Goal: Task Accomplishment & Management: Manage account settings

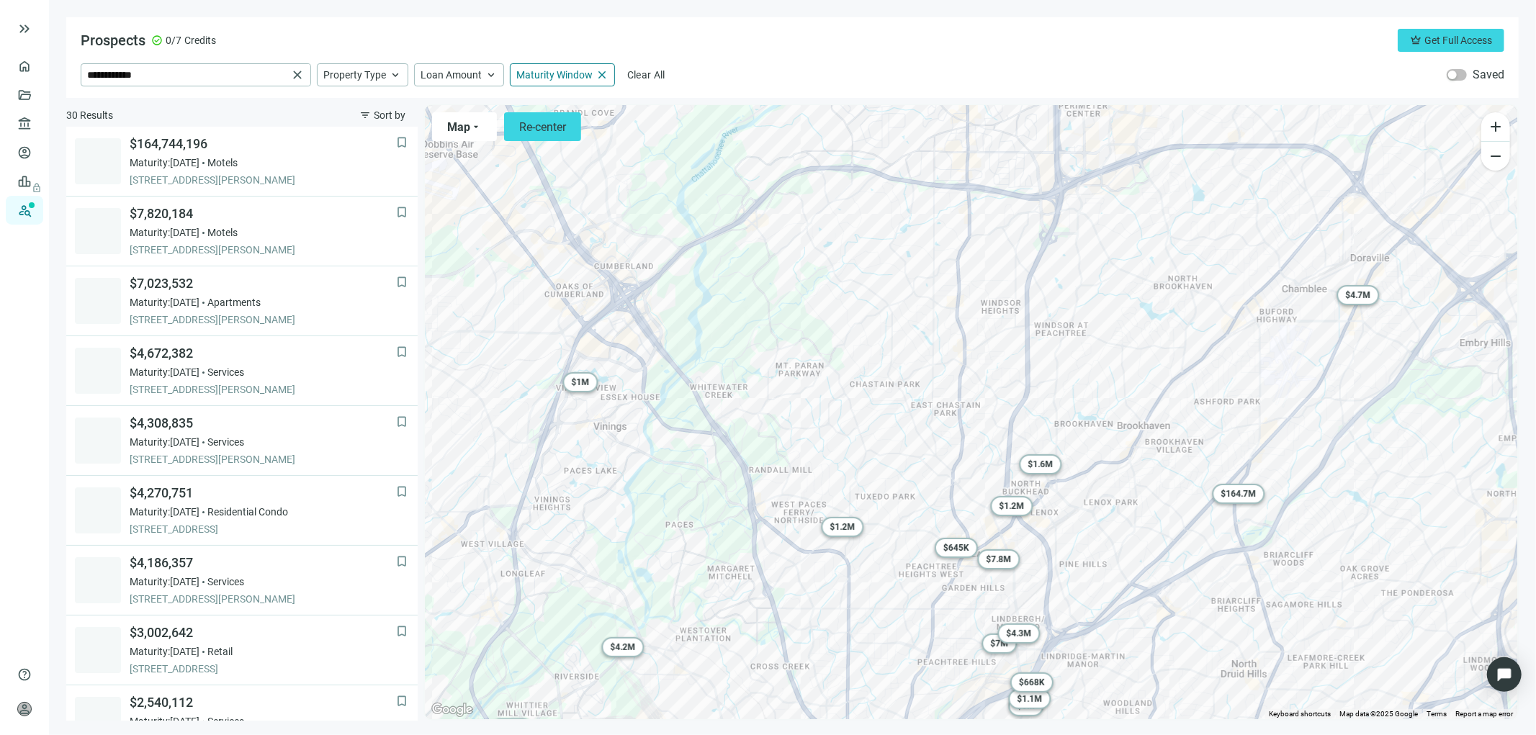
drag, startPoint x: 955, startPoint y: 405, endPoint x: 916, endPoint y: 592, distance: 190.3
click at [916, 592] on div "To activate drag with keyboard, press Alt + Enter. Once in keyboard drag state,…" at bounding box center [971, 412] width 1092 height 614
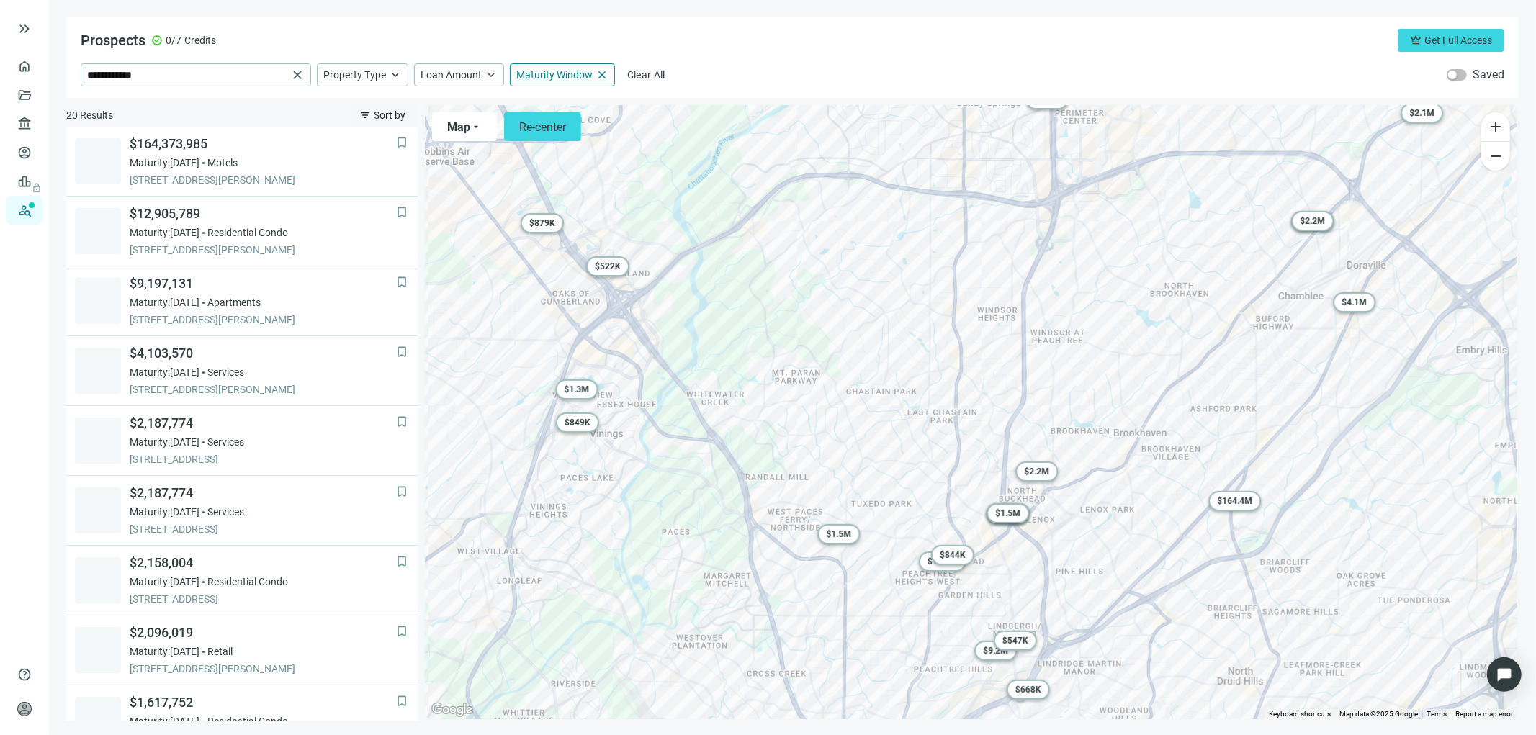
click at [396, 116] on span "Sort by" at bounding box center [390, 115] width 32 height 12
click at [406, 143] on span "Loan Amount (high to low)" at bounding box center [422, 148] width 122 height 14
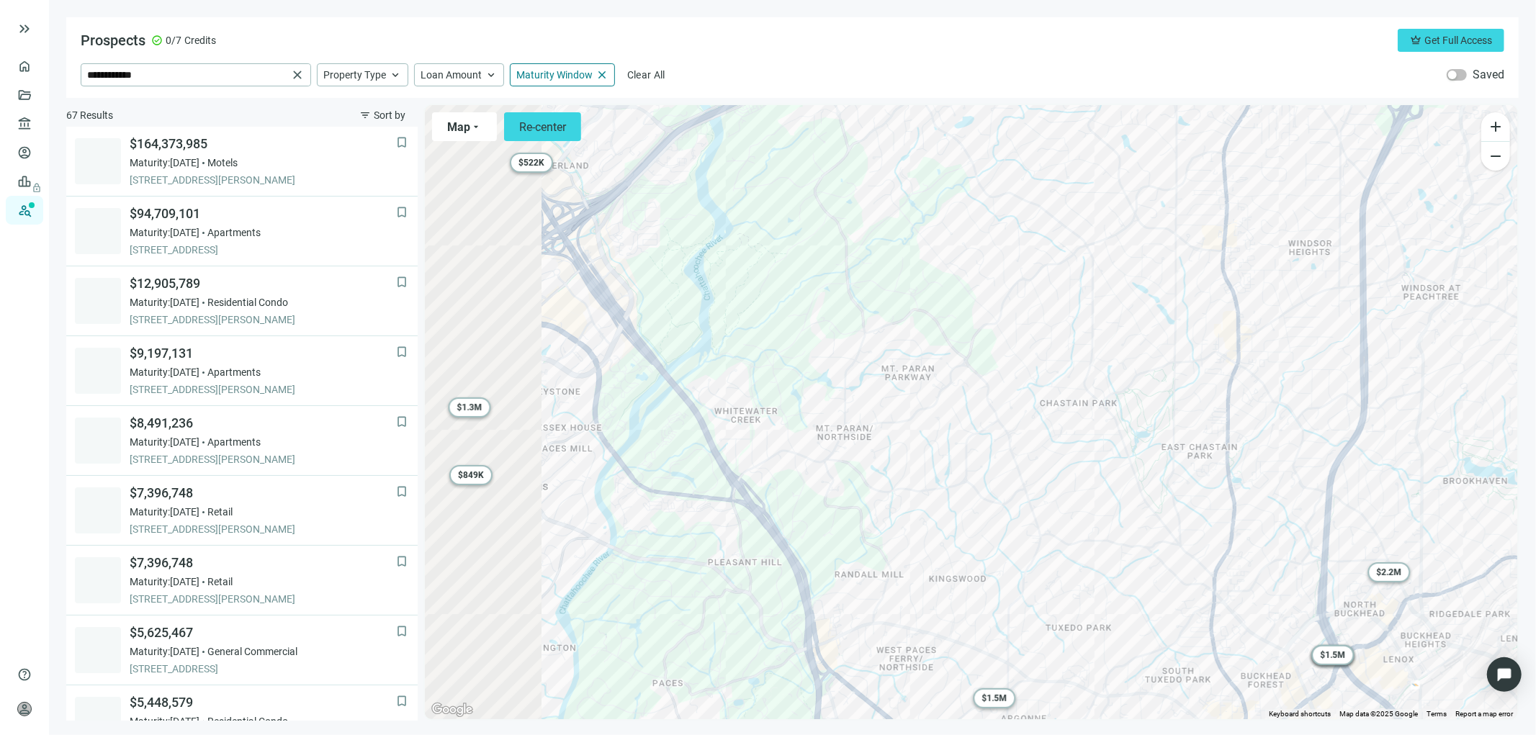
drag, startPoint x: 721, startPoint y: 423, endPoint x: 1112, endPoint y: 456, distance: 392.2
click at [1112, 456] on div "To activate drag with keyboard, press Alt + Enter. Once in keyboard drag state,…" at bounding box center [971, 412] width 1092 height 614
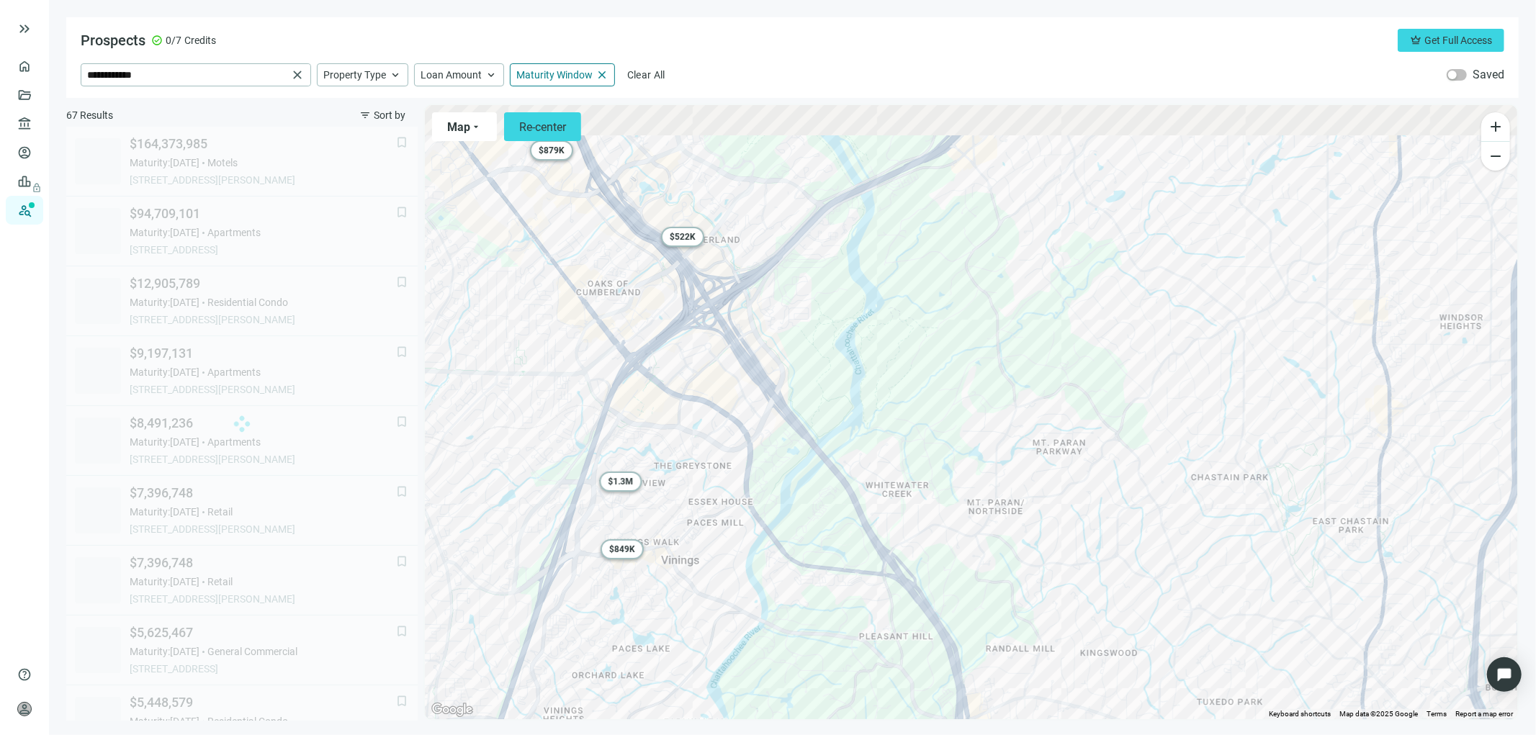
drag, startPoint x: 920, startPoint y: 454, endPoint x: 939, endPoint y: 528, distance: 76.0
click at [939, 528] on div "To activate drag with keyboard, press Alt + Enter. Once in keyboard drag state,…" at bounding box center [971, 412] width 1092 height 614
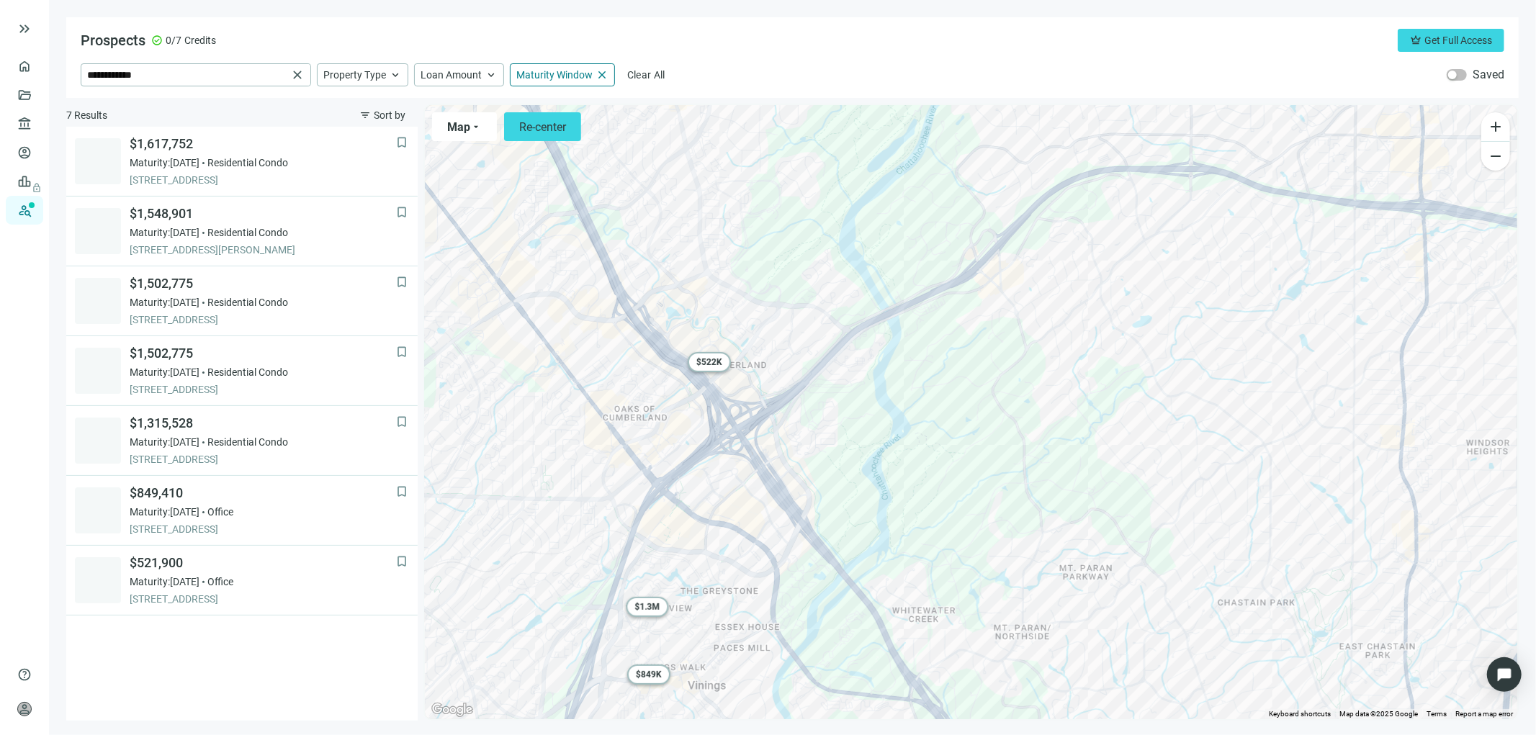
drag, startPoint x: 914, startPoint y: 451, endPoint x: 937, endPoint y: 559, distance: 110.3
click at [937, 559] on div "To activate drag with keyboard, press Alt + Enter. Once in keyboard drag state,…" at bounding box center [971, 412] width 1092 height 614
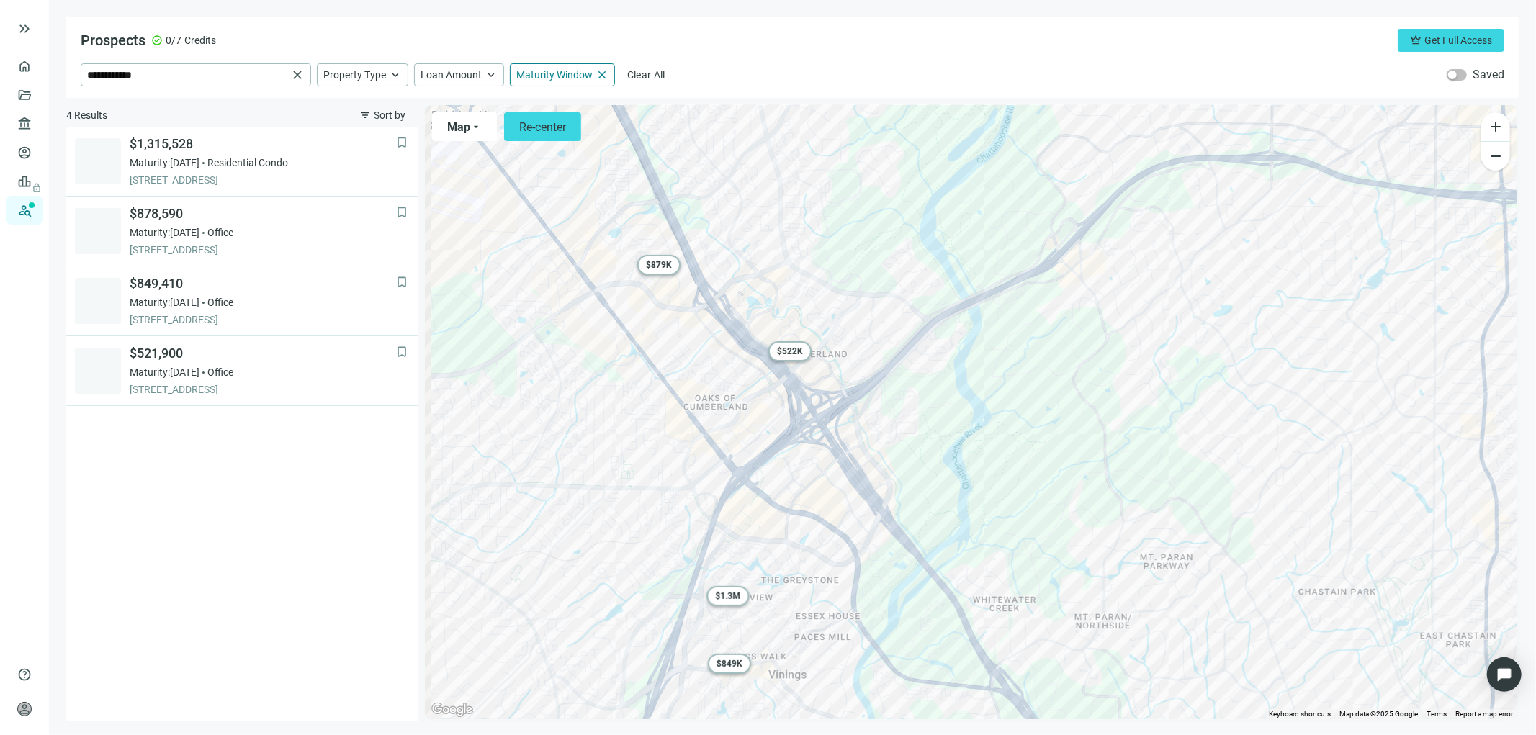
drag, startPoint x: 777, startPoint y: 411, endPoint x: 872, endPoint y: 384, distance: 98.2
click at [872, 384] on div "To activate drag with keyboard, press Alt + Enter. Once in keyboard drag state,…" at bounding box center [971, 412] width 1092 height 614
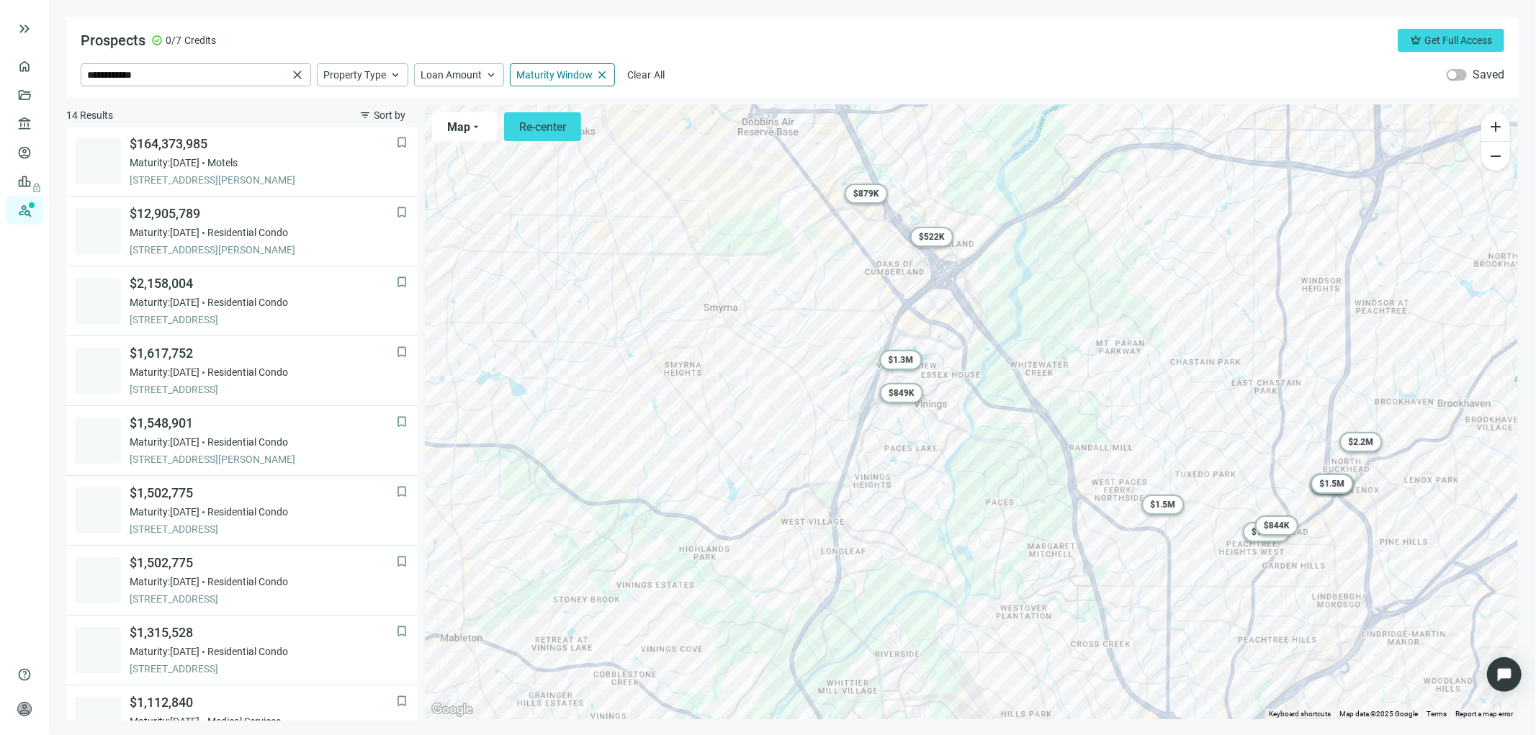
drag, startPoint x: 614, startPoint y: 569, endPoint x: 655, endPoint y: 439, distance: 135.9
click at [658, 438] on div "To activate drag with keyboard, press Alt + Enter. Once in keyboard drag state,…" at bounding box center [971, 412] width 1092 height 614
click at [192, 74] on input "**********" at bounding box center [187, 75] width 200 height 22
drag, startPoint x: 187, startPoint y: 75, endPoint x: 25, endPoint y: 68, distance: 162.1
click at [27, 65] on div "**********" at bounding box center [768, 367] width 1536 height 735
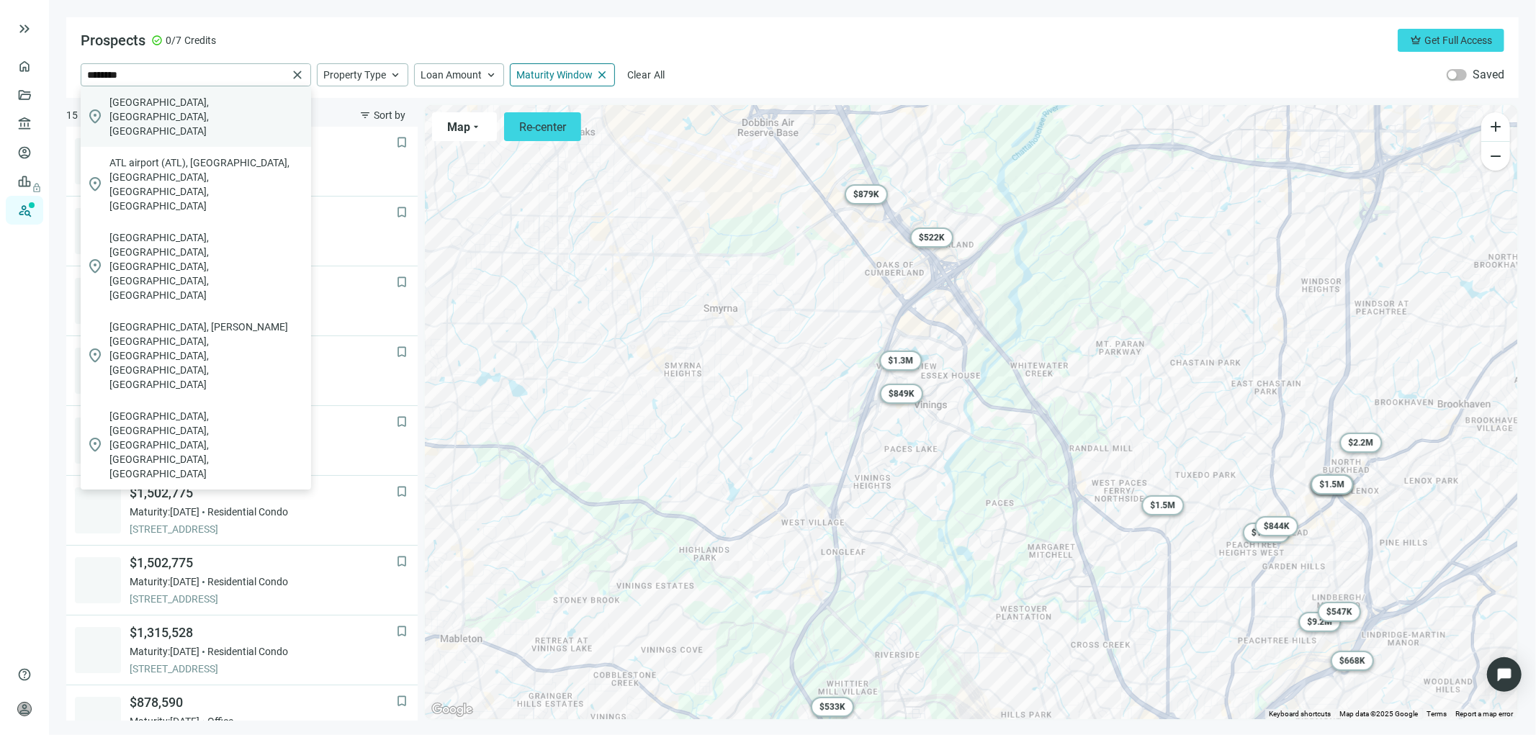
click at [124, 99] on span "Atlanta, GA, USA" at bounding box center [207, 116] width 196 height 43
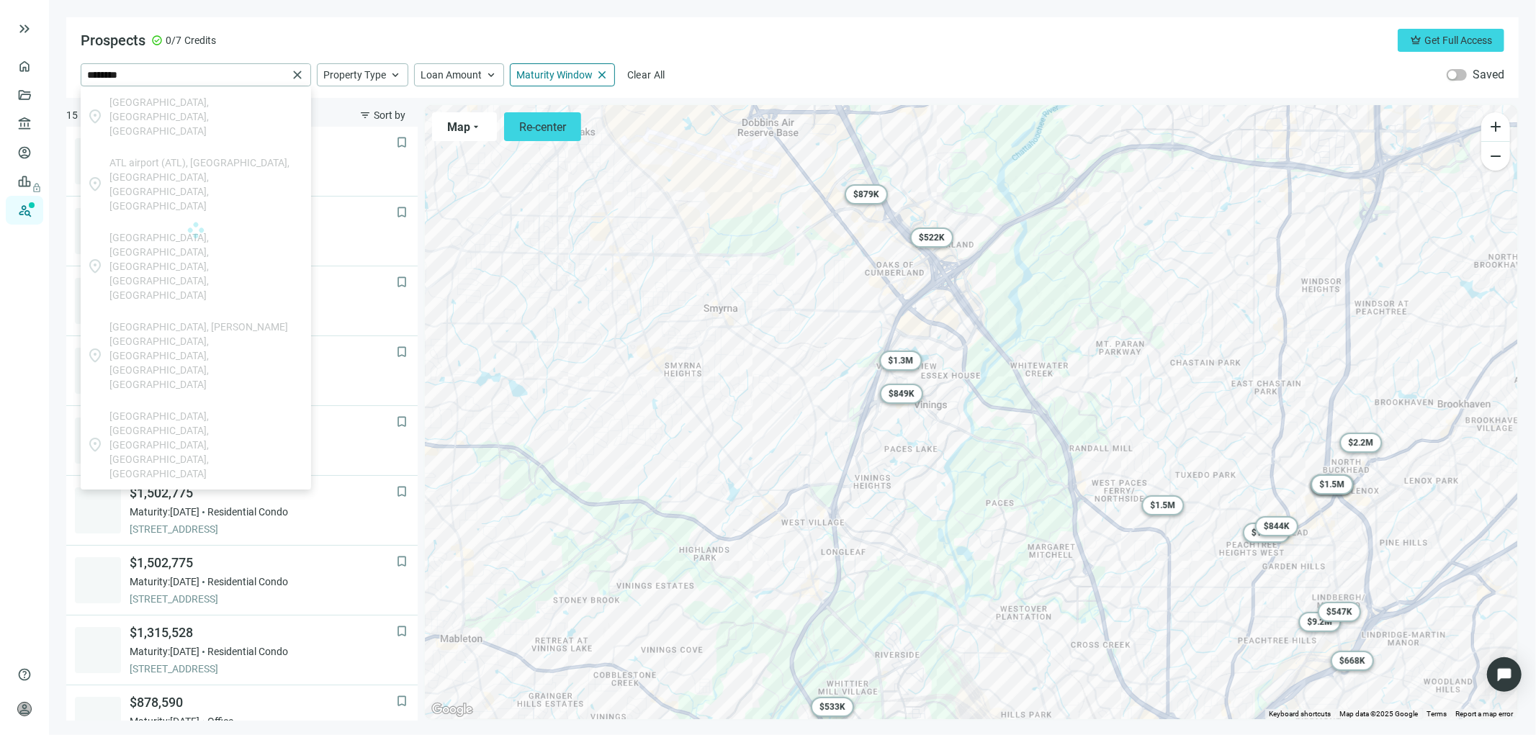
type input "**********"
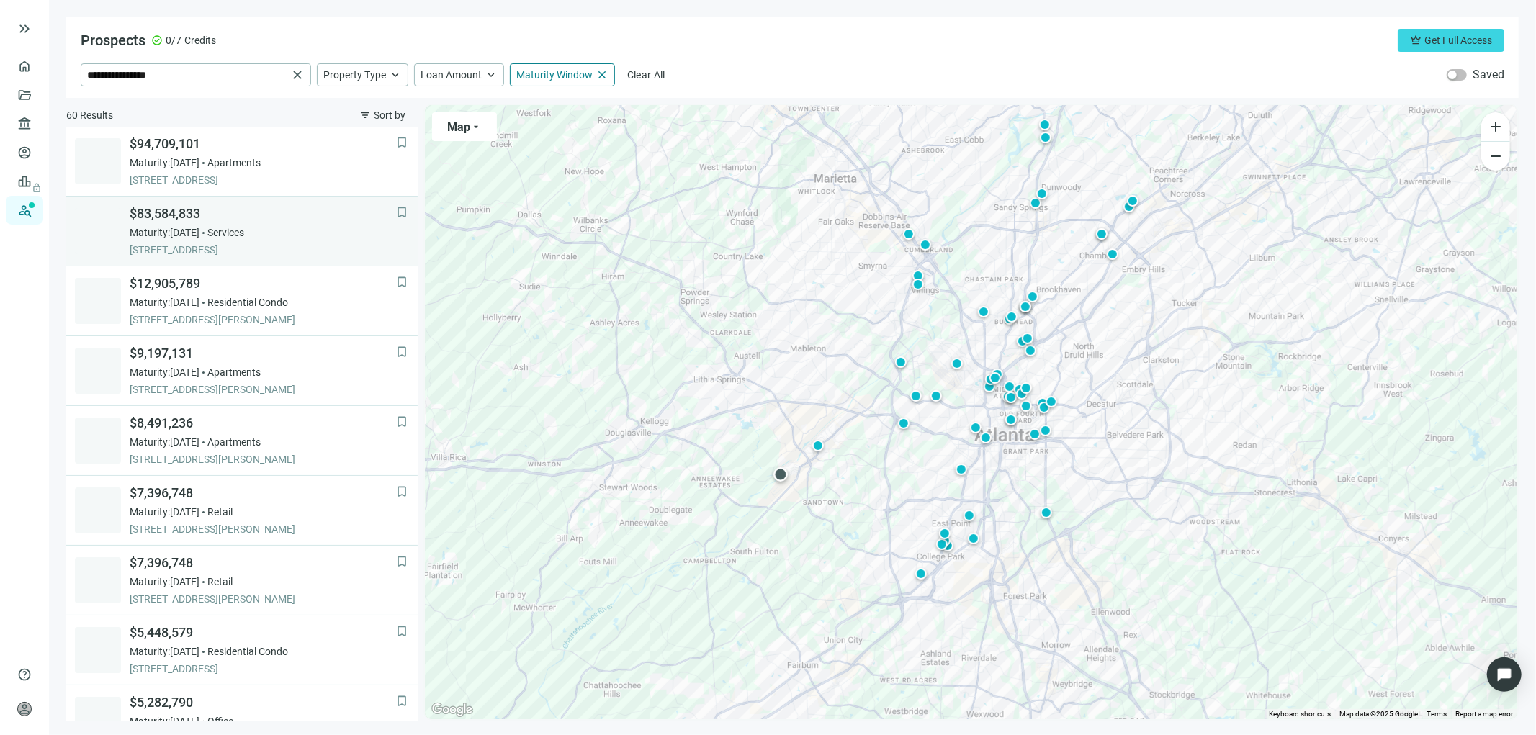
click at [170, 222] on span "$83,584,833" at bounding box center [263, 213] width 266 height 17
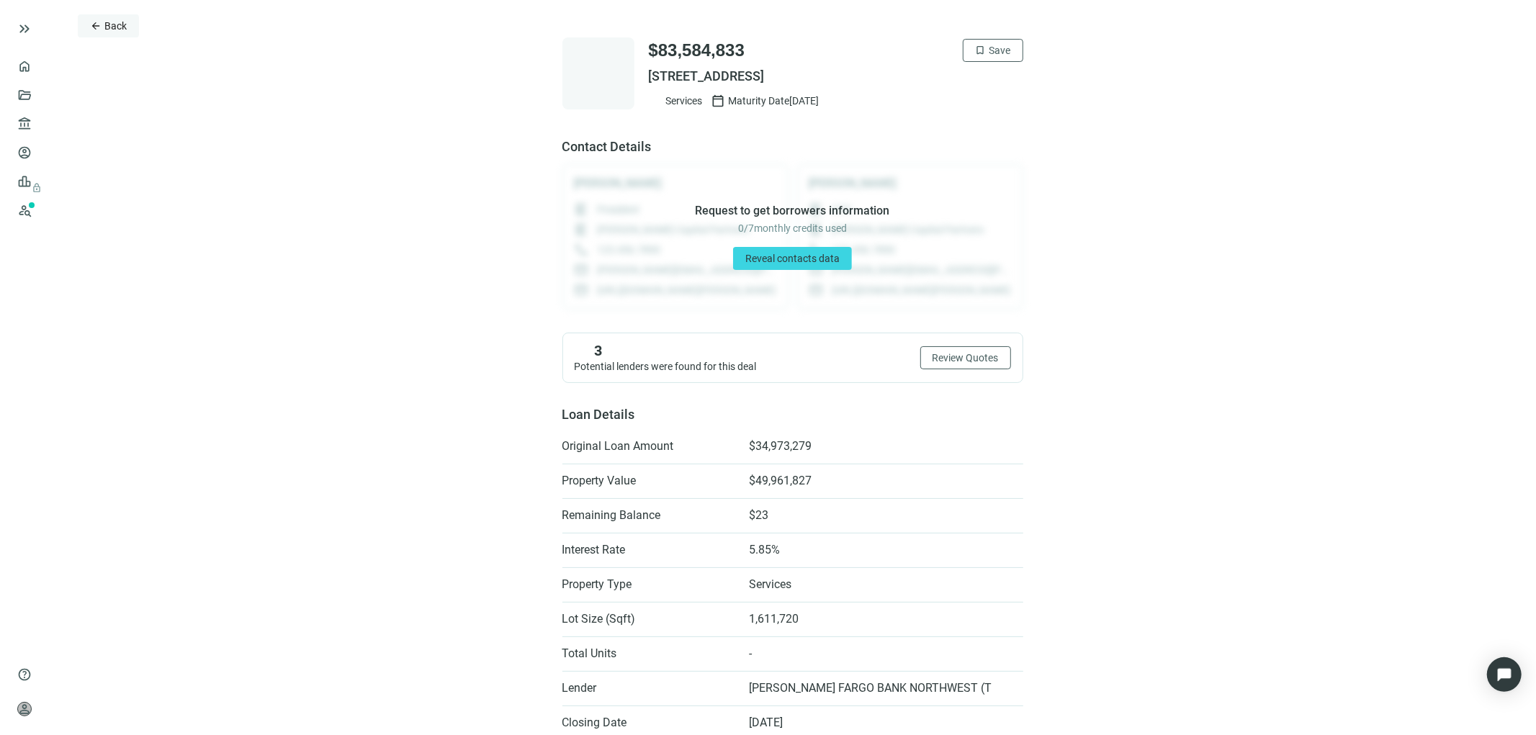
click at [109, 24] on span "Back" at bounding box center [115, 26] width 22 height 12
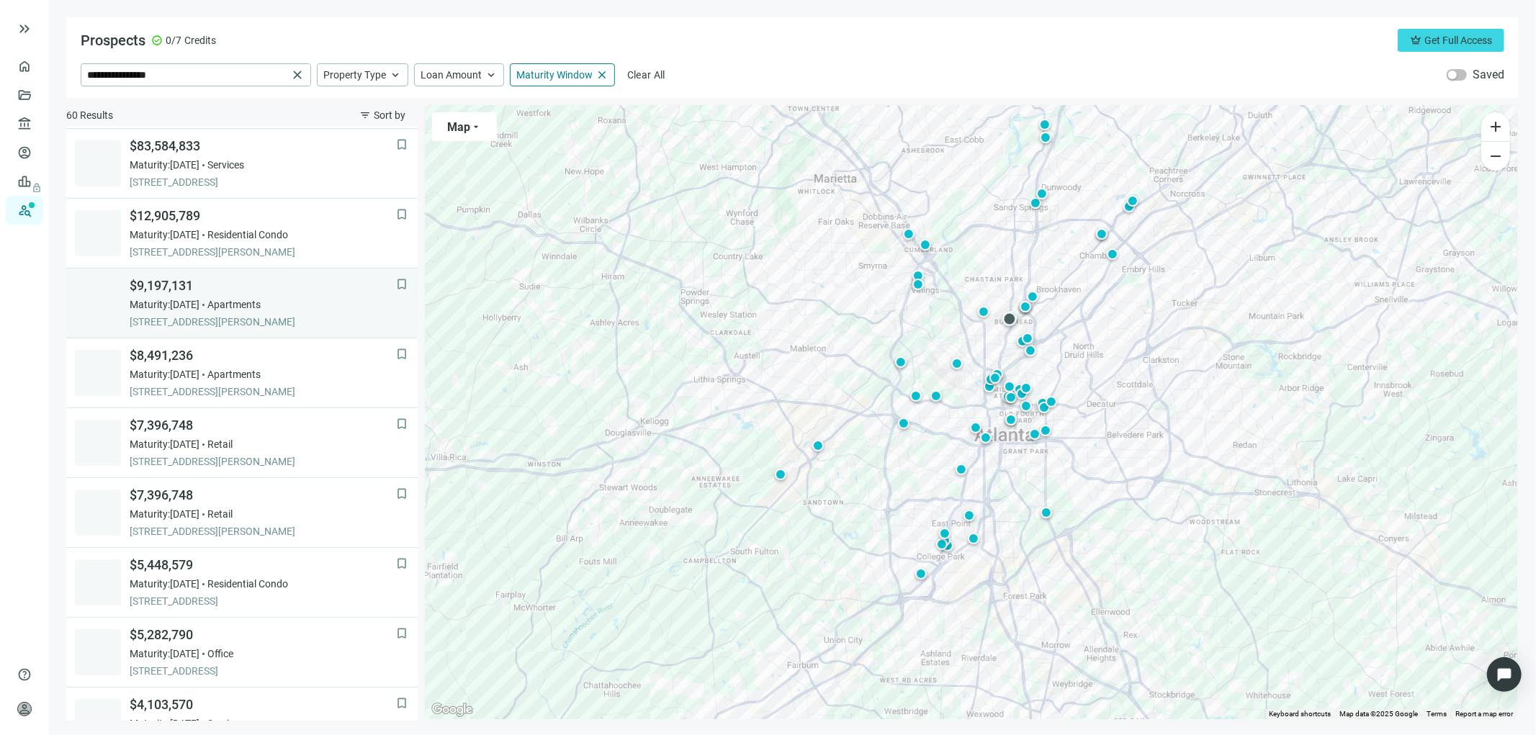
scroll to position [69, 0]
click at [199, 296] on span "Maturity: 12.31.2025" at bounding box center [165, 303] width 70 height 14
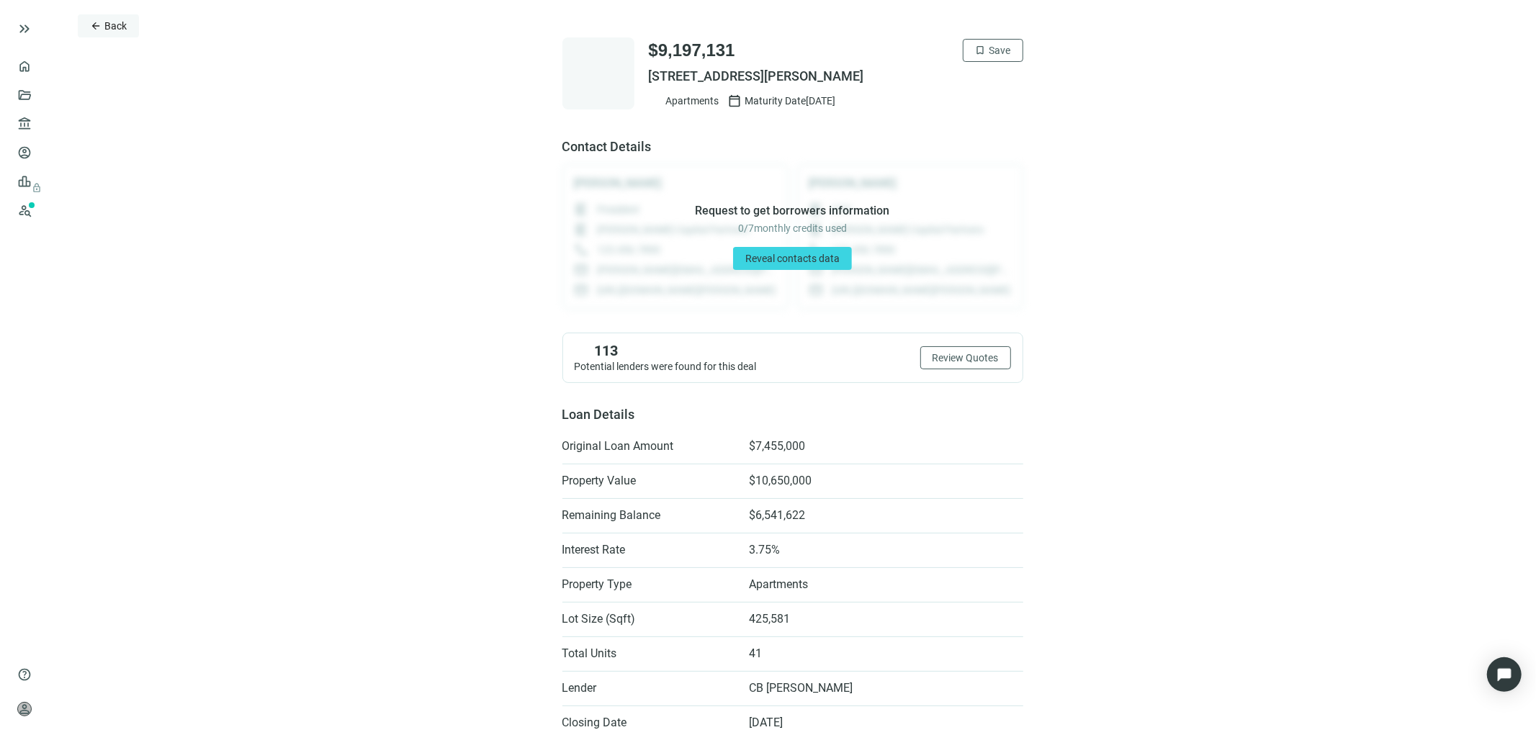
click at [112, 24] on span "Back" at bounding box center [115, 26] width 22 height 12
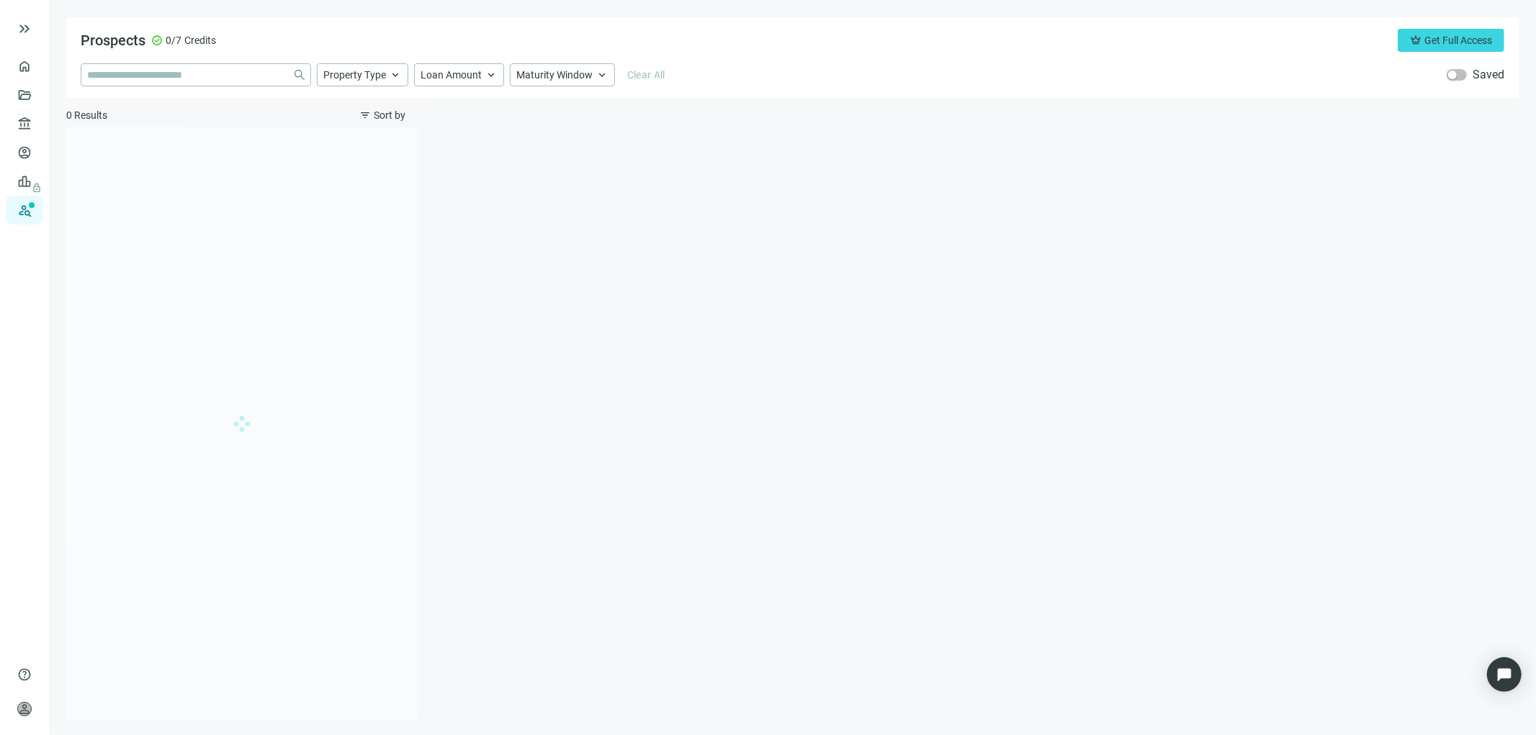
type input "**********"
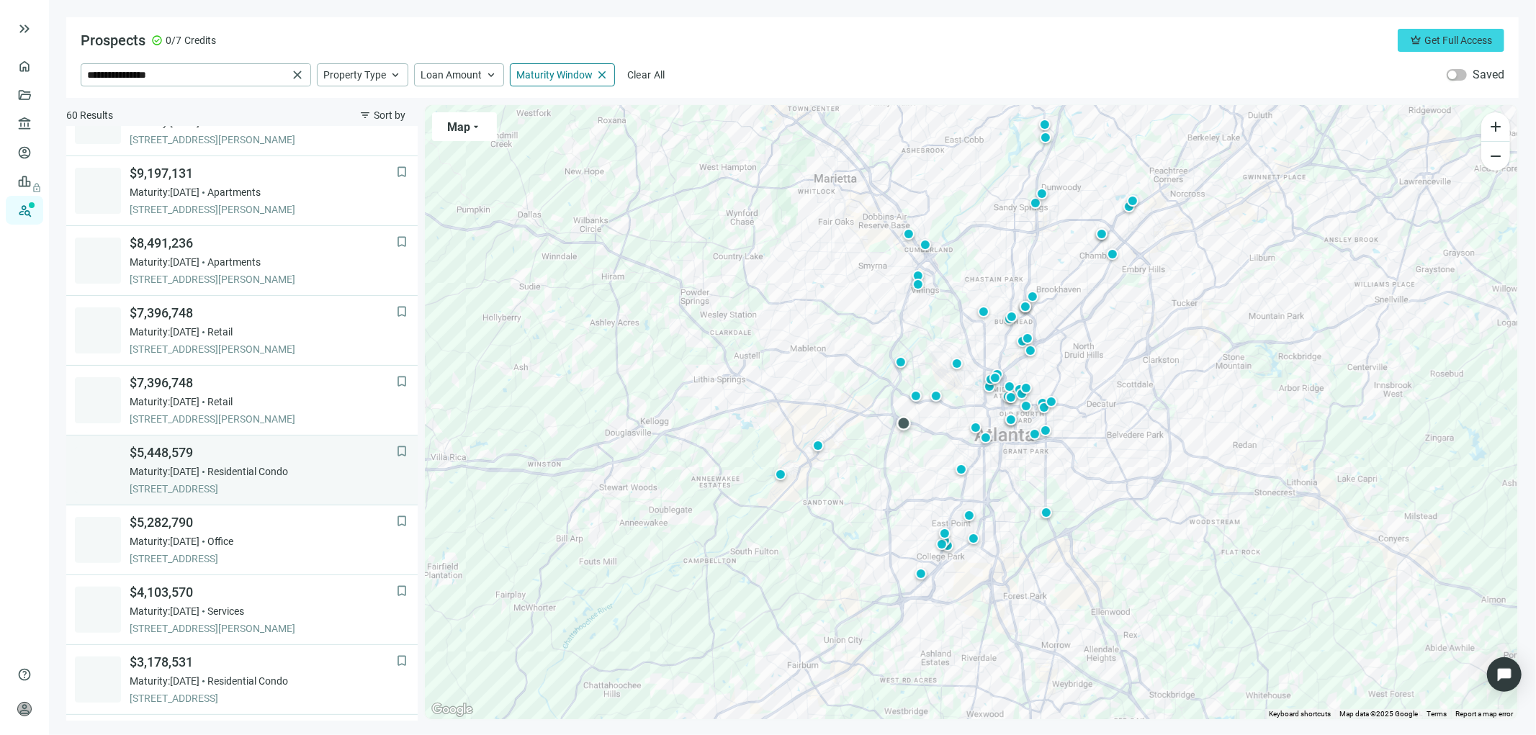
scroll to position [209, 0]
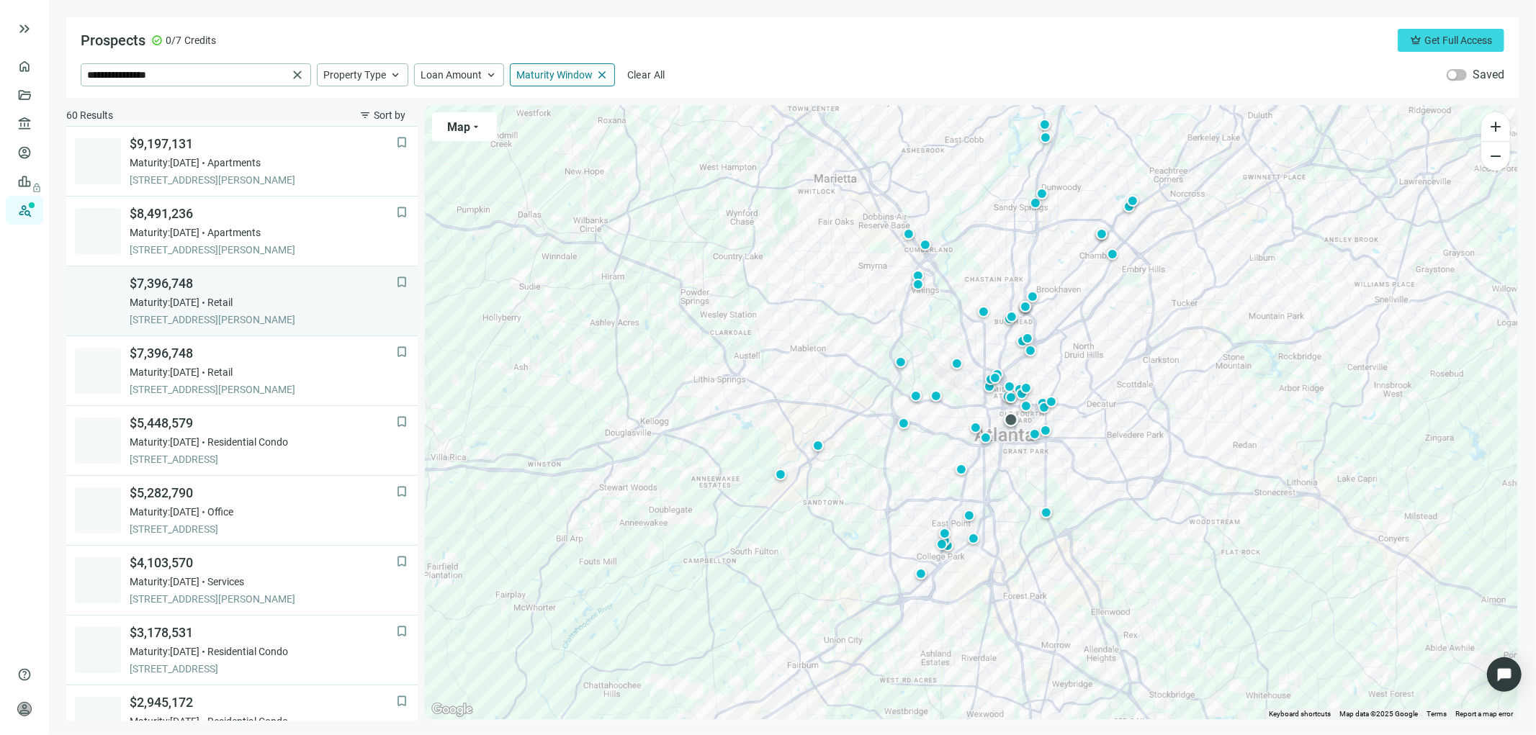
click at [176, 279] on span "$7,396,748" at bounding box center [263, 283] width 266 height 17
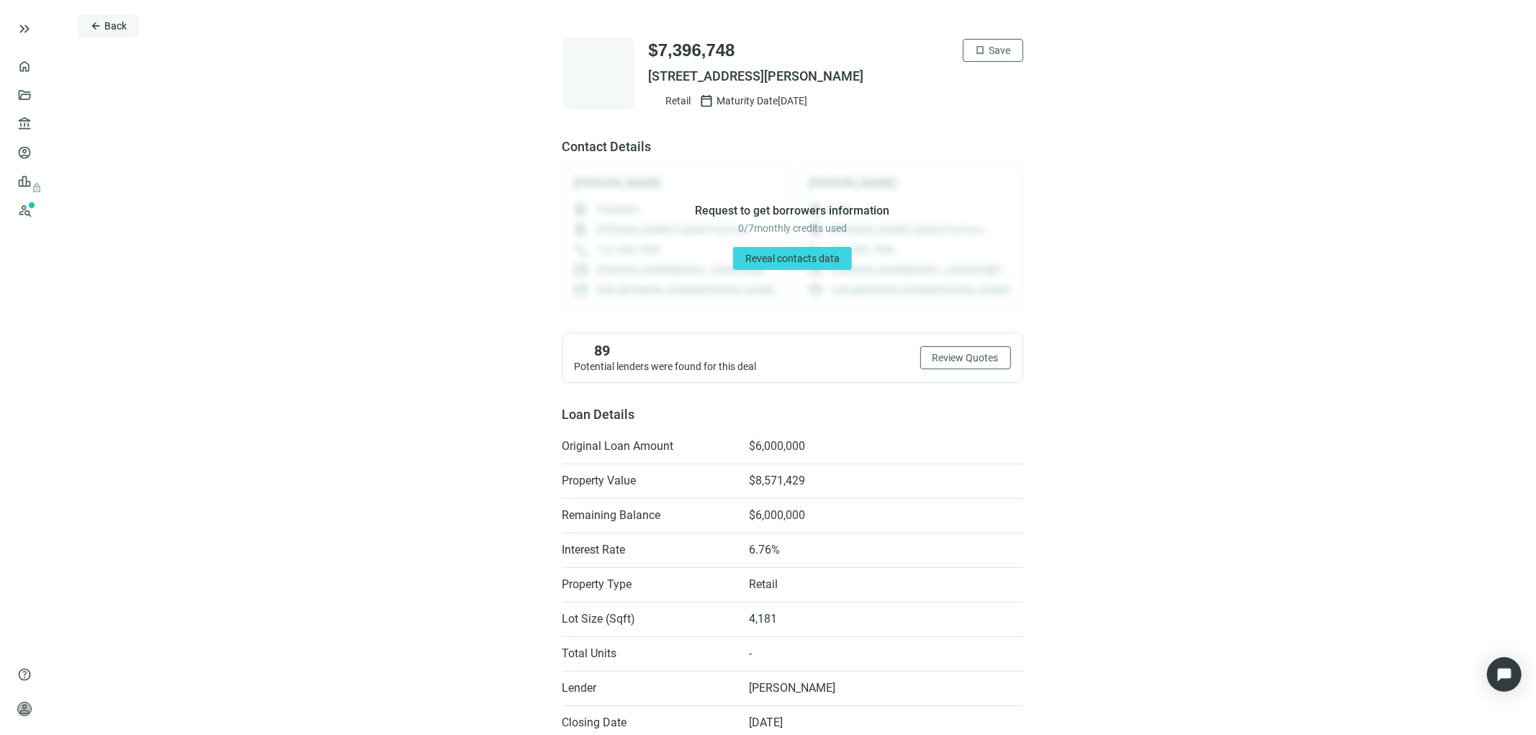
click at [102, 23] on button "arrow_back Back" at bounding box center [108, 25] width 61 height 23
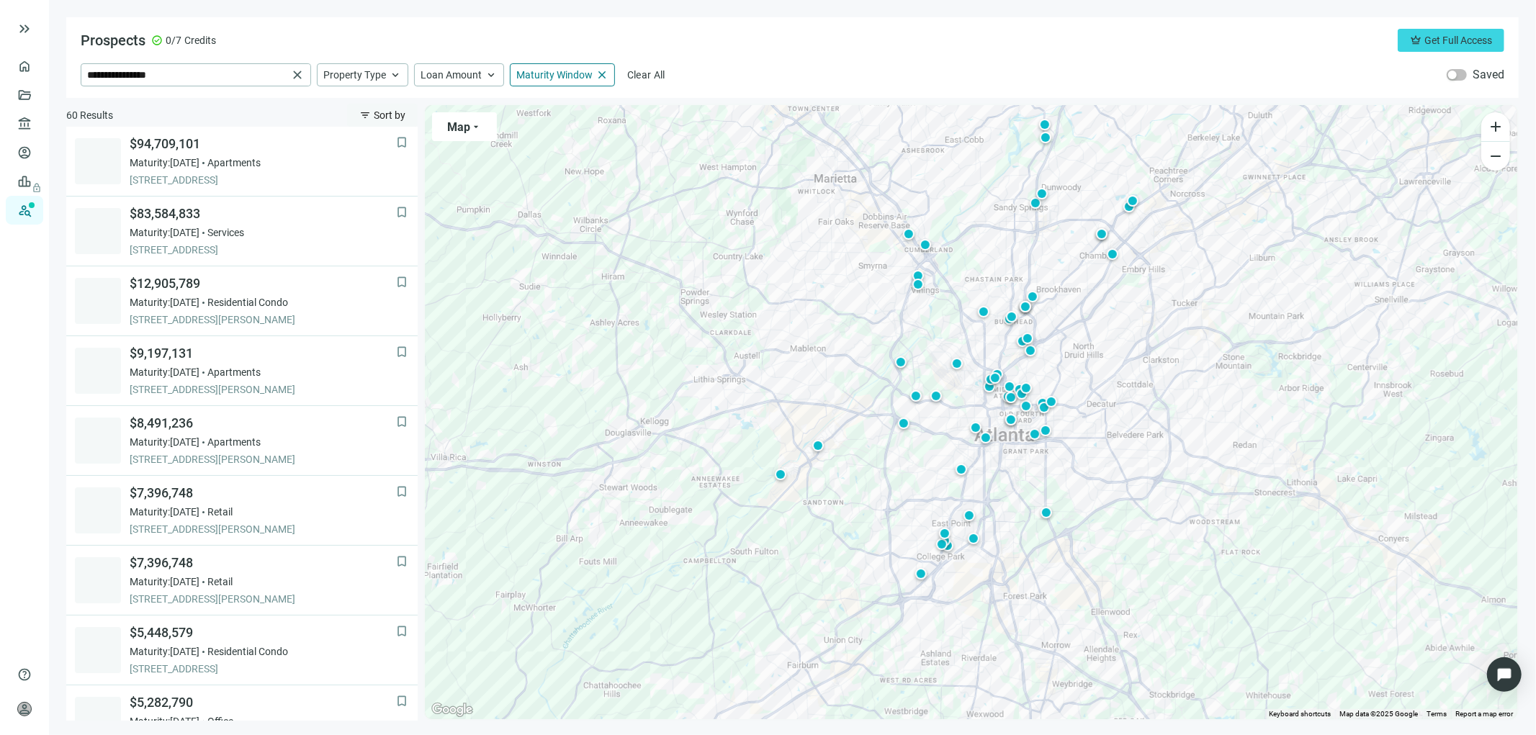
click at [389, 116] on span "Sort by" at bounding box center [390, 115] width 32 height 12
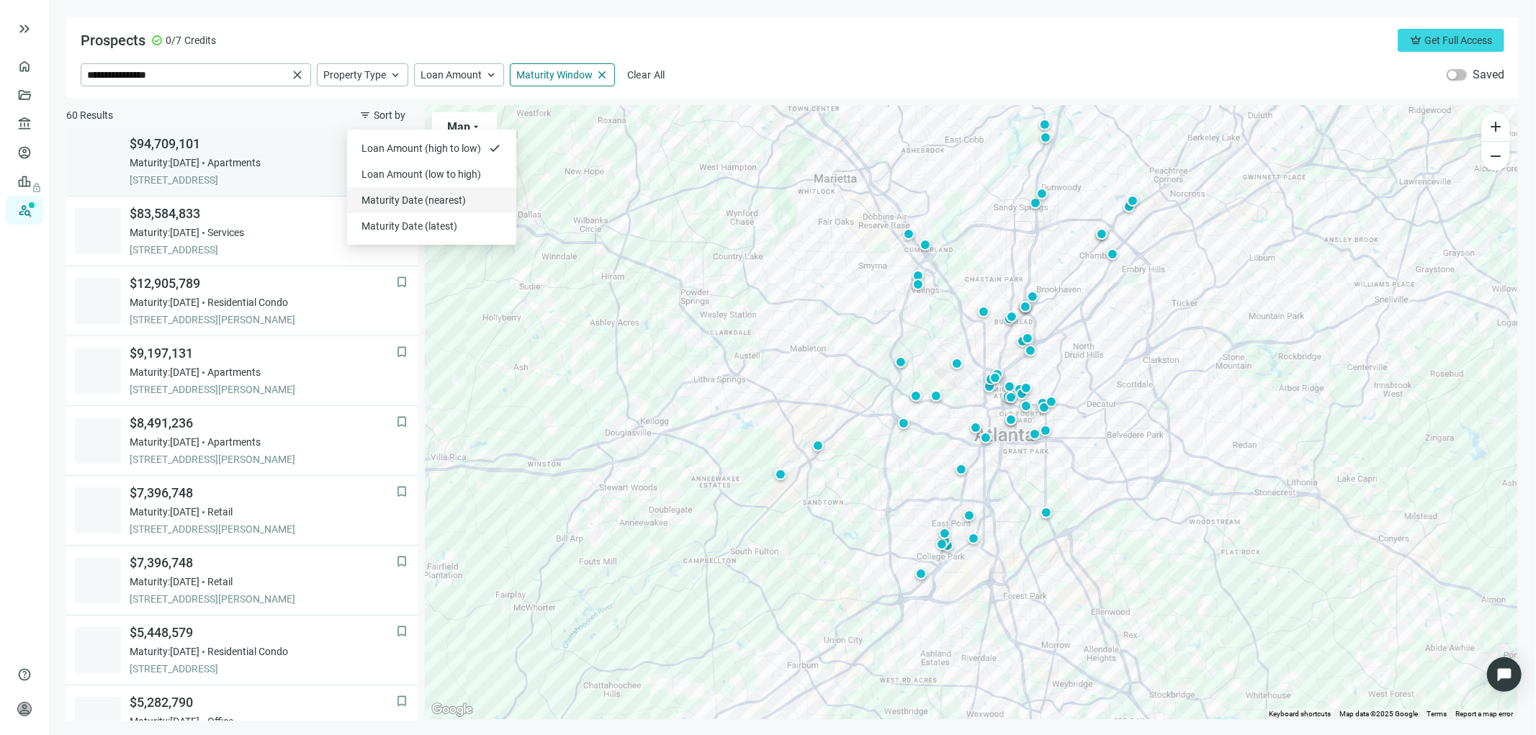
click at [394, 194] on span "Maturity Date (nearest)" at bounding box center [422, 200] width 122 height 14
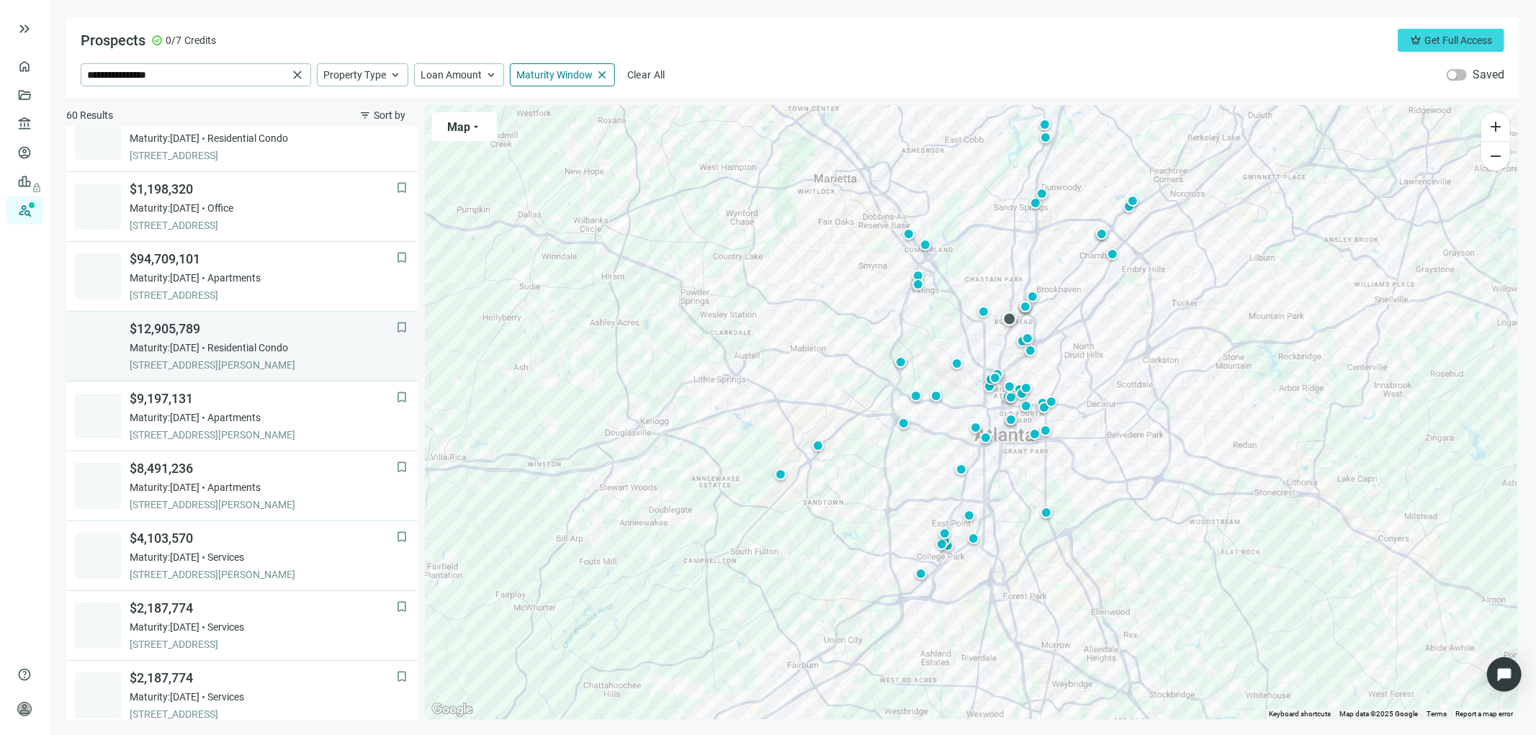
scroll to position [479, 0]
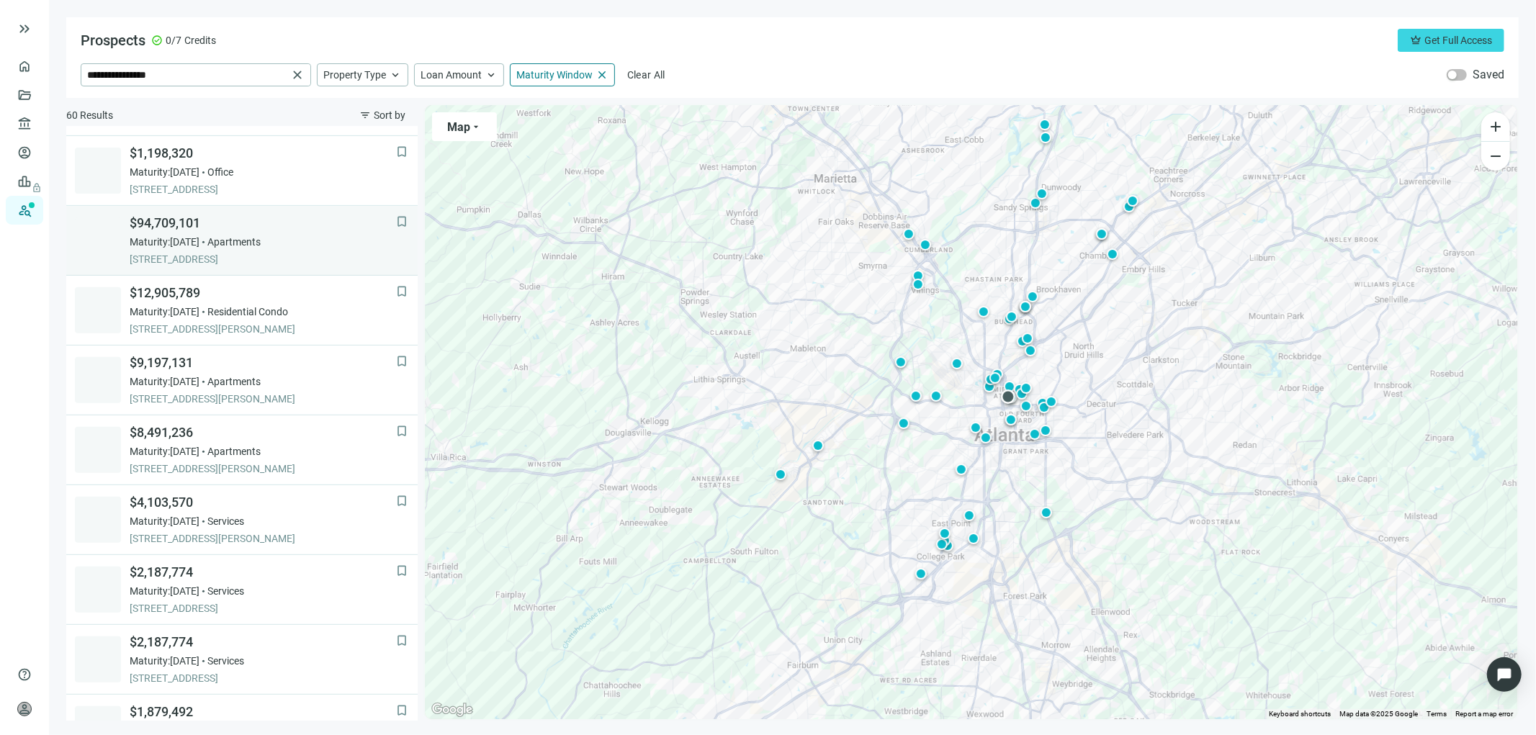
click at [181, 223] on span "$94,709,101" at bounding box center [263, 223] width 266 height 17
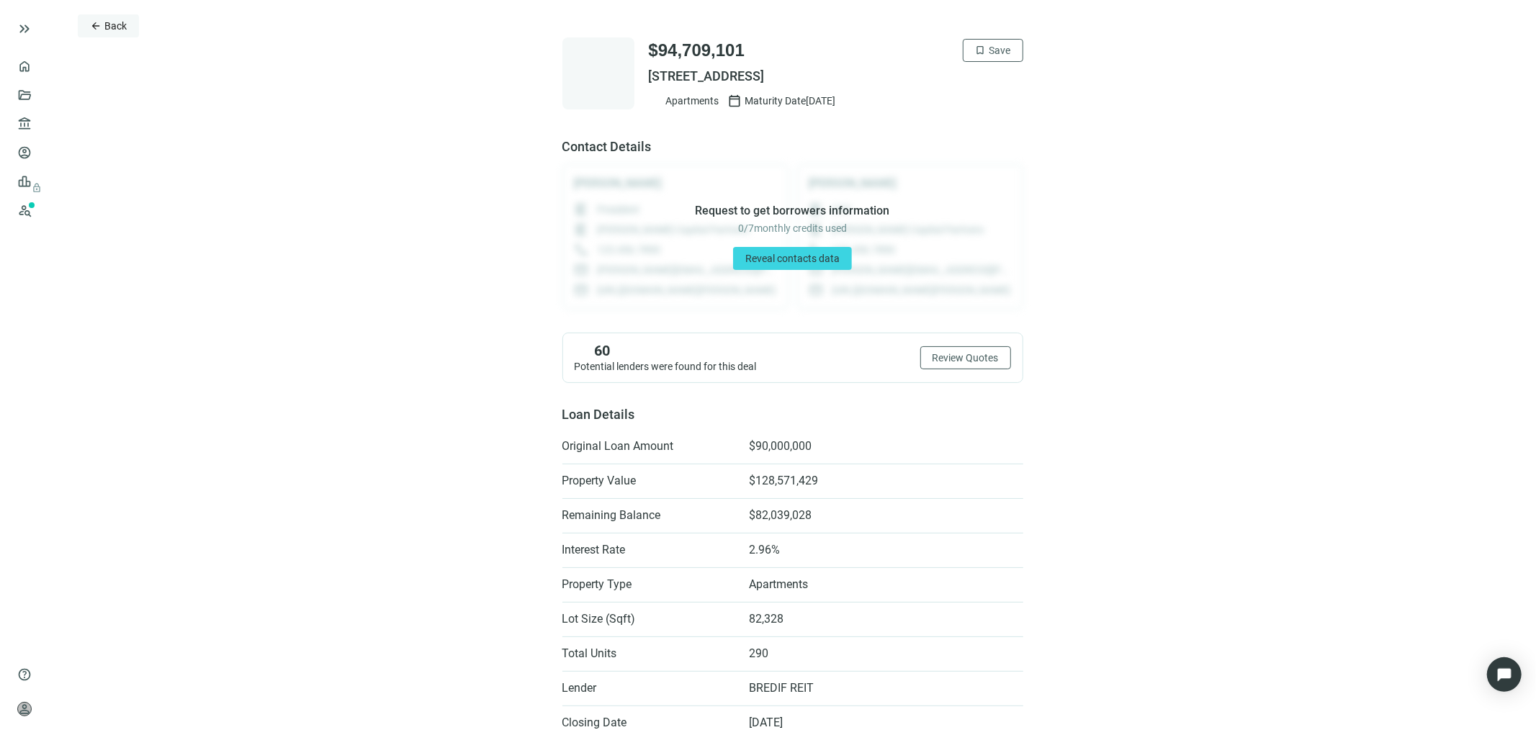
click at [102, 27] on button "arrow_back Back" at bounding box center [108, 25] width 61 height 23
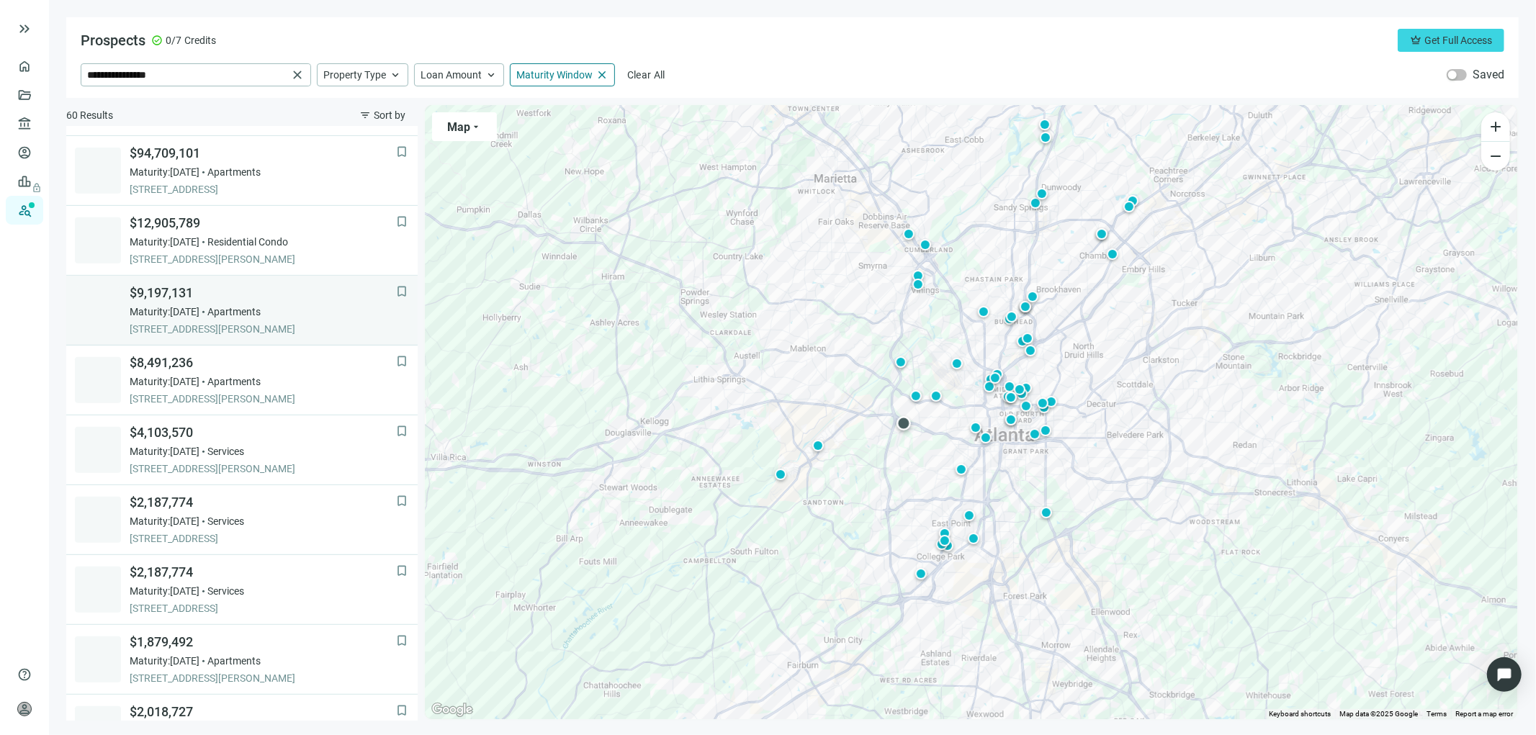
scroll to position [559, 0]
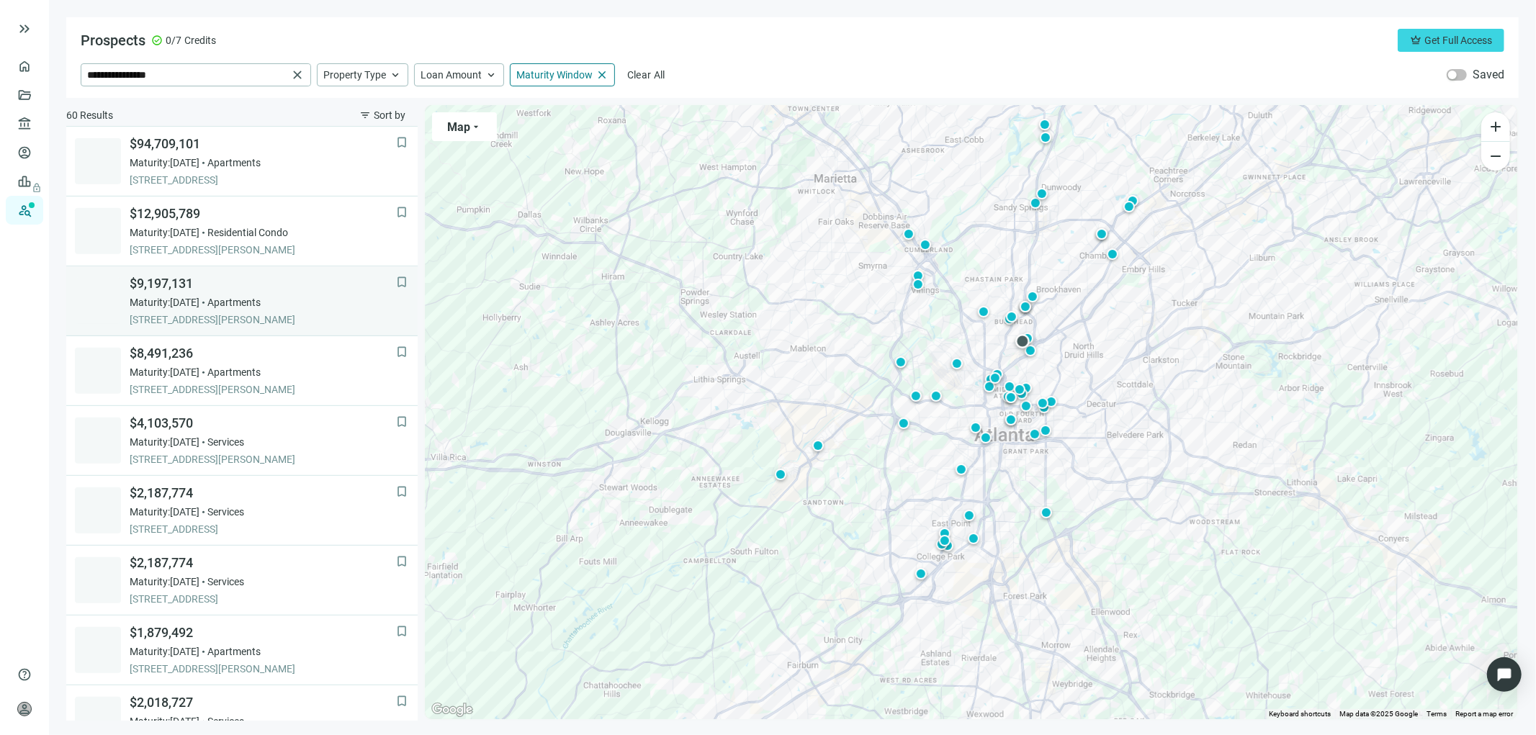
click at [199, 299] on span "Maturity: 12.31.2025" at bounding box center [165, 302] width 70 height 14
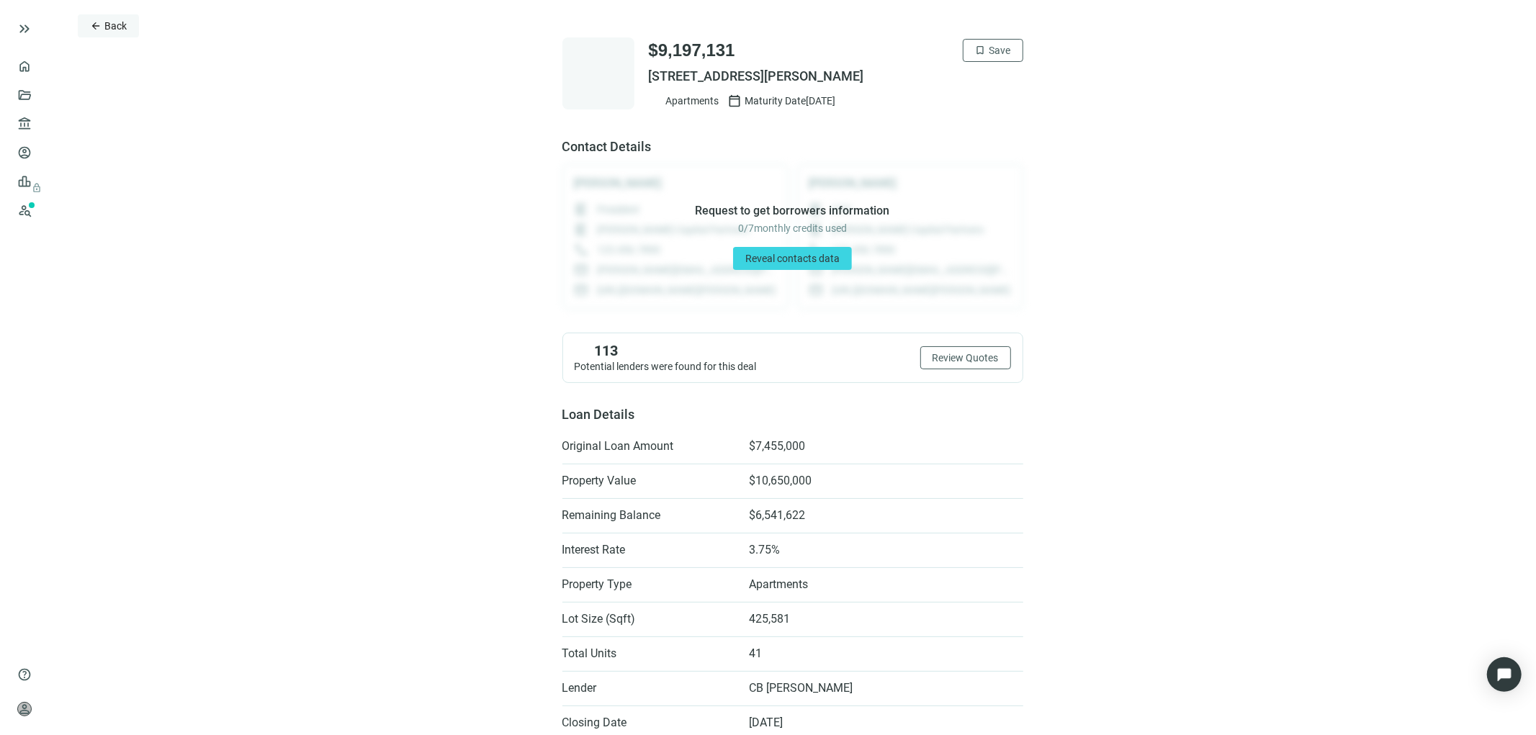
click at [106, 18] on button "arrow_back Back" at bounding box center [108, 25] width 61 height 23
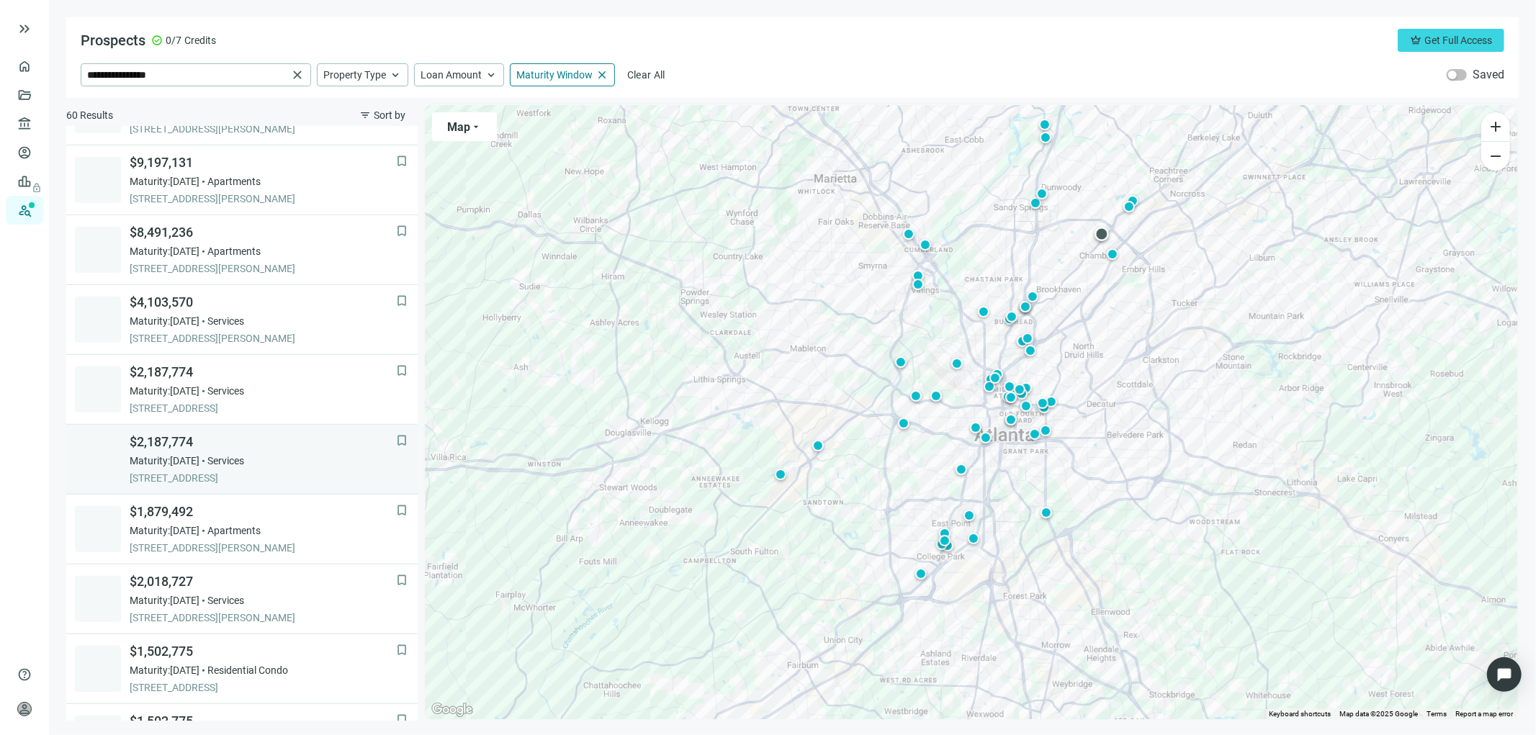
scroll to position [699, 0]
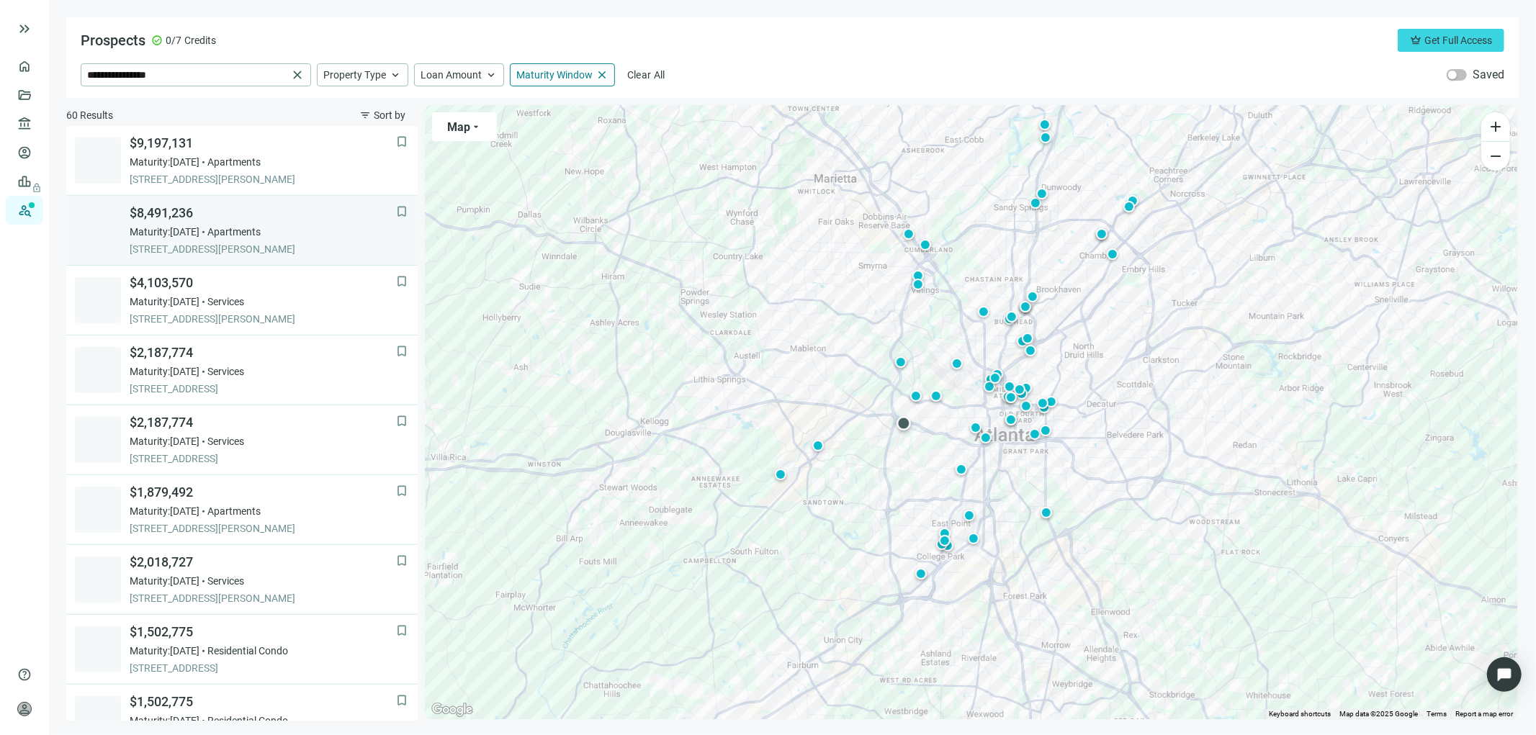
click at [212, 220] on span "$8,491,236" at bounding box center [263, 212] width 266 height 17
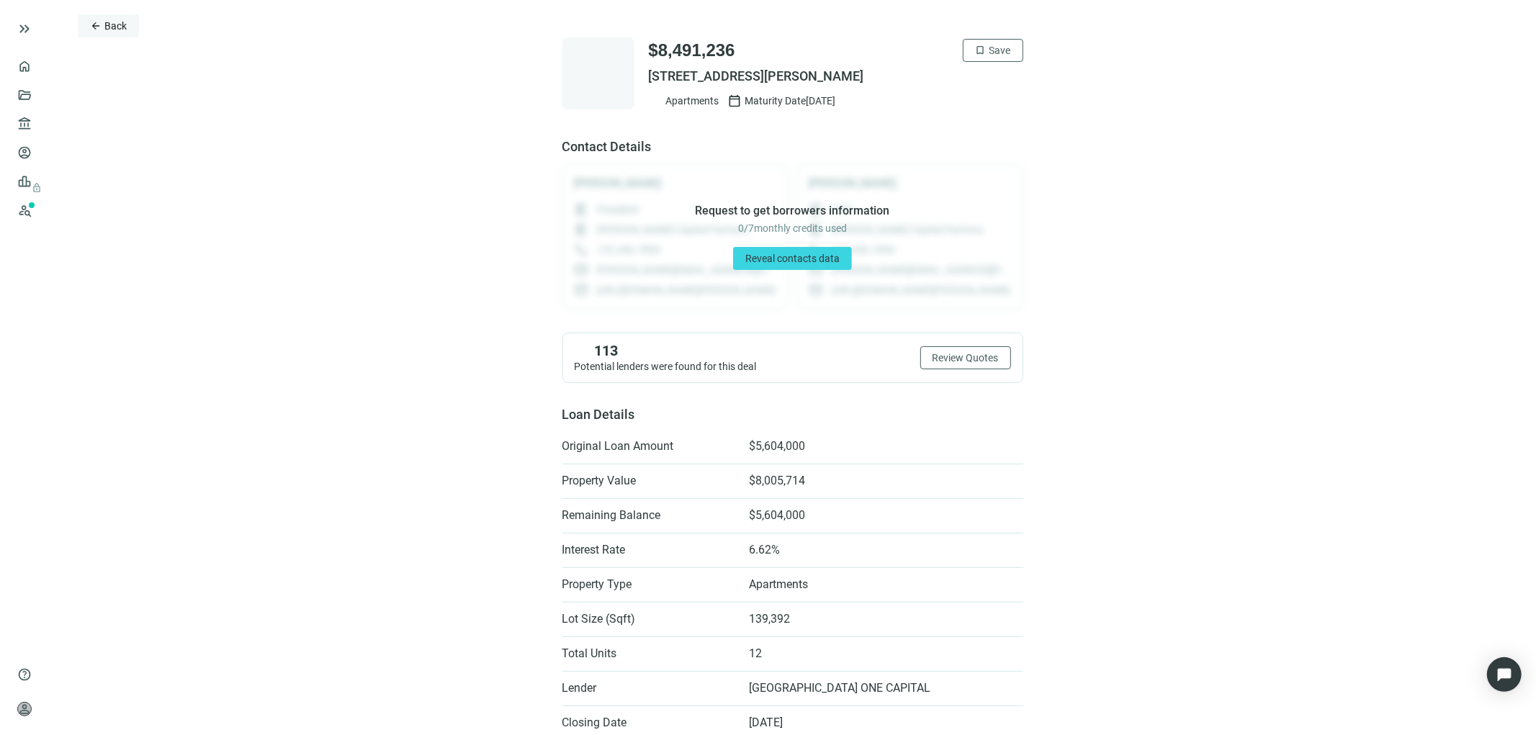
click at [103, 26] on button "arrow_back Back" at bounding box center [108, 25] width 61 height 23
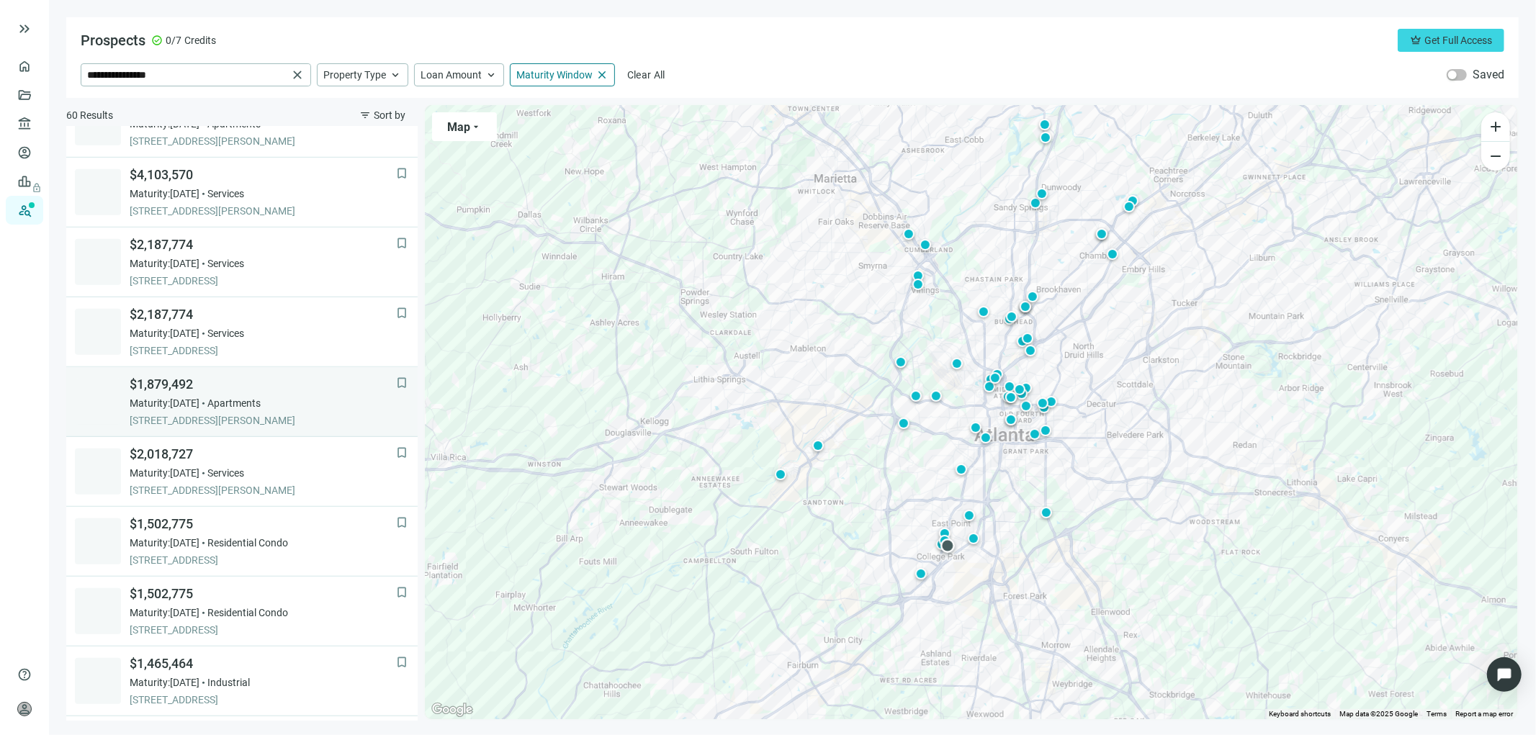
scroll to position [844, 0]
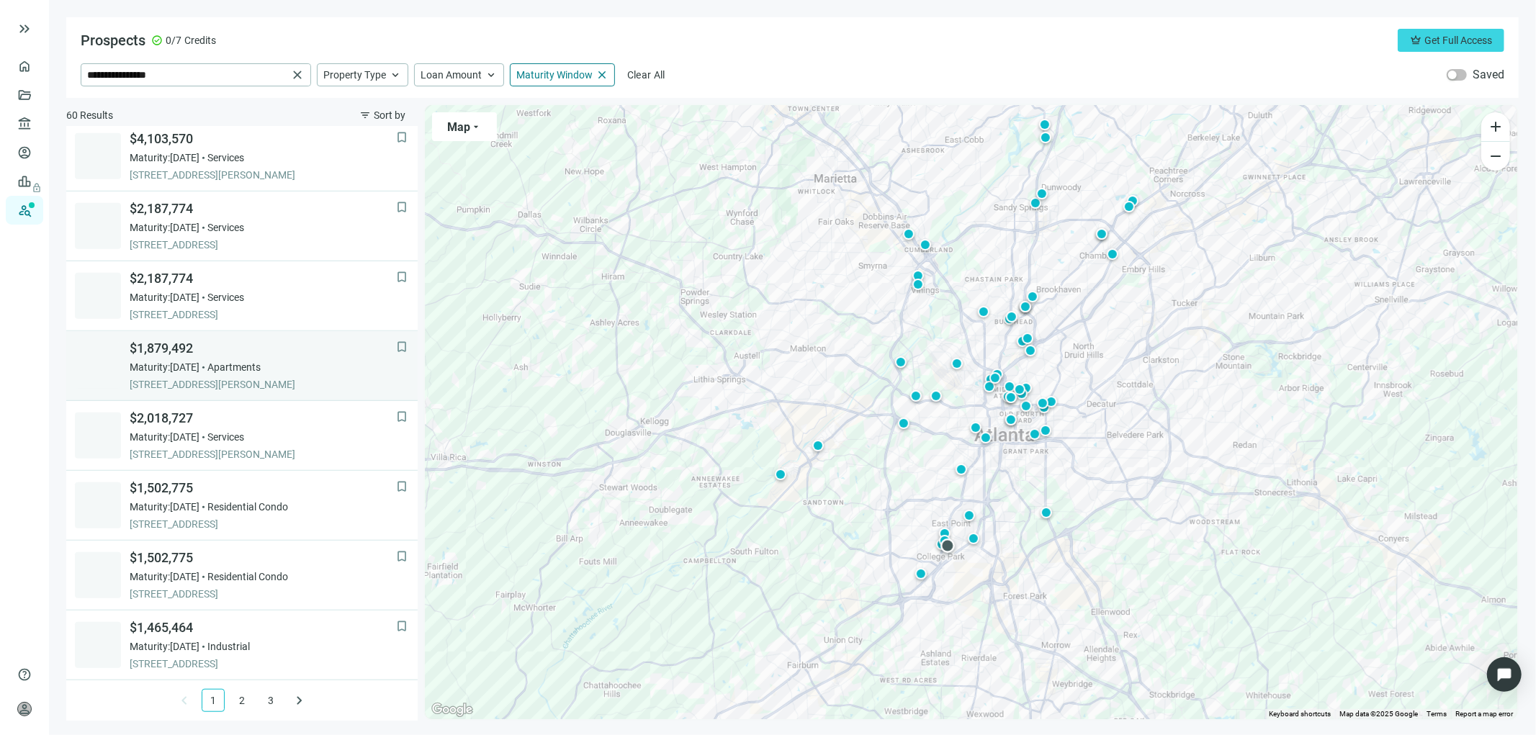
click at [211, 375] on div "$1,879,492 Maturity: 12.31.2025 Apartments 3586 JACKSON ST, ATLANTA, 30337, GA" at bounding box center [263, 366] width 266 height 52
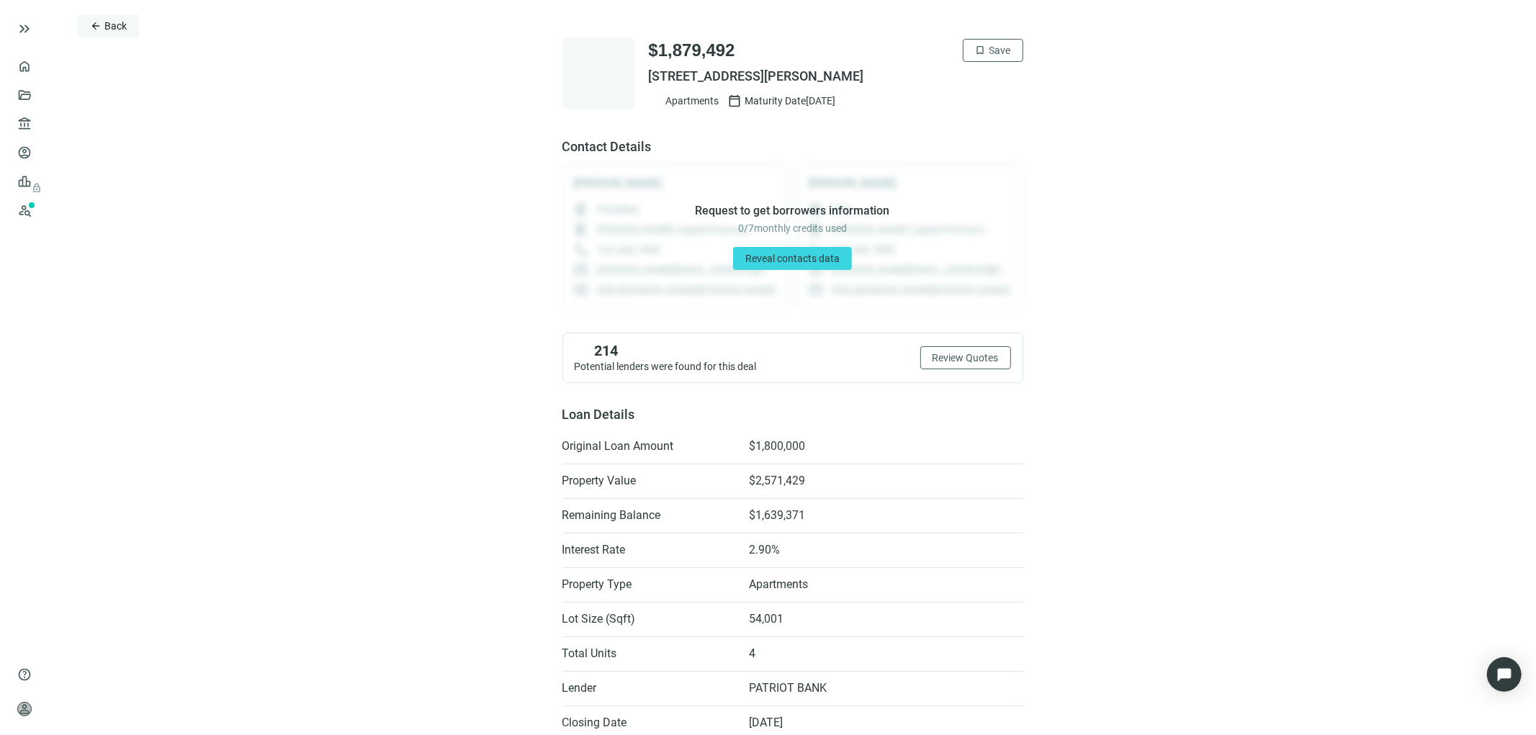
click at [102, 26] on button "arrow_back Back" at bounding box center [108, 25] width 61 height 23
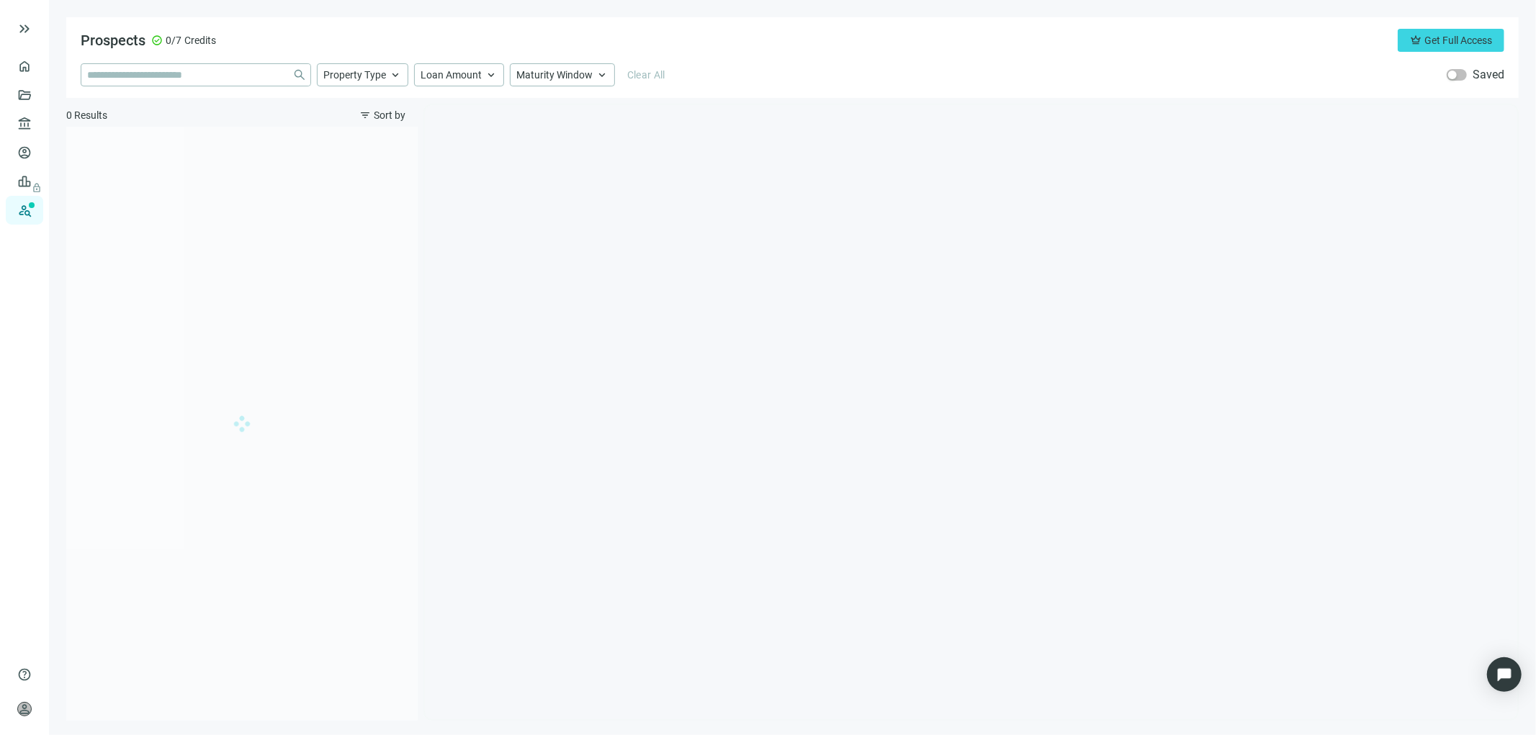
type input "**********"
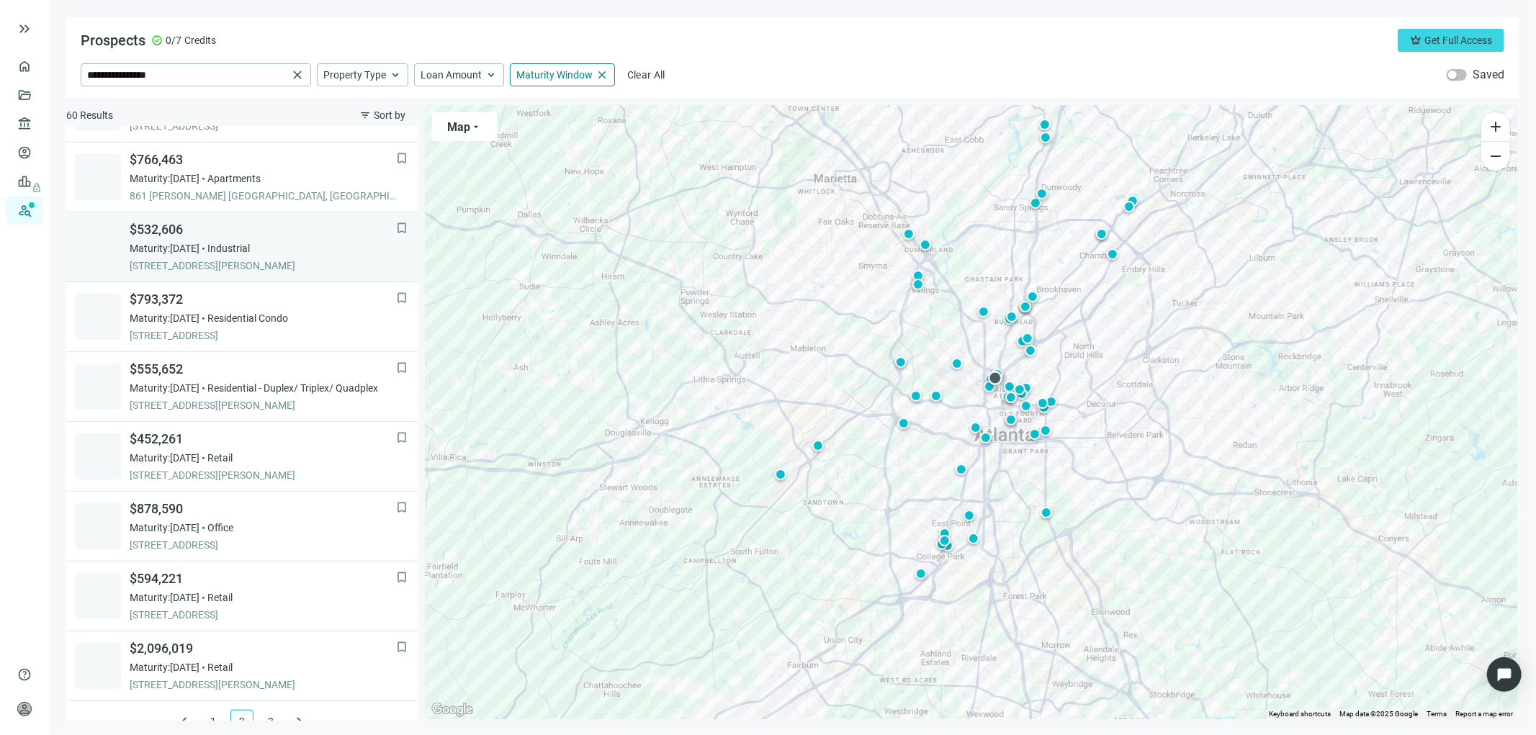
scroll to position [844, 0]
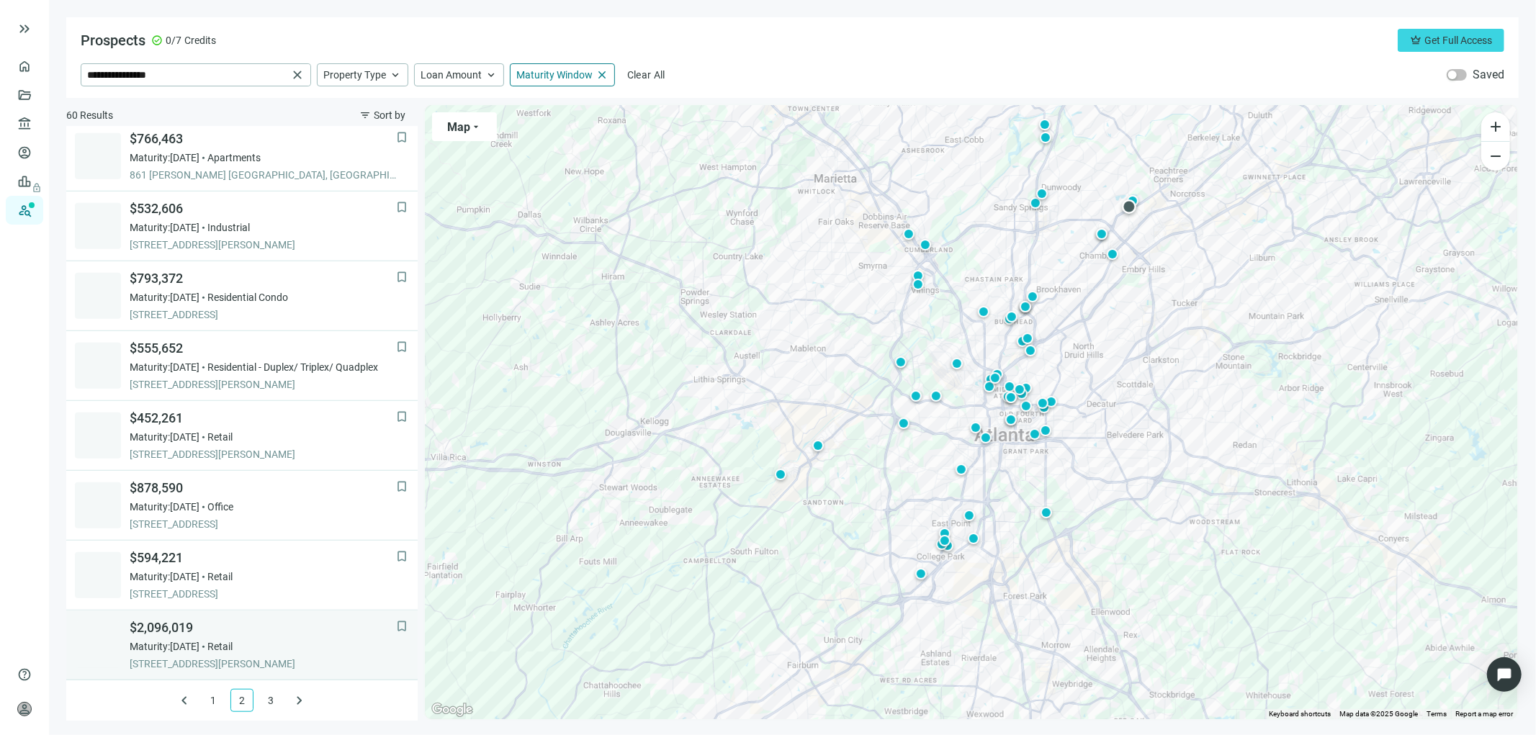
click at [185, 636] on span "$2,096,019" at bounding box center [263, 627] width 266 height 17
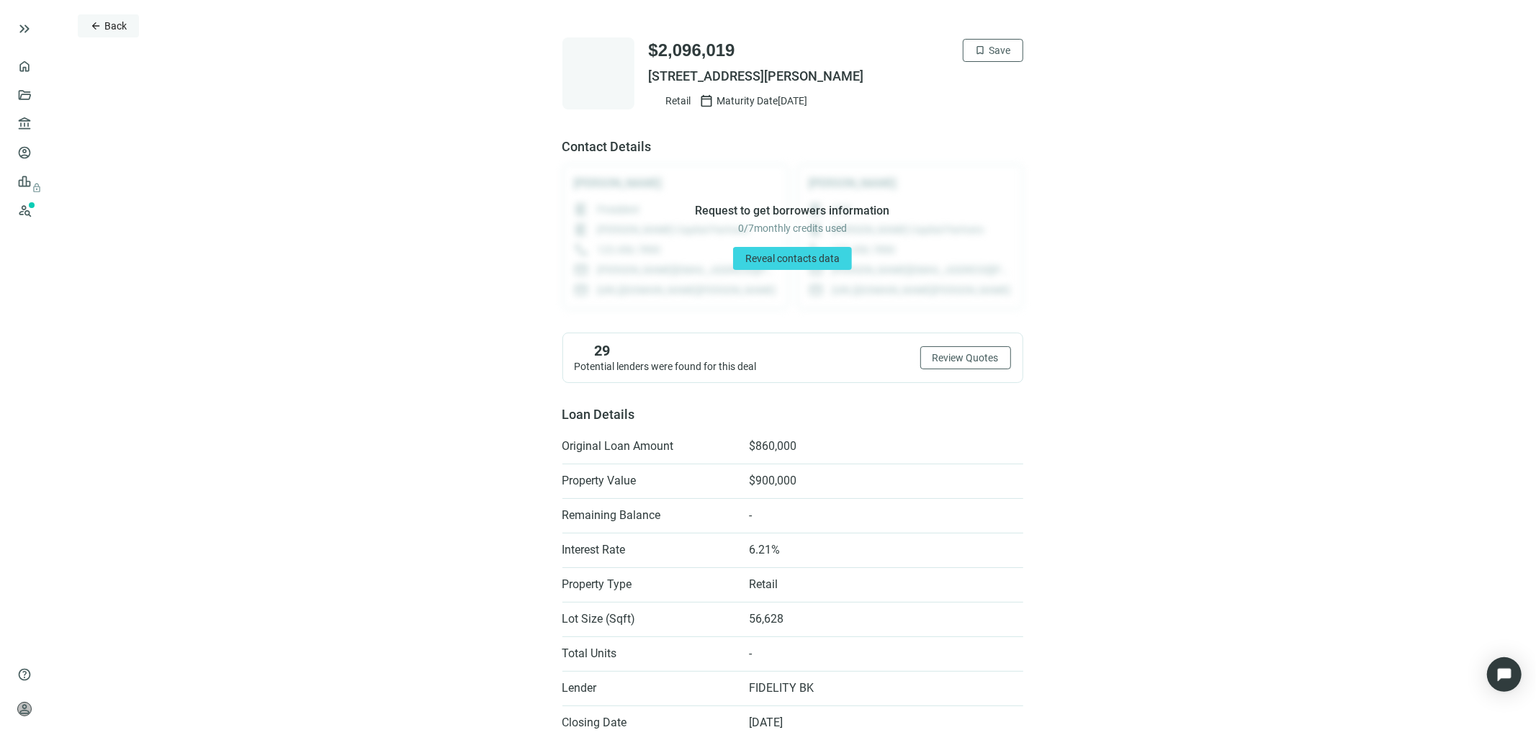
click at [117, 30] on span "Back" at bounding box center [115, 26] width 22 height 12
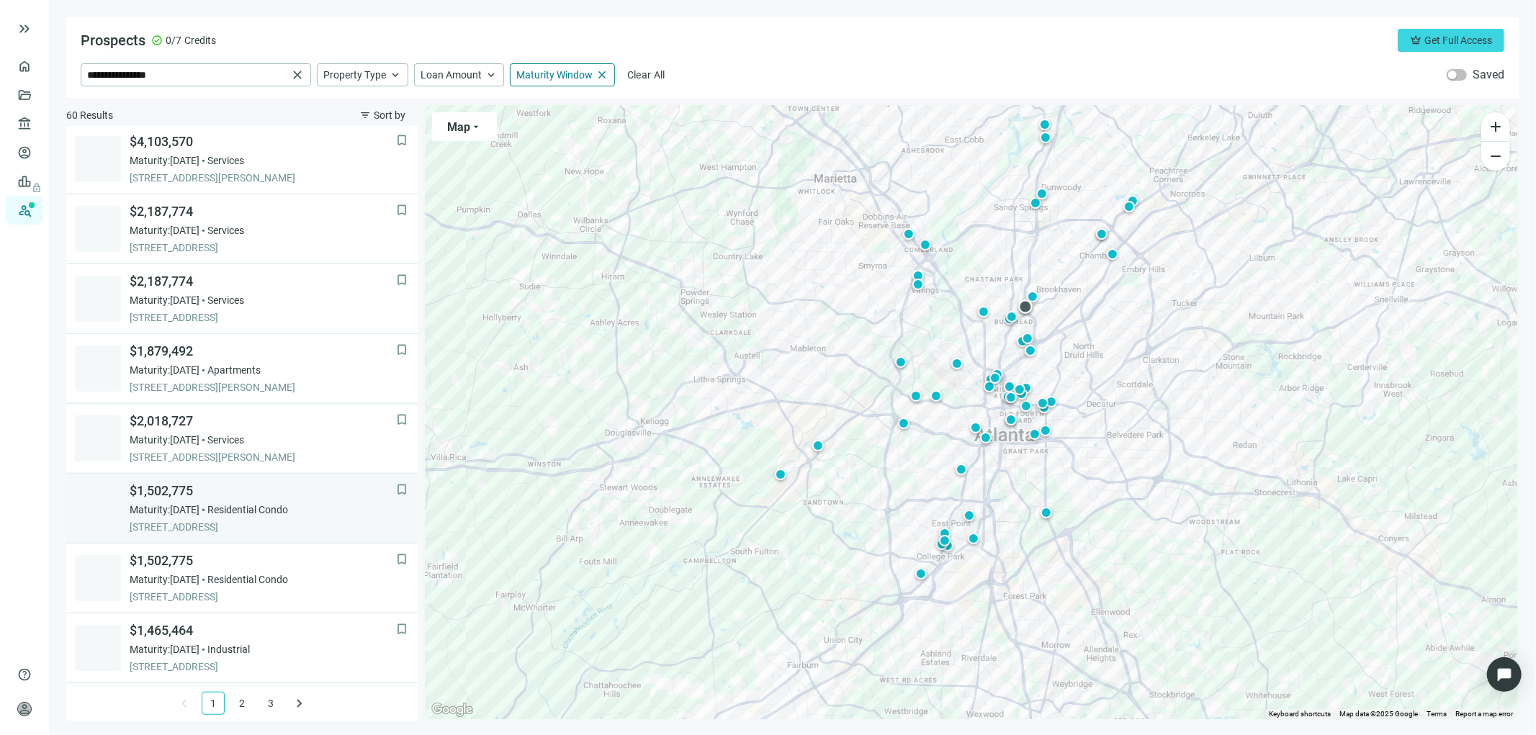
scroll to position [844, 0]
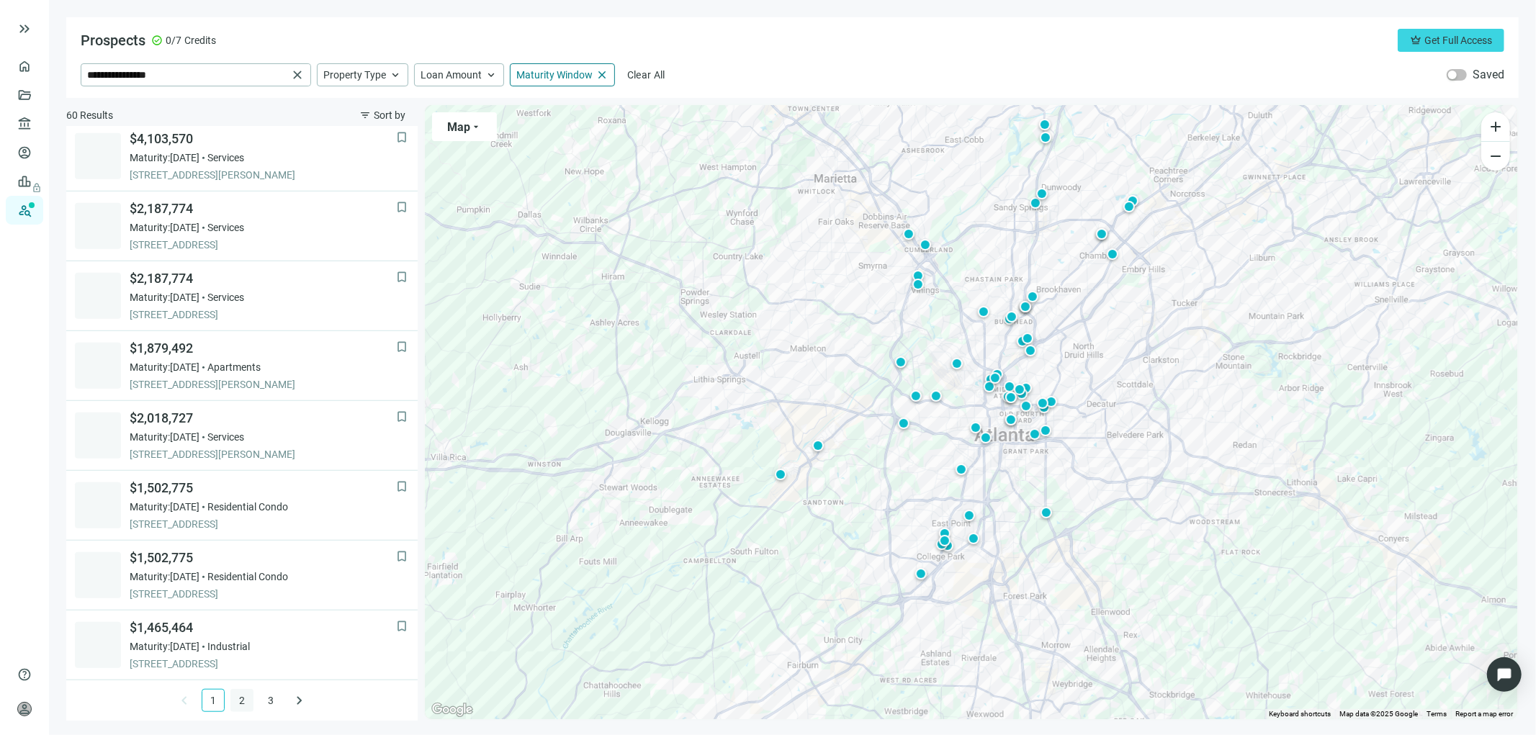
click at [238, 701] on link "2" at bounding box center [242, 701] width 22 height 22
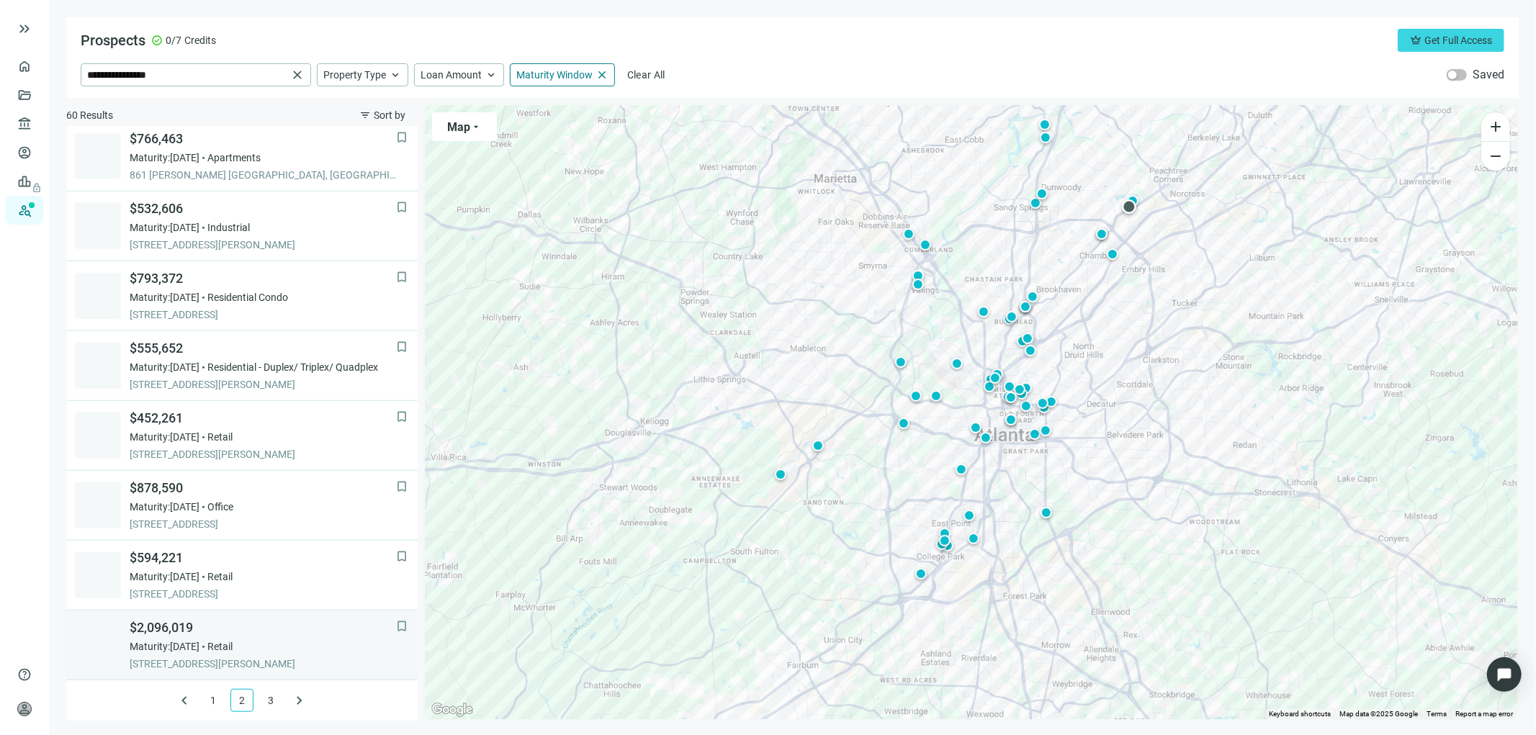
click at [176, 642] on span "Maturity: 01.30.2026" at bounding box center [165, 646] width 70 height 14
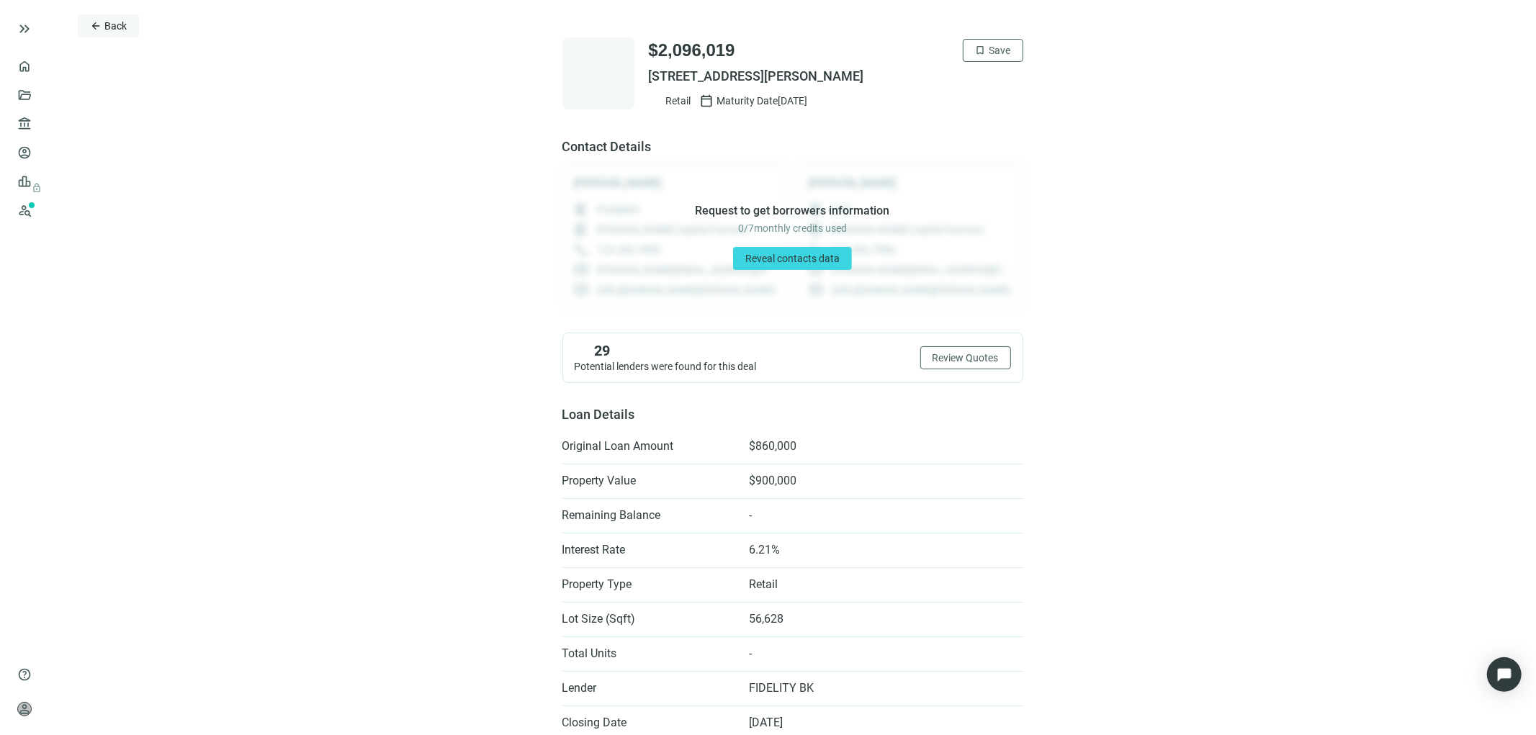
click at [103, 24] on button "arrow_back Back" at bounding box center [108, 25] width 61 height 23
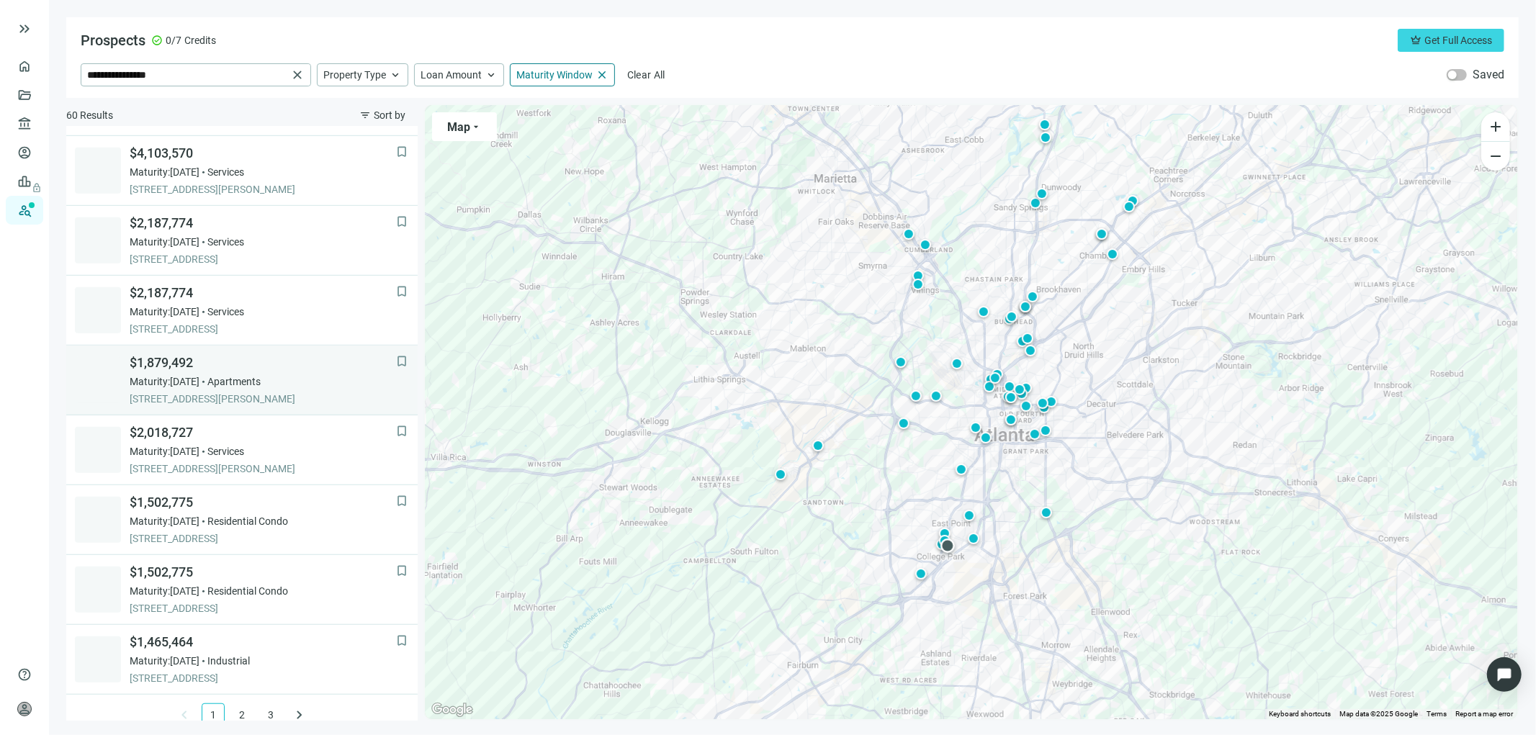
scroll to position [844, 0]
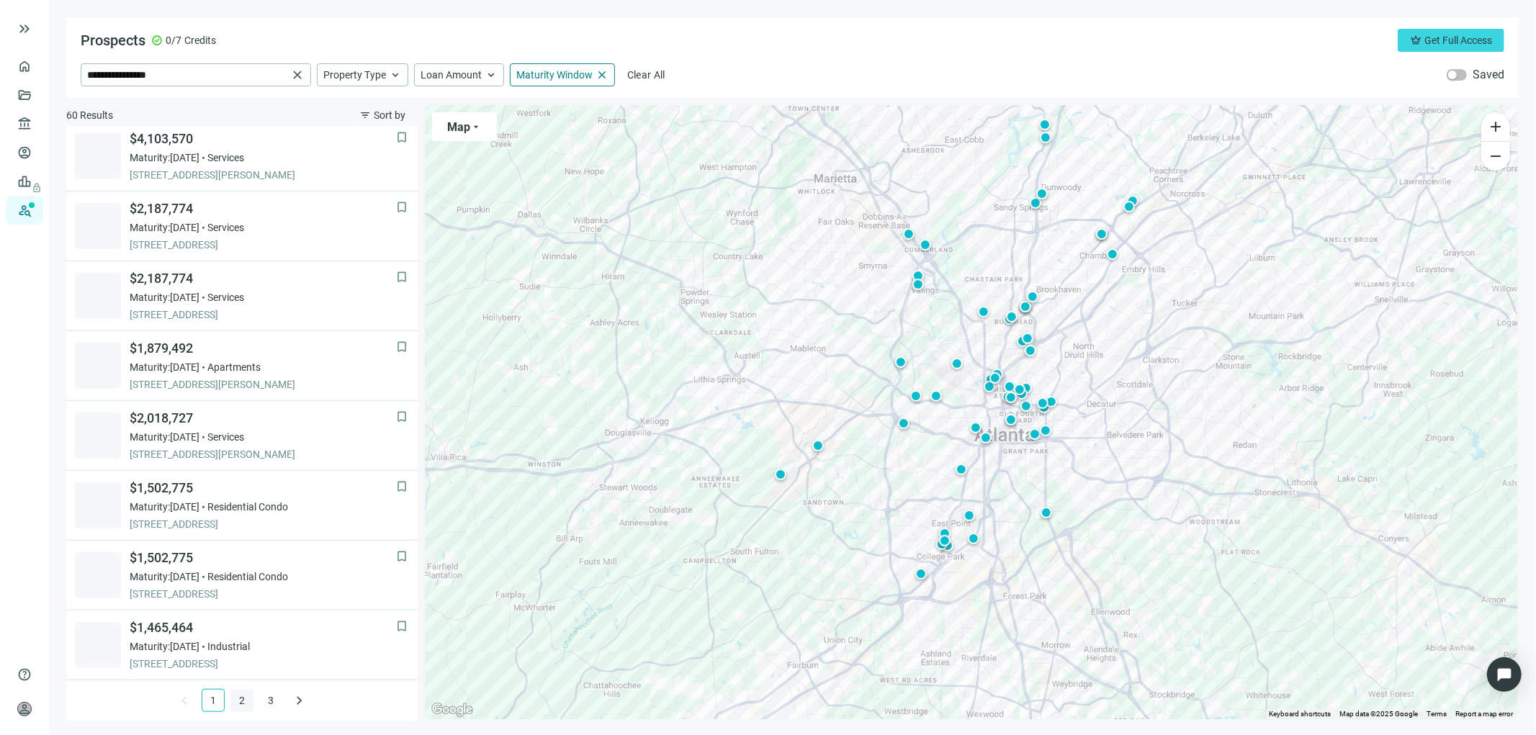
click at [233, 695] on link "2" at bounding box center [242, 701] width 22 height 22
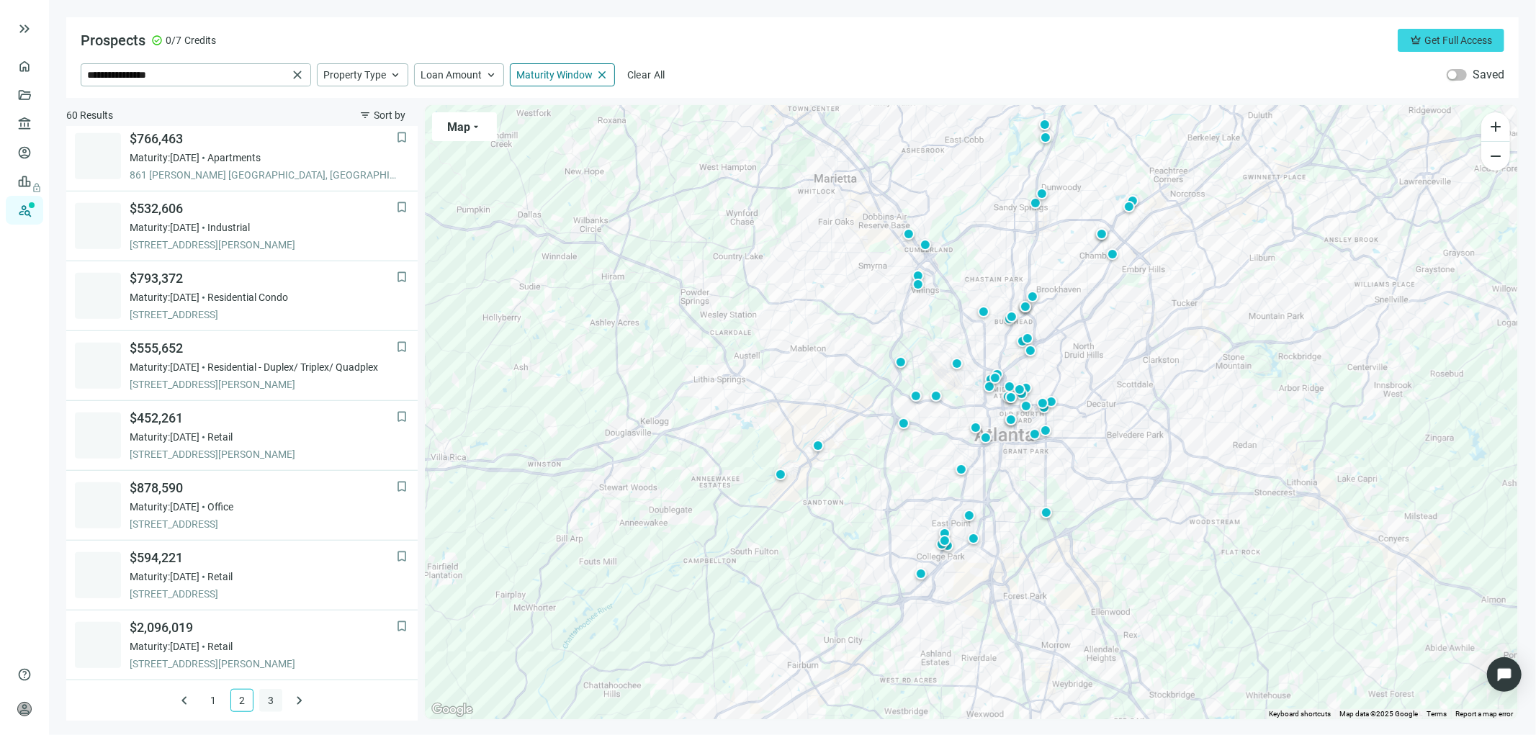
click at [264, 700] on link "3" at bounding box center [271, 701] width 22 height 22
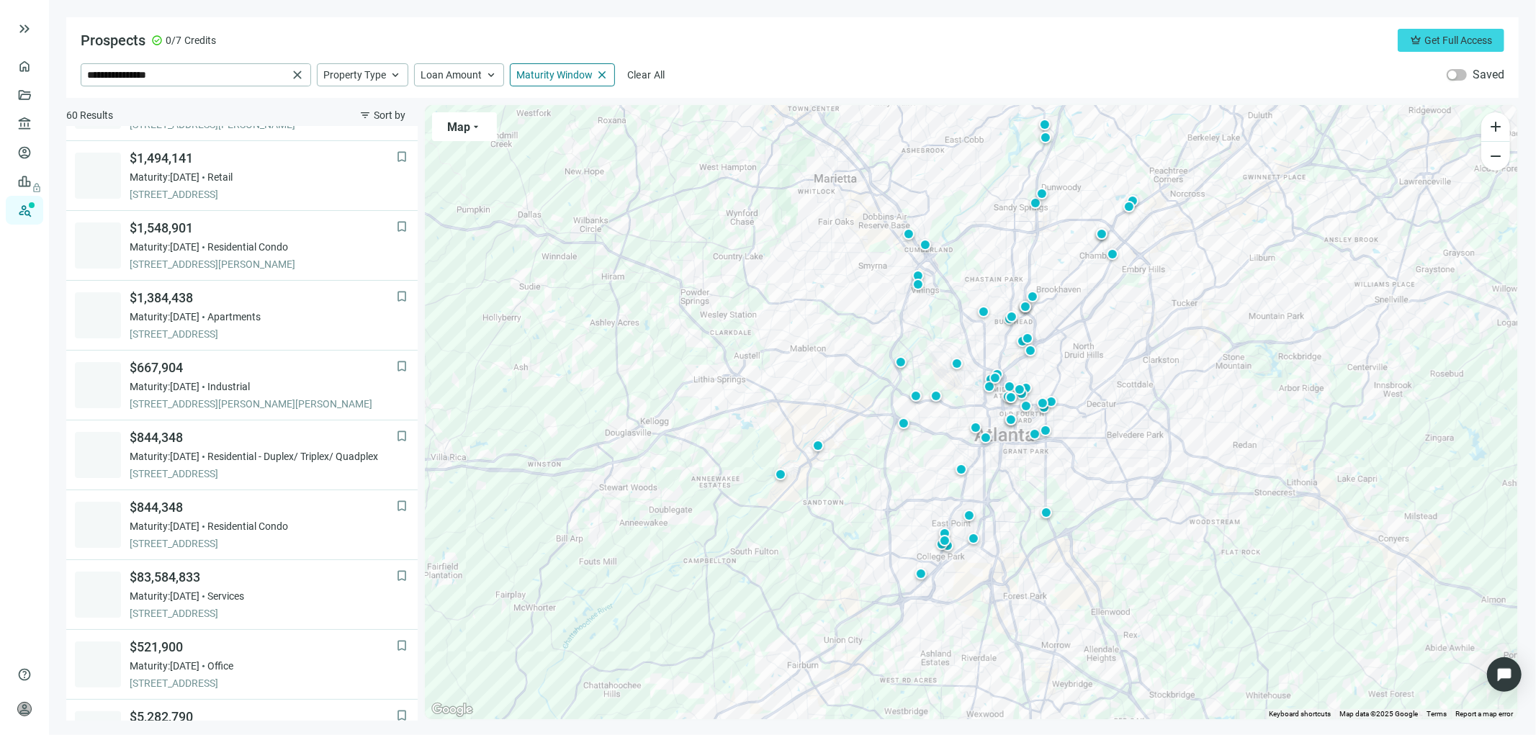
scroll to position [0, 0]
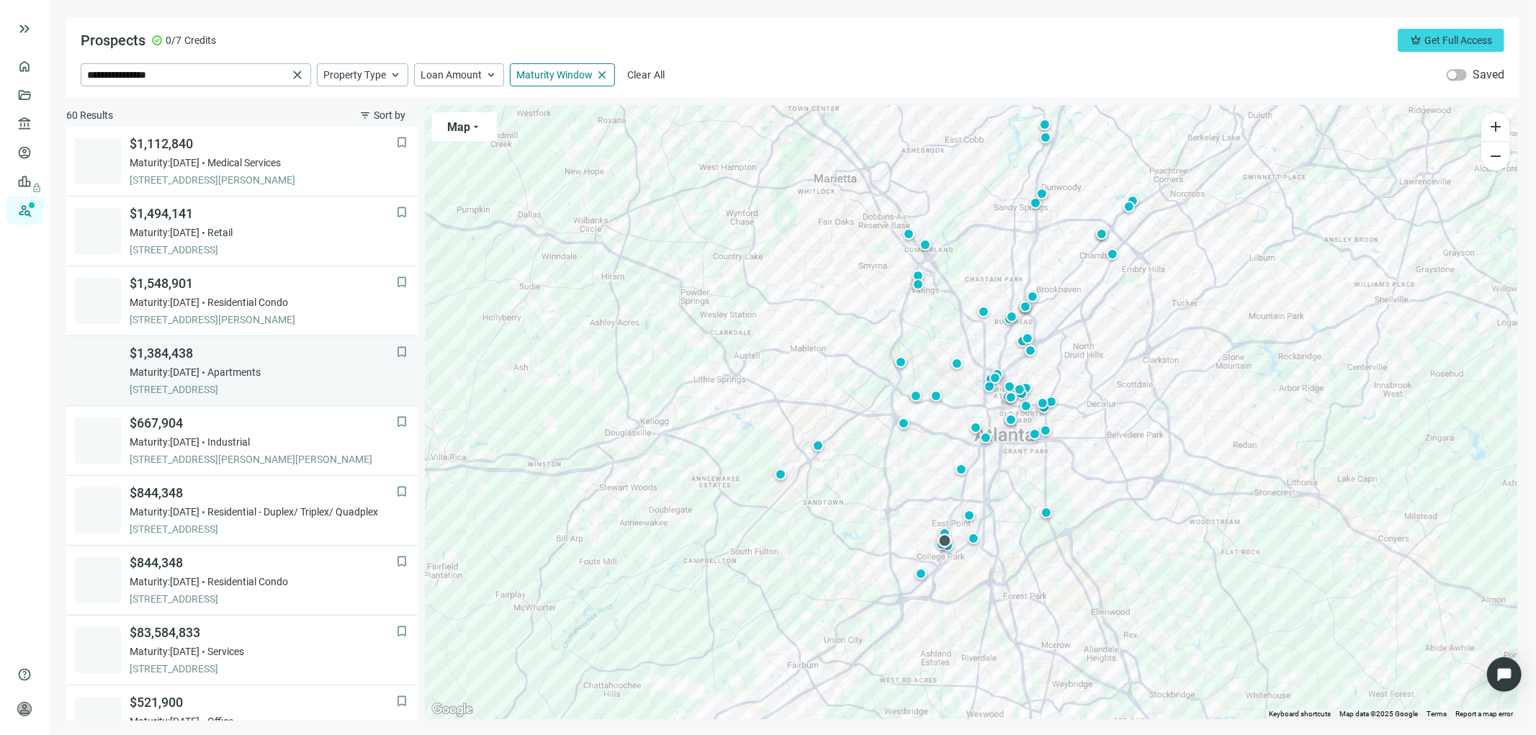
click at [224, 386] on span "1728 CAMBRIDGE AVE, ATLANTA, 30337, GA" at bounding box center [263, 389] width 266 height 14
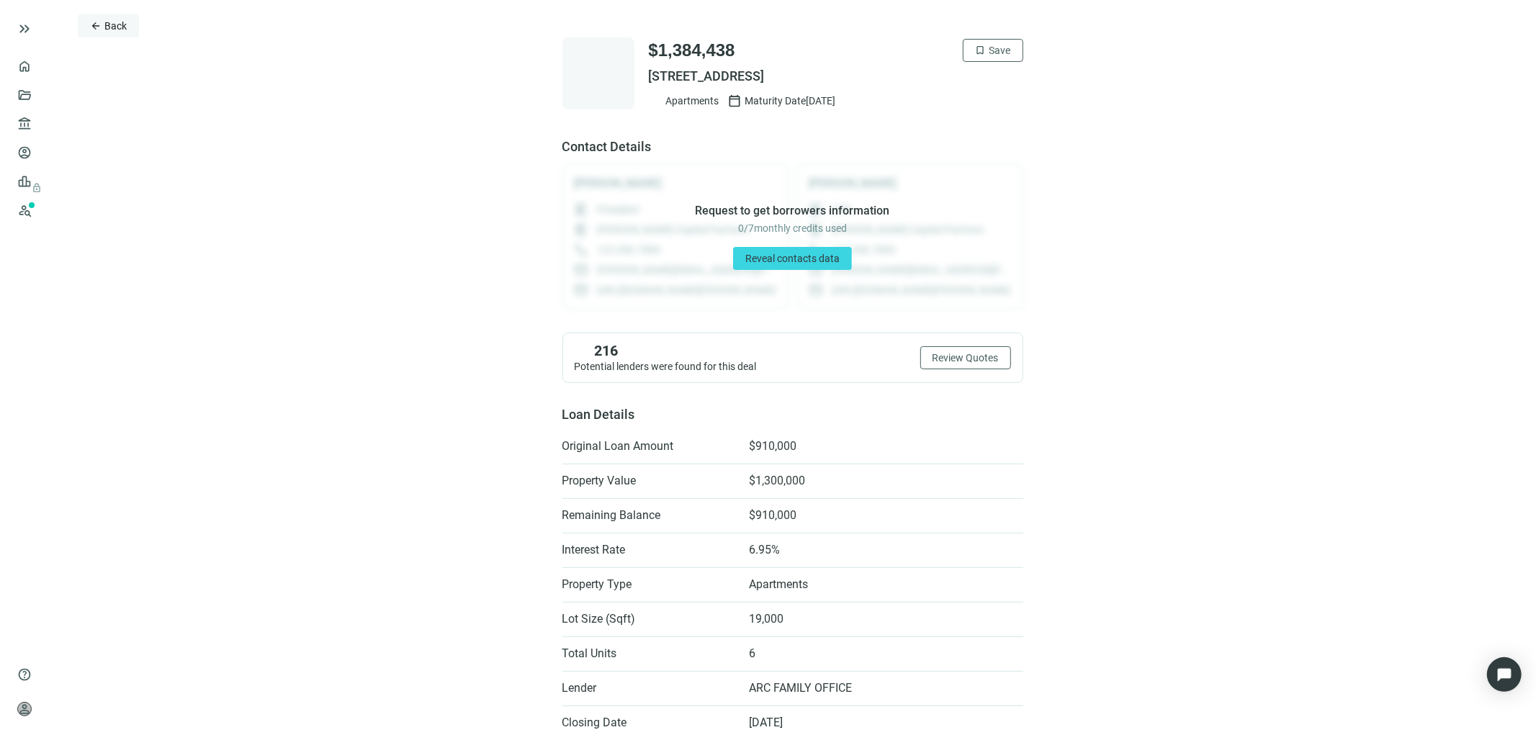
click at [109, 24] on span "Back" at bounding box center [115, 26] width 22 height 12
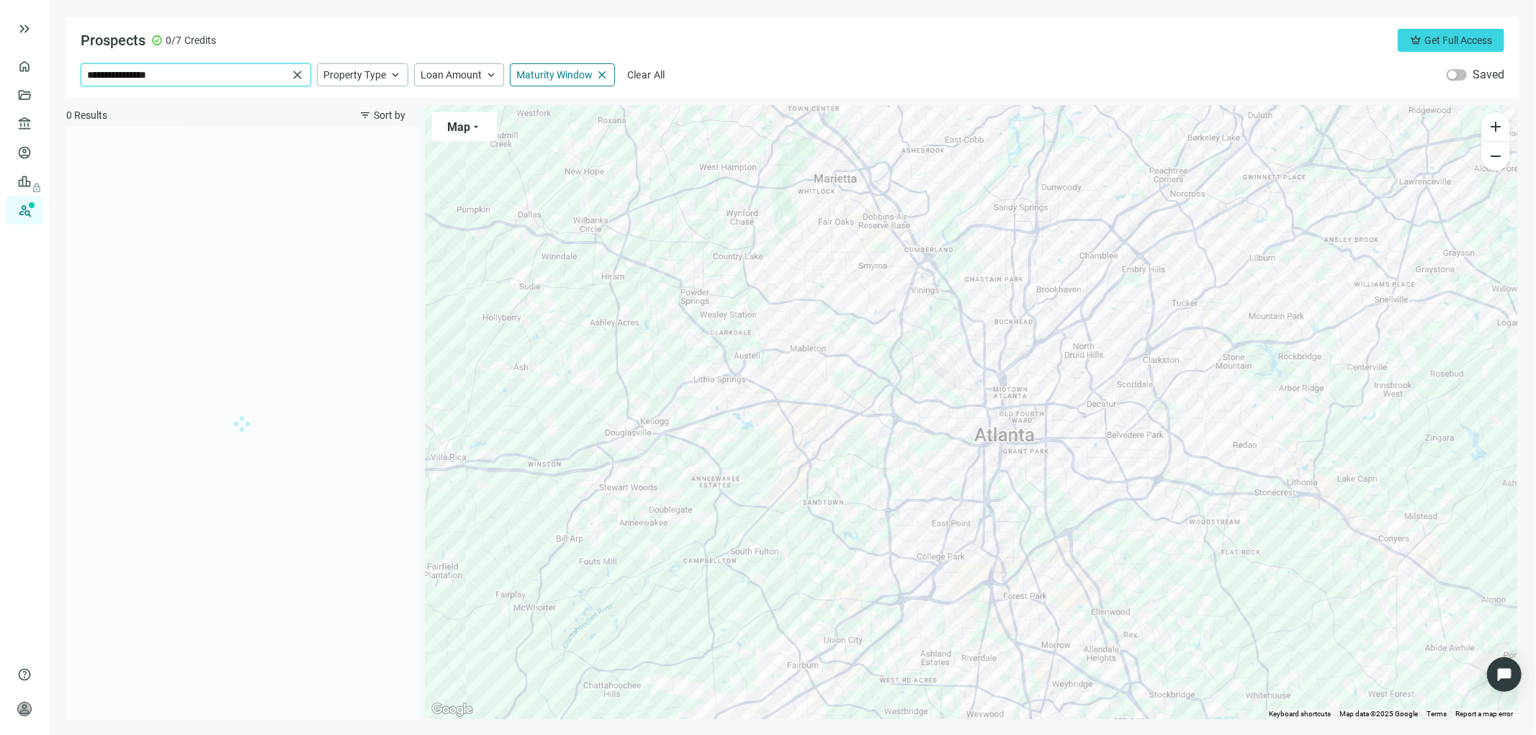
click at [185, 69] on input "**********" at bounding box center [187, 75] width 200 height 22
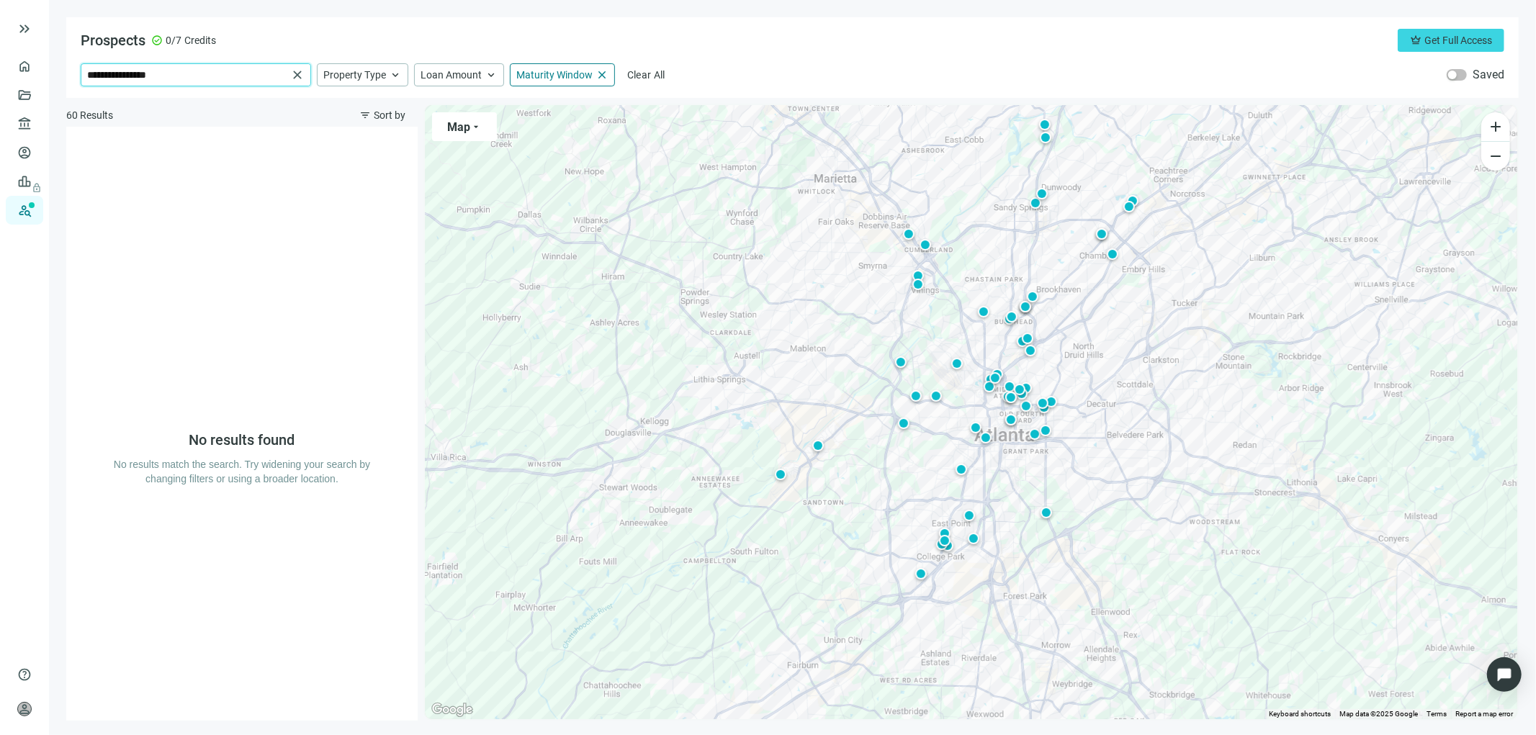
drag, startPoint x: 191, startPoint y: 63, endPoint x: 73, endPoint y: 76, distance: 119.5
click at [73, 76] on div "**********" at bounding box center [792, 57] width 1452 height 81
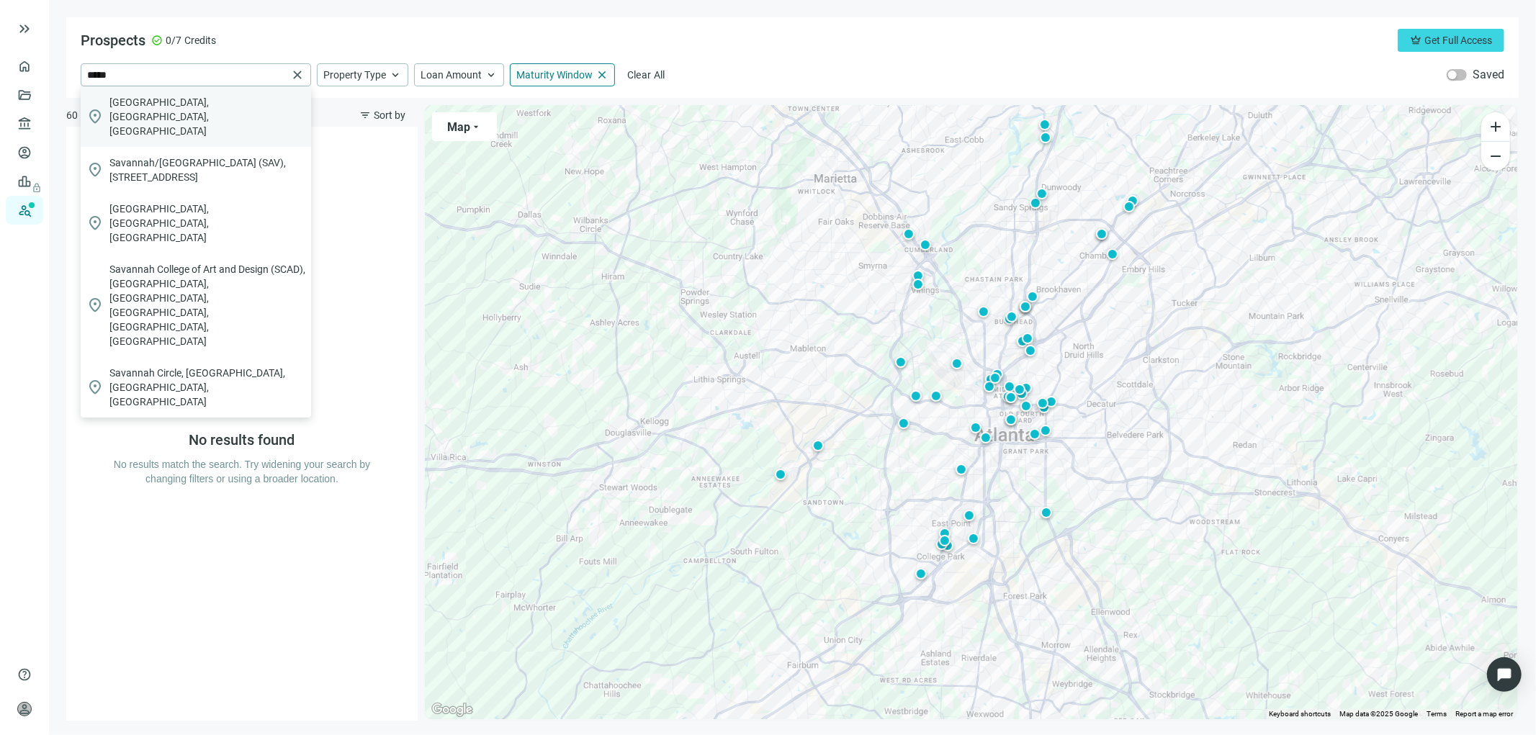
click at [137, 99] on span "[GEOGRAPHIC_DATA], [GEOGRAPHIC_DATA], [GEOGRAPHIC_DATA]" at bounding box center [207, 116] width 196 height 43
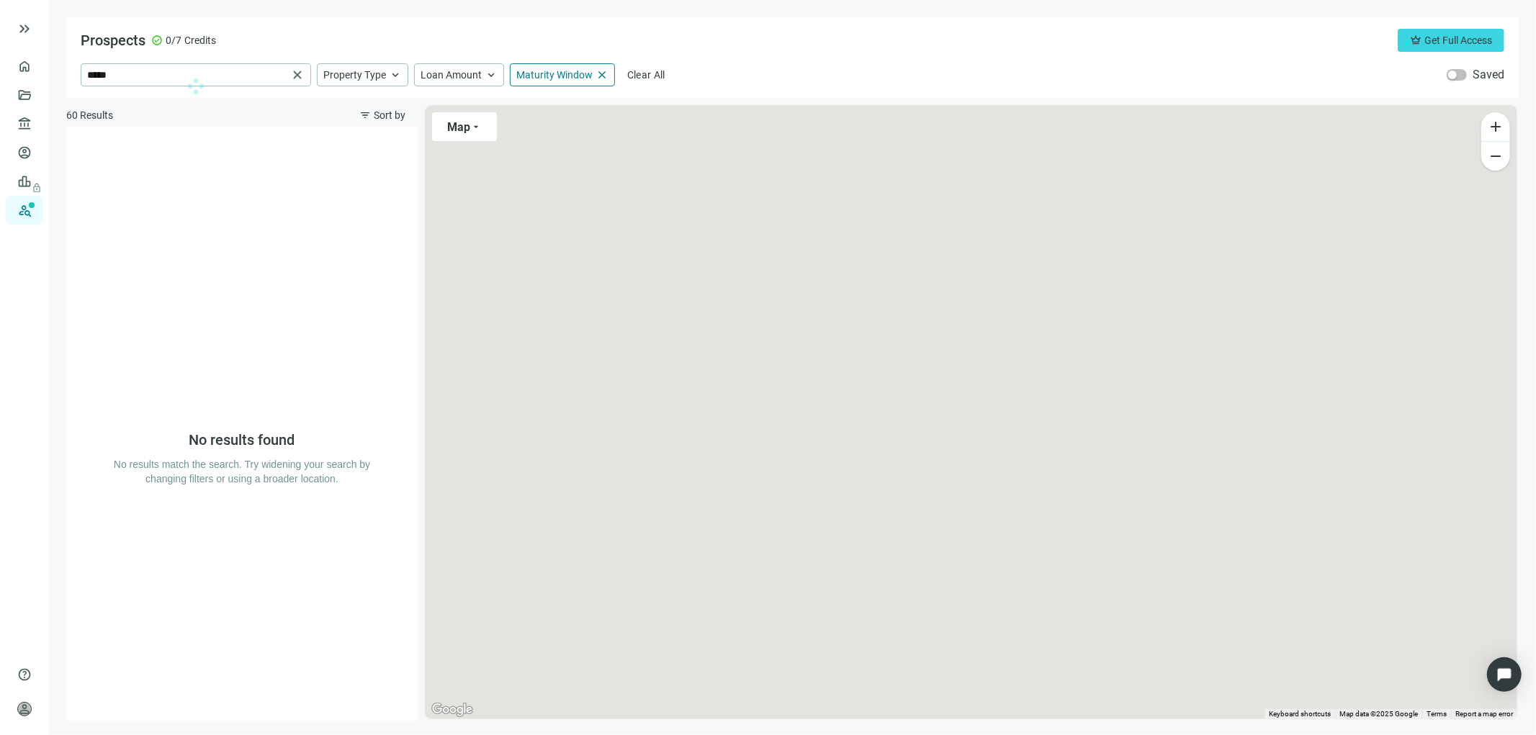
type input "**********"
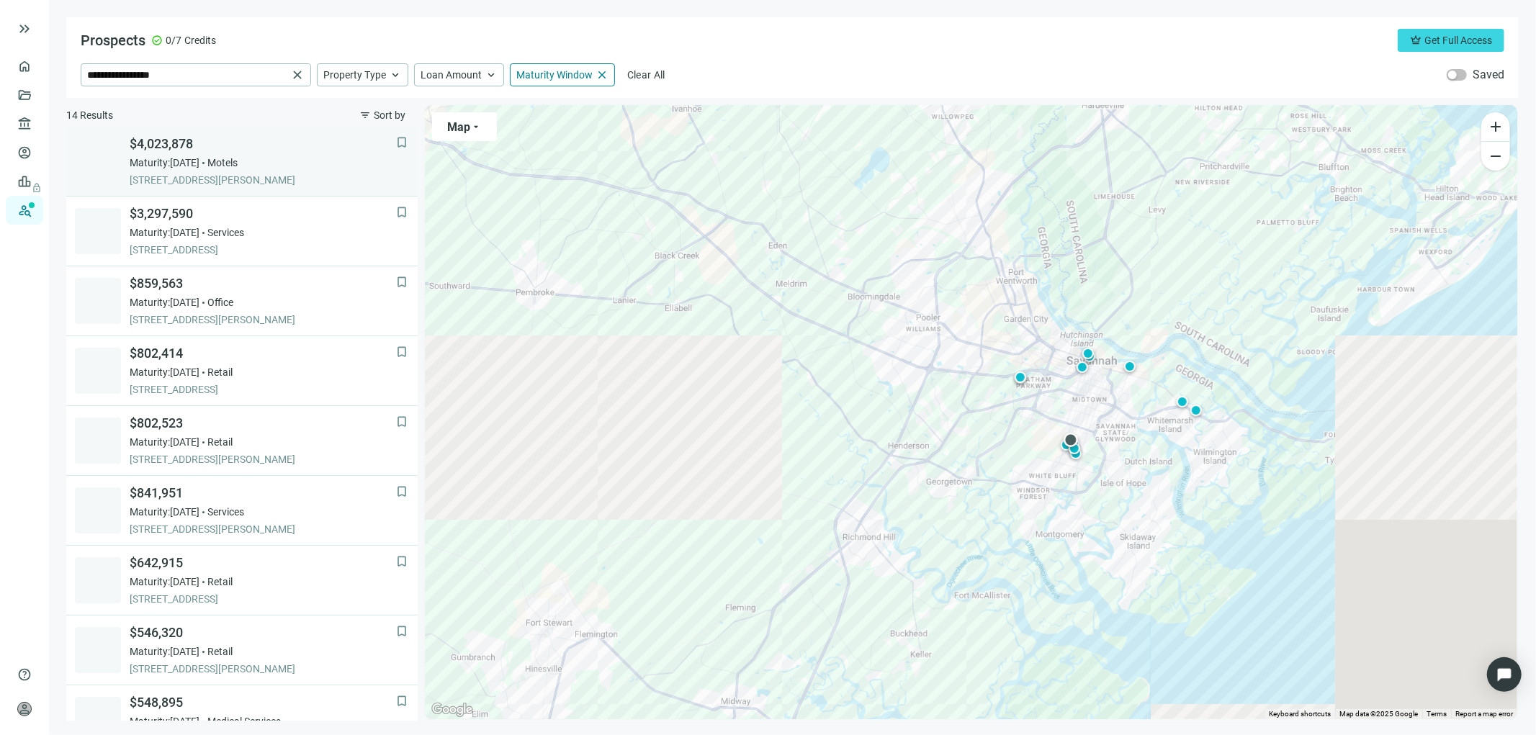
click at [166, 145] on span "$4,023,878" at bounding box center [263, 143] width 266 height 17
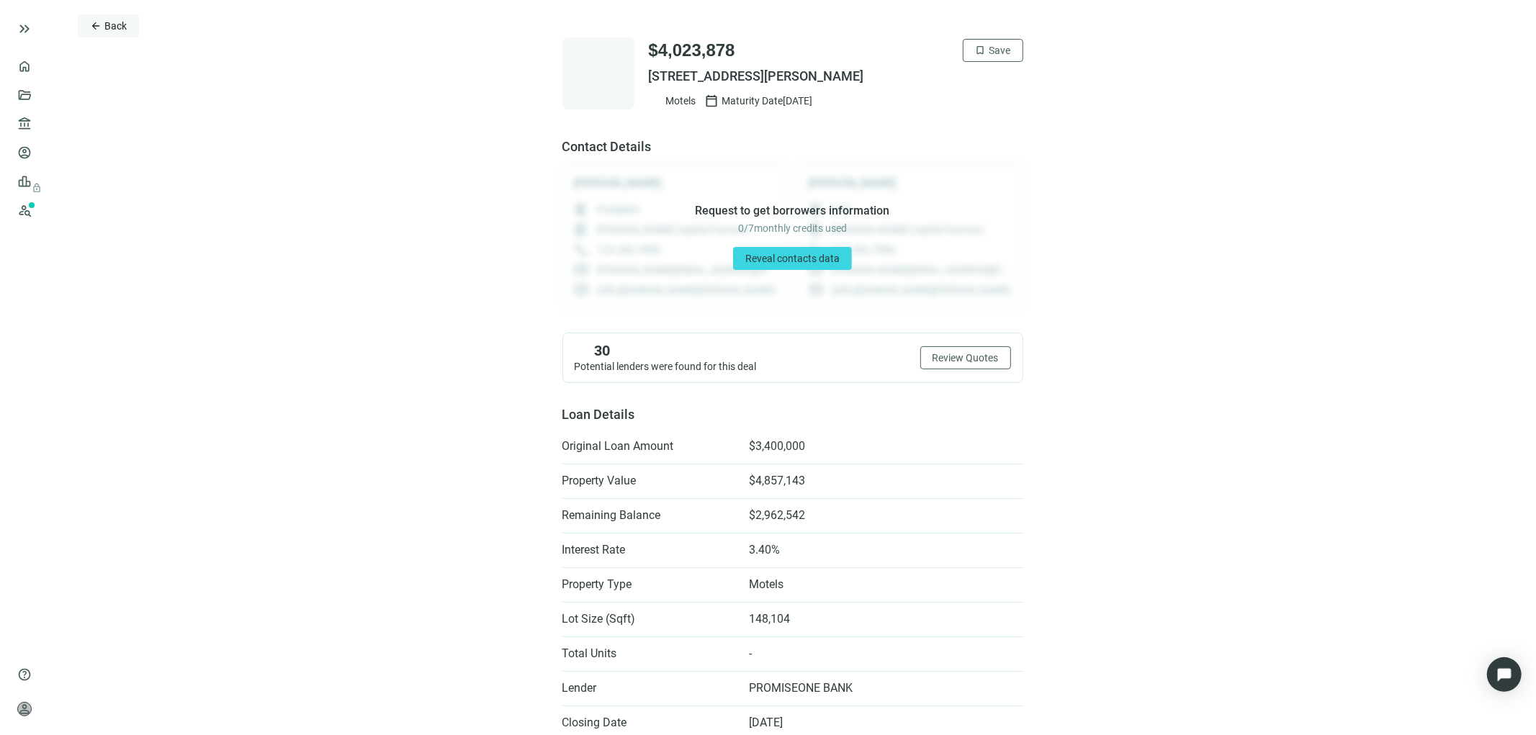
click at [102, 30] on button "arrow_back Back" at bounding box center [108, 25] width 61 height 23
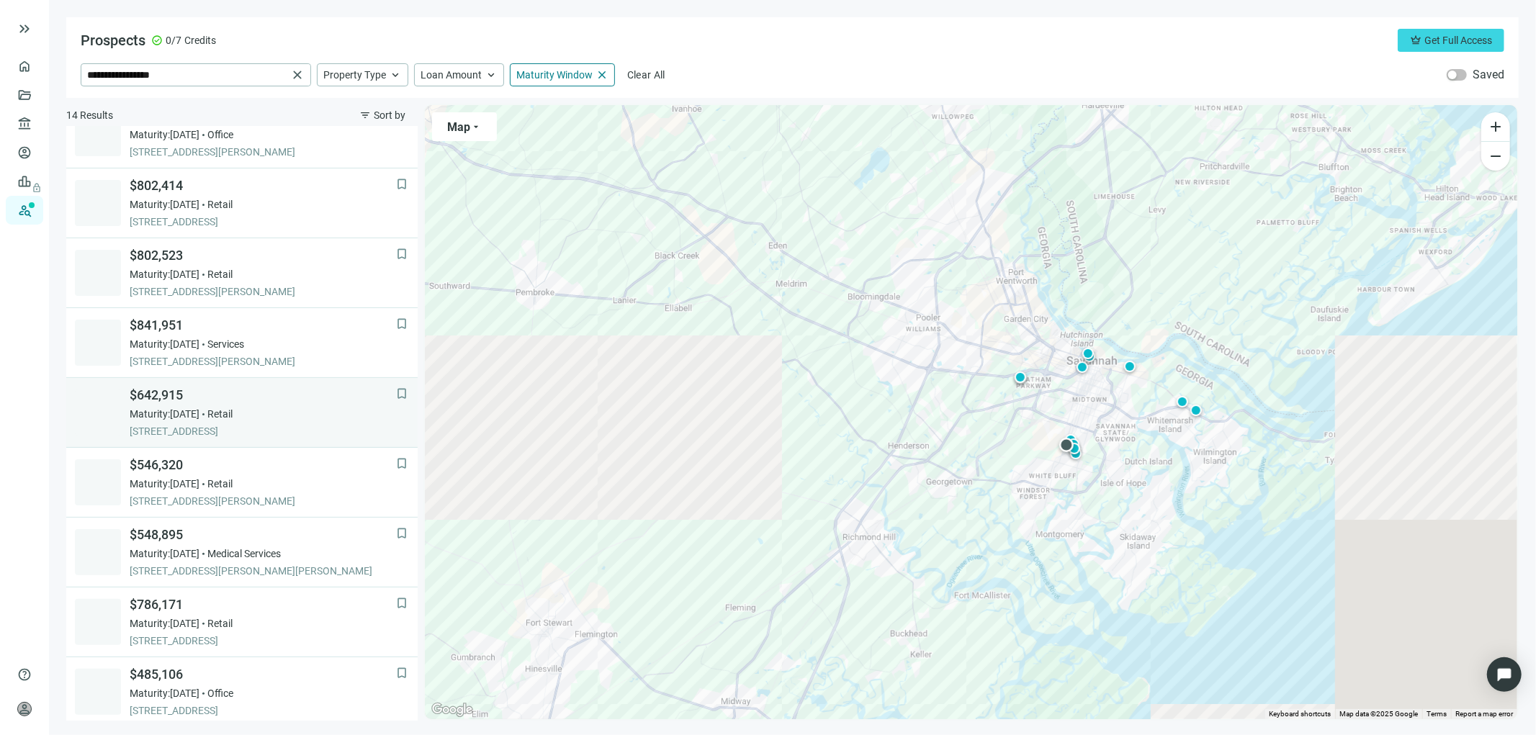
scroll to position [384, 0]
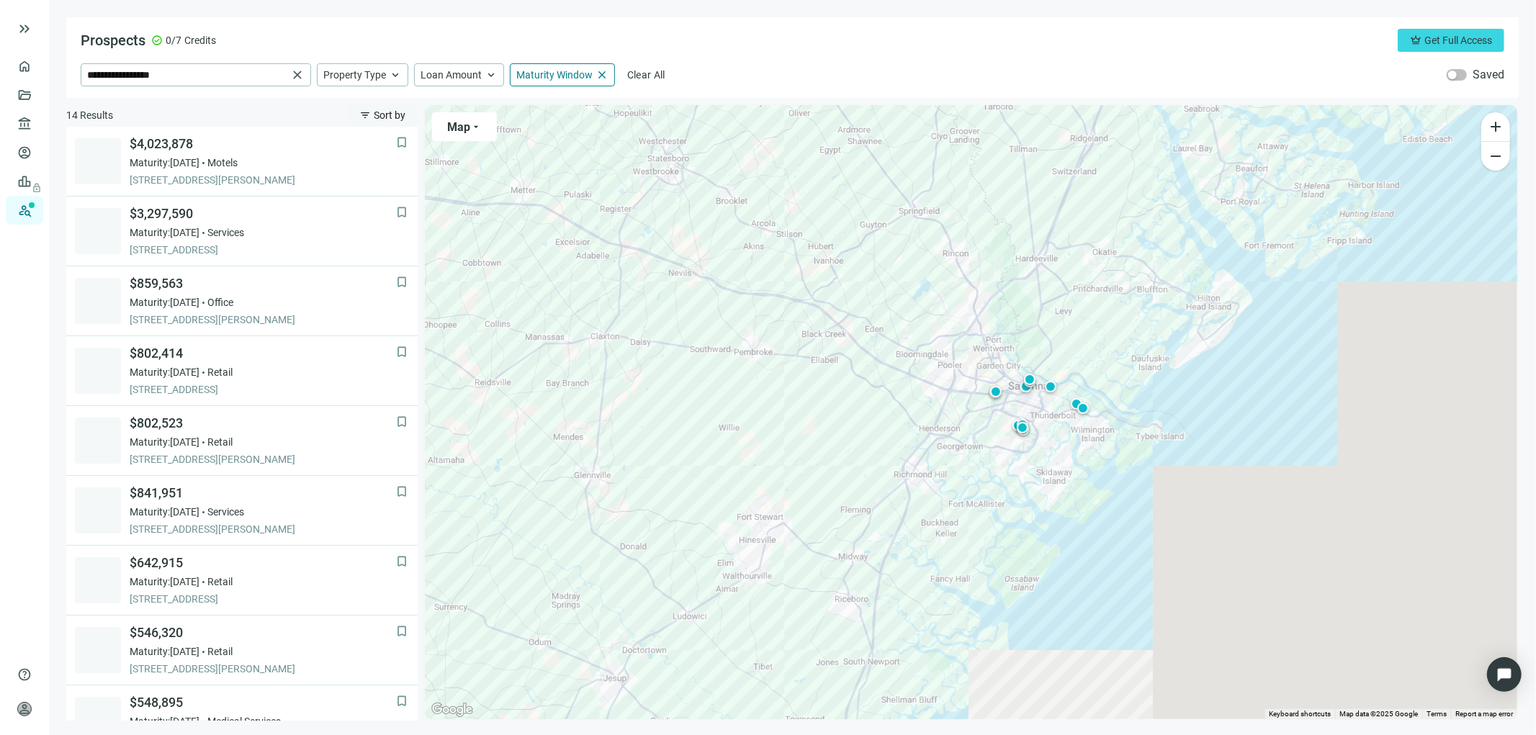
click at [405, 111] on span "Sort by" at bounding box center [390, 115] width 32 height 12
click at [403, 144] on span "Loan Amount (high to low)" at bounding box center [422, 148] width 122 height 14
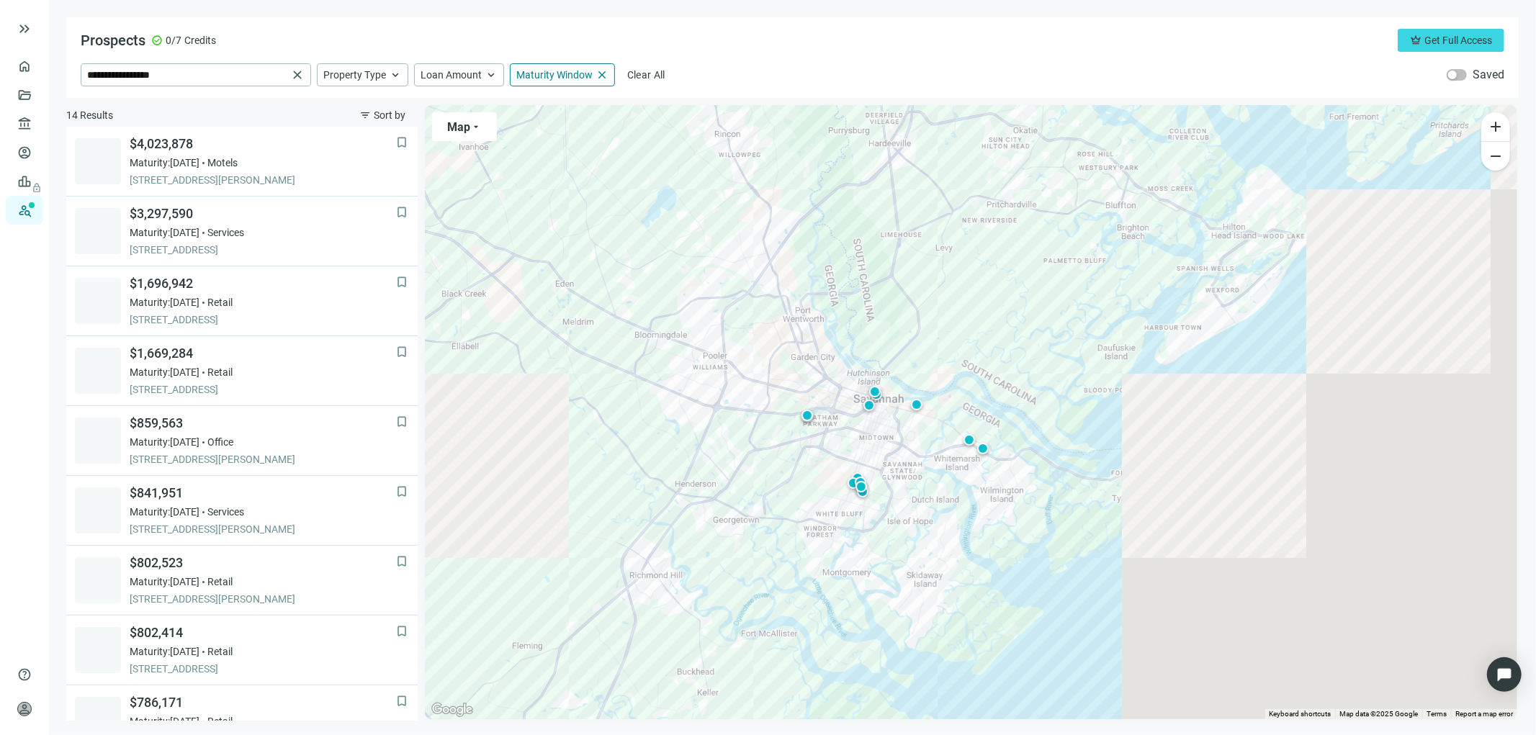
drag, startPoint x: 865, startPoint y: 368, endPoint x: 605, endPoint y: 415, distance: 264.1
click at [607, 415] on div "To activate drag with keyboard, press Alt + Enter. Once in keyboard drag state,…" at bounding box center [971, 412] width 1092 height 614
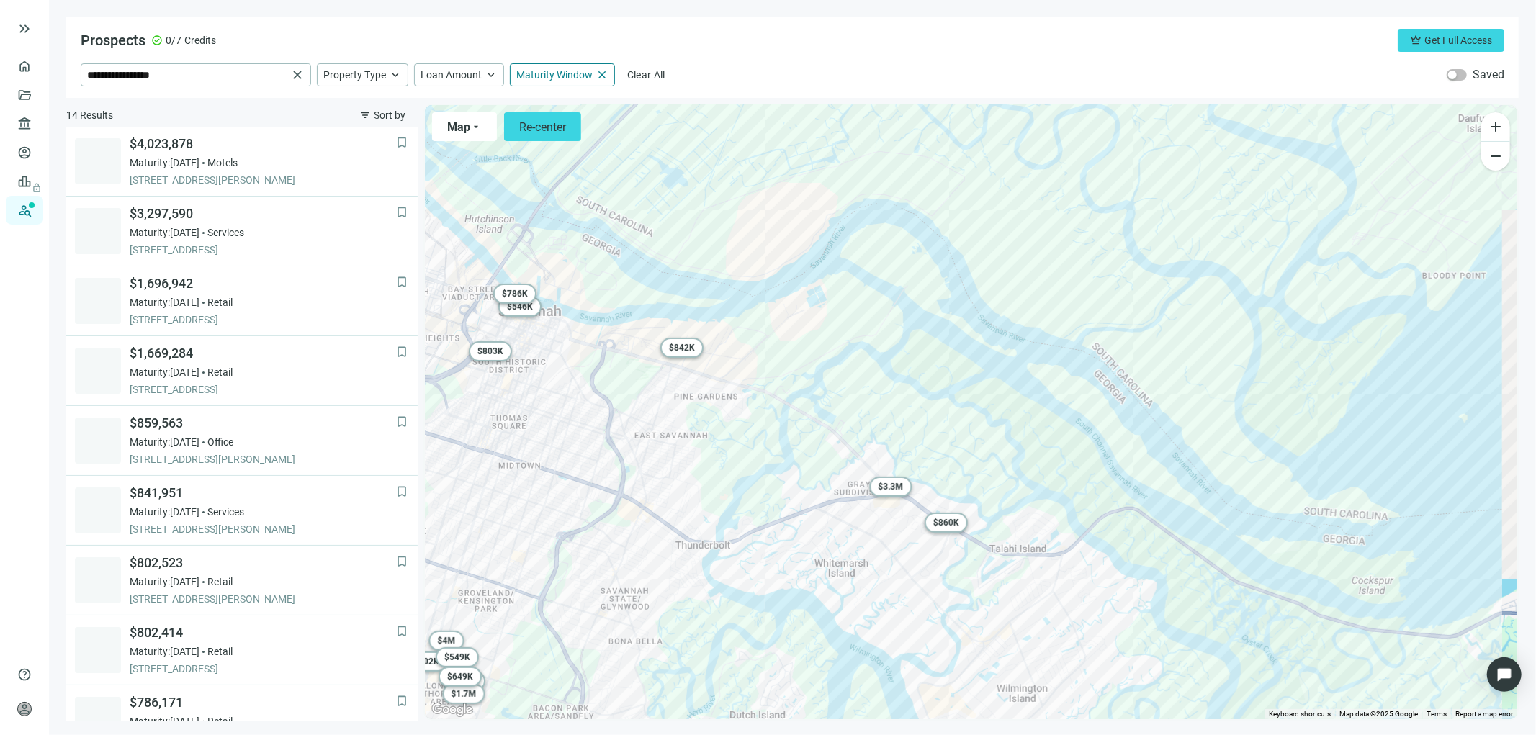
drag, startPoint x: 811, startPoint y: 476, endPoint x: 962, endPoint y: 364, distance: 188.5
click at [958, 369] on div "To activate drag with keyboard, press Alt + Enter. Once in keyboard drag state,…" at bounding box center [971, 412] width 1092 height 614
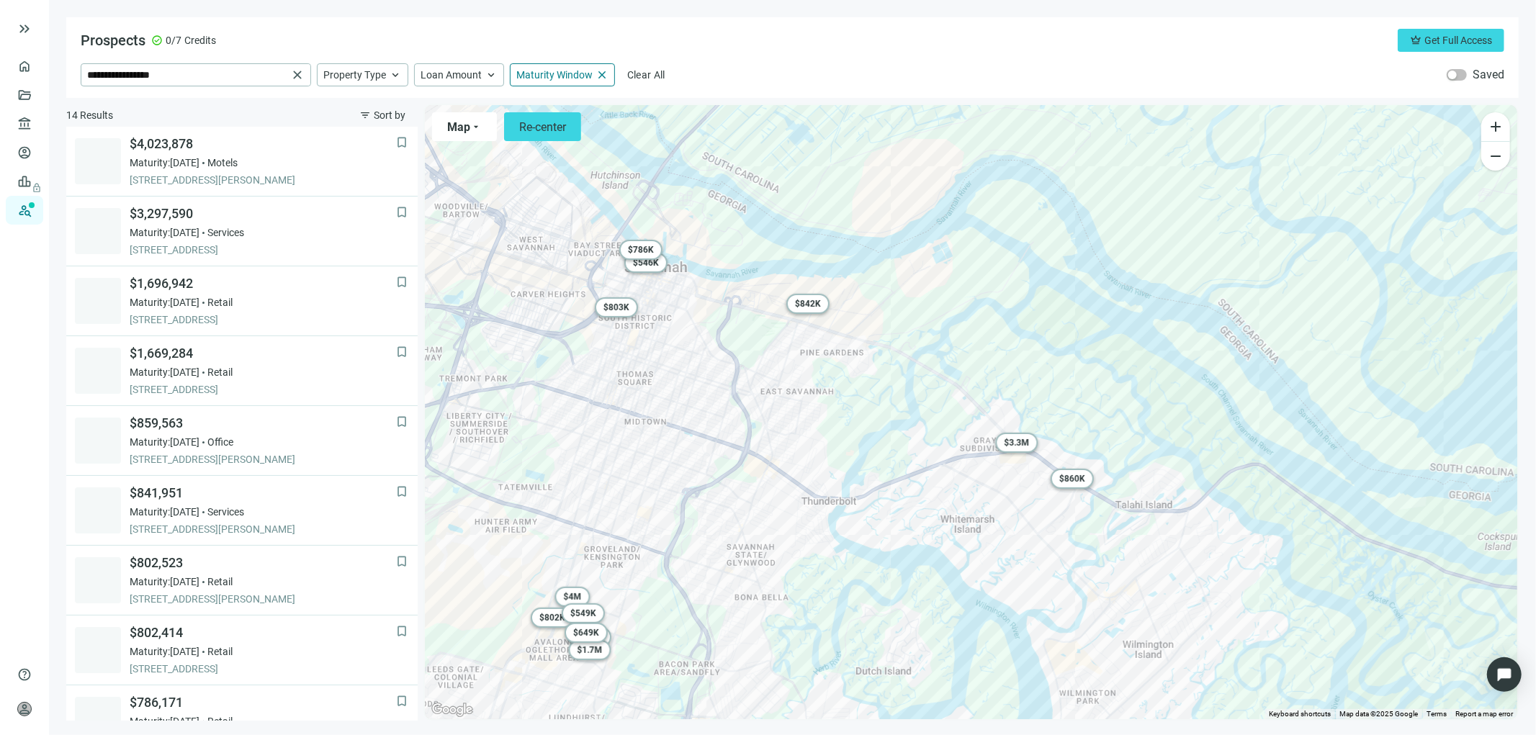
drag, startPoint x: 687, startPoint y: 480, endPoint x: 762, endPoint y: 490, distance: 75.5
click at [762, 490] on div "To activate drag with keyboard, press Alt + Enter. Once in keyboard drag state,…" at bounding box center [971, 412] width 1092 height 614
click at [577, 593] on span "$ 4M" at bounding box center [573, 597] width 18 height 10
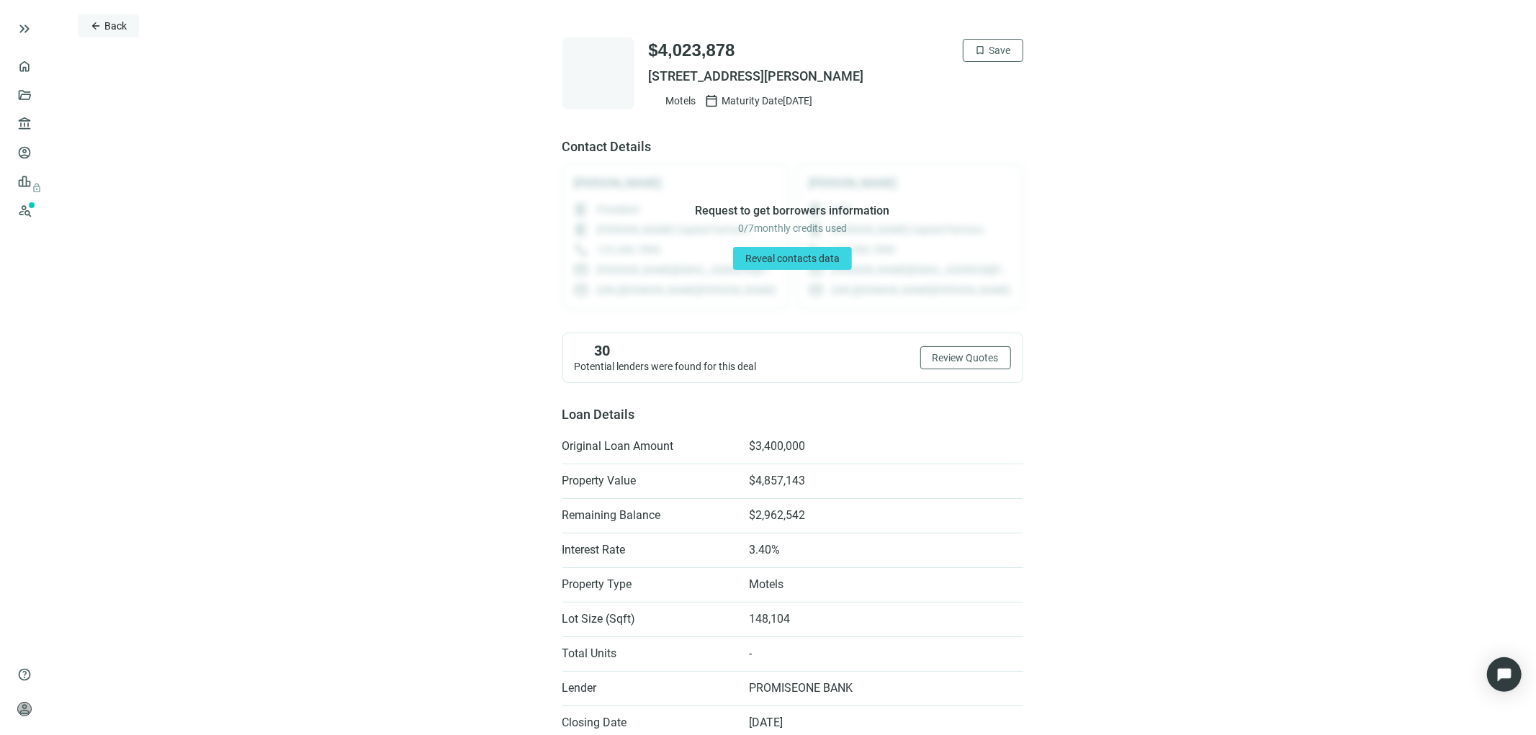
click at [106, 34] on button "arrow_back Back" at bounding box center [108, 25] width 61 height 23
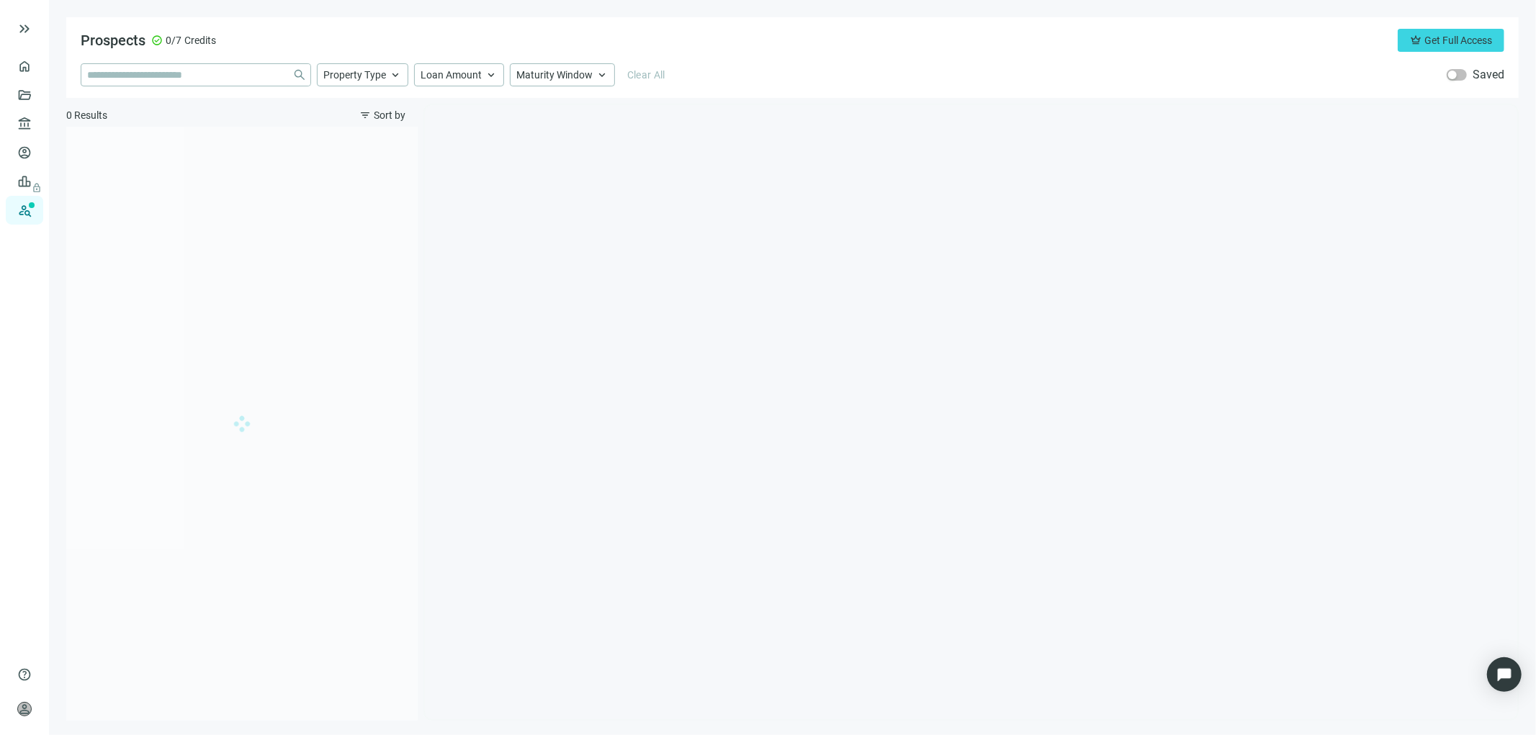
type input "**********"
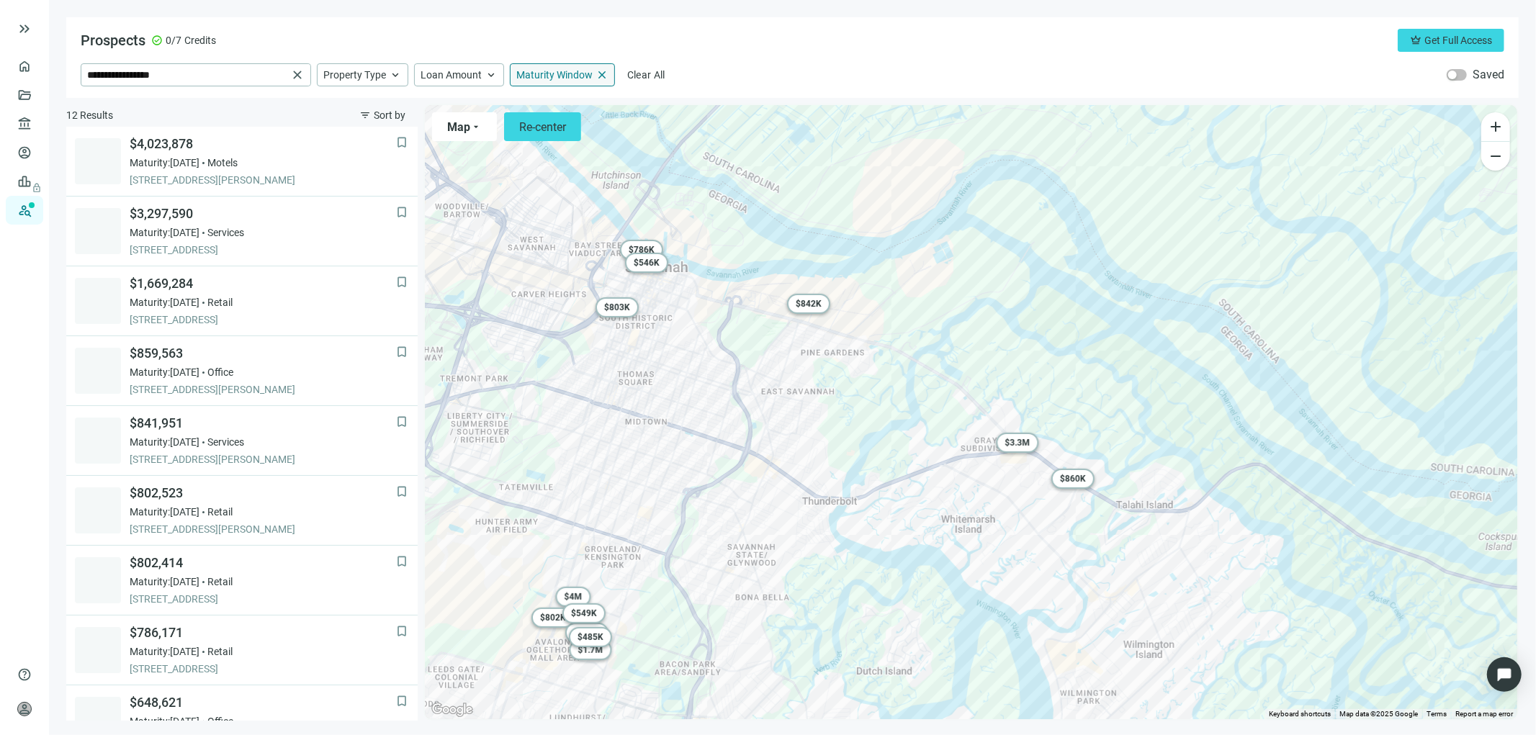
click at [602, 73] on span "close" at bounding box center [601, 74] width 13 height 13
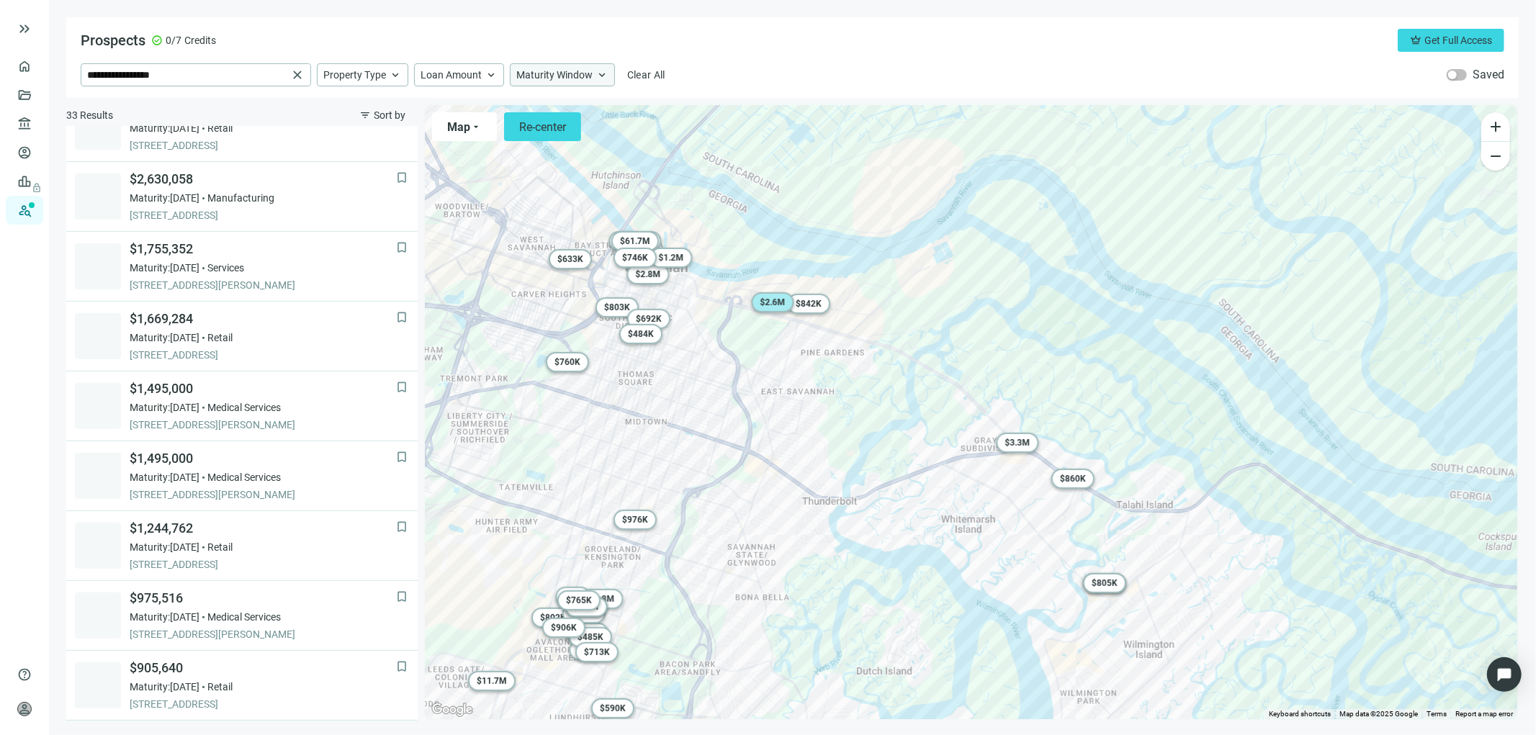
scroll to position [400, 0]
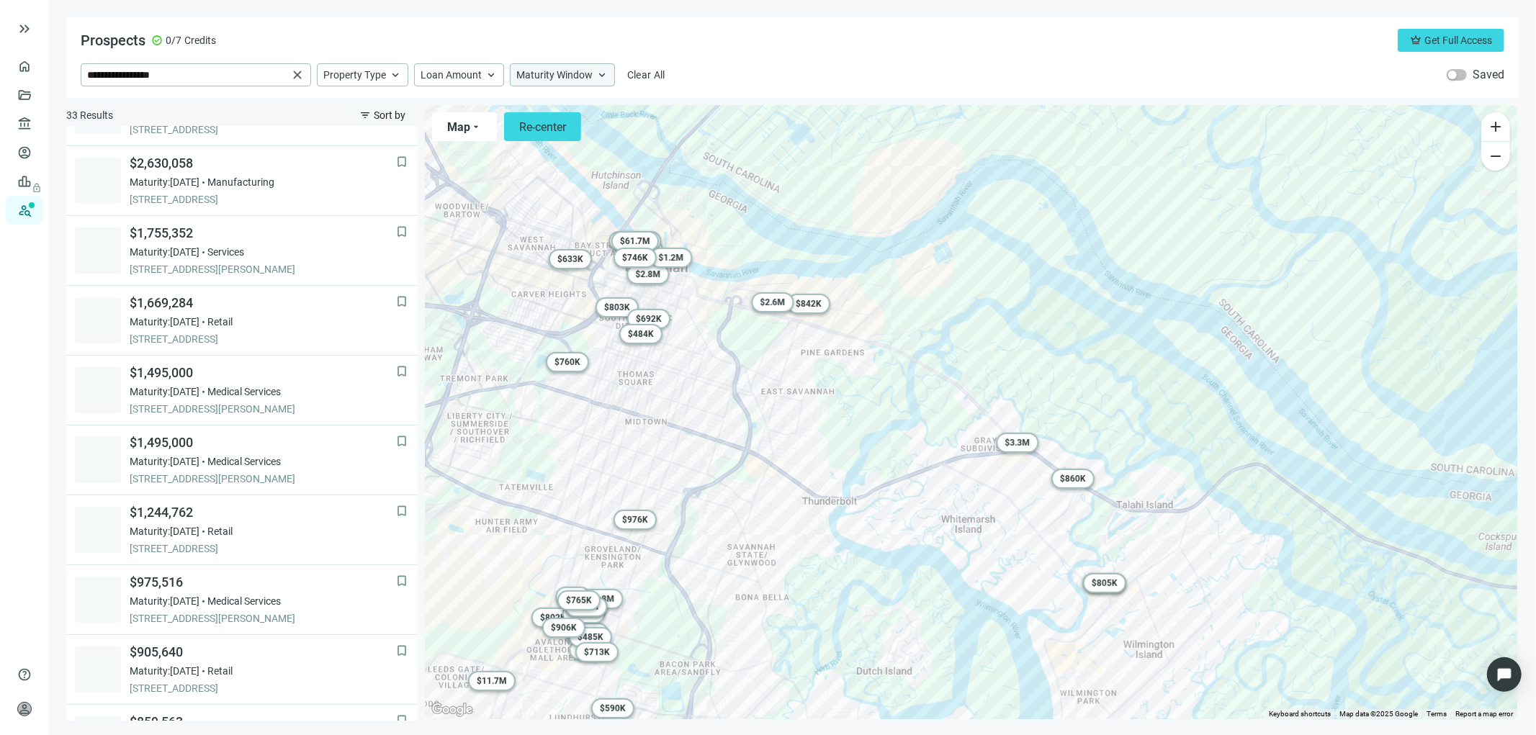
click at [398, 117] on span "Sort by" at bounding box center [390, 115] width 32 height 12
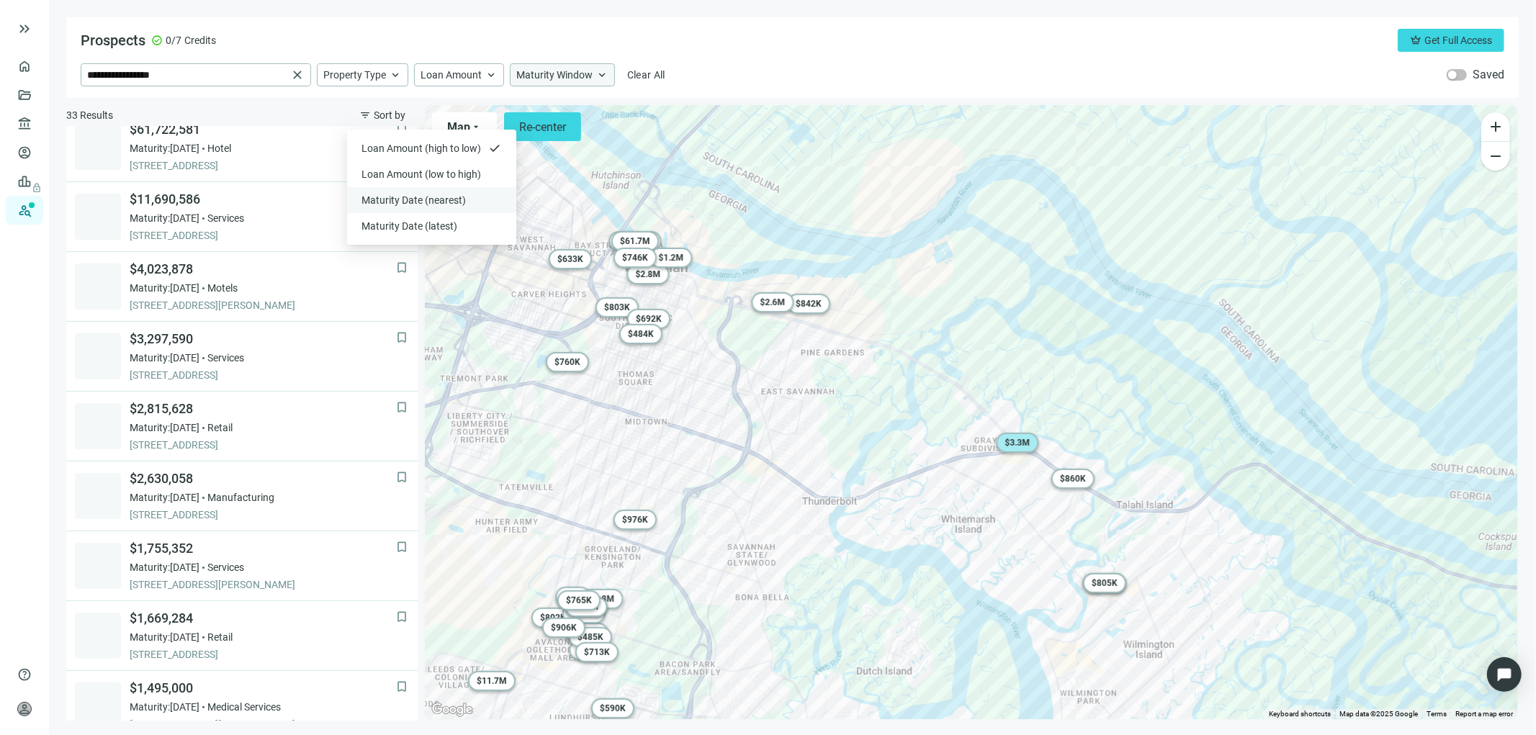
scroll to position [0, 0]
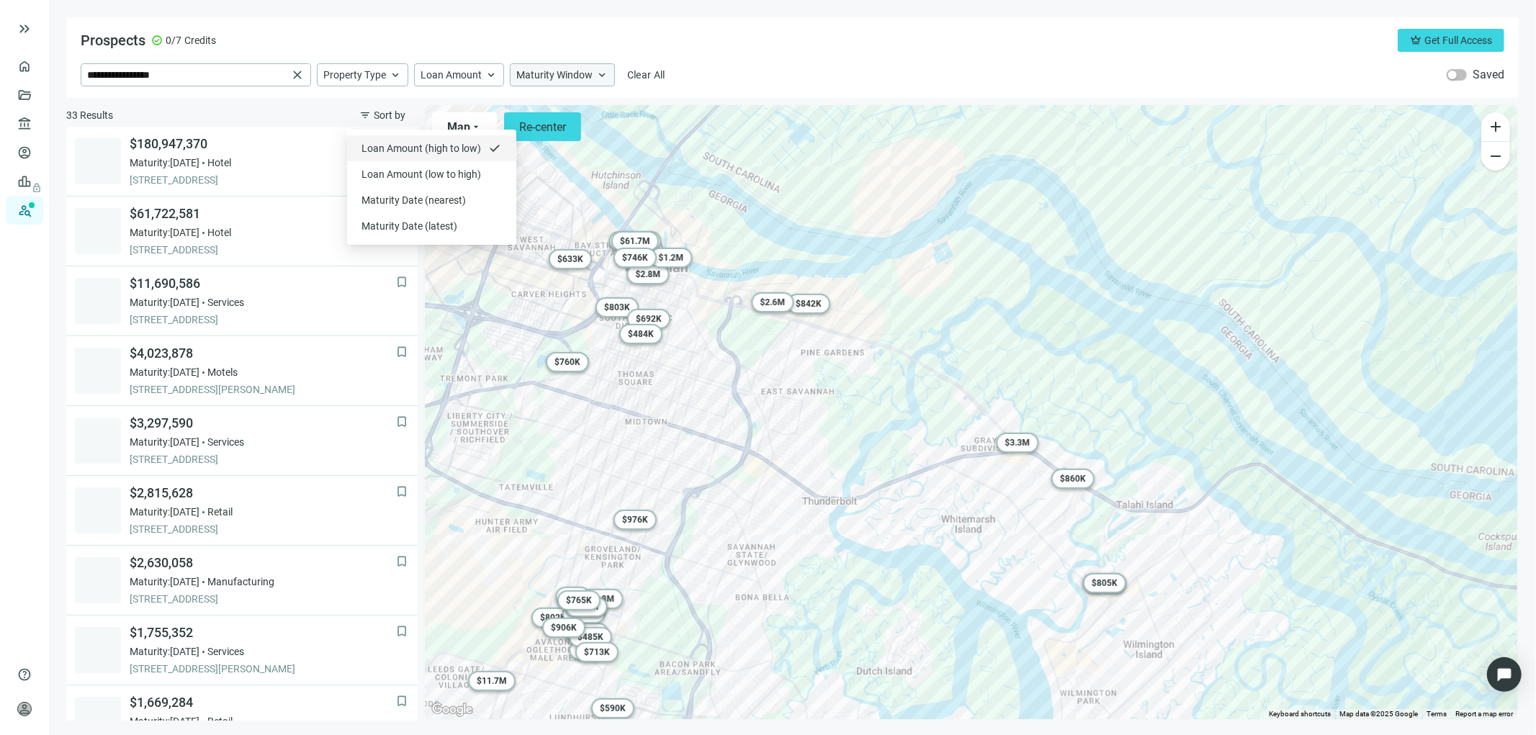
click at [403, 148] on span "Loan Amount (high to low)" at bounding box center [422, 148] width 122 height 14
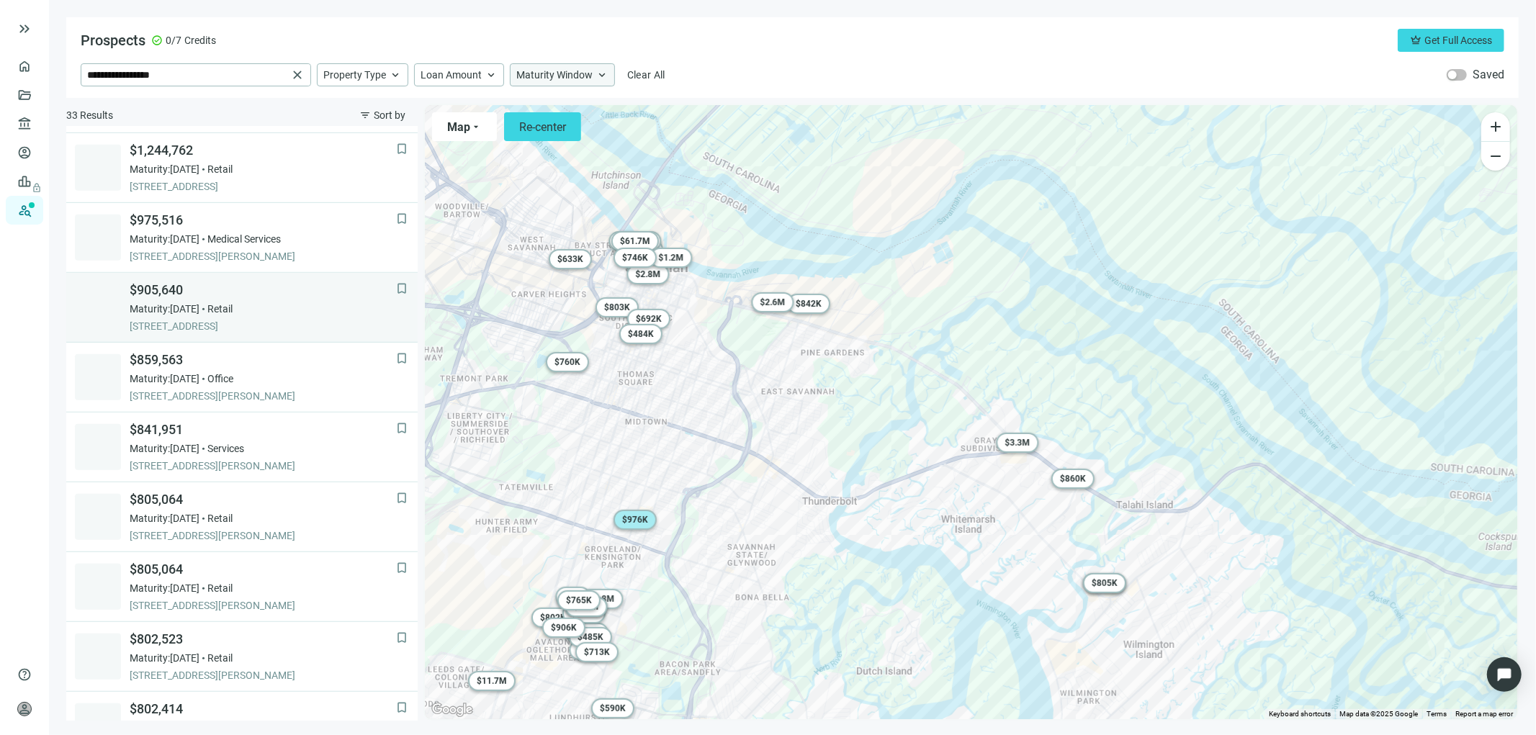
scroll to position [844, 0]
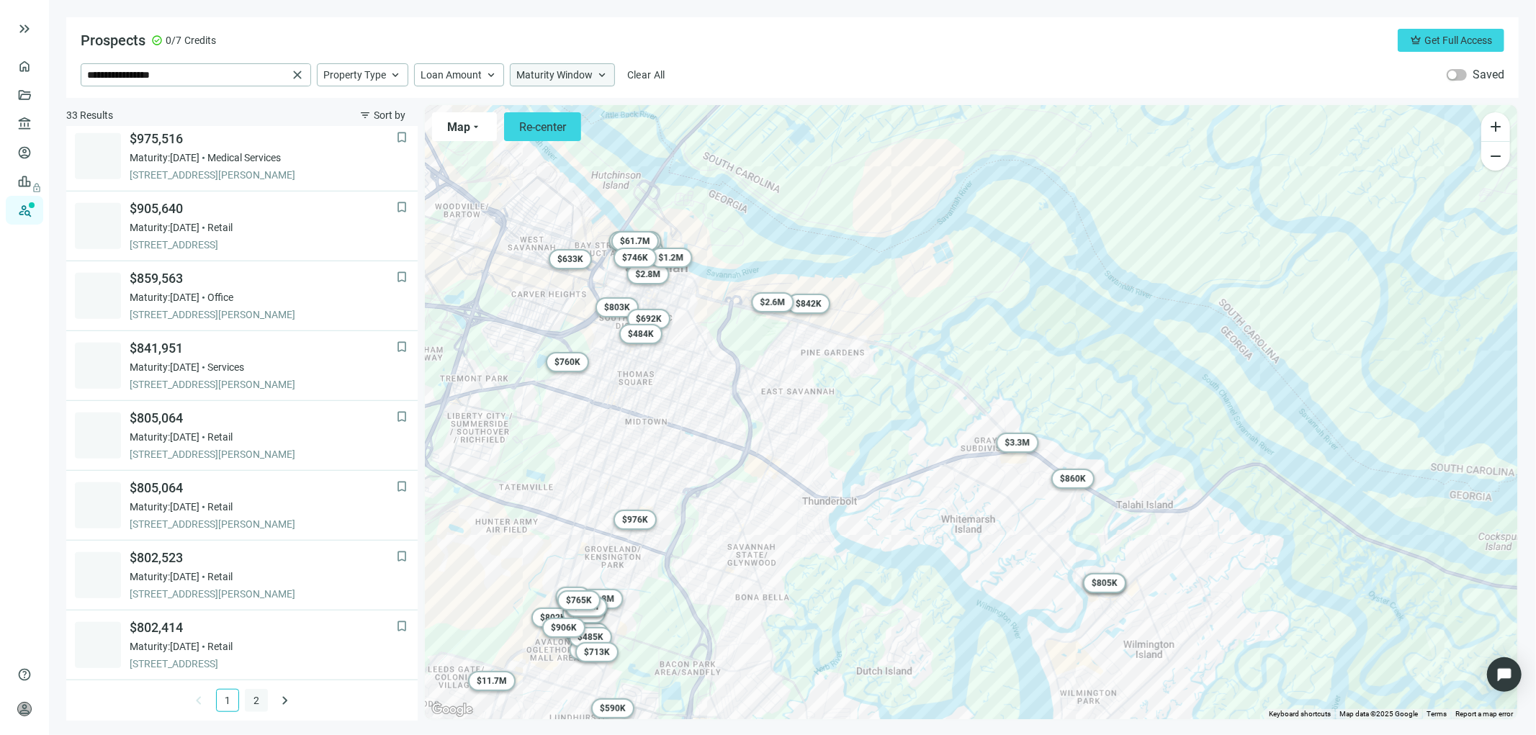
click at [253, 700] on link "2" at bounding box center [256, 701] width 22 height 22
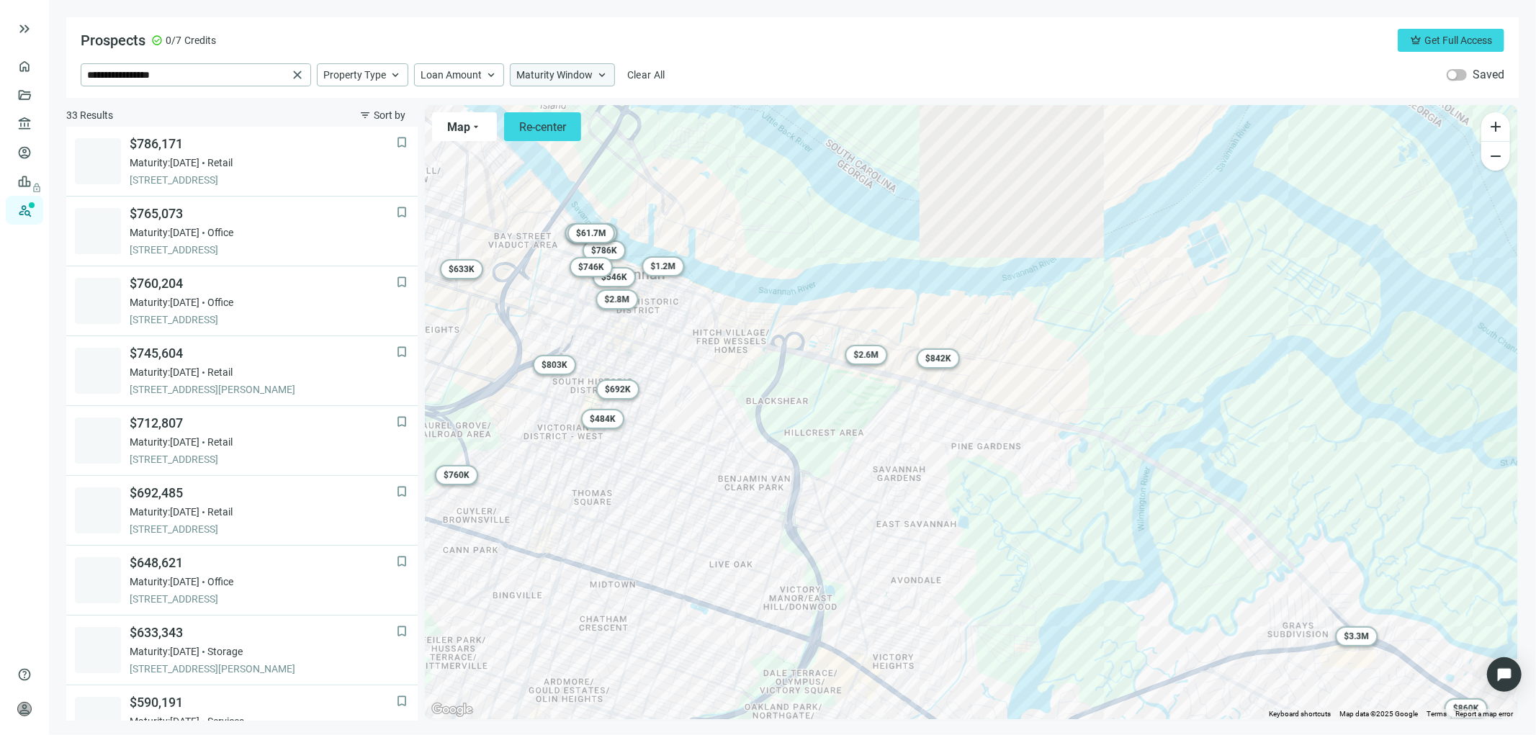
drag, startPoint x: 737, startPoint y: 346, endPoint x: 1029, endPoint y: 495, distance: 327.7
click at [1033, 499] on div "To activate drag with keyboard, press Alt + Enter. Once in keyboard drag state,…" at bounding box center [971, 412] width 1092 height 614
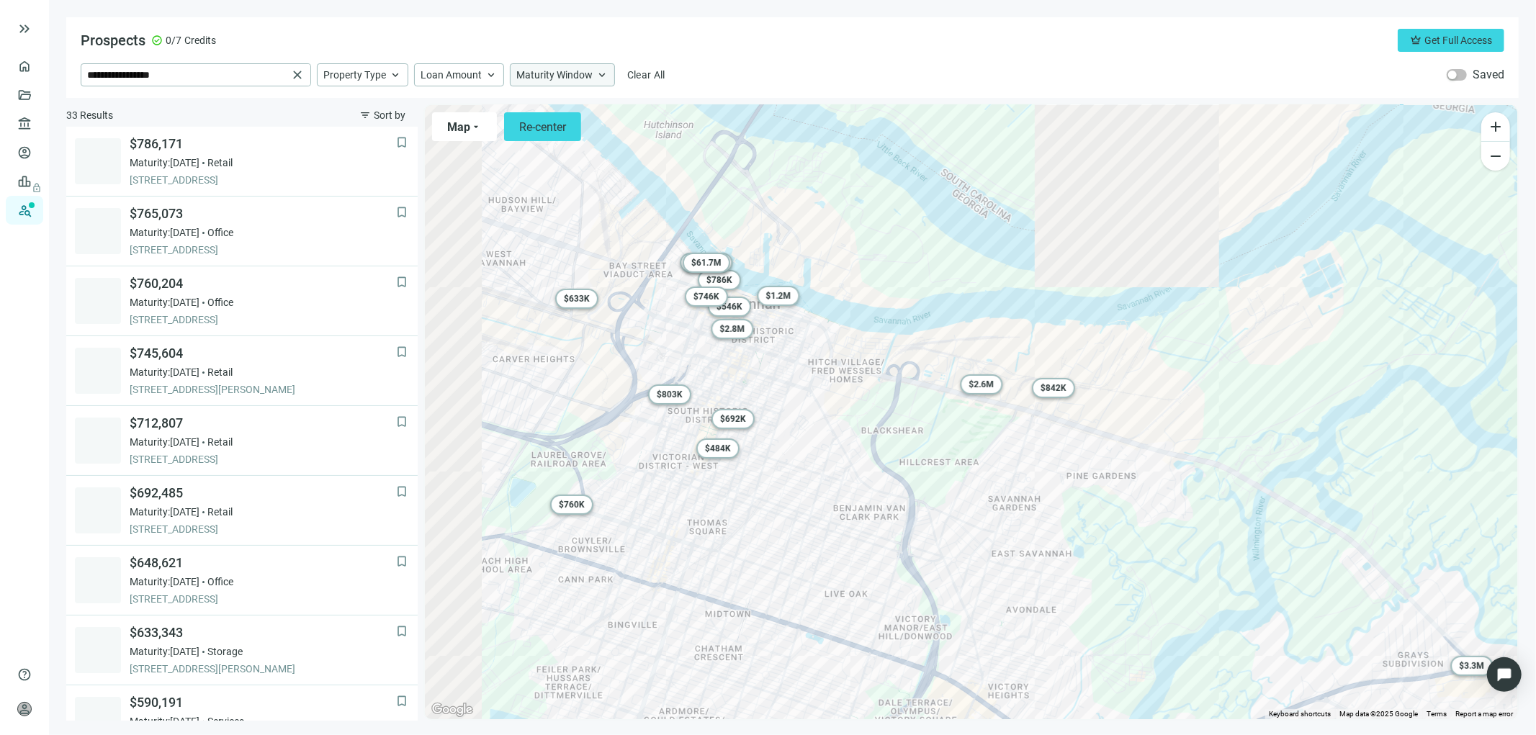
drag, startPoint x: 854, startPoint y: 430, endPoint x: 953, endPoint y: 447, distance: 100.8
click at [943, 459] on div "To activate drag with keyboard, press Alt + Enter. Once in keyboard drag state,…" at bounding box center [971, 412] width 1092 height 614
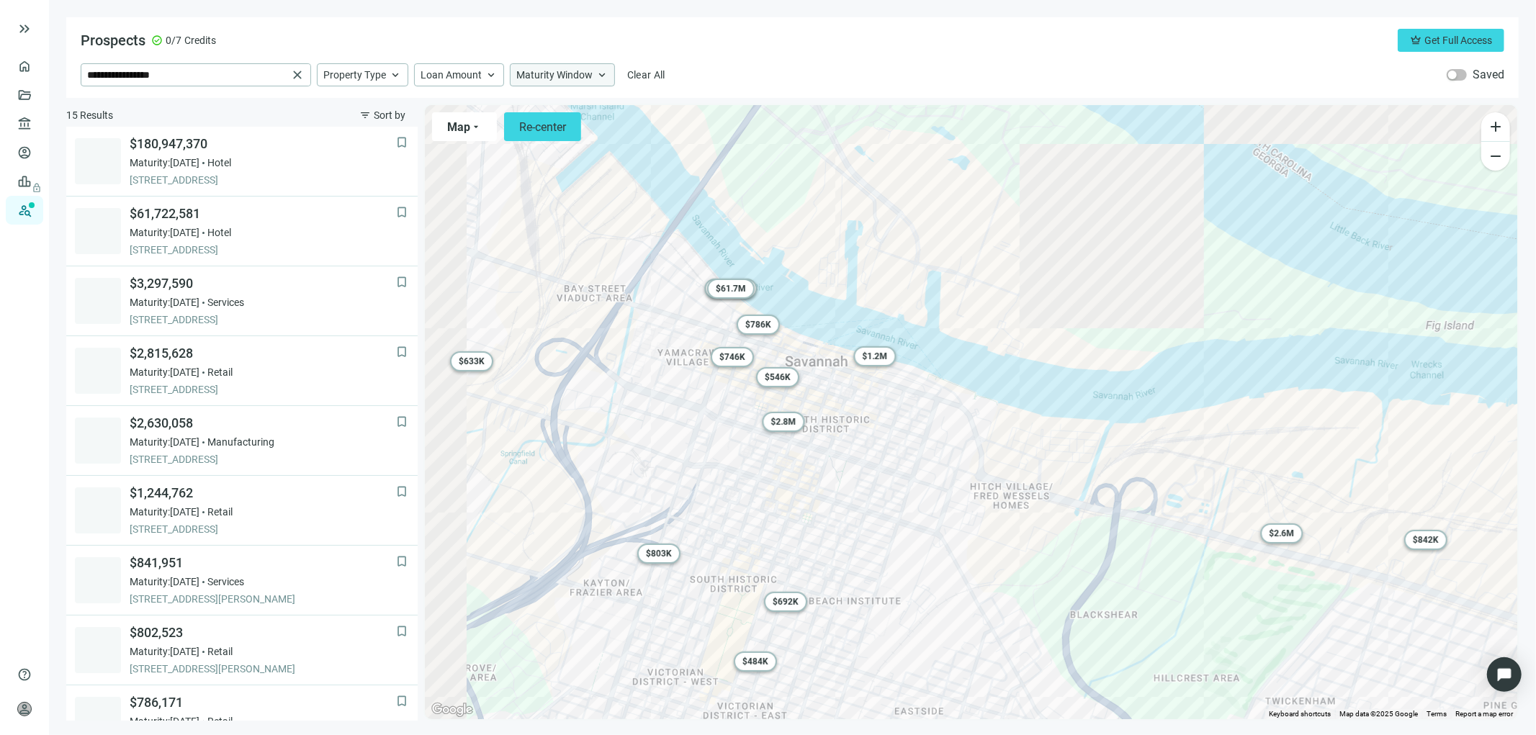
drag, startPoint x: 677, startPoint y: 374, endPoint x: 894, endPoint y: 513, distance: 258.0
click at [942, 541] on div "To activate drag with keyboard, press Alt + Enter. Once in keyboard drag state,…" at bounding box center [971, 412] width 1092 height 614
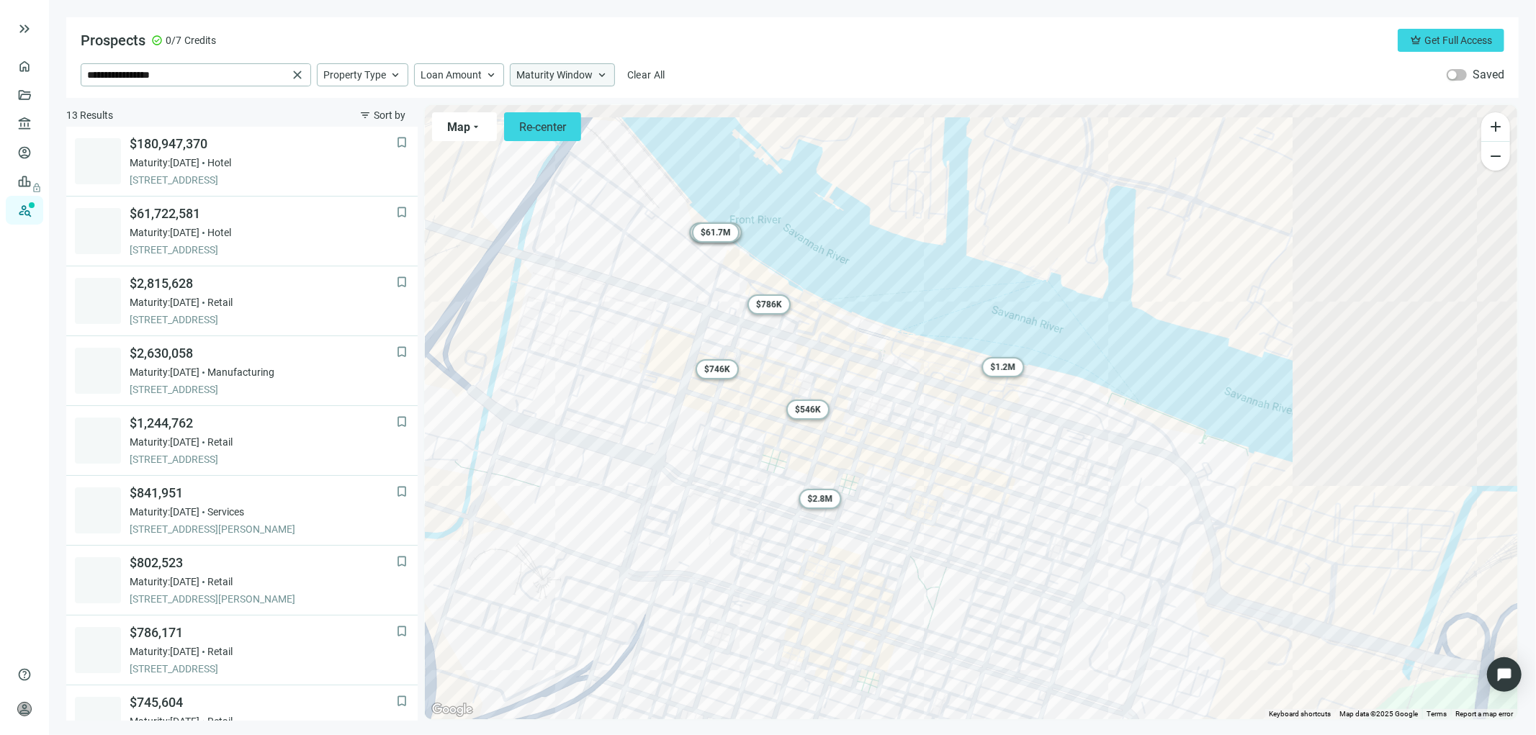
drag, startPoint x: 751, startPoint y: 384, endPoint x: 965, endPoint y: 440, distance: 221.6
click at [965, 440] on div "To activate drag with keyboard, press Alt + Enter. Once in keyboard drag state,…" at bounding box center [971, 412] width 1092 height 614
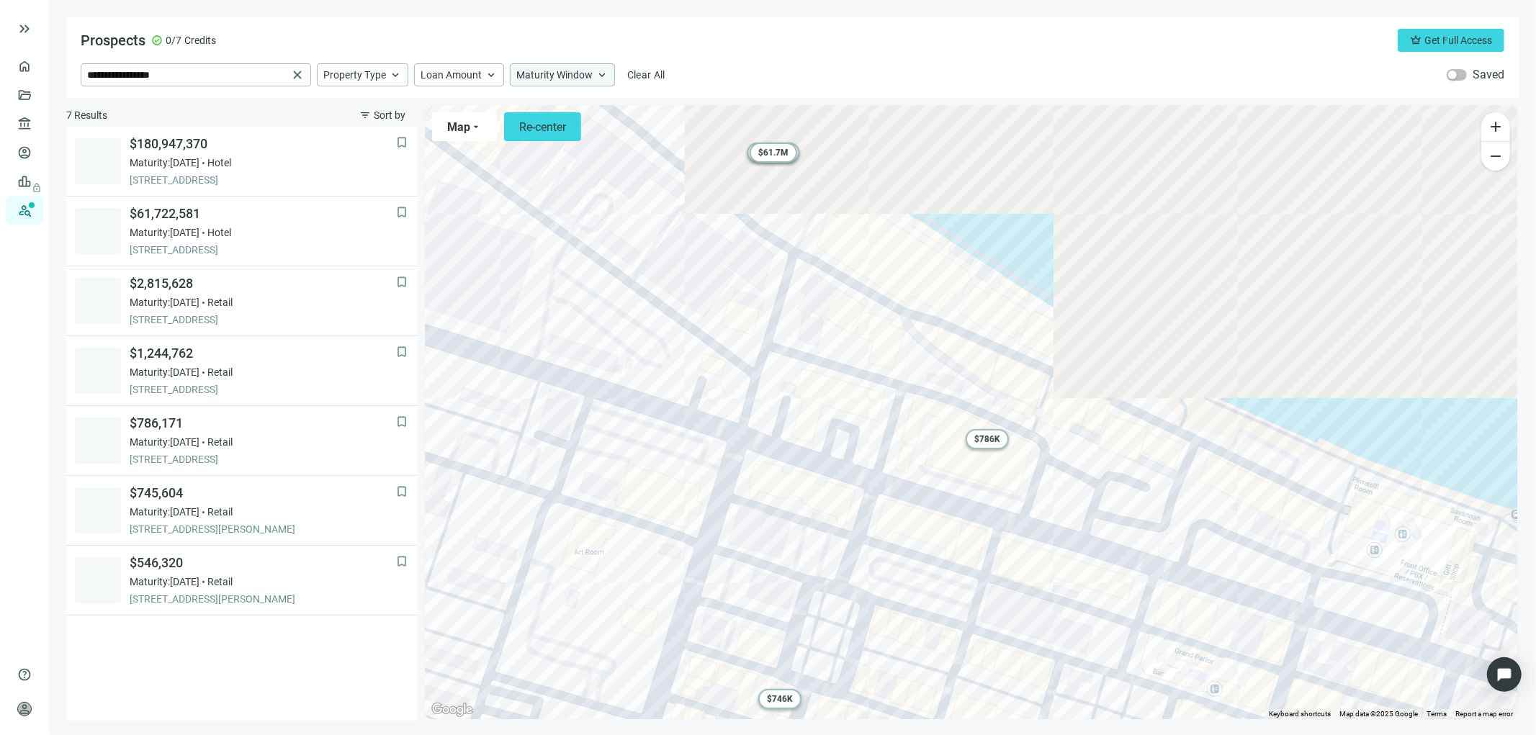
drag, startPoint x: 766, startPoint y: 333, endPoint x: 889, endPoint y: 598, distance: 291.5
click at [889, 598] on div "To activate drag with keyboard, press Alt + Enter. Once in keyboard drag state,…" at bounding box center [971, 412] width 1092 height 614
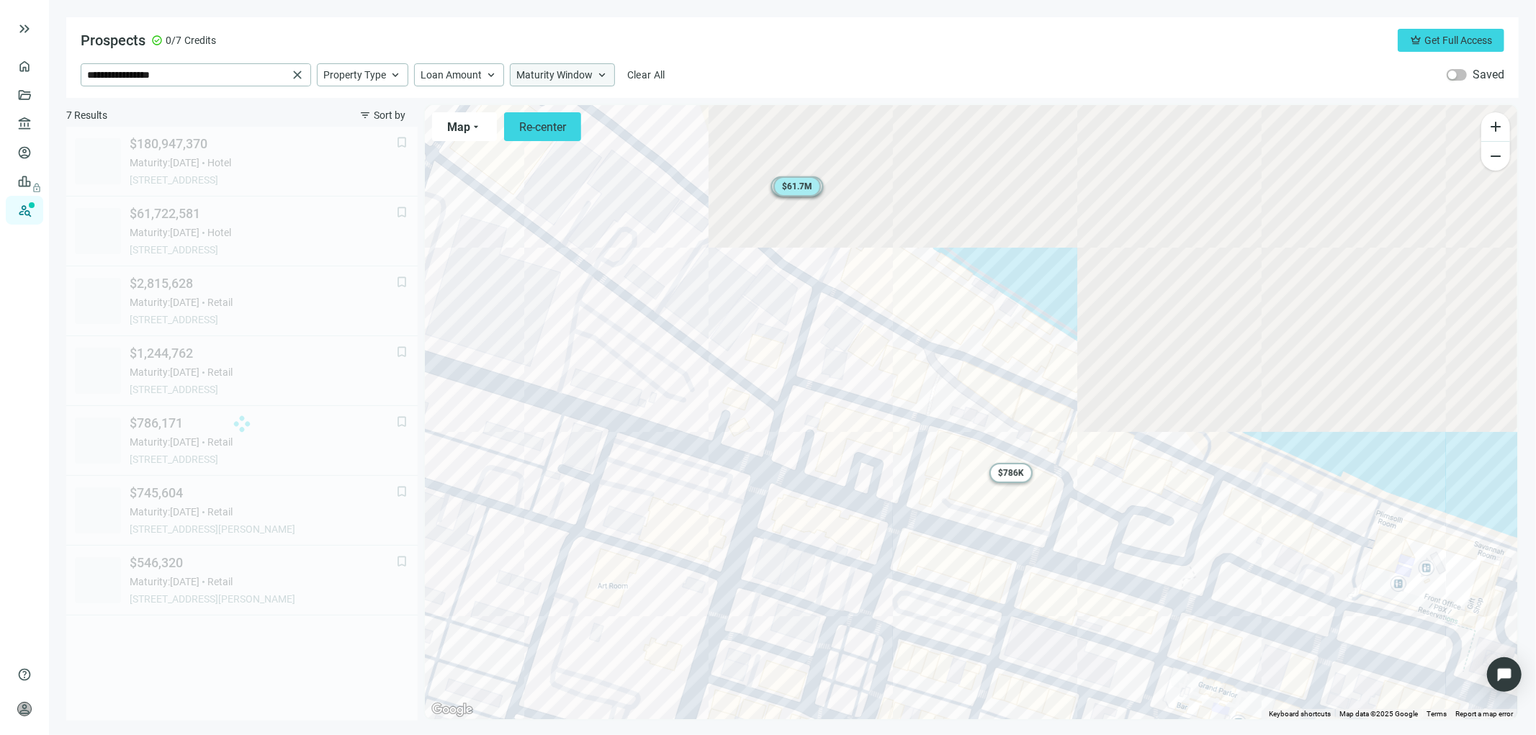
click at [796, 185] on span "$ 61.7M" at bounding box center [797, 186] width 30 height 10
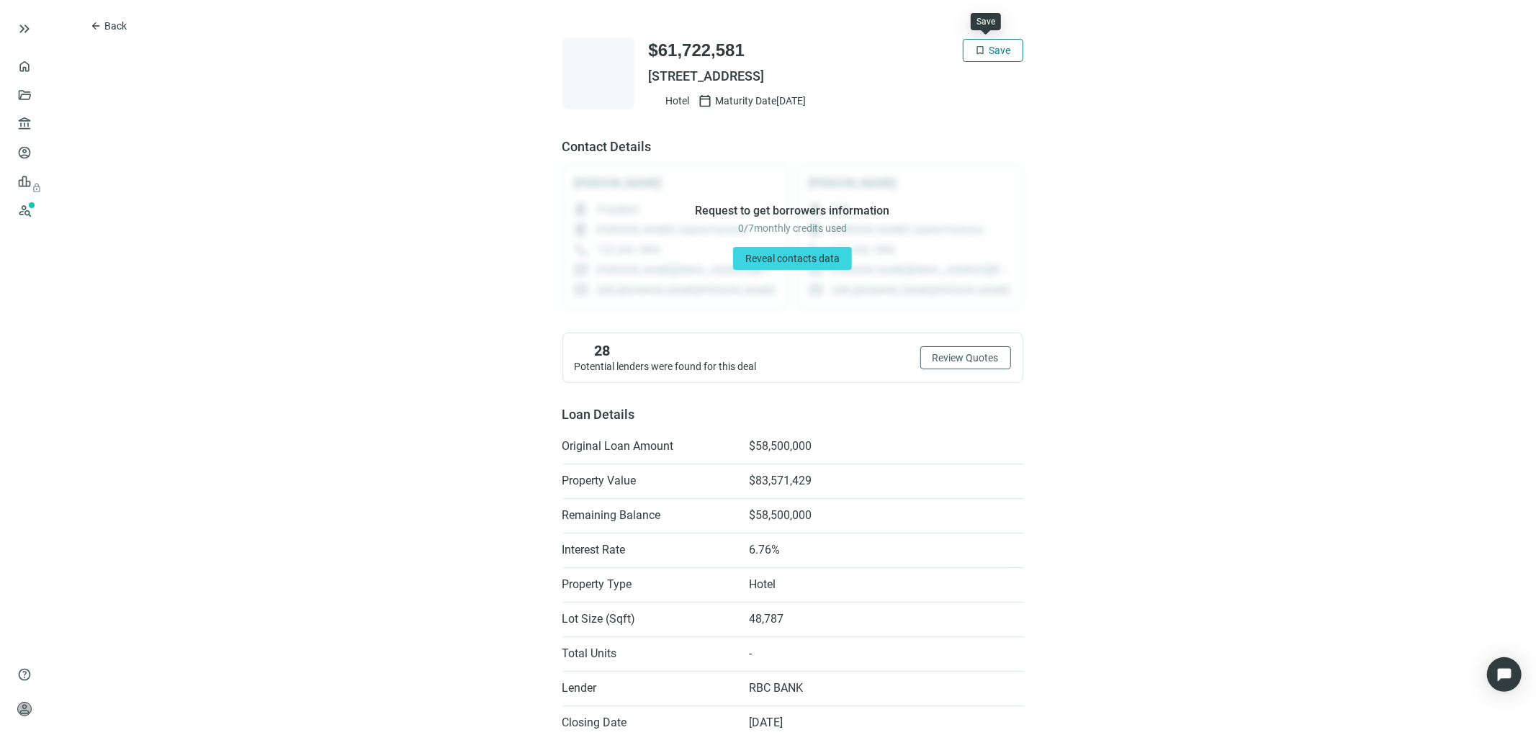
click at [989, 48] on span "Save" at bounding box center [1000, 51] width 22 height 12
click at [95, 20] on span "arrow_back" at bounding box center [96, 26] width 12 height 12
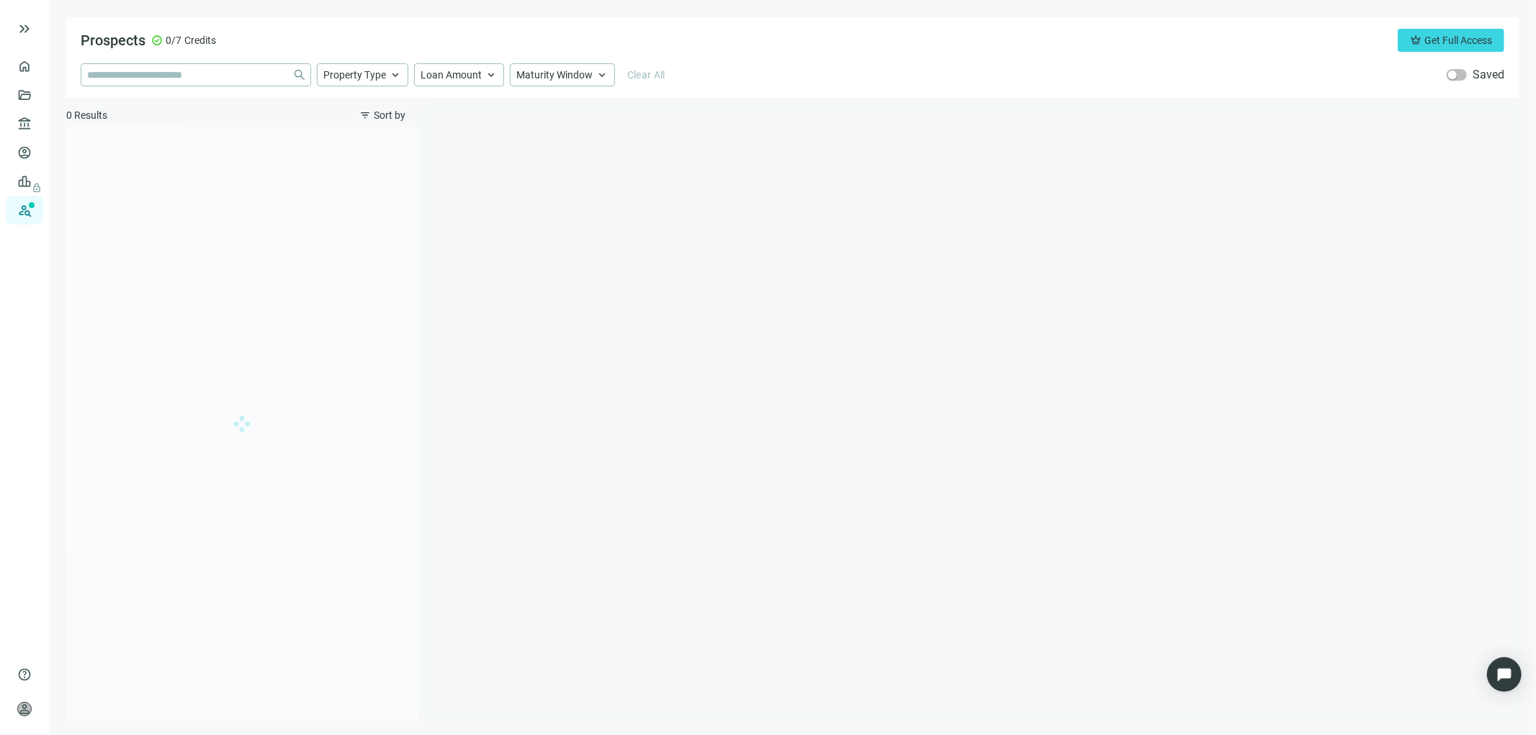
type input "**********"
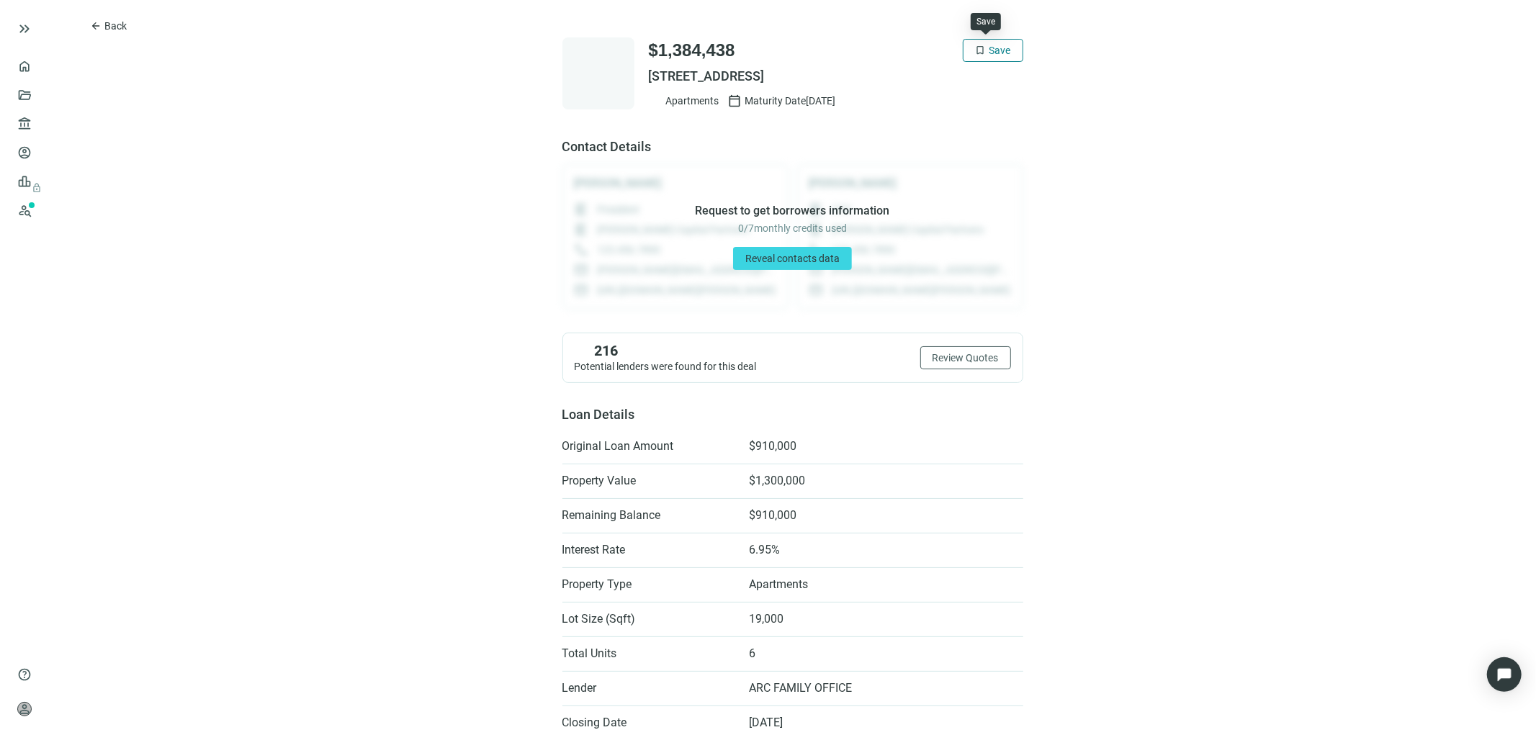
click at [989, 53] on span "Save" at bounding box center [1000, 51] width 22 height 12
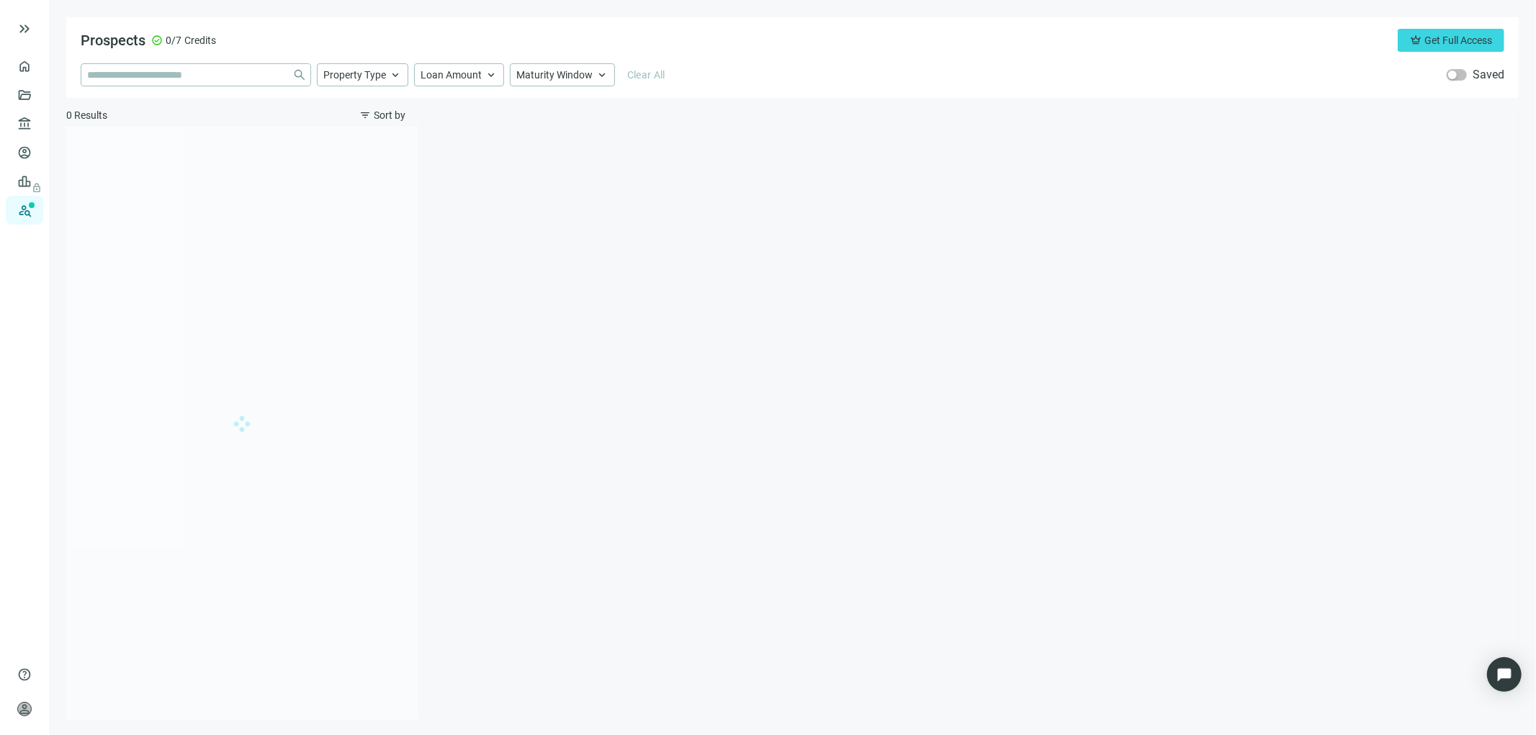
type input "**********"
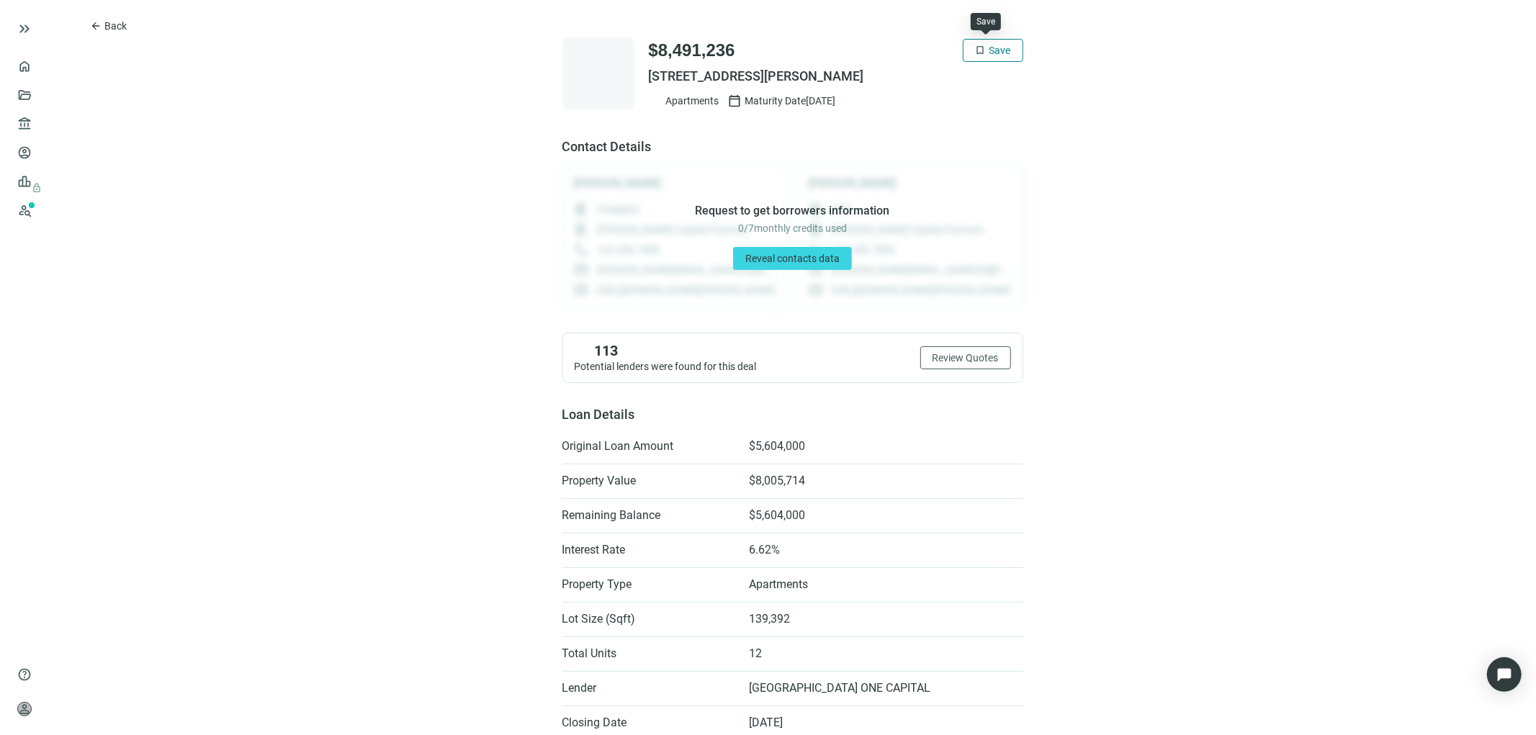
click at [989, 46] on span "Save" at bounding box center [1000, 51] width 22 height 12
click at [99, 20] on span "arrow_back" at bounding box center [96, 26] width 12 height 12
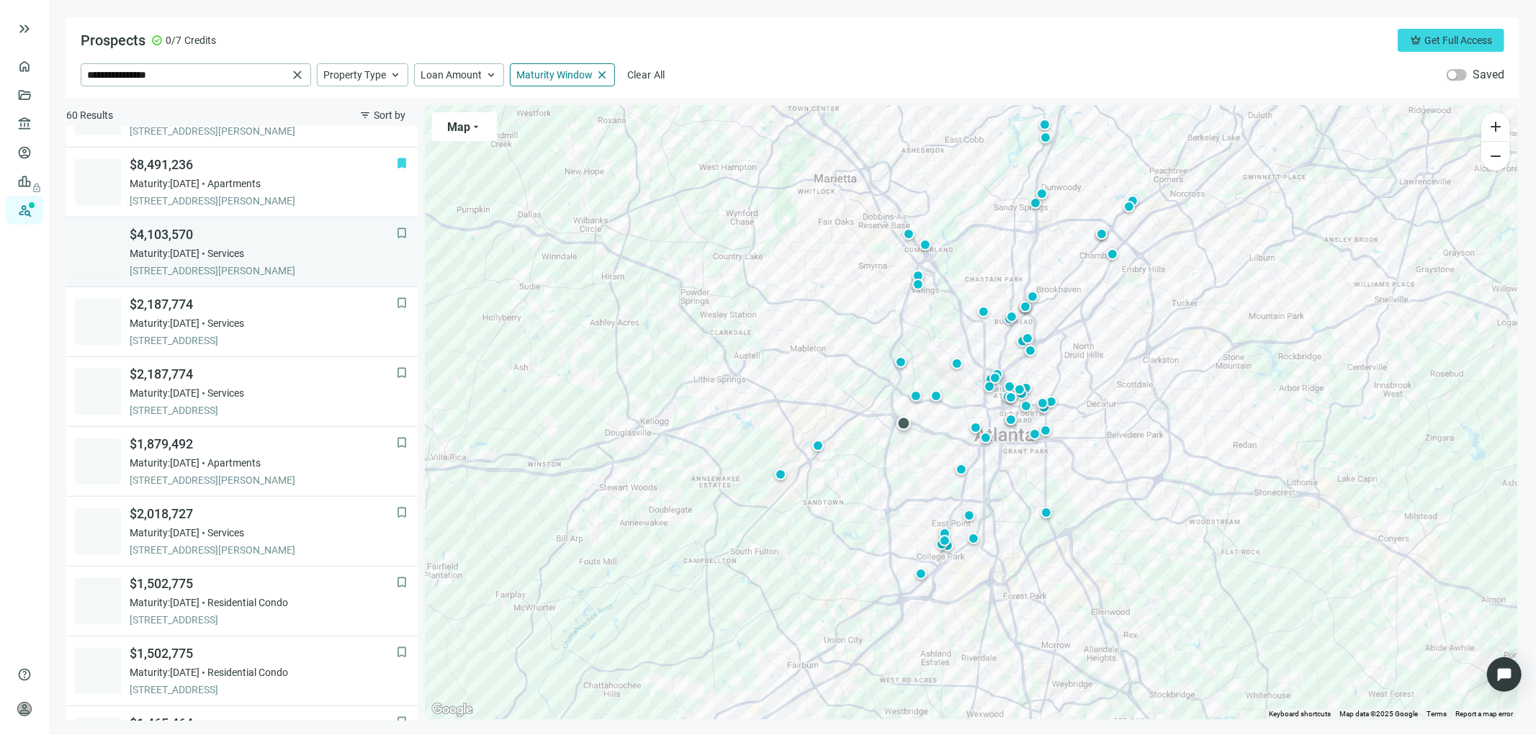
scroll to position [768, 0]
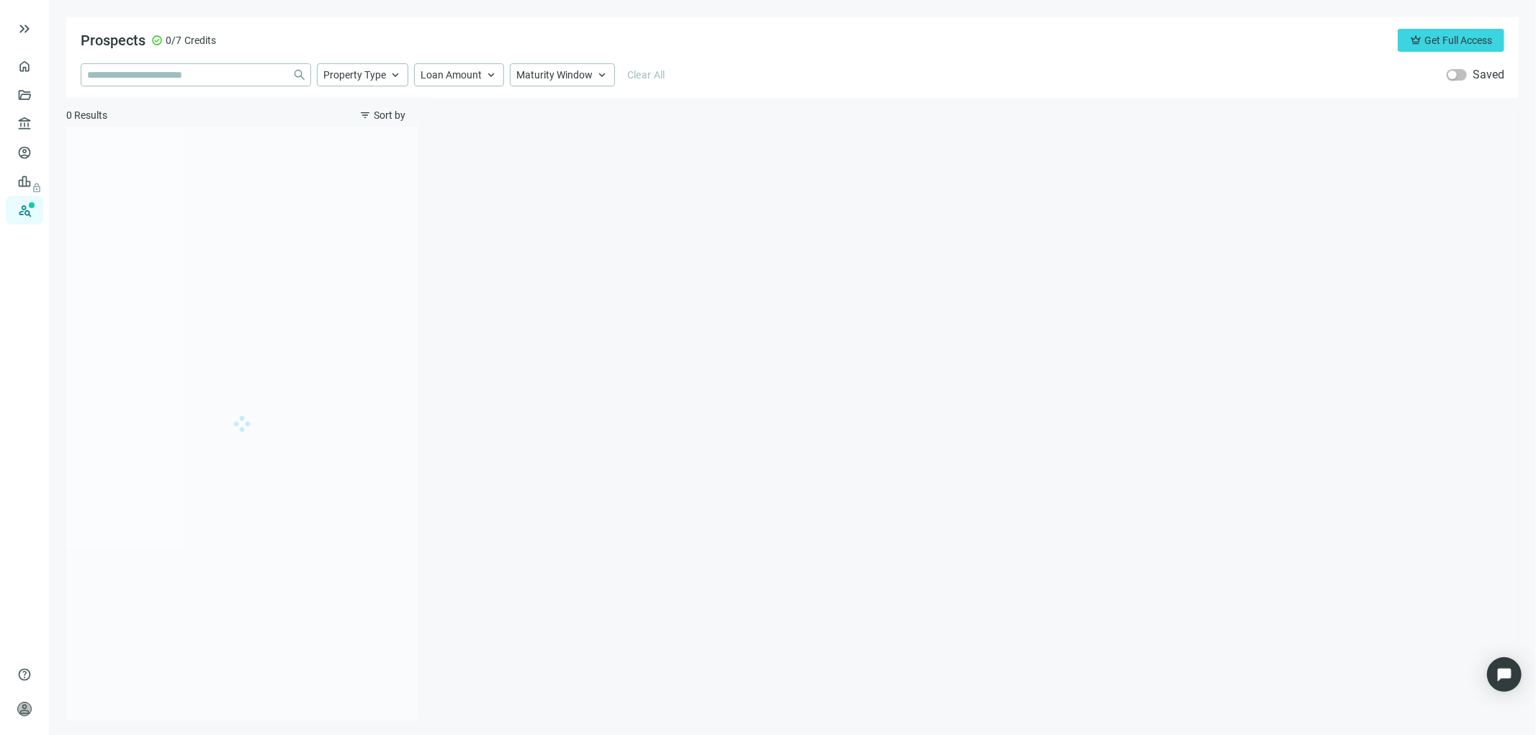
type input "**********"
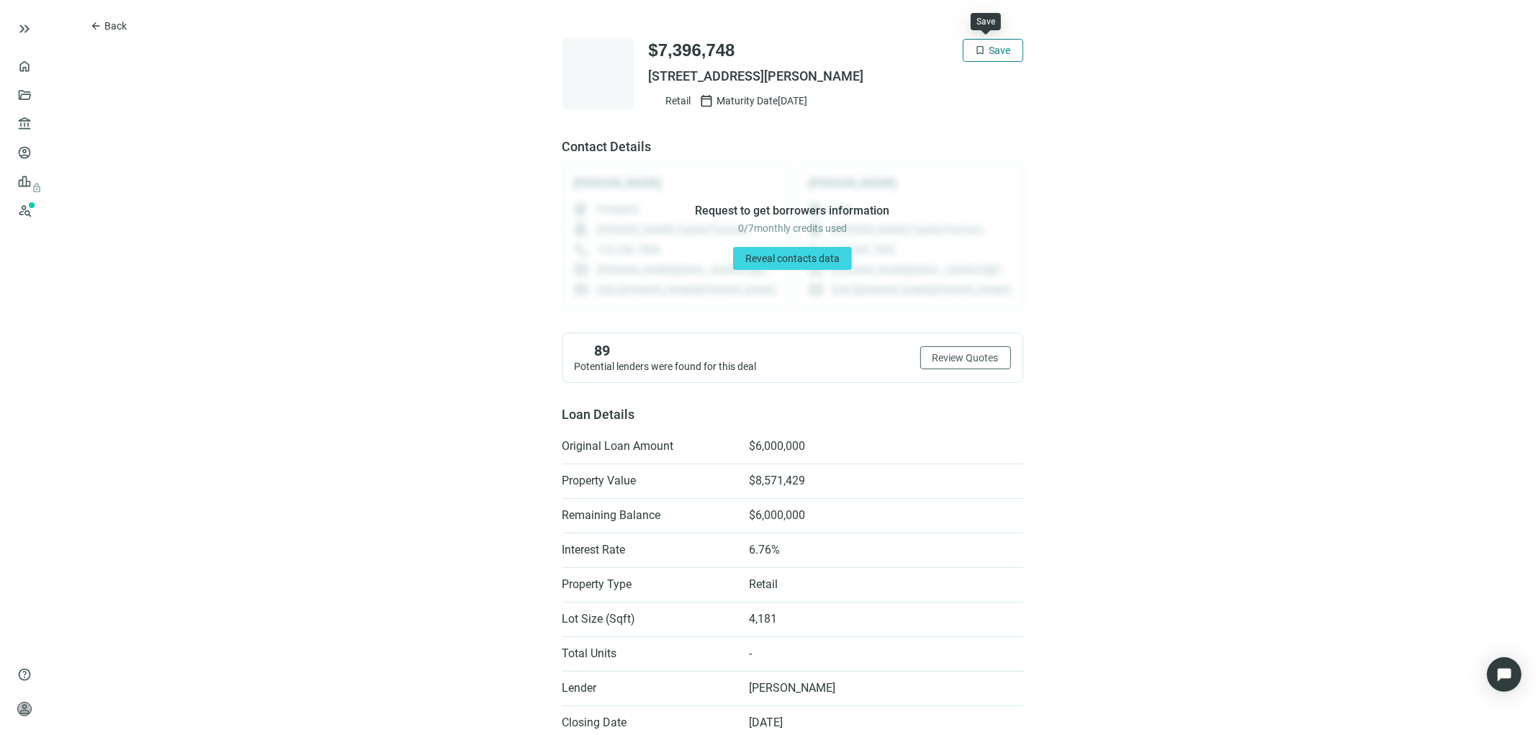
click at [989, 48] on span "Save" at bounding box center [1000, 51] width 22 height 12
click at [96, 27] on span "arrow_back" at bounding box center [96, 26] width 12 height 12
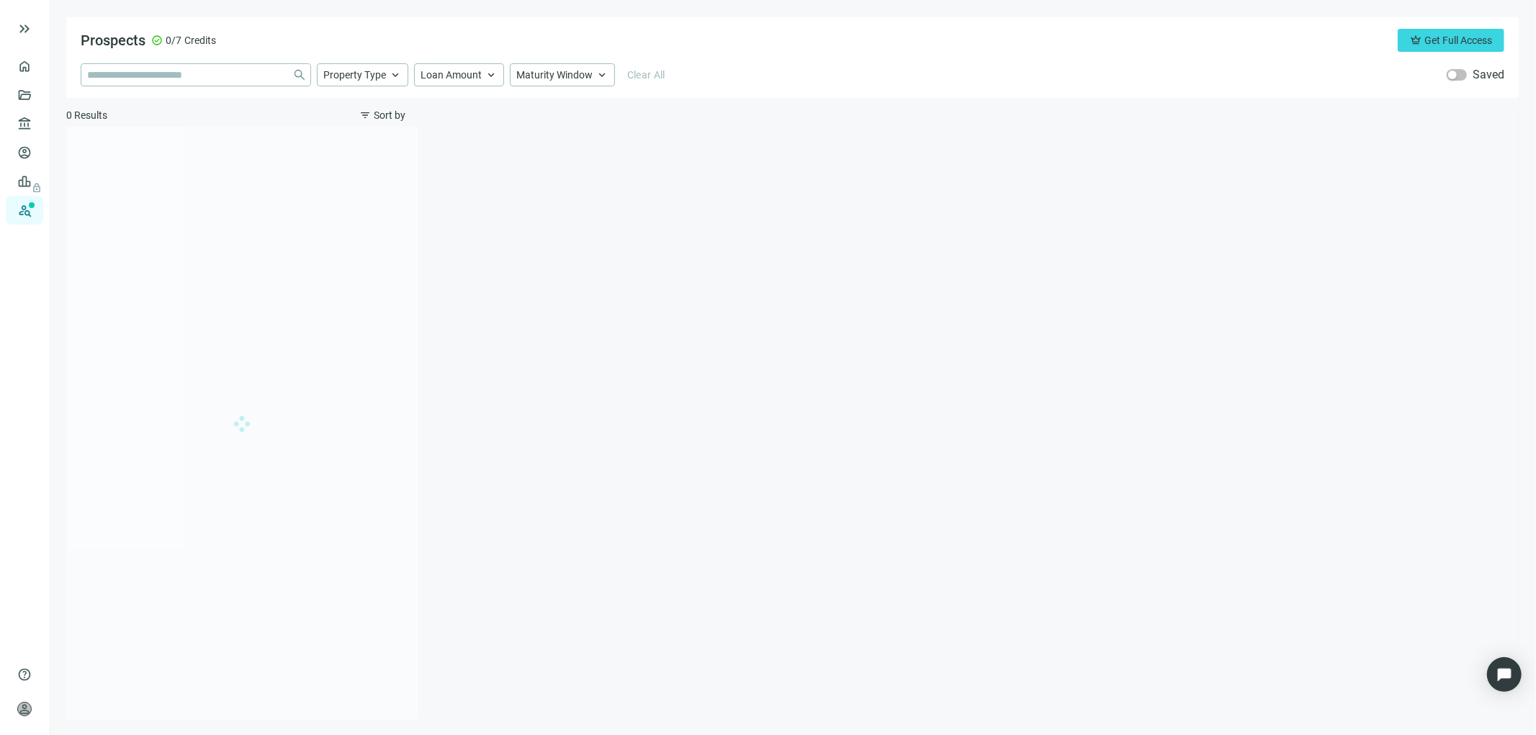
type input "**********"
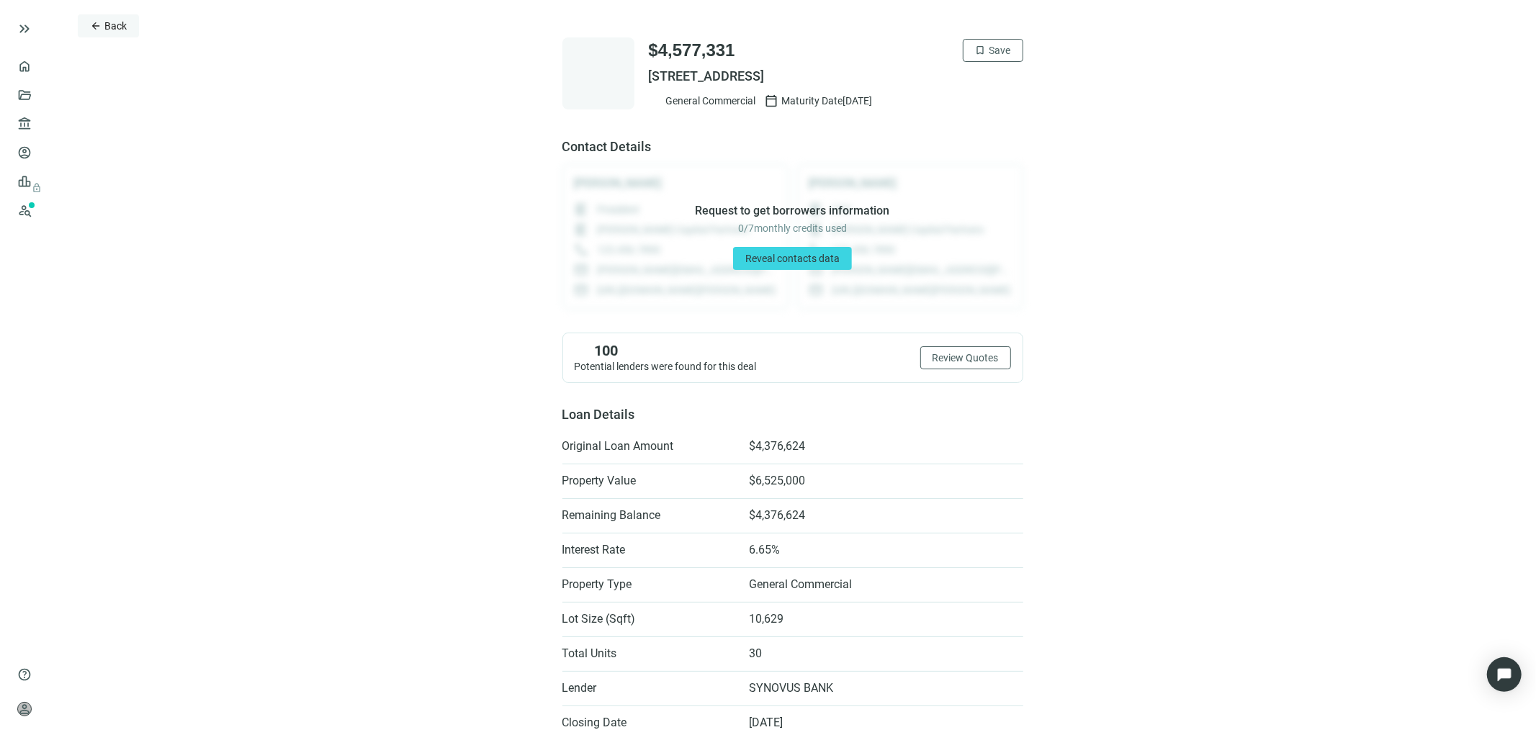
click at [98, 24] on span "arrow_back" at bounding box center [96, 26] width 12 height 12
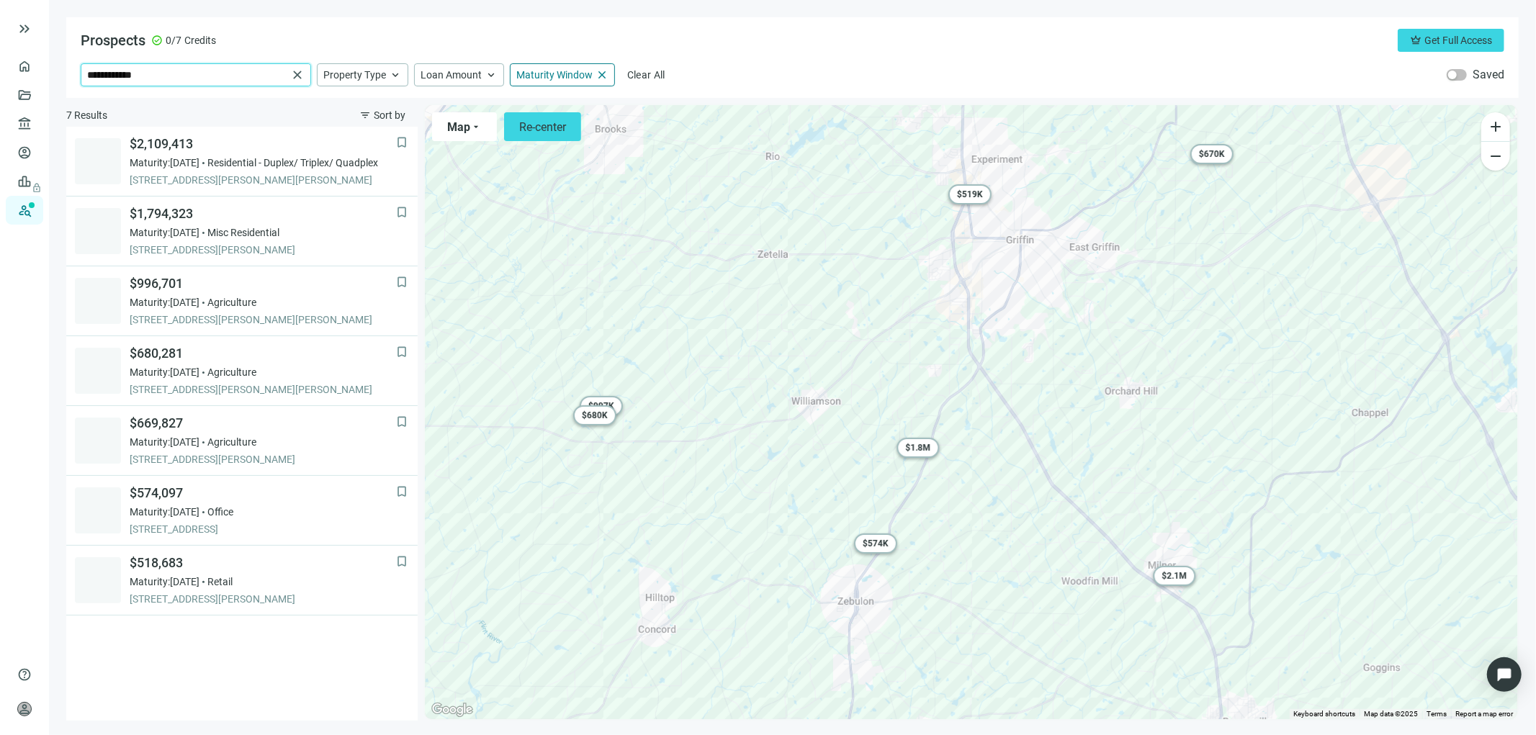
click at [174, 75] on input "**********" at bounding box center [187, 75] width 200 height 22
type input "*"
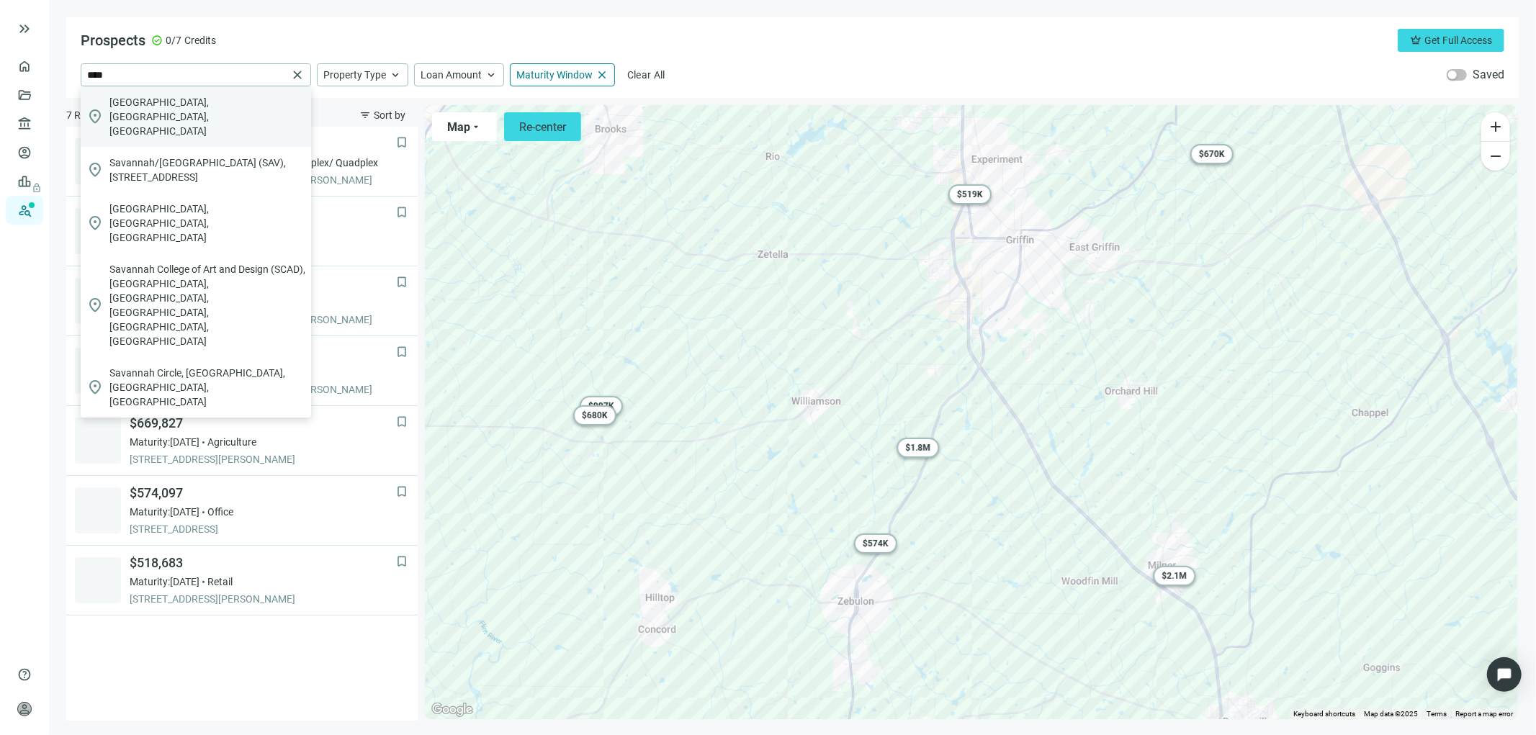
click at [174, 107] on span "[GEOGRAPHIC_DATA], [GEOGRAPHIC_DATA], [GEOGRAPHIC_DATA]" at bounding box center [207, 116] width 196 height 43
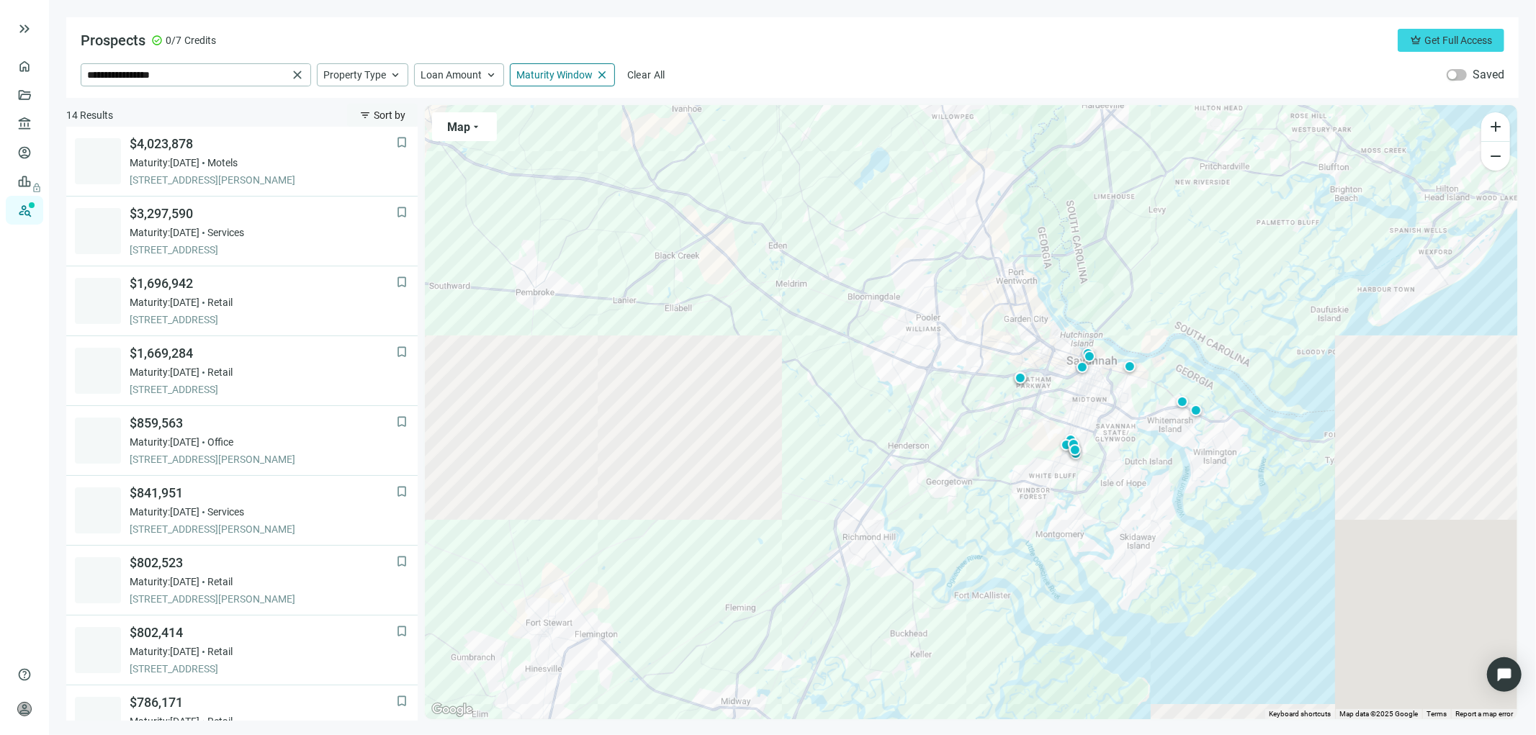
click at [380, 116] on span "Sort by" at bounding box center [390, 115] width 32 height 12
click at [392, 142] on span "Loan Amount (high to low)" at bounding box center [422, 148] width 122 height 14
drag, startPoint x: 175, startPoint y: 76, endPoint x: 0, endPoint y: 97, distance: 176.3
click at [0, 97] on div "**********" at bounding box center [768, 367] width 1536 height 735
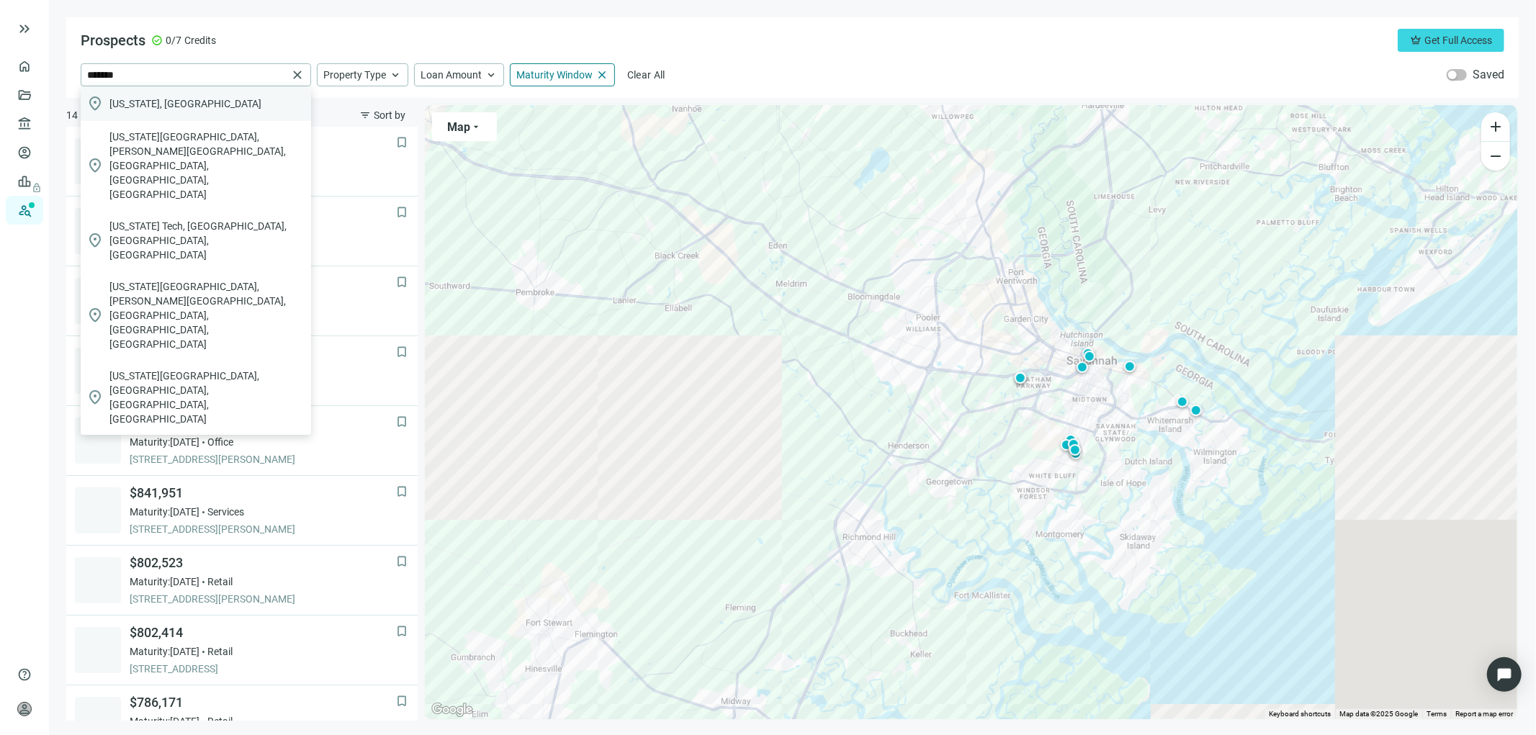
click at [145, 97] on span "Georgia, USA" at bounding box center [185, 103] width 152 height 14
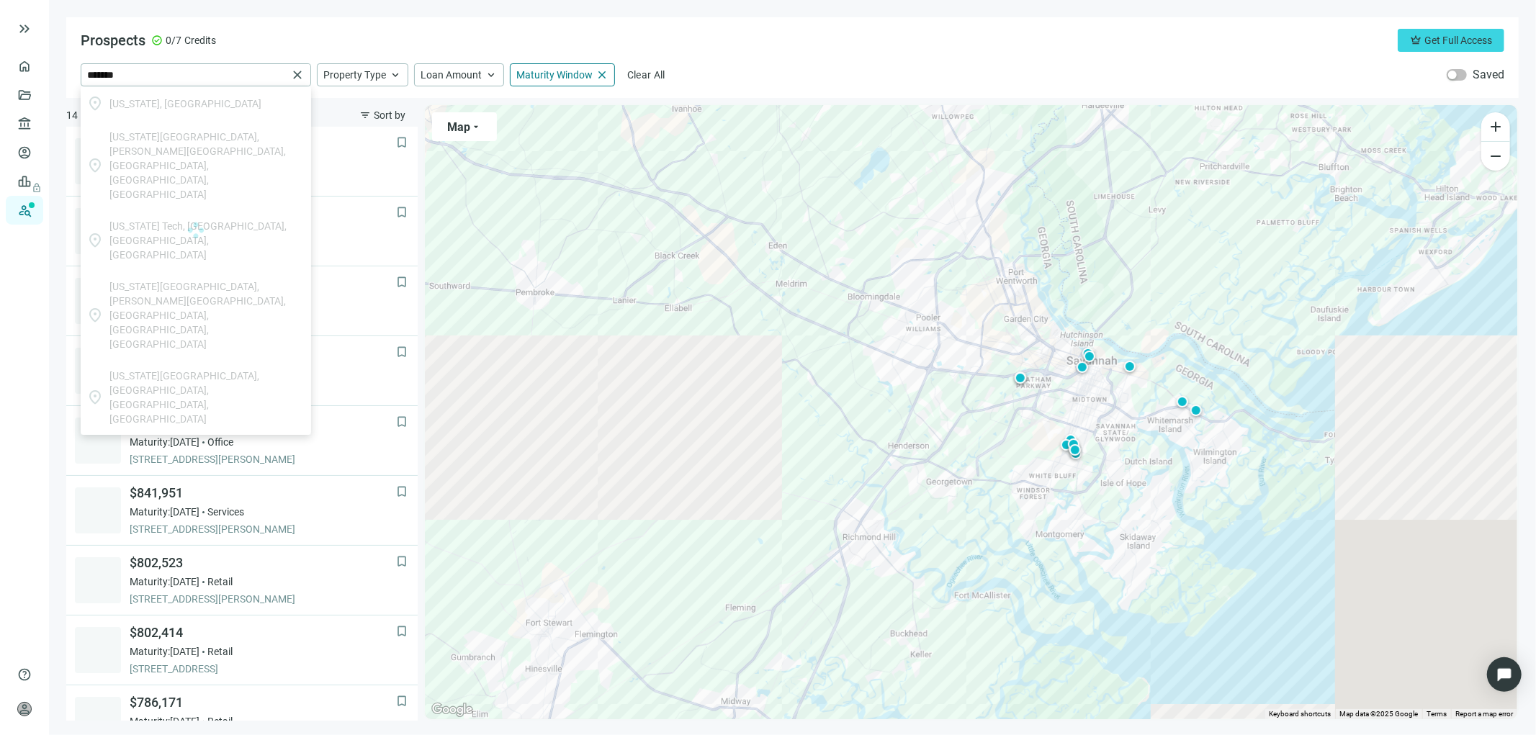
type input "**********"
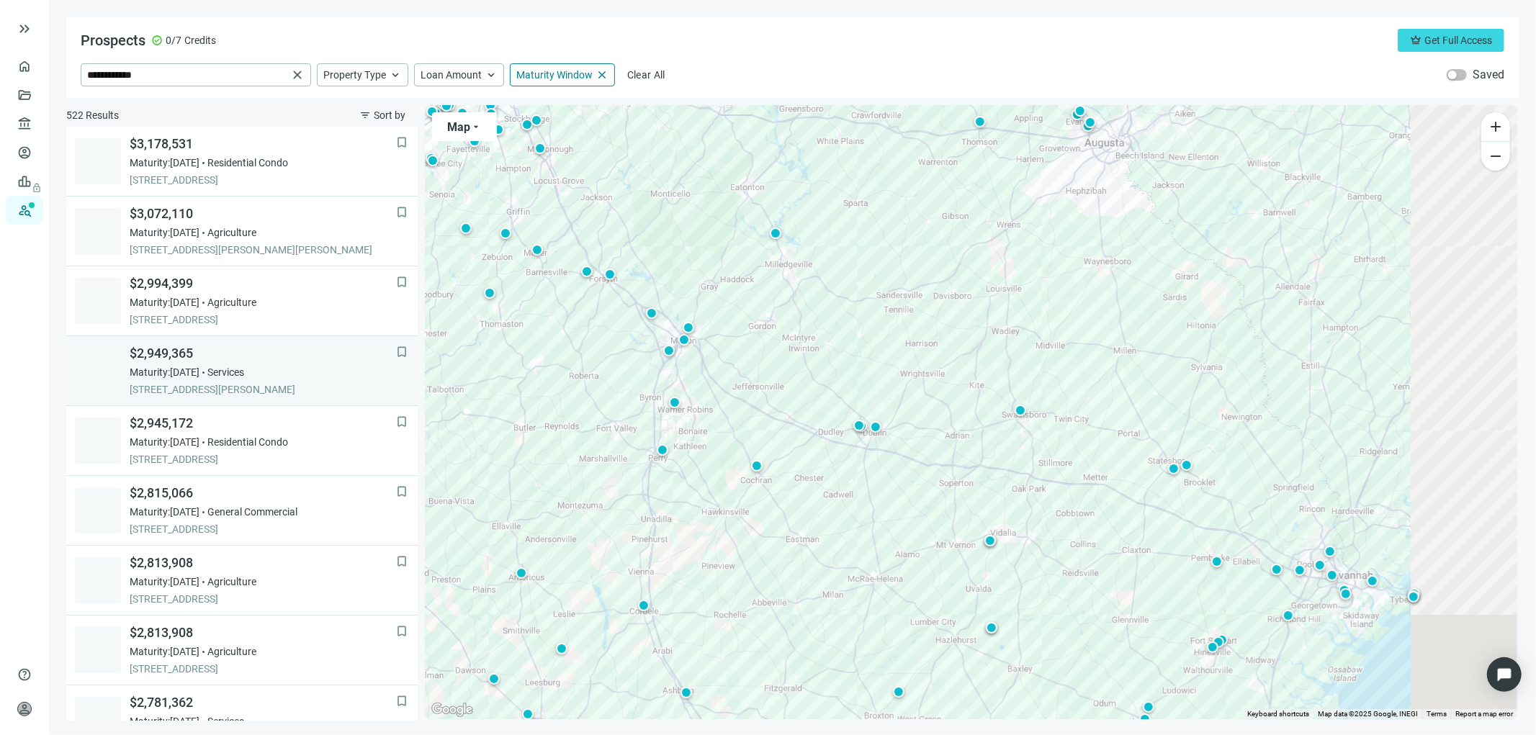
drag, startPoint x: 902, startPoint y: 451, endPoint x: 396, endPoint y: 375, distance: 511.8
click at [409, 373] on div "522 Results filter_list Sort by bookmark $3,178,531 Maturity: 12.28.2025 Reside…" at bounding box center [792, 412] width 1452 height 617
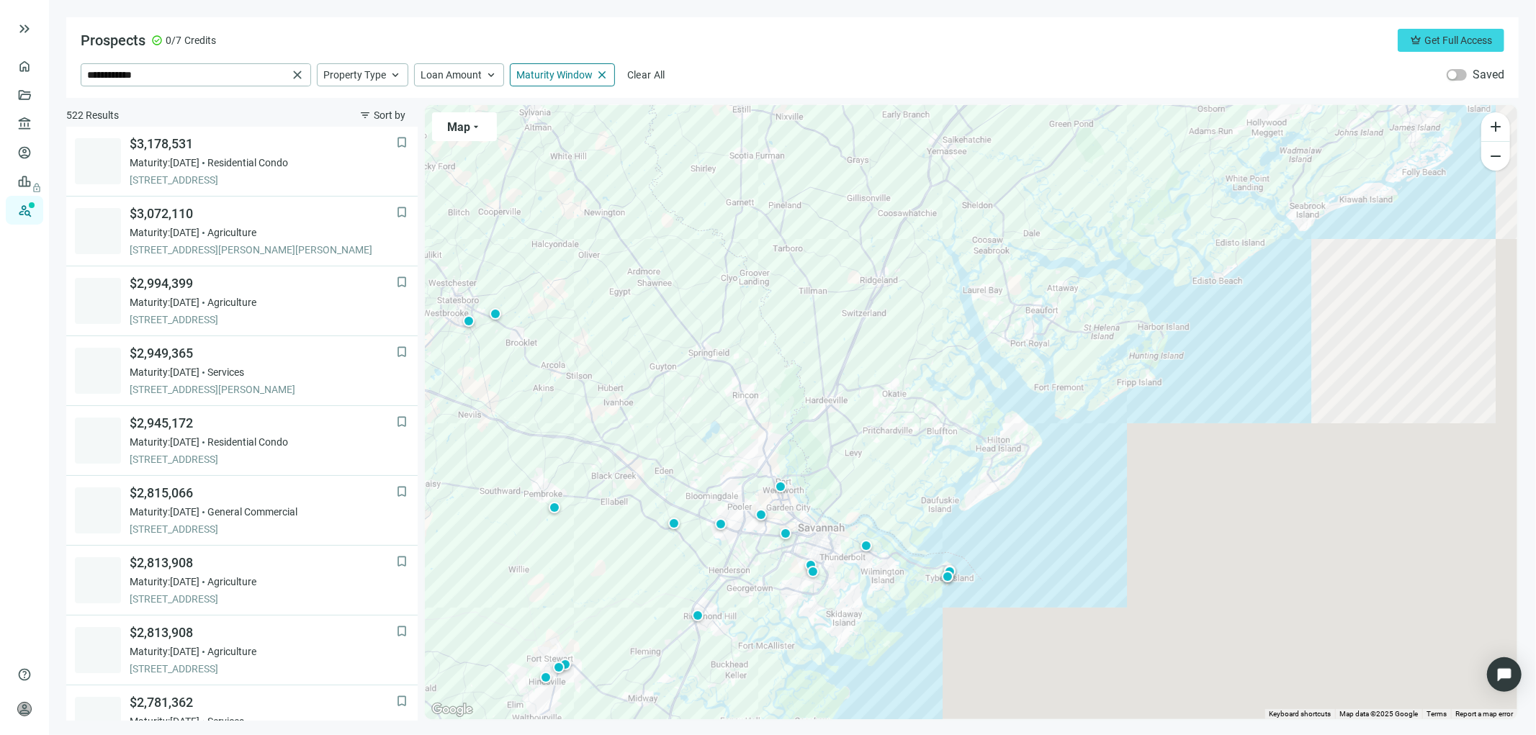
drag, startPoint x: 824, startPoint y: 468, endPoint x: 718, endPoint y: 336, distance: 169.0
click at [721, 343] on div "To activate drag with keyboard, press Alt + Enter. Once in keyboard drag state,…" at bounding box center [971, 412] width 1092 height 614
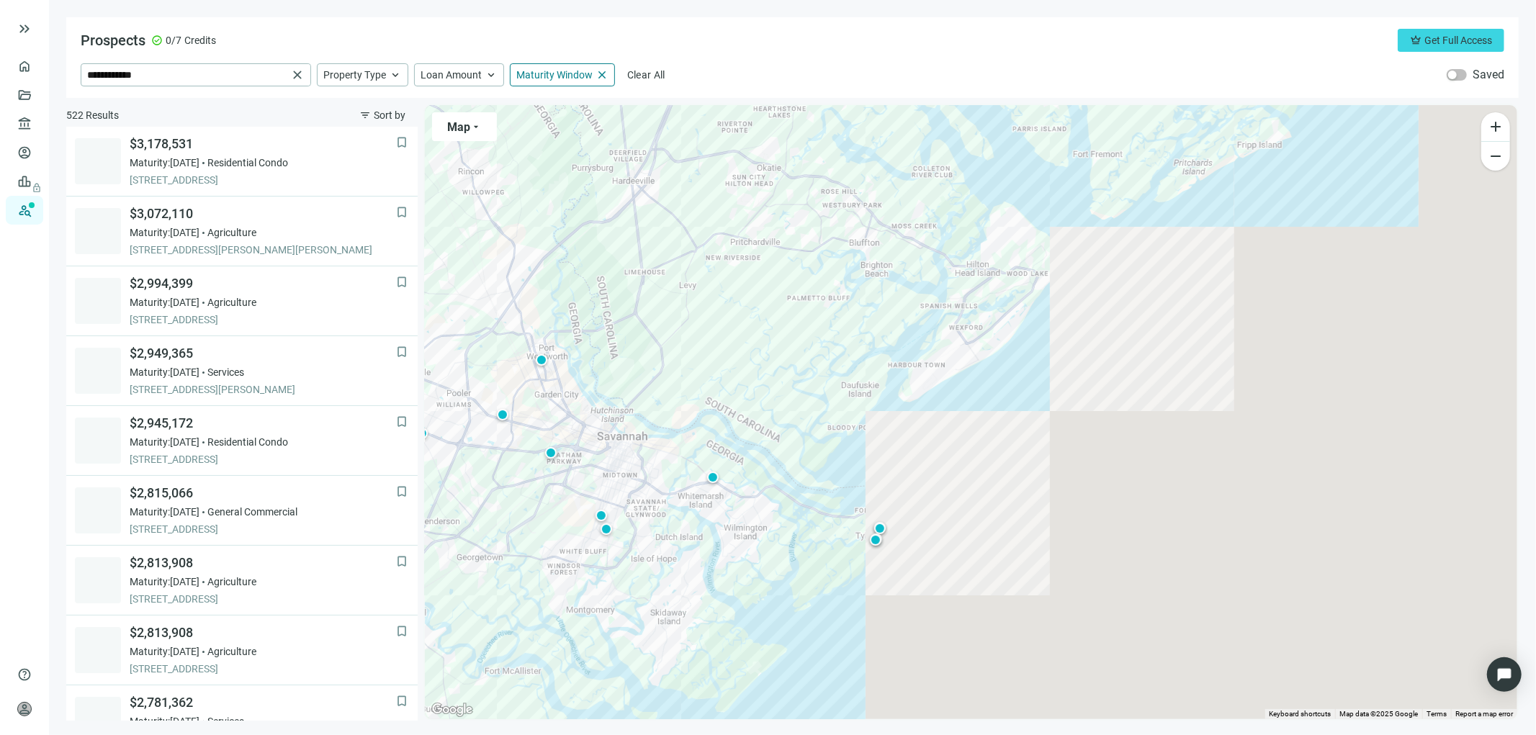
drag, startPoint x: 800, startPoint y: 475, endPoint x: 849, endPoint y: 393, distance: 95.9
click at [837, 397] on div "To activate drag with keyboard, press Alt + Enter. Once in keyboard drag state,…" at bounding box center [971, 412] width 1092 height 614
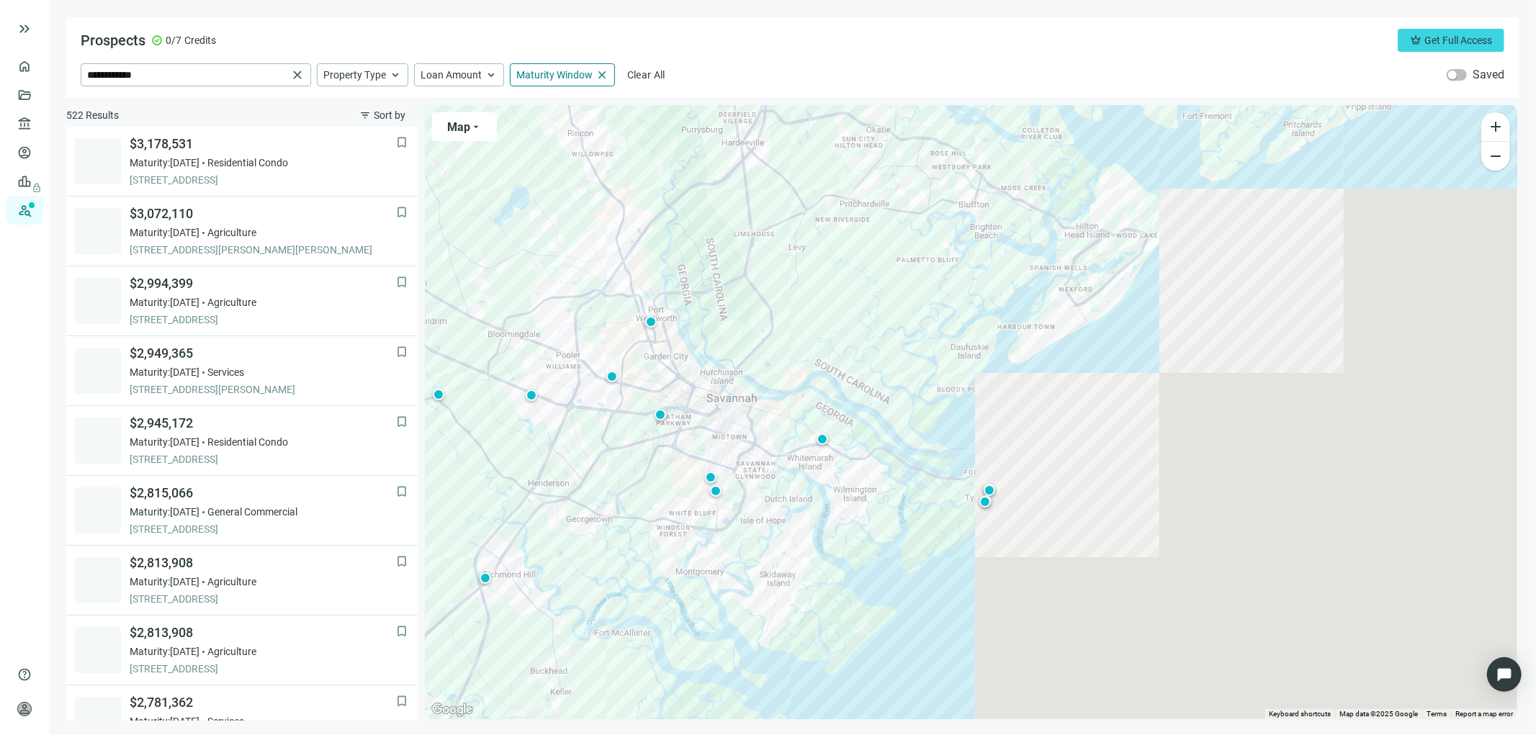
drag, startPoint x: 841, startPoint y: 469, endPoint x: 944, endPoint y: 478, distance: 104.0
click at [944, 478] on div "To activate drag with keyboard, press Alt + Enter. Once in keyboard drag state,…" at bounding box center [971, 412] width 1092 height 614
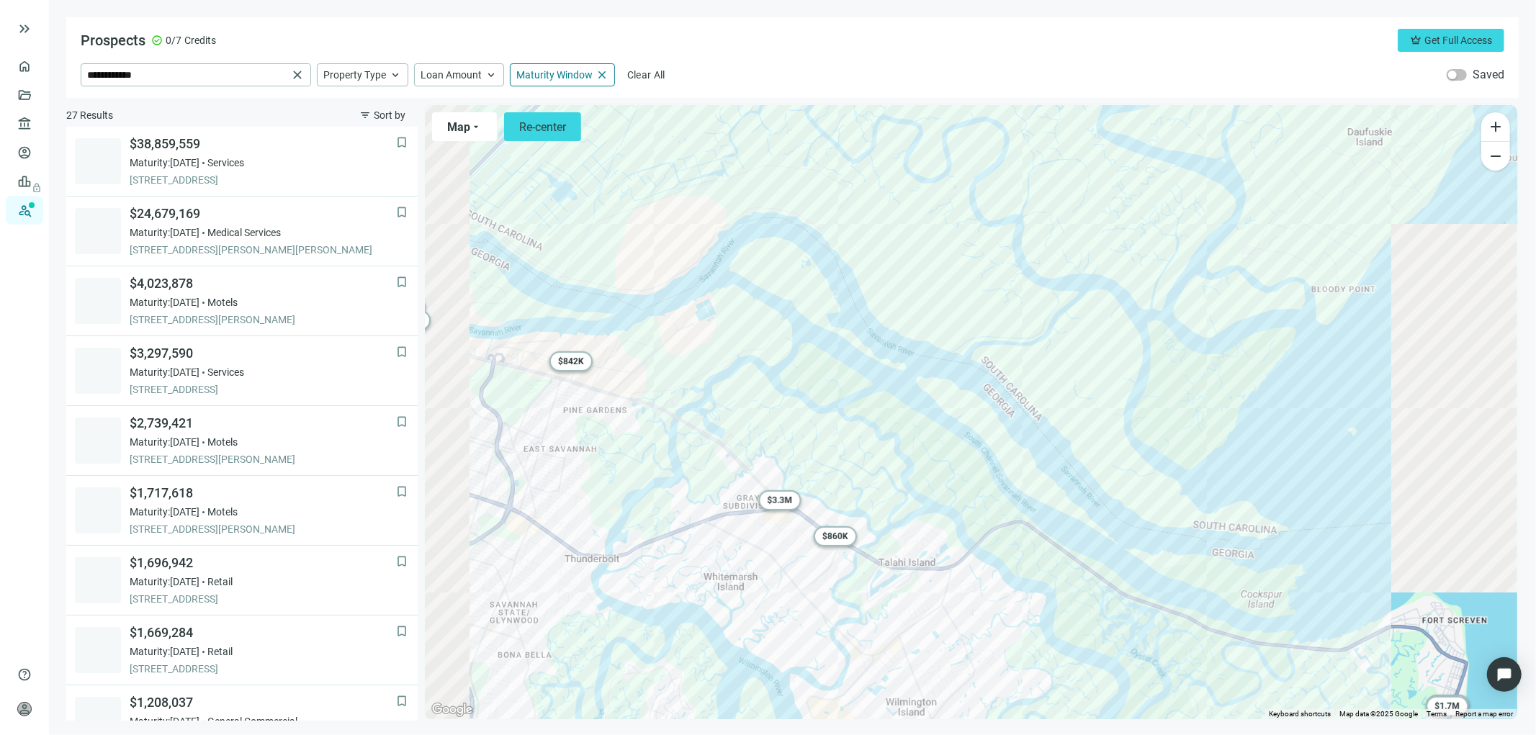
drag, startPoint x: 762, startPoint y: 434, endPoint x: 1018, endPoint y: 379, distance: 262.1
click at [1018, 379] on div "To activate drag with keyboard, press Alt + Enter. Once in keyboard drag state,…" at bounding box center [971, 412] width 1092 height 614
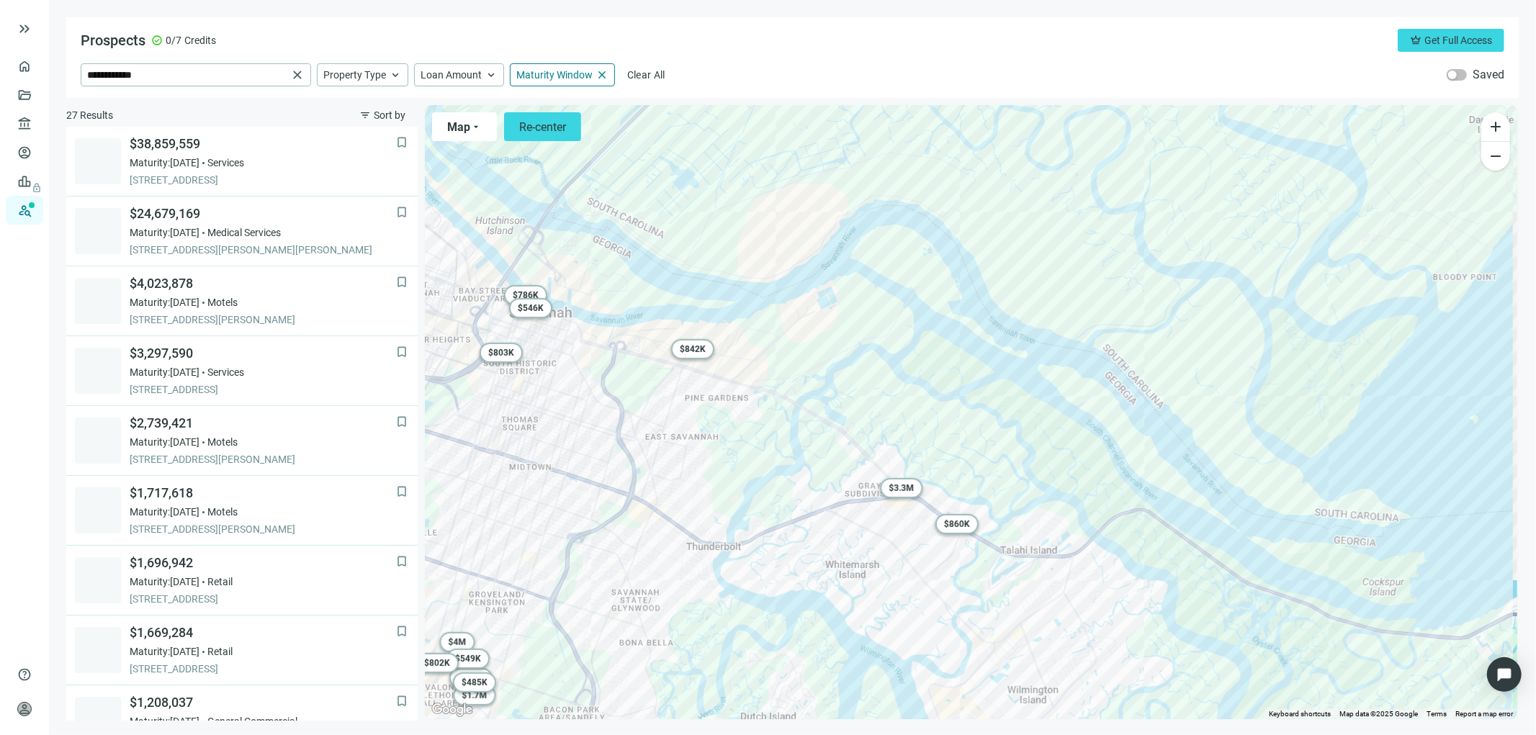
drag, startPoint x: 877, startPoint y: 411, endPoint x: 975, endPoint y: 402, distance: 99.1
click at [975, 402] on div "To activate drag with keyboard, press Alt + Enter. Once in keyboard drag state,…" at bounding box center [971, 412] width 1092 height 614
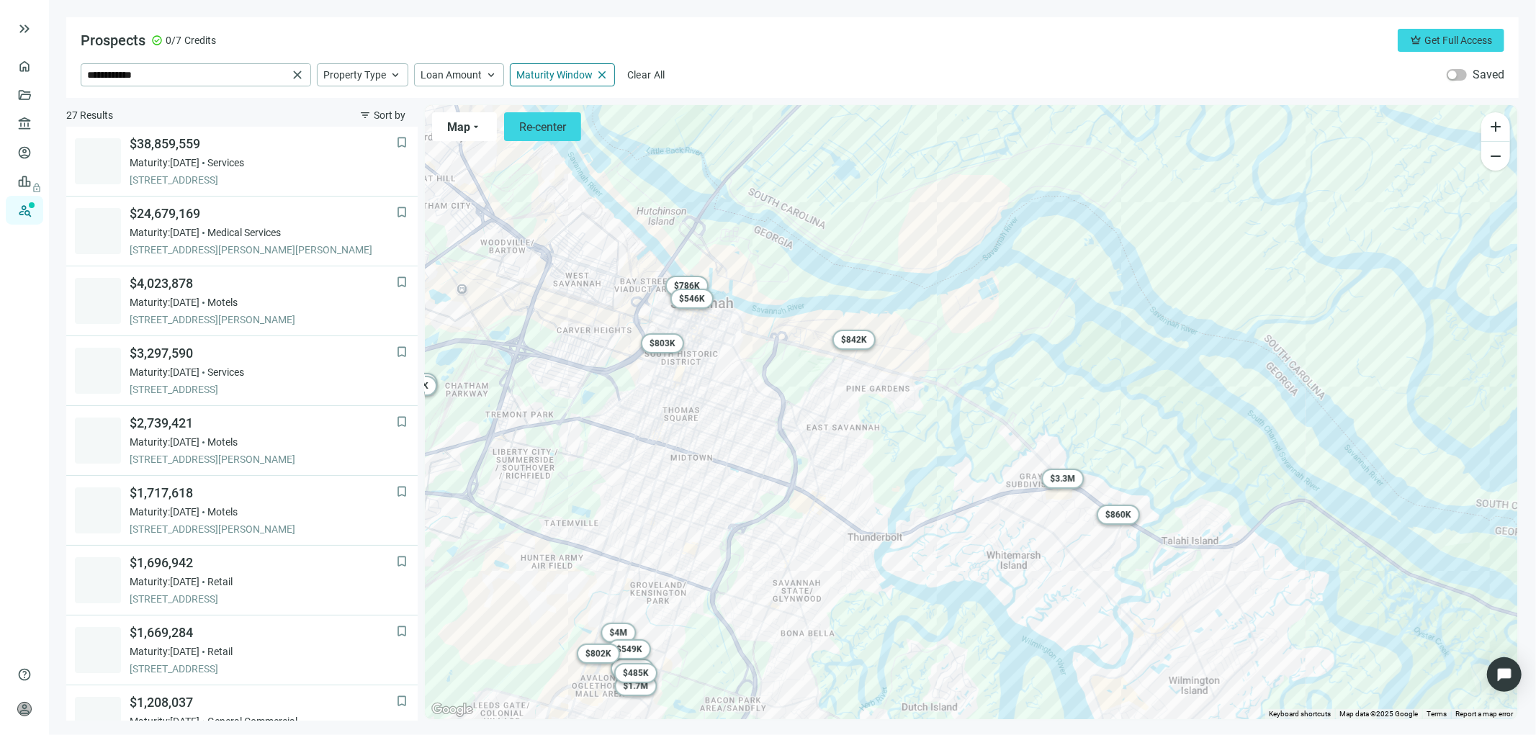
drag, startPoint x: 816, startPoint y: 415, endPoint x: 898, endPoint y: 412, distance: 82.9
click at [898, 412] on div "To activate drag with keyboard, press Alt + Enter. Once in keyboard drag state,…" at bounding box center [971, 412] width 1092 height 614
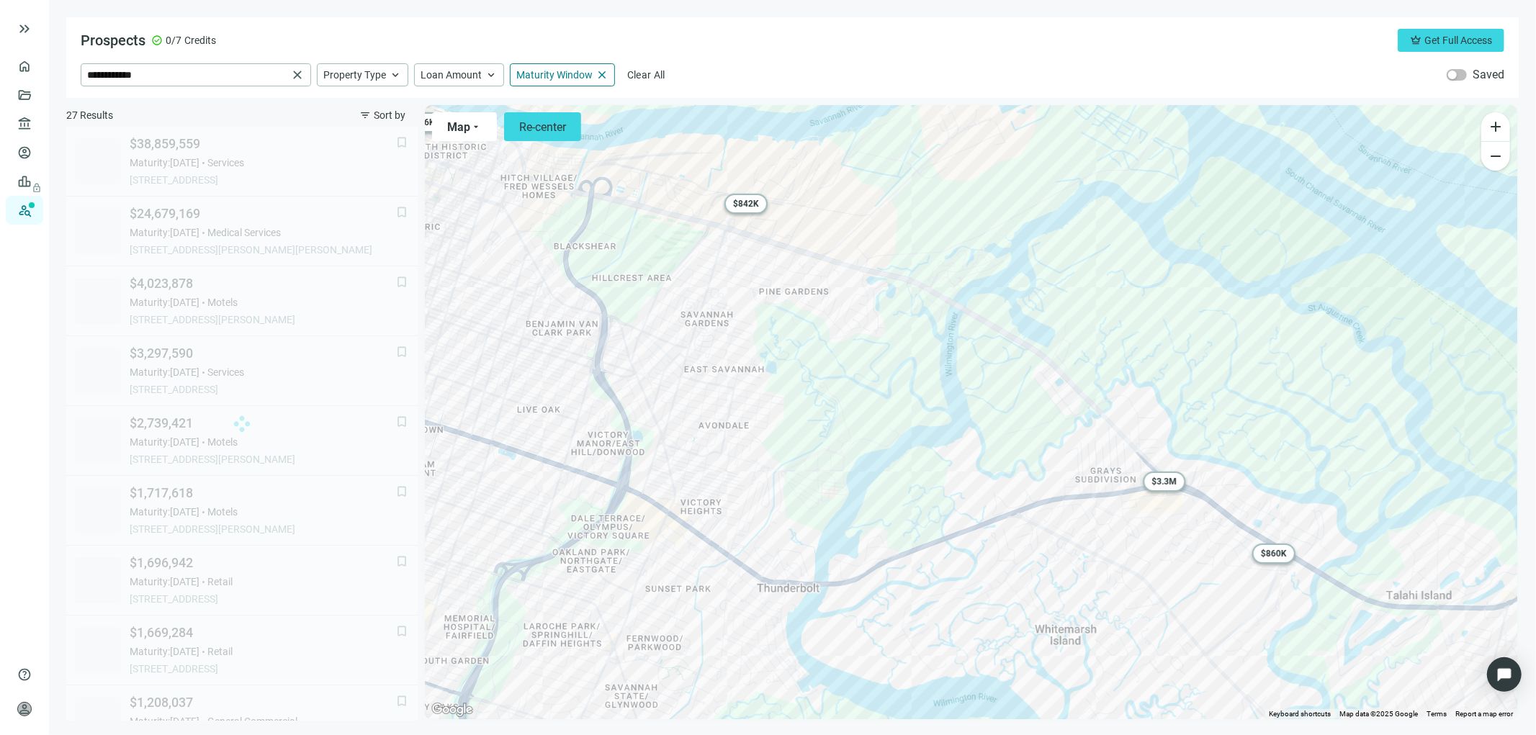
drag, startPoint x: 893, startPoint y: 411, endPoint x: 833, endPoint y: 327, distance: 103.3
click at [834, 328] on div "To activate drag with keyboard, press Alt + Enter. Once in keyboard drag state,…" at bounding box center [971, 412] width 1092 height 614
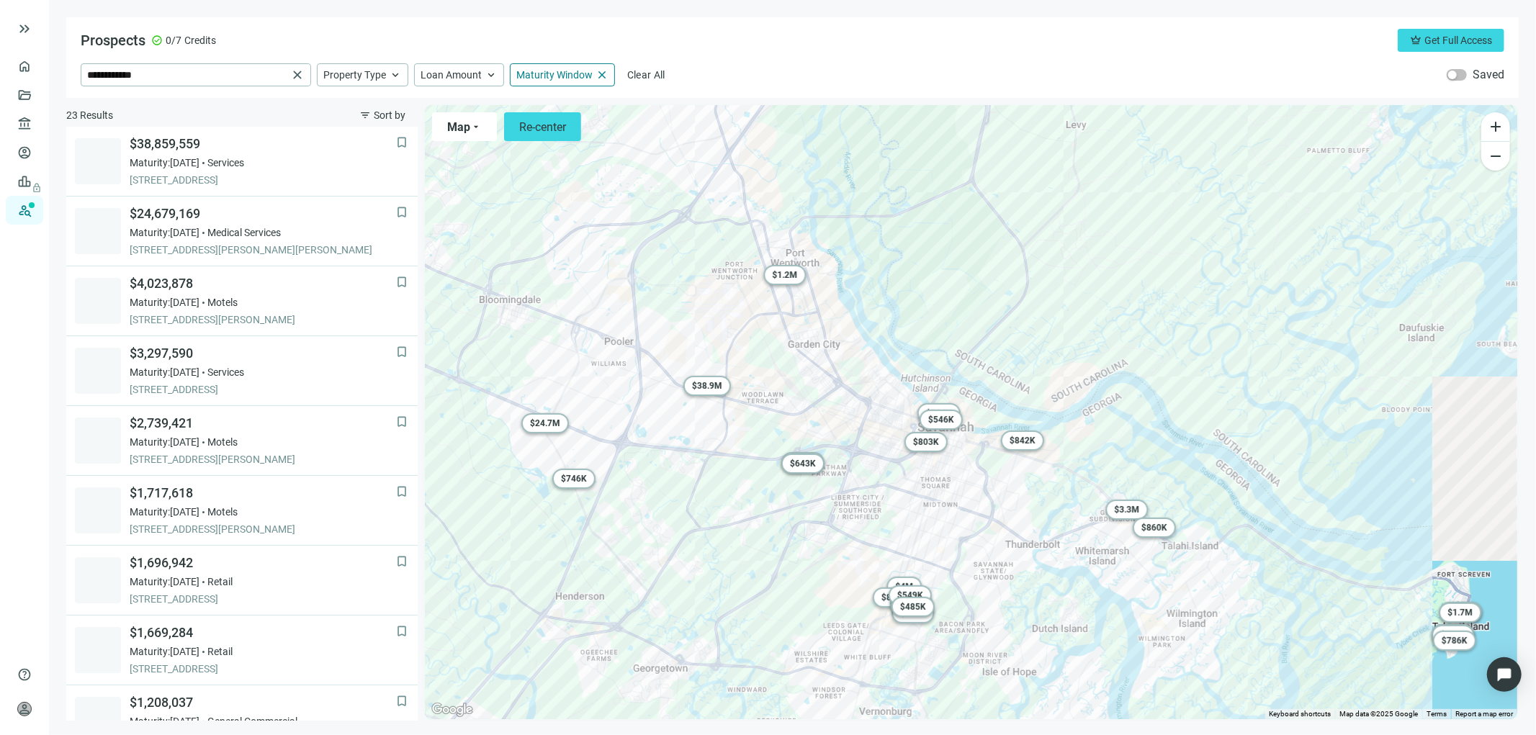
drag, startPoint x: 790, startPoint y: 397, endPoint x: 880, endPoint y: 470, distance: 115.7
click at [904, 492] on div "To activate drag with keyboard, press Alt + Enter. Once in keyboard drag state,…" at bounding box center [971, 412] width 1092 height 614
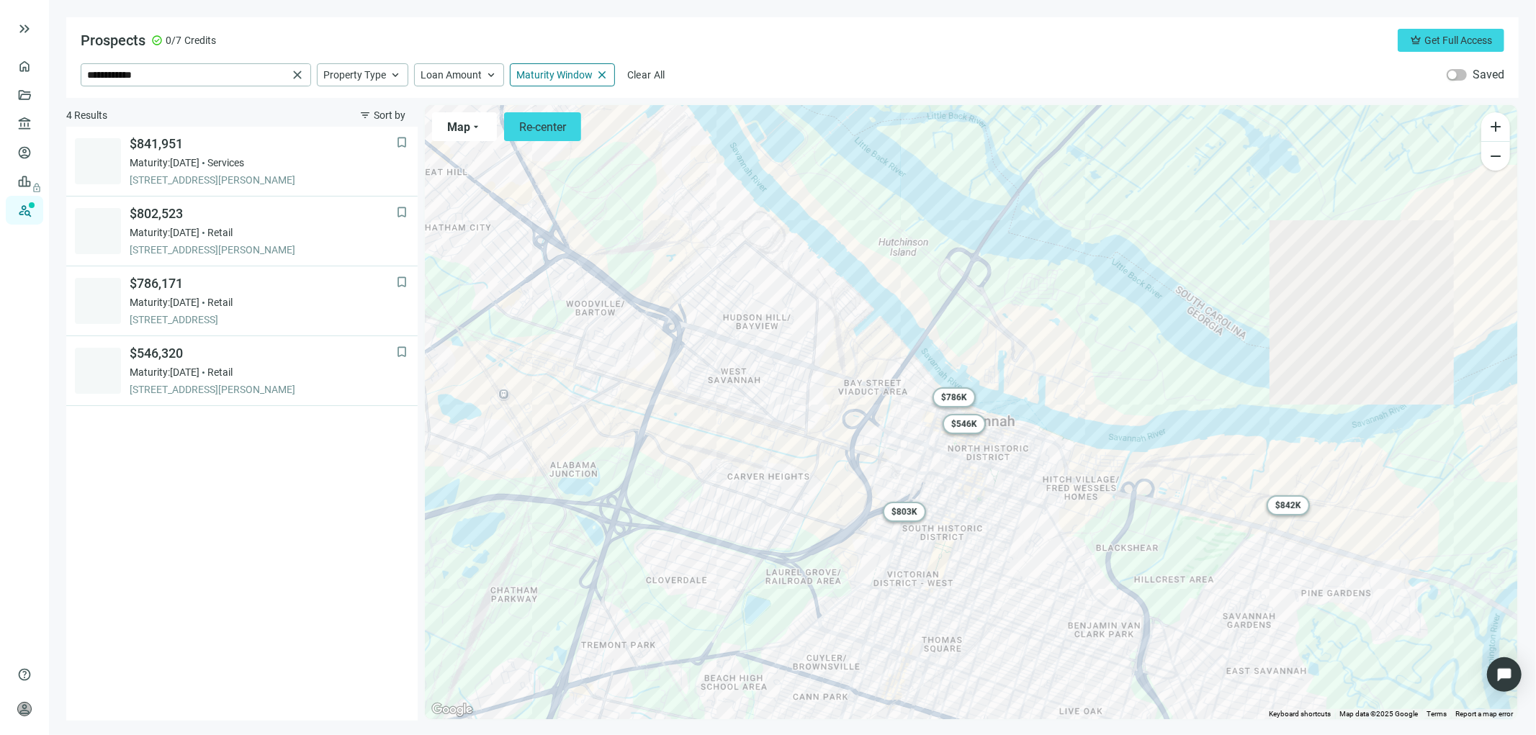
drag, startPoint x: 890, startPoint y: 405, endPoint x: 983, endPoint y: 298, distance: 141.8
click at [983, 299] on div "To activate drag with keyboard, press Alt + Enter. Once in keyboard drag state,…" at bounding box center [971, 412] width 1092 height 614
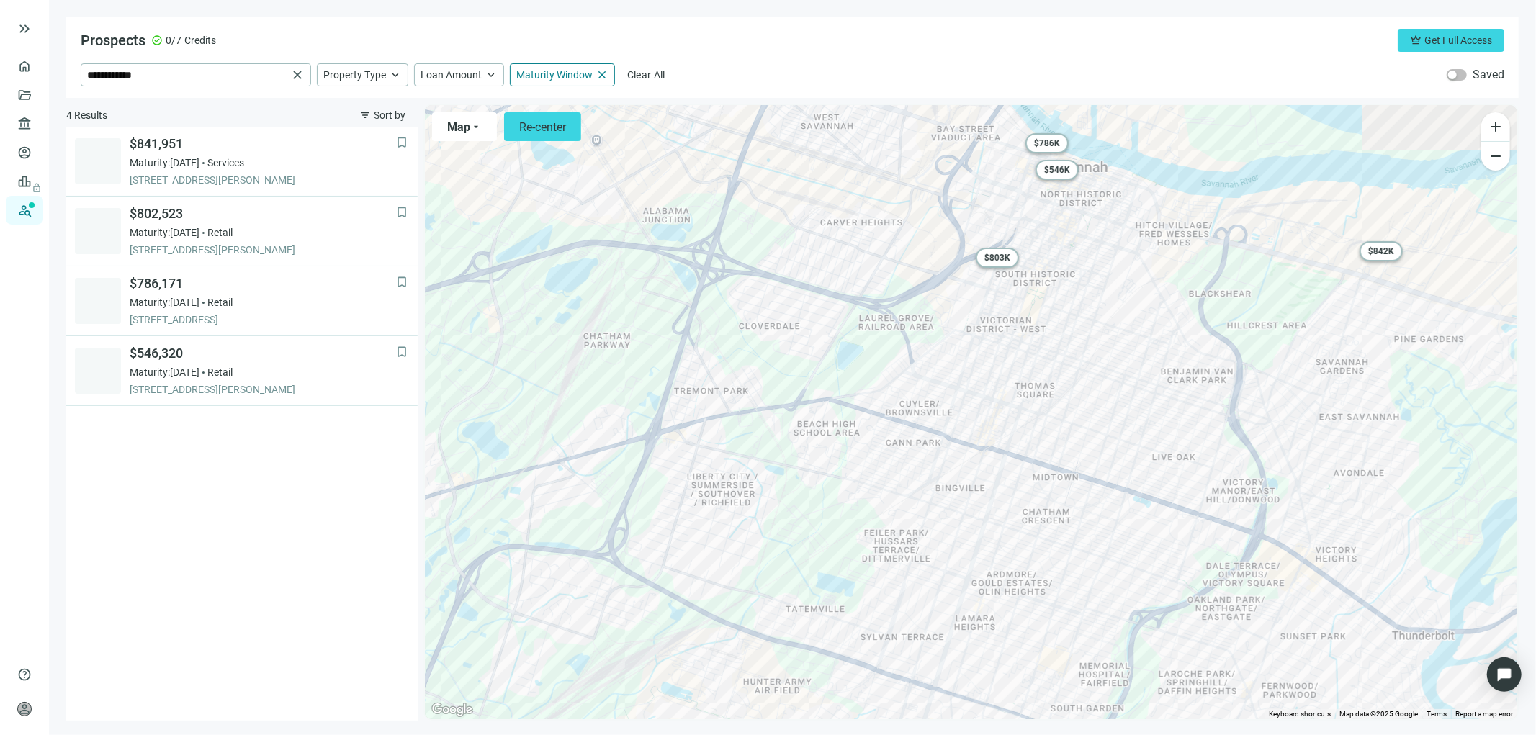
drag, startPoint x: 813, startPoint y: 466, endPoint x: 881, endPoint y: 245, distance: 231.1
click at [881, 245] on div "To activate drag with keyboard, press Alt + Enter. Once in keyboard drag state,…" at bounding box center [971, 412] width 1092 height 614
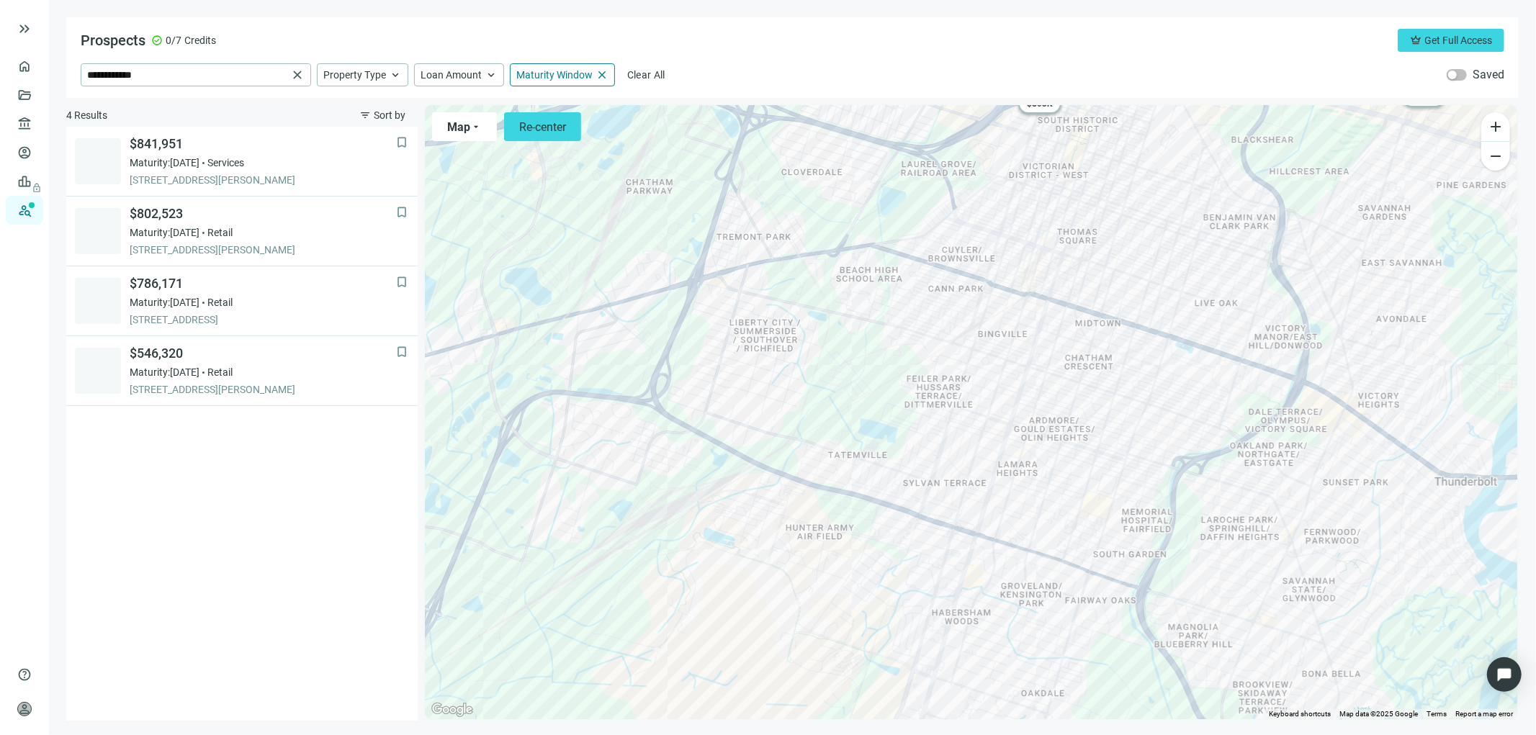
drag, startPoint x: 785, startPoint y: 383, endPoint x: 822, endPoint y: 248, distance: 140.4
click at [824, 245] on div "To activate drag with keyboard, press Alt + Enter. Once in keyboard drag state,…" at bounding box center [971, 412] width 1092 height 614
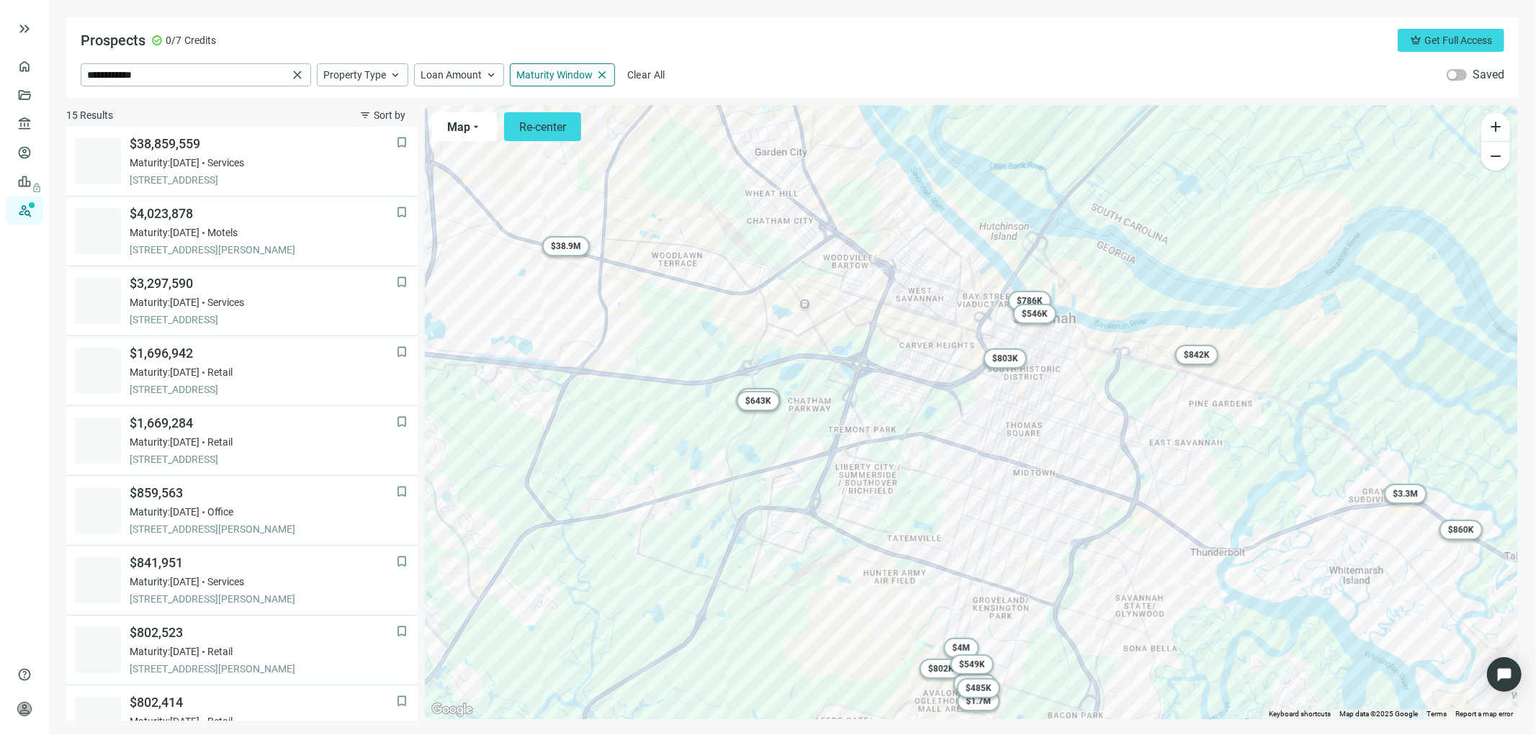
drag, startPoint x: 749, startPoint y: 390, endPoint x: 734, endPoint y: 450, distance: 61.5
click at [739, 492] on div "To activate drag with keyboard, press Alt + Enter. Once in keyboard drag state,…" at bounding box center [971, 412] width 1092 height 614
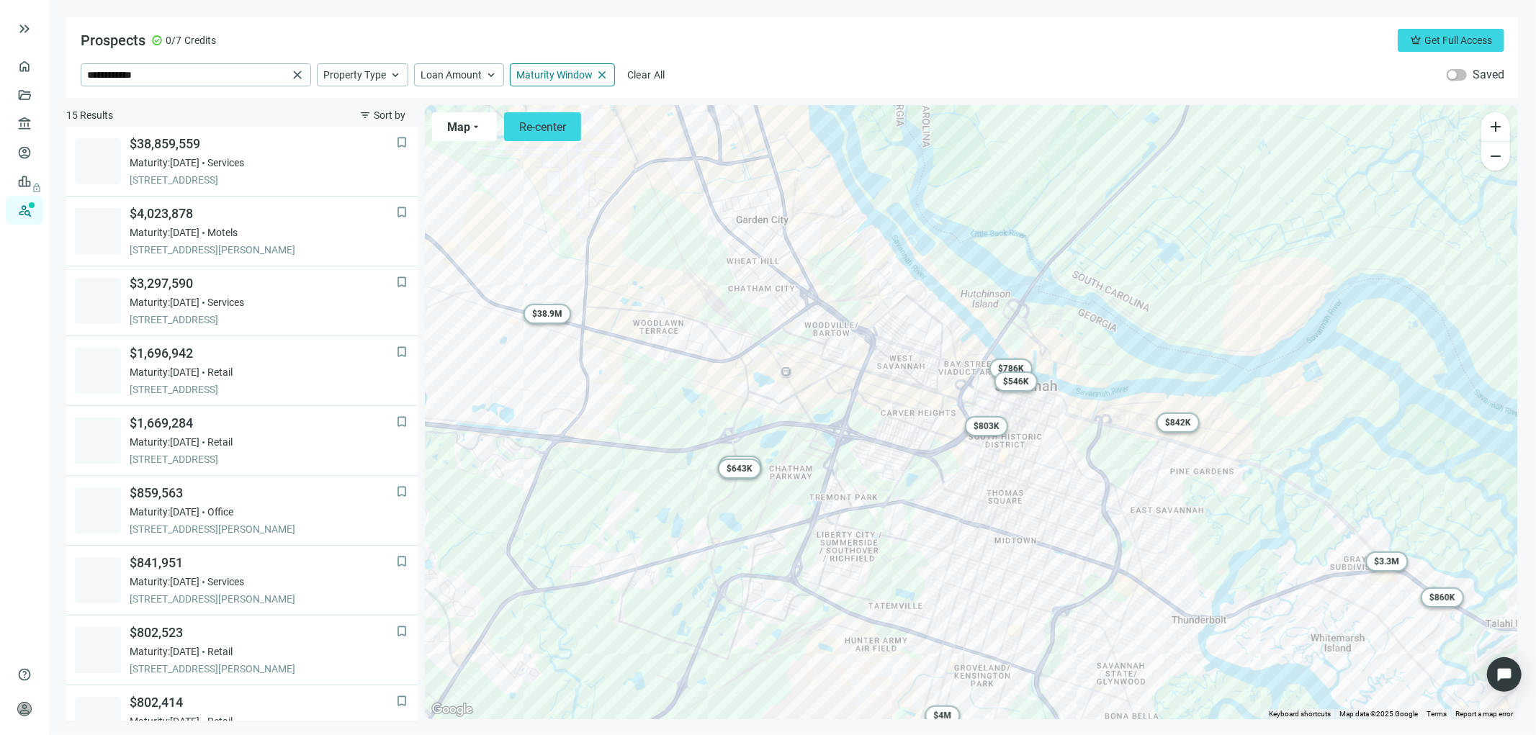
drag, startPoint x: 675, startPoint y: 414, endPoint x: 661, endPoint y: 462, distance: 50.3
click at [663, 463] on div "To activate drag with keyboard, press Alt + Enter. Once in keyboard drag state,…" at bounding box center [971, 412] width 1092 height 614
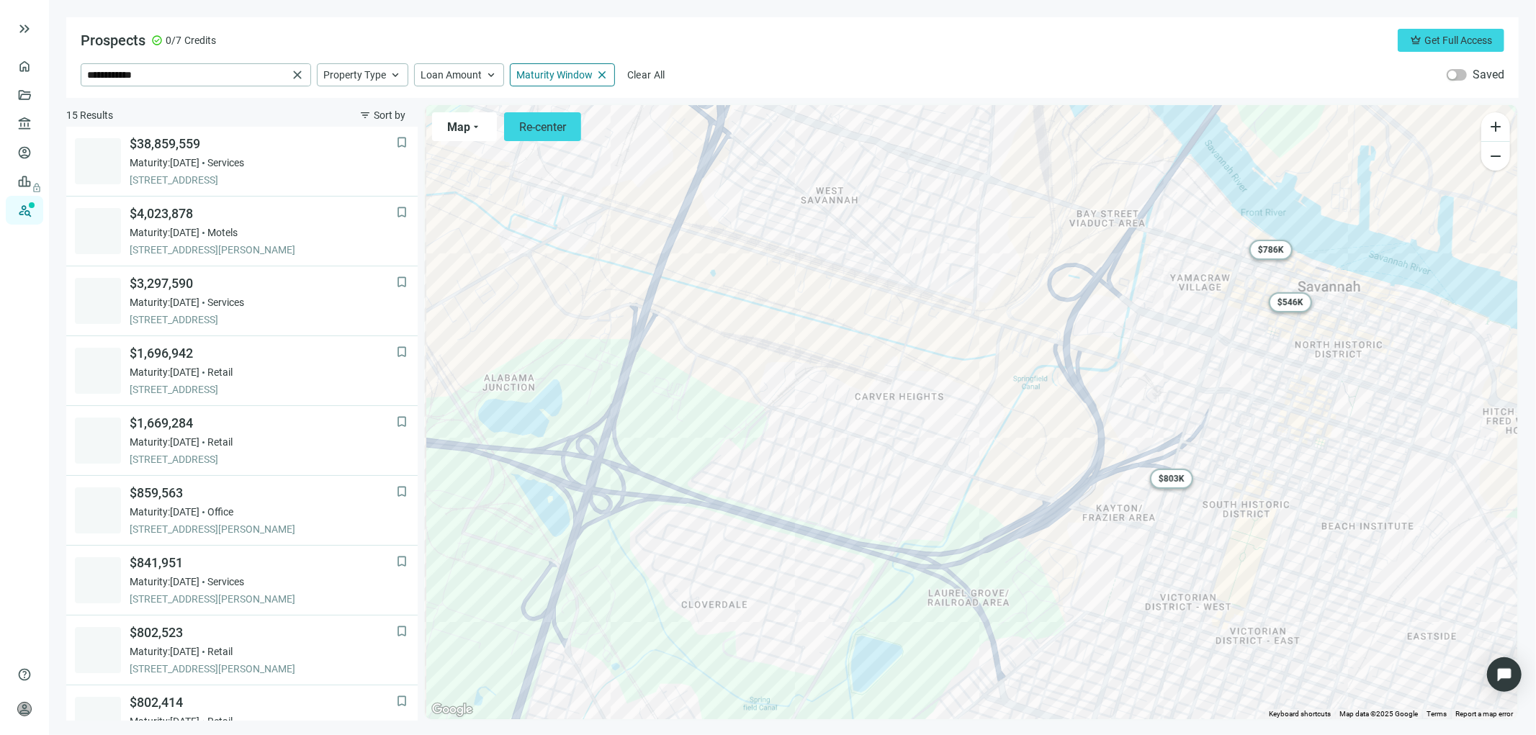
drag, startPoint x: 705, startPoint y: 420, endPoint x: 861, endPoint y: 412, distance: 155.7
click at [861, 412] on div "To activate drag with keyboard, press Alt + Enter. Once in keyboard drag state,…" at bounding box center [971, 412] width 1092 height 614
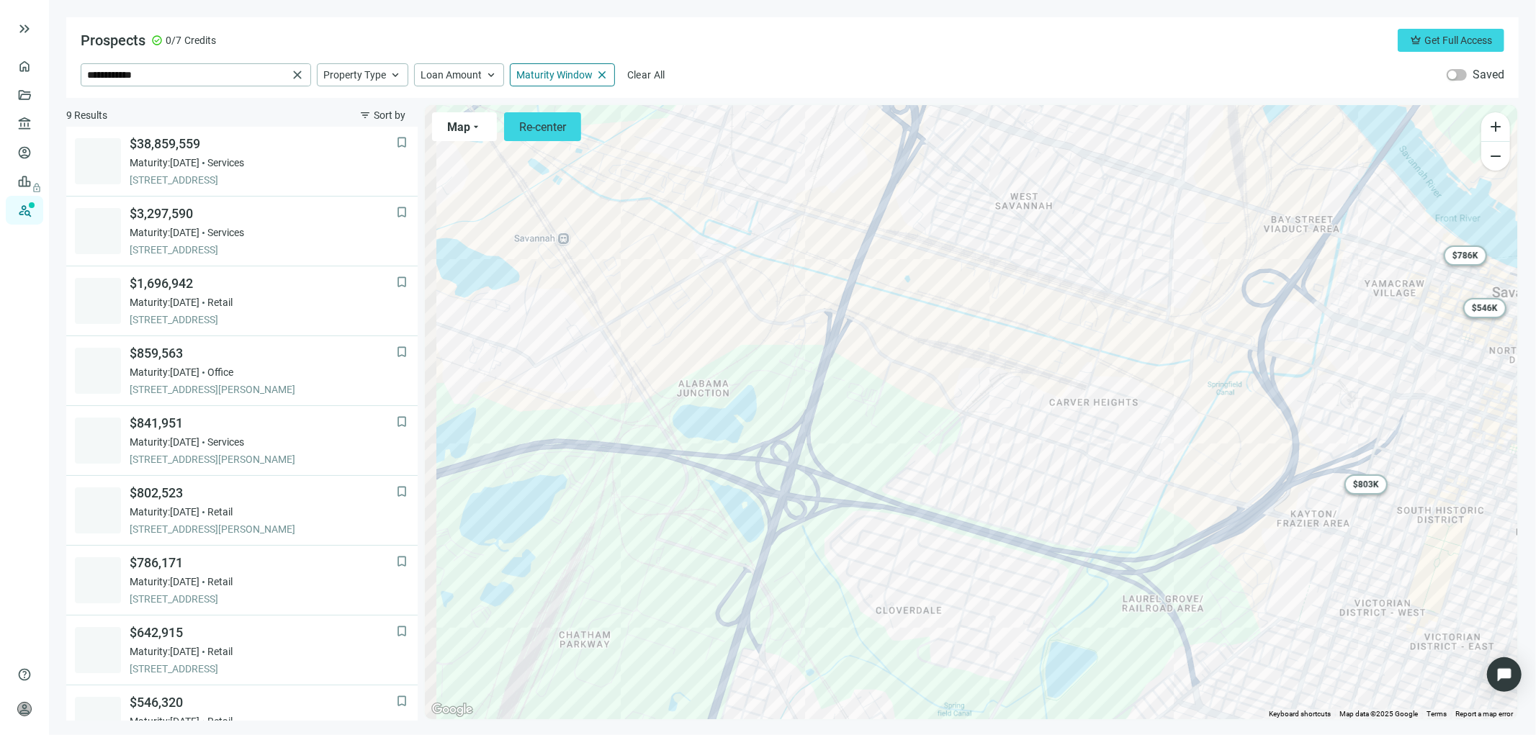
drag, startPoint x: 689, startPoint y: 433, endPoint x: 1002, endPoint y: 422, distance: 313.4
click at [1002, 422] on div "To activate drag with keyboard, press Alt + Enter. Once in keyboard drag state,…" at bounding box center [971, 412] width 1092 height 614
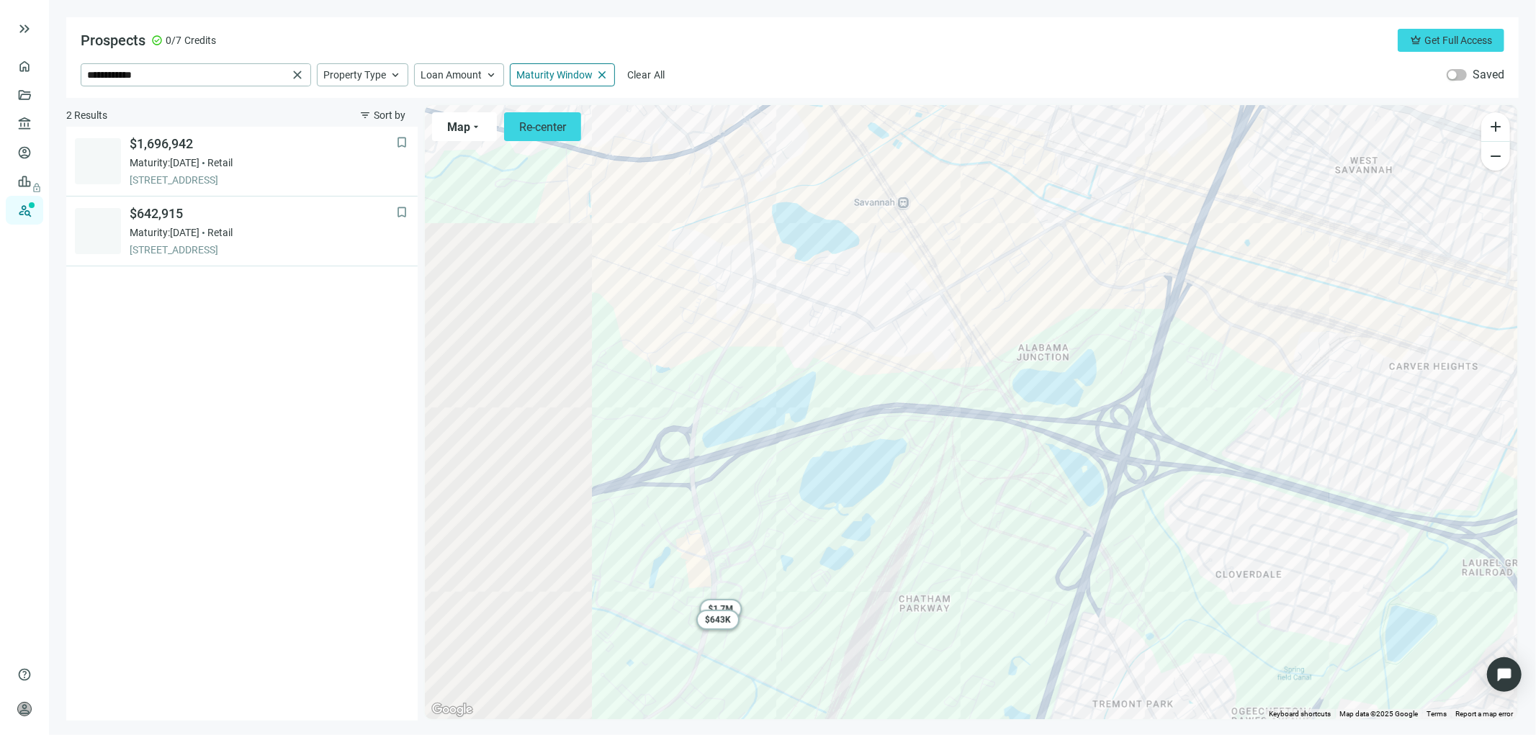
drag, startPoint x: 797, startPoint y: 466, endPoint x: 893, endPoint y: 451, distance: 97.6
click at [893, 451] on div "To activate drag with keyboard, press Alt + Enter. Once in keyboard drag state,…" at bounding box center [971, 412] width 1092 height 614
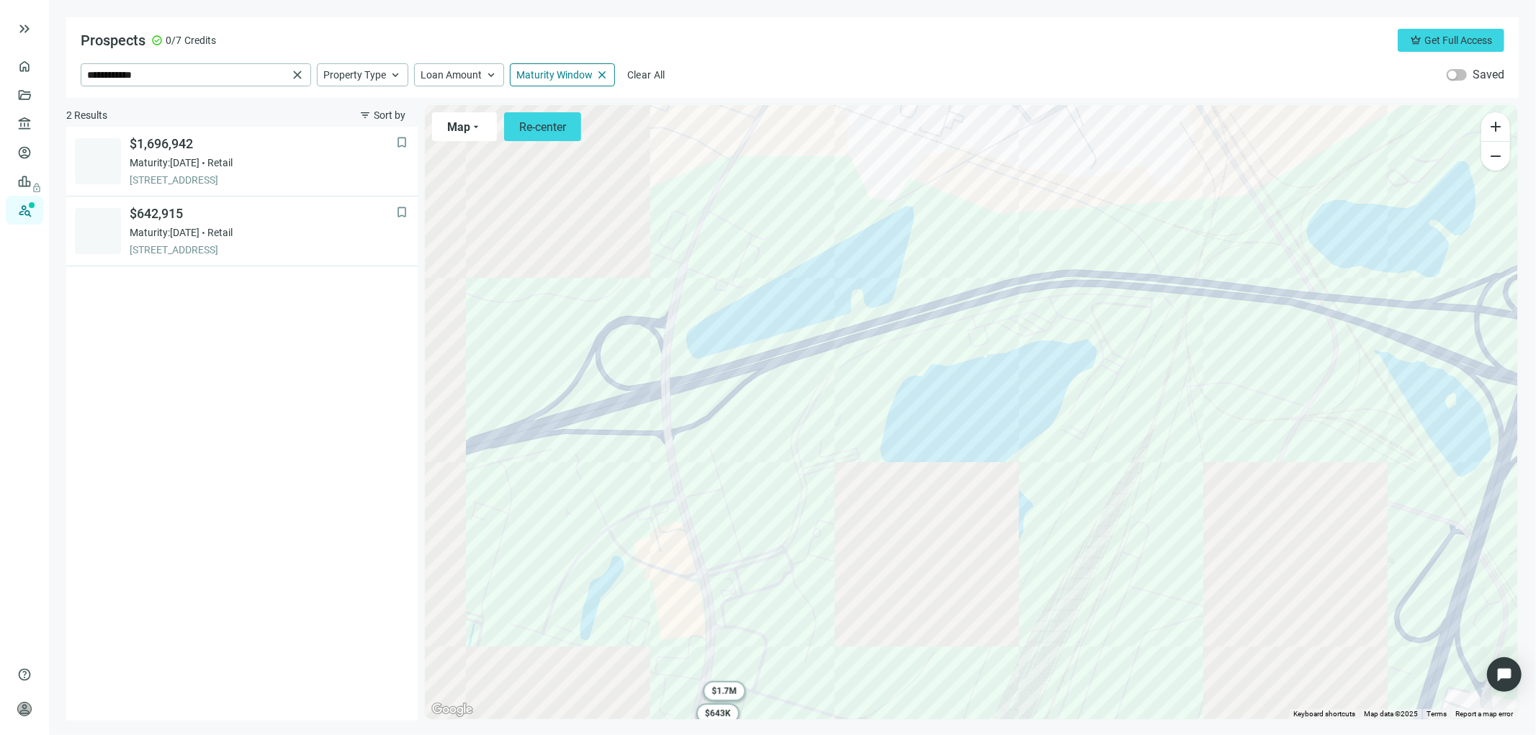
drag, startPoint x: 807, startPoint y: 448, endPoint x: 995, endPoint y: 338, distance: 217.8
click at [995, 338] on div "To activate drag with keyboard, press Alt + Enter. Once in keyboard drag state,…" at bounding box center [971, 412] width 1092 height 614
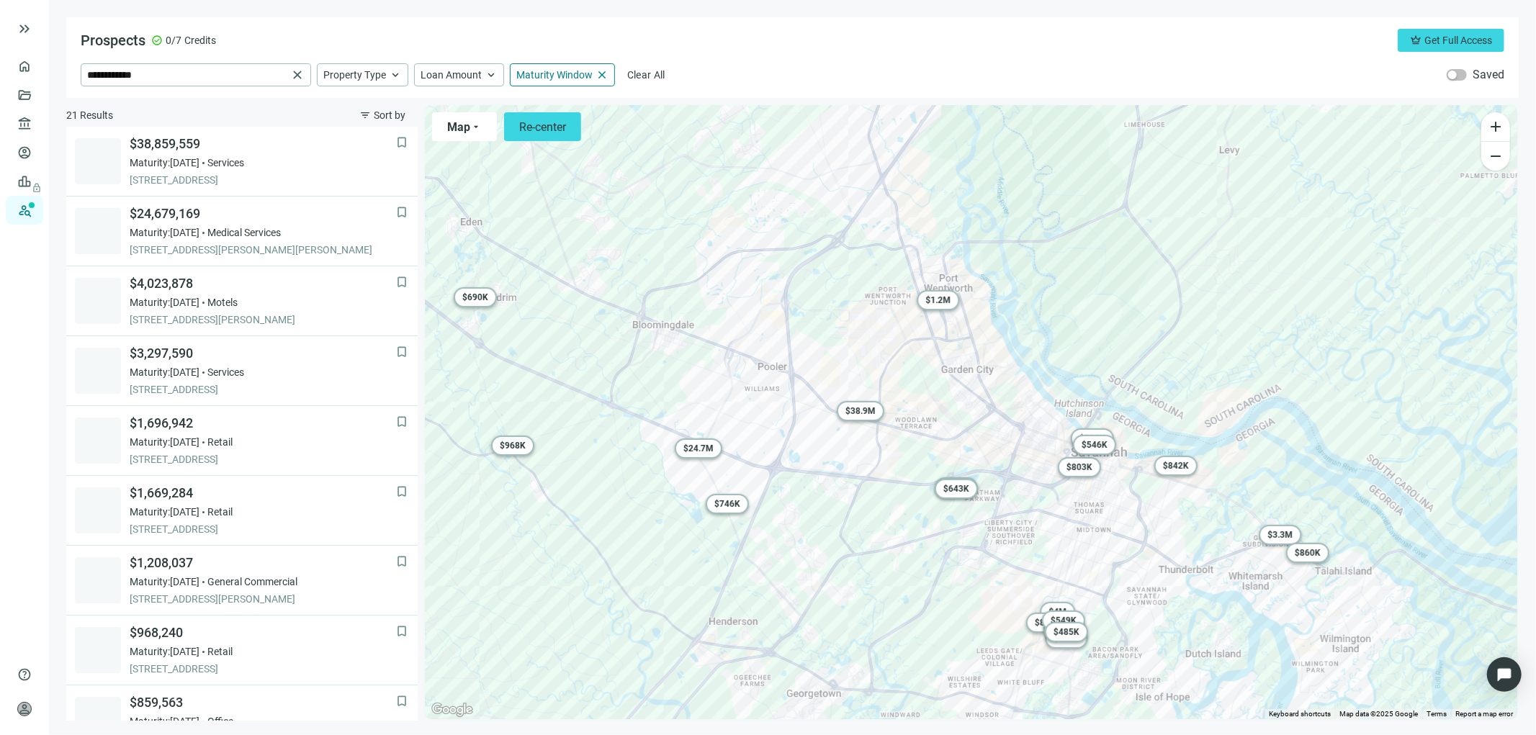
drag, startPoint x: 861, startPoint y: 353, endPoint x: 860, endPoint y: 418, distance: 64.1
click at [861, 423] on div "To activate drag with keyboard, press Alt + Enter. Once in keyboard drag state,…" at bounding box center [971, 412] width 1092 height 614
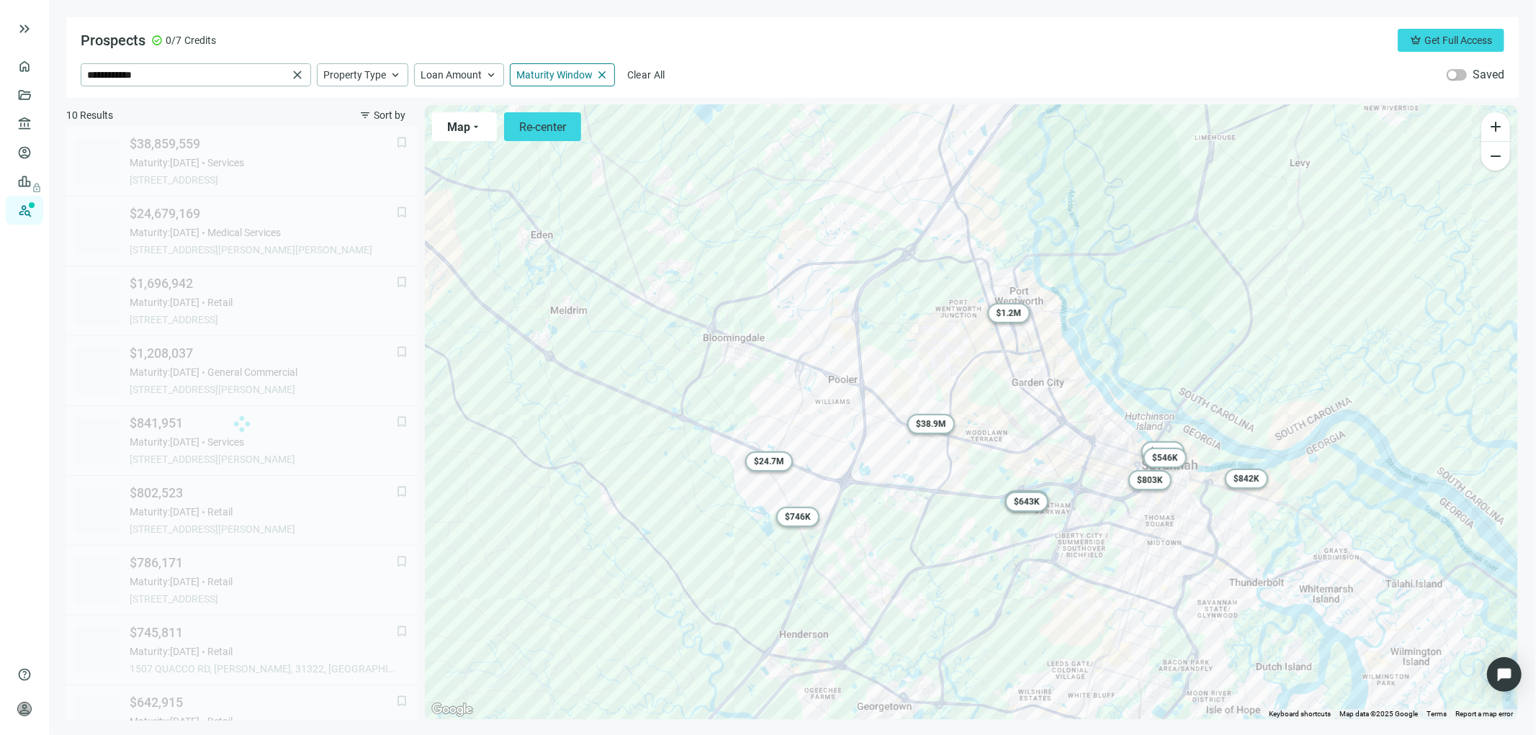
drag, startPoint x: 693, startPoint y: 484, endPoint x: 819, endPoint y: 500, distance: 126.2
click at [817, 500] on div "To activate drag with keyboard, press Alt + Enter. Once in keyboard drag state,…" at bounding box center [971, 412] width 1092 height 614
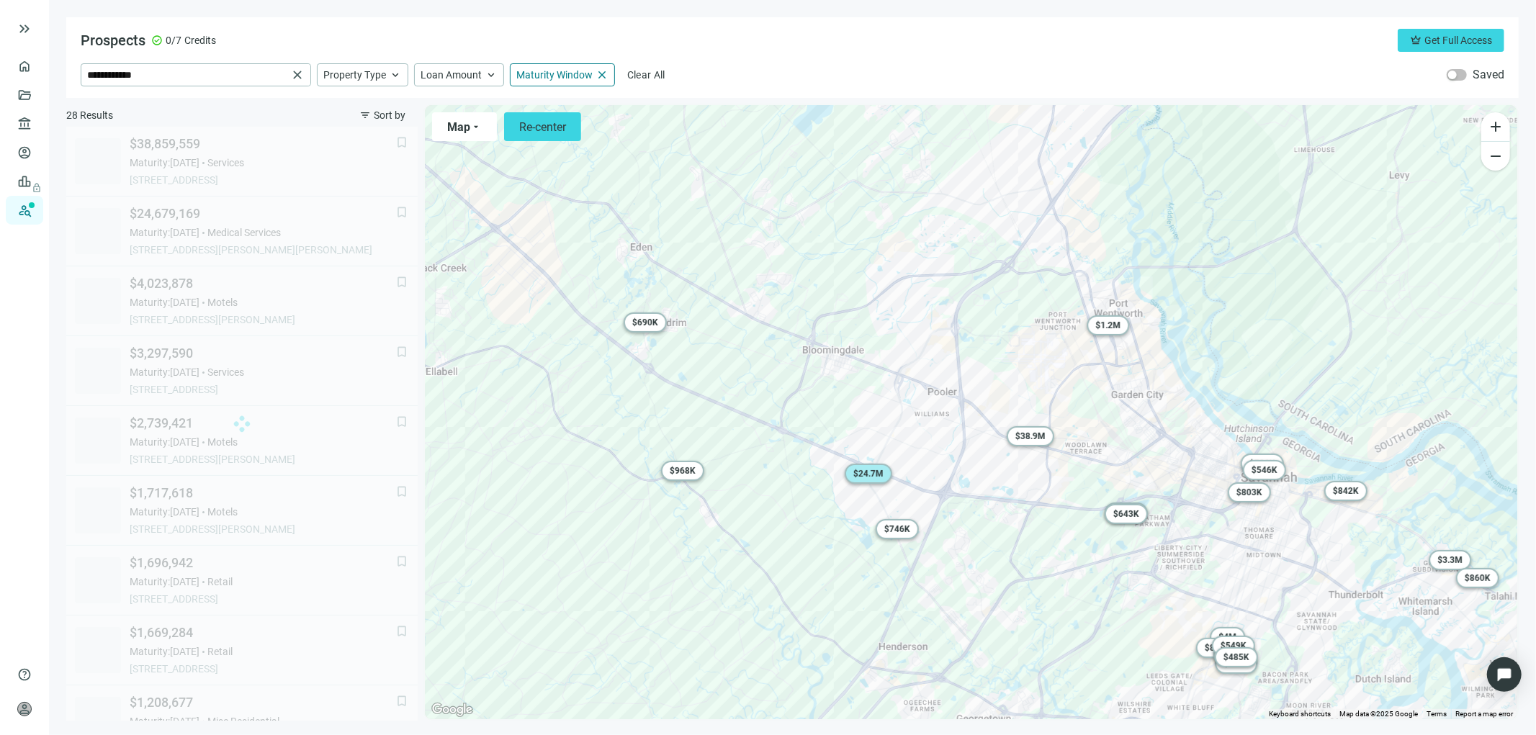
click at [869, 474] on span "$ 24.7M" at bounding box center [868, 474] width 30 height 10
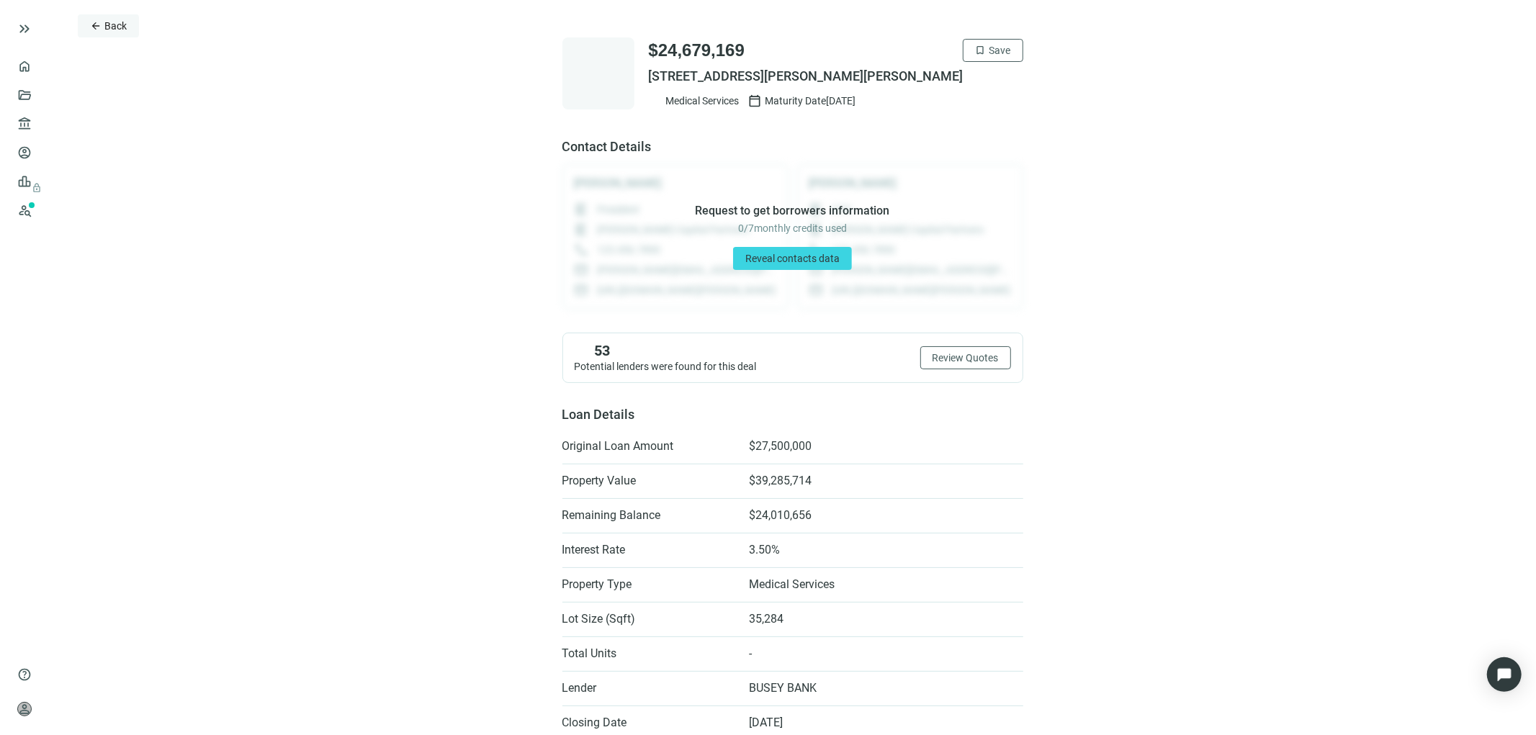
click at [107, 24] on span "Back" at bounding box center [115, 26] width 22 height 12
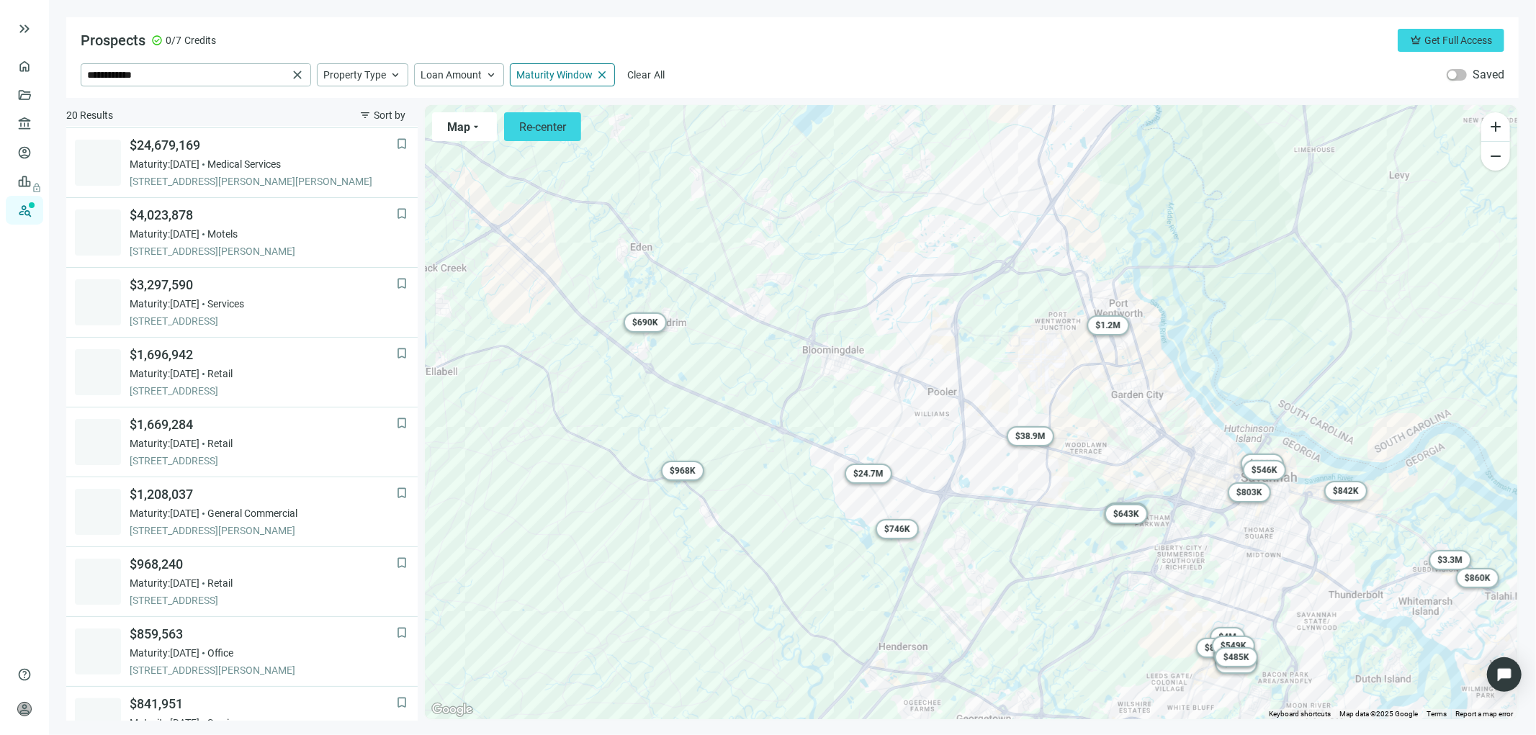
scroll to position [69, 0]
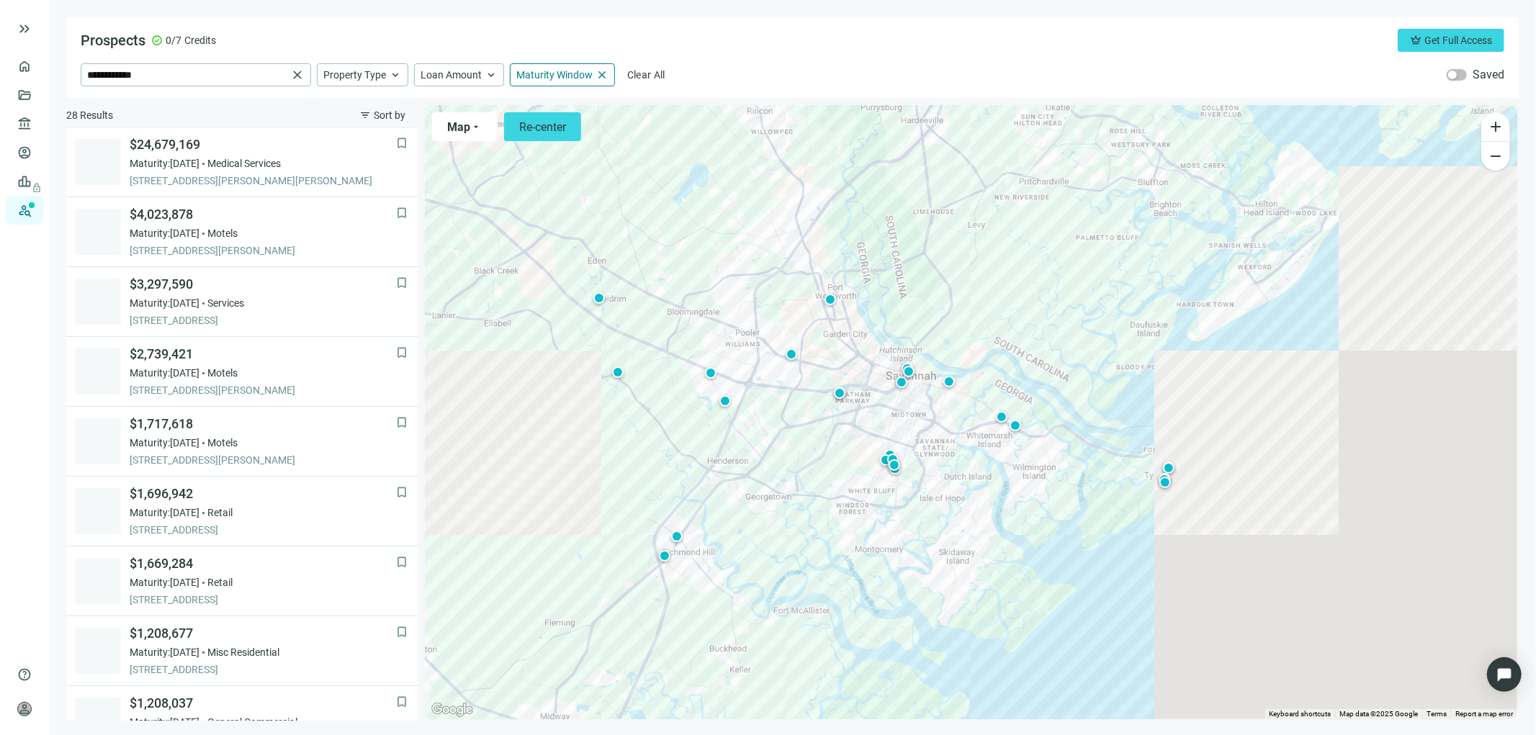
drag, startPoint x: 1202, startPoint y: 543, endPoint x: 949, endPoint y: 445, distance: 271.7
click at [952, 447] on div "To activate drag with keyboard, press Alt + Enter. Once in keyboard drag state,…" at bounding box center [971, 412] width 1092 height 614
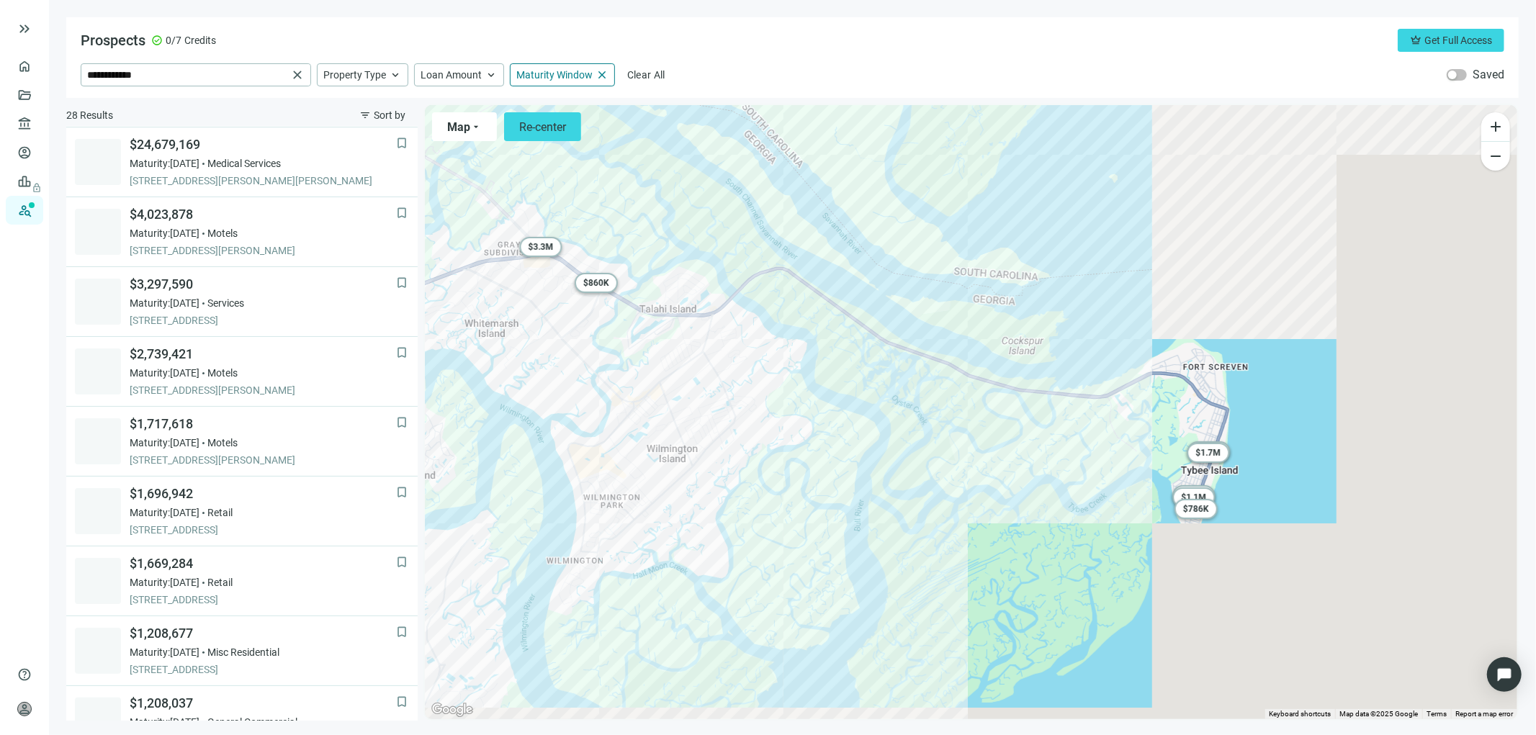
drag, startPoint x: 1091, startPoint y: 508, endPoint x: 731, endPoint y: 472, distance: 361.0
click at [740, 472] on div "To activate drag with keyboard, press Alt + Enter. Once in keyboard drag state,…" at bounding box center [971, 412] width 1092 height 614
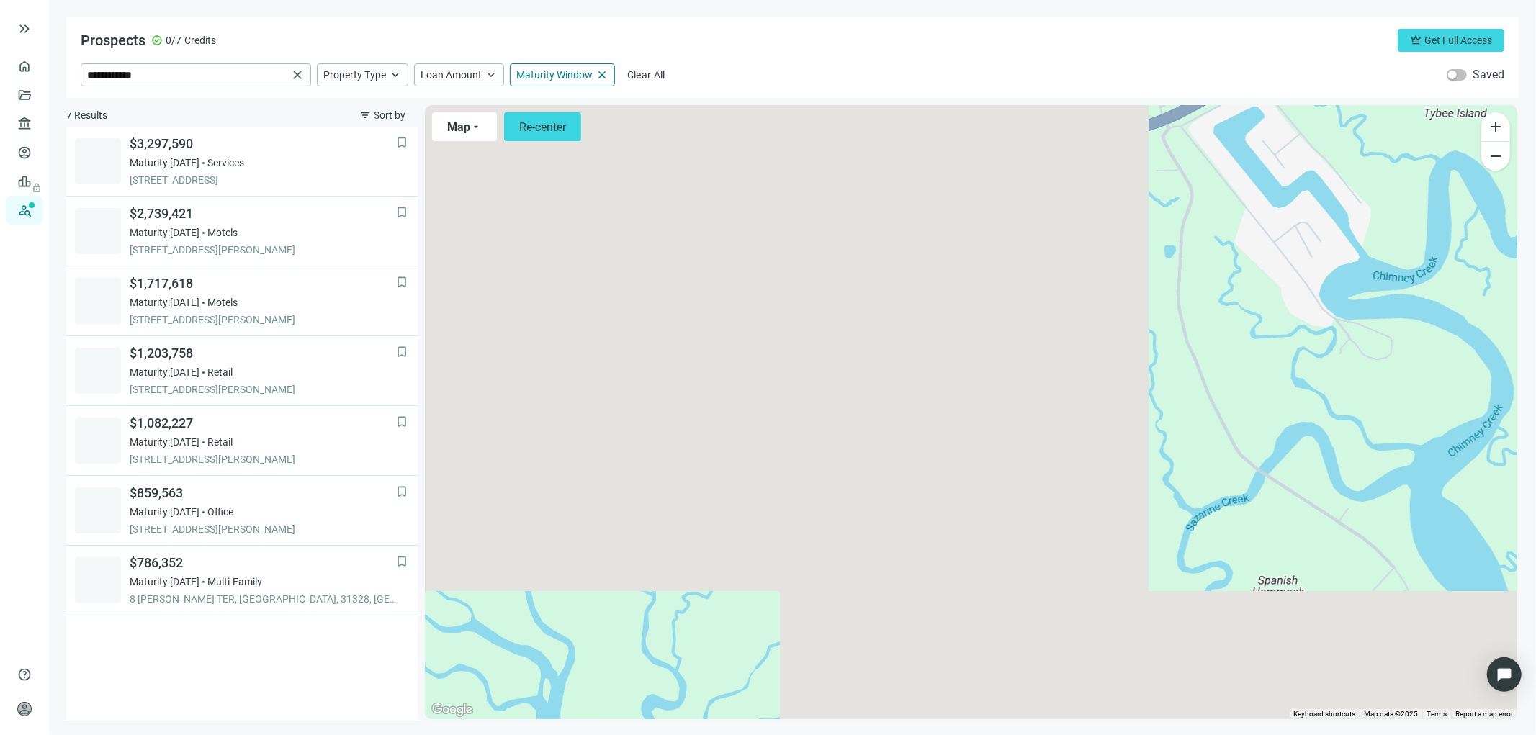
click at [930, 533] on div "To activate drag with keyboard, press Alt + Enter. Once in keyboard drag state,…" at bounding box center [971, 412] width 1092 height 614
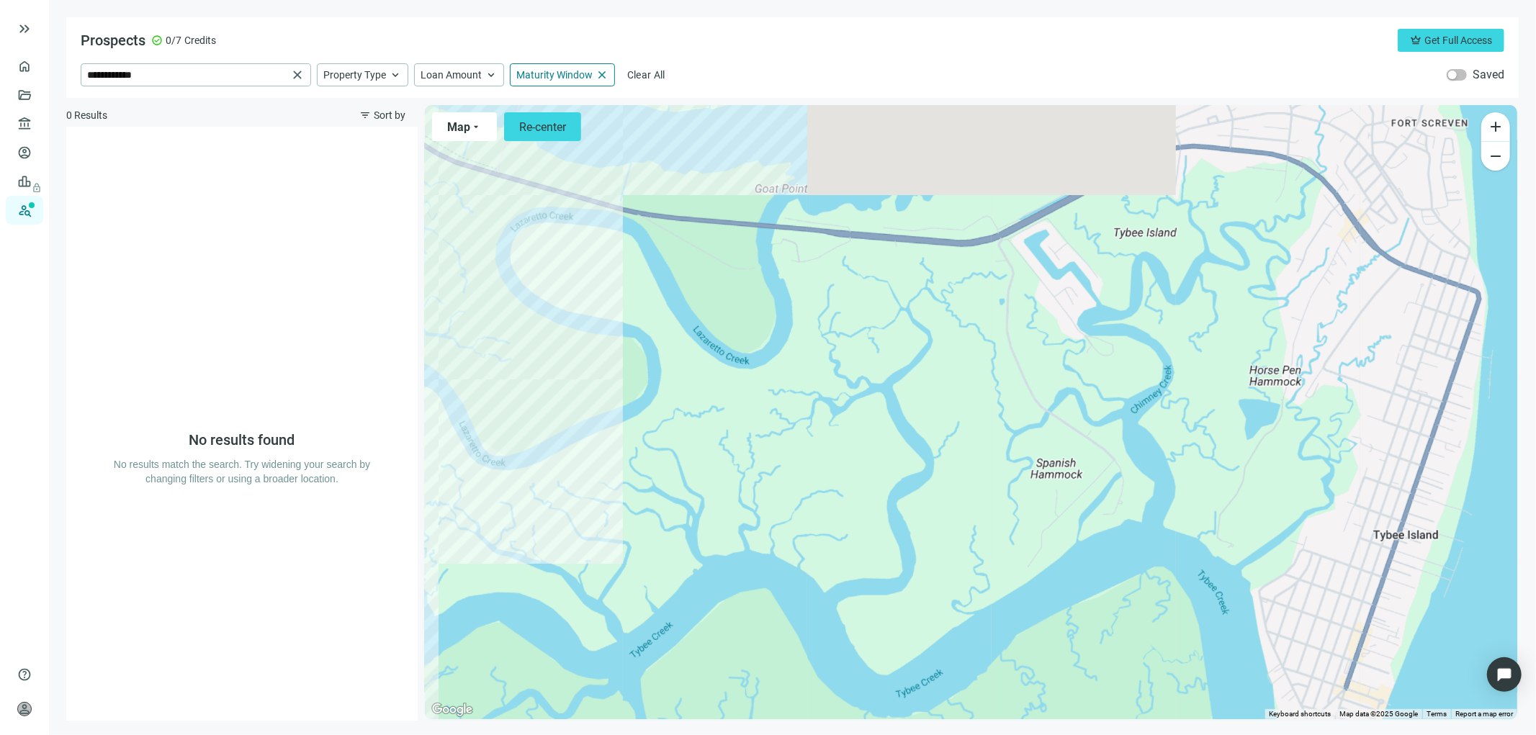
drag, startPoint x: 919, startPoint y: 524, endPoint x: 693, endPoint y: 360, distance: 279.3
click at [721, 389] on div at bounding box center [971, 412] width 1092 height 614
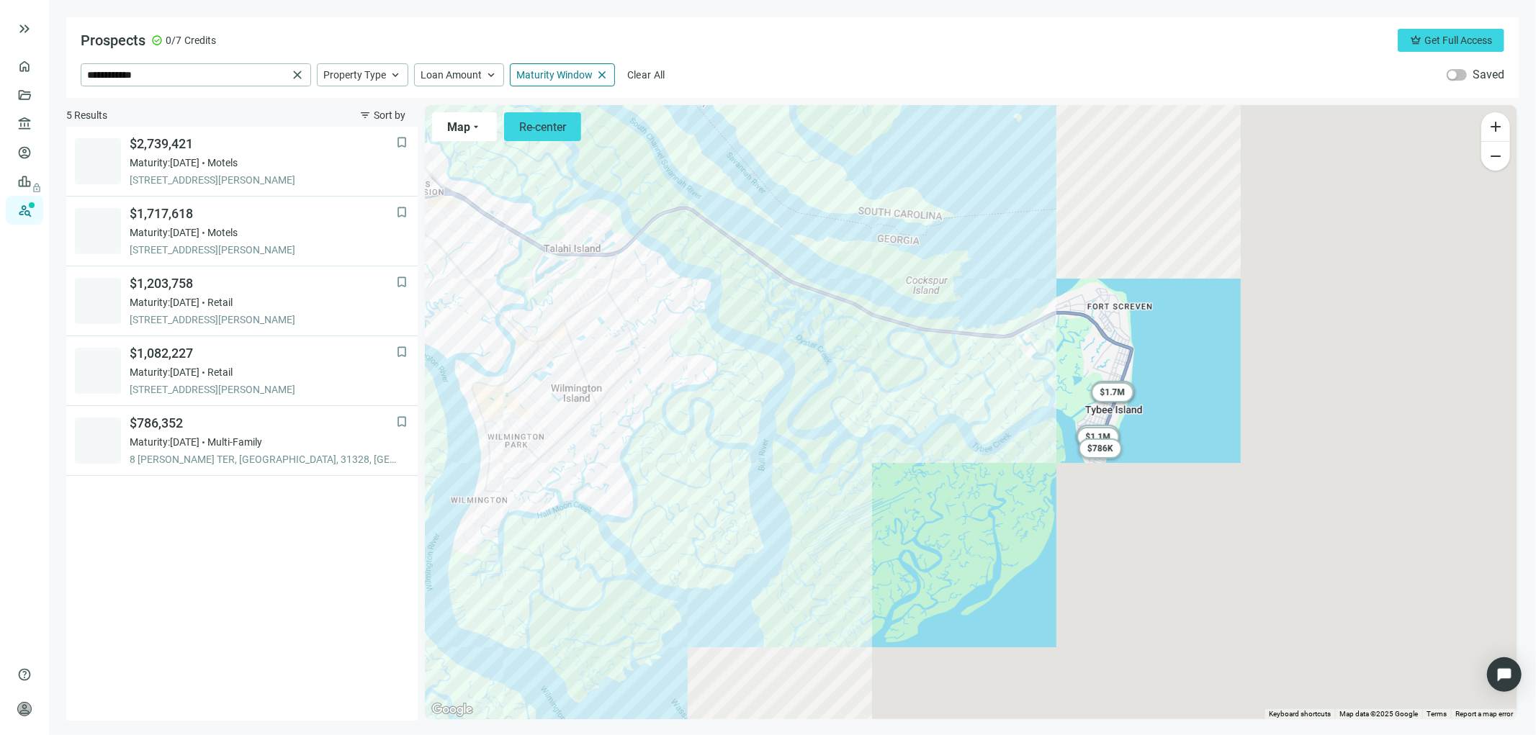
drag, startPoint x: 867, startPoint y: 499, endPoint x: 954, endPoint y: 518, distance: 88.5
click at [953, 519] on div "To activate drag with keyboard, press Alt + Enter. Once in keyboard drag state,…" at bounding box center [971, 412] width 1092 height 614
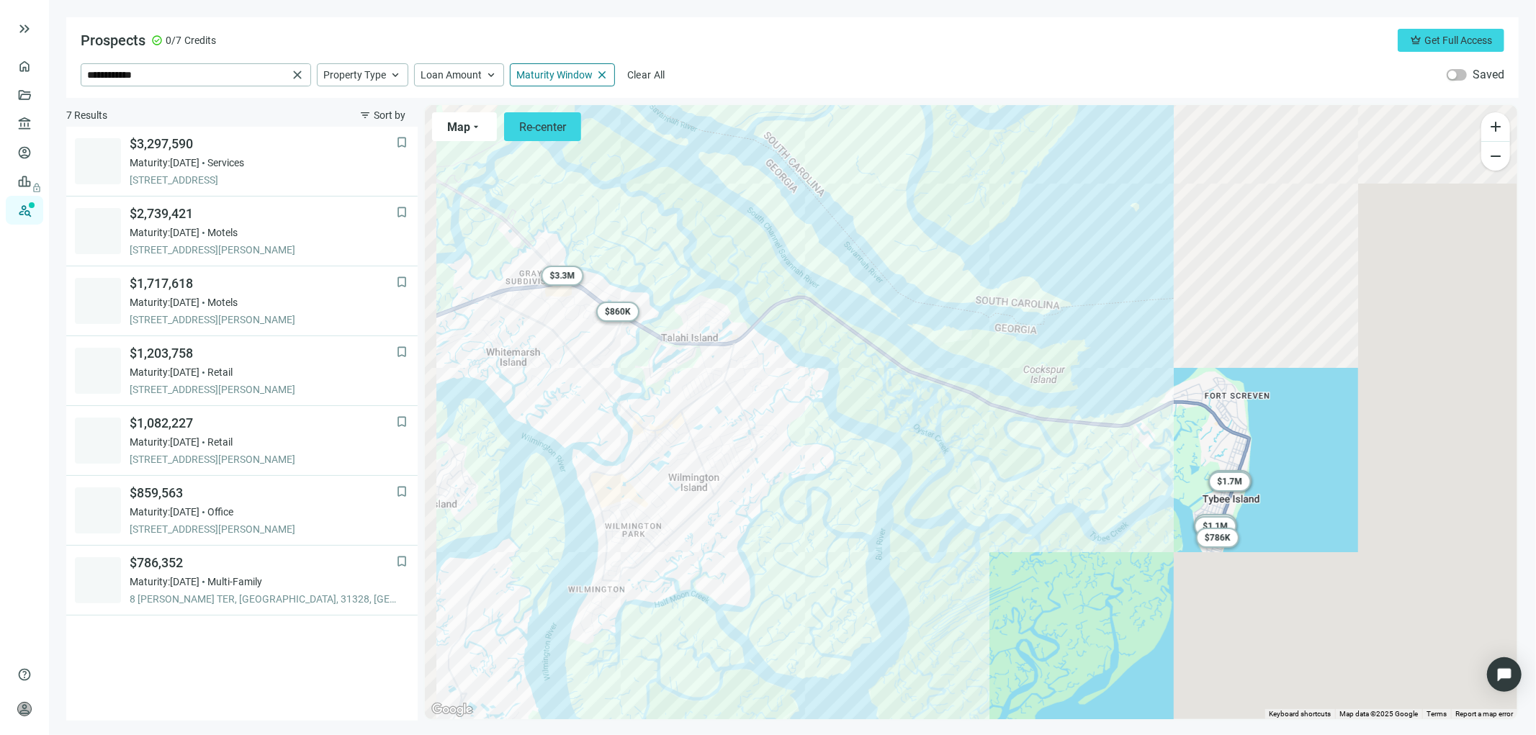
drag, startPoint x: 869, startPoint y: 497, endPoint x: 1017, endPoint y: 595, distance: 177.3
click at [1013, 595] on div "To activate drag with keyboard, press Alt + Enter. Once in keyboard drag state,…" at bounding box center [971, 412] width 1092 height 614
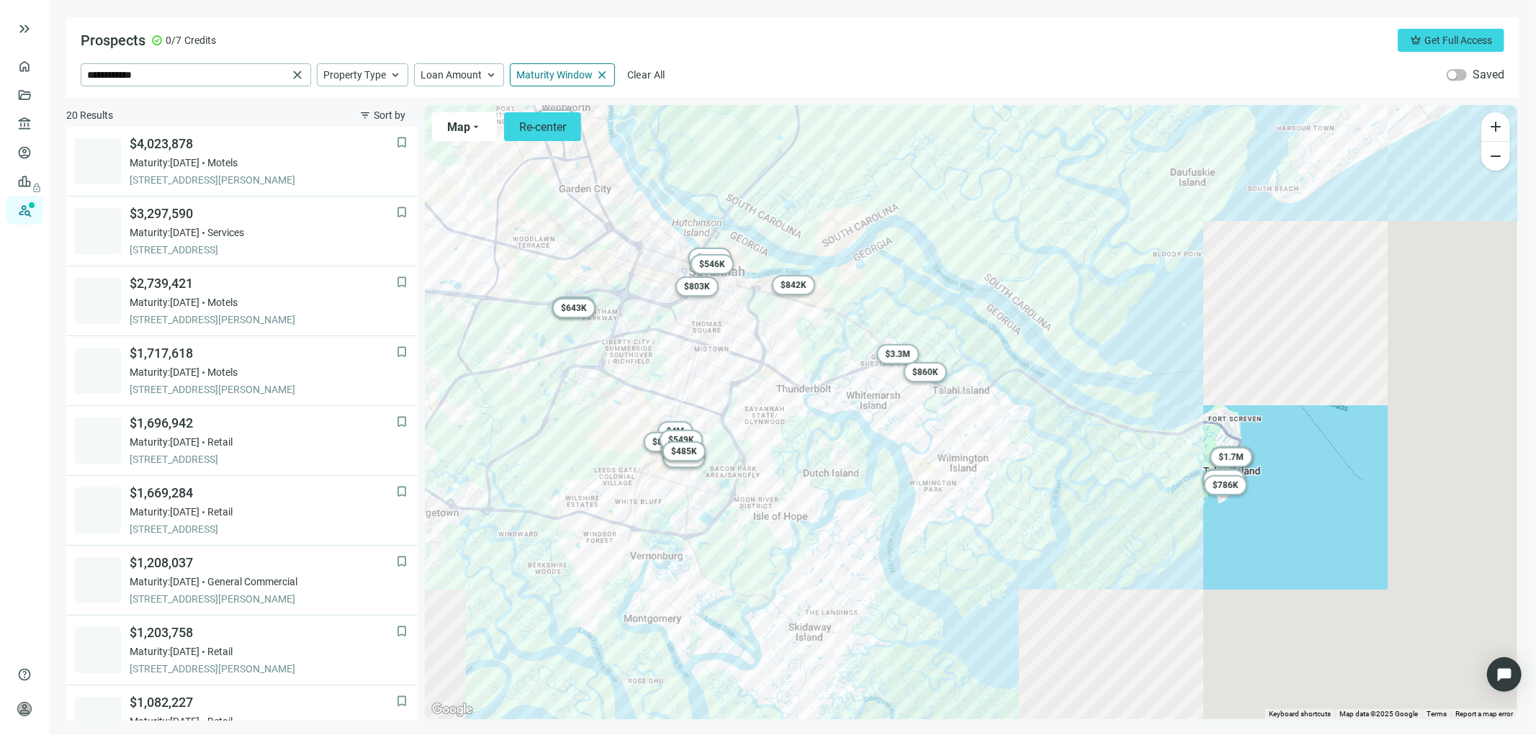
drag, startPoint x: 893, startPoint y: 502, endPoint x: 1001, endPoint y: 513, distance: 108.5
click at [1001, 513] on div "To activate drag with keyboard, press Alt + Enter. Once in keyboard drag state,…" at bounding box center [971, 412] width 1092 height 614
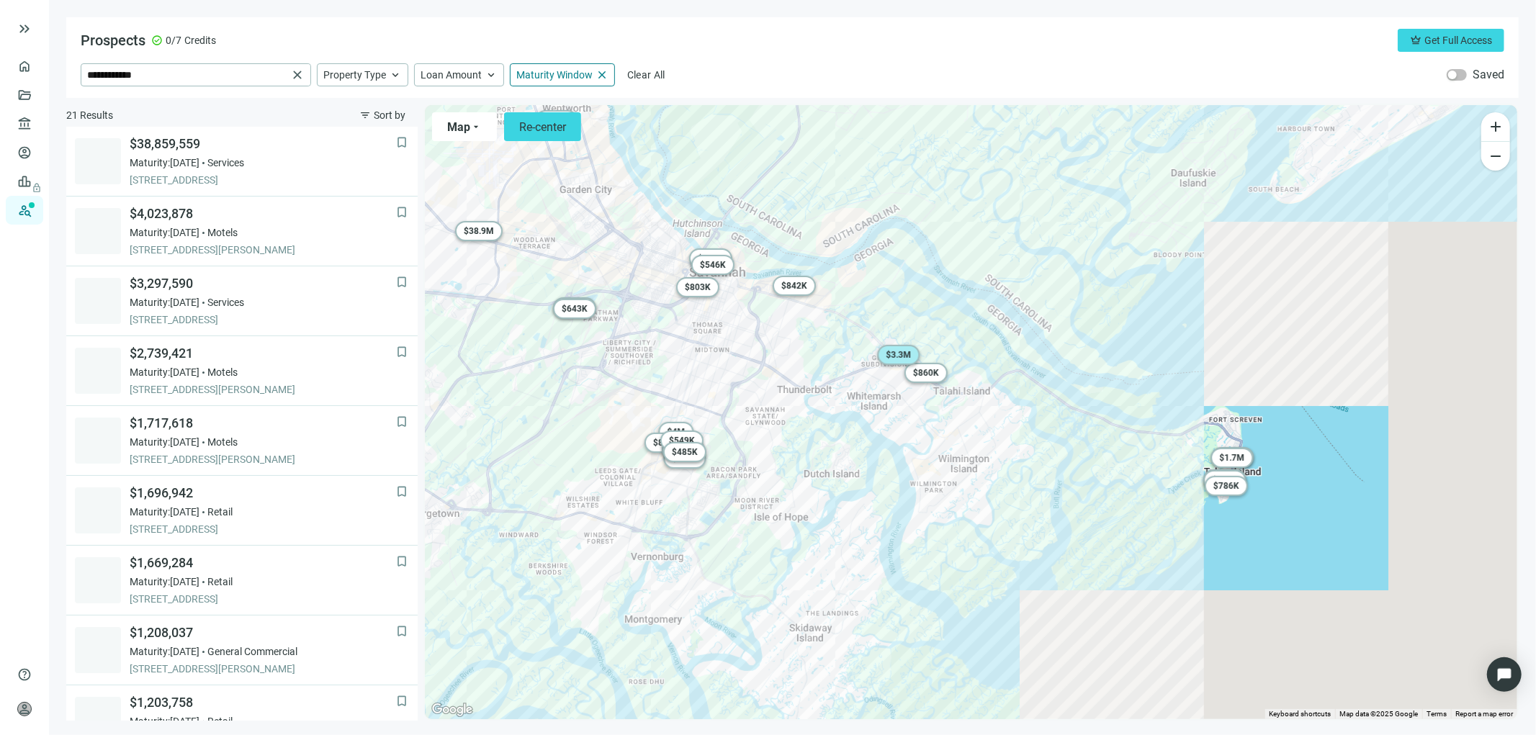
click at [896, 353] on span "$ 3.3M" at bounding box center [897, 355] width 25 height 10
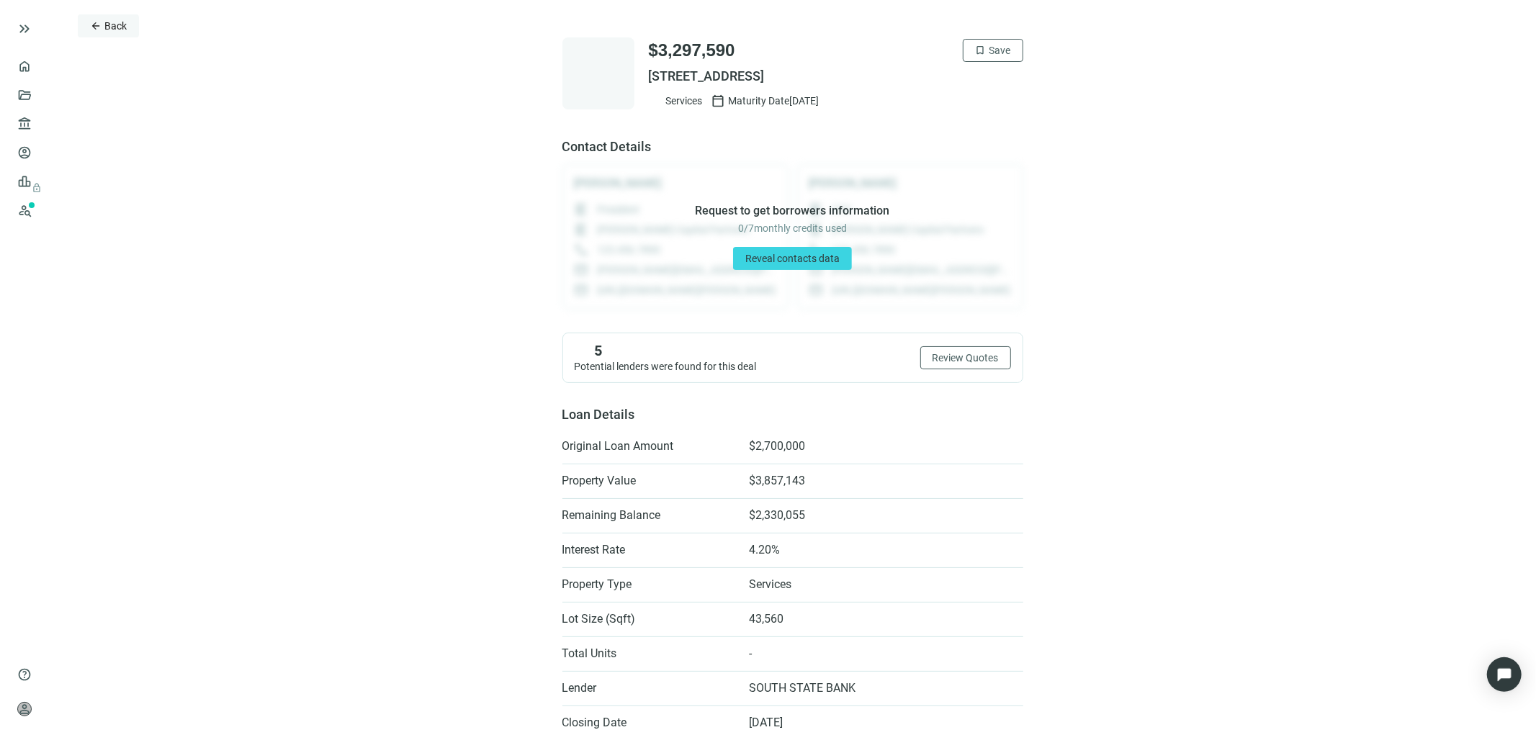
click at [107, 25] on span "Back" at bounding box center [115, 26] width 22 height 12
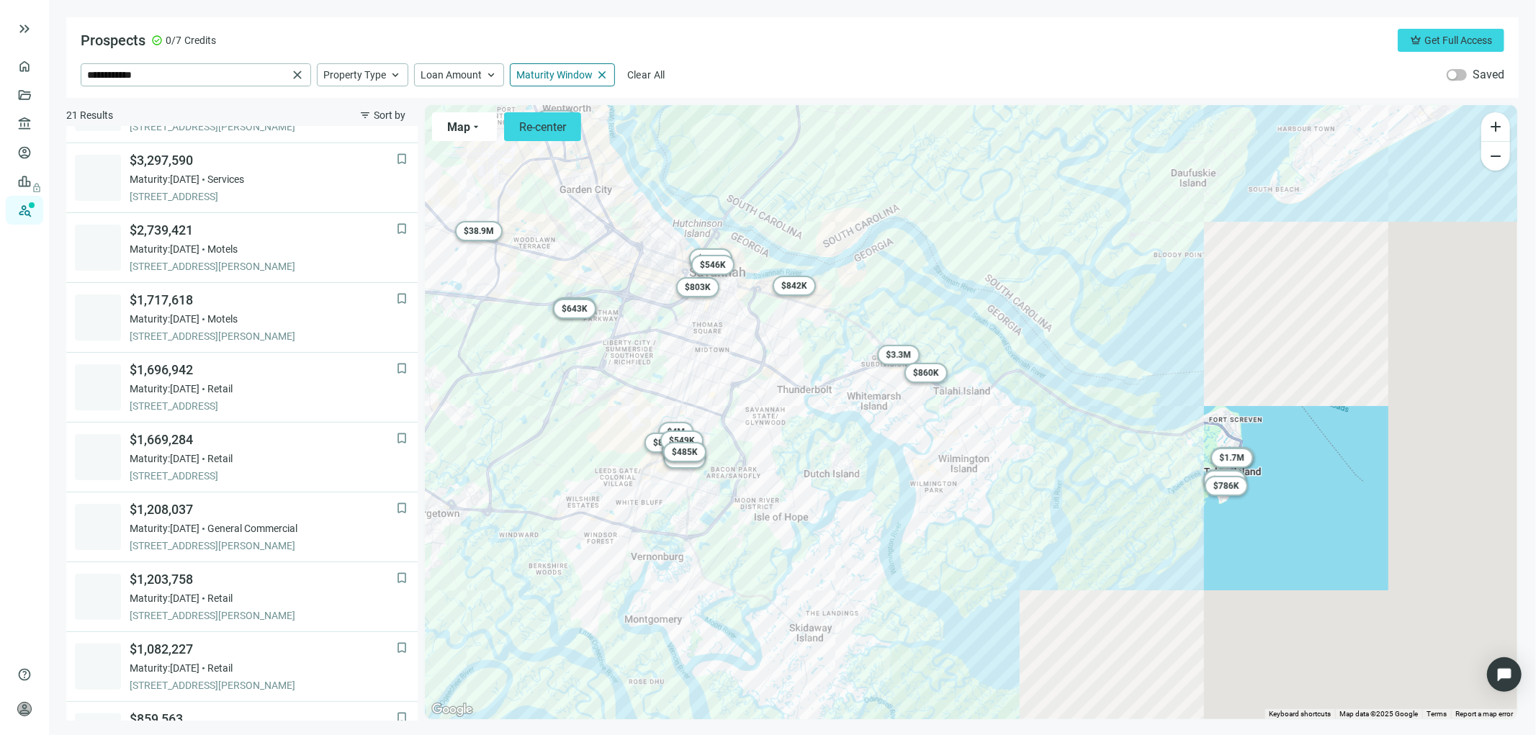
scroll to position [140, 0]
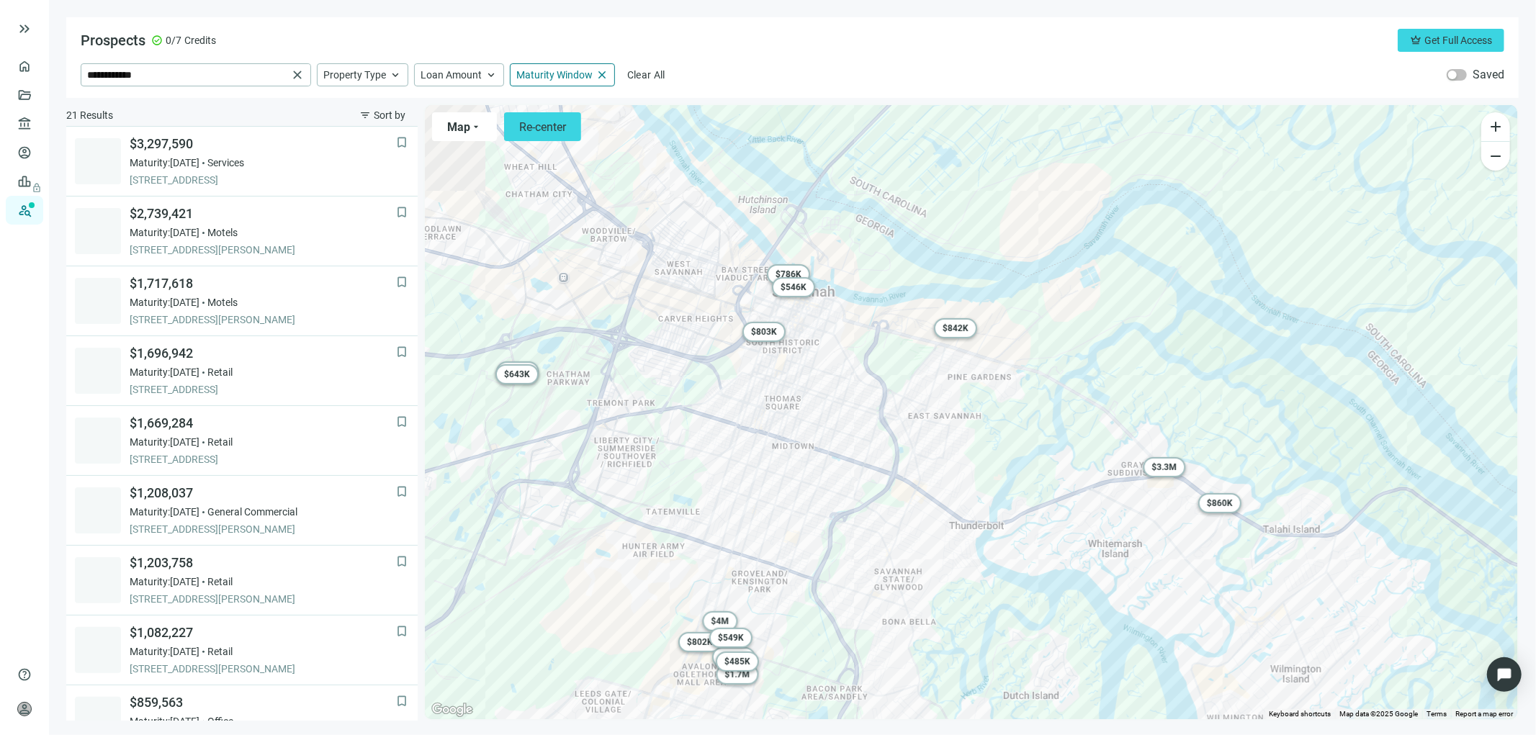
drag, startPoint x: 713, startPoint y: 464, endPoint x: 1048, endPoint y: 621, distance: 369.7
click at [1048, 621] on div "To activate drag with keyboard, press Alt + Enter. Once in keyboard drag state,…" at bounding box center [971, 412] width 1092 height 614
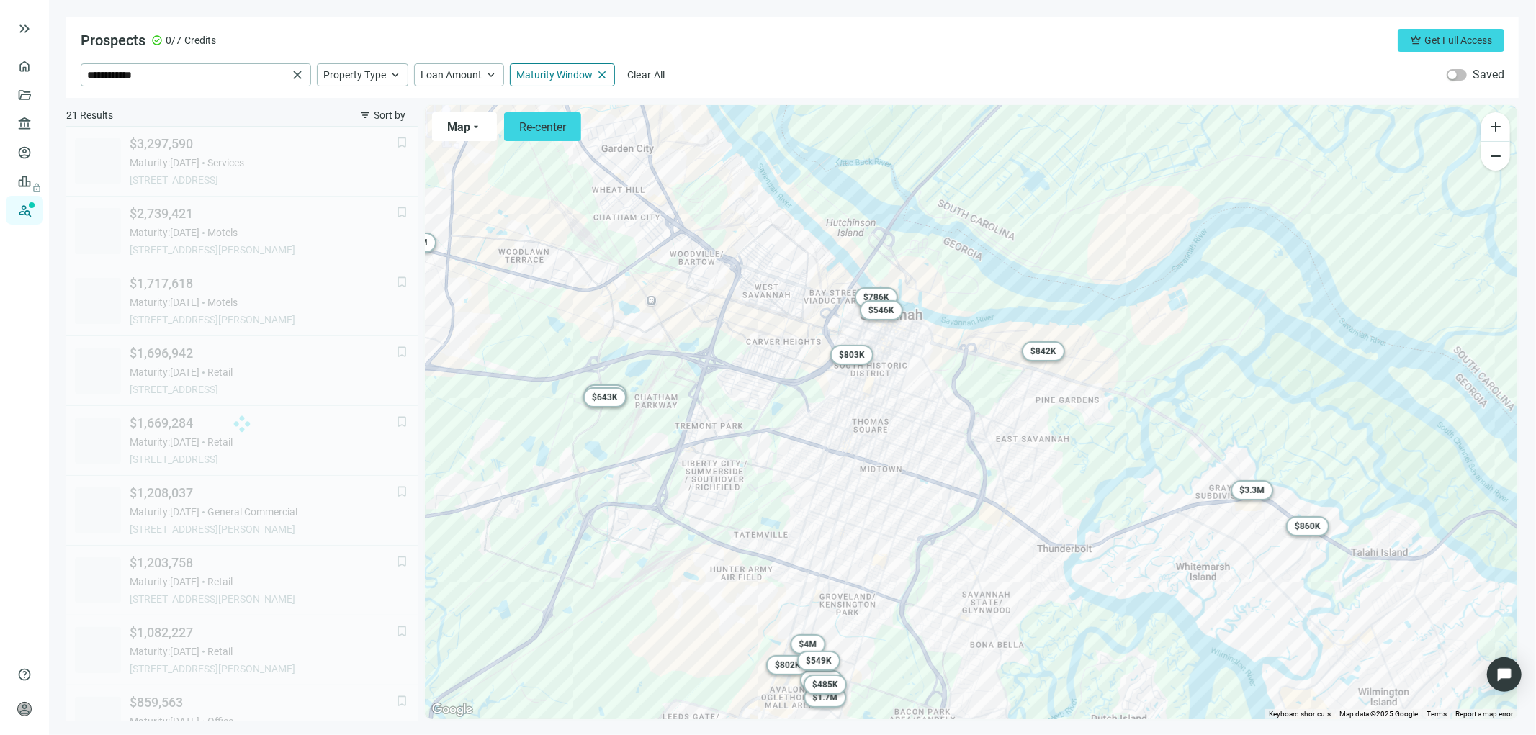
scroll to position [69, 0]
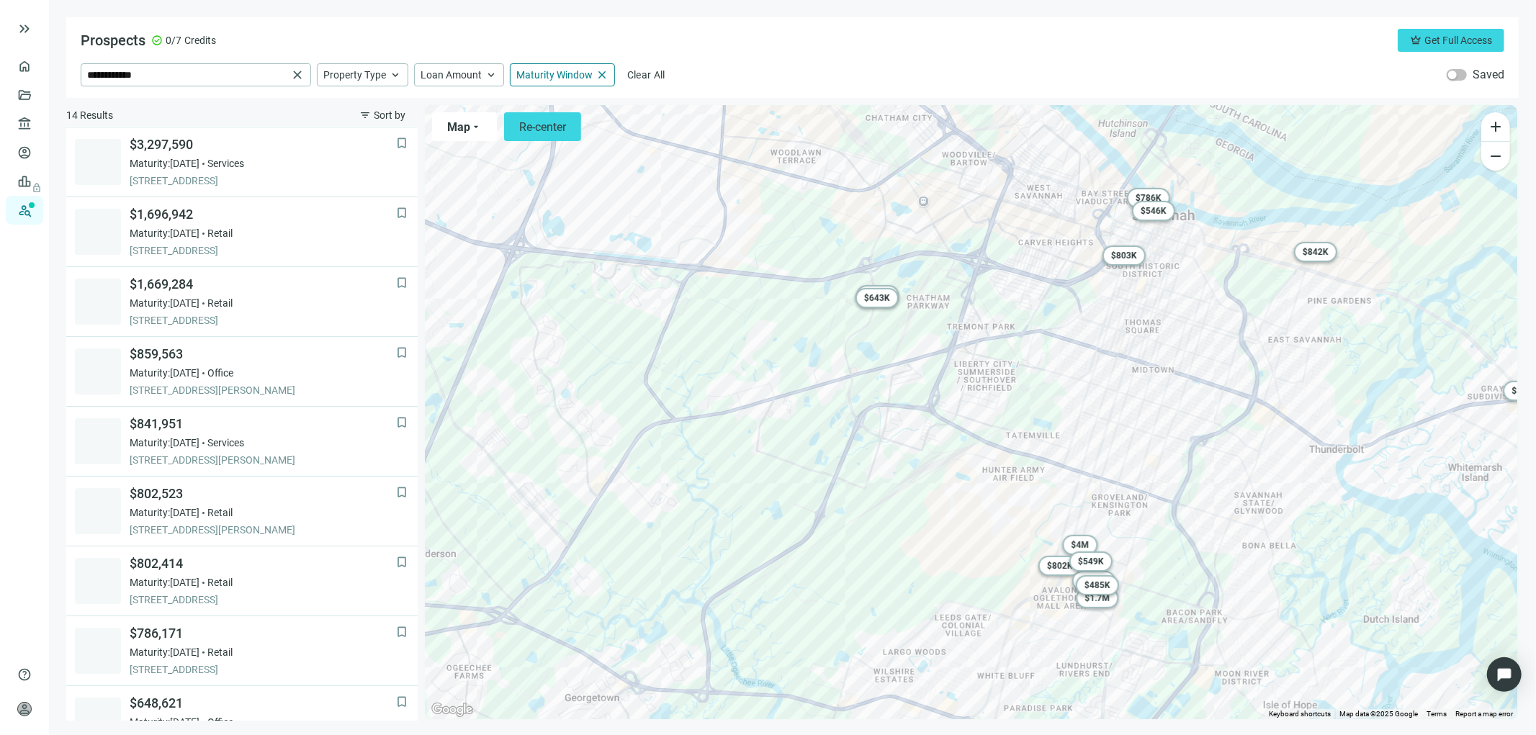
drag, startPoint x: 837, startPoint y: 522, endPoint x: 1102, endPoint y: 426, distance: 282.4
click at [1102, 426] on div "To activate drag with keyboard, press Alt + Enter. Once in keyboard drag state,…" at bounding box center [971, 412] width 1092 height 614
click at [1084, 541] on span "$ 4M" at bounding box center [1079, 545] width 18 height 10
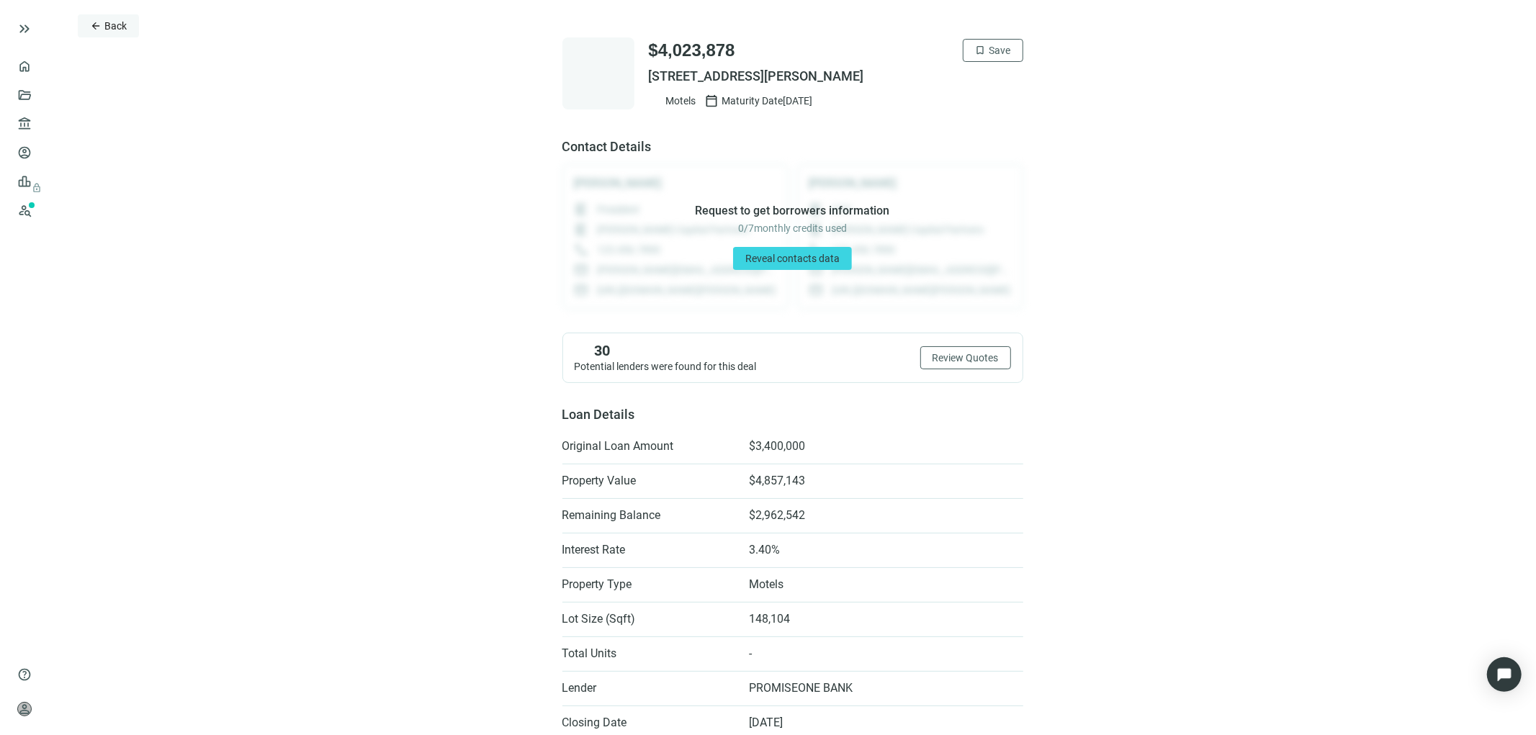
click at [113, 24] on span "Back" at bounding box center [115, 26] width 22 height 12
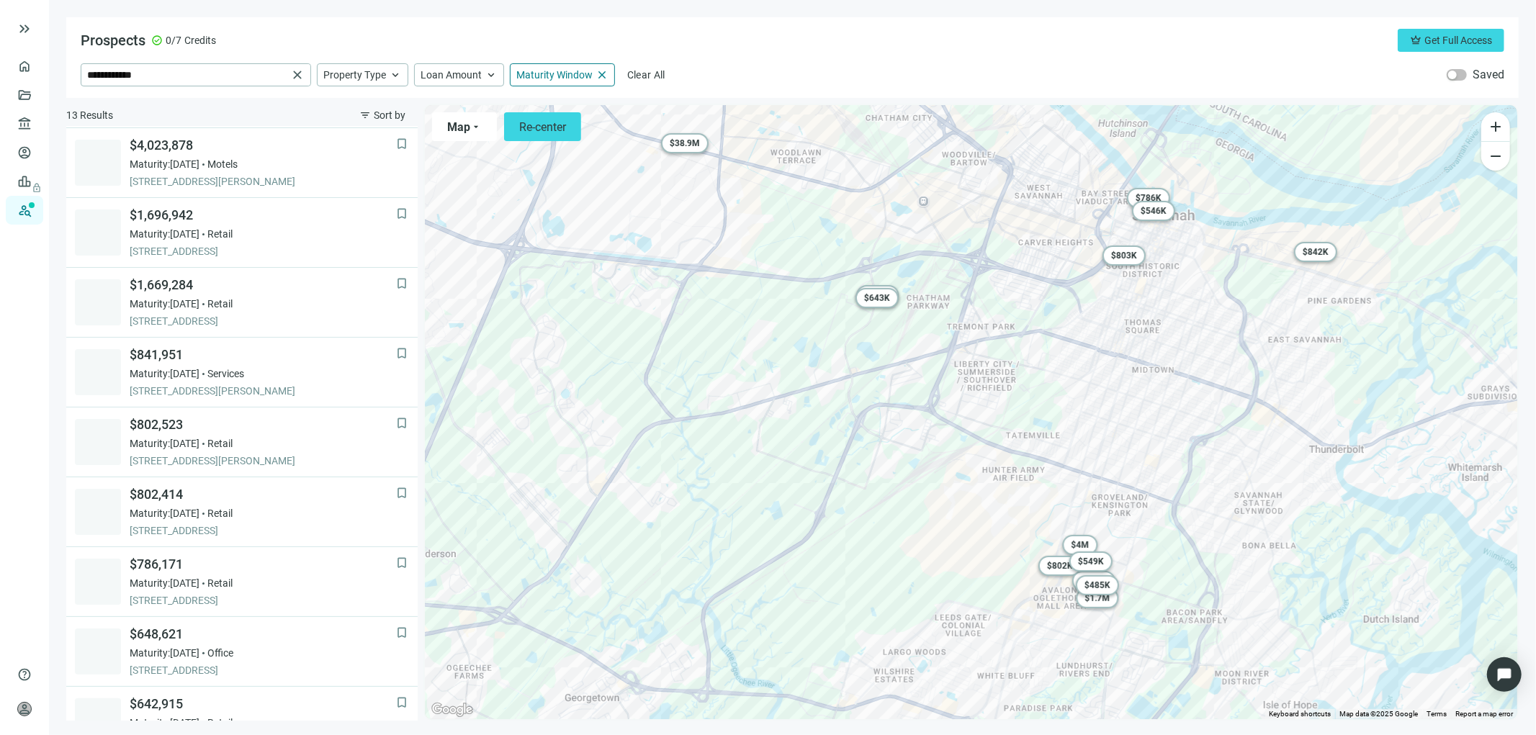
scroll to position [69, 0]
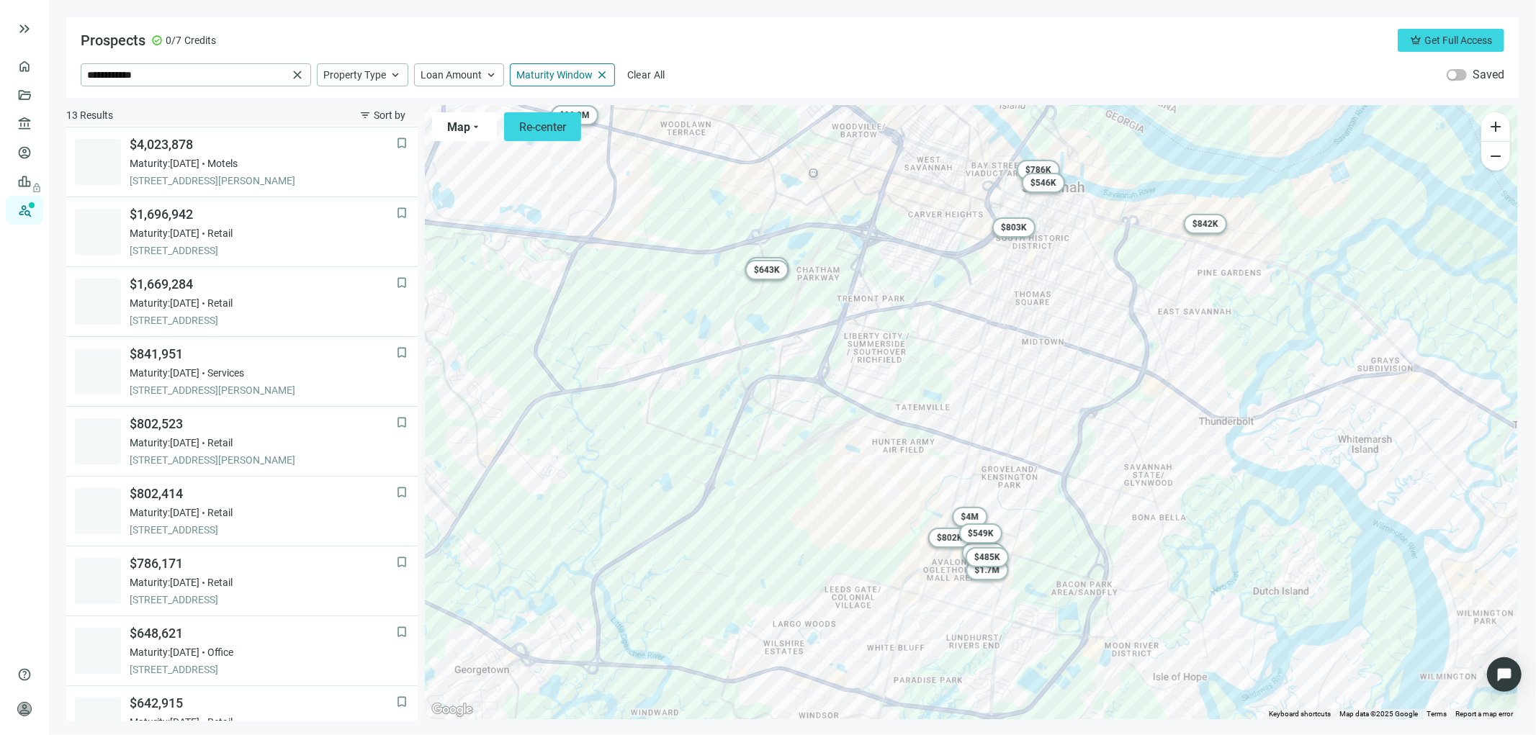
drag, startPoint x: 1071, startPoint y: 463, endPoint x: 957, endPoint y: 434, distance: 117.3
click at [958, 434] on div "To activate drag with keyboard, press Alt + Enter. Once in keyboard drag state,…" at bounding box center [971, 412] width 1092 height 614
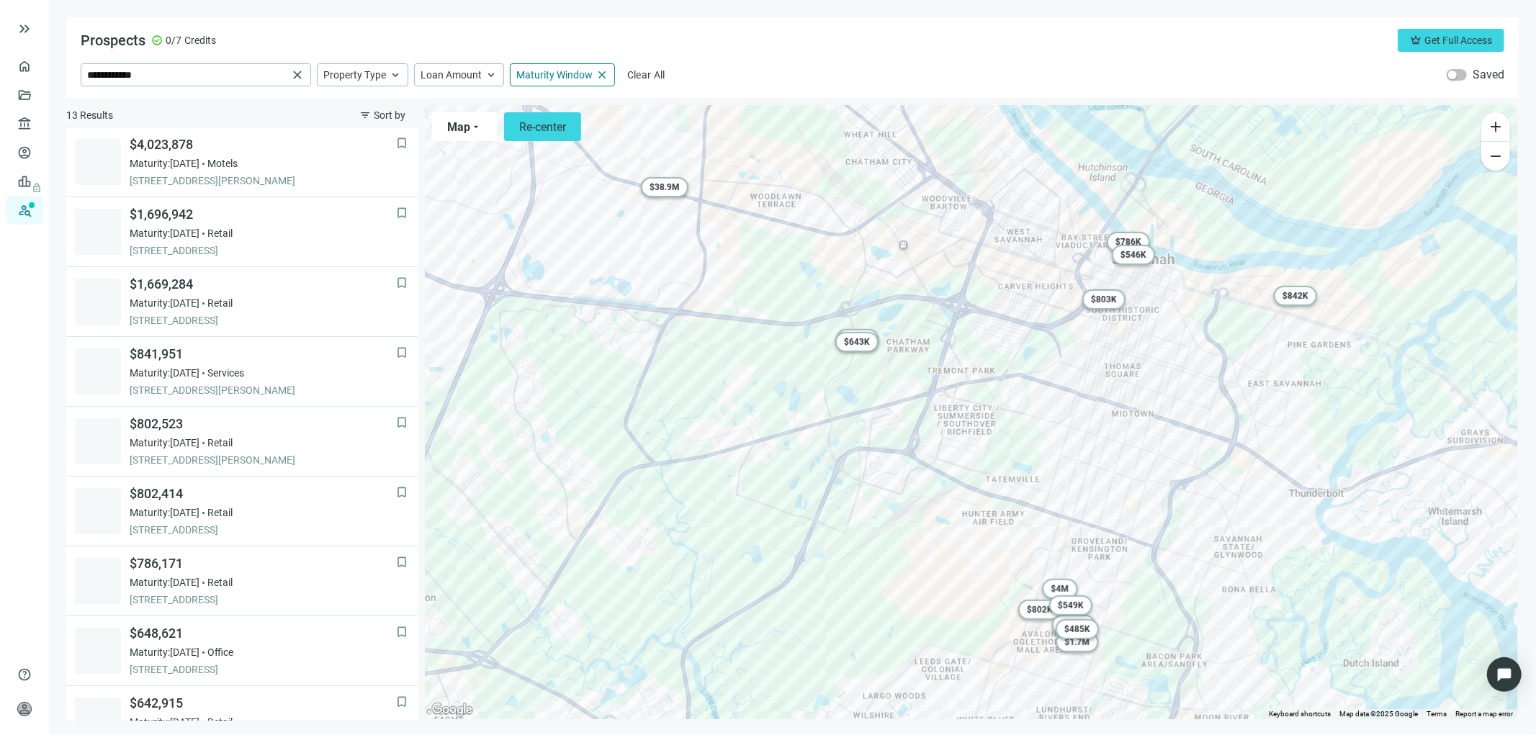
drag, startPoint x: 865, startPoint y: 415, endPoint x: 1033, endPoint y: 537, distance: 207.2
click at [1034, 538] on div "To activate drag with keyboard, press Alt + Enter. Once in keyboard drag state,…" at bounding box center [971, 412] width 1092 height 614
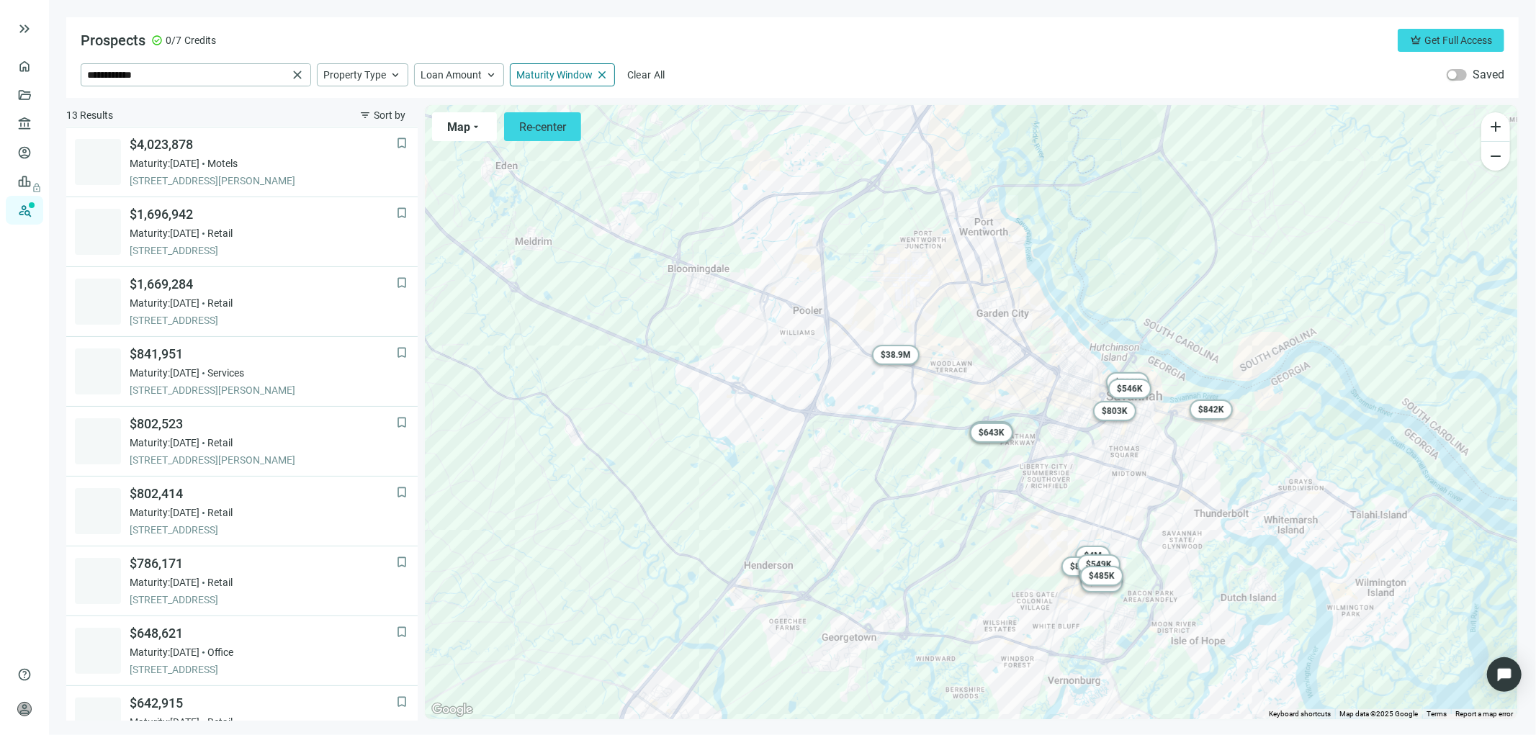
drag, startPoint x: 970, startPoint y: 470, endPoint x: 1006, endPoint y: 500, distance: 47.6
click at [1006, 500] on div "To activate drag with keyboard, press Alt + Enter. Once in keyboard drag state,…" at bounding box center [971, 412] width 1092 height 614
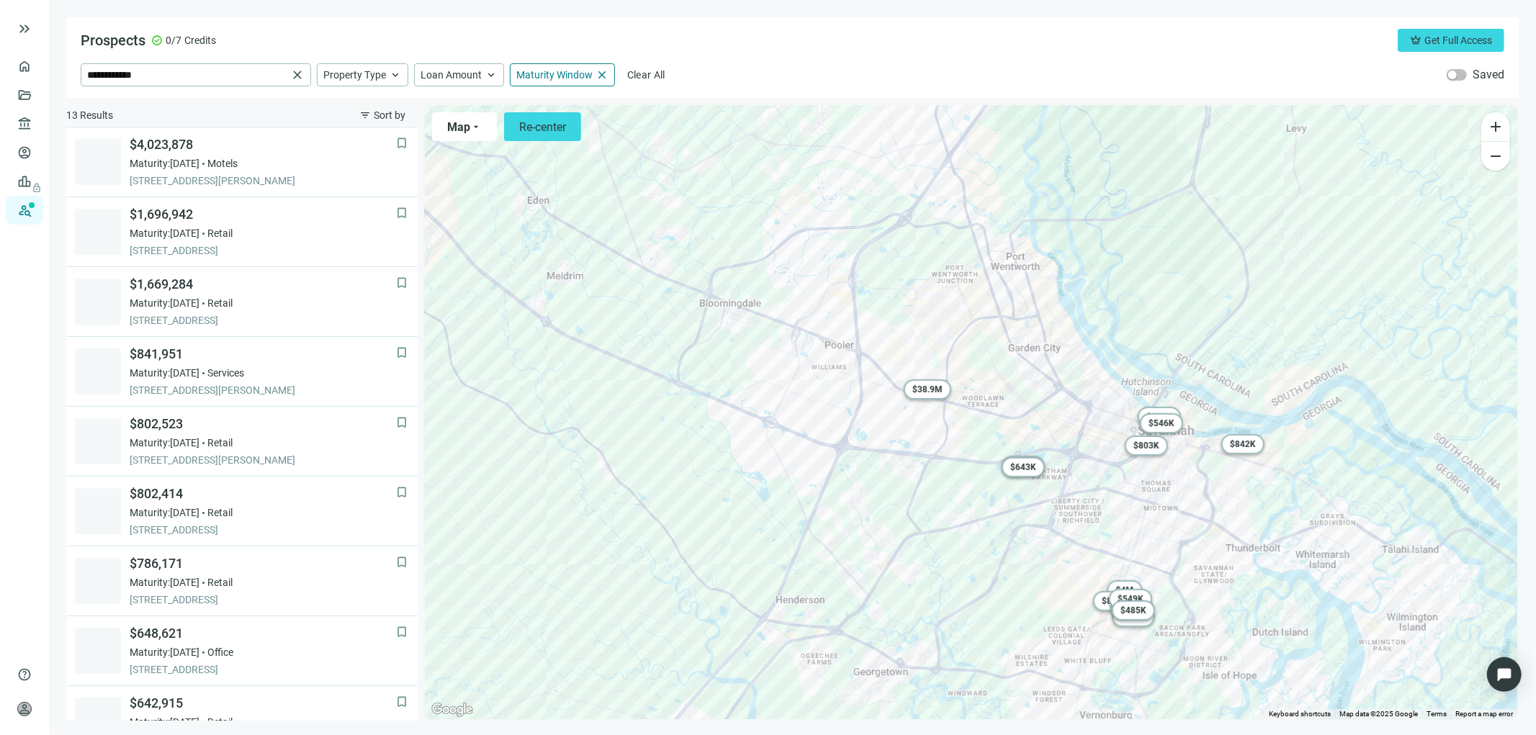
drag, startPoint x: 952, startPoint y: 455, endPoint x: 1008, endPoint y: 520, distance: 85.7
click at [1008, 520] on div "To activate drag with keyboard, press Alt + Enter. Once in keyboard drag state,…" at bounding box center [971, 412] width 1092 height 614
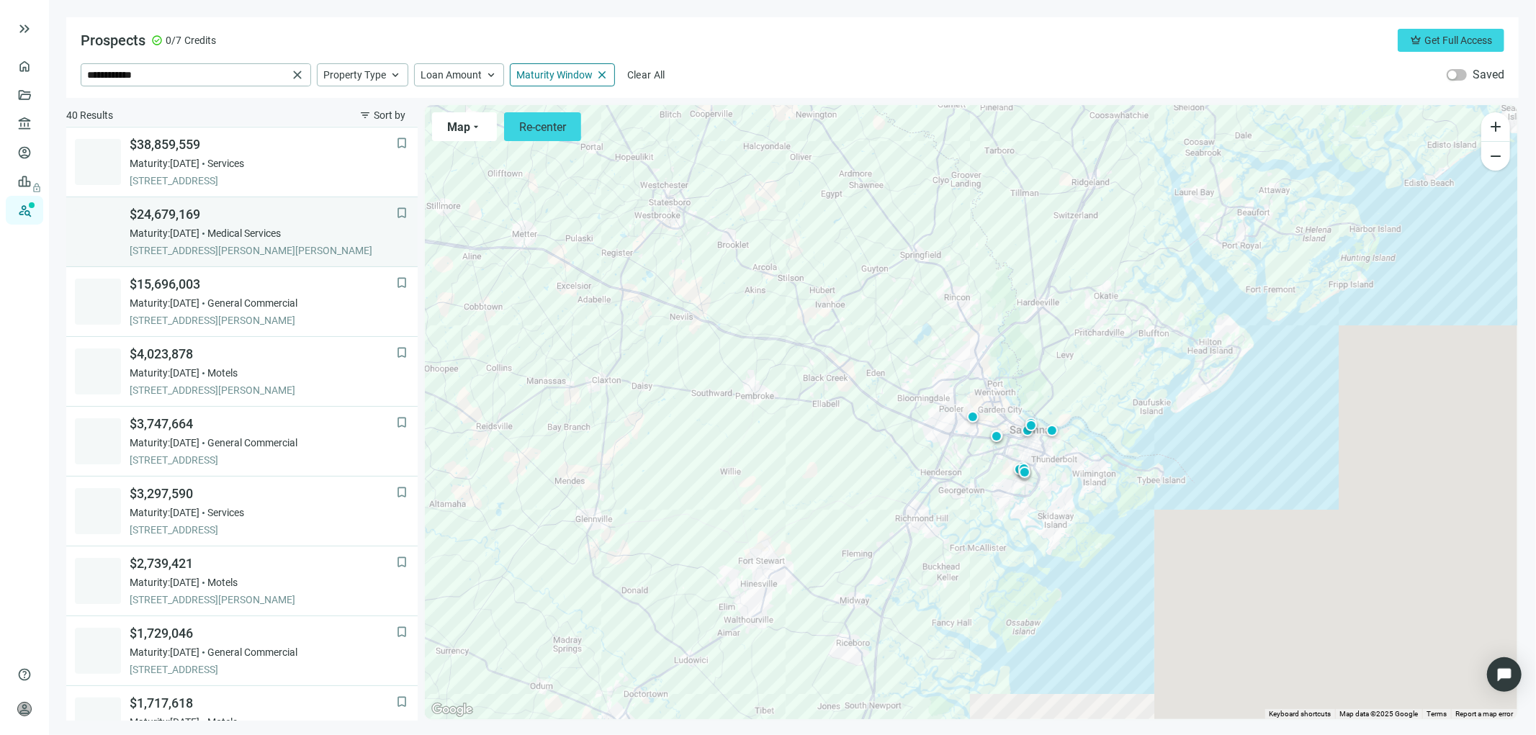
scroll to position [139, 0]
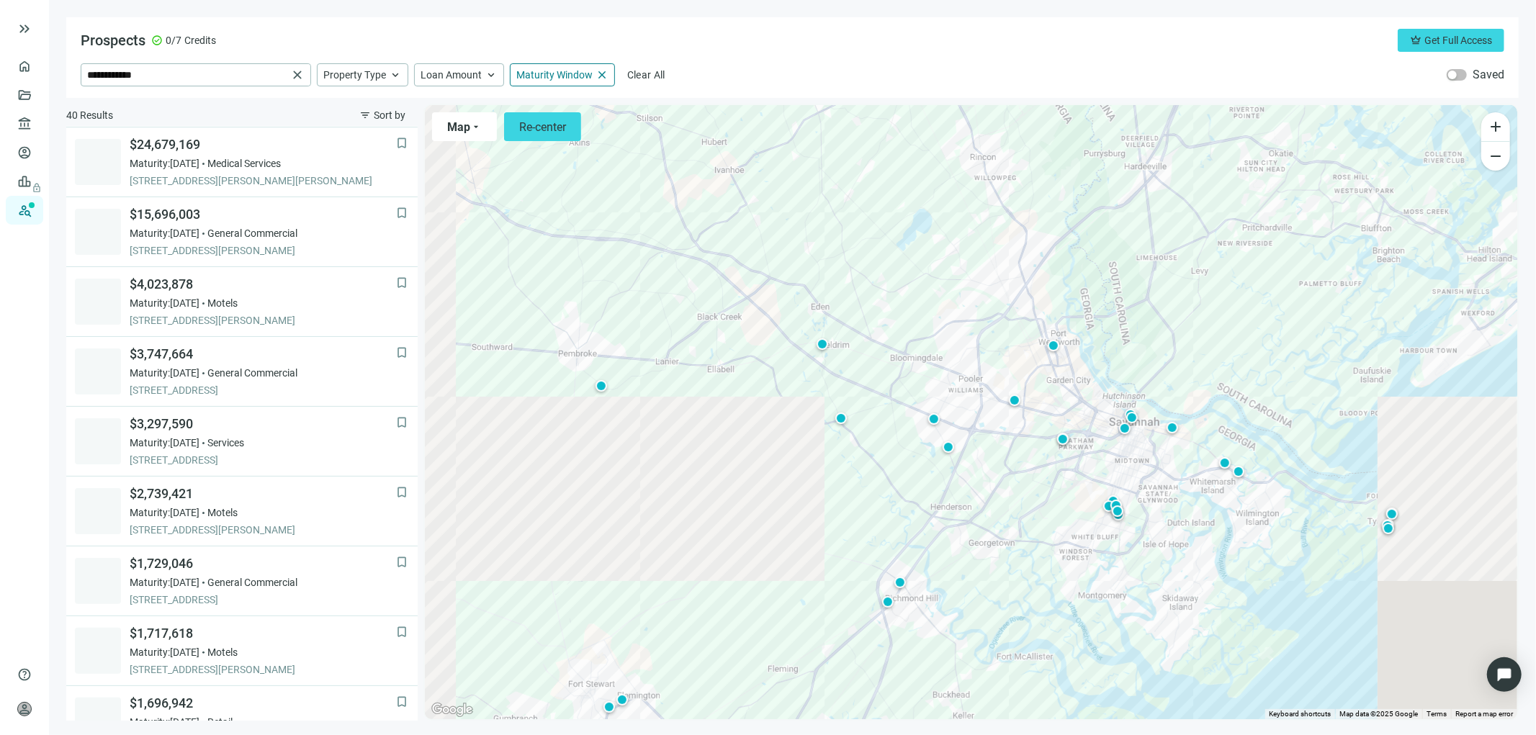
drag, startPoint x: 703, startPoint y: 552, endPoint x: 952, endPoint y: 371, distance: 307.1
click at [944, 376] on div "To activate drag with keyboard, press Alt + Enter. Once in keyboard drag state,…" at bounding box center [971, 412] width 1092 height 614
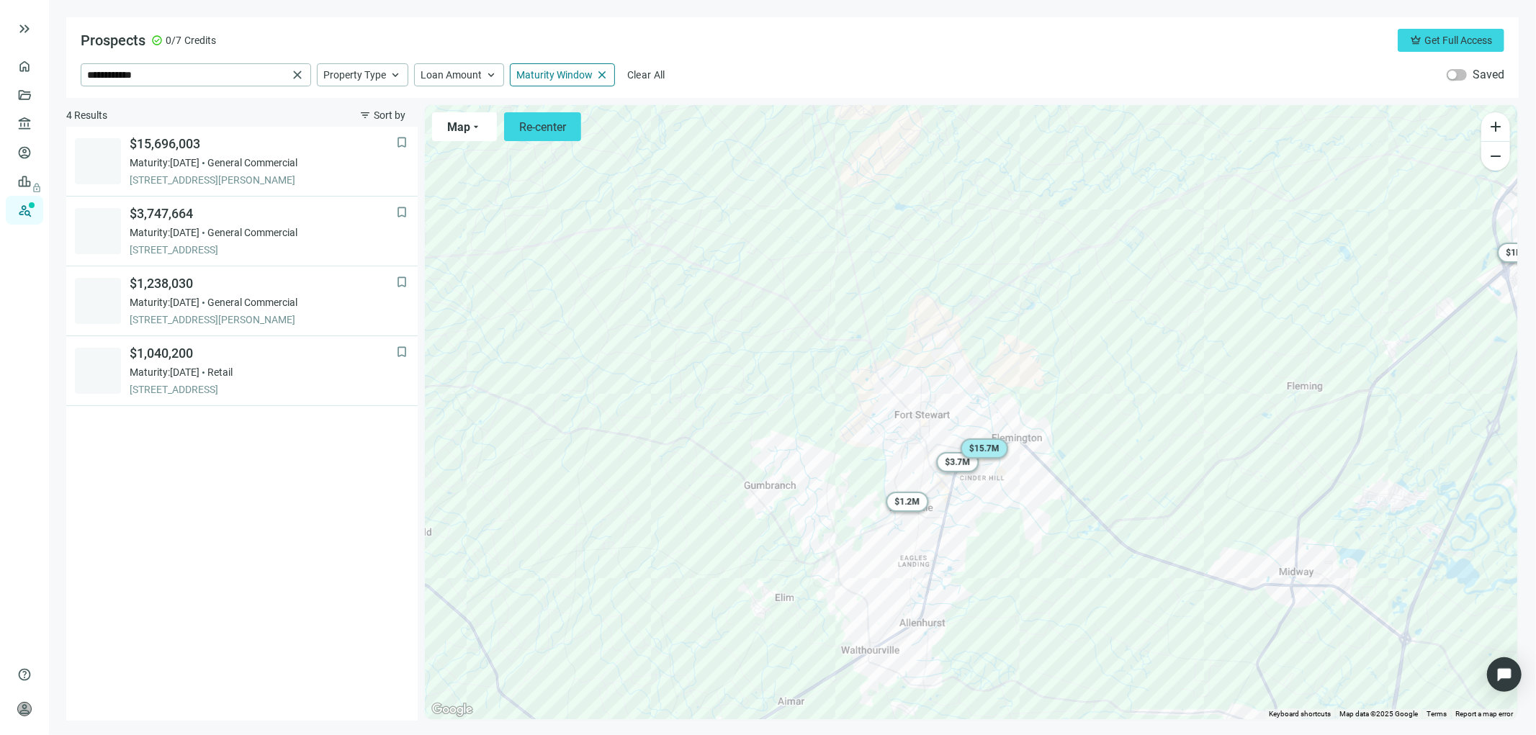
click at [992, 448] on span "$ 15.7M" at bounding box center [984, 448] width 30 height 10
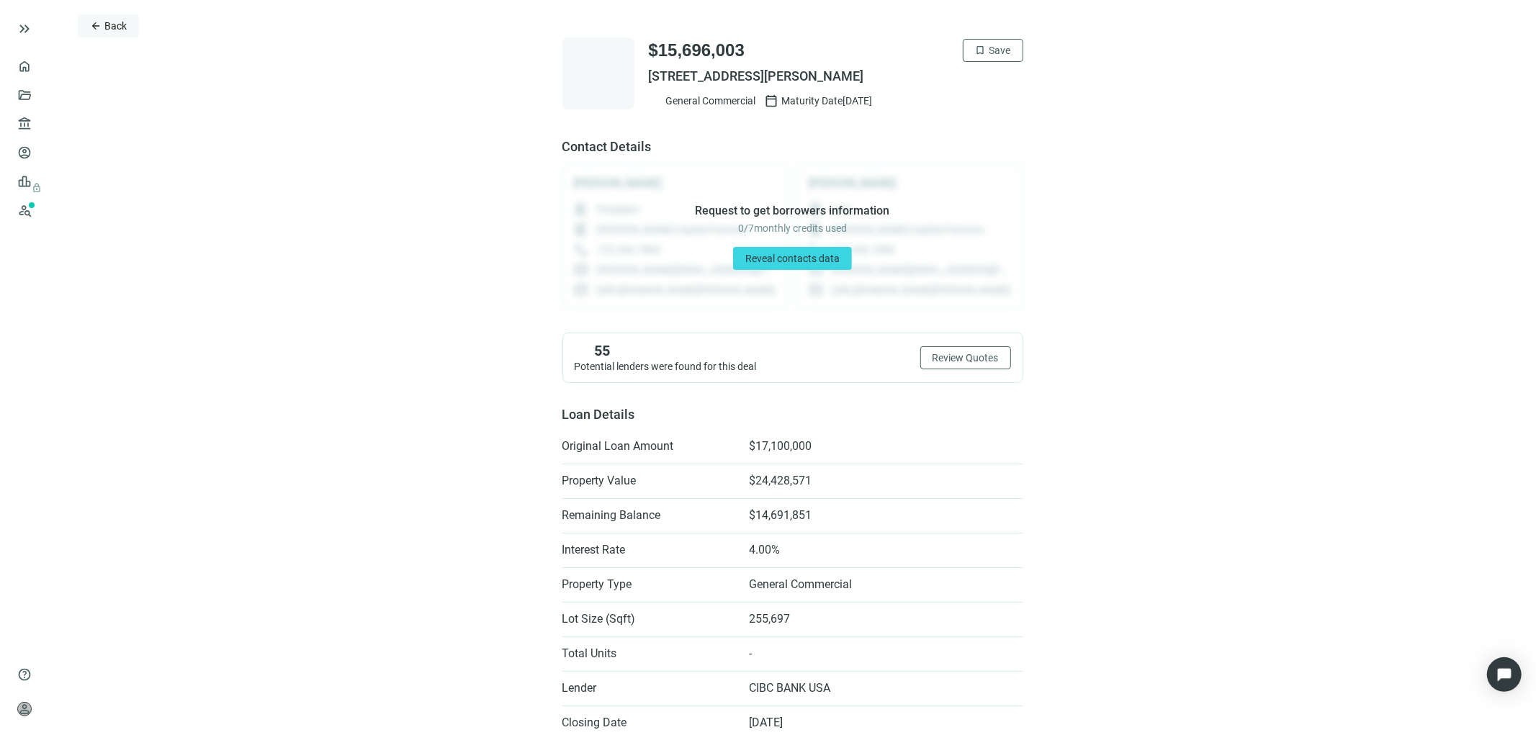
click at [102, 19] on button "arrow_back Back" at bounding box center [108, 25] width 61 height 23
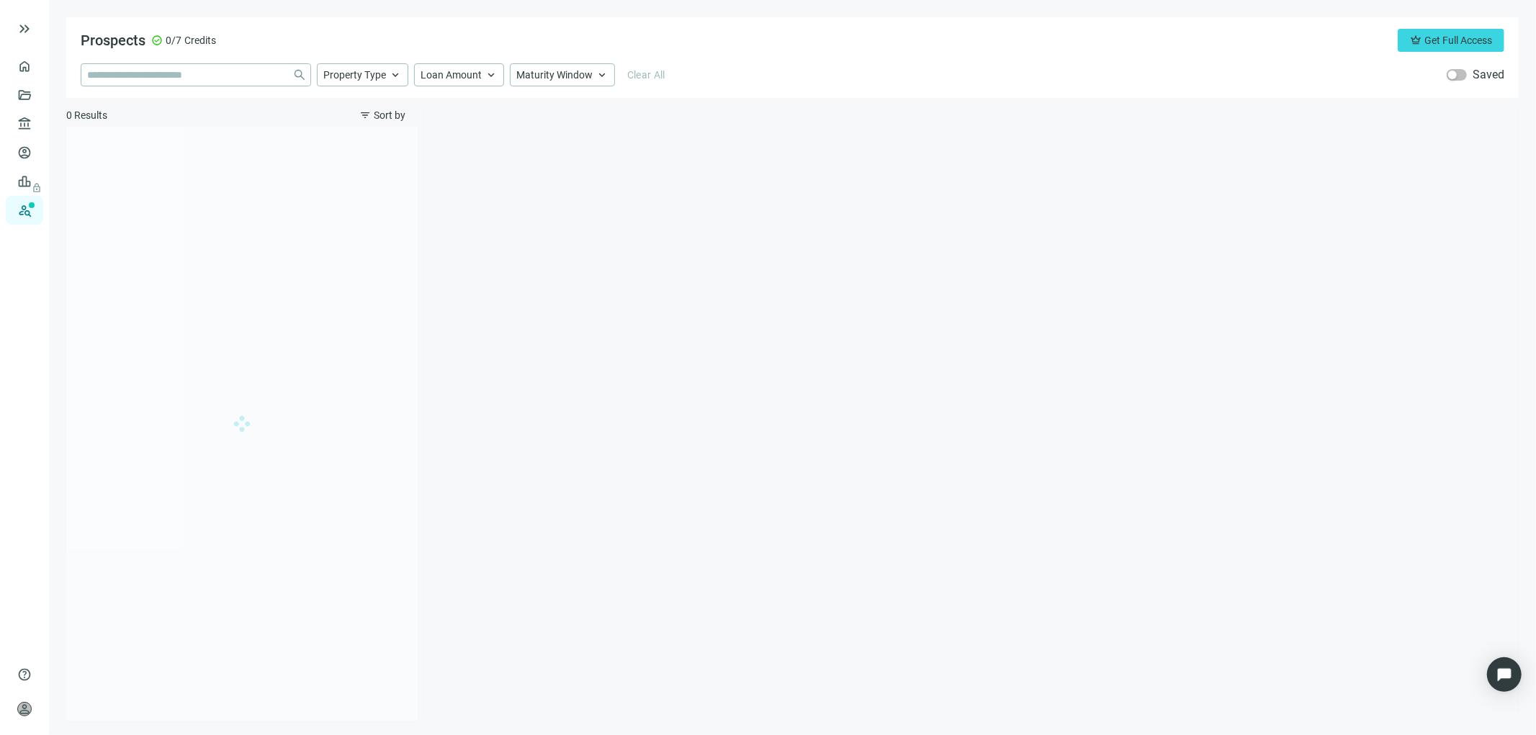
type input "**********"
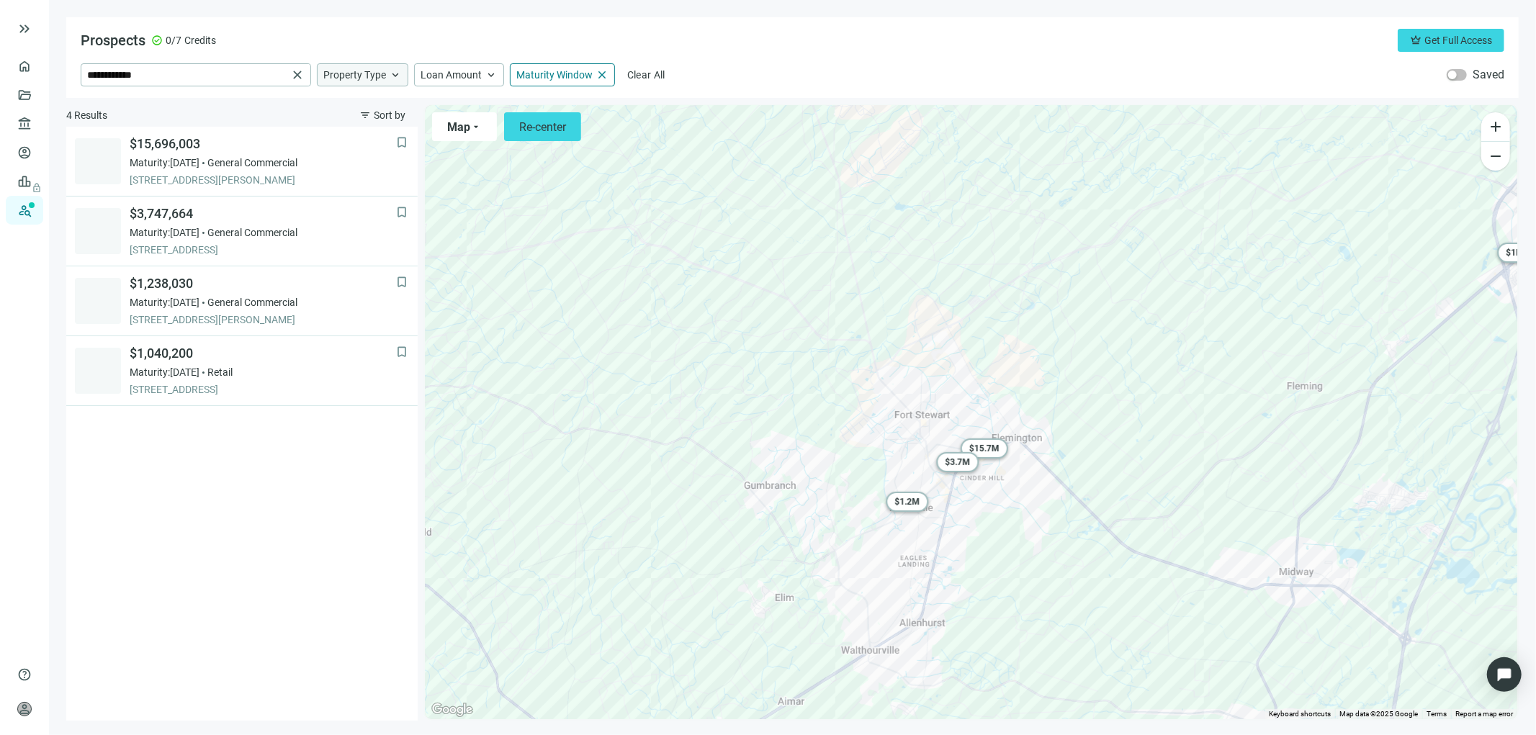
click at [393, 76] on span "keyboard_arrow_up" at bounding box center [395, 74] width 13 height 13
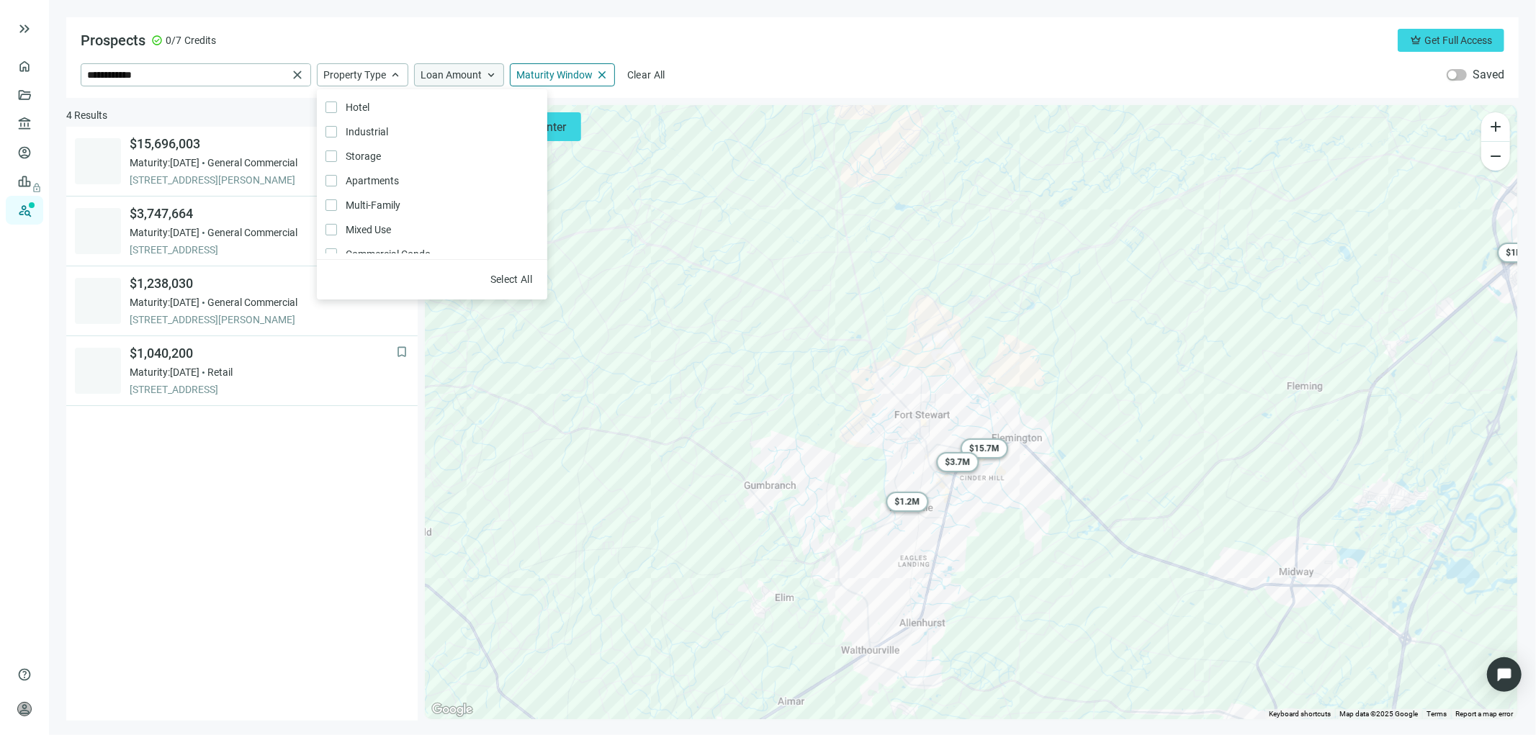
click at [487, 70] on span "keyboard_arrow_up" at bounding box center [490, 74] width 13 height 13
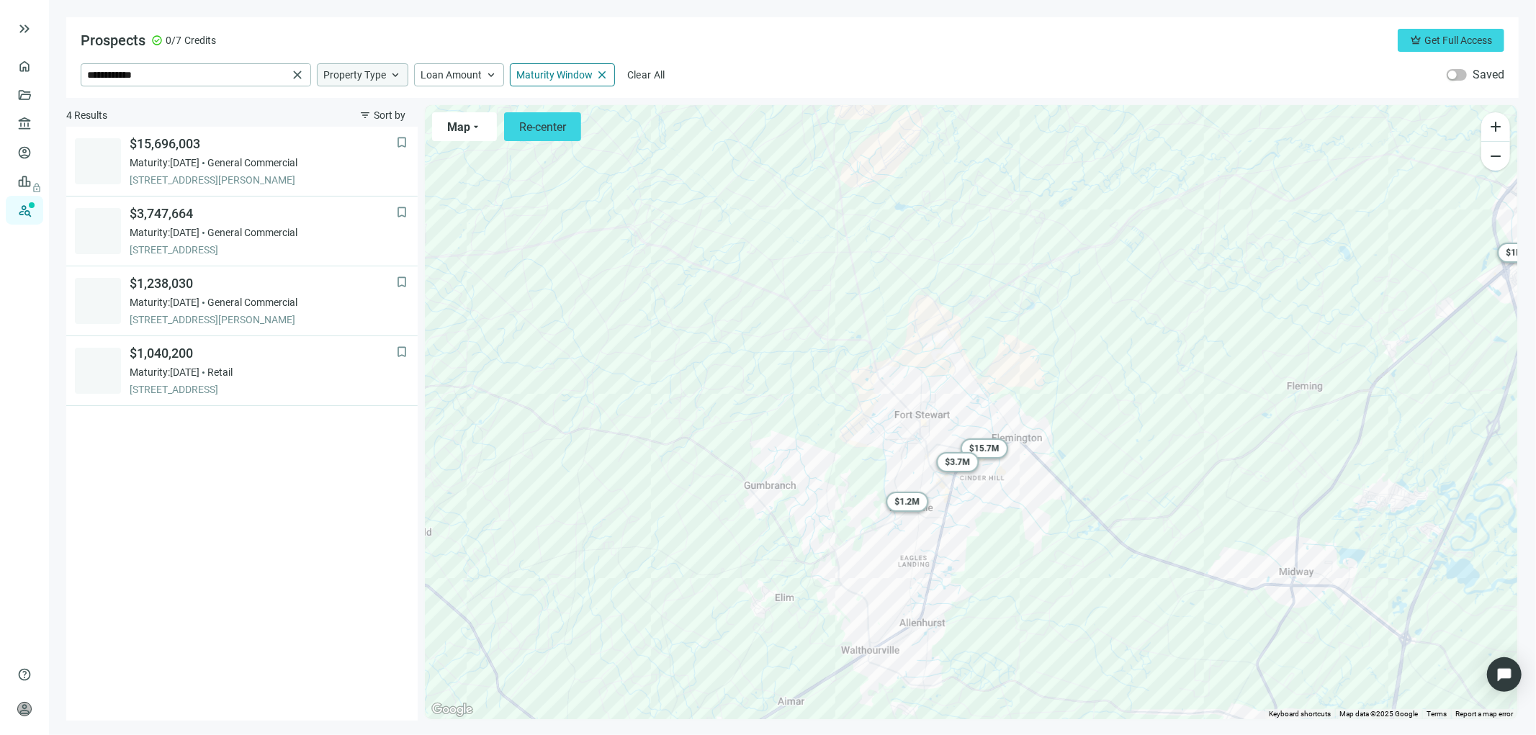
click at [396, 77] on span "keyboard_arrow_up" at bounding box center [395, 74] width 13 height 13
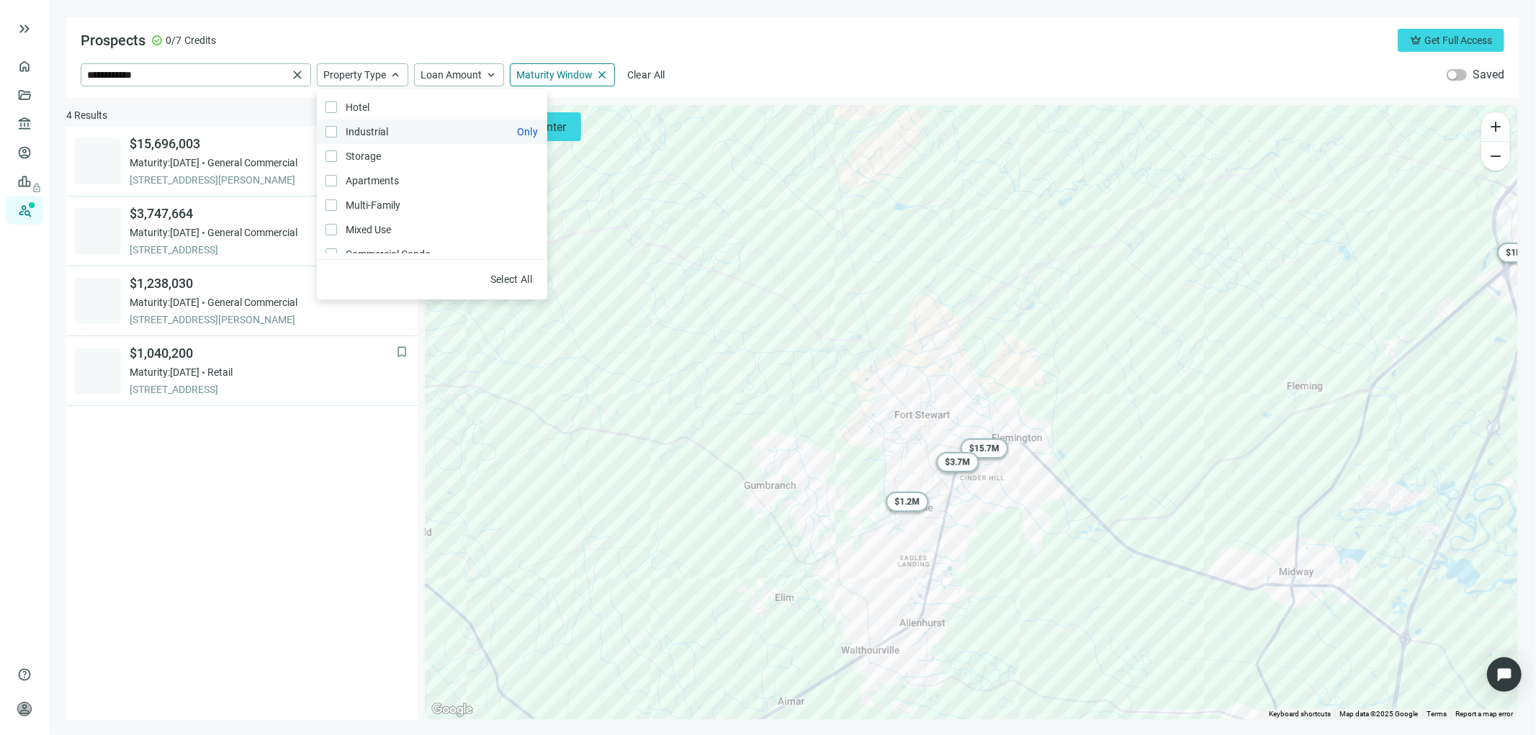
click at [322, 128] on label "Industrial Only" at bounding box center [432, 132] width 230 height 24
click at [310, 471] on div "bookmark $15,696,003 Maturity: 12.31.2025 General Commercial 801 E GENERAL STEW…" at bounding box center [241, 424] width 351 height 594
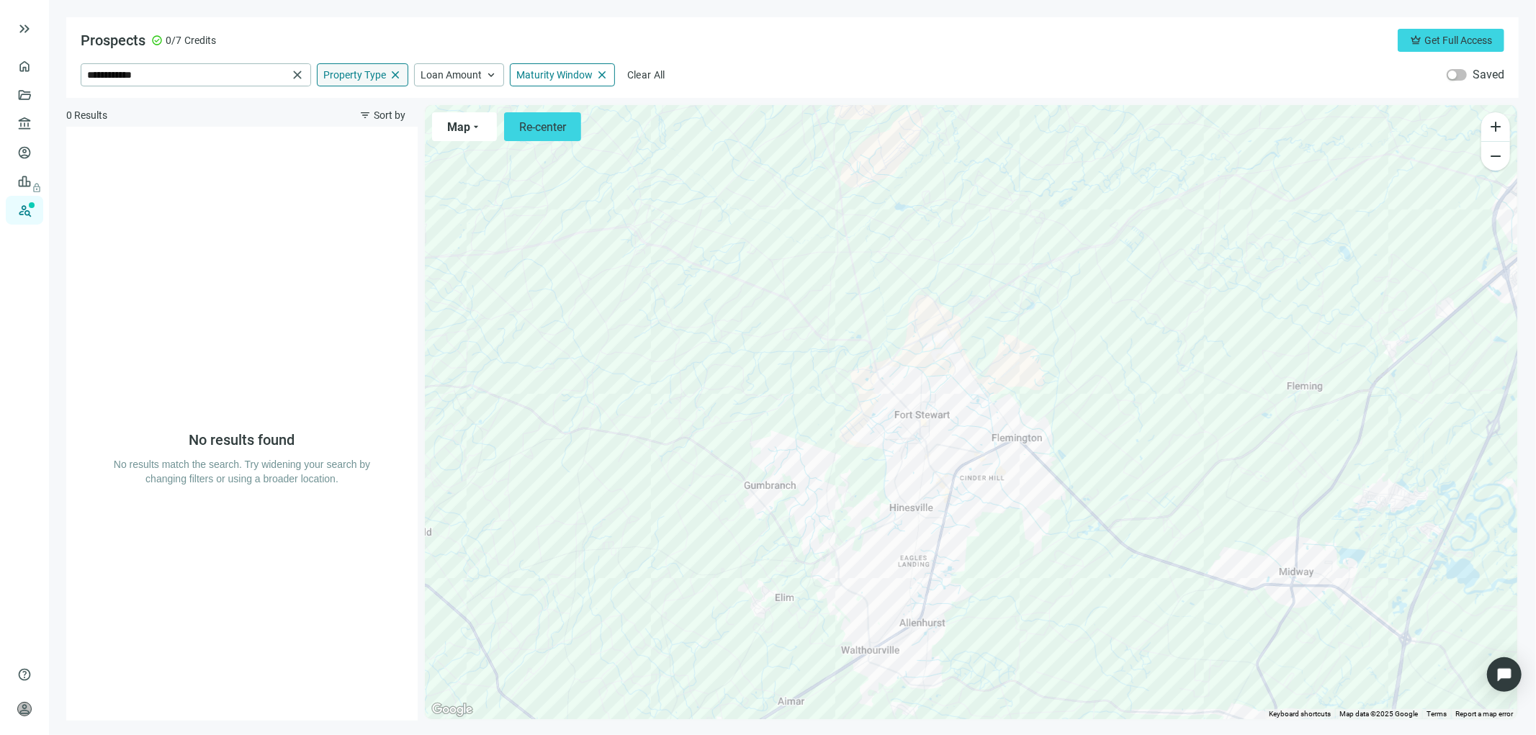
click at [394, 73] on span "close" at bounding box center [395, 74] width 13 height 13
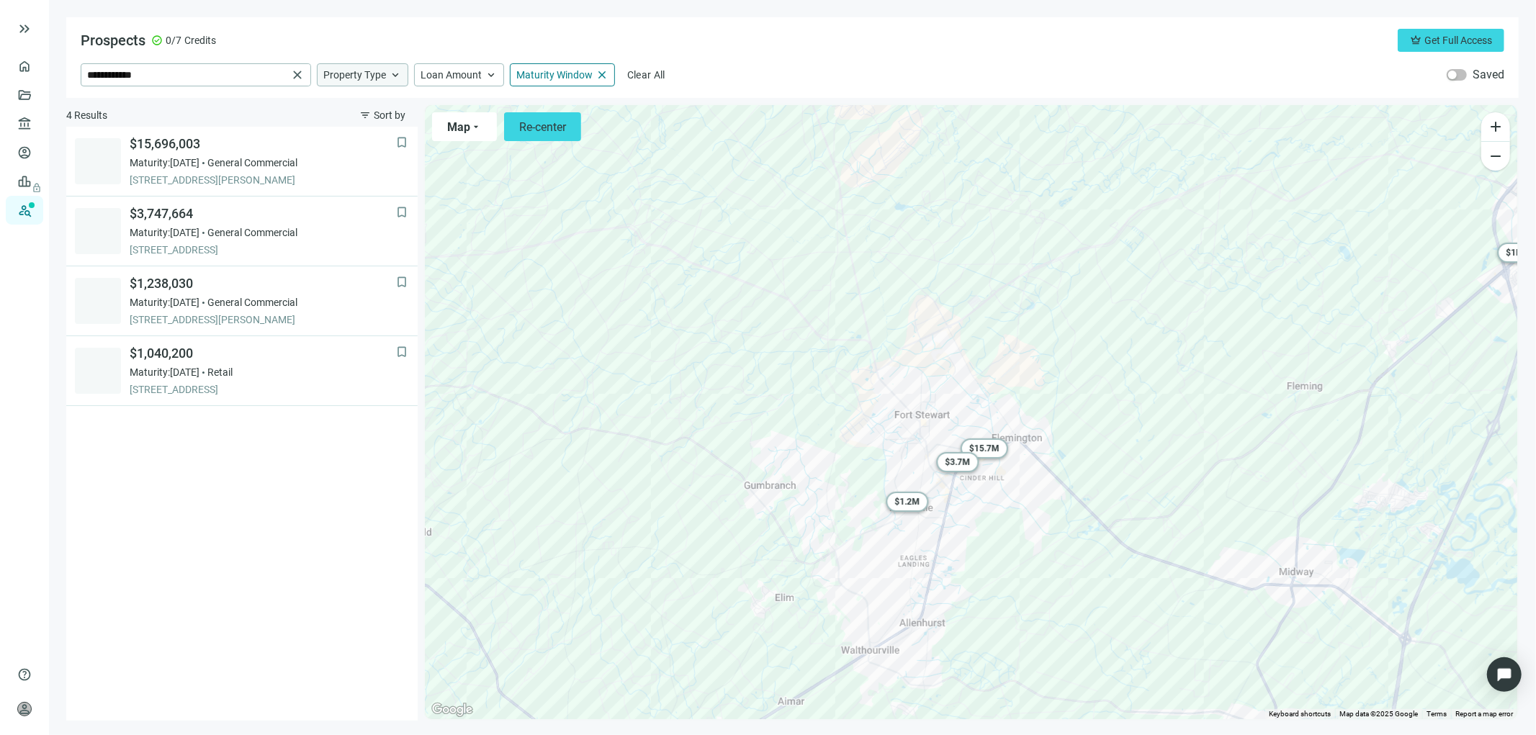
click at [391, 77] on span "keyboard_arrow_up" at bounding box center [395, 74] width 13 height 13
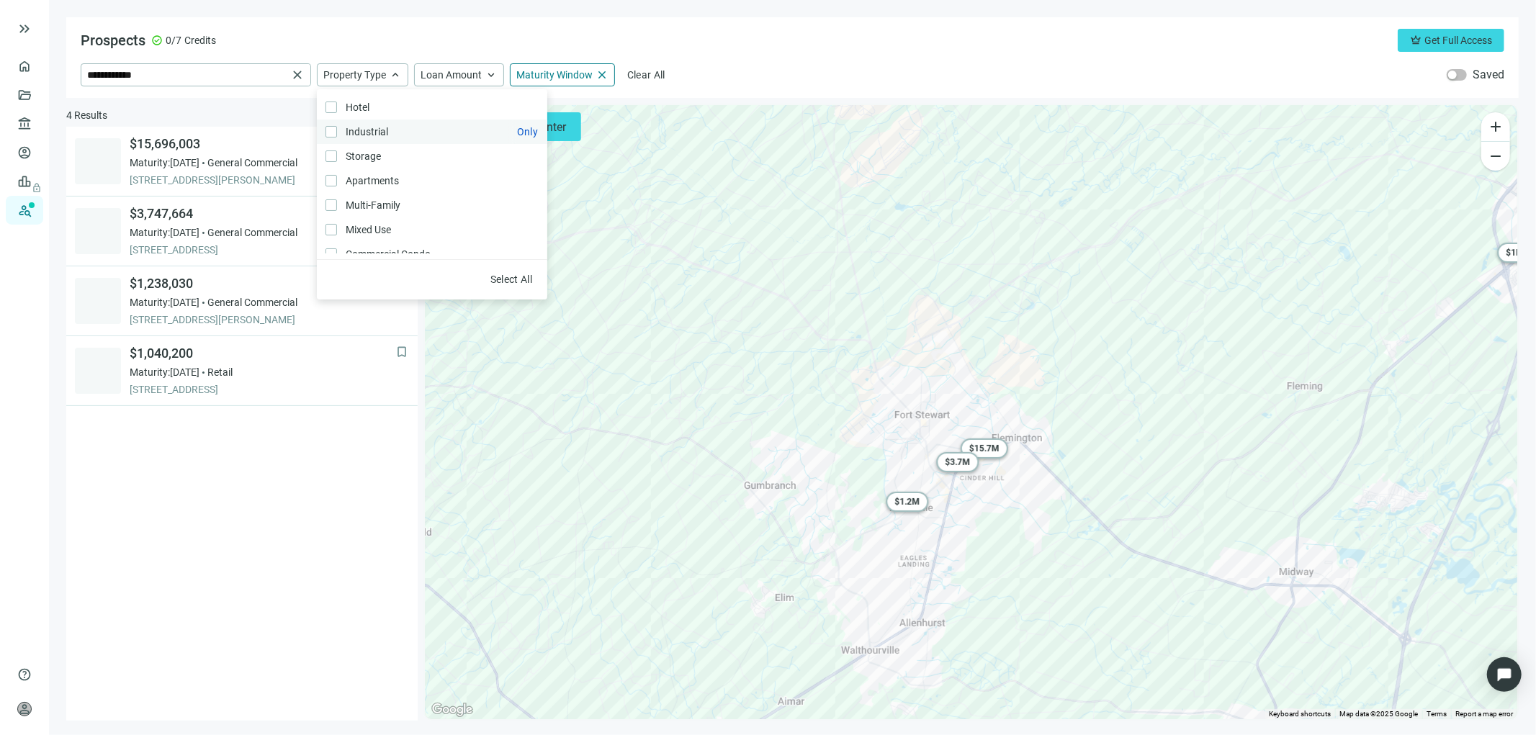
click at [358, 128] on span "Industrial Only" at bounding box center [365, 132] width 57 height 16
click at [519, 274] on span "Clear" at bounding box center [520, 280] width 24 height 12
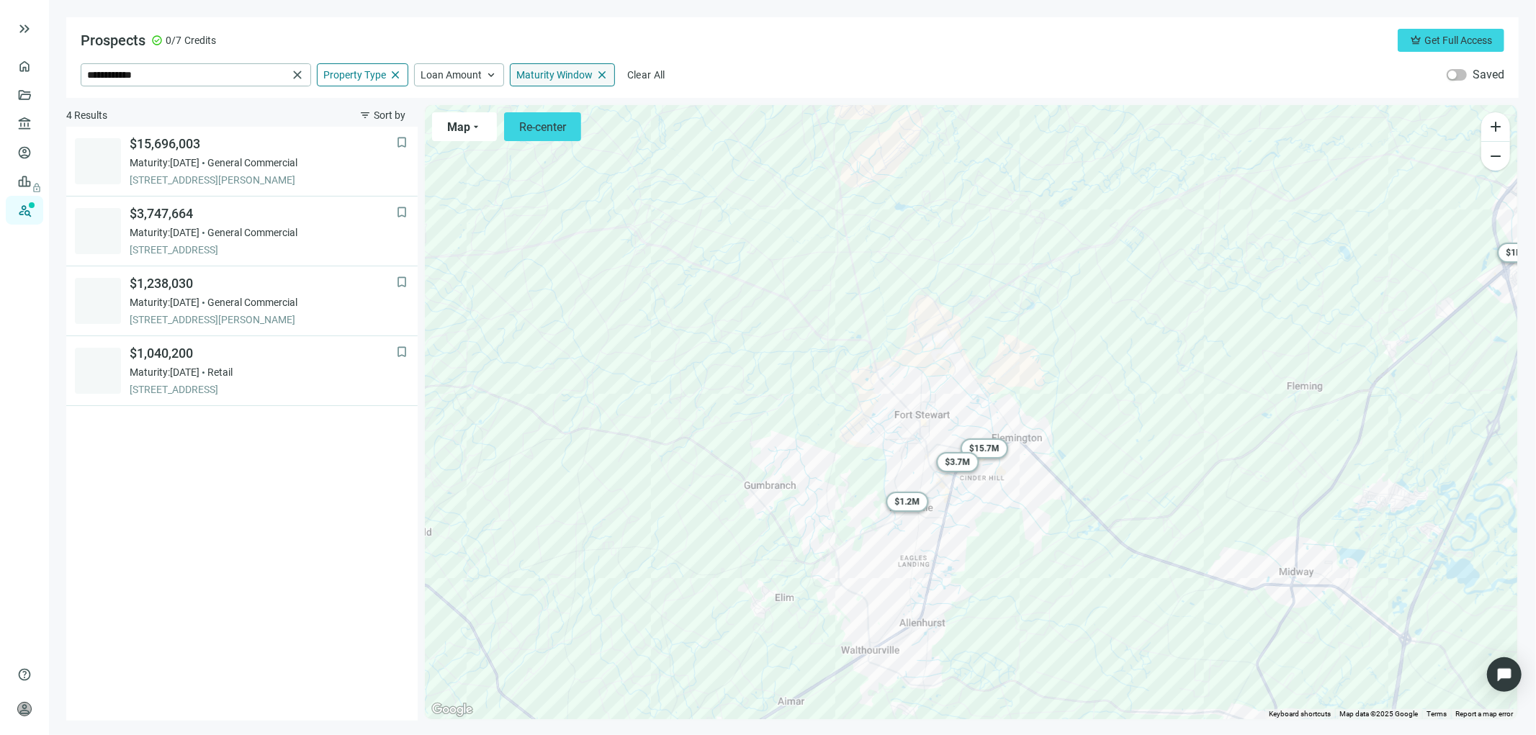
click at [564, 76] on span "Maturity Window" at bounding box center [554, 74] width 76 height 13
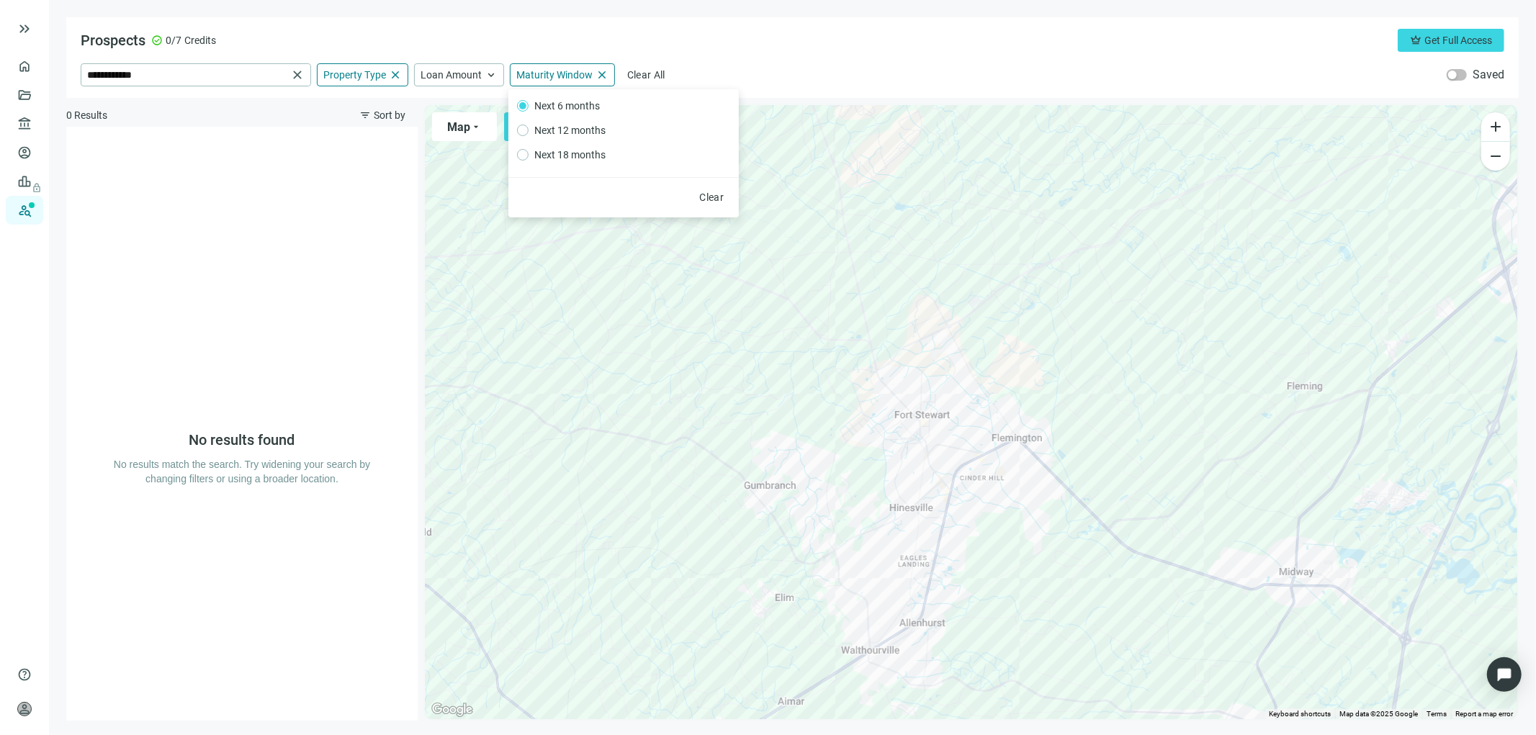
click at [584, 107] on span "Next 6 months" at bounding box center [566, 106] width 77 height 16
click at [554, 127] on span "Next 12 months" at bounding box center [569, 130] width 83 height 16
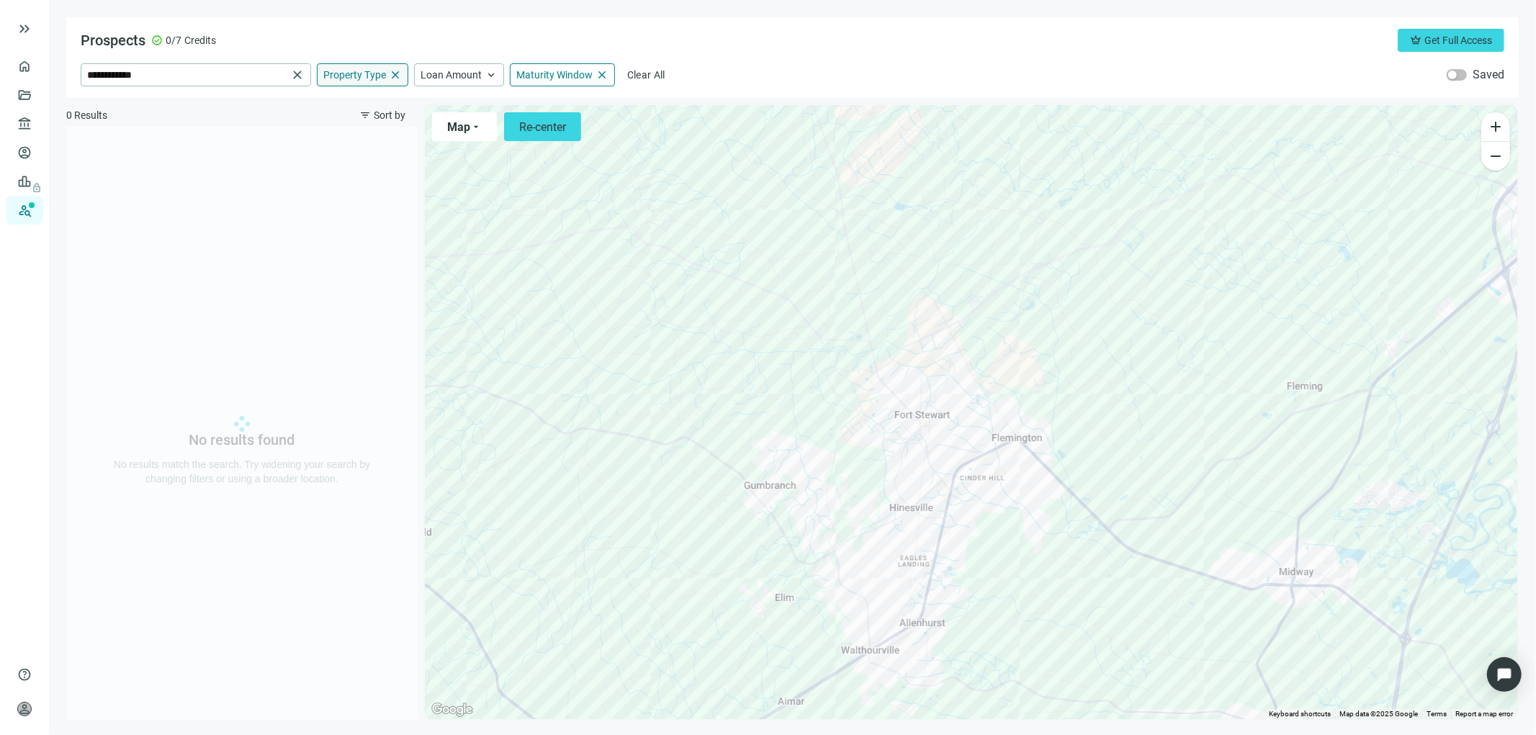
click at [394, 75] on span "close" at bounding box center [395, 74] width 13 height 13
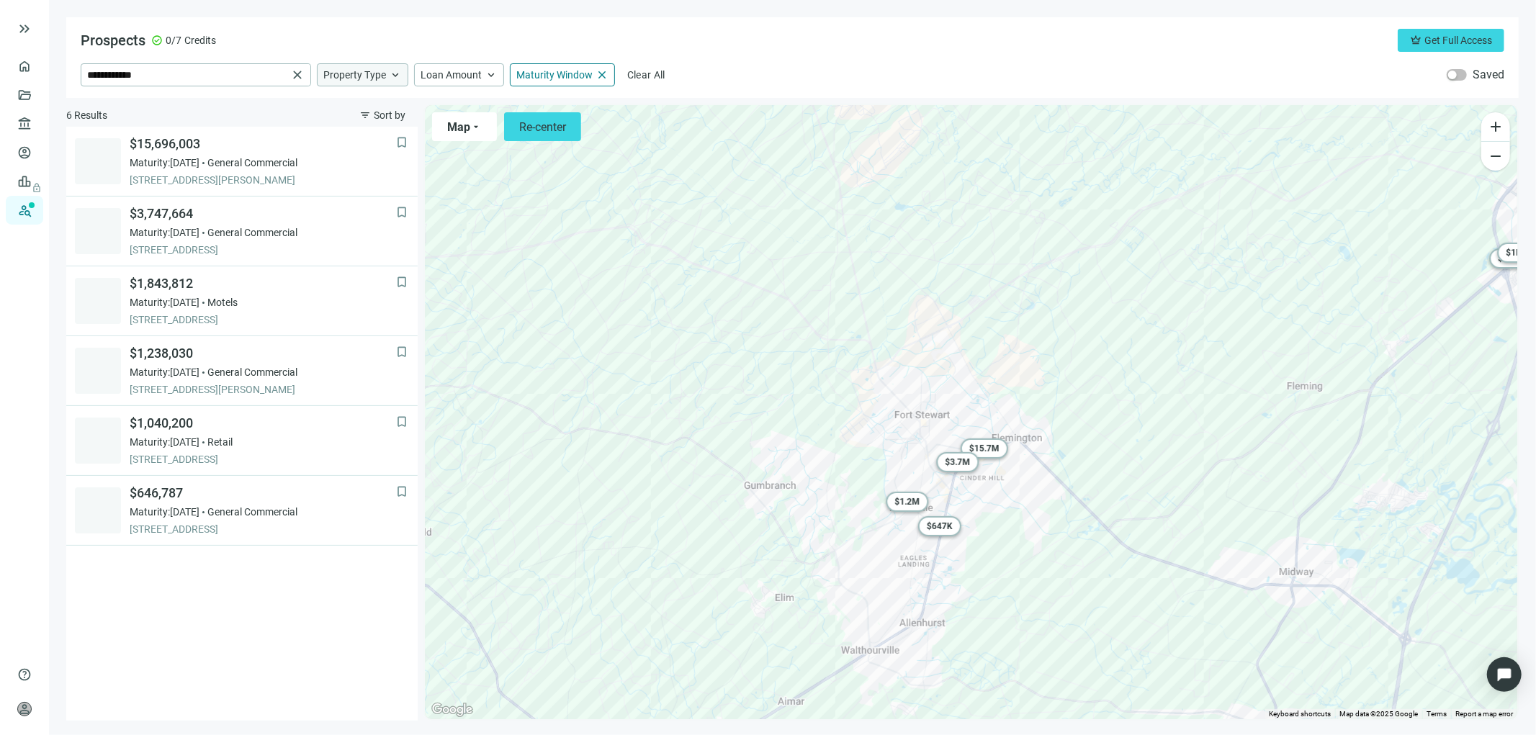
click at [394, 74] on span "keyboard_arrow_up" at bounding box center [395, 74] width 13 height 13
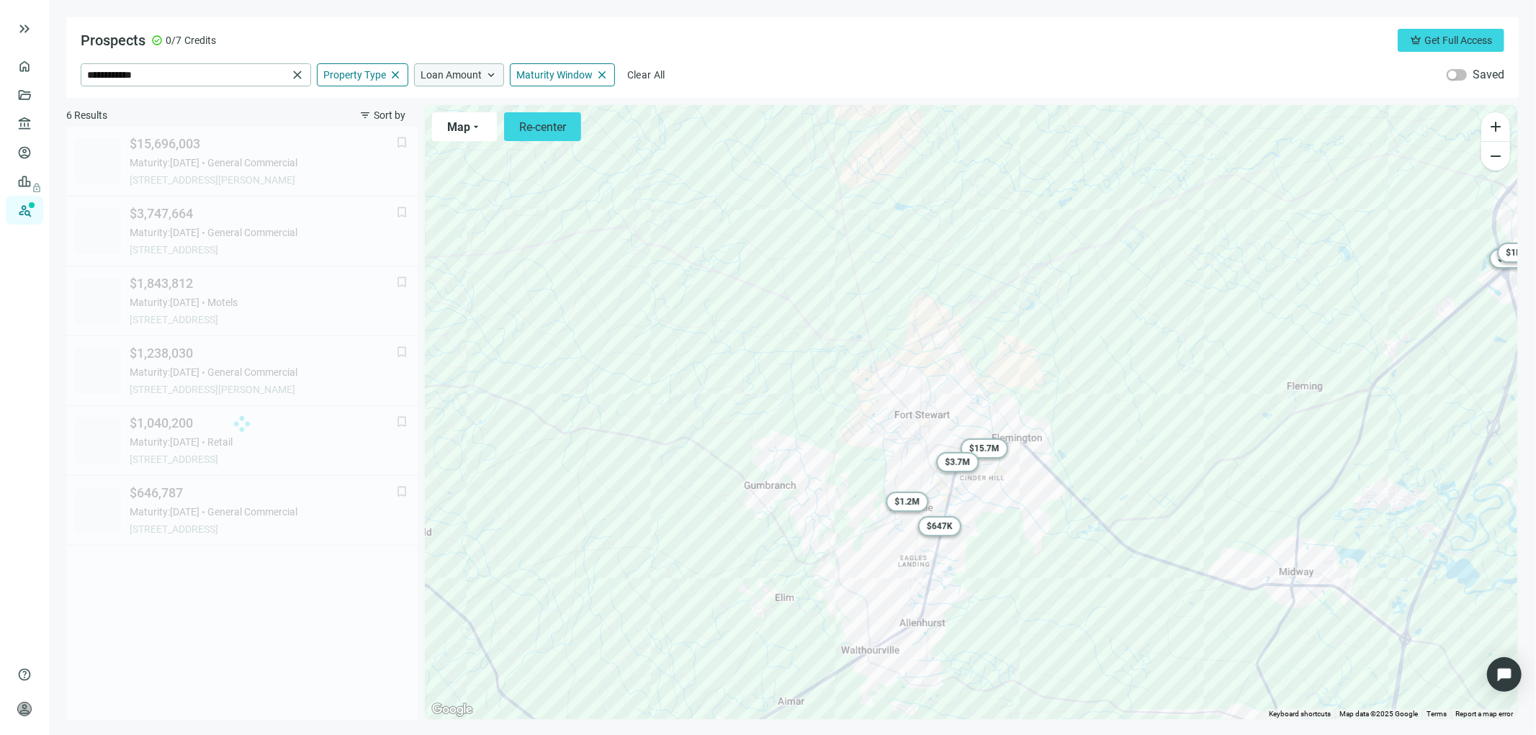
click at [490, 73] on span "keyboard_arrow_up" at bounding box center [490, 74] width 13 height 13
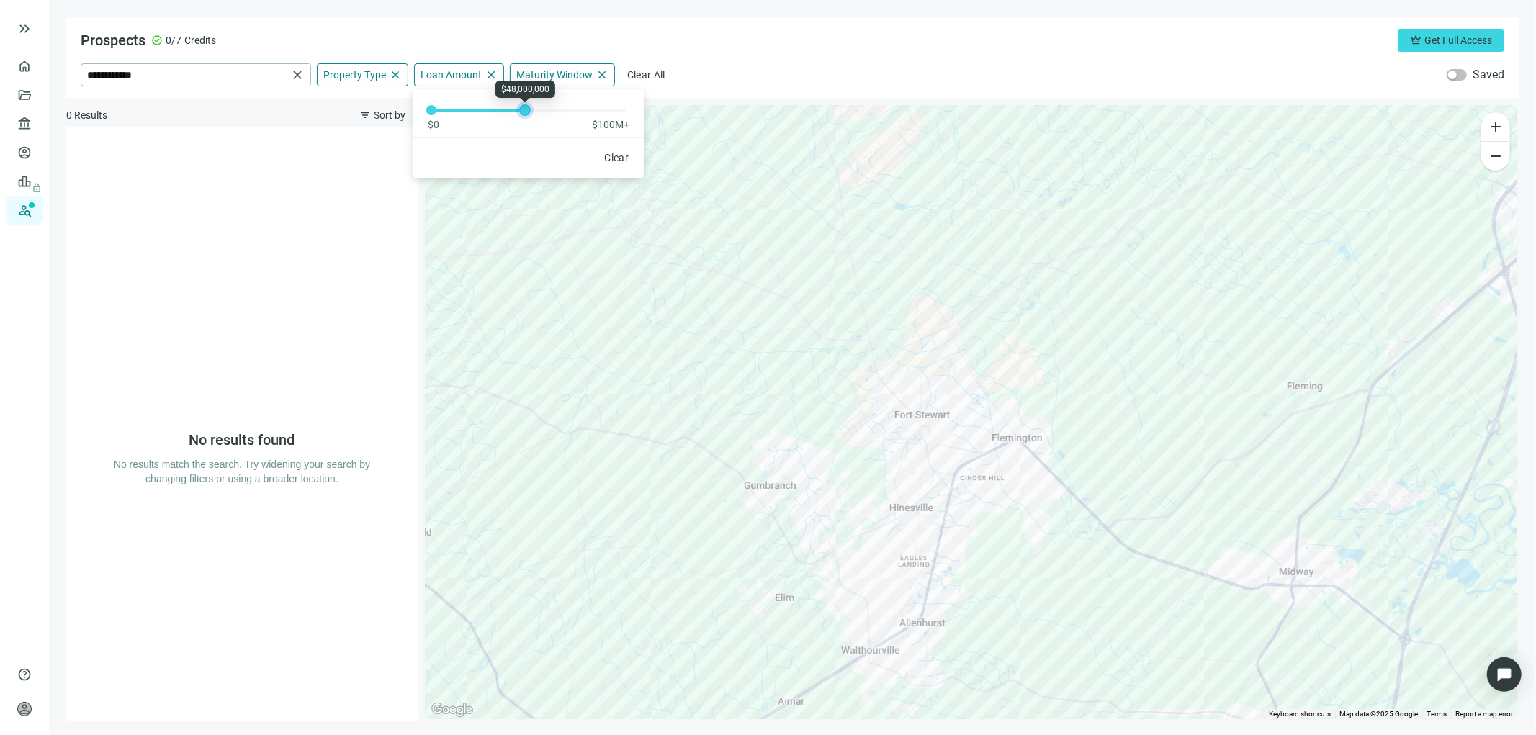
drag, startPoint x: 626, startPoint y: 108, endPoint x: 526, endPoint y: 117, distance: 101.2
click at [526, 117] on div "$0 $100M+" at bounding box center [528, 110] width 230 height 42
click at [600, 72] on span "close" at bounding box center [601, 74] width 13 height 13
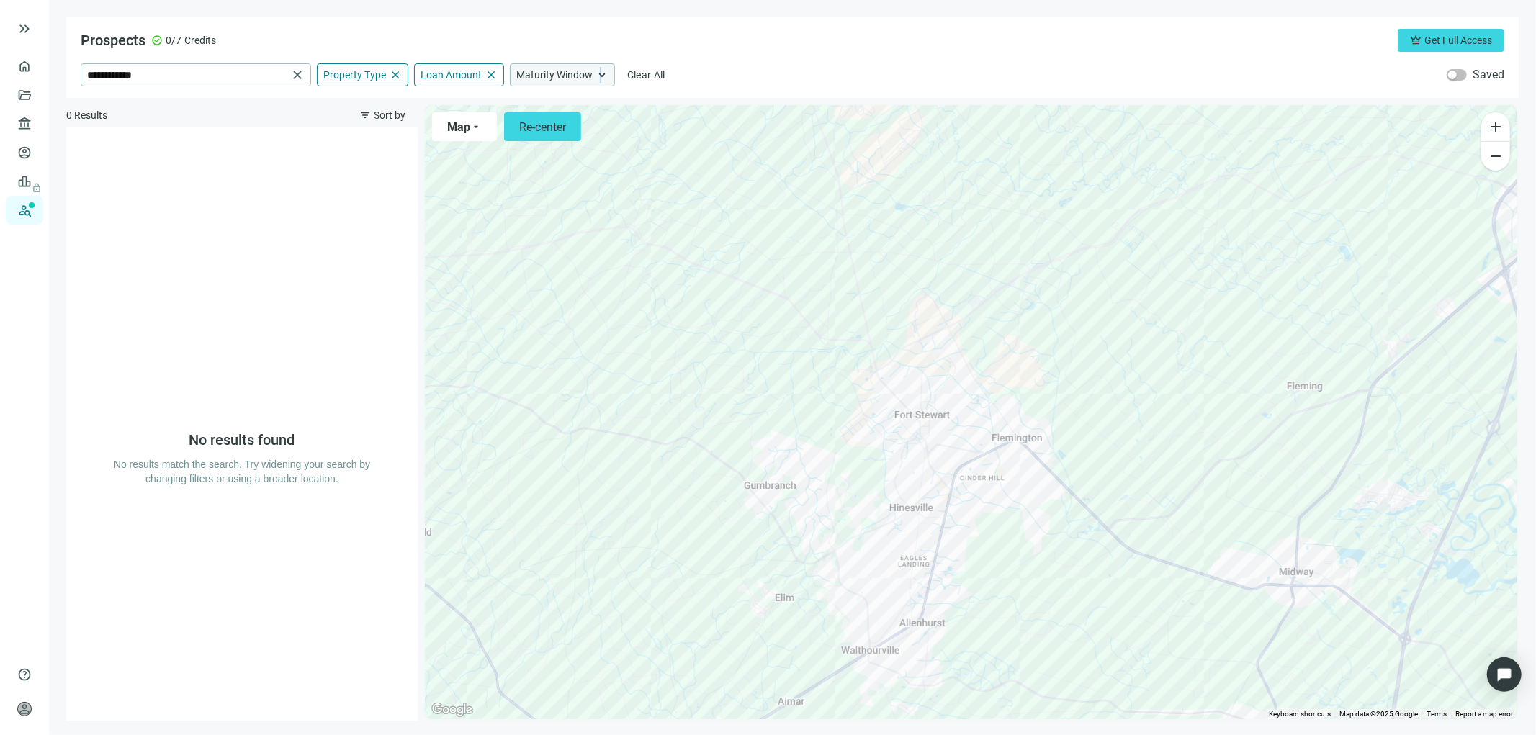
click at [600, 74] on span "keyboard_arrow_up" at bounding box center [601, 74] width 13 height 13
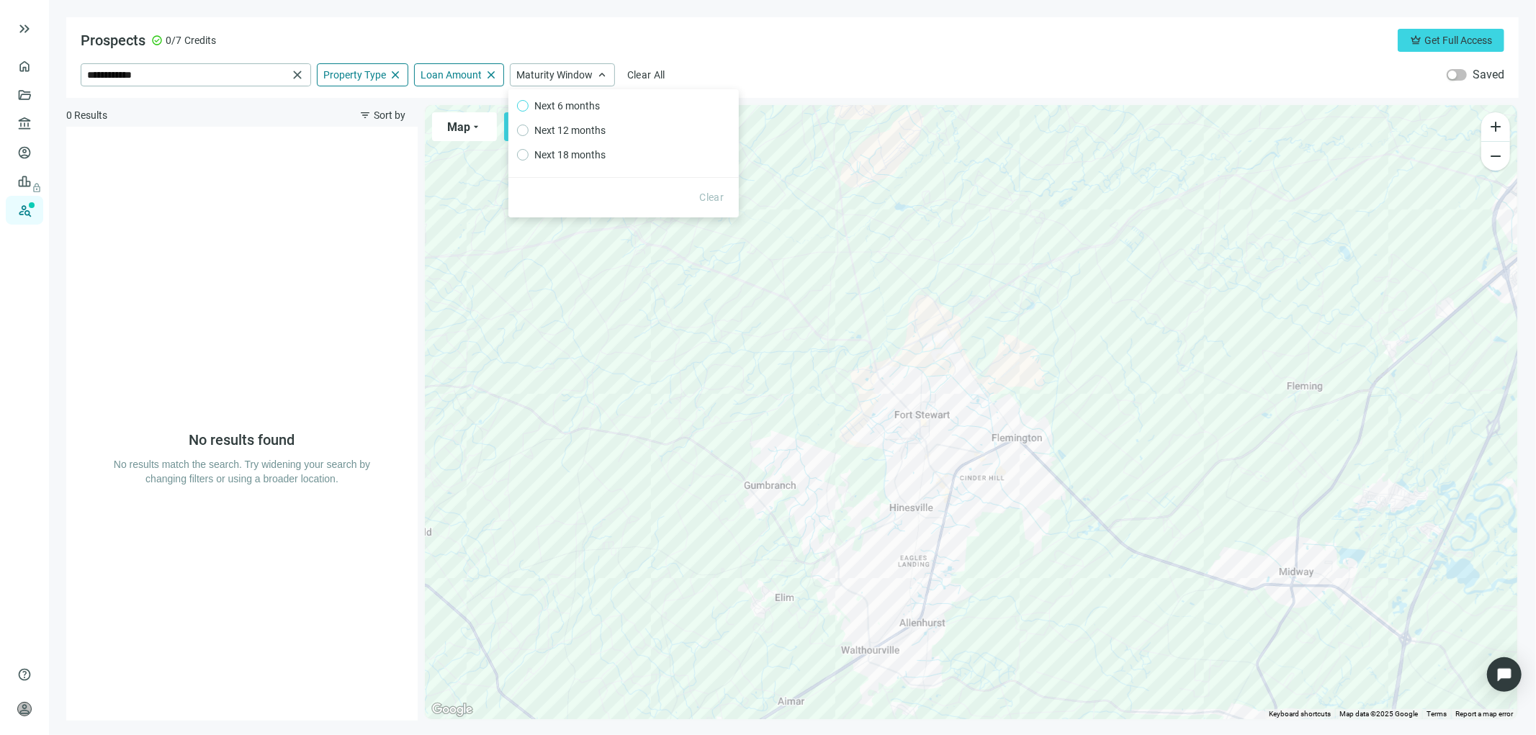
click at [557, 105] on span "Next 6 months" at bounding box center [566, 106] width 77 height 16
click at [220, 569] on div "No results found No results match the search. Try widening your search by chang…" at bounding box center [241, 424] width 351 height 594
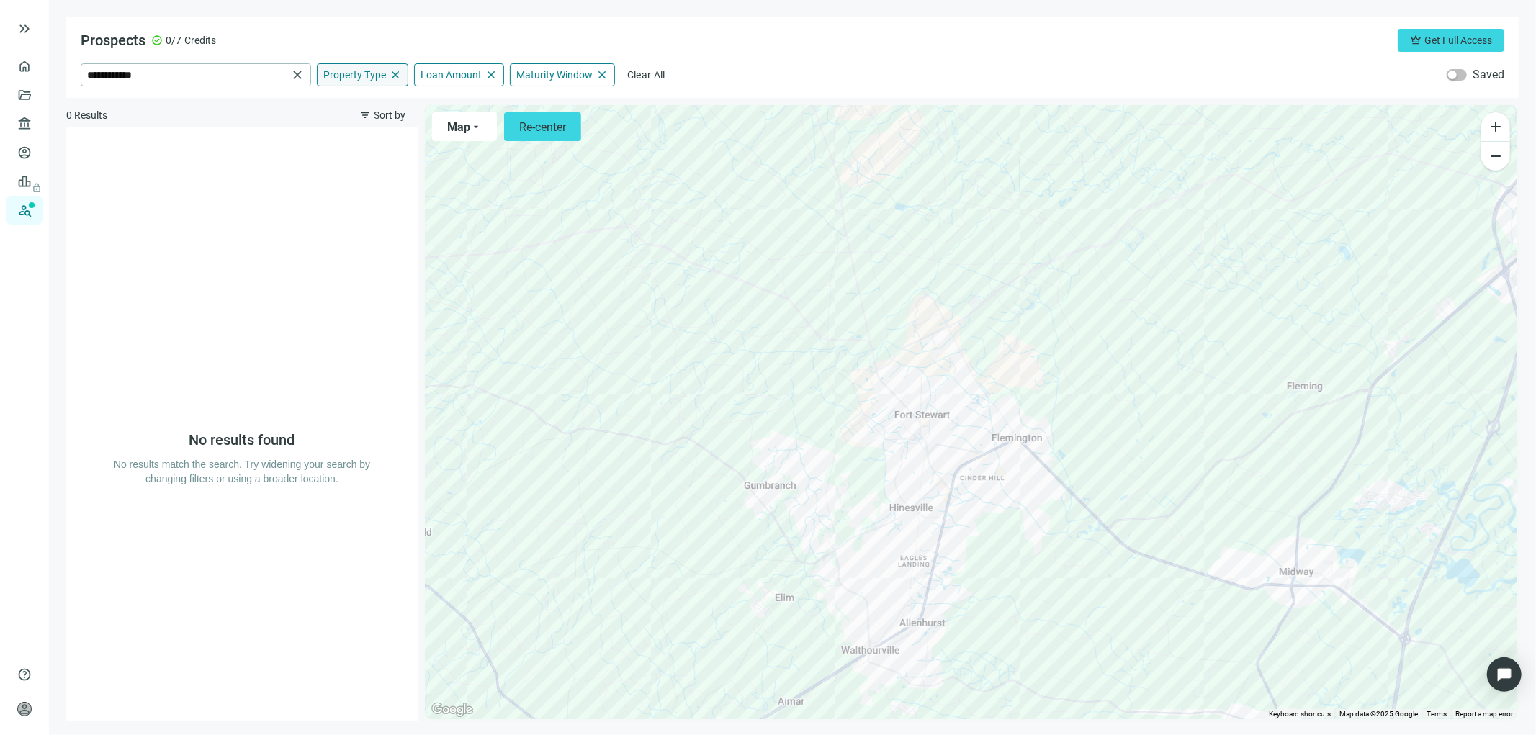
click at [397, 69] on span "close" at bounding box center [395, 74] width 13 height 13
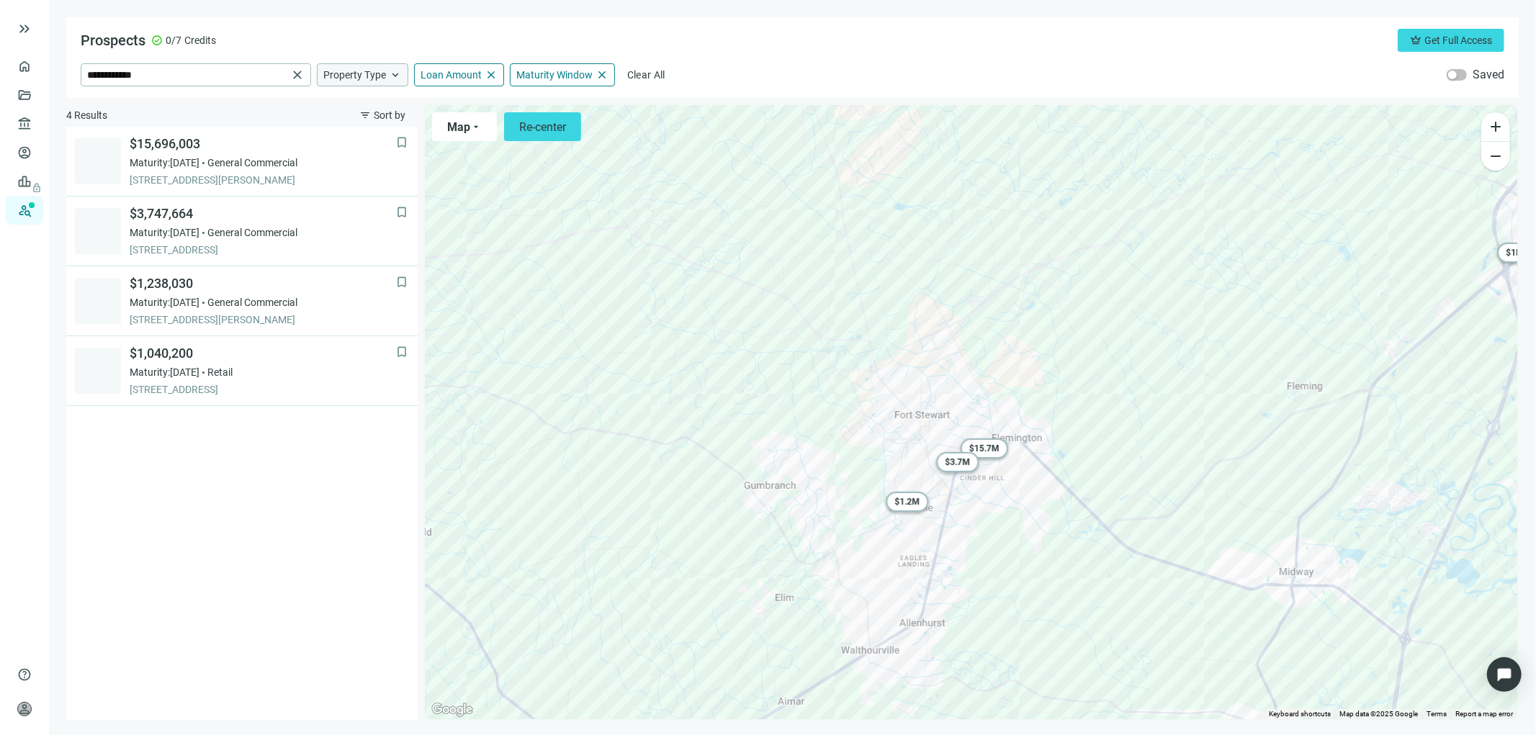
click at [392, 75] on span "keyboard_arrow_up" at bounding box center [395, 74] width 13 height 13
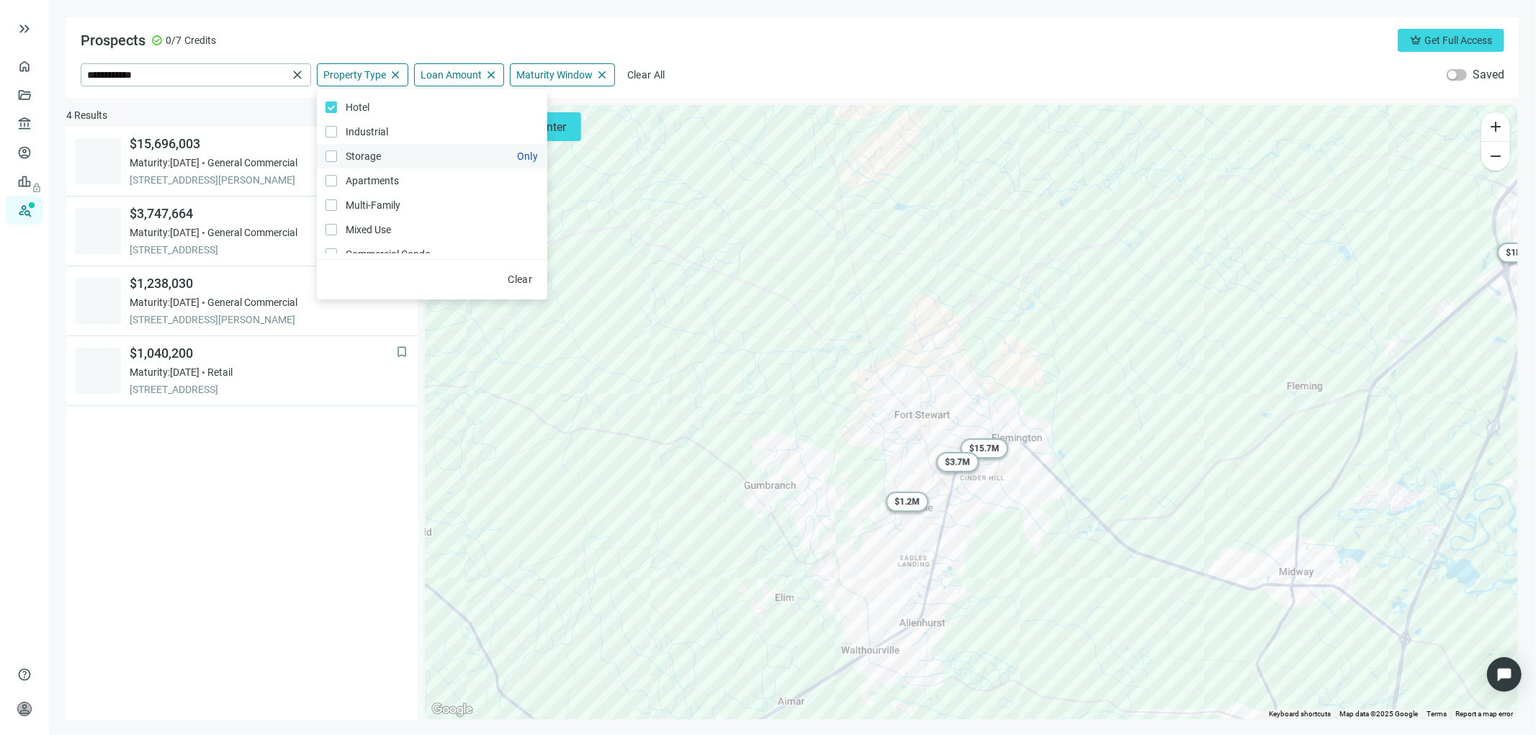
click at [328, 138] on label "Industrial Only" at bounding box center [432, 132] width 230 height 24
click at [338, 168] on label "Apartments Only" at bounding box center [432, 180] width 230 height 24
click at [322, 151] on label "Retail Only" at bounding box center [432, 143] width 230 height 24
click at [332, 226] on label "Manufacturing Only" at bounding box center [432, 216] width 230 height 24
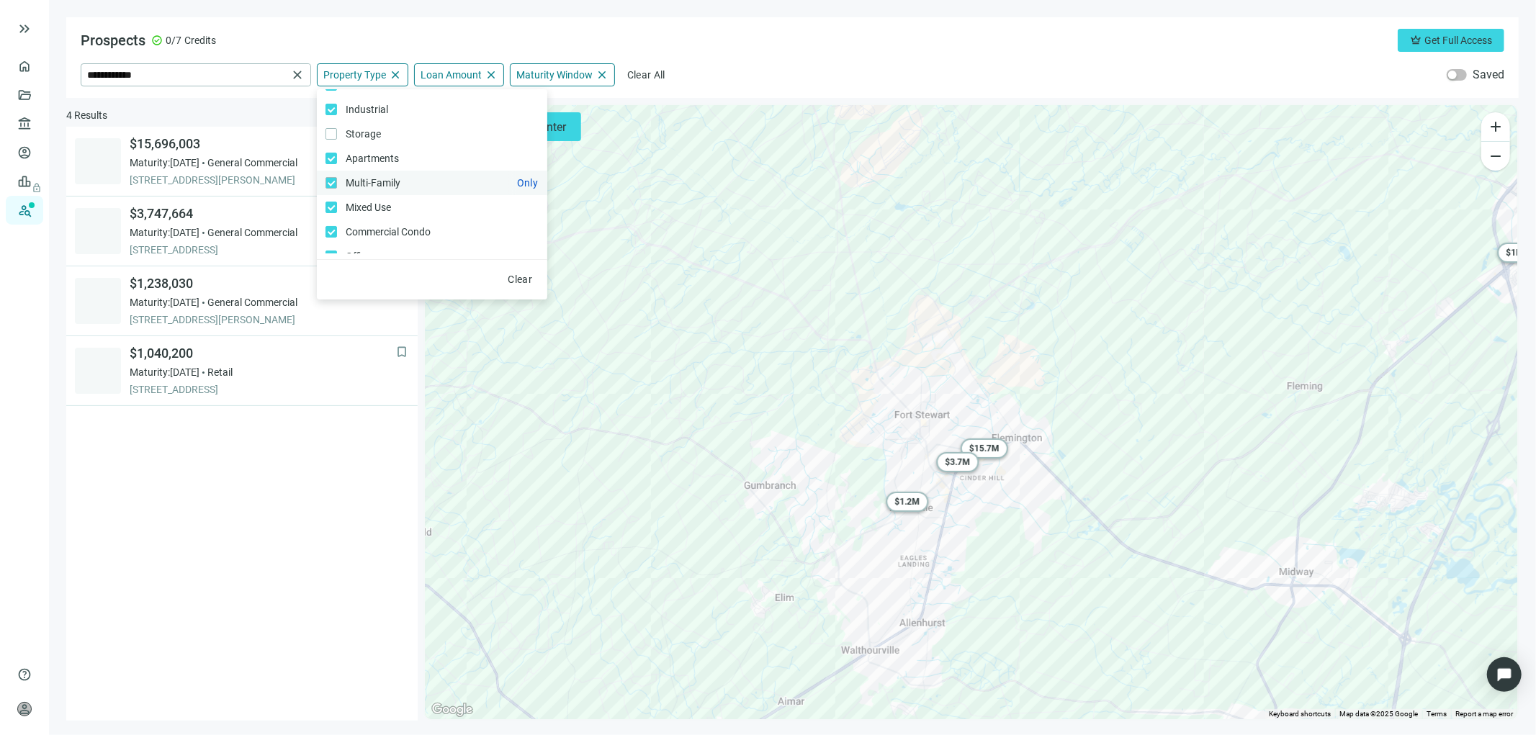
scroll to position [0, 0]
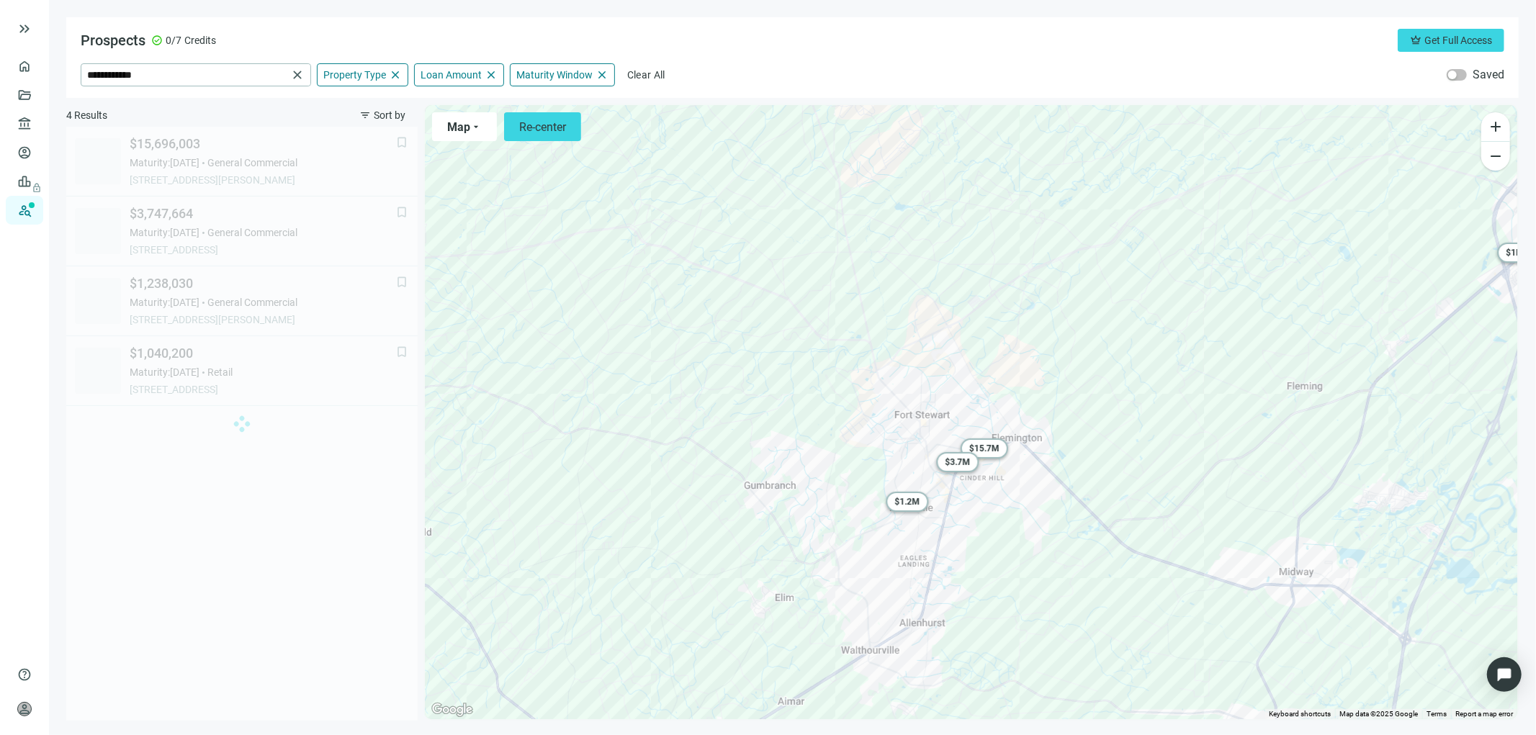
click at [245, 459] on div "bookmark $15,696,003 Maturity: [DATE] General Commercial [STREET_ADDRESS][PERSO…" at bounding box center [241, 424] width 351 height 594
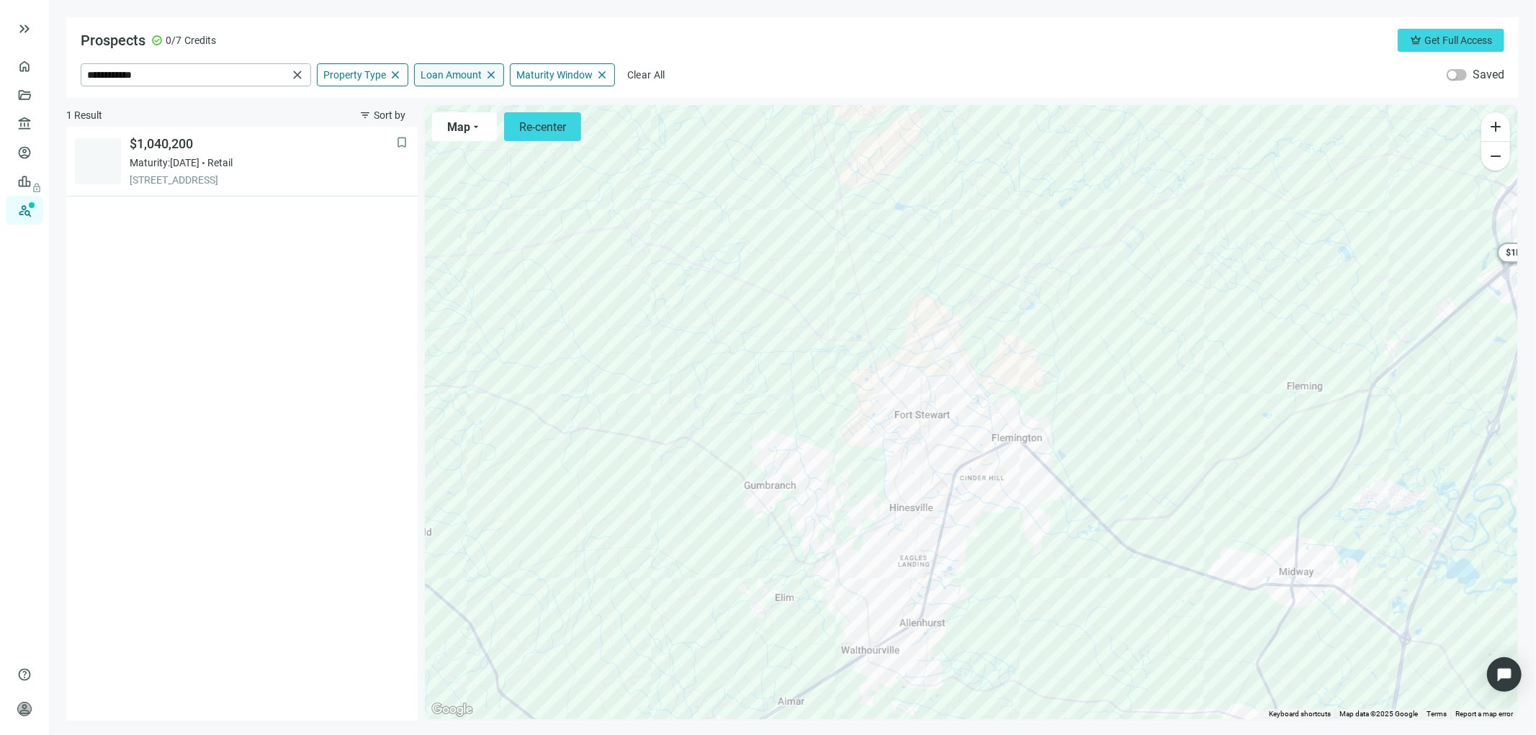
click at [491, 72] on span "close" at bounding box center [490, 74] width 13 height 13
click at [487, 78] on span "keyboard_arrow_up" at bounding box center [490, 74] width 13 height 13
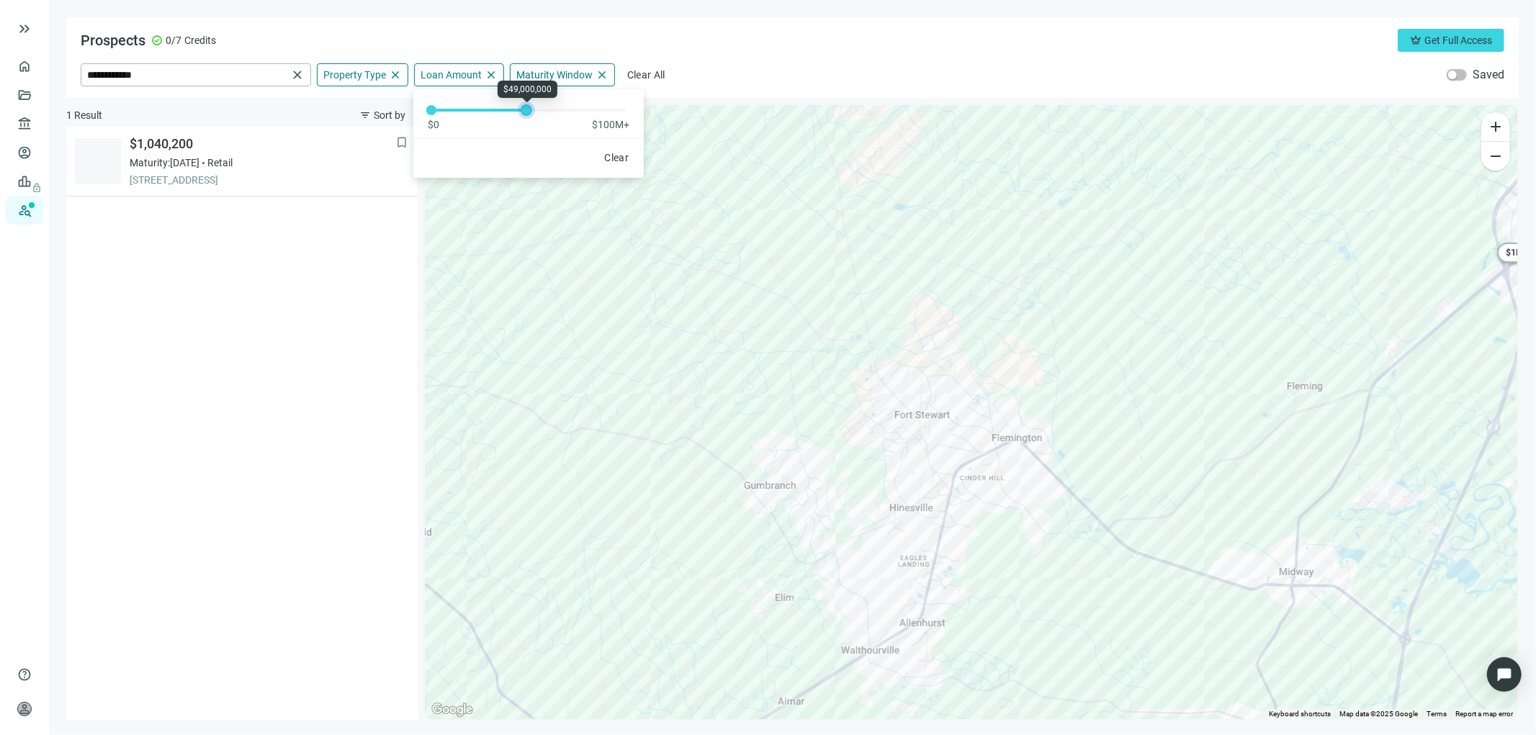
drag, startPoint x: 623, startPoint y: 105, endPoint x: 523, endPoint y: 118, distance: 100.2
click at [523, 118] on div "$0 $100M+" at bounding box center [528, 110] width 230 height 42
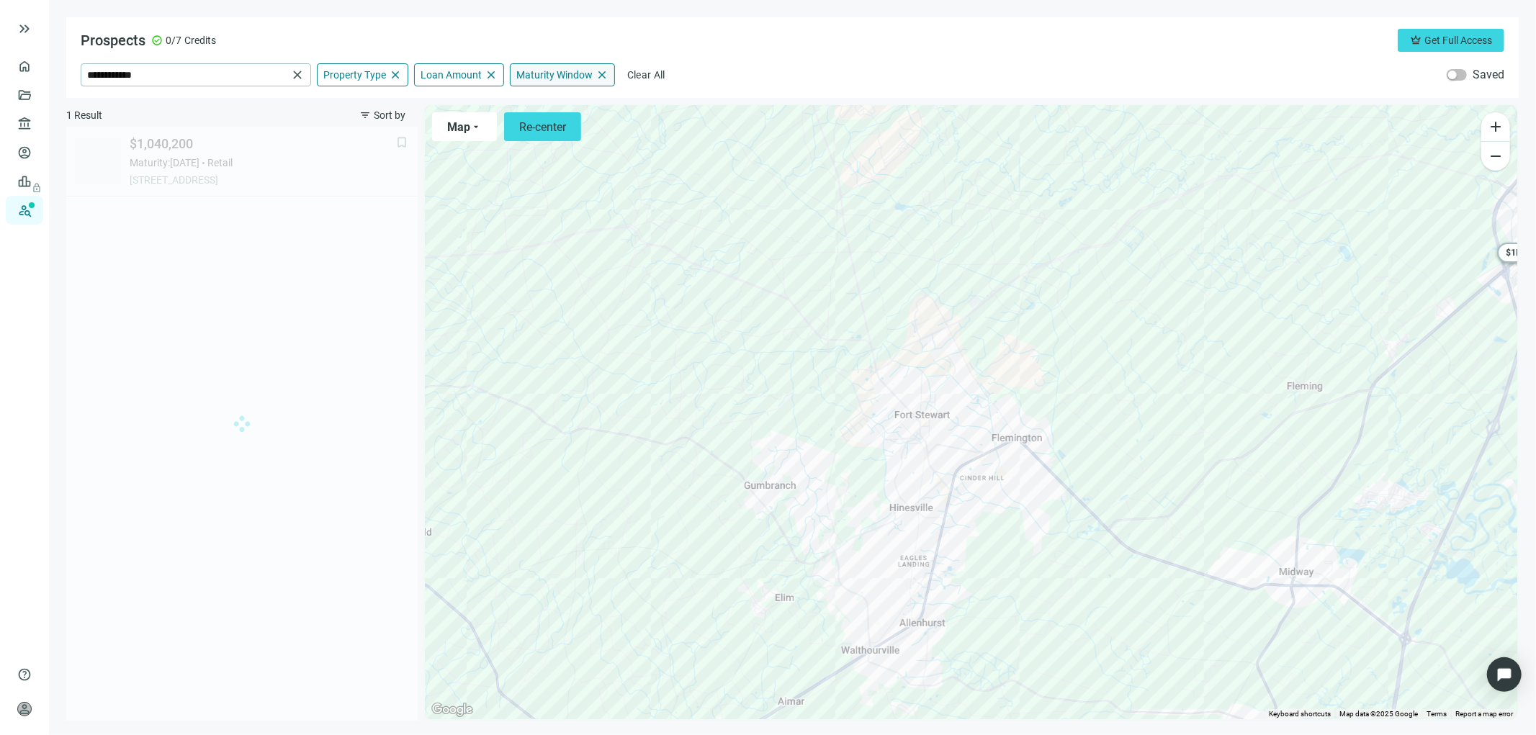
click at [563, 76] on span "Maturity Window" at bounding box center [554, 74] width 76 height 13
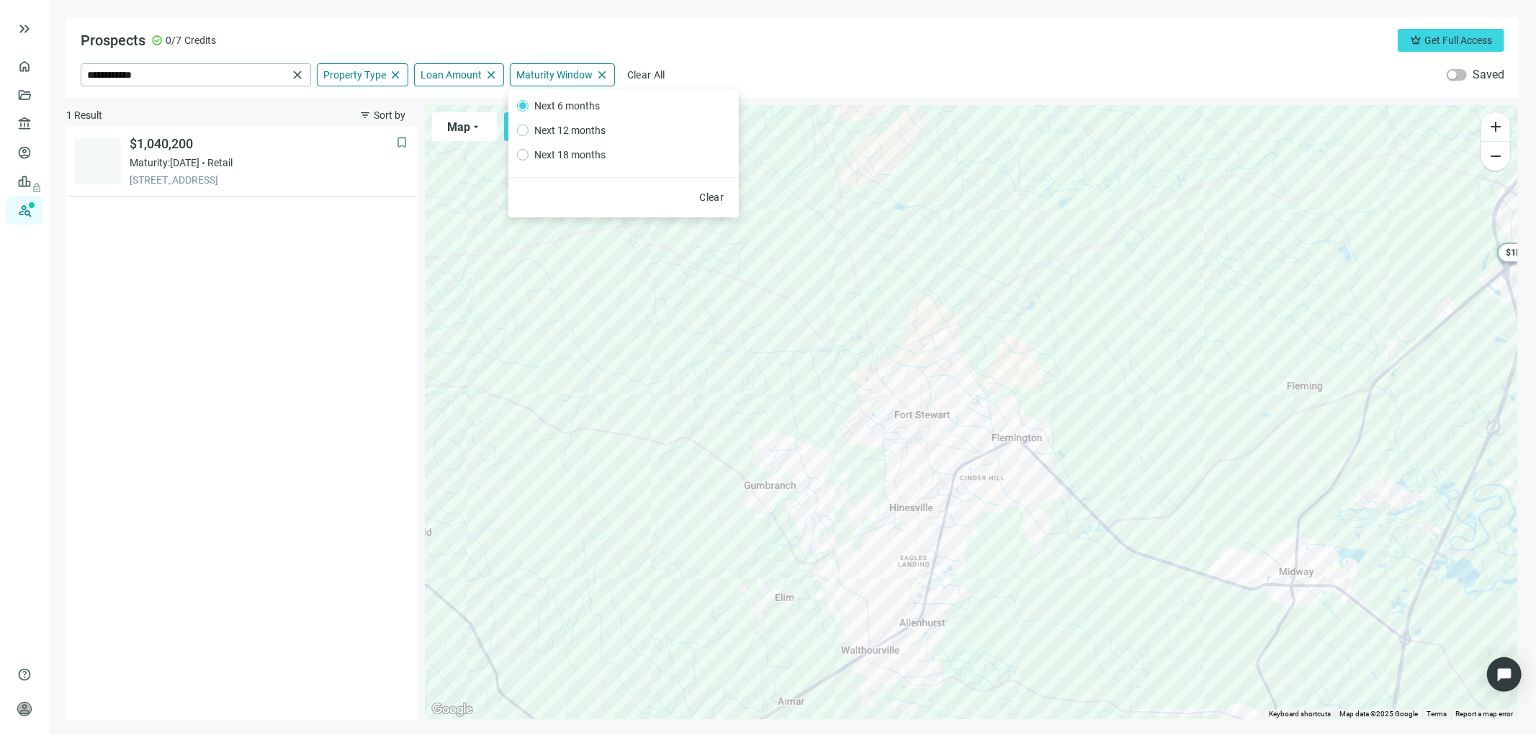
drag, startPoint x: 551, startPoint y: 104, endPoint x: 552, endPoint y: 96, distance: 8.0
click at [551, 102] on span "Next 6 months" at bounding box center [566, 106] width 77 height 16
click at [542, 105] on span "Next 6 months" at bounding box center [566, 106] width 77 height 16
click at [558, 104] on span "Next 6 months" at bounding box center [566, 106] width 77 height 16
click at [312, 326] on div "bookmark $1,040,200 Maturity: [DATE] Retail [STREET_ADDRESS]" at bounding box center [241, 424] width 351 height 594
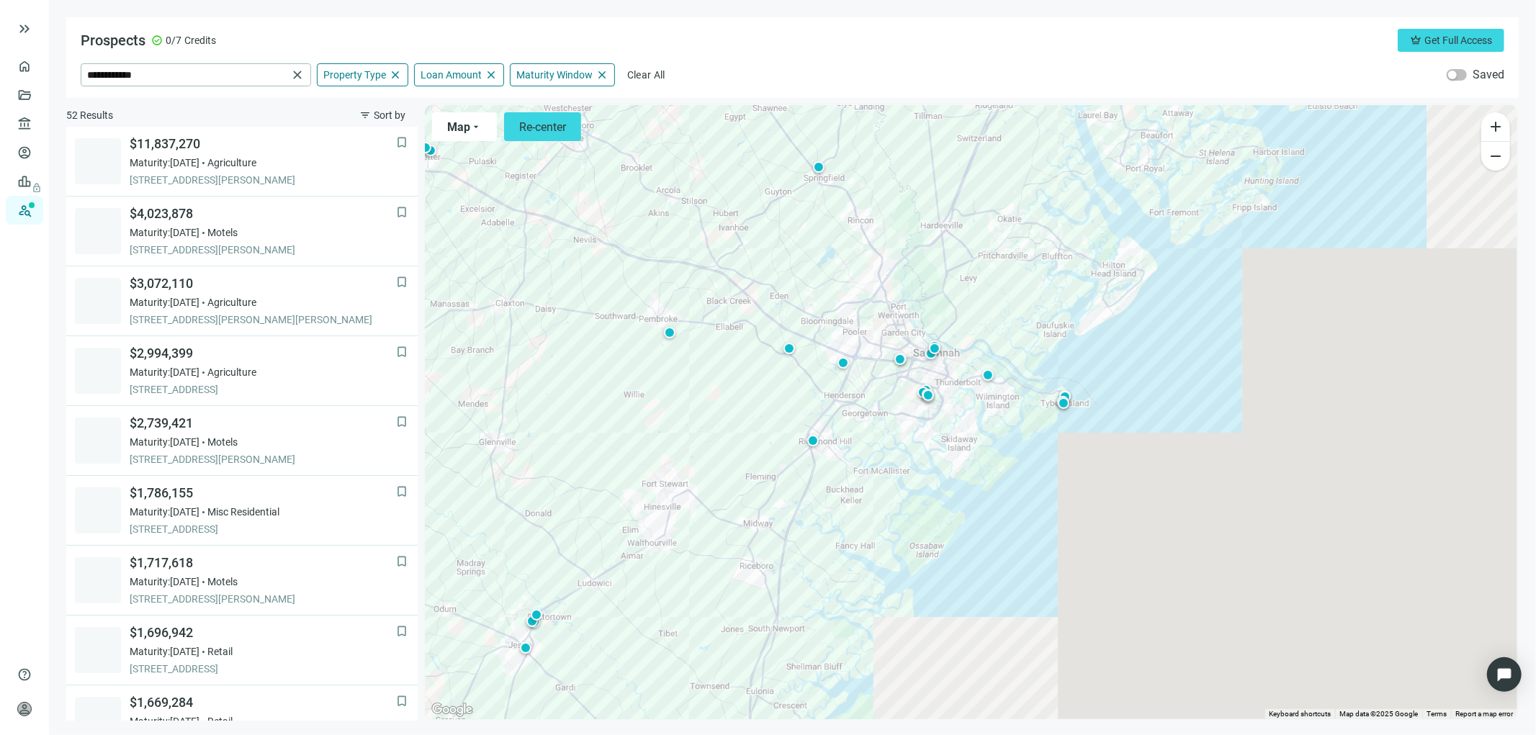
drag, startPoint x: 939, startPoint y: 379, endPoint x: 595, endPoint y: 477, distance: 358.5
click at [605, 469] on div "To activate drag with keyboard, press Alt + Enter. Once in keyboard drag state,…" at bounding box center [971, 412] width 1092 height 614
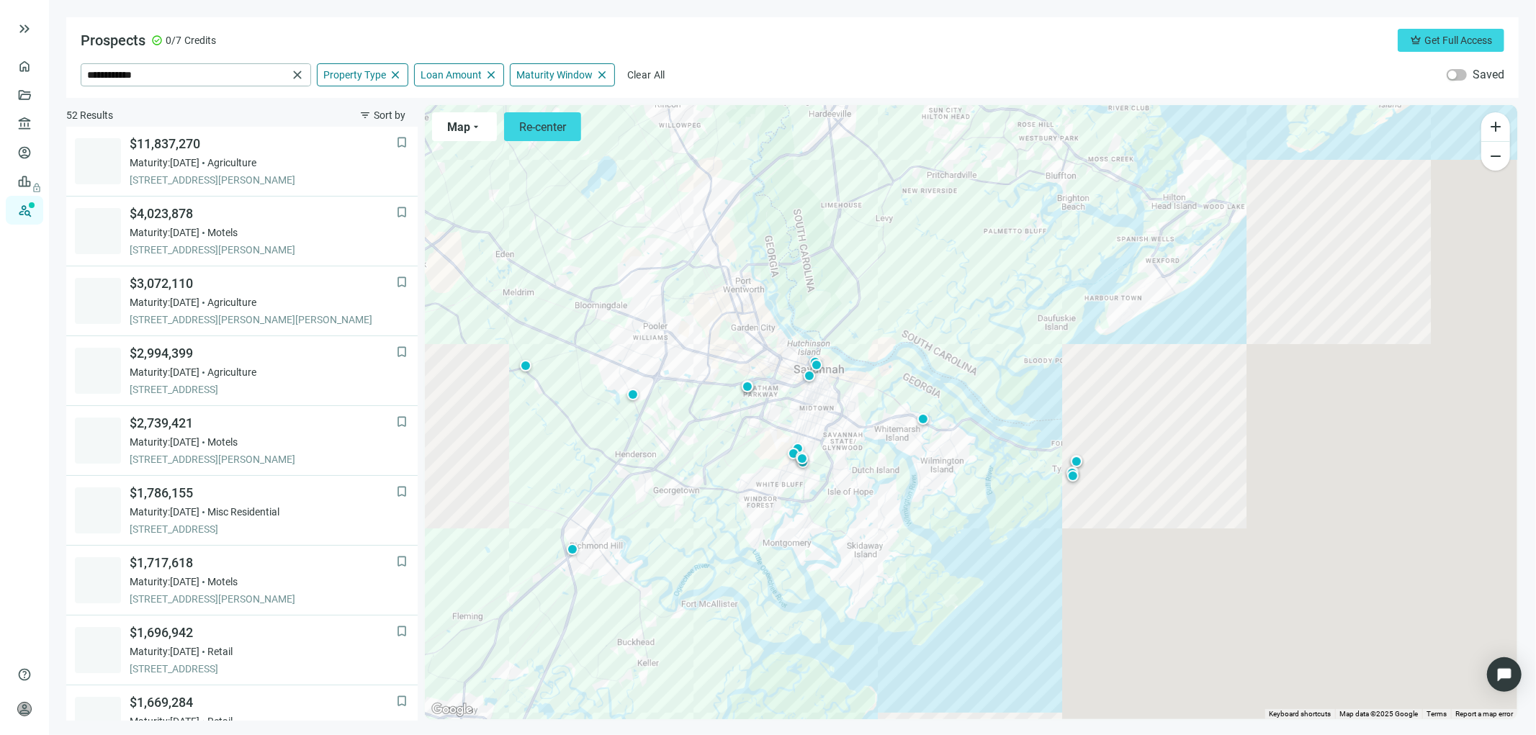
drag, startPoint x: 788, startPoint y: 410, endPoint x: 867, endPoint y: 407, distance: 78.5
click at [867, 407] on div "To activate drag with keyboard, press Alt + Enter. Once in keyboard drag state,…" at bounding box center [971, 412] width 1092 height 614
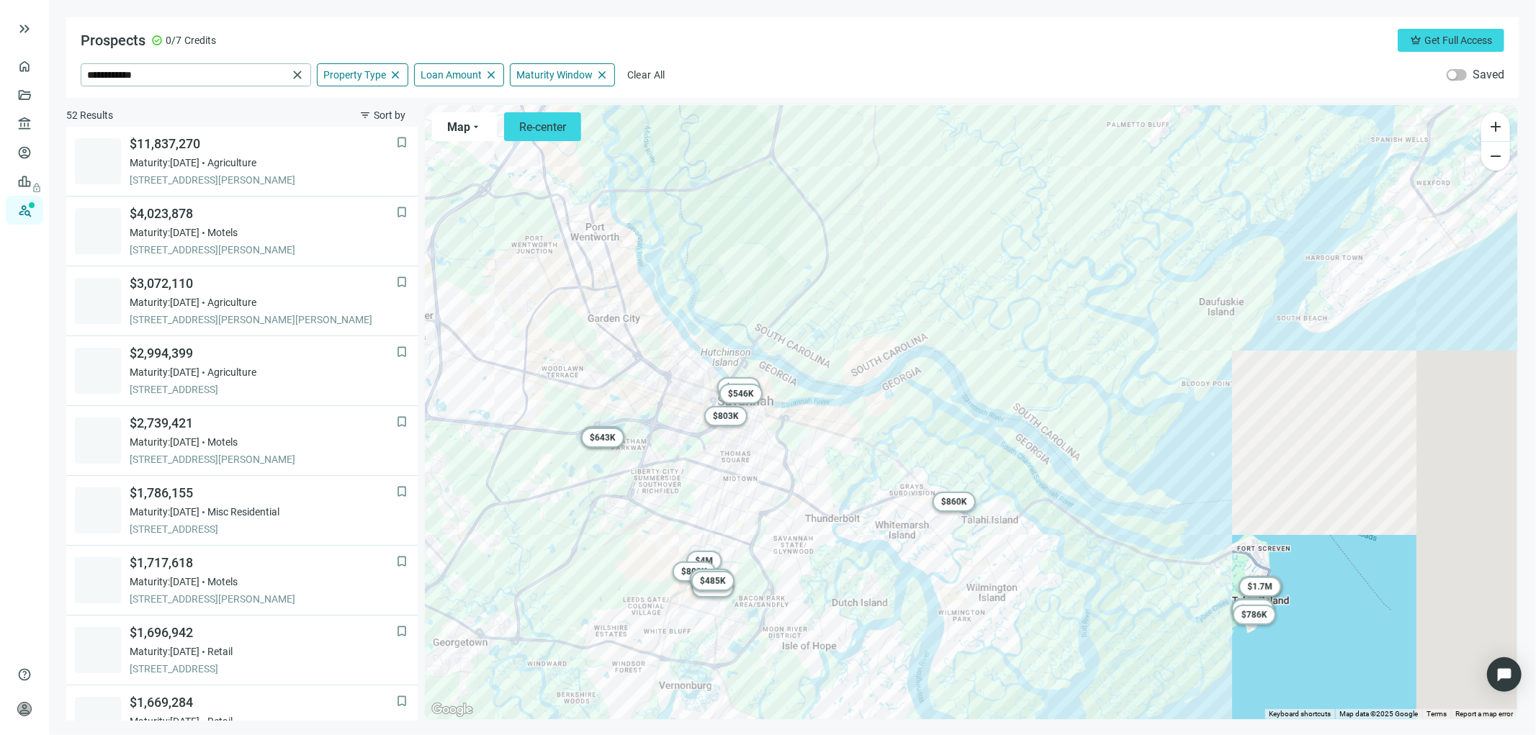
drag, startPoint x: 744, startPoint y: 423, endPoint x: 839, endPoint y: 466, distance: 104.0
click at [826, 498] on div "To activate drag with keyboard, press Alt + Enter. Once in keyboard drag state,…" at bounding box center [971, 412] width 1092 height 614
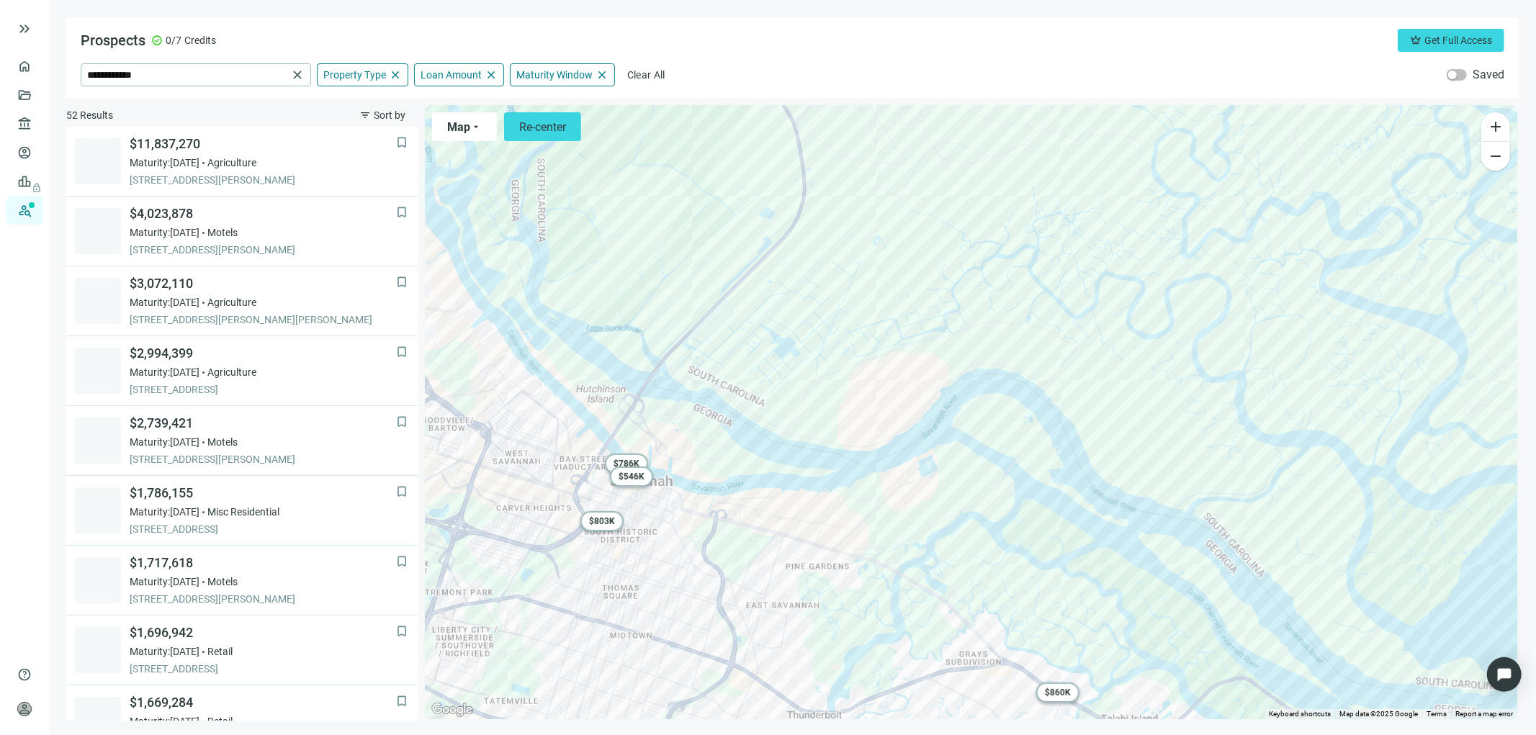
drag, startPoint x: 713, startPoint y: 463, endPoint x: 845, endPoint y: 511, distance: 140.3
click at [824, 536] on div "To activate drag with keyboard, press Alt + Enter. Once in keyboard drag state,…" at bounding box center [971, 412] width 1092 height 614
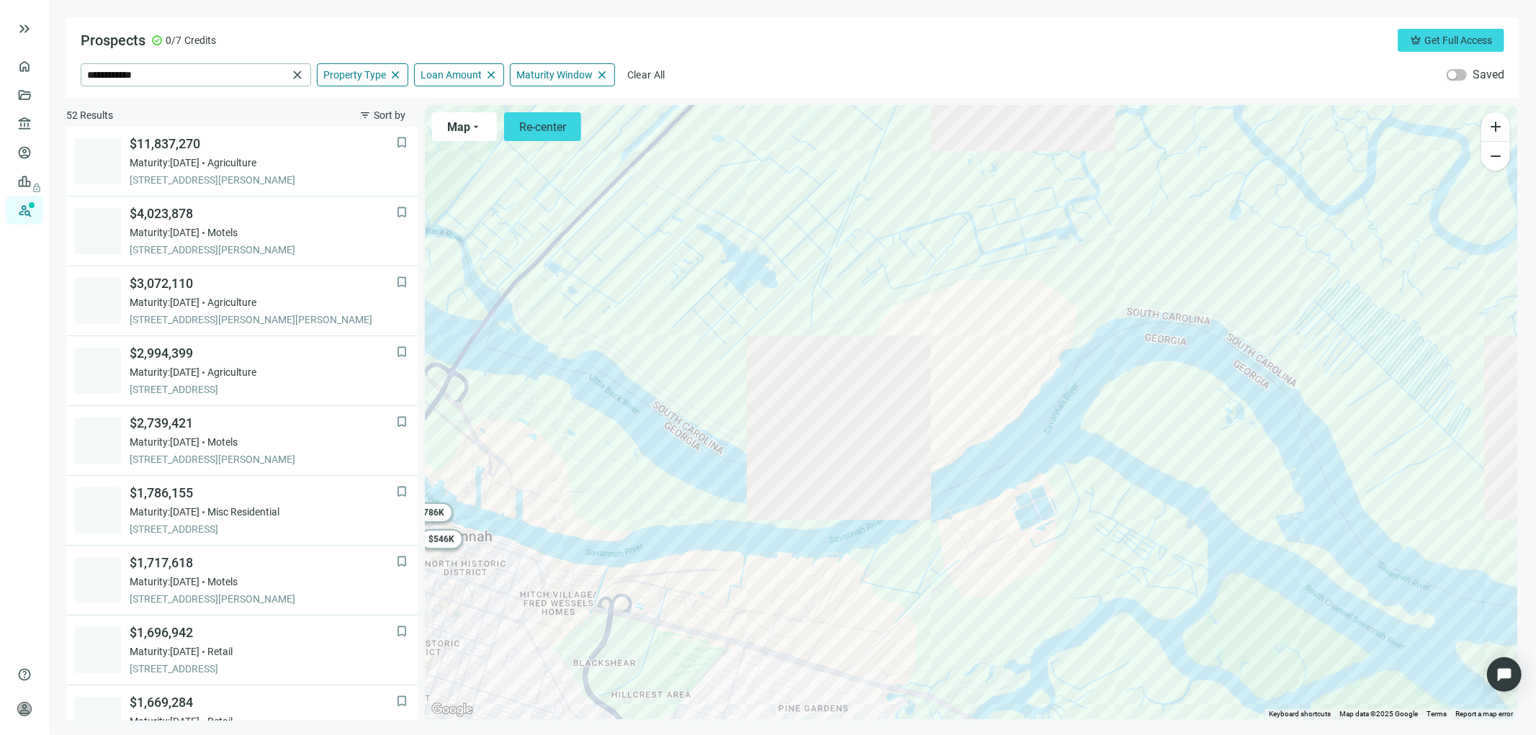
drag, startPoint x: 867, startPoint y: 497, endPoint x: 1140, endPoint y: 458, distance: 275.7
click at [1140, 459] on div "To activate drag with keyboard, press Alt + Enter. Once in keyboard drag state,…" at bounding box center [971, 412] width 1092 height 614
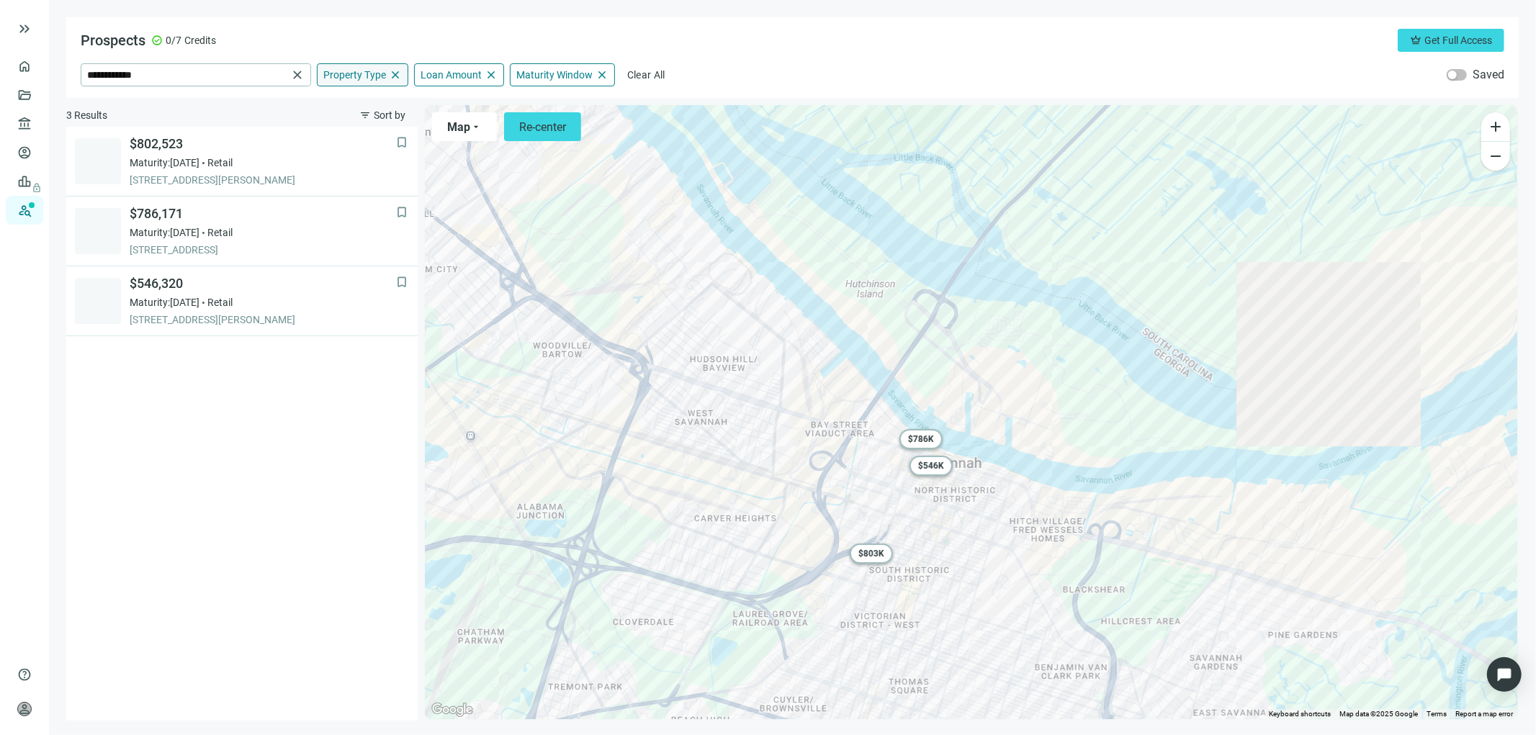
click at [390, 75] on span "close" at bounding box center [395, 74] width 13 height 13
click at [396, 76] on span "keyboard_arrow_up" at bounding box center [395, 74] width 13 height 13
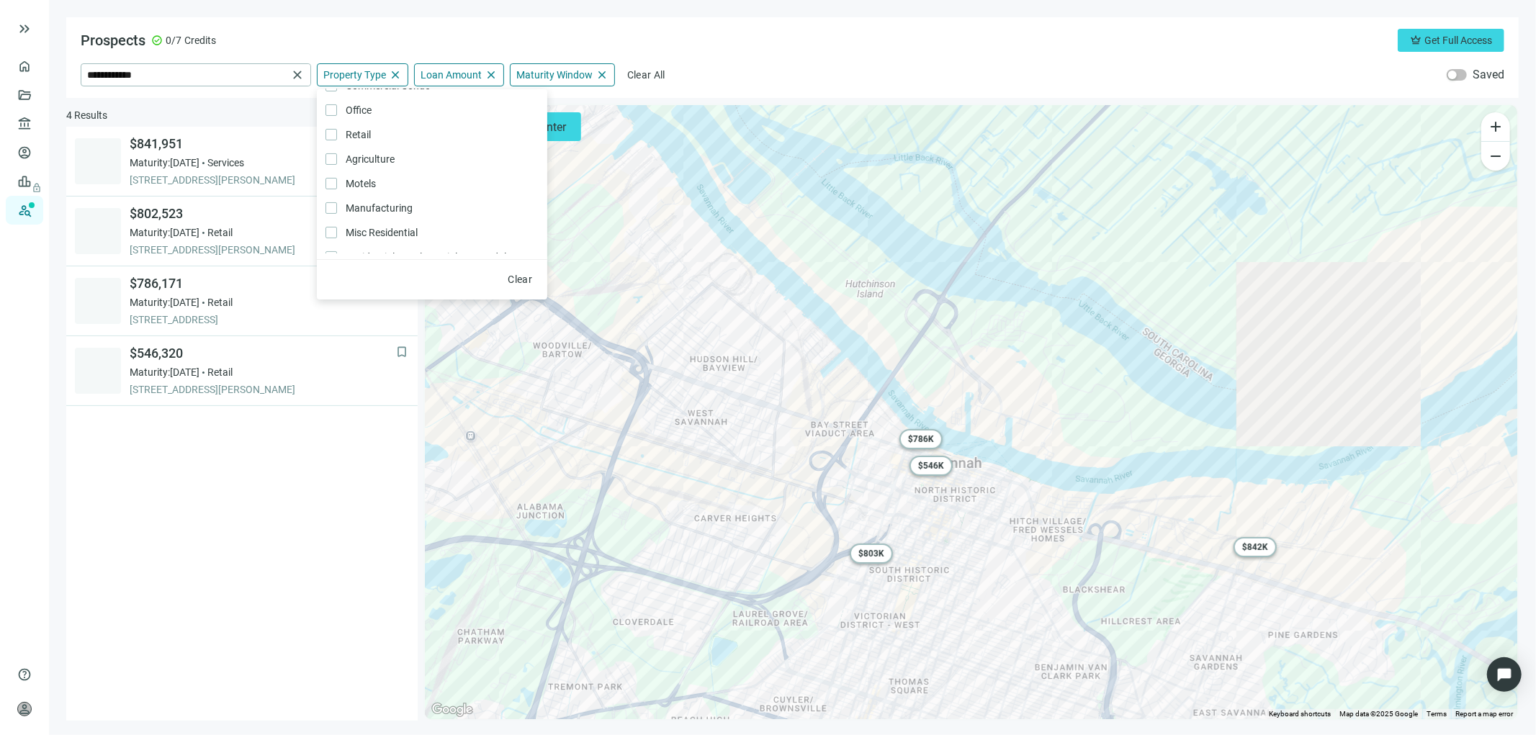
scroll to position [305, 0]
click at [340, 226] on span "Services Only" at bounding box center [362, 233] width 51 height 16
click at [332, 197] on label "General Commercial Only" at bounding box center [432, 208] width 230 height 24
drag, startPoint x: 327, startPoint y: 176, endPoint x: 329, endPoint y: 166, distance: 10.3
click at [327, 176] on label "Medical Services Only" at bounding box center [432, 183] width 230 height 24
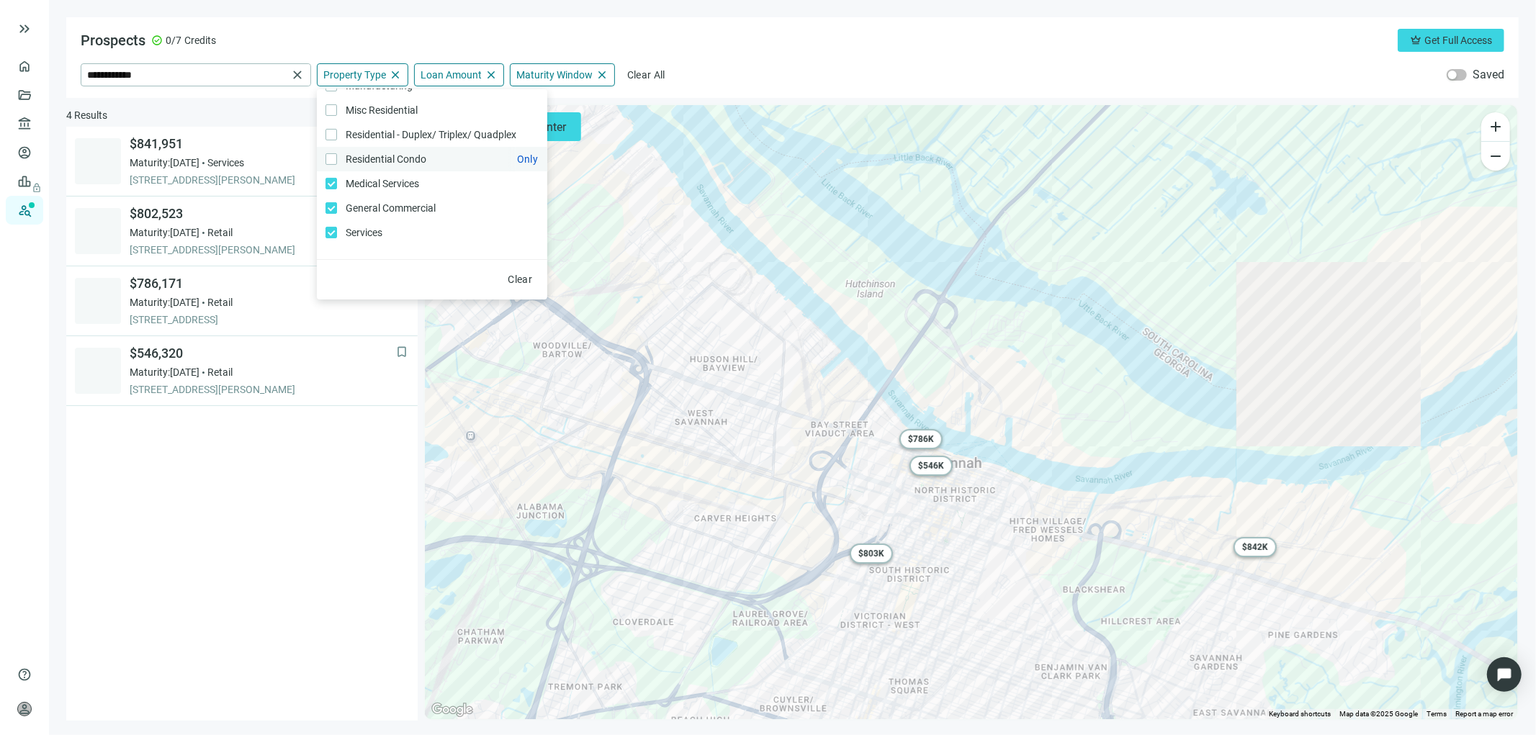
click at [335, 151] on label "Residential Condo Only" at bounding box center [432, 159] width 230 height 24
click at [337, 174] on span "Agriculture Only" at bounding box center [368, 182] width 63 height 16
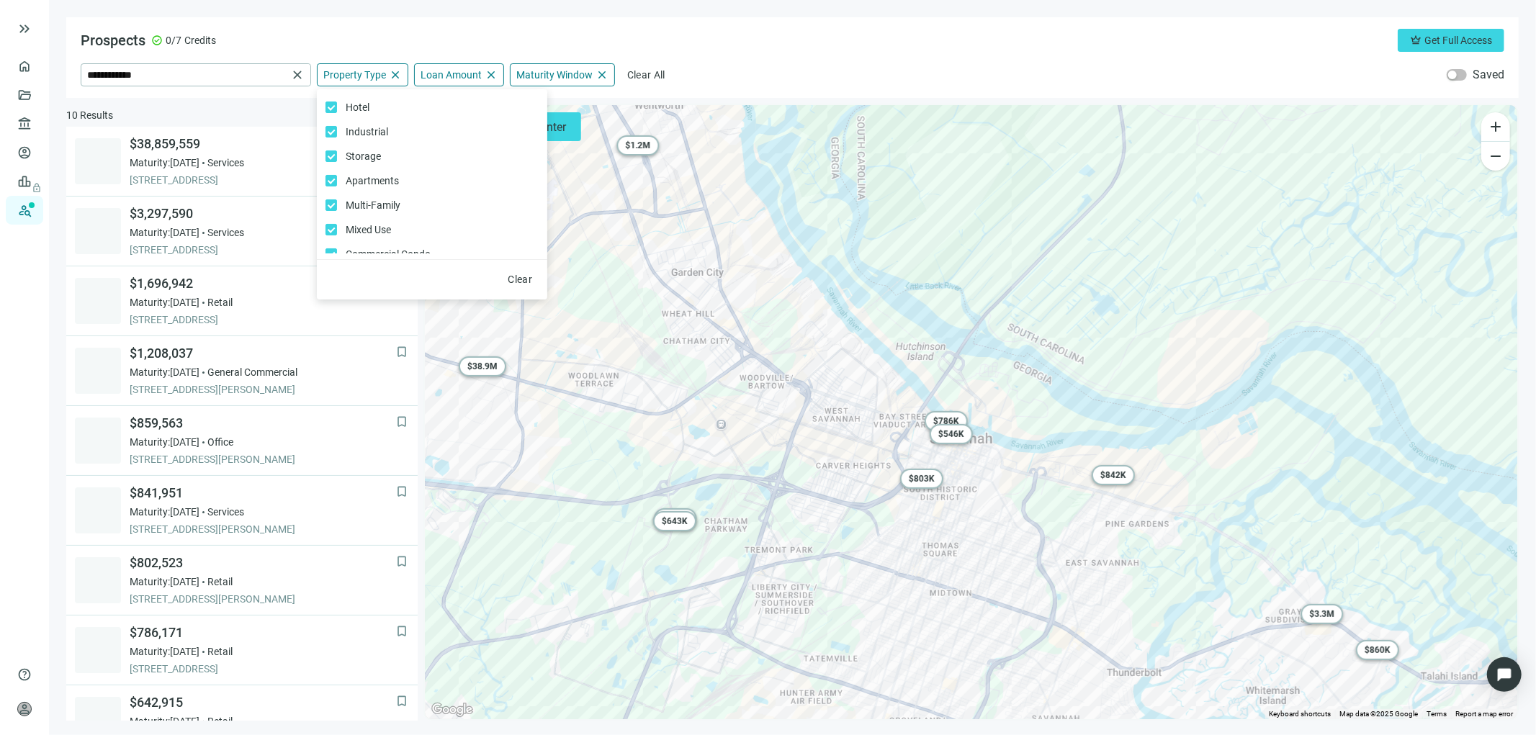
scroll to position [6, 0]
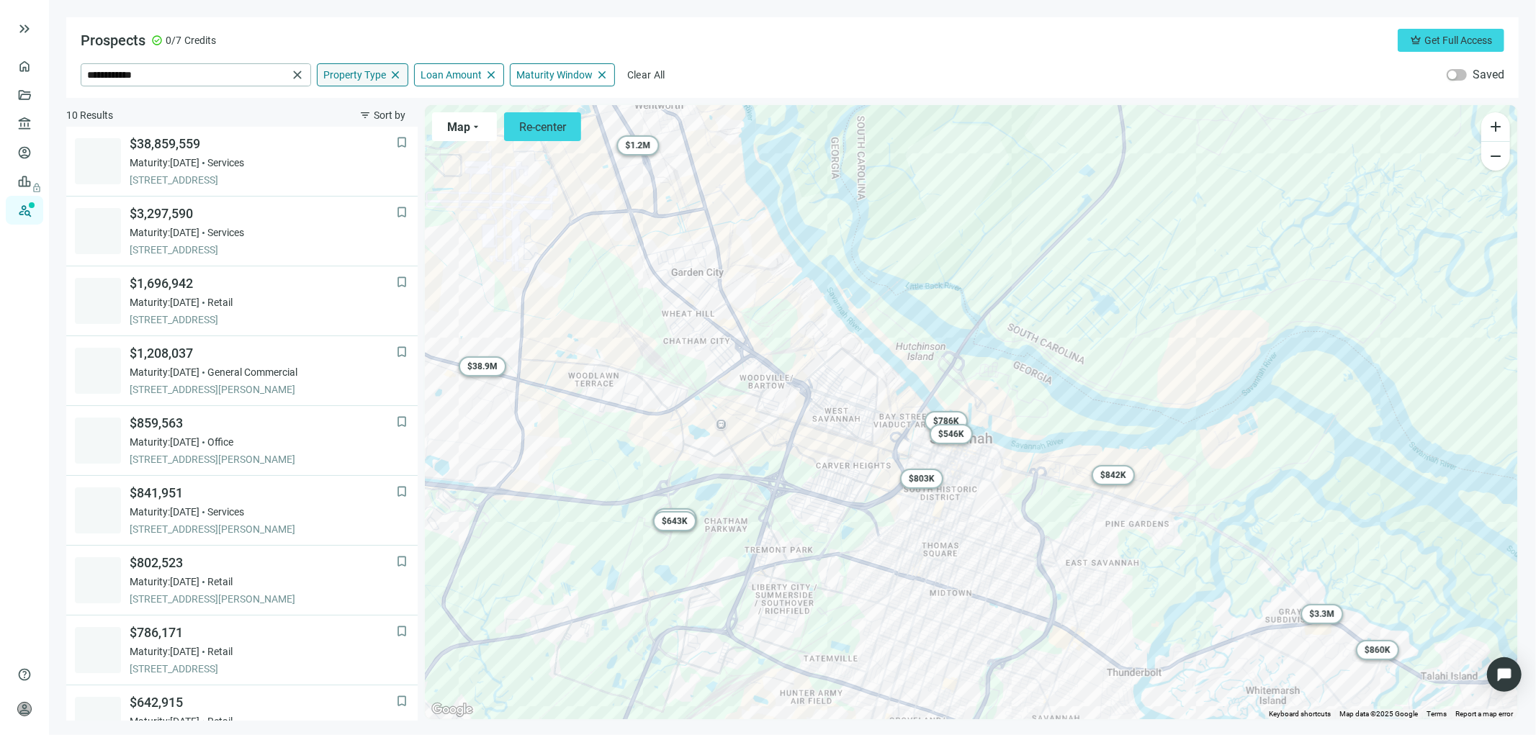
click at [364, 73] on span "Property Type" at bounding box center [354, 74] width 63 height 13
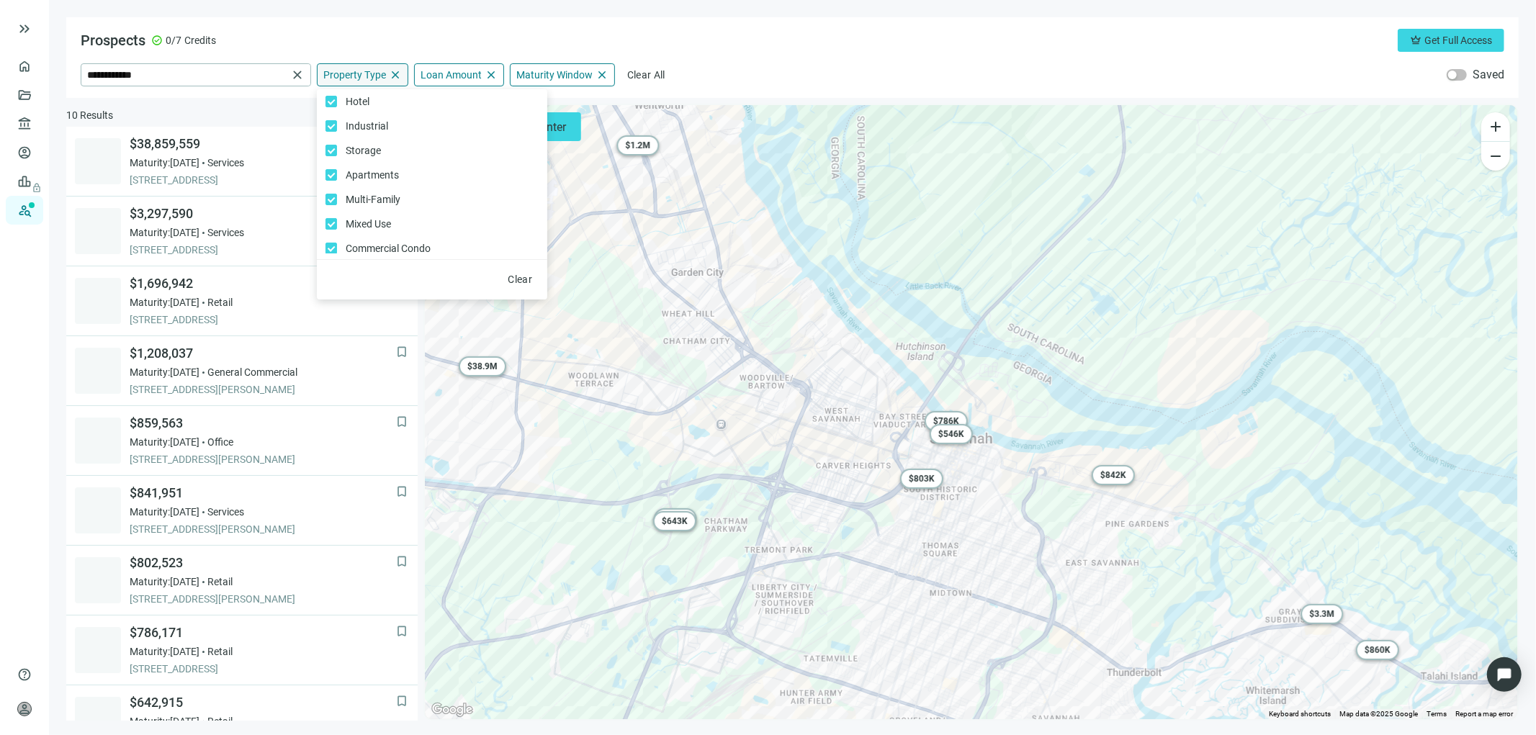
click at [364, 73] on span "Property Type" at bounding box center [354, 74] width 63 height 13
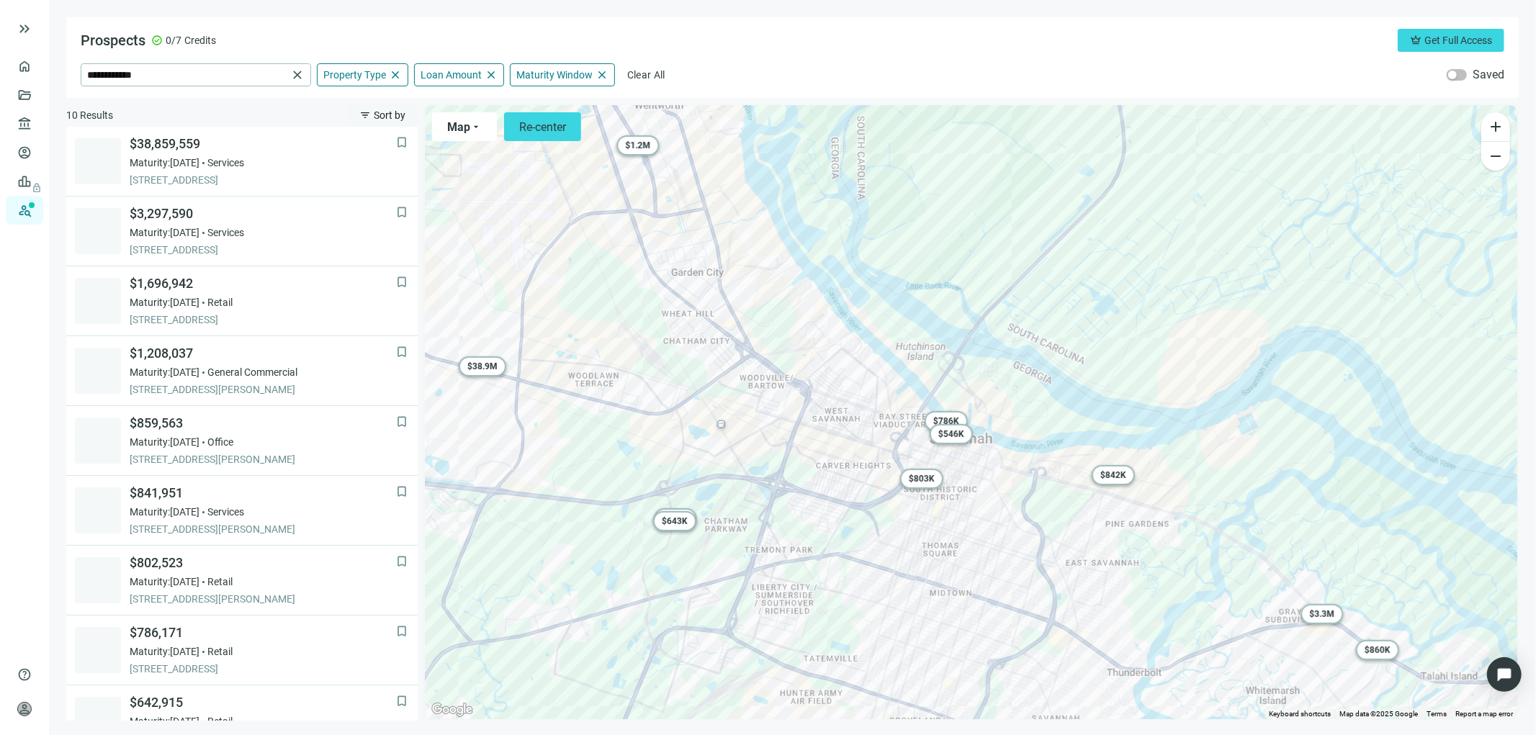
click at [401, 115] on span "Sort by" at bounding box center [390, 115] width 32 height 12
click at [399, 147] on span "Loan Amount (high to low)" at bounding box center [422, 148] width 122 height 14
click at [399, 121] on button "filter_list Sort by" at bounding box center [382, 115] width 71 height 23
click at [394, 151] on span "Loan Amount (high to low)" at bounding box center [422, 148] width 122 height 14
drag, startPoint x: 181, startPoint y: 69, endPoint x: 0, endPoint y: 71, distance: 180.7
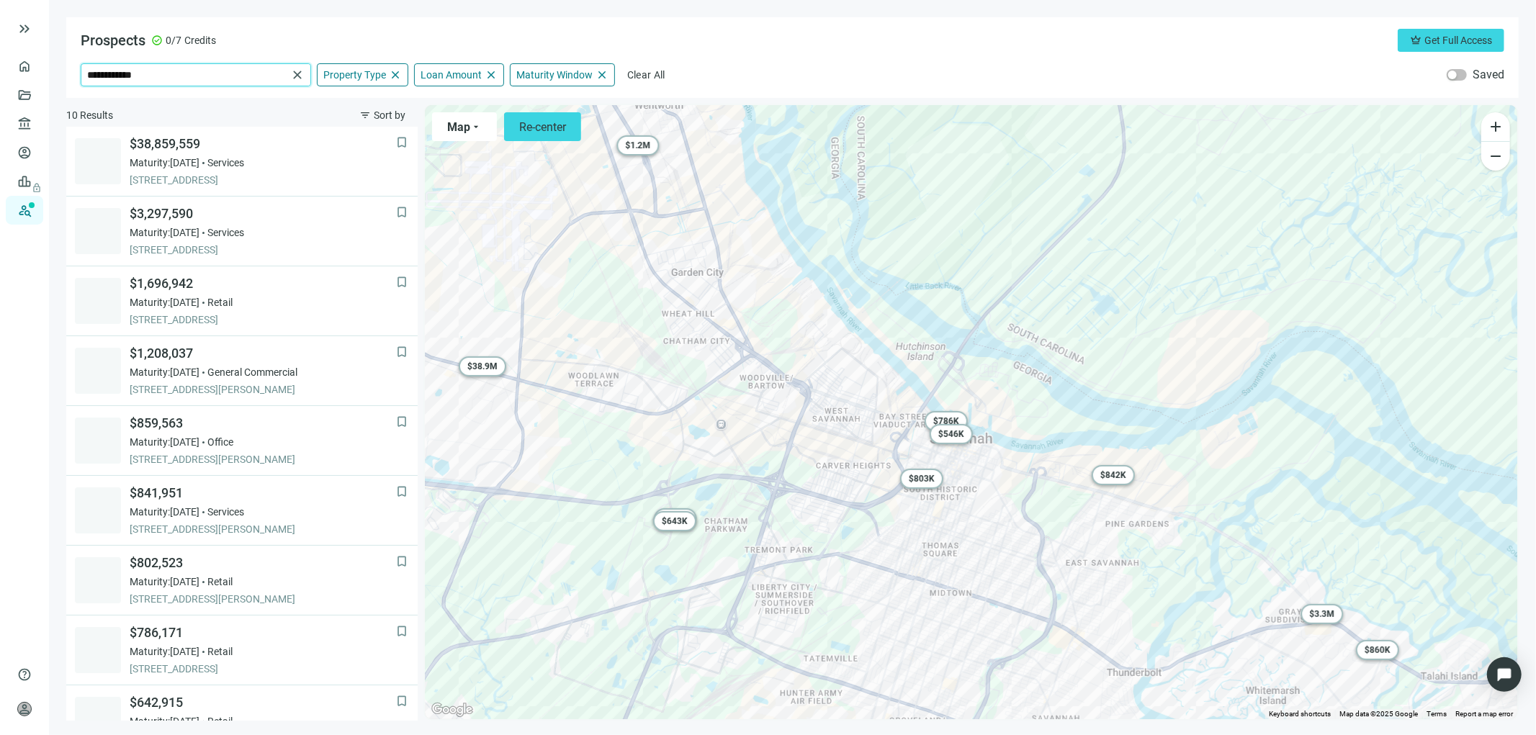
click at [0, 71] on div "**********" at bounding box center [768, 367] width 1536 height 735
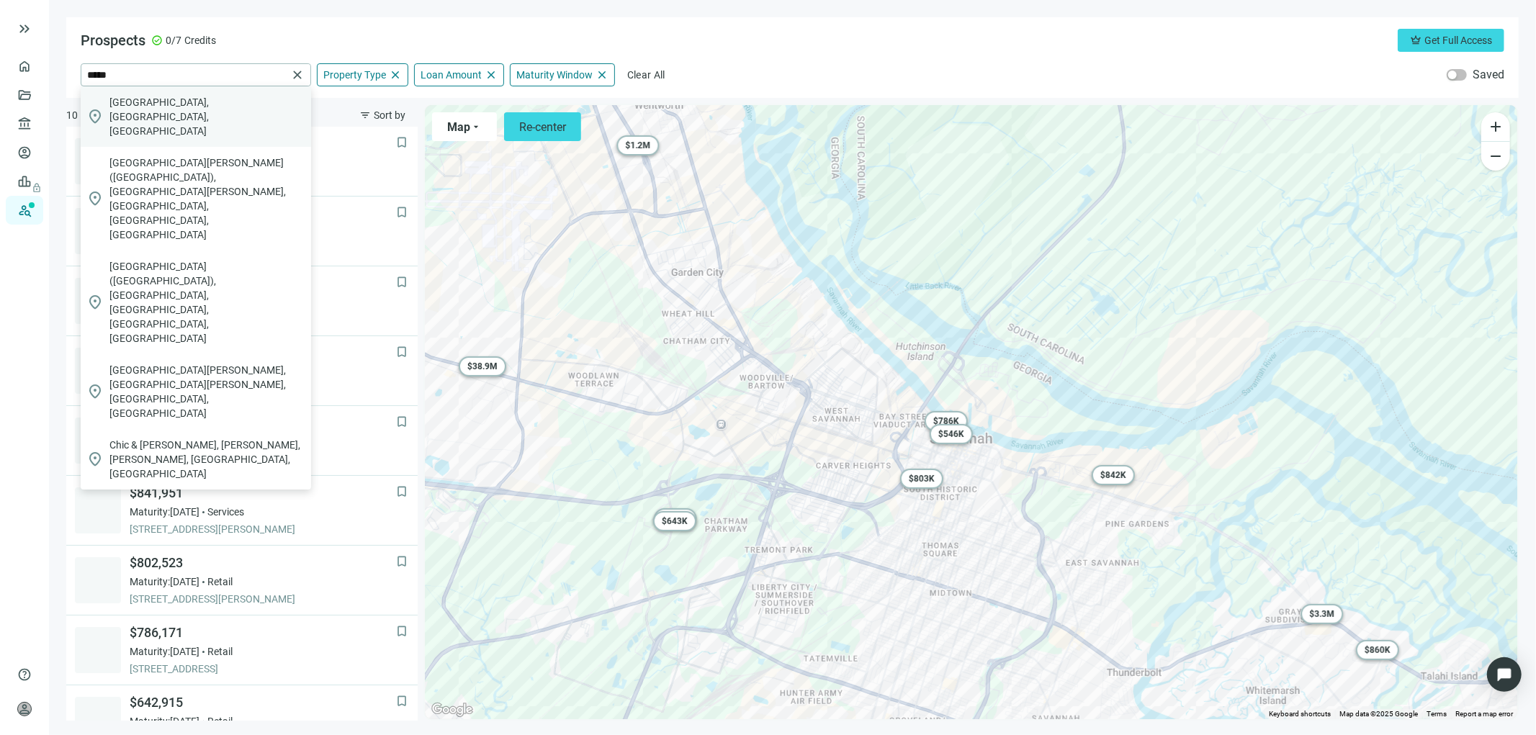
click at [170, 110] on span "Chicago, IL, USA" at bounding box center [207, 116] width 196 height 43
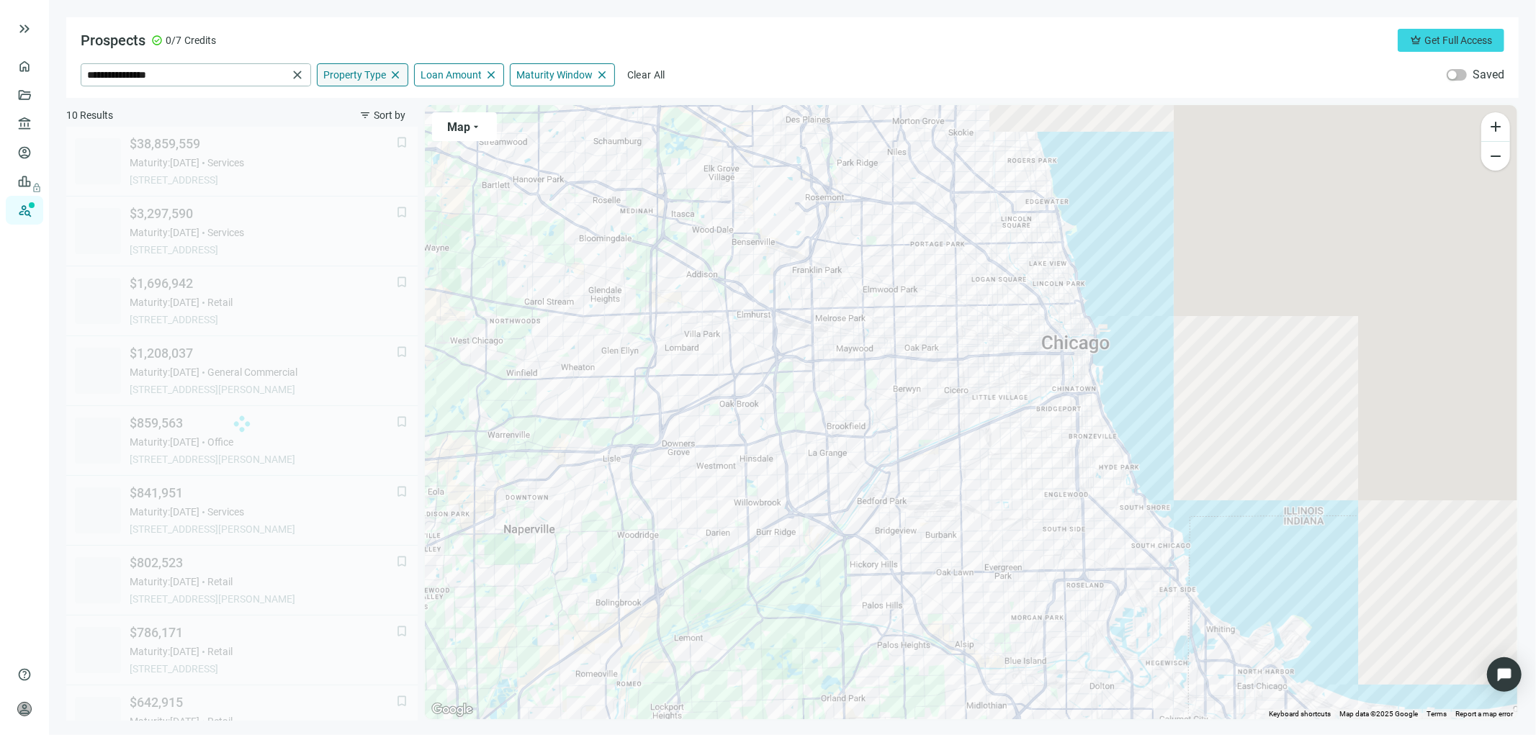
click at [371, 74] on span "Property Type" at bounding box center [354, 74] width 63 height 13
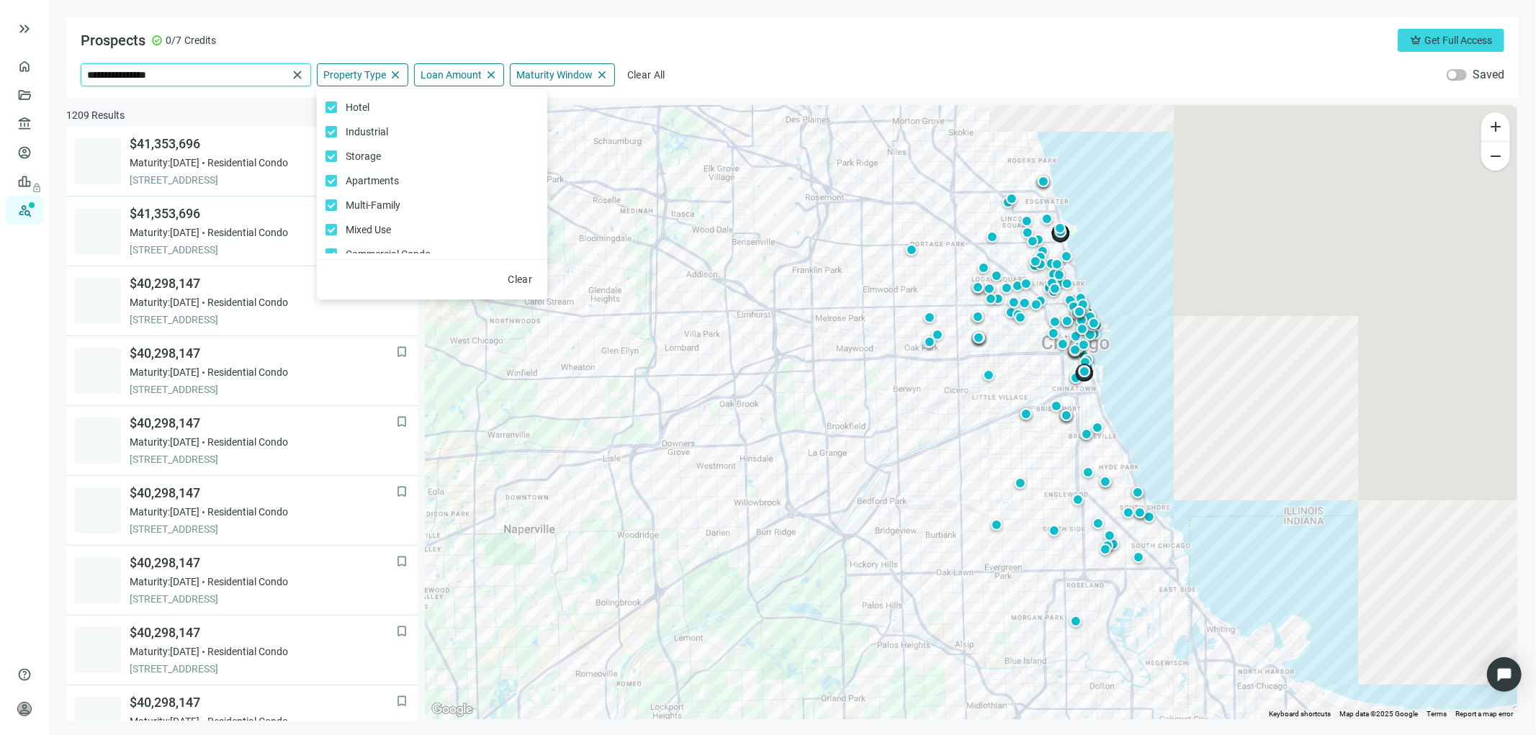
click at [274, 77] on input "**********" at bounding box center [187, 75] width 200 height 22
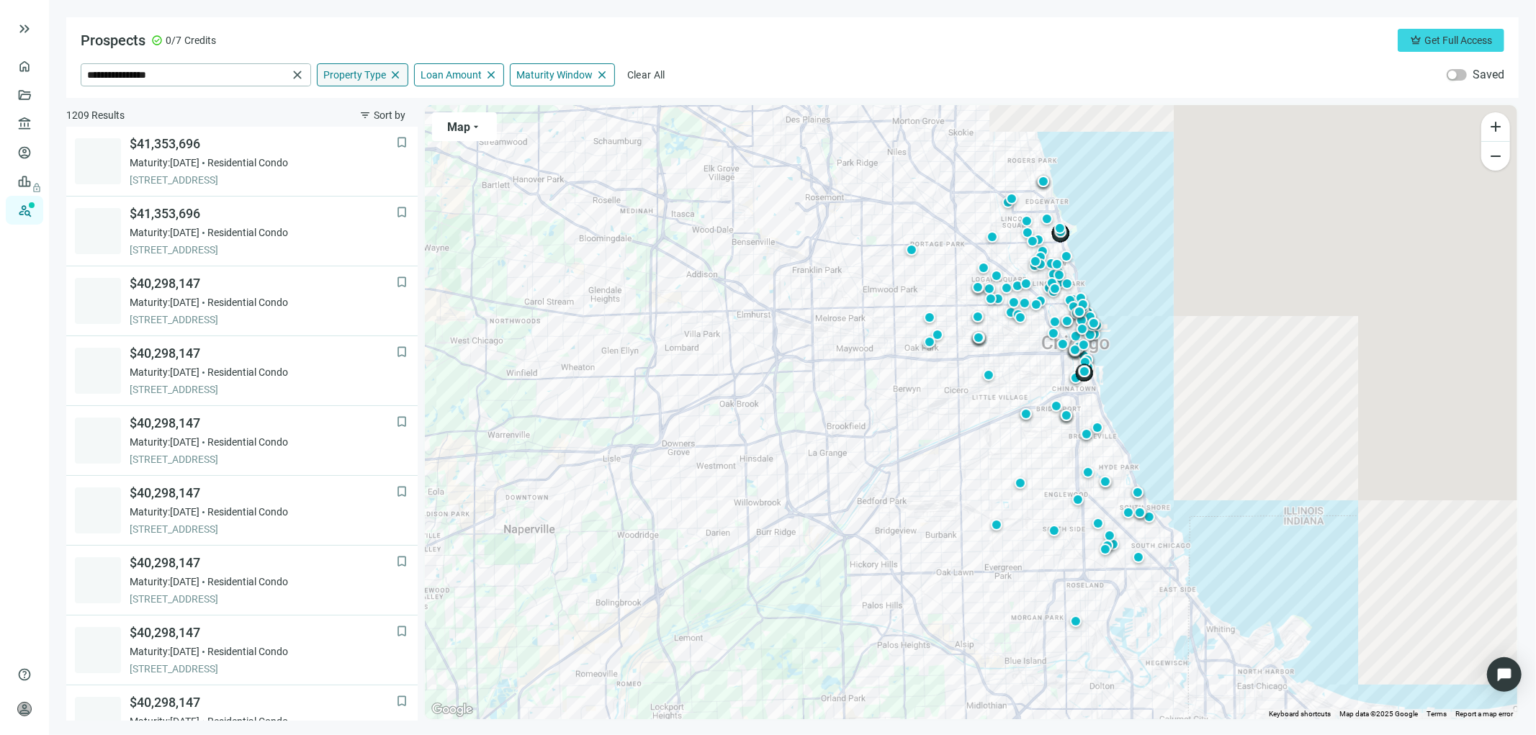
click at [396, 74] on span "close" at bounding box center [395, 74] width 13 height 13
click at [396, 73] on span "keyboard_arrow_up" at bounding box center [395, 74] width 13 height 13
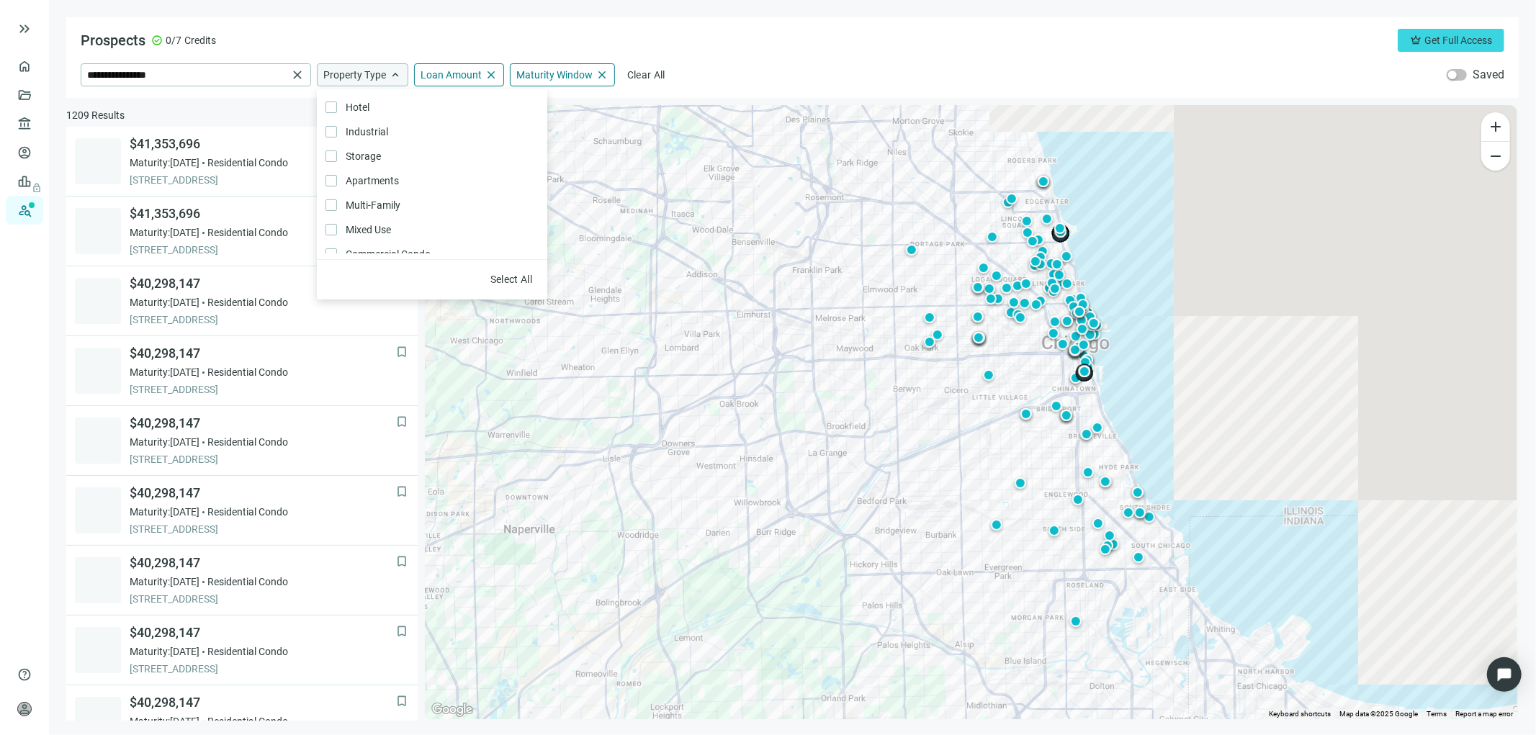
click at [396, 72] on span "keyboard_arrow_up" at bounding box center [395, 74] width 13 height 13
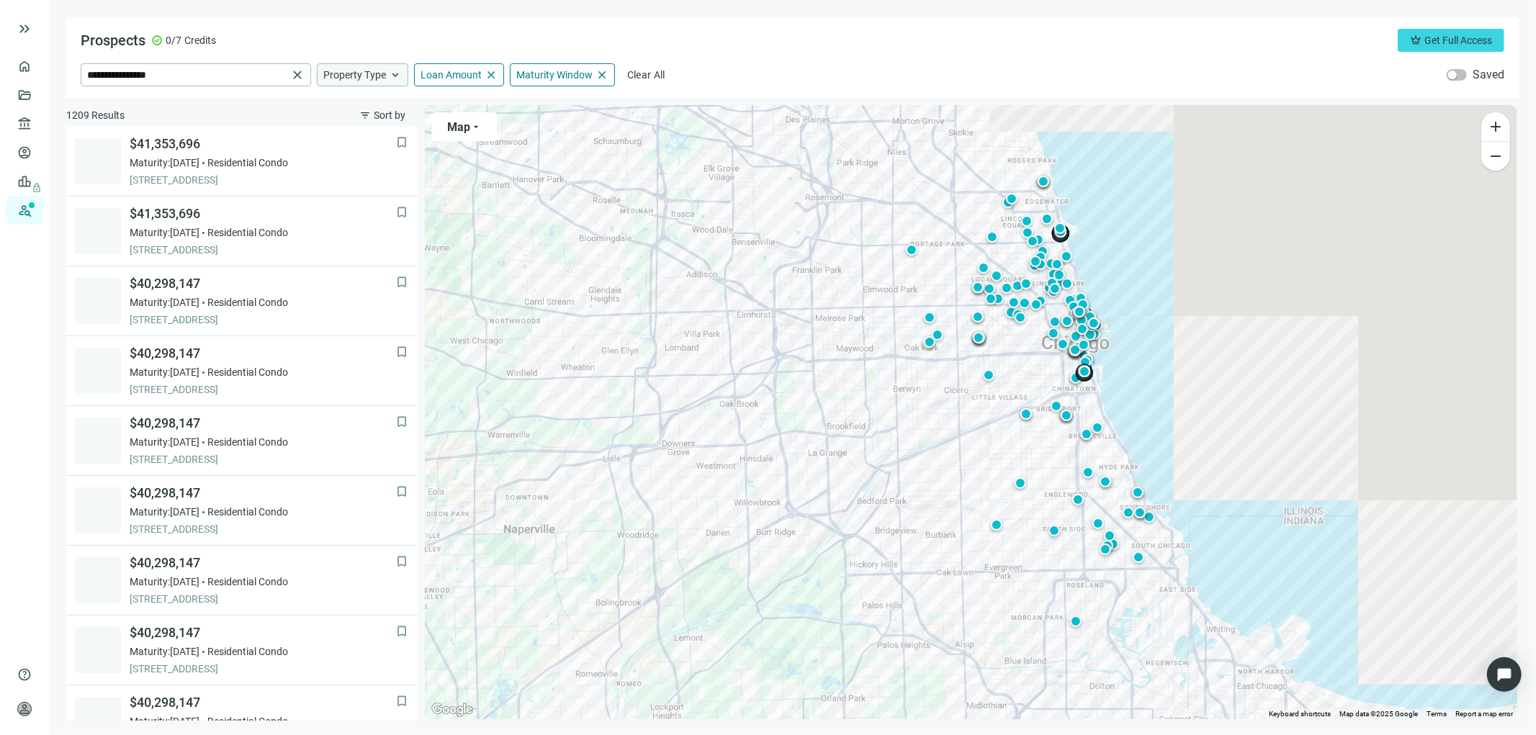
click at [397, 71] on span "keyboard_arrow_up" at bounding box center [395, 74] width 13 height 13
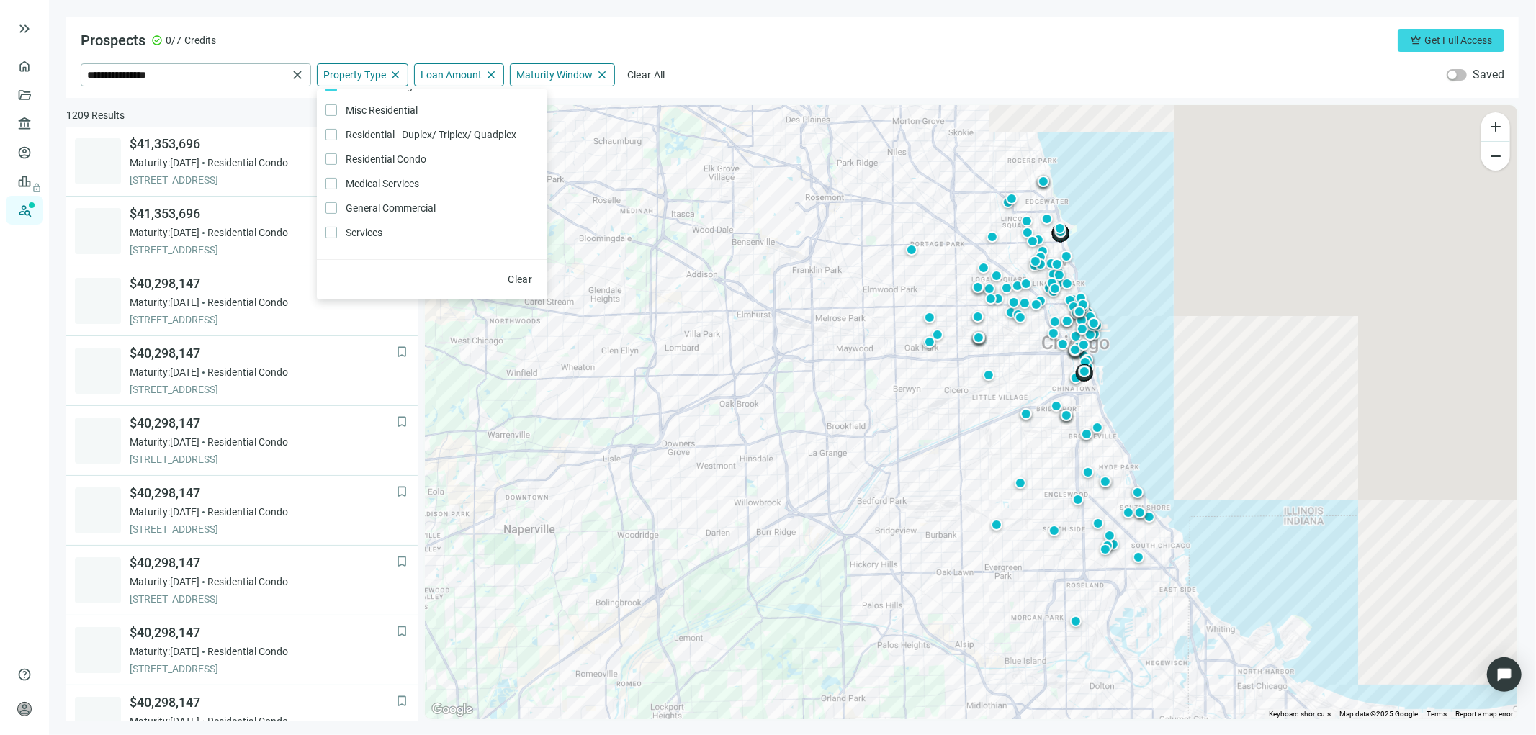
scroll to position [305, 0]
click at [486, 70] on span "close" at bounding box center [490, 74] width 13 height 13
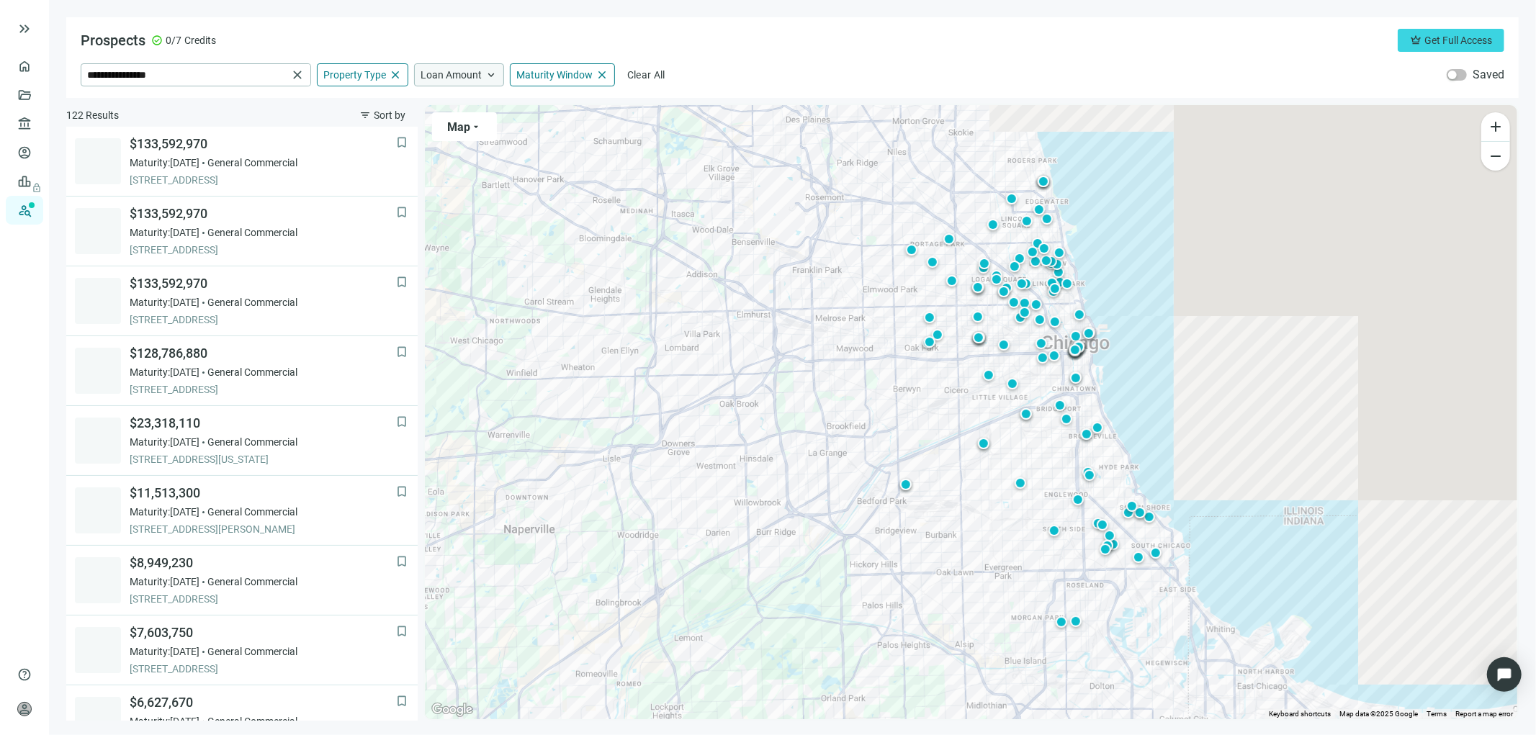
click at [488, 68] on span "keyboard_arrow_up" at bounding box center [490, 74] width 13 height 13
drag, startPoint x: 626, startPoint y: 109, endPoint x: 572, endPoint y: 109, distance: 54.7
click at [572, 109] on div at bounding box center [570, 110] width 7 height 7
click at [579, 79] on span "Maturity Window" at bounding box center [554, 74] width 76 height 13
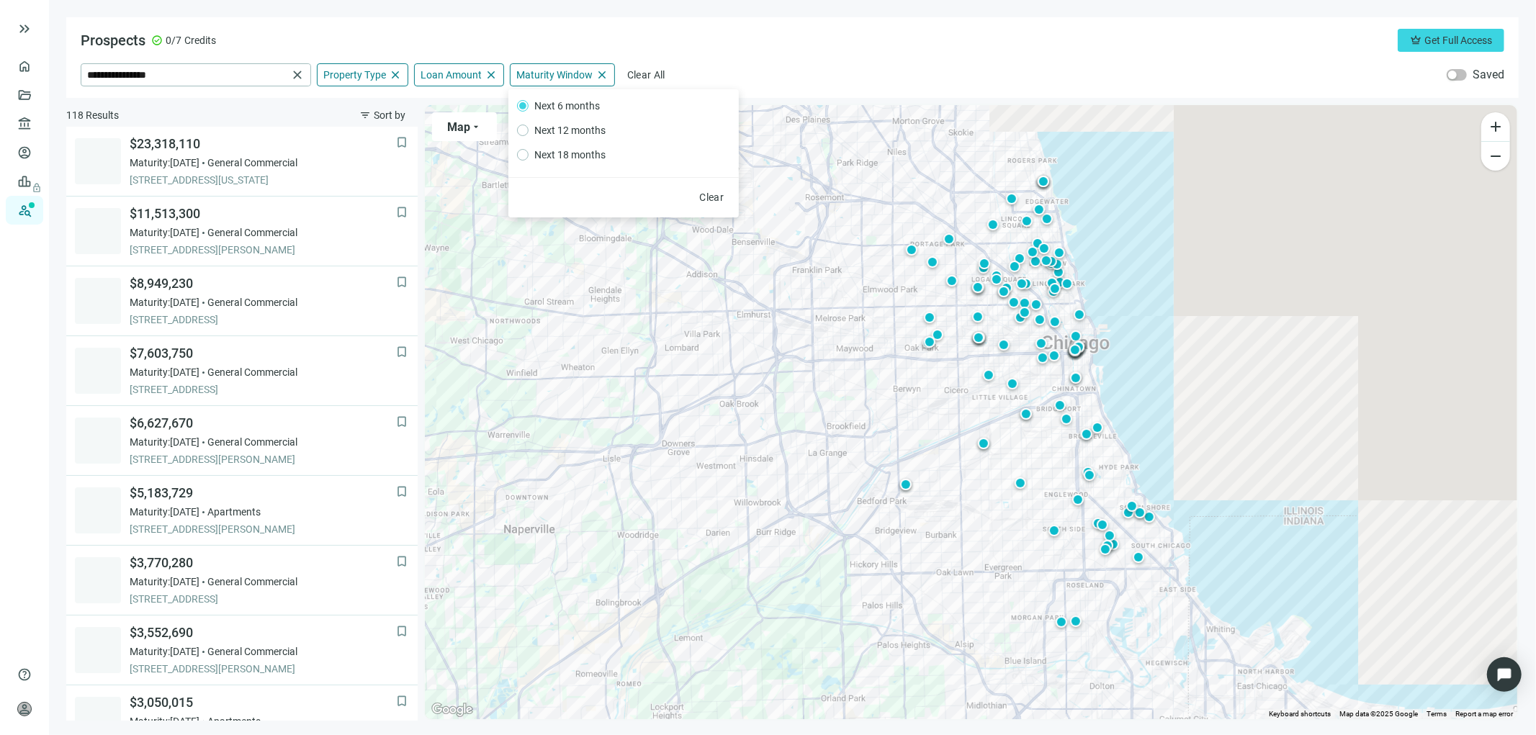
click at [562, 102] on span "Next 6 months" at bounding box center [566, 106] width 77 height 16
click at [176, 71] on input "**********" at bounding box center [187, 75] width 200 height 22
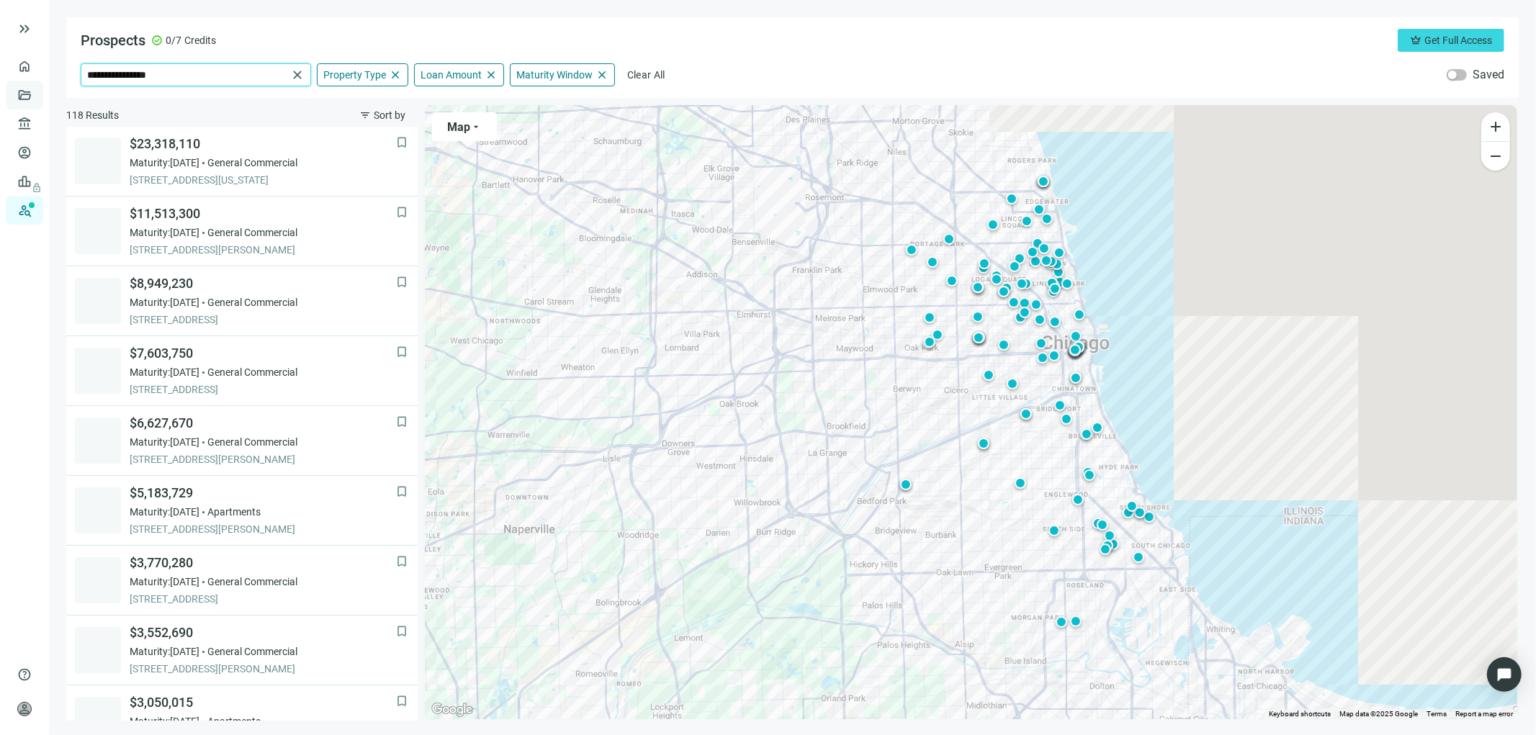
drag, startPoint x: 174, startPoint y: 71, endPoint x: 26, endPoint y: 85, distance: 149.0
click at [30, 84] on div "**********" at bounding box center [768, 367] width 1536 height 735
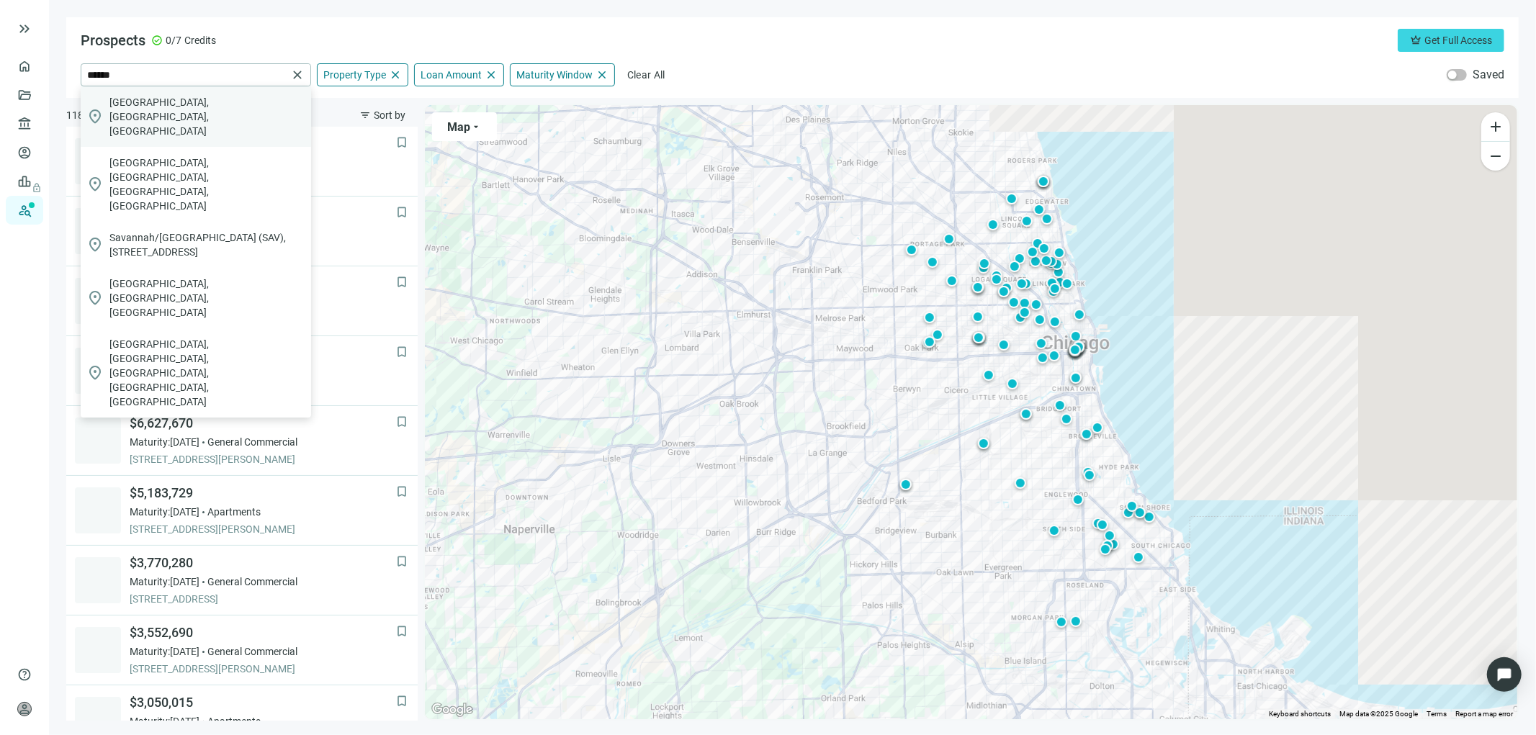
click at [146, 96] on span "Savannah, GA, USA" at bounding box center [207, 116] width 196 height 43
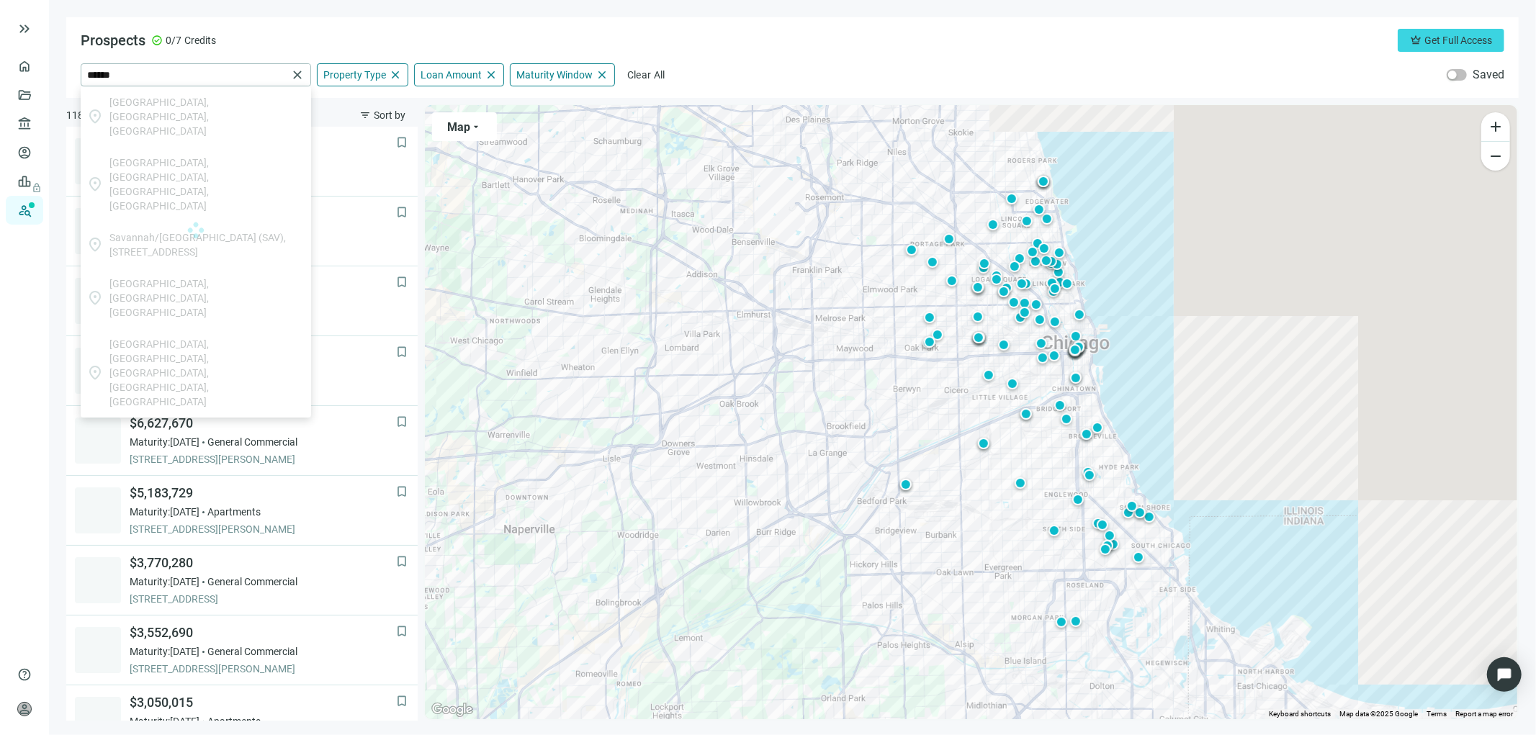
type input "**********"
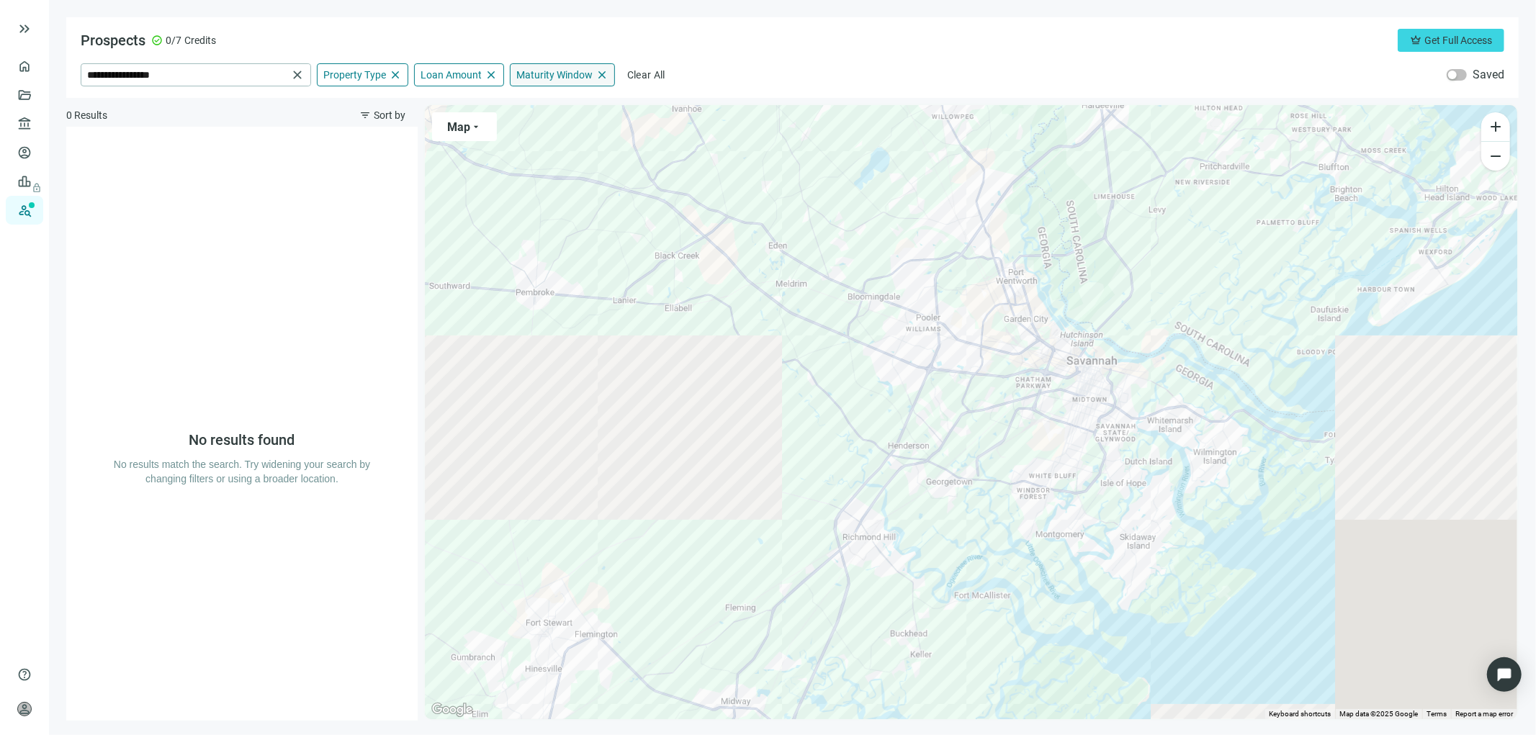
click at [599, 72] on span "close" at bounding box center [601, 74] width 13 height 13
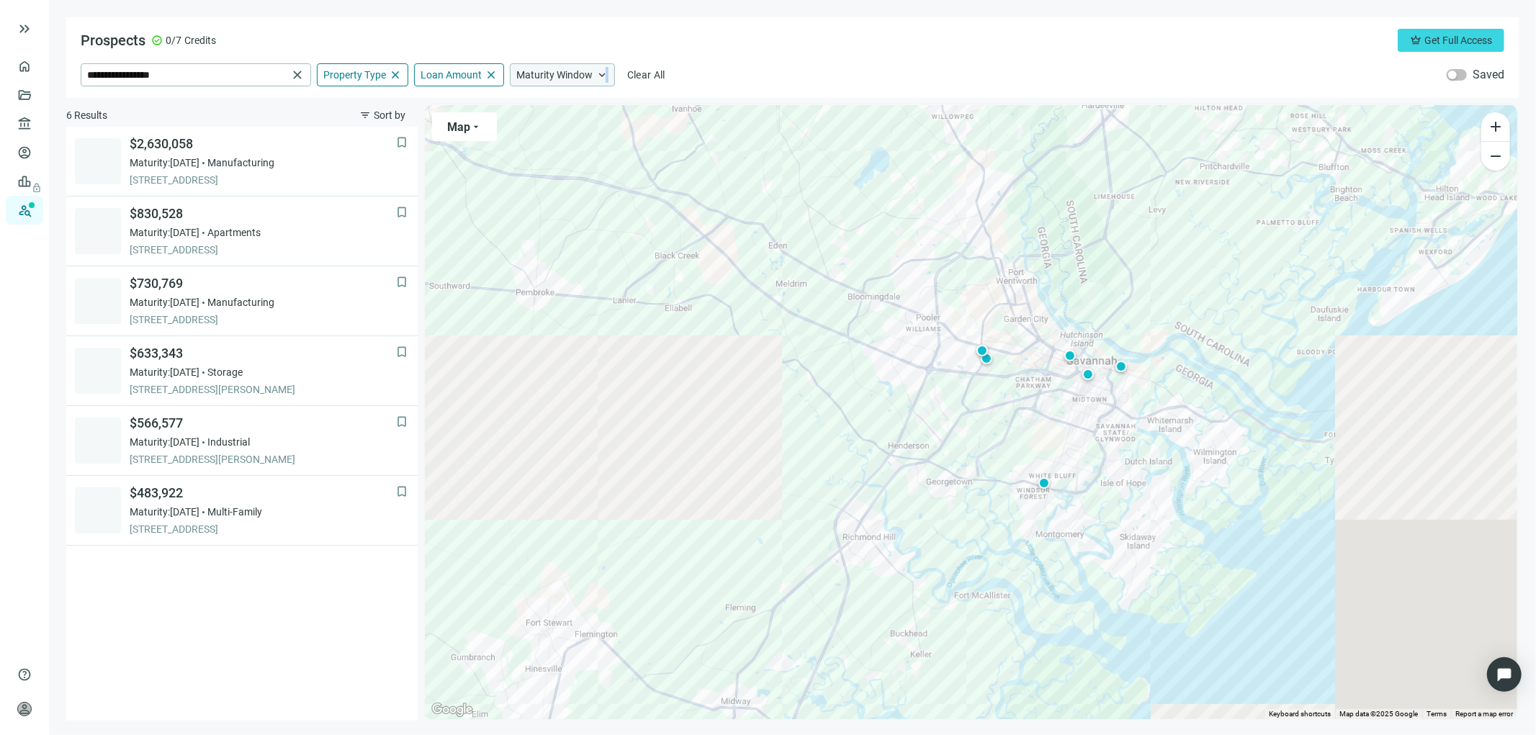
click at [606, 71] on span "keyboard_arrow_up" at bounding box center [601, 74] width 13 height 13
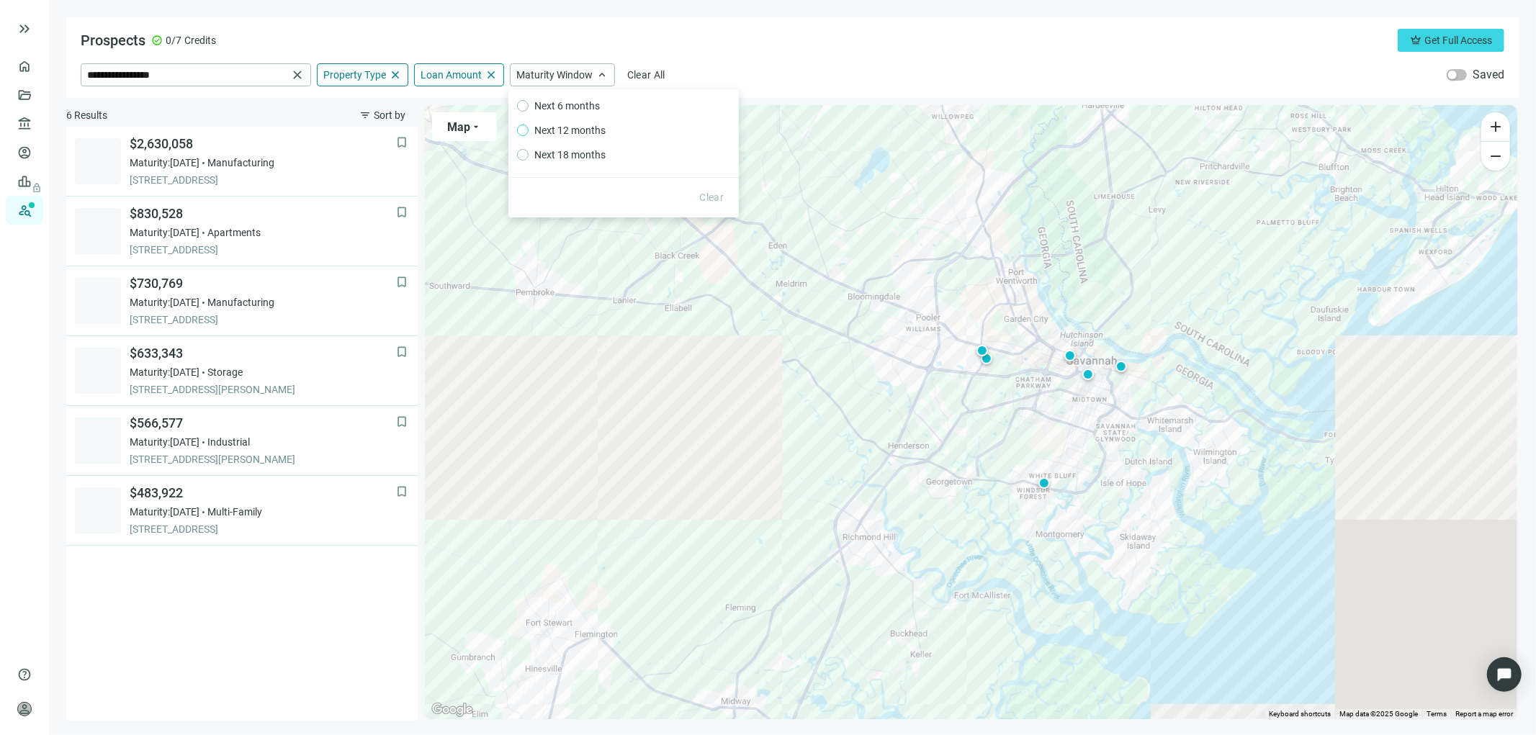
click at [572, 130] on span "Next 12 months" at bounding box center [569, 130] width 83 height 16
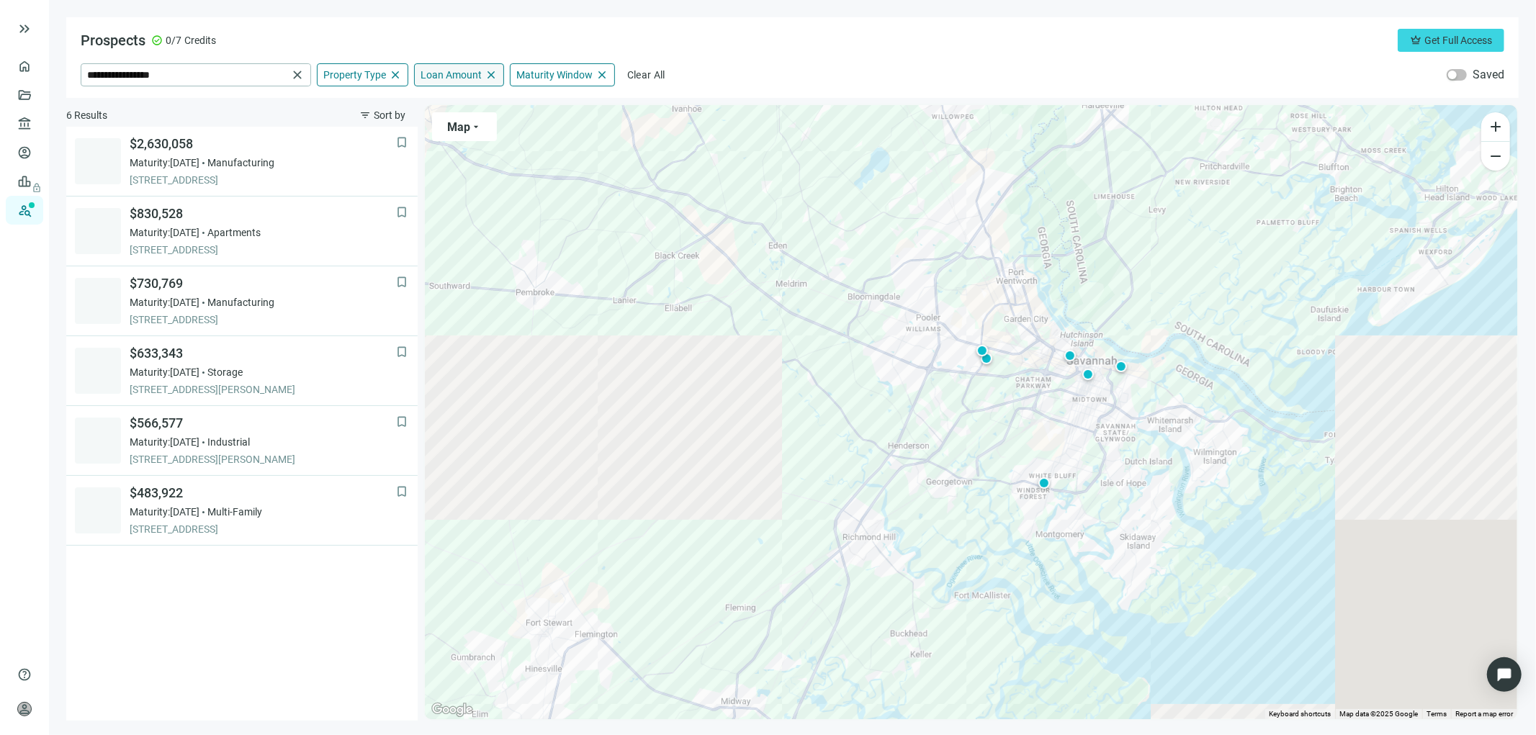
click at [471, 74] on span "Loan Amount" at bounding box center [450, 74] width 61 height 13
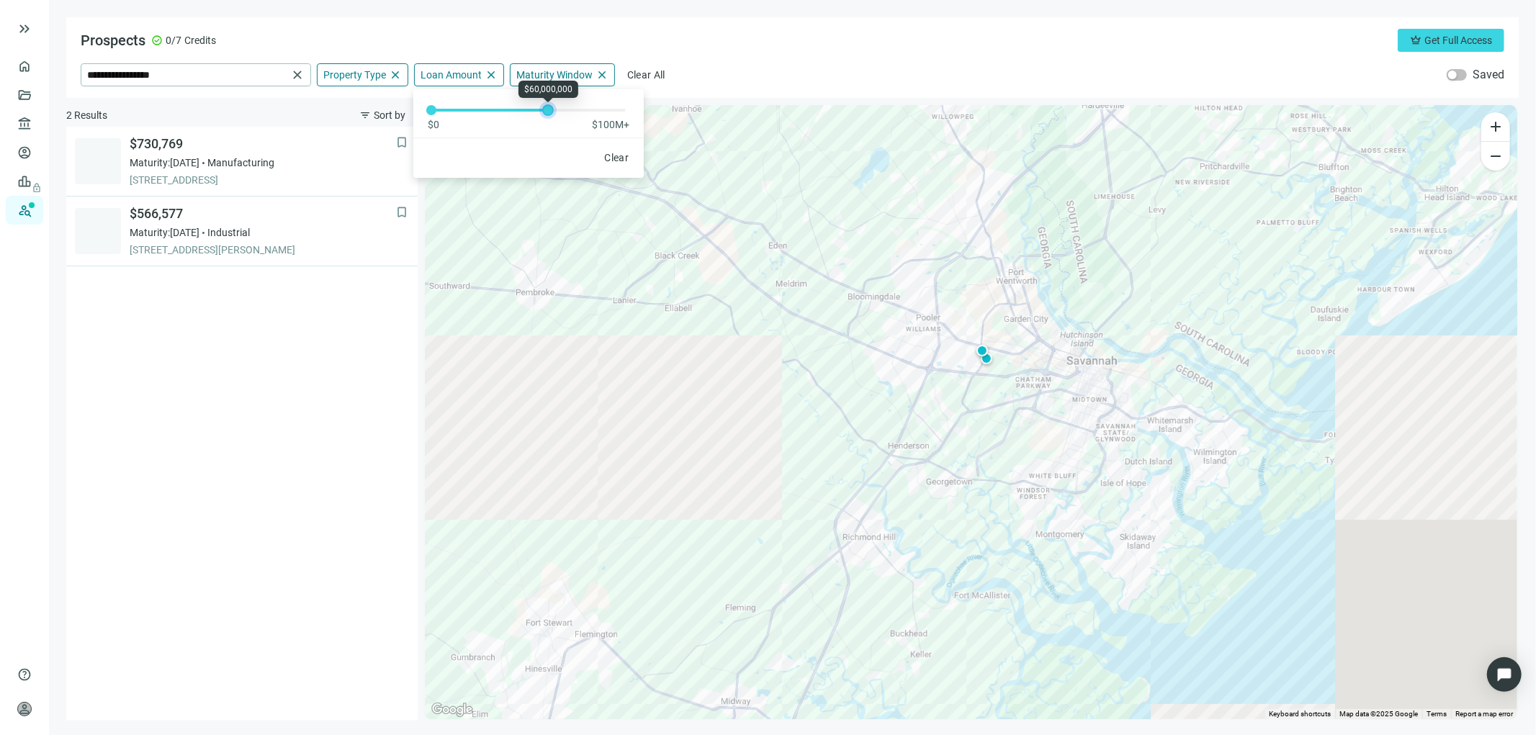
drag, startPoint x: 572, startPoint y: 109, endPoint x: 549, endPoint y: 108, distance: 23.0
click at [549, 108] on div at bounding box center [547, 110] width 7 height 7
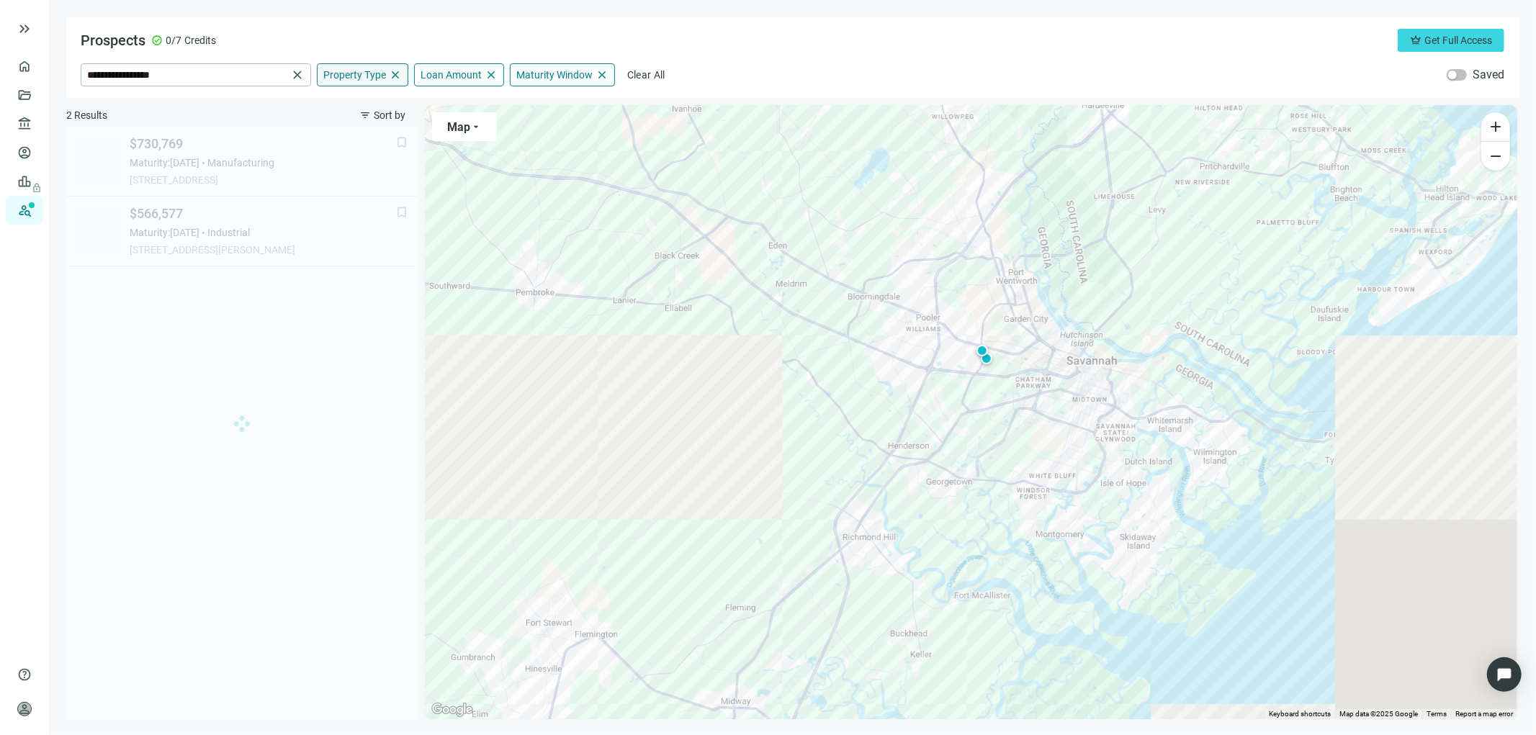
click at [360, 73] on span "Property Type" at bounding box center [354, 74] width 63 height 13
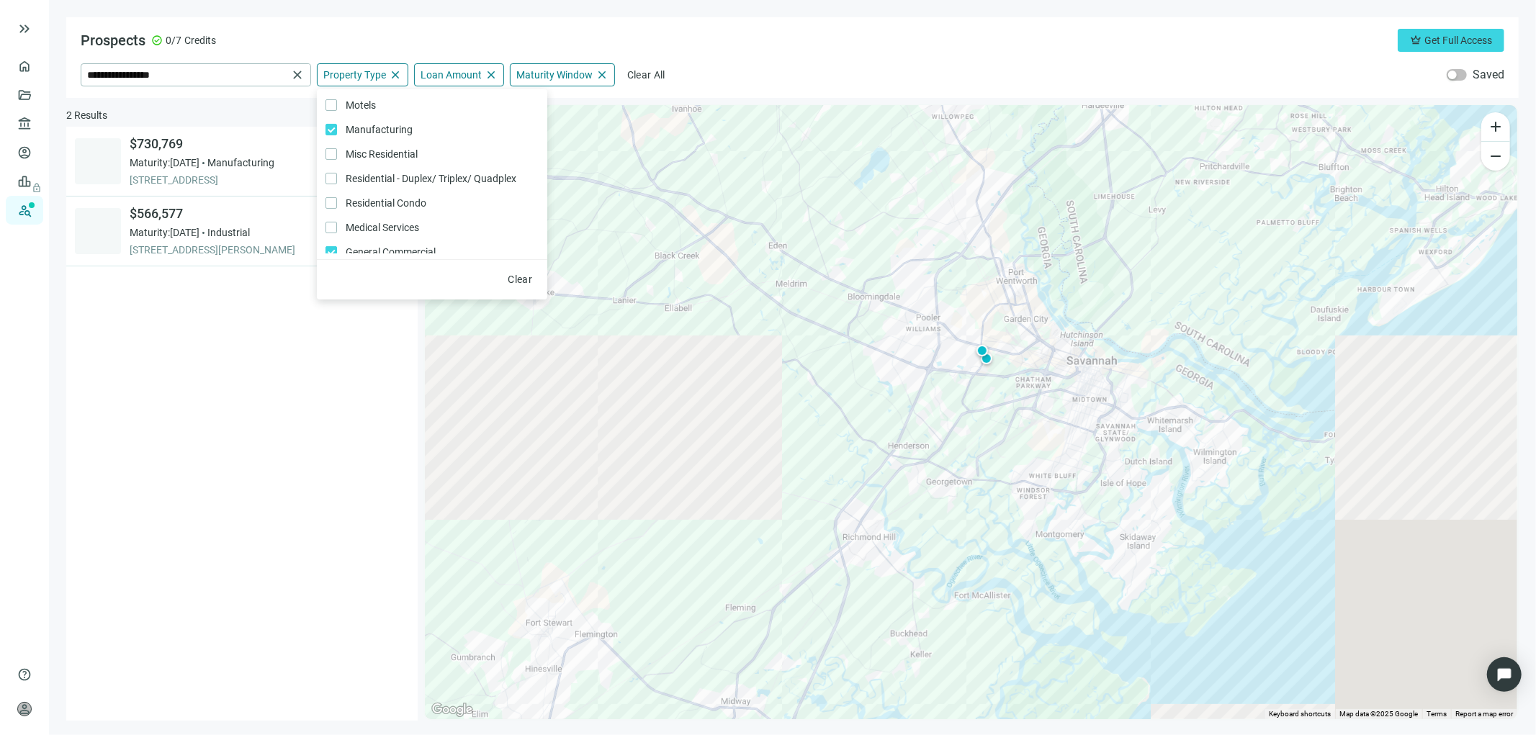
scroll to position [305, 0]
click at [234, 68] on input "**********" at bounding box center [187, 75] width 200 height 22
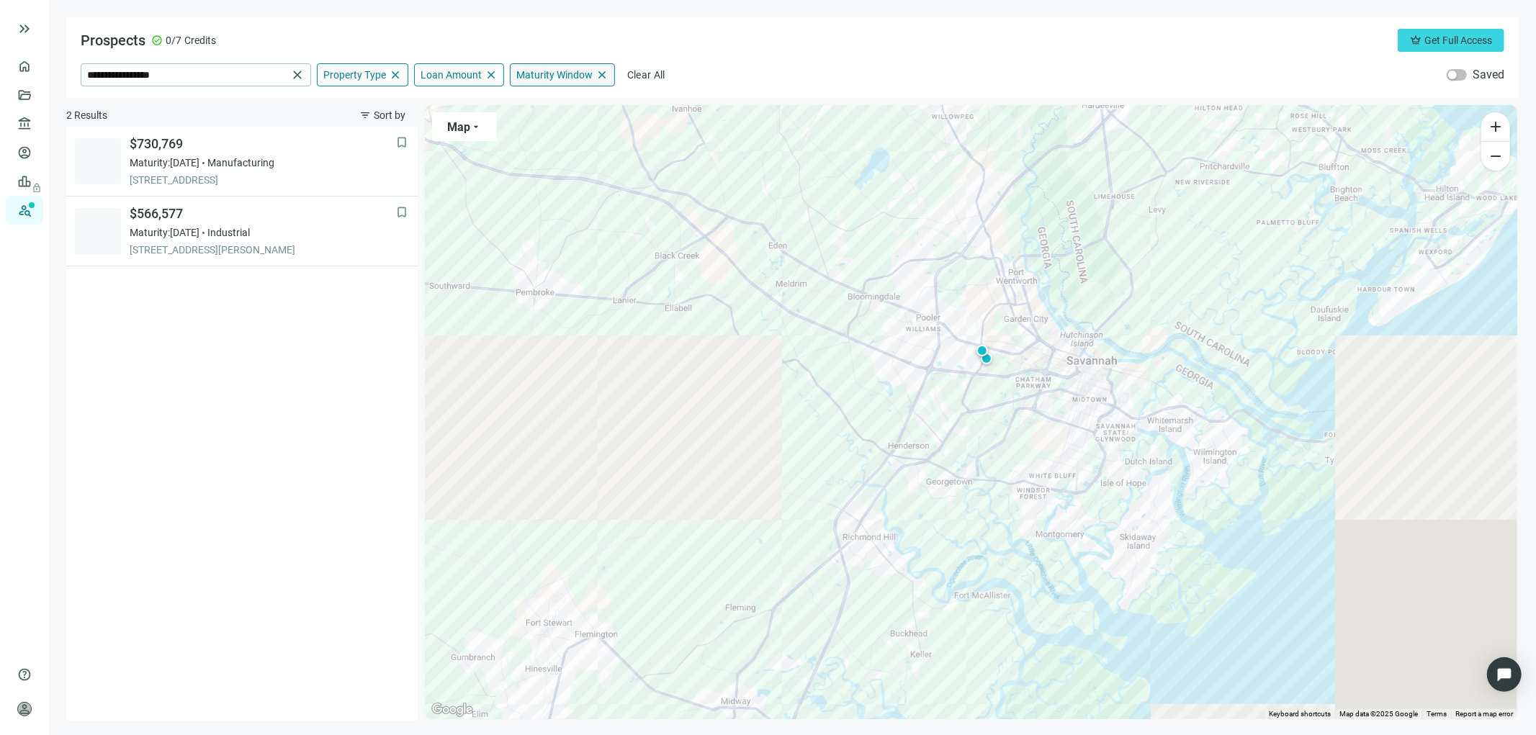
click at [601, 73] on span "close" at bounding box center [601, 74] width 13 height 13
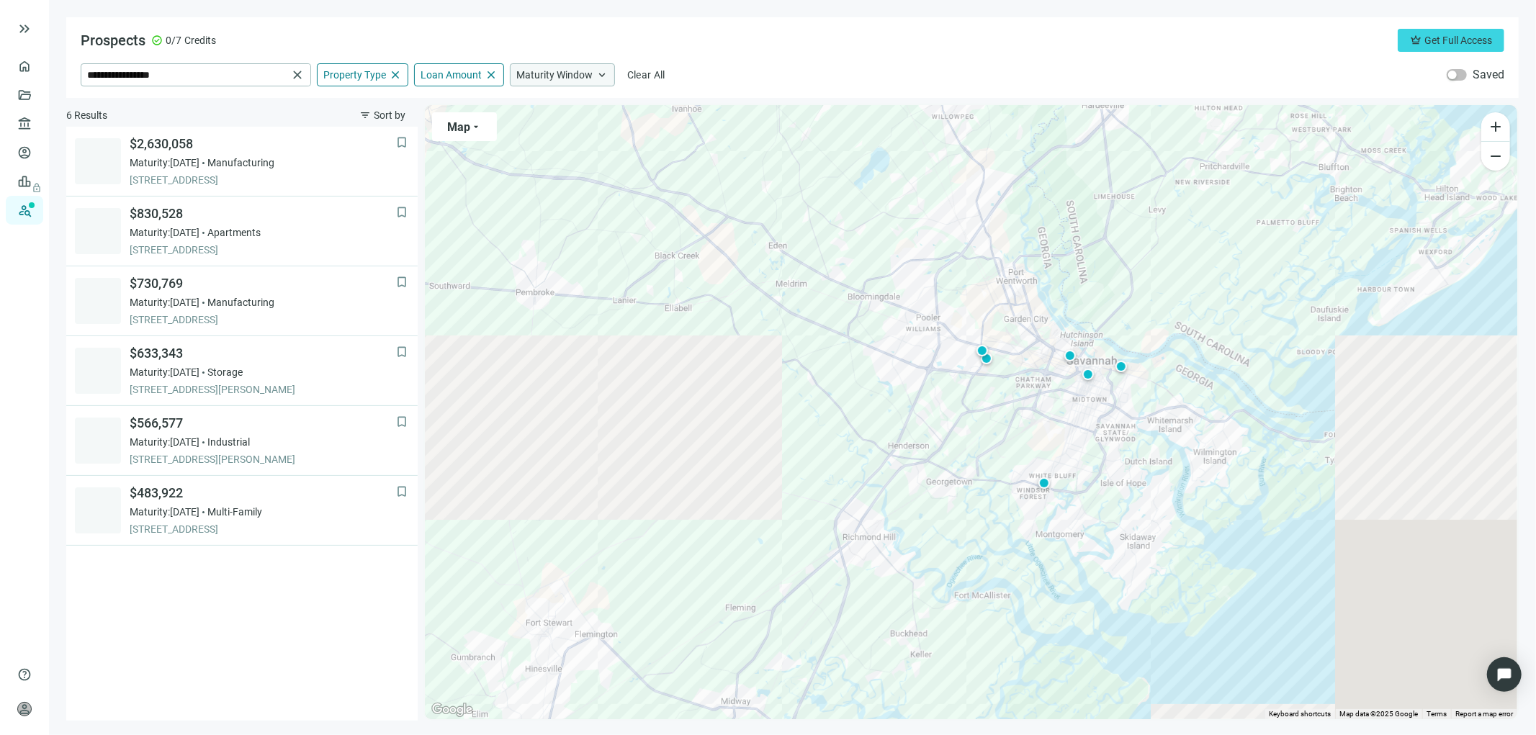
click at [601, 75] on span "keyboard_arrow_up" at bounding box center [601, 74] width 13 height 13
click at [572, 75] on span "Maturity Window" at bounding box center [554, 74] width 76 height 13
drag, startPoint x: 775, startPoint y: 66, endPoint x: 765, endPoint y: 66, distance: 10.1
click at [775, 66] on div "**********" at bounding box center [792, 74] width 1423 height 23
click at [448, 72] on span "Loan Amount" at bounding box center [450, 74] width 61 height 13
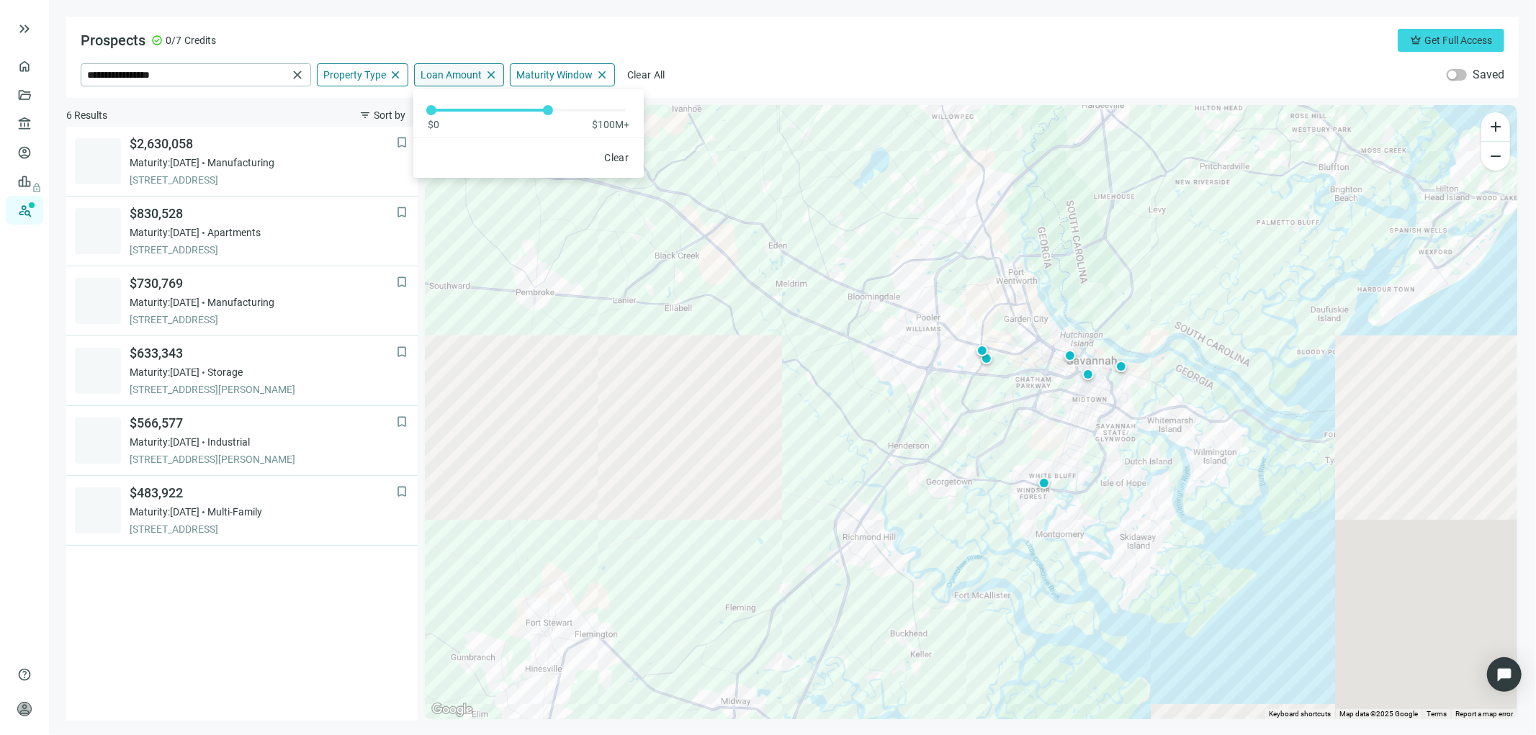
click at [448, 74] on span "Loan Amount" at bounding box center [450, 74] width 61 height 13
click at [359, 72] on span "Property Type" at bounding box center [354, 74] width 63 height 13
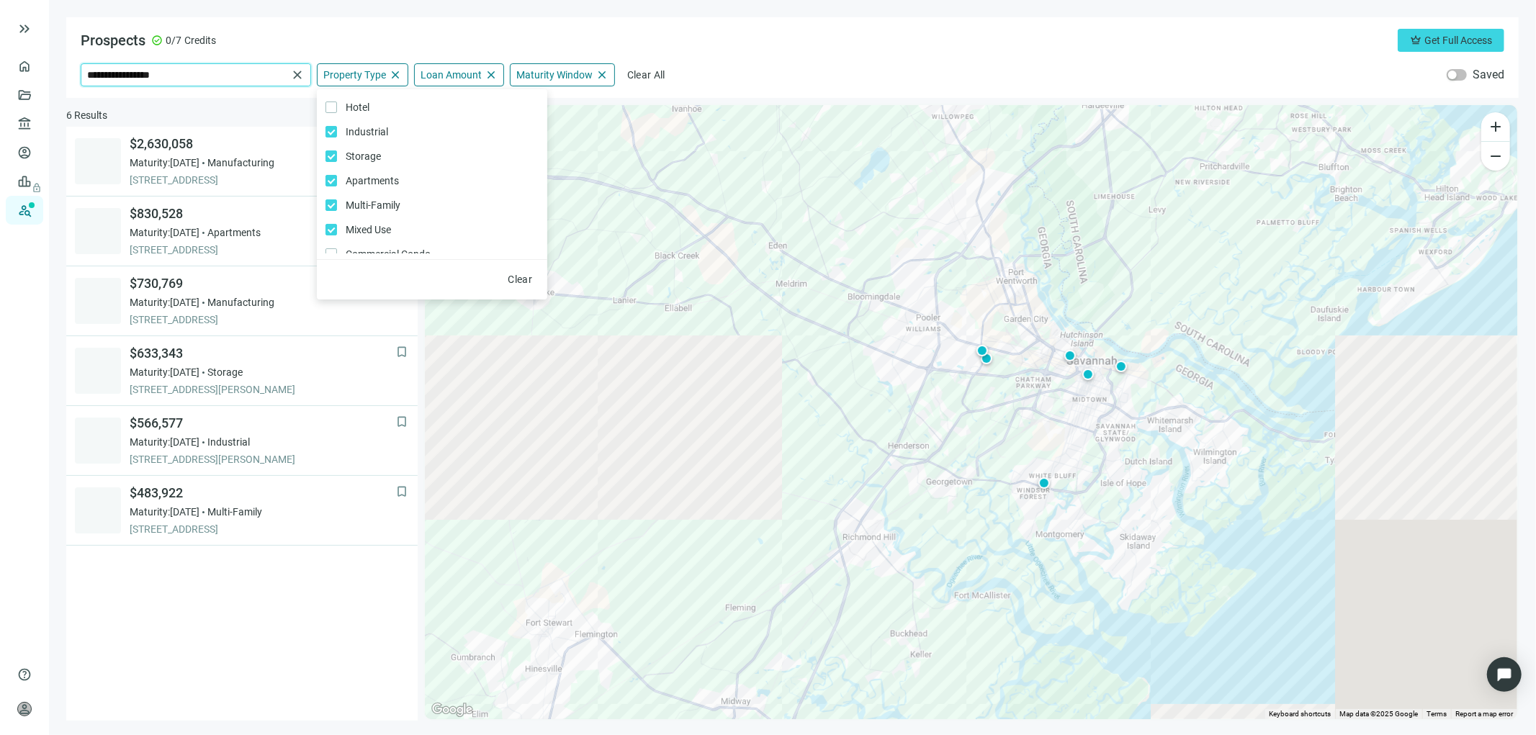
click at [243, 74] on input "**********" at bounding box center [187, 75] width 200 height 22
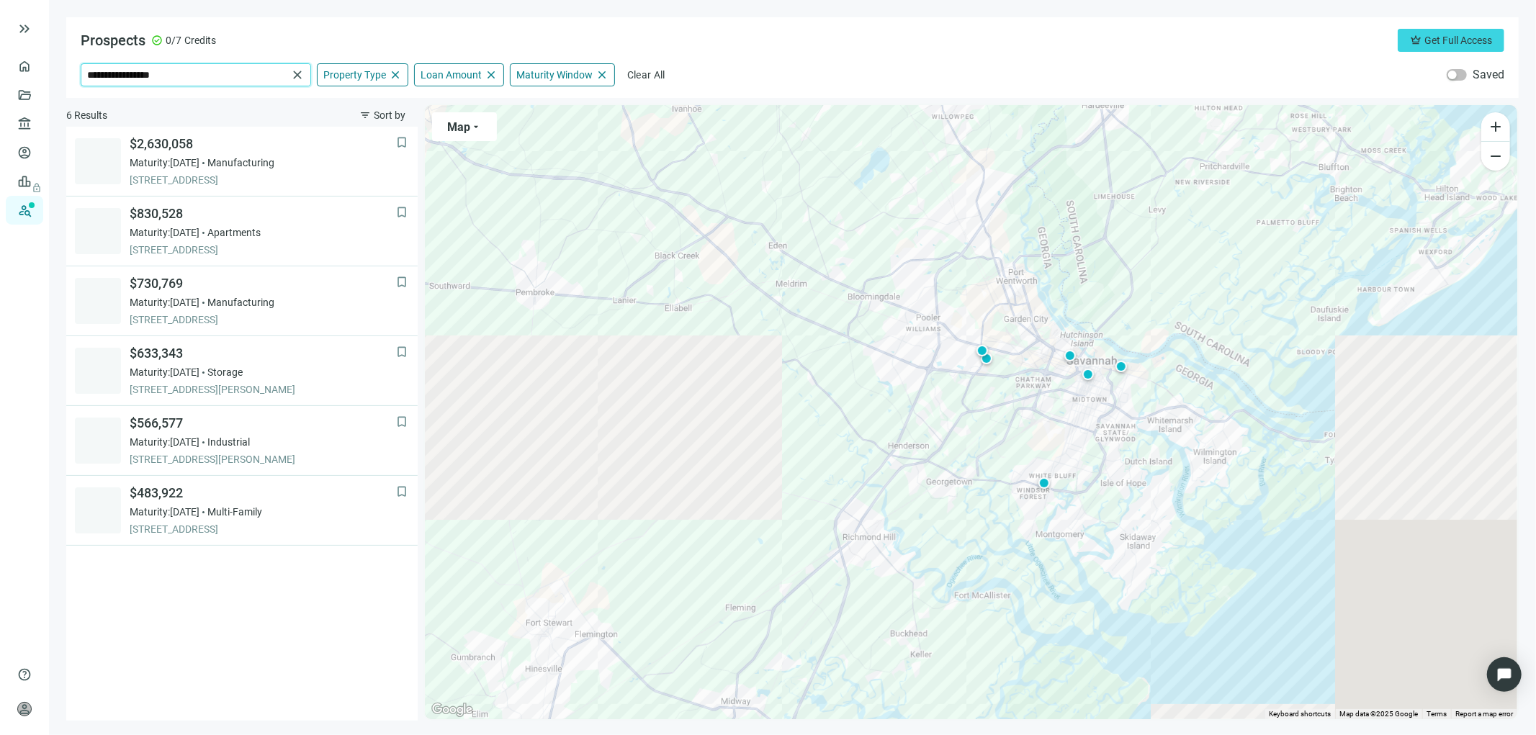
drag, startPoint x: 173, startPoint y: 75, endPoint x: 97, endPoint y: 73, distance: 75.6
click at [97, 73] on input "**********" at bounding box center [187, 75] width 200 height 22
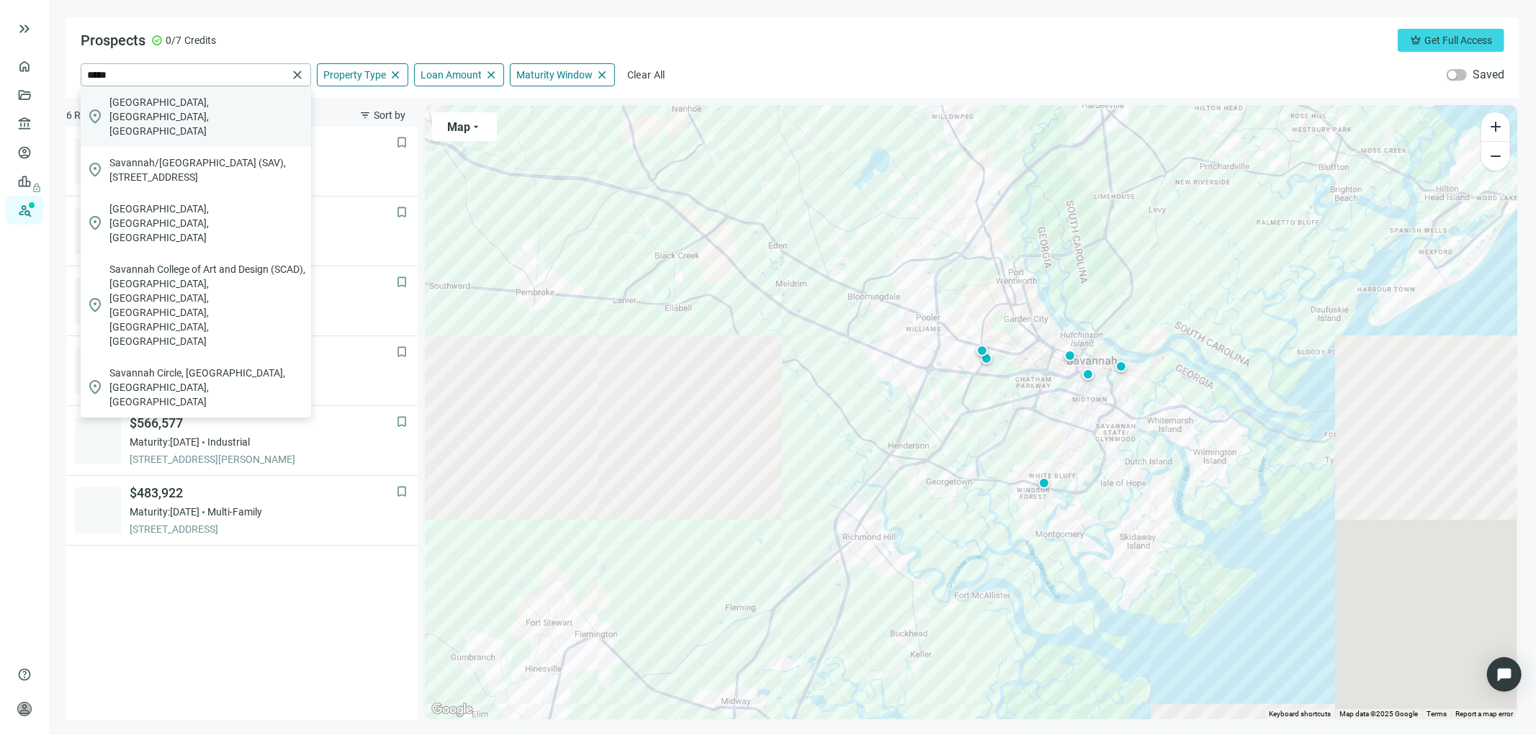
click at [126, 102] on span "Savannah, GA, USA" at bounding box center [207, 116] width 196 height 43
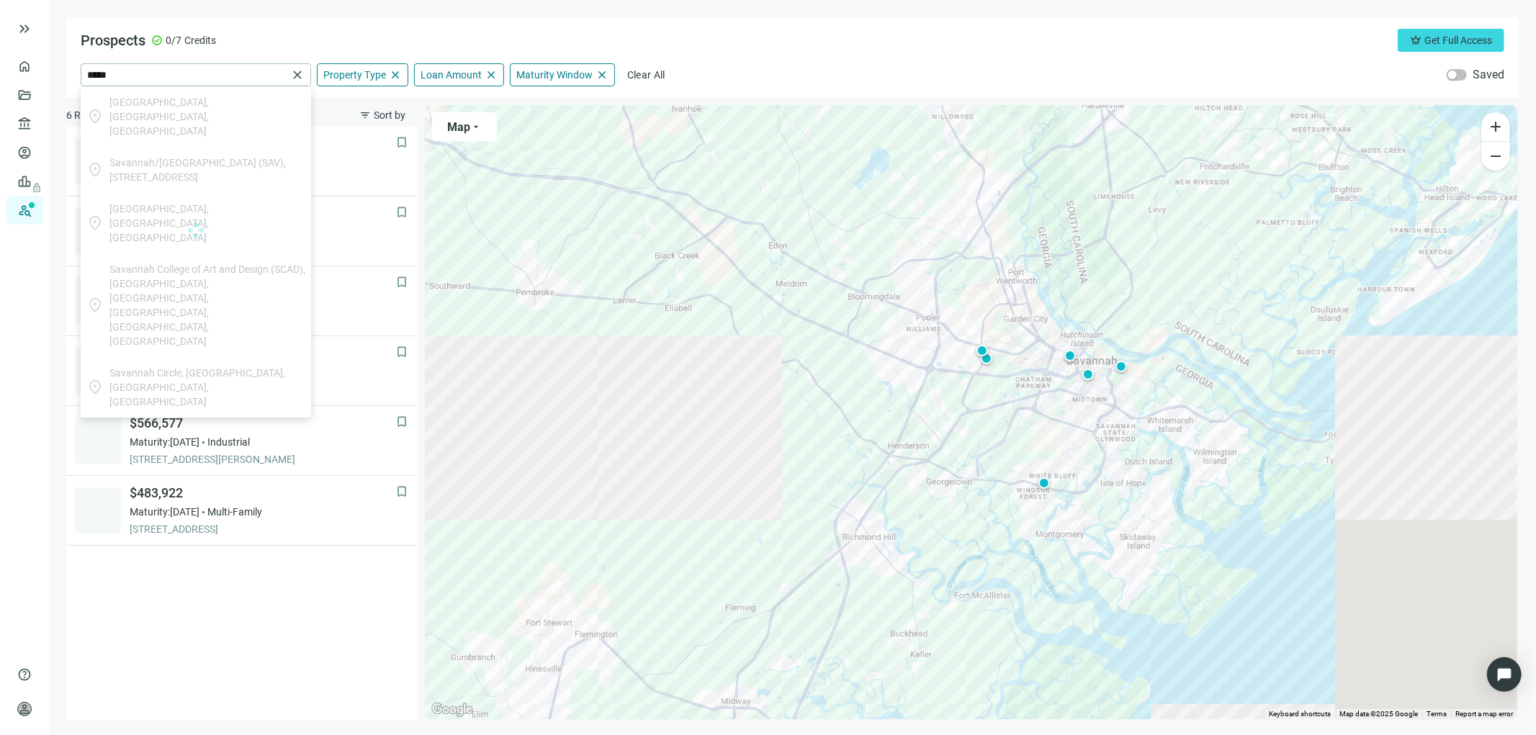
type input "**********"
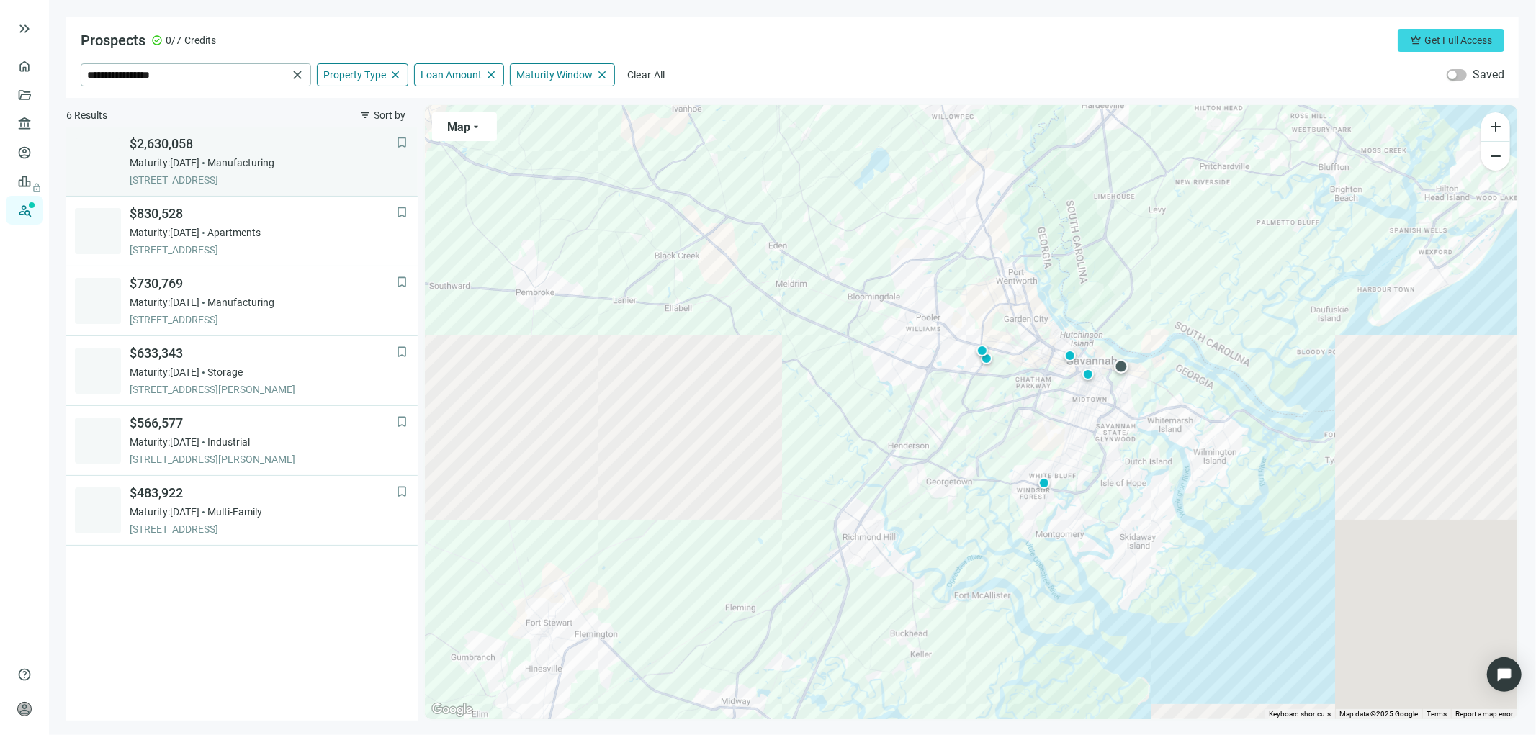
click at [252, 153] on div "$2,630,058 Maturity: 11.30.2026 Manufacturing 1700 E PRESIDENT ST, SAVANNAH, 31…" at bounding box center [263, 161] width 266 height 52
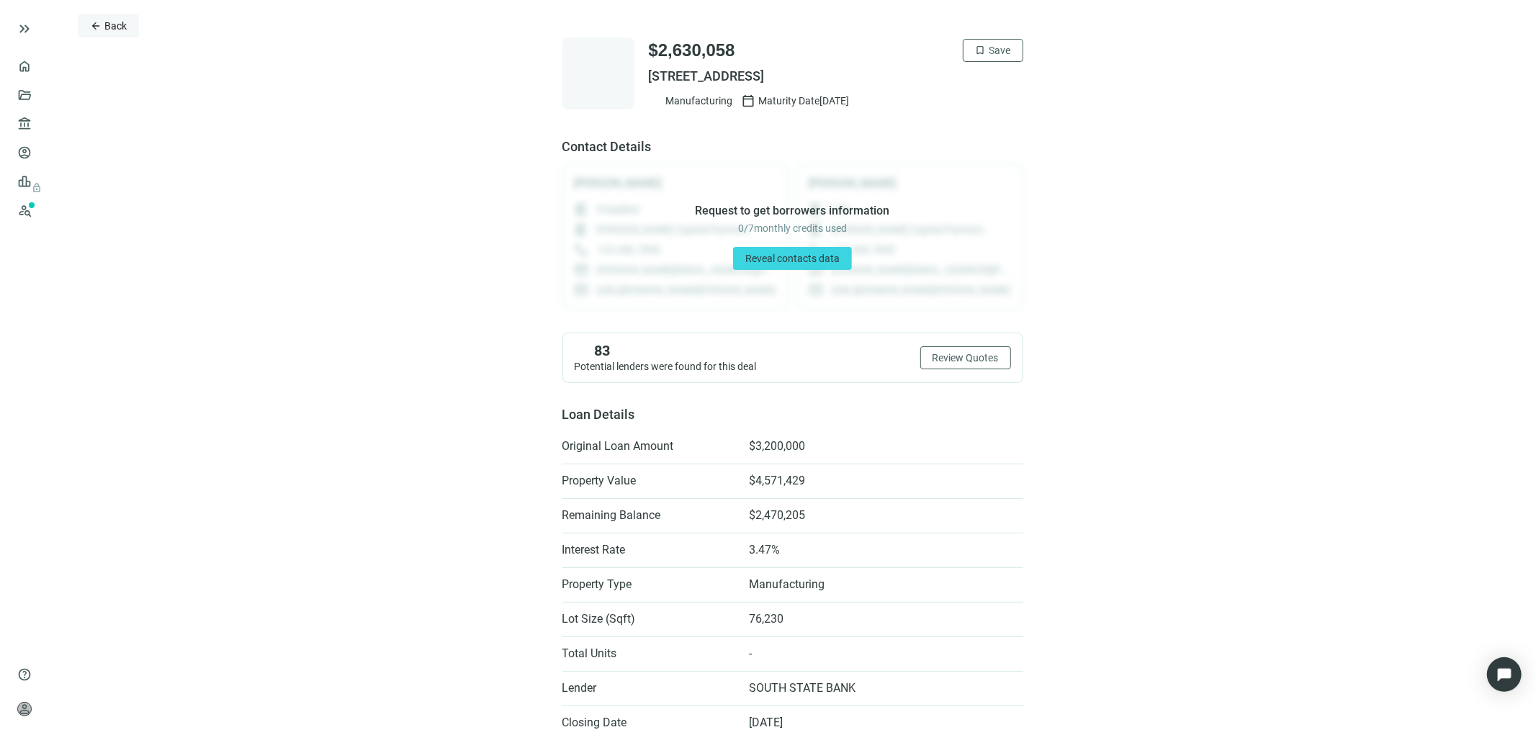
click at [108, 30] on span "Back" at bounding box center [115, 26] width 22 height 12
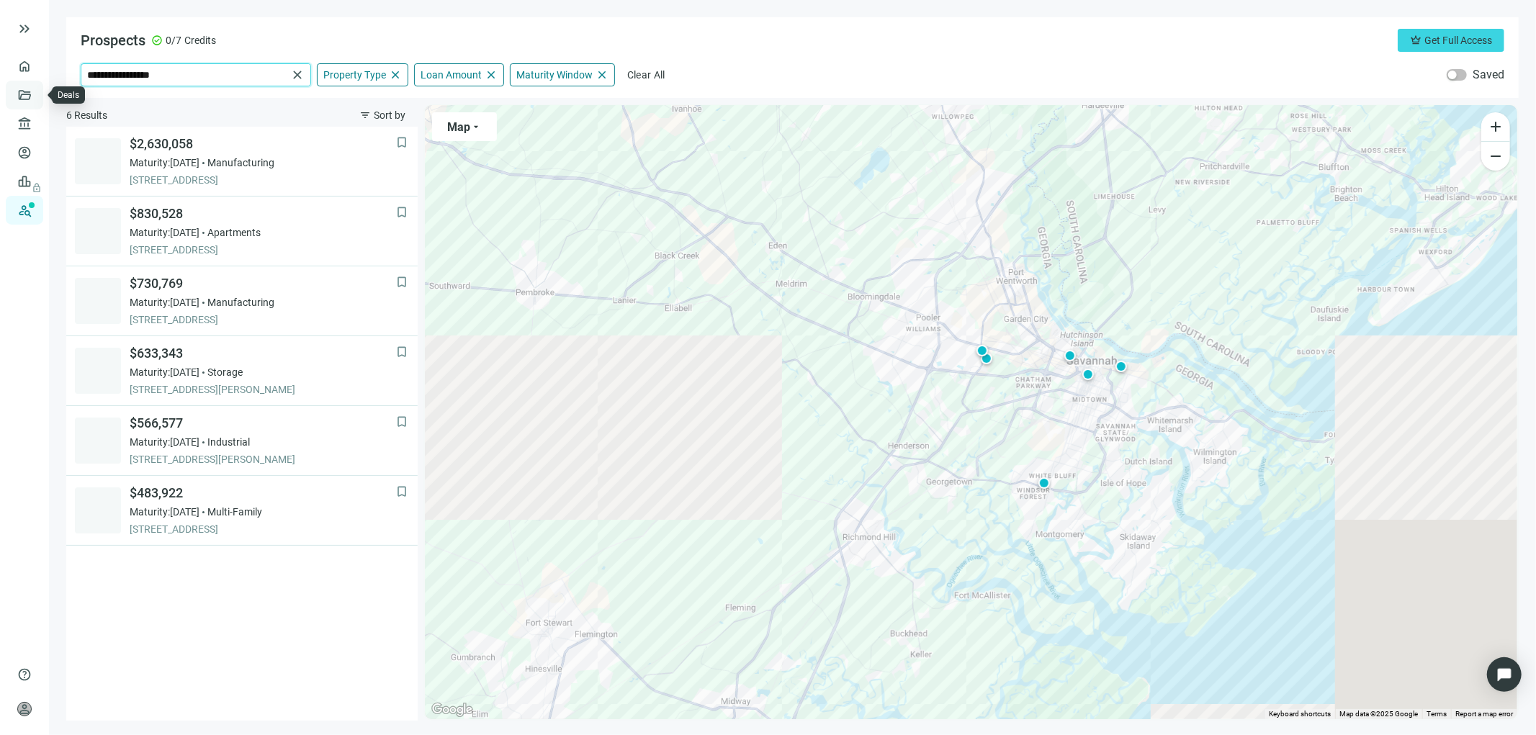
drag, startPoint x: 130, startPoint y: 80, endPoint x: 27, endPoint y: 80, distance: 102.9
click at [27, 80] on div "**********" at bounding box center [768, 367] width 1536 height 735
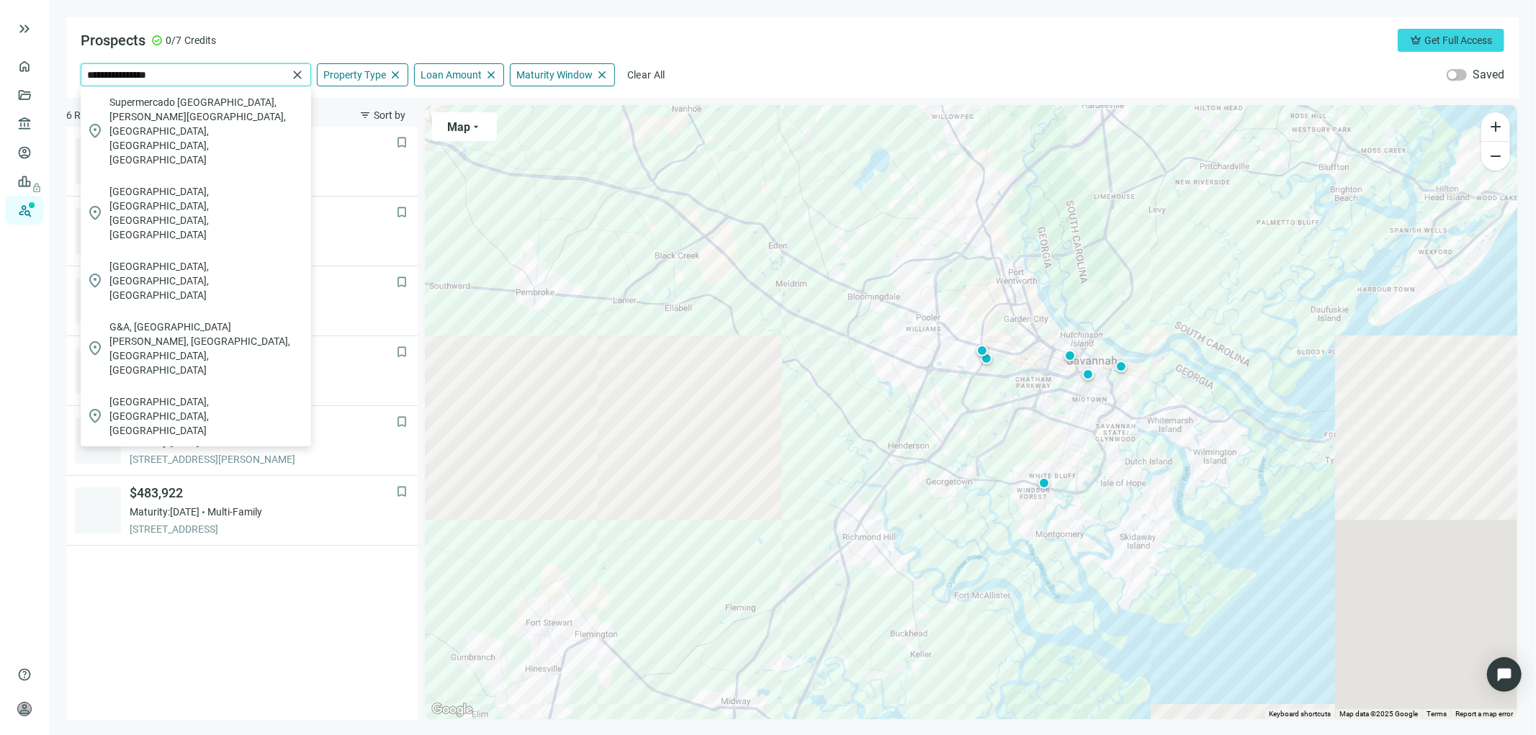
type input "**********"
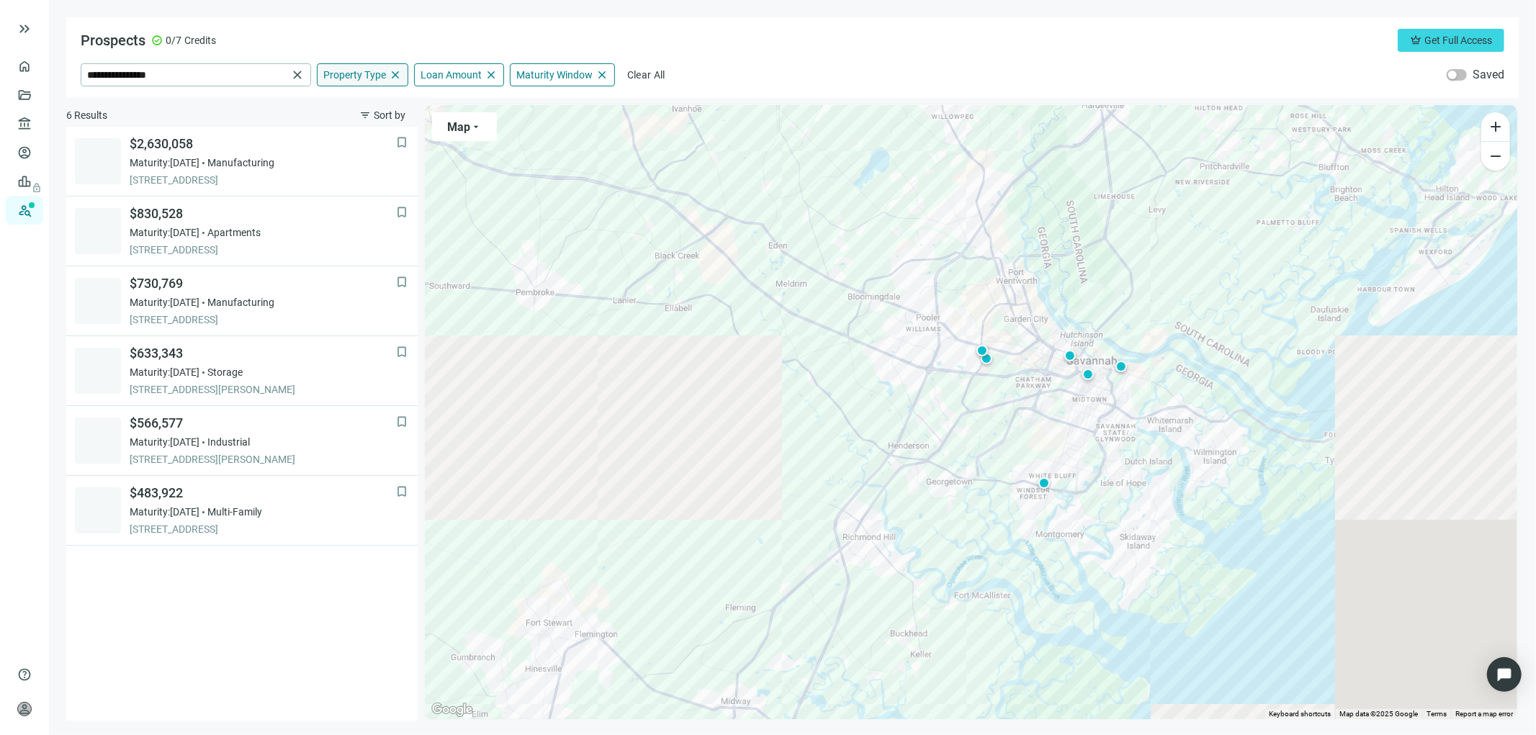
click at [375, 69] on span "Property Type" at bounding box center [354, 74] width 63 height 13
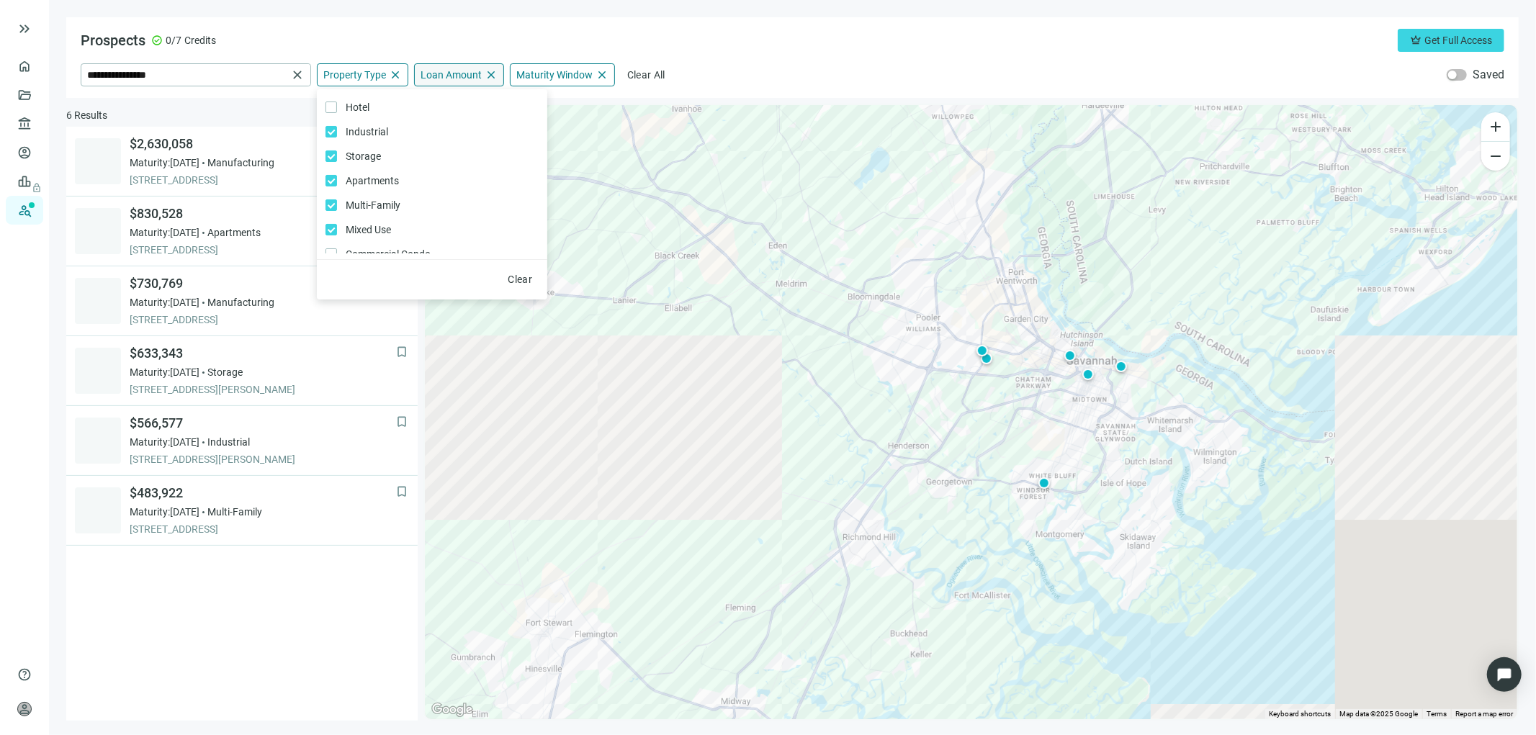
click at [464, 70] on span "Loan Amount" at bounding box center [450, 74] width 61 height 13
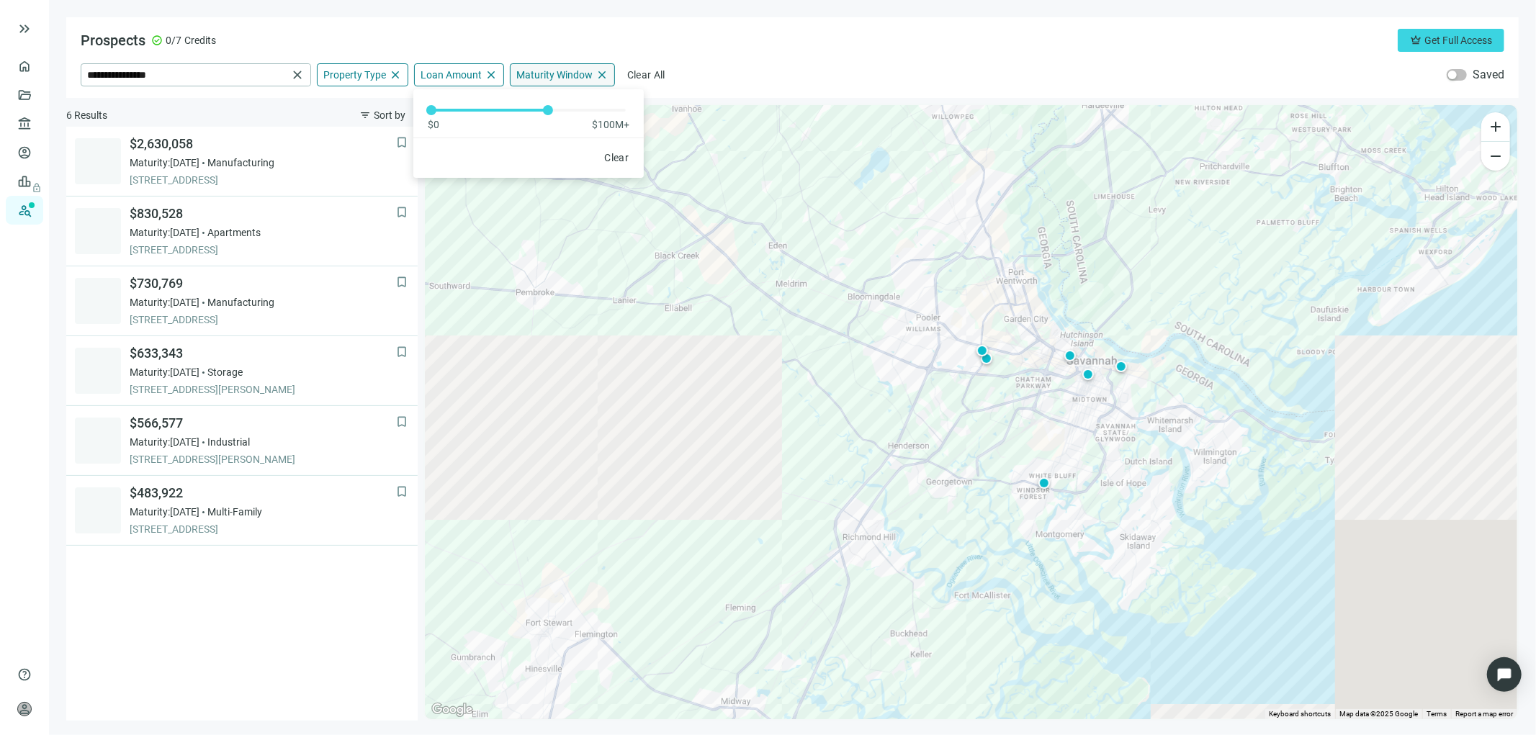
click at [564, 70] on span "Maturity Window" at bounding box center [554, 74] width 76 height 13
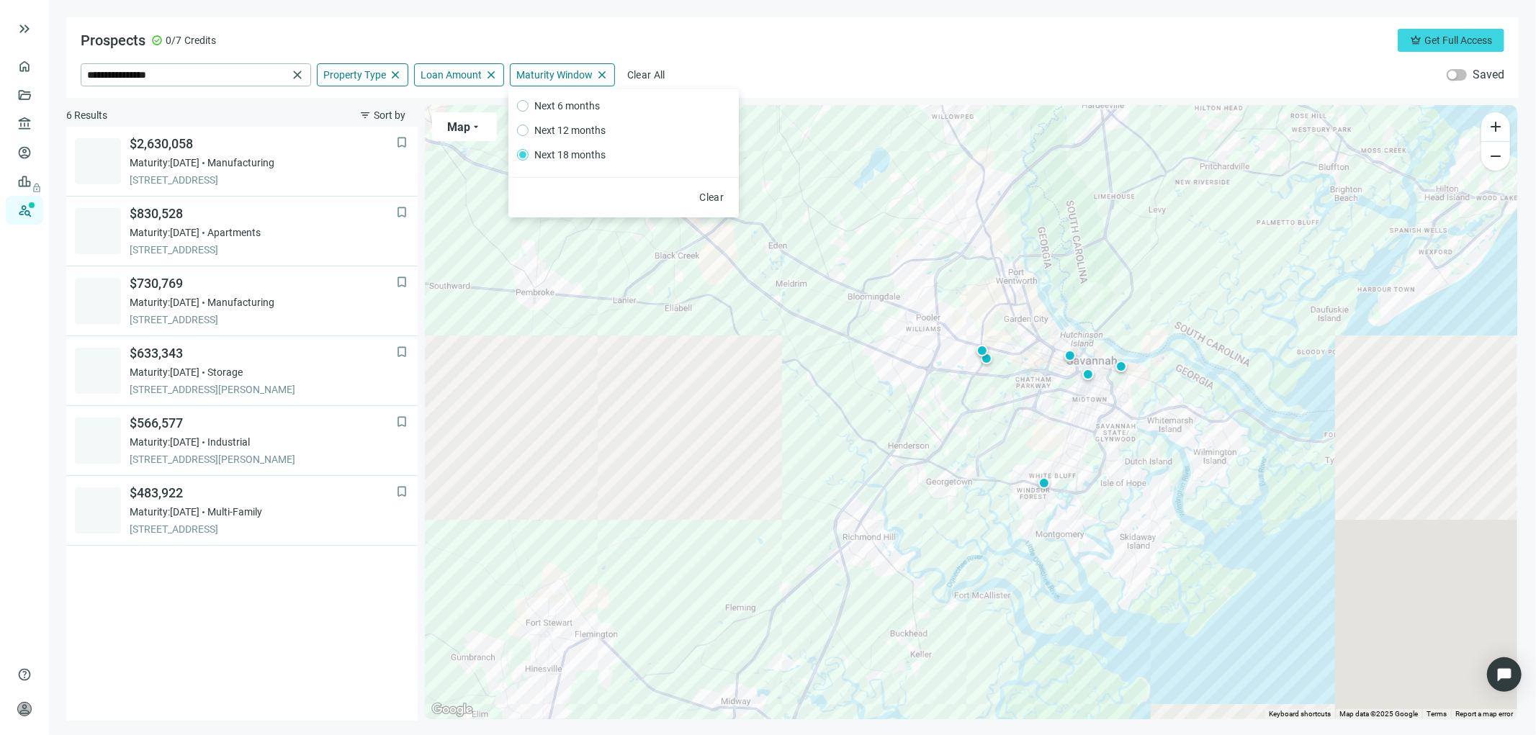
click at [564, 152] on span "Next 18 months" at bounding box center [569, 155] width 83 height 16
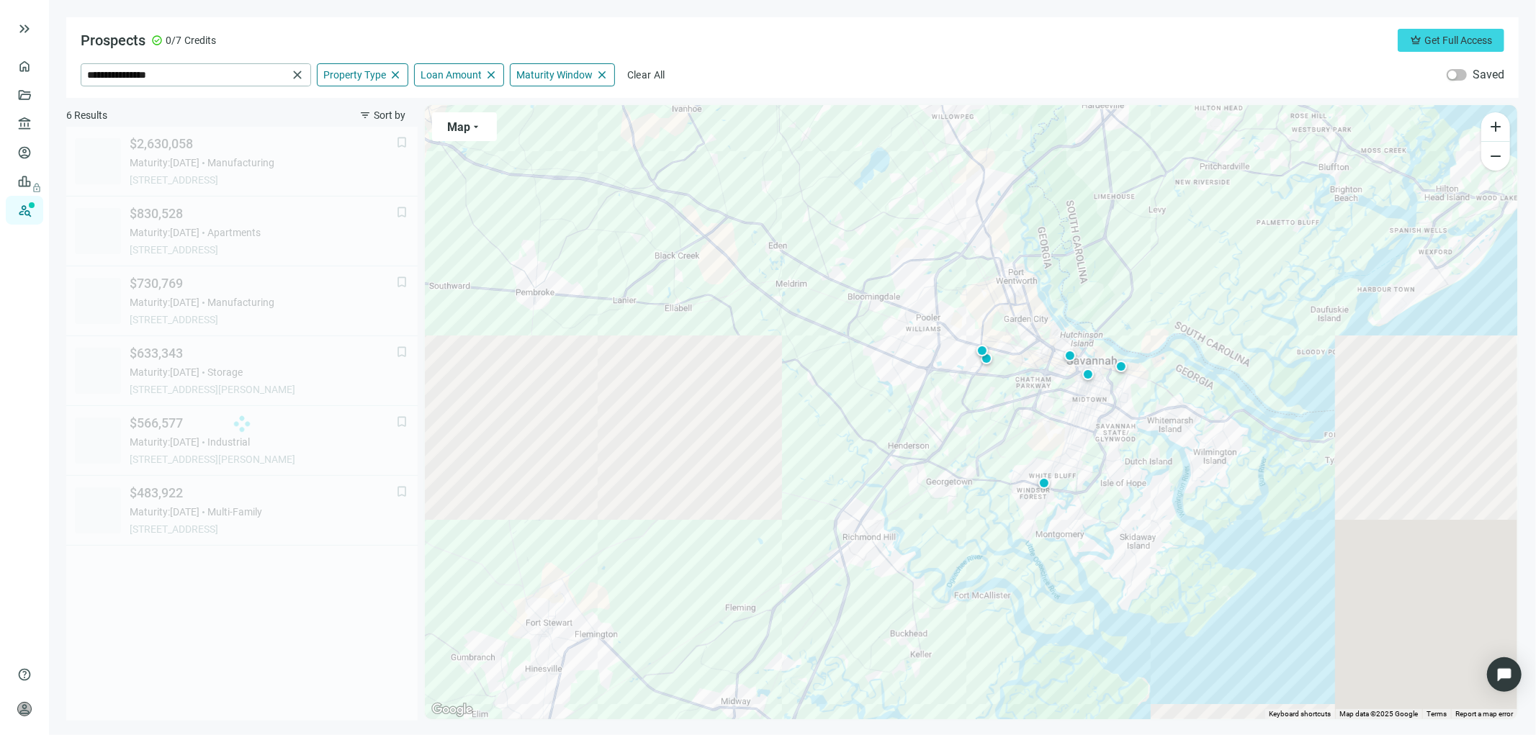
click at [125, 671] on div "bookmark $2,630,058 Maturity: 11.30.2026 Manufacturing 1700 E PRESIDENT ST, SAV…" at bounding box center [241, 424] width 351 height 594
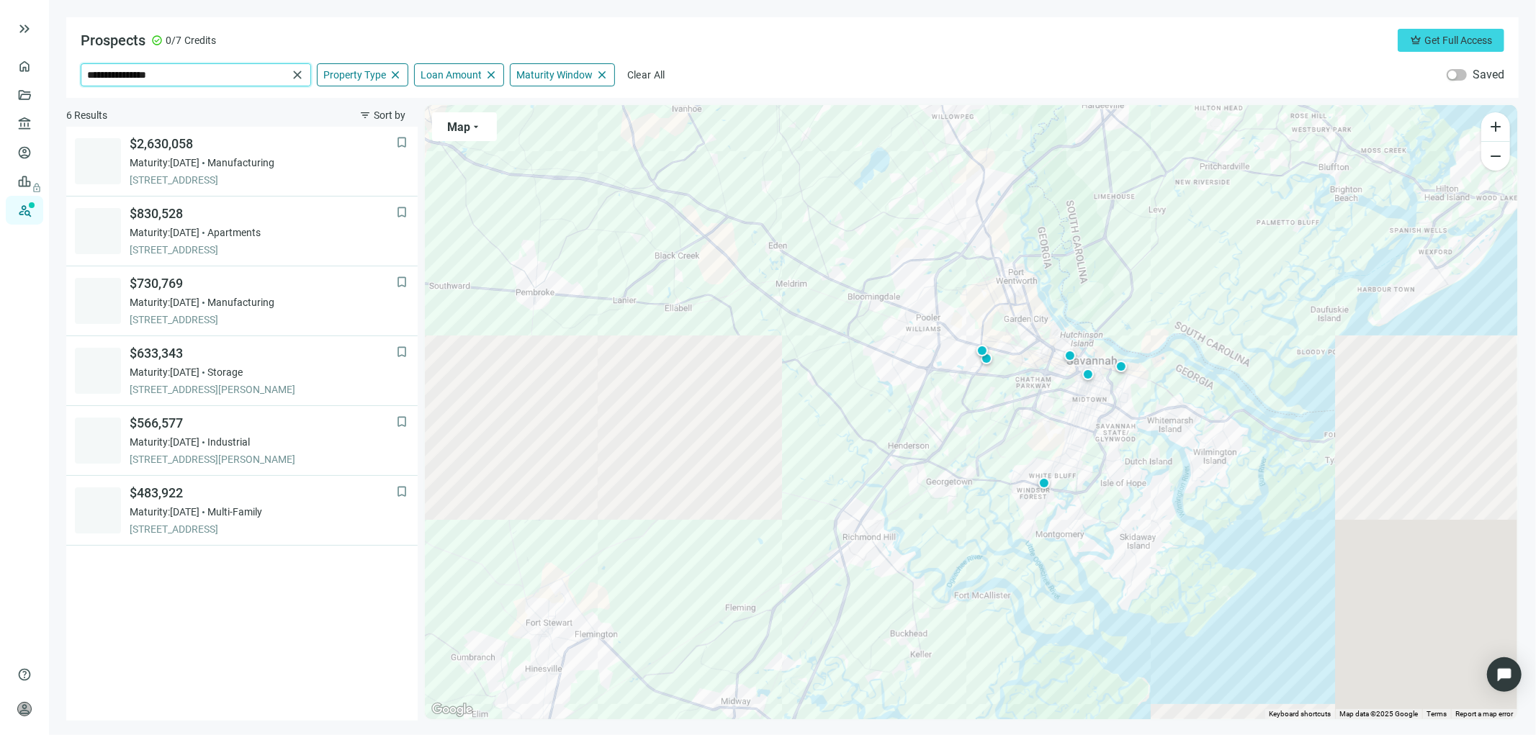
click at [202, 76] on input "**********" at bounding box center [187, 75] width 200 height 22
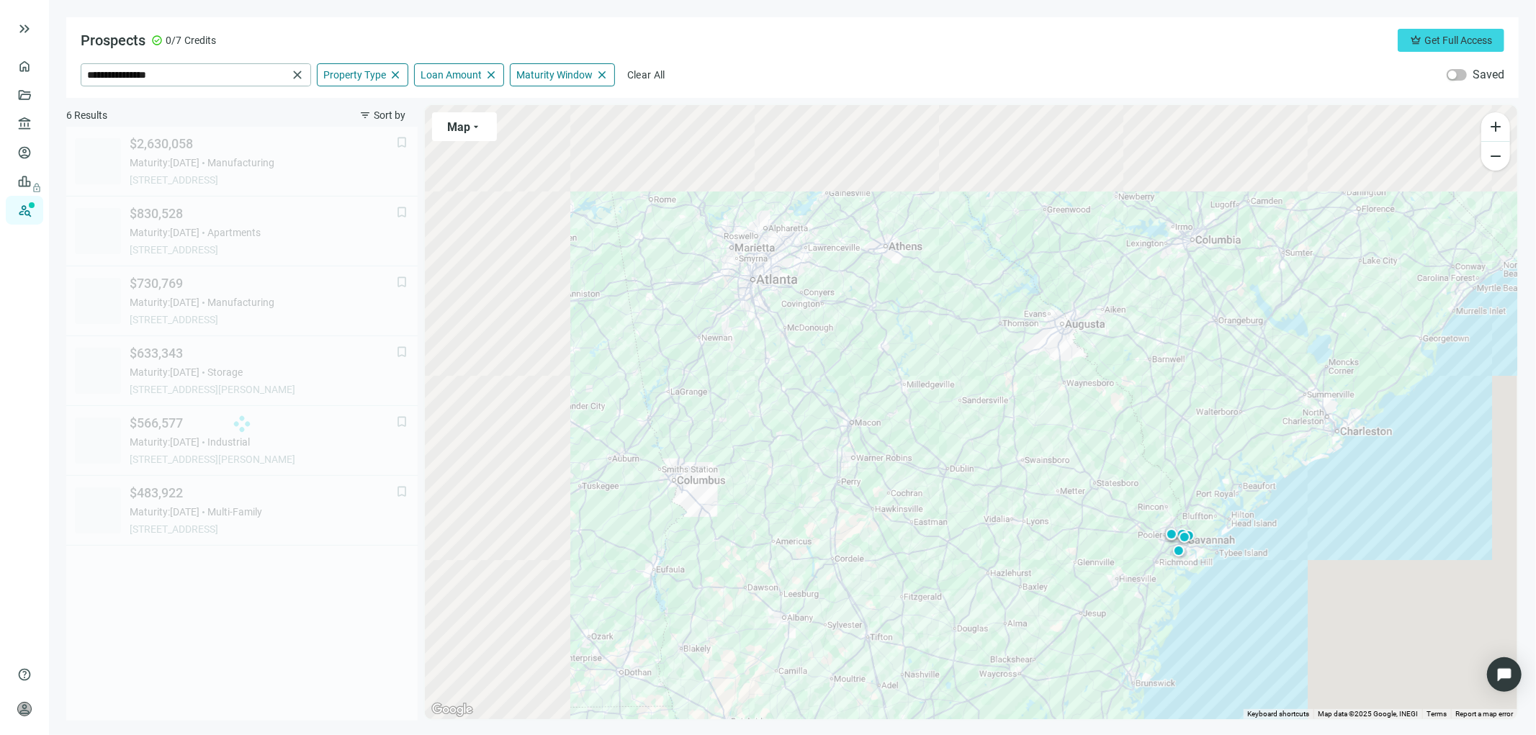
drag, startPoint x: 586, startPoint y: 400, endPoint x: 911, endPoint y: 582, distance: 372.9
click at [929, 584] on div "To activate drag with keyboard, press Alt + Enter. Once in keyboard drag state,…" at bounding box center [971, 412] width 1092 height 614
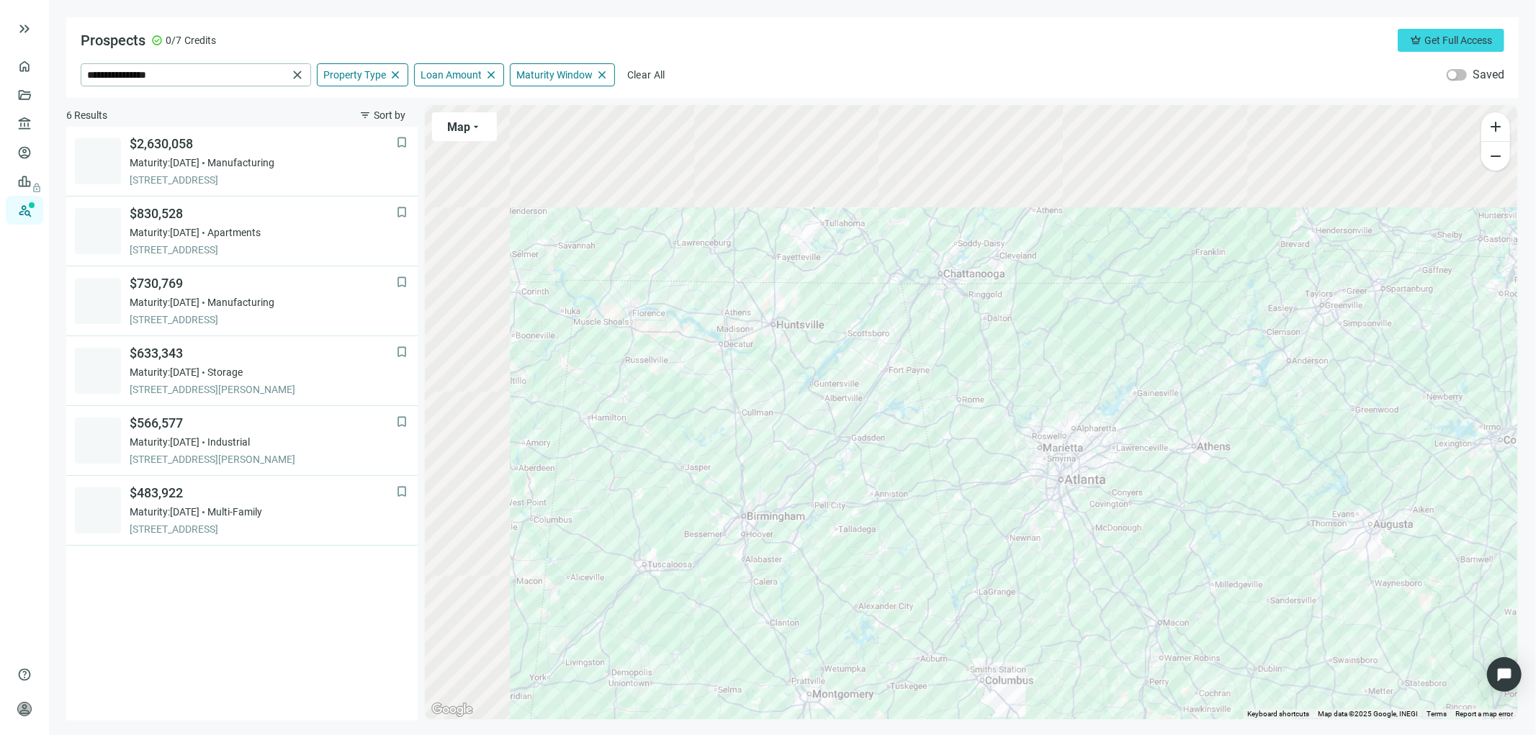
drag, startPoint x: 678, startPoint y: 295, endPoint x: 933, endPoint y: 519, distance: 339.2
click at [937, 516] on div "To activate drag with keyboard, press Alt + Enter. Once in keyboard drag state,…" at bounding box center [971, 412] width 1092 height 614
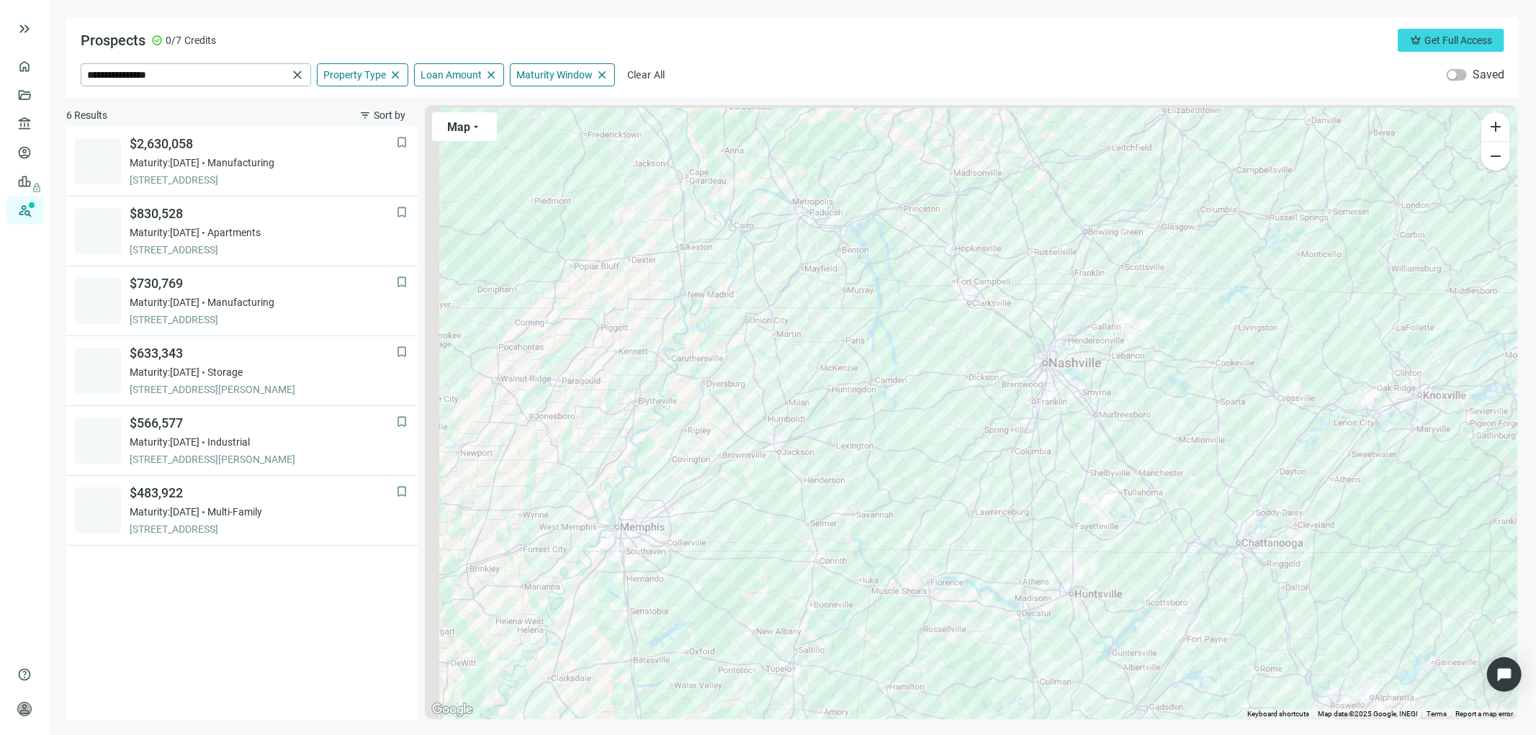
drag, startPoint x: 645, startPoint y: 295, endPoint x: 934, endPoint y: 553, distance: 387.0
click at [939, 553] on div "To activate drag with keyboard, press Alt + Enter. Once in keyboard drag state,…" at bounding box center [971, 412] width 1092 height 614
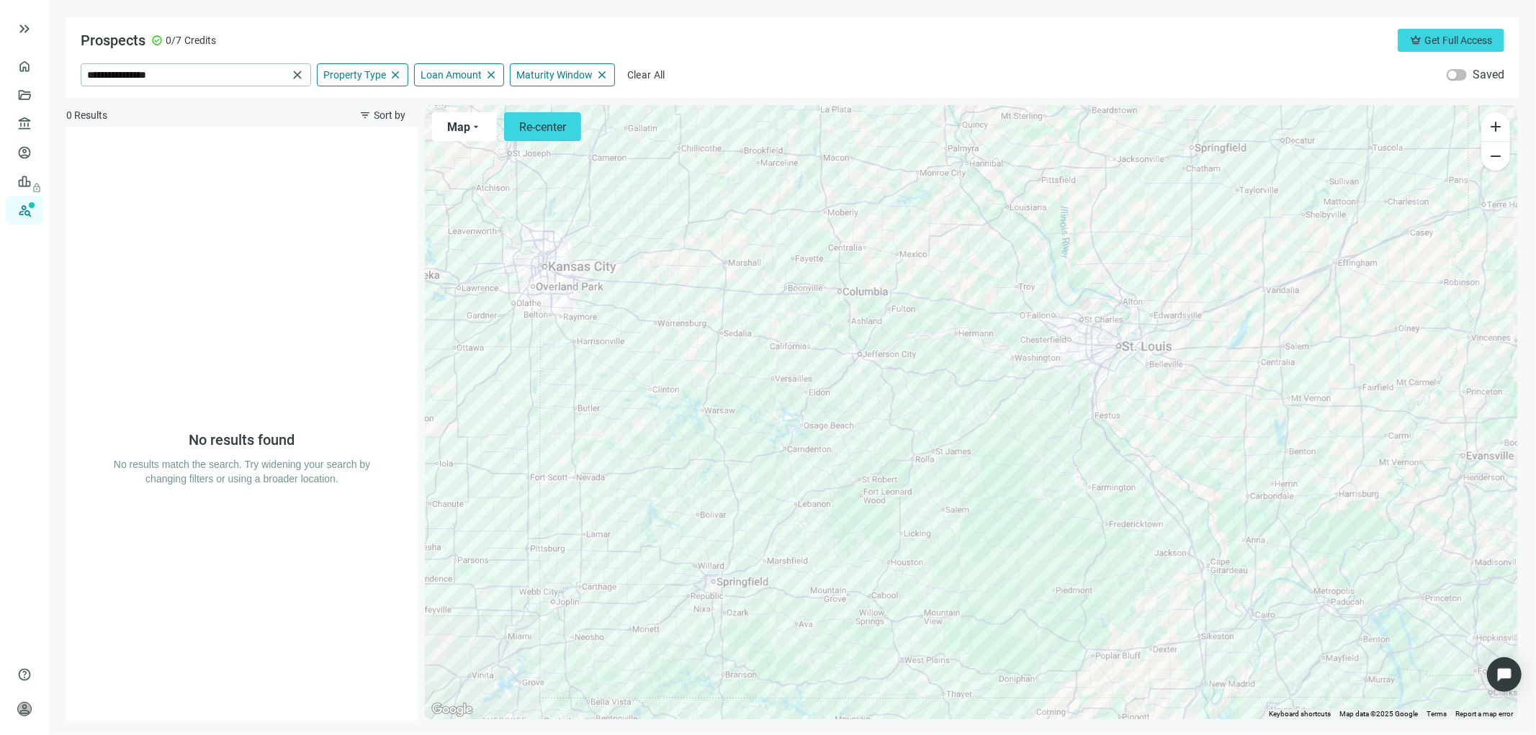
drag, startPoint x: 691, startPoint y: 312, endPoint x: 962, endPoint y: 563, distance: 369.8
click at [984, 574] on div at bounding box center [971, 412] width 1092 height 614
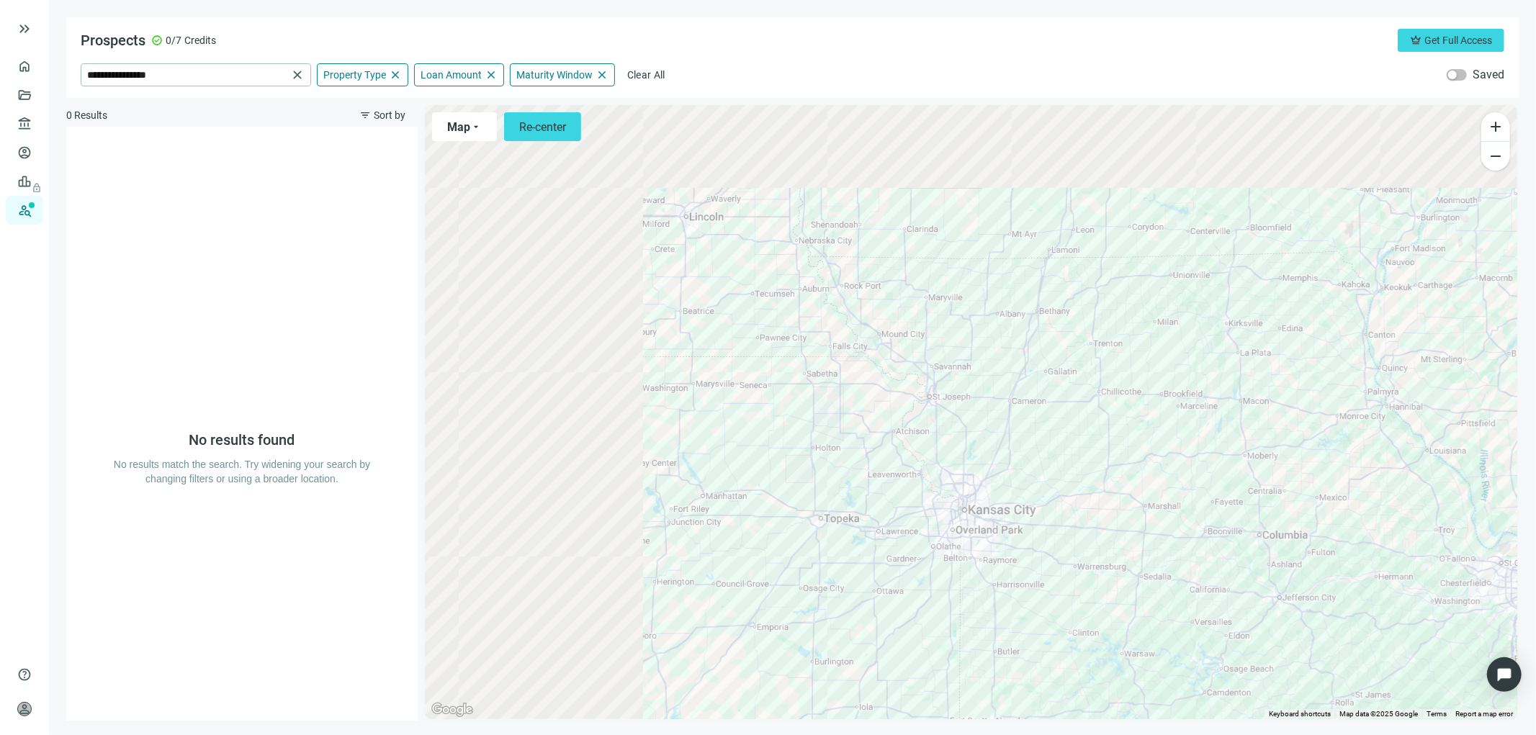
drag, startPoint x: 666, startPoint y: 334, endPoint x: 1093, endPoint y: 593, distance: 499.4
click at [1093, 593] on div at bounding box center [971, 412] width 1092 height 614
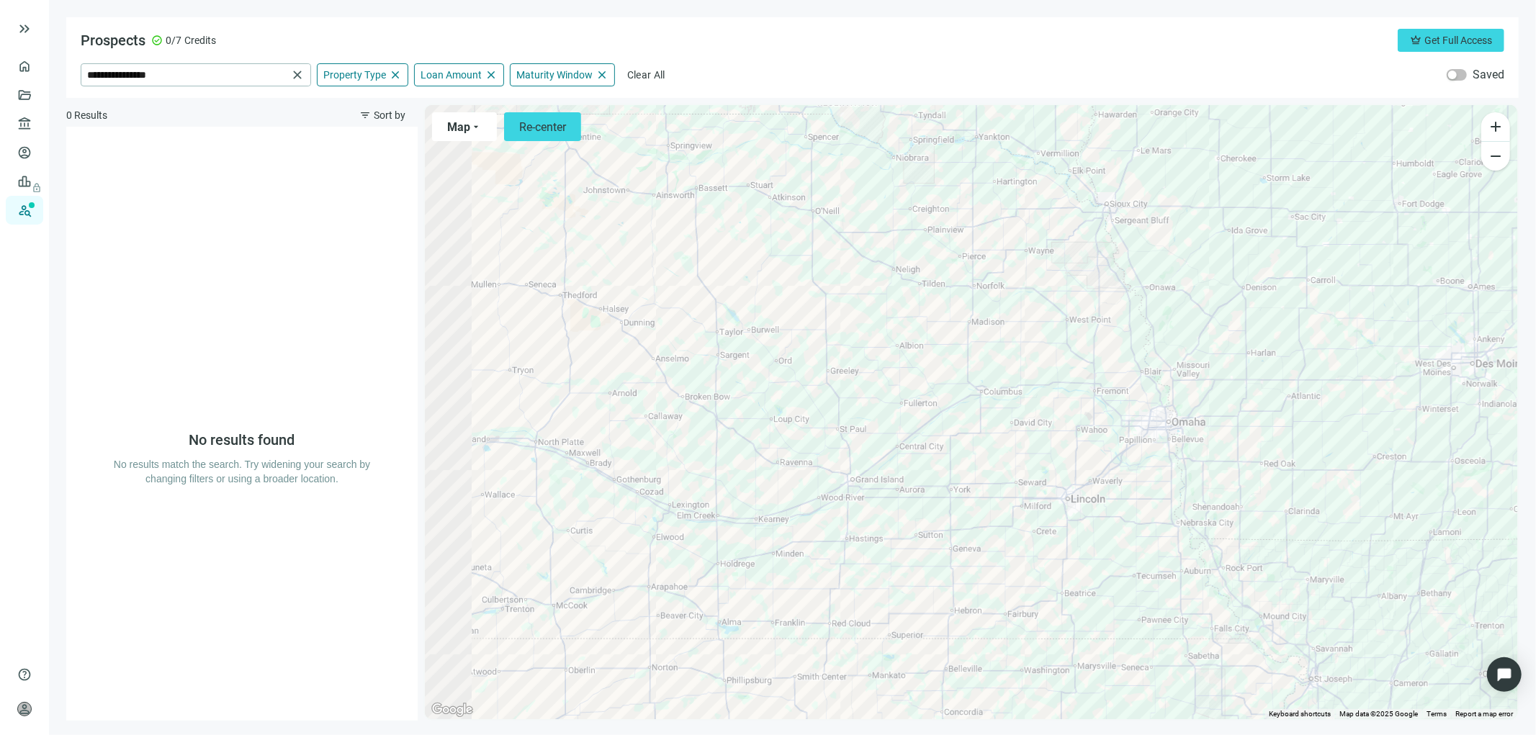
drag, startPoint x: 799, startPoint y: 369, endPoint x: 1059, endPoint y: 581, distance: 335.2
click at [1113, 618] on div at bounding box center [971, 412] width 1092 height 614
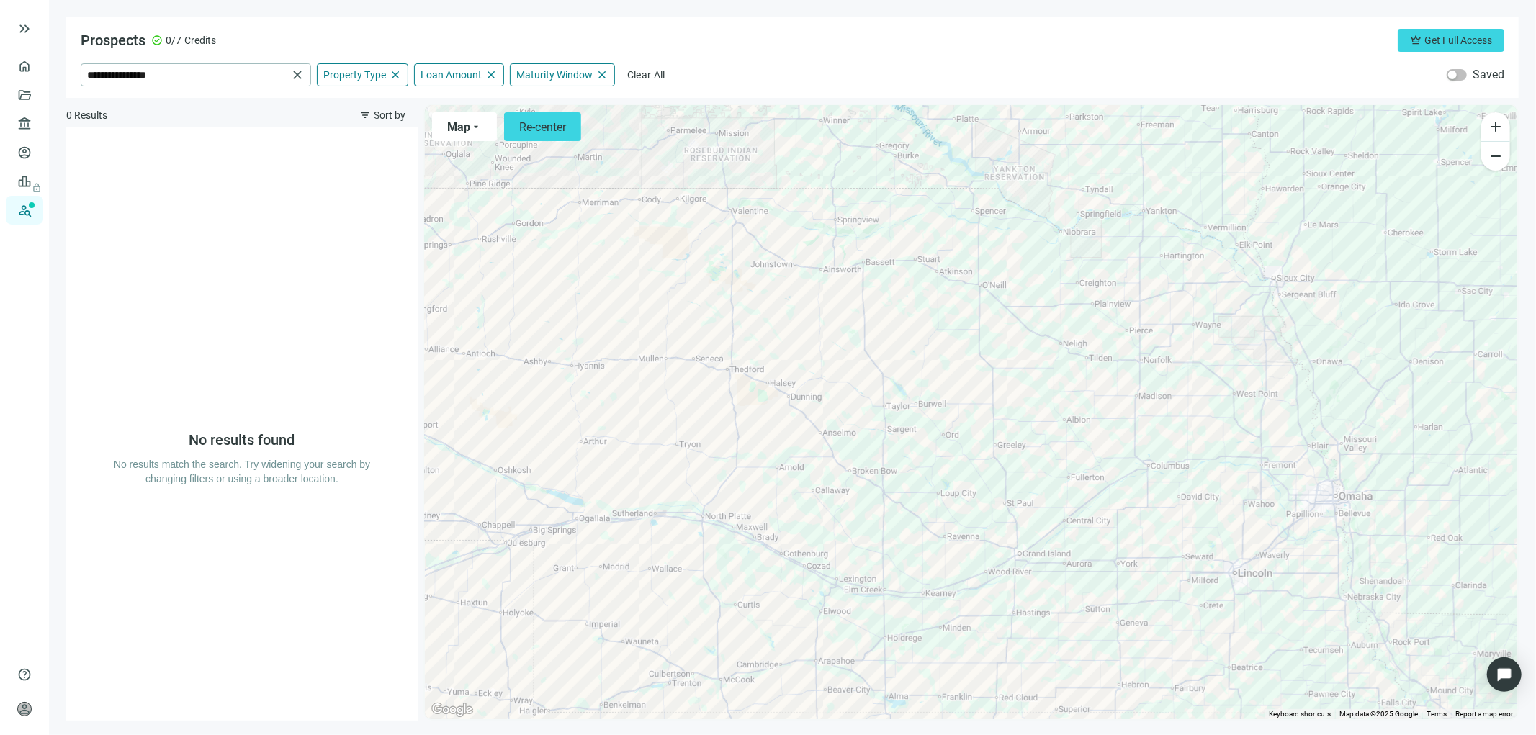
drag, startPoint x: 698, startPoint y: 382, endPoint x: 1063, endPoint y: 551, distance: 401.6
click at [1063, 551] on div at bounding box center [971, 412] width 1092 height 614
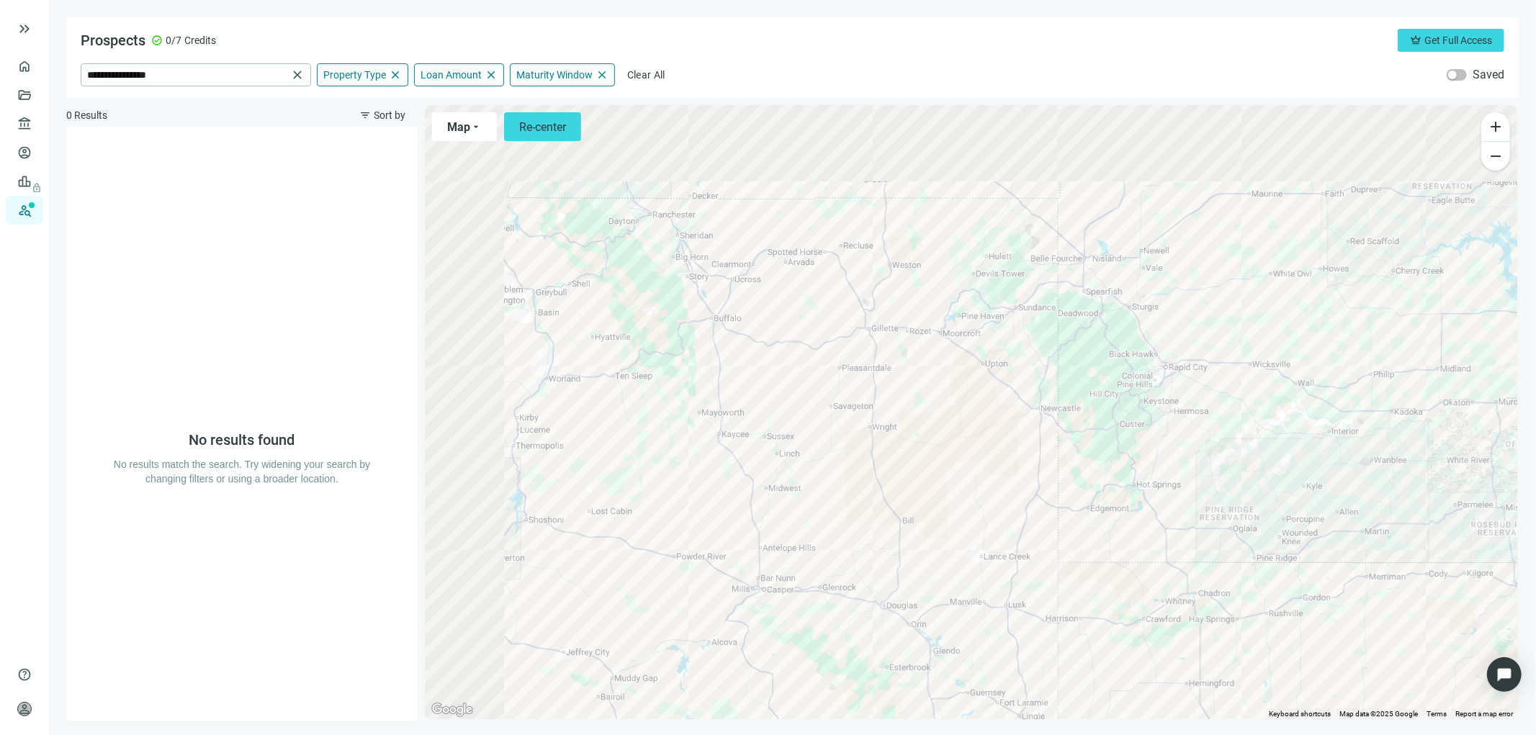
drag, startPoint x: 720, startPoint y: 350, endPoint x: 1076, endPoint y: 592, distance: 431.1
click at [1076, 592] on div at bounding box center [971, 412] width 1092 height 614
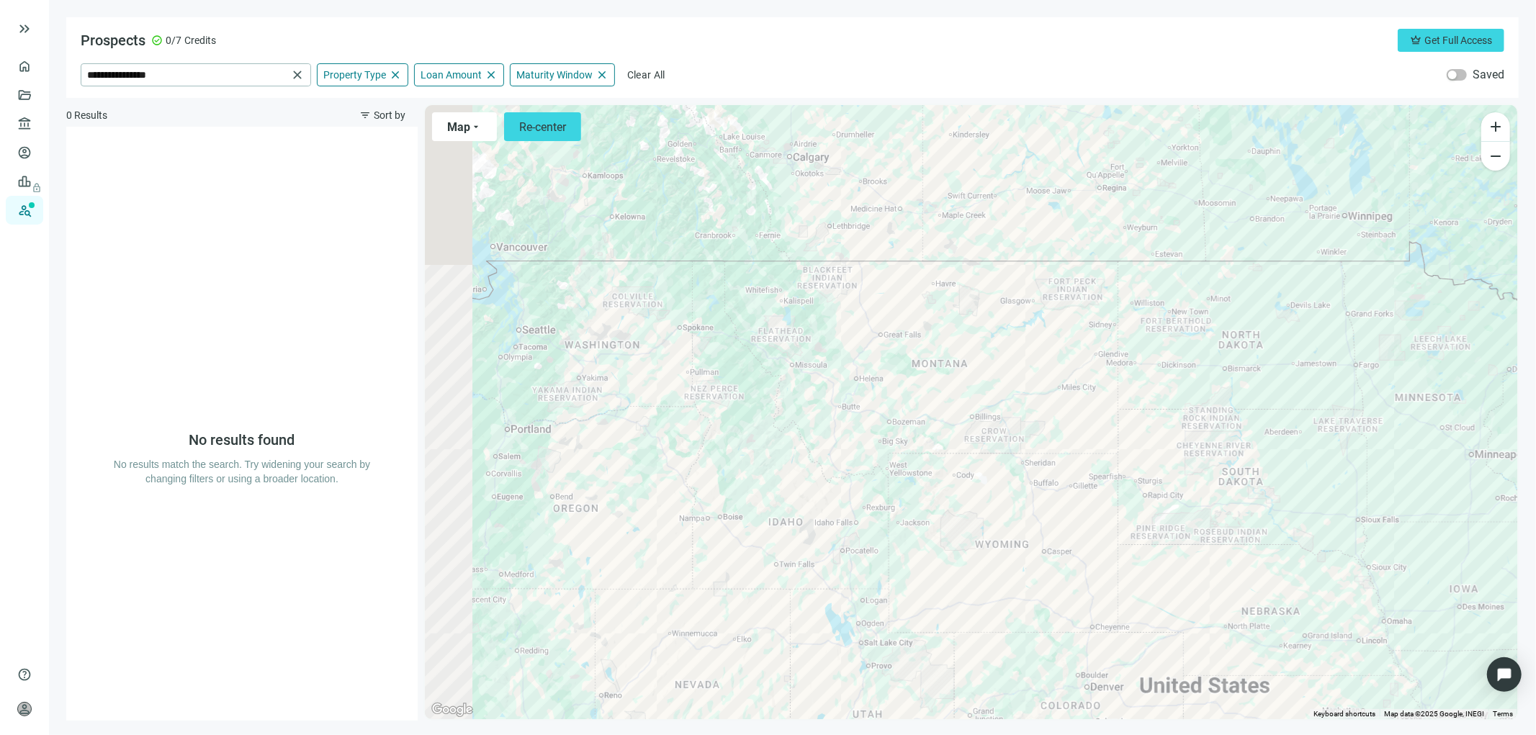
drag, startPoint x: 783, startPoint y: 427, endPoint x: 1104, endPoint y: 584, distance: 356.7
click at [1093, 584] on div at bounding box center [971, 412] width 1092 height 614
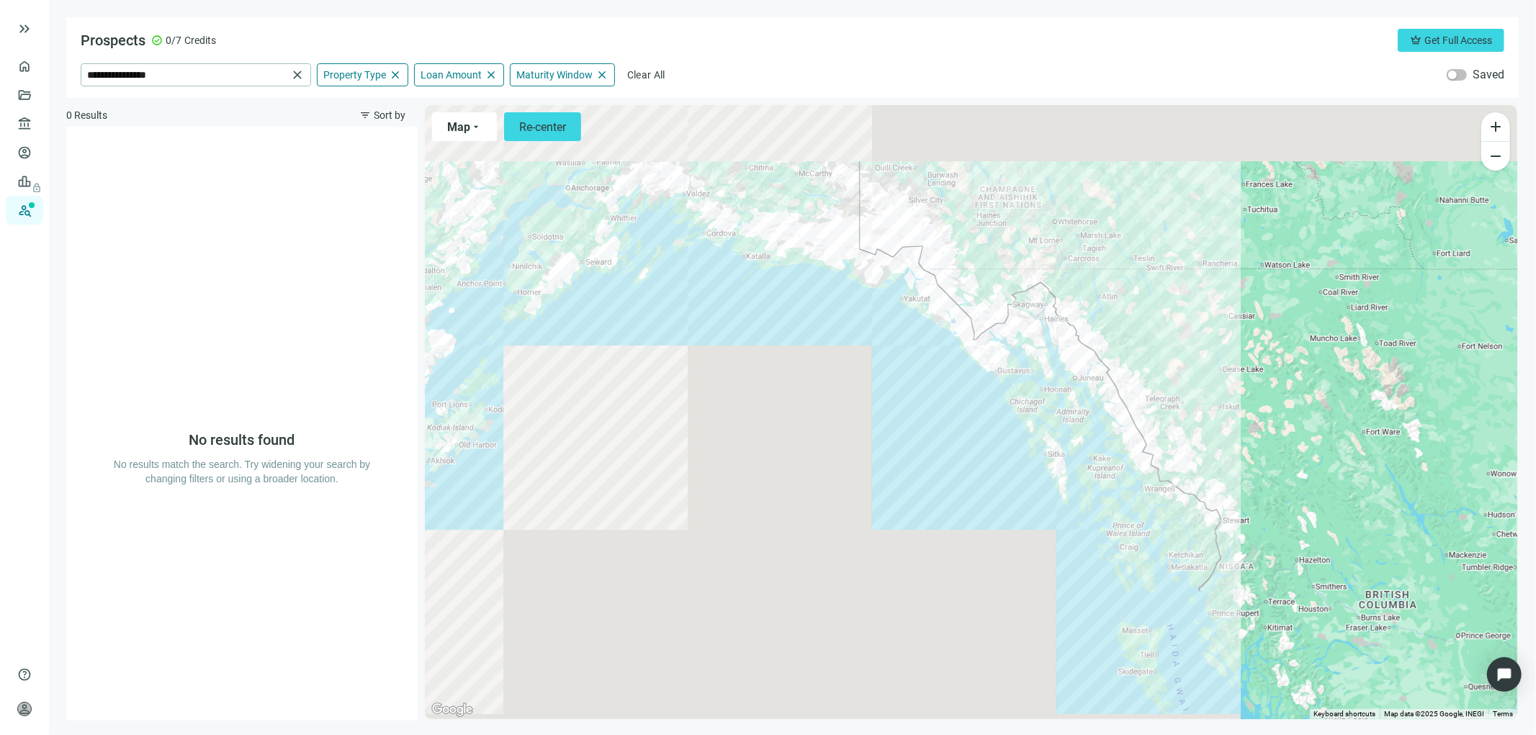
drag, startPoint x: 680, startPoint y: 321, endPoint x: 523, endPoint y: 514, distance: 249.2
click at [526, 514] on div at bounding box center [971, 412] width 1092 height 614
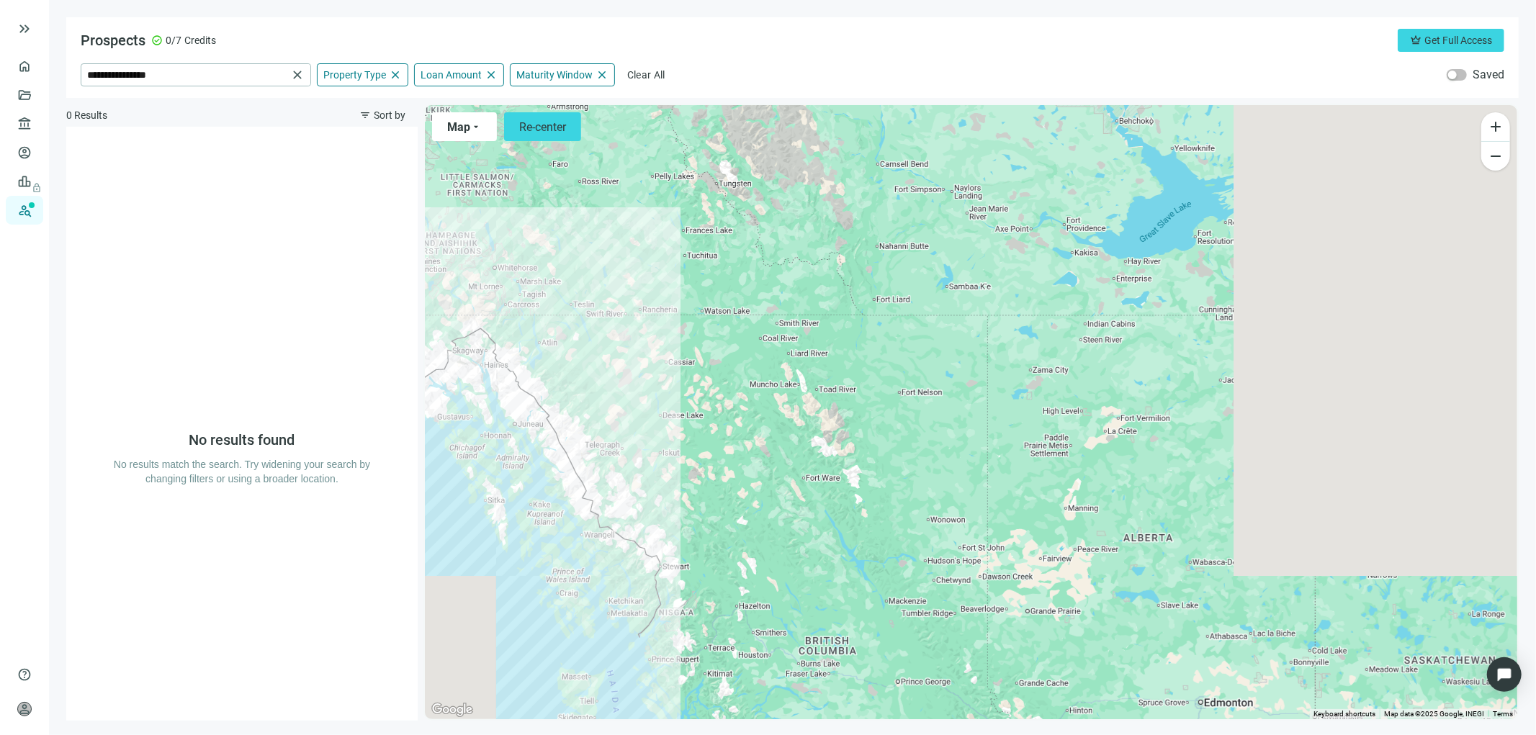
drag, startPoint x: 1417, startPoint y: 436, endPoint x: 857, endPoint y: 418, distance: 559.7
click at [776, 425] on div at bounding box center [971, 412] width 1092 height 614
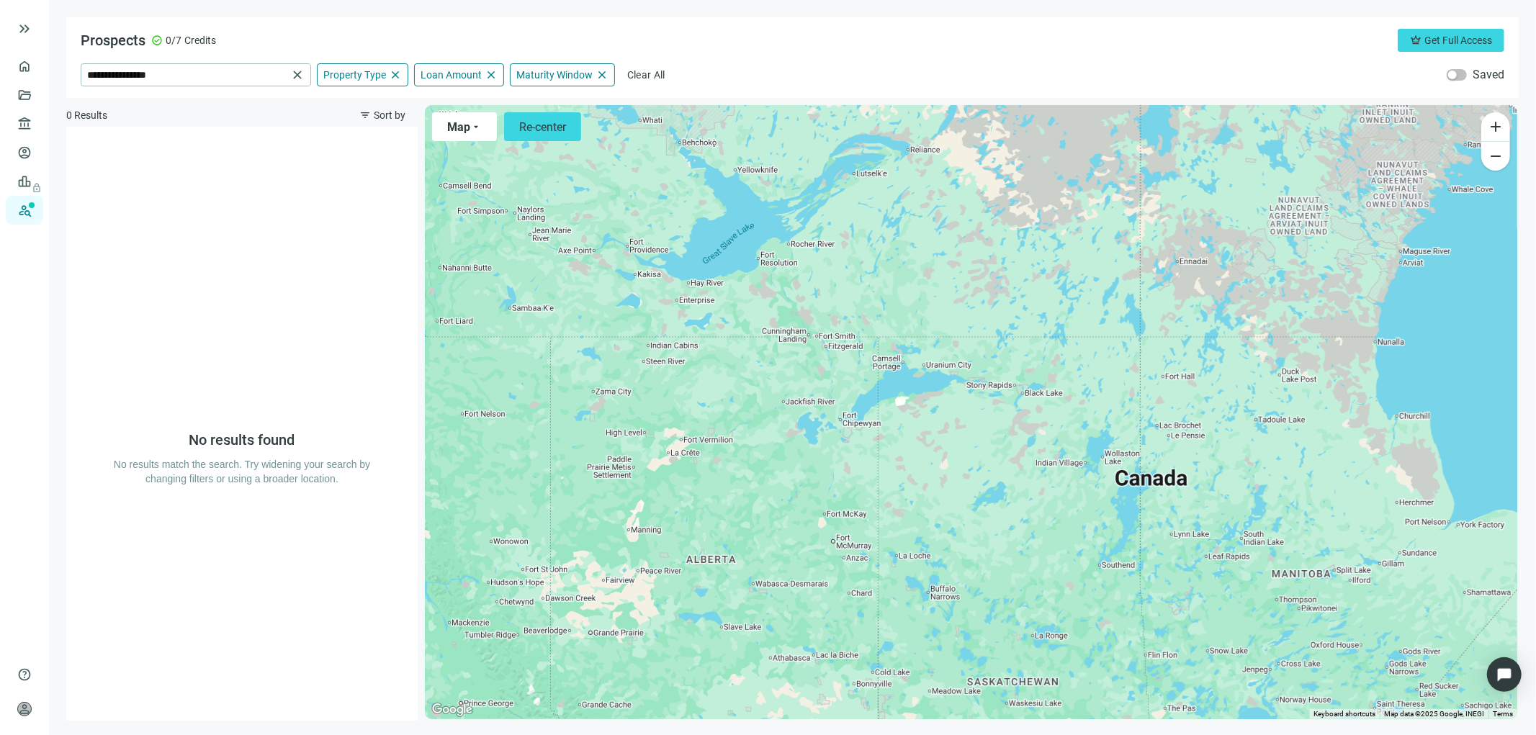
drag, startPoint x: 1503, startPoint y: 392, endPoint x: 1006, endPoint y: 409, distance: 497.0
click at [1008, 406] on main "**********" at bounding box center [792, 367] width 1487 height 735
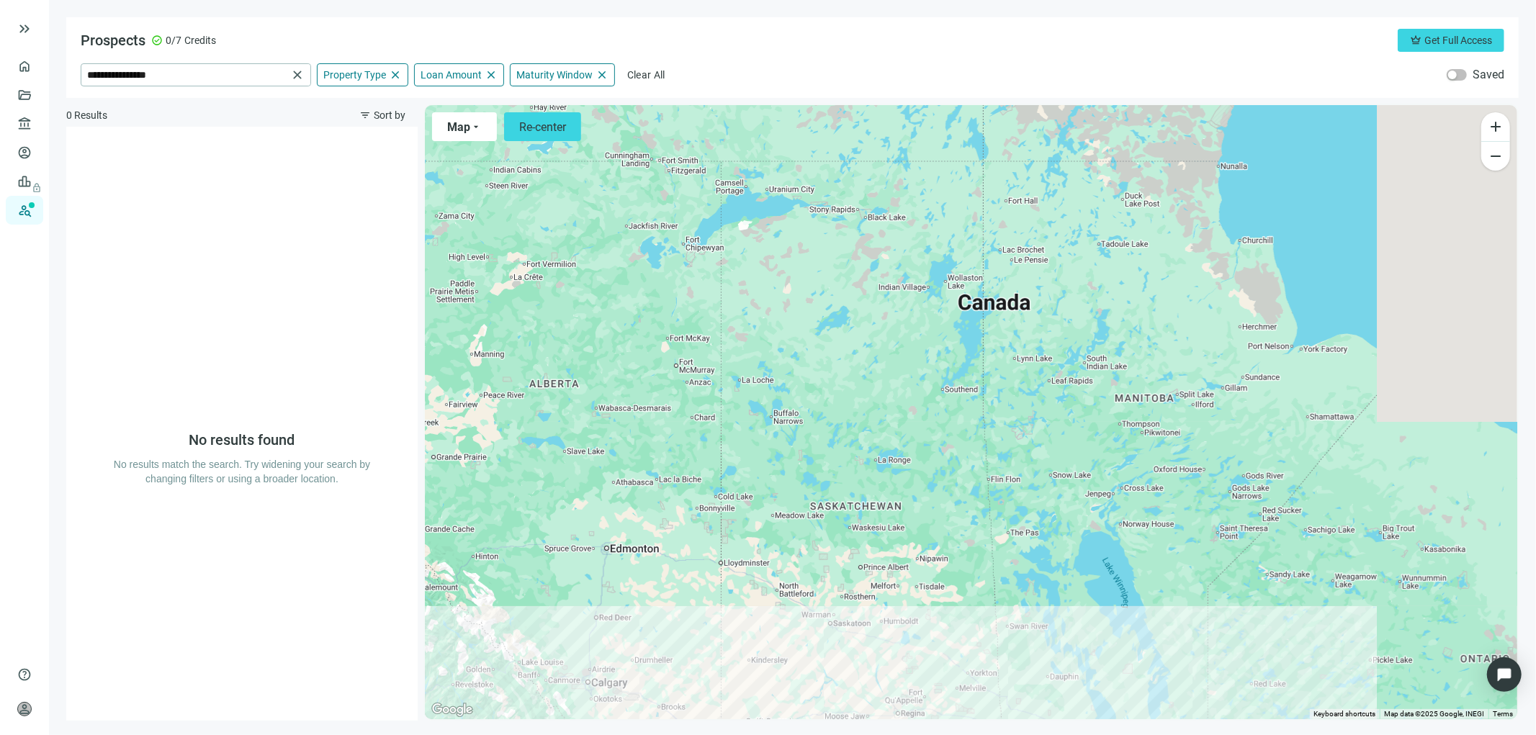
drag, startPoint x: 1084, startPoint y: 502, endPoint x: 989, endPoint y: 343, distance: 185.3
click at [983, 349] on div at bounding box center [971, 412] width 1092 height 614
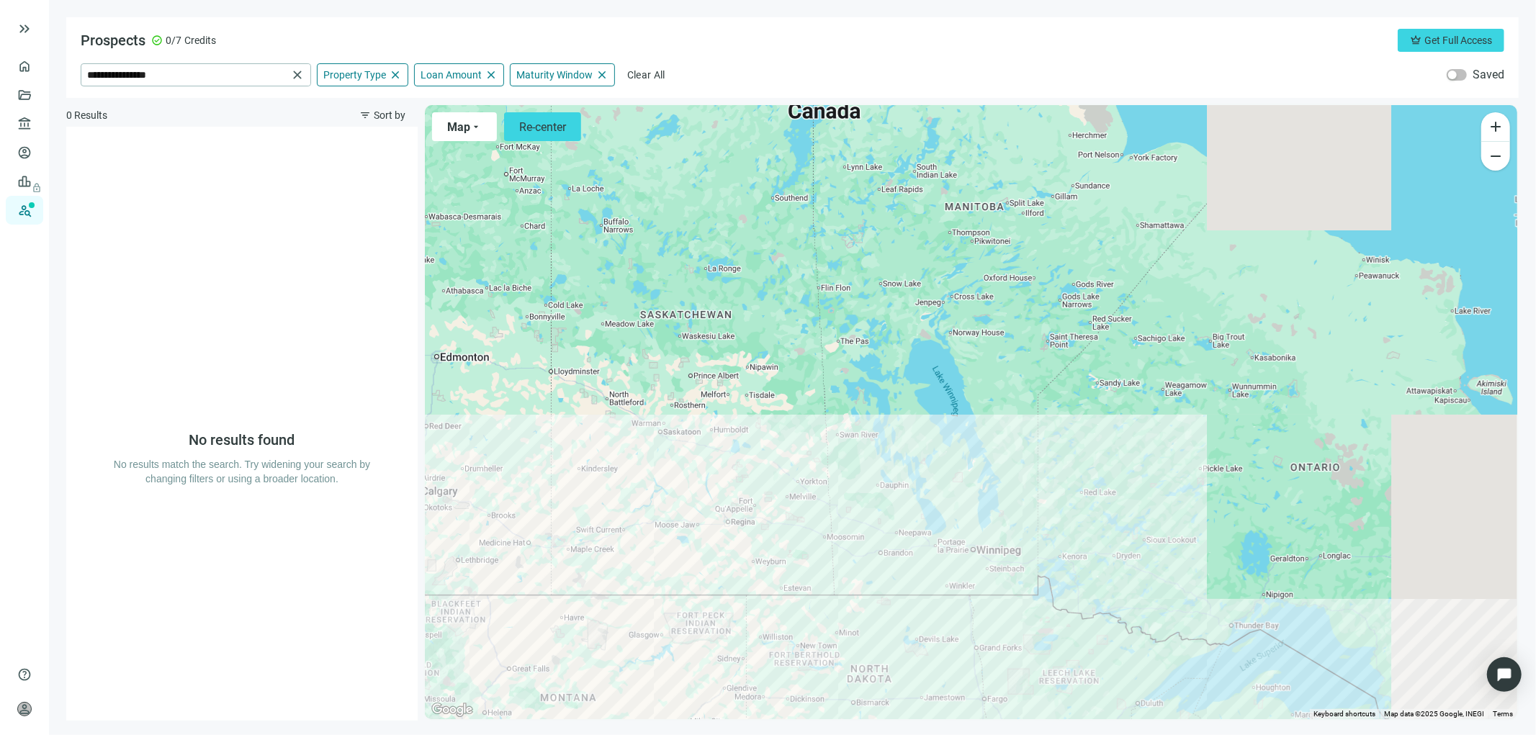
drag, startPoint x: 1245, startPoint y: 527, endPoint x: 1037, endPoint y: 411, distance: 238.2
click at [1035, 347] on div at bounding box center [971, 412] width 1092 height 614
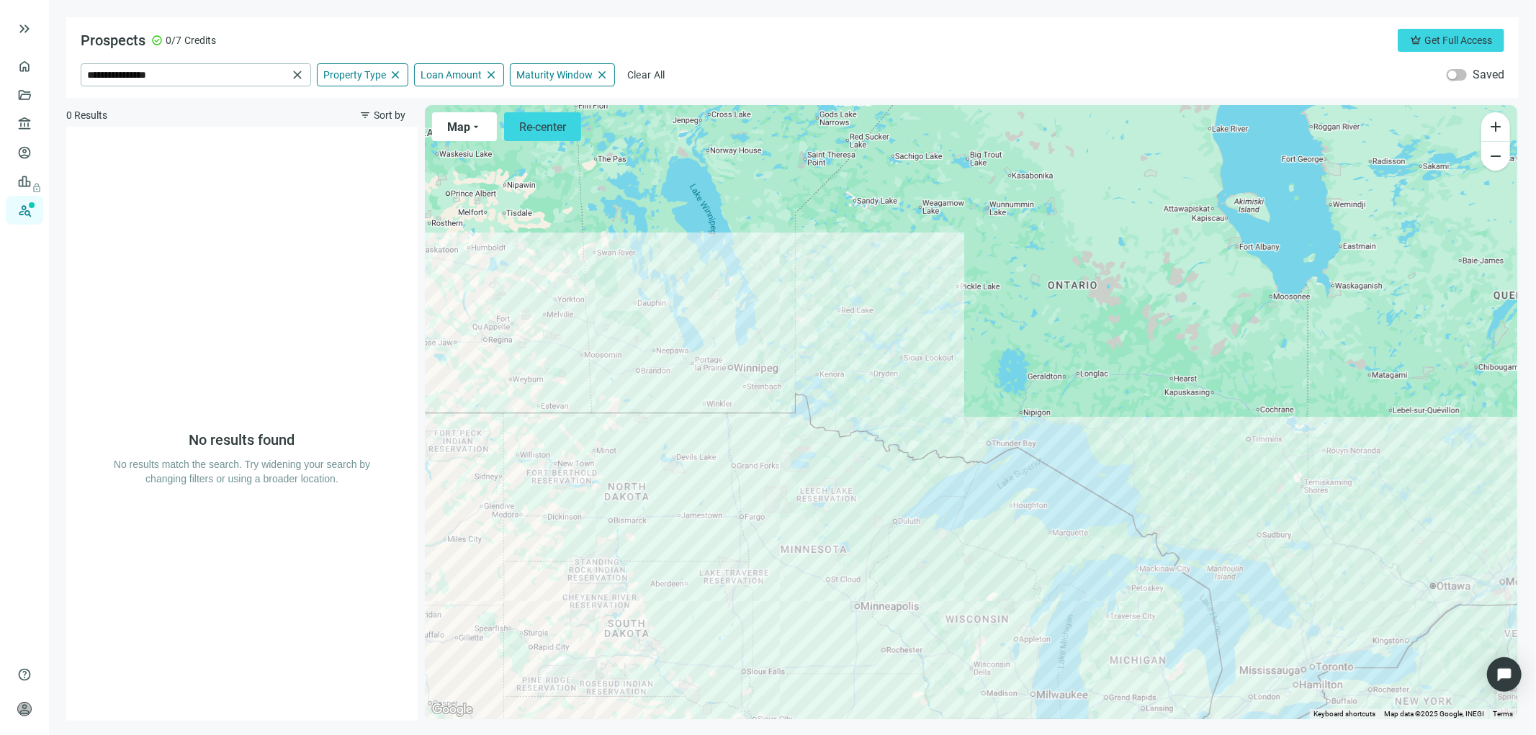
drag, startPoint x: 1330, startPoint y: 551, endPoint x: 1152, endPoint y: 423, distance: 219.2
click at [1152, 422] on div at bounding box center [971, 412] width 1092 height 614
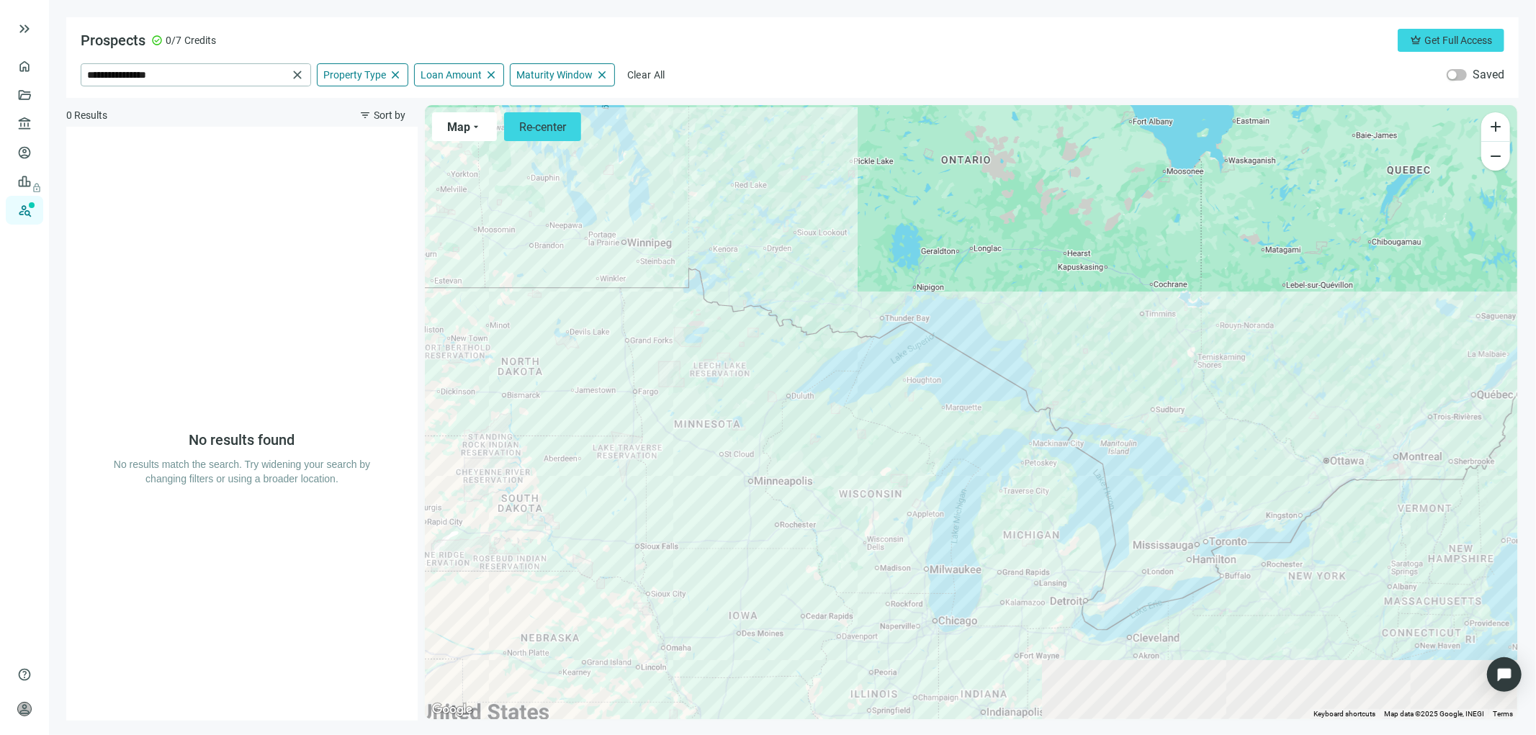
drag, startPoint x: 1304, startPoint y: 550, endPoint x: 1193, endPoint y: 361, distance: 219.4
click at [1192, 370] on div at bounding box center [971, 412] width 1092 height 614
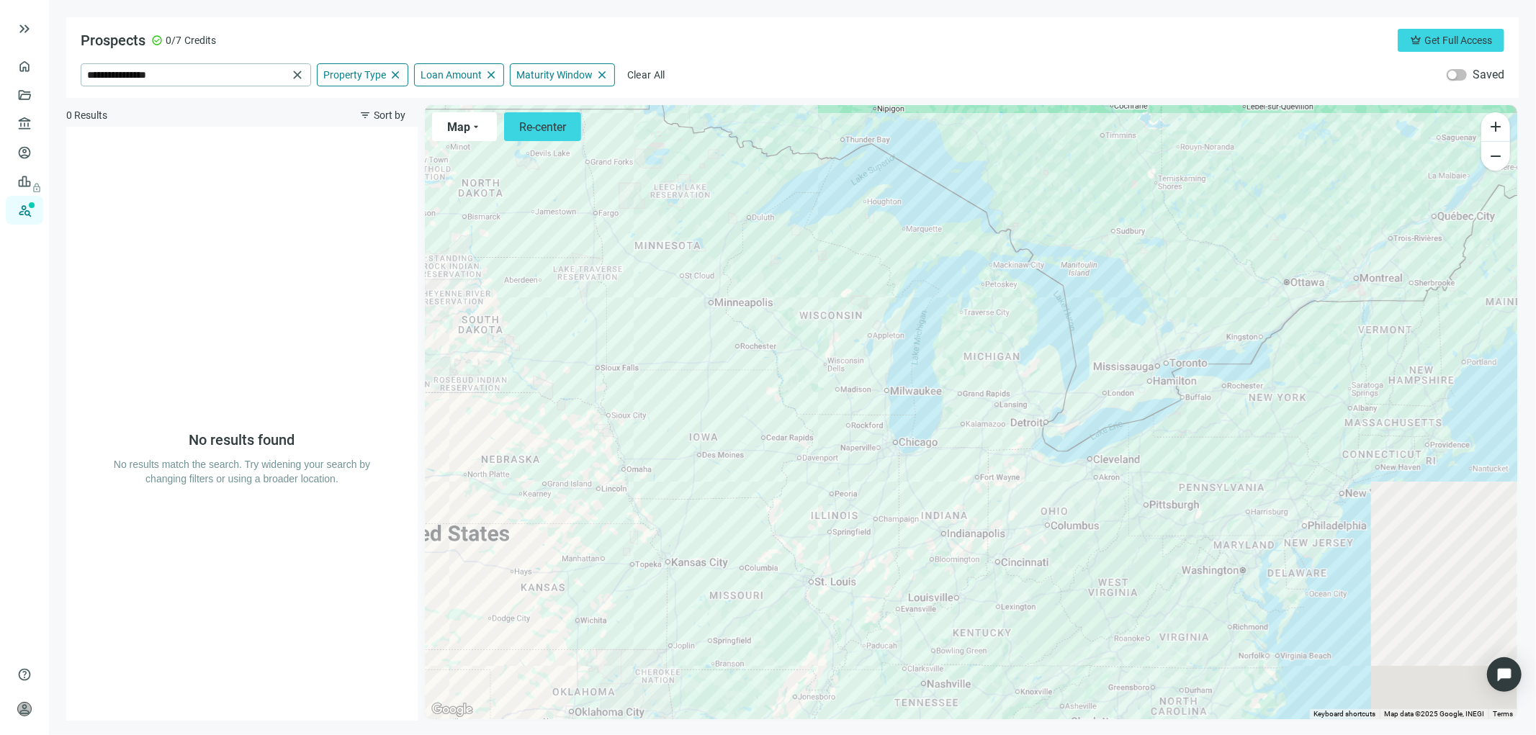
click at [873, 441] on div at bounding box center [971, 412] width 1092 height 614
click at [886, 439] on div at bounding box center [971, 412] width 1092 height 614
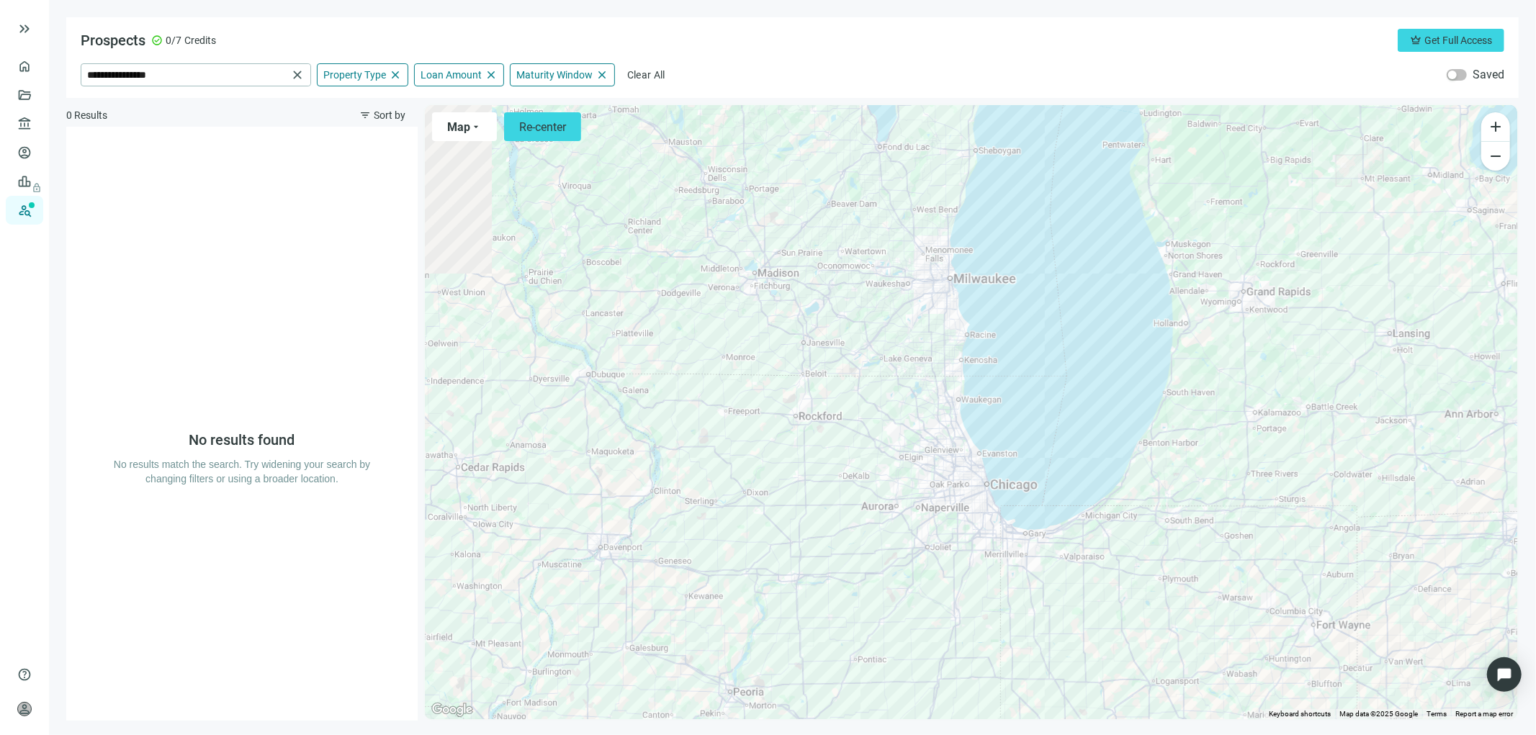
drag, startPoint x: 795, startPoint y: 513, endPoint x: 1118, endPoint y: 465, distance: 326.7
click at [1118, 465] on div at bounding box center [971, 412] width 1092 height 614
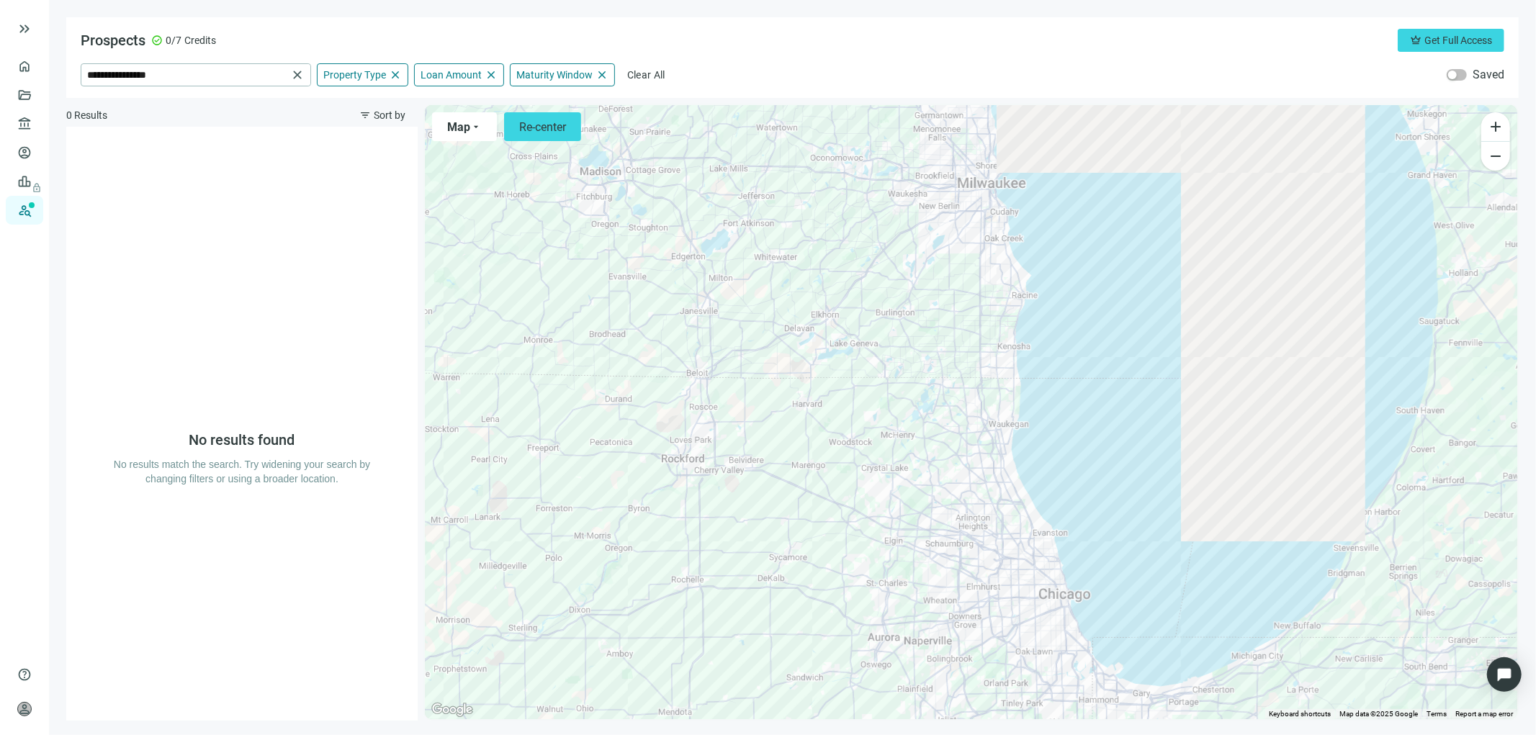
drag, startPoint x: 940, startPoint y: 469, endPoint x: 837, endPoint y: 511, distance: 111.4
click at [824, 528] on div at bounding box center [971, 412] width 1092 height 614
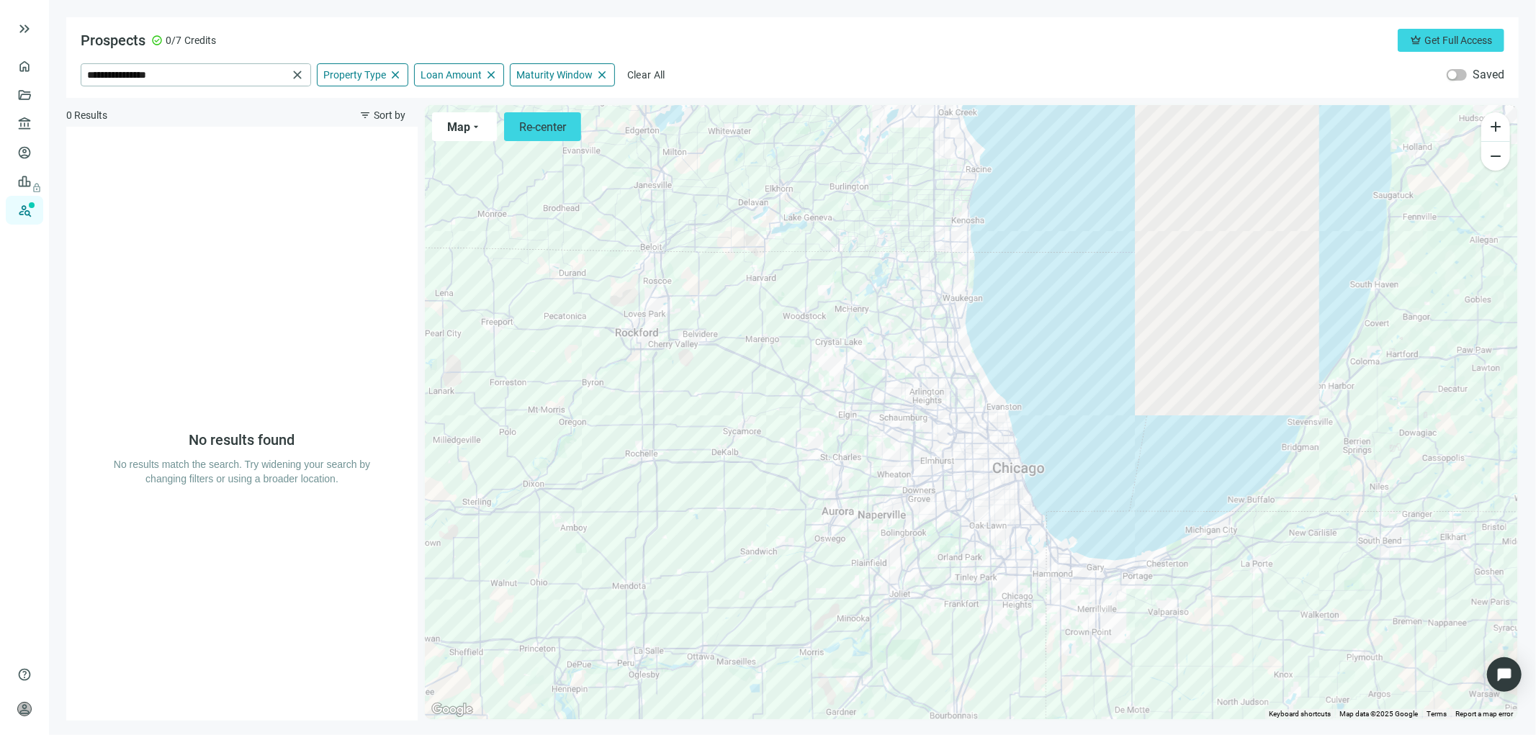
drag, startPoint x: 1210, startPoint y: 458, endPoint x: 1170, endPoint y: 334, distance: 130.2
click at [1170, 334] on div at bounding box center [971, 412] width 1092 height 614
click at [294, 73] on span "close" at bounding box center [297, 75] width 14 height 14
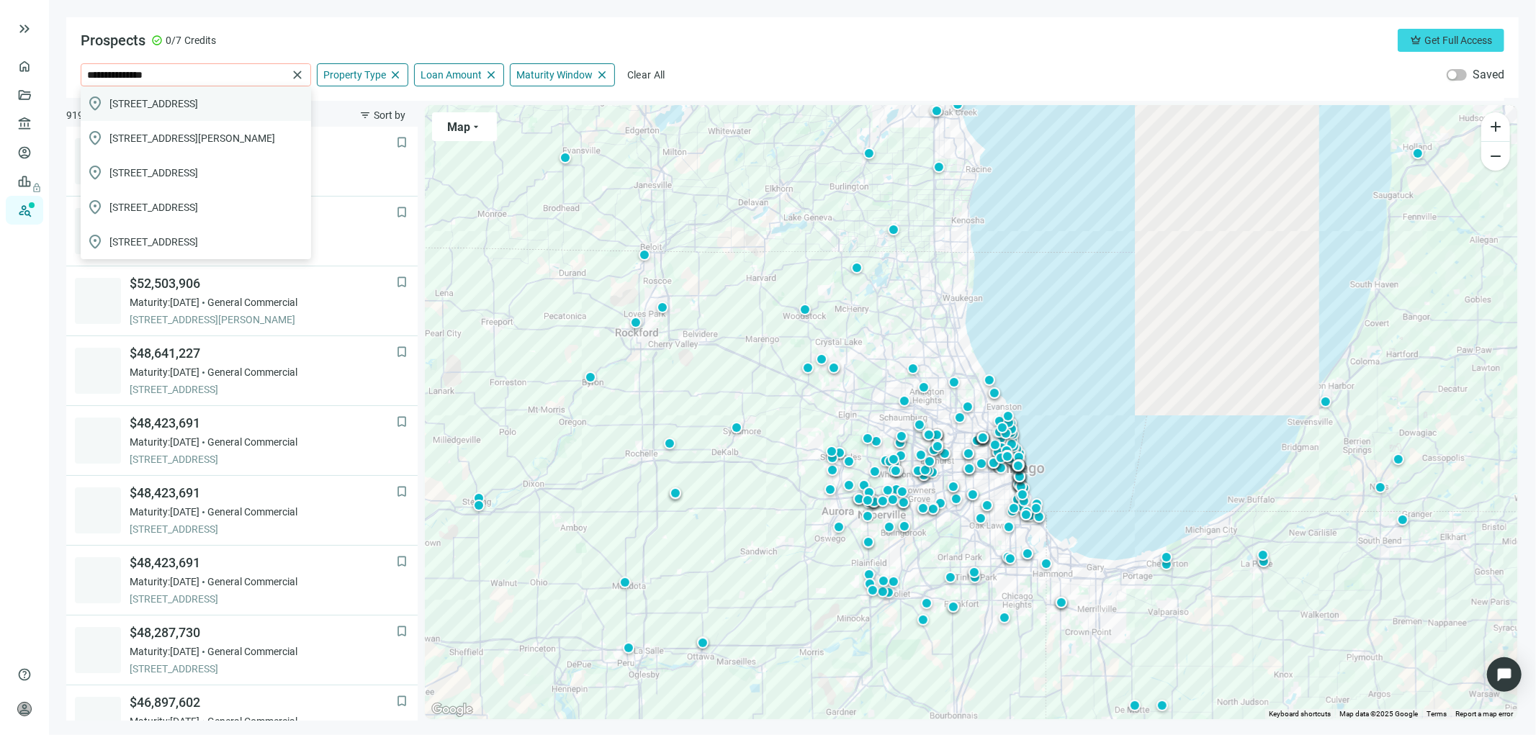
click at [198, 96] on span "[STREET_ADDRESS]" at bounding box center [153, 103] width 89 height 14
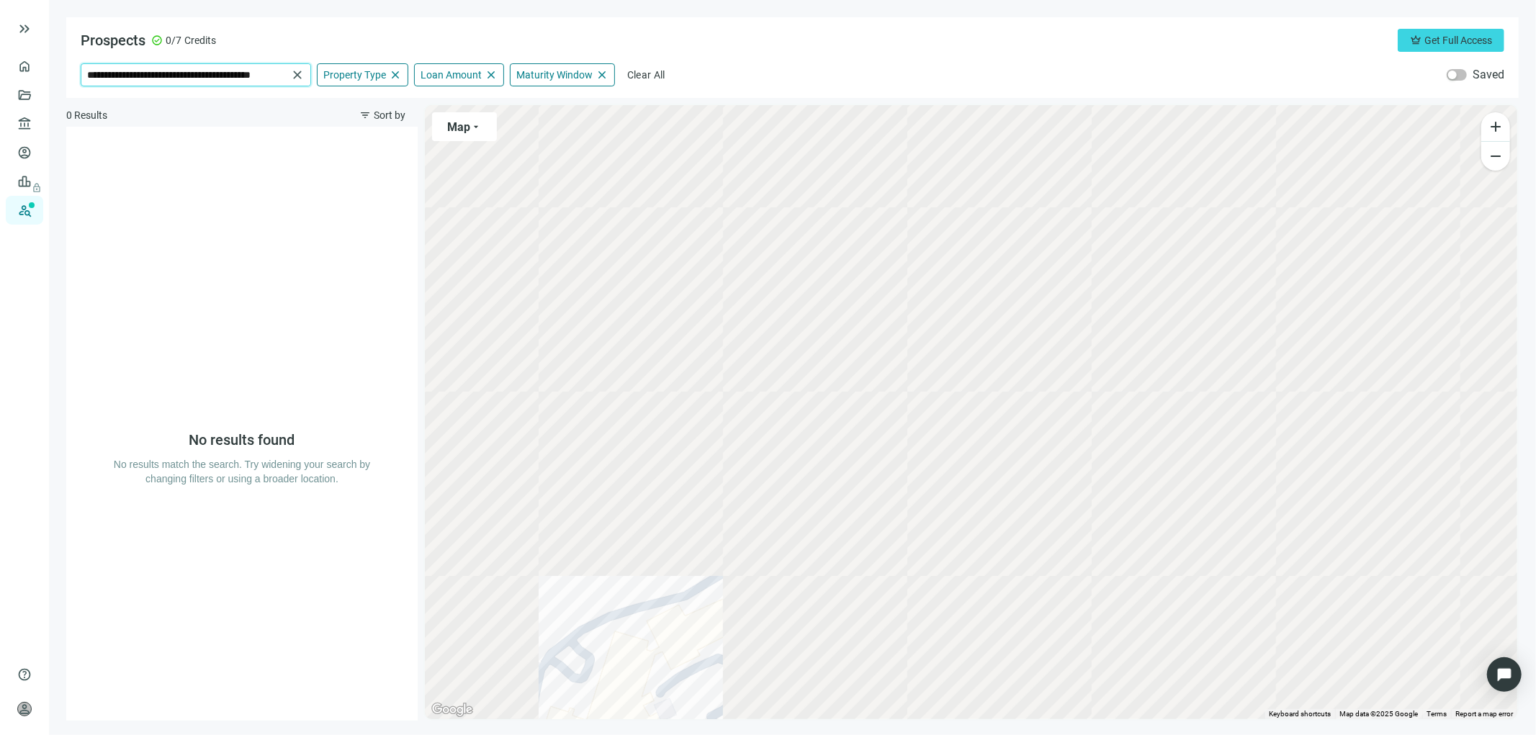
drag, startPoint x: 284, startPoint y: 73, endPoint x: 101, endPoint y: 85, distance: 183.9
click at [101, 85] on input "**********" at bounding box center [187, 75] width 200 height 22
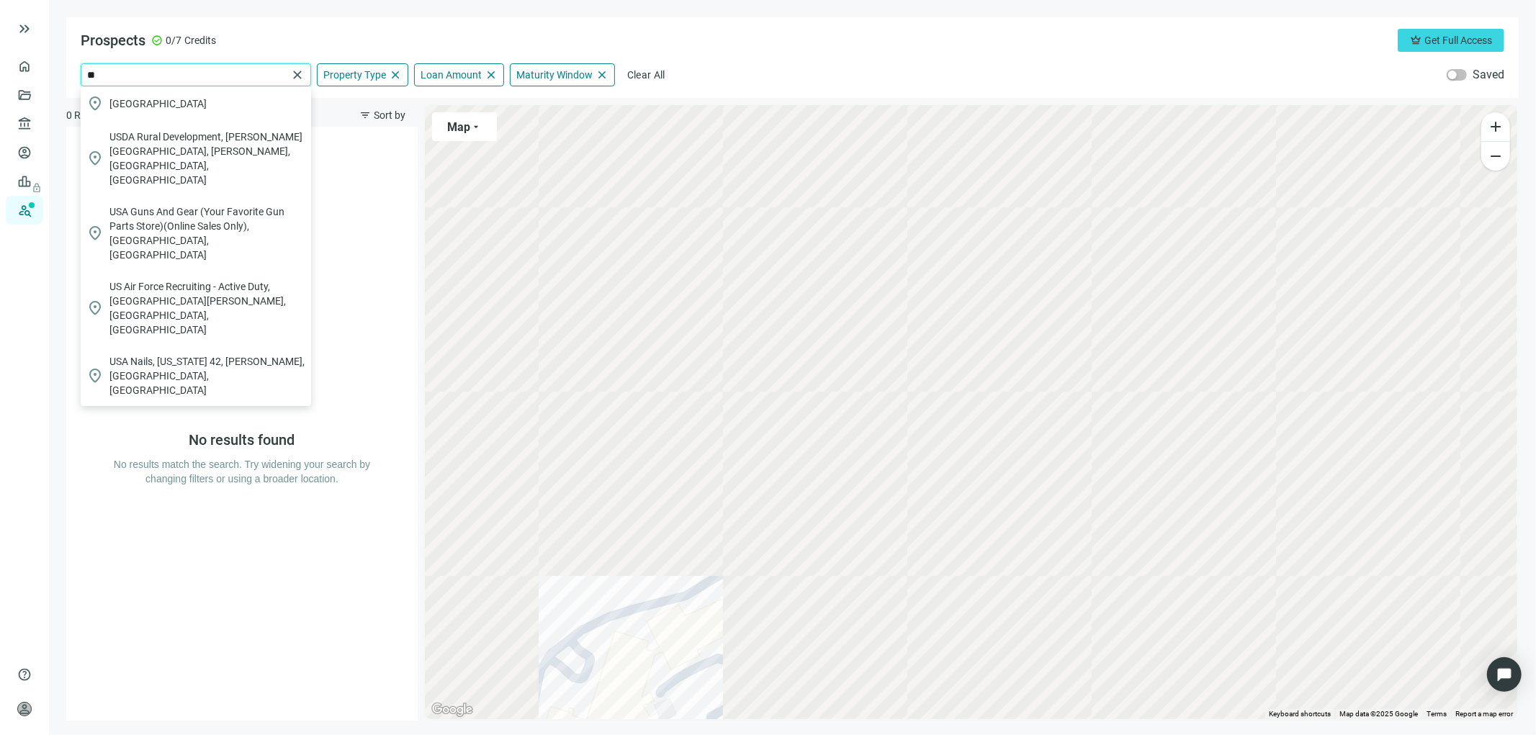
type input "*"
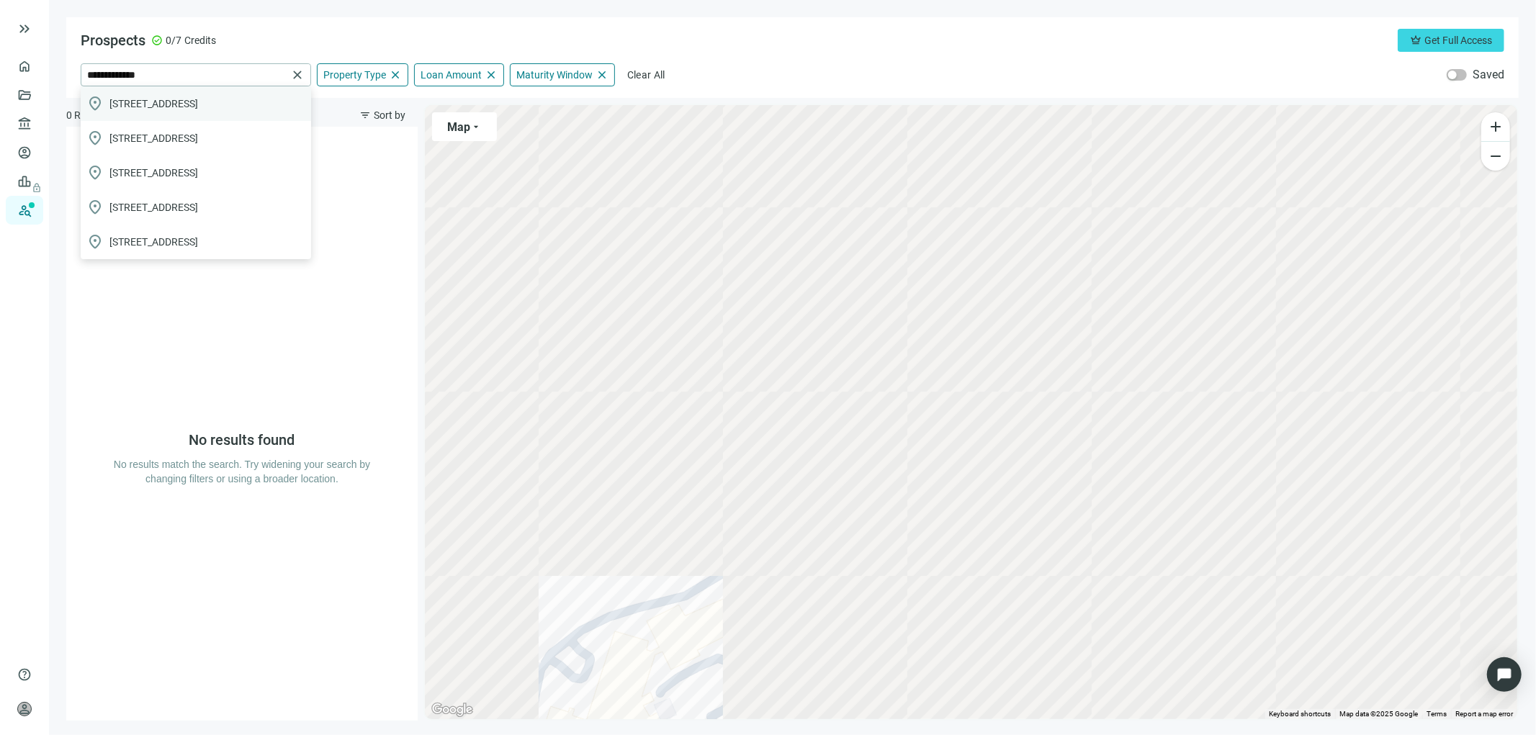
click at [198, 101] on span "[STREET_ADDRESS]" at bounding box center [153, 103] width 89 height 14
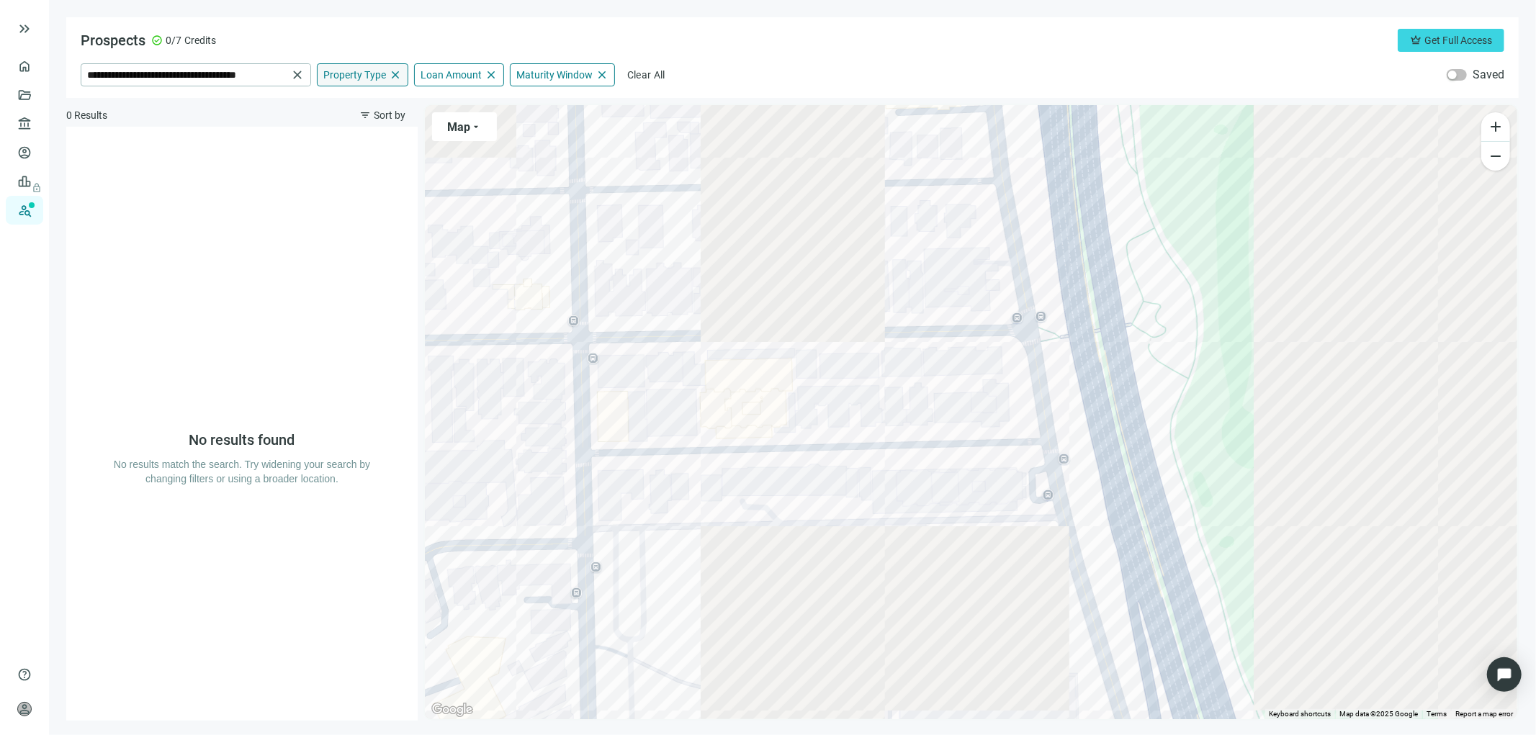
click at [392, 74] on span "close" at bounding box center [395, 74] width 13 height 13
click at [372, 77] on span "Property Type" at bounding box center [354, 74] width 63 height 13
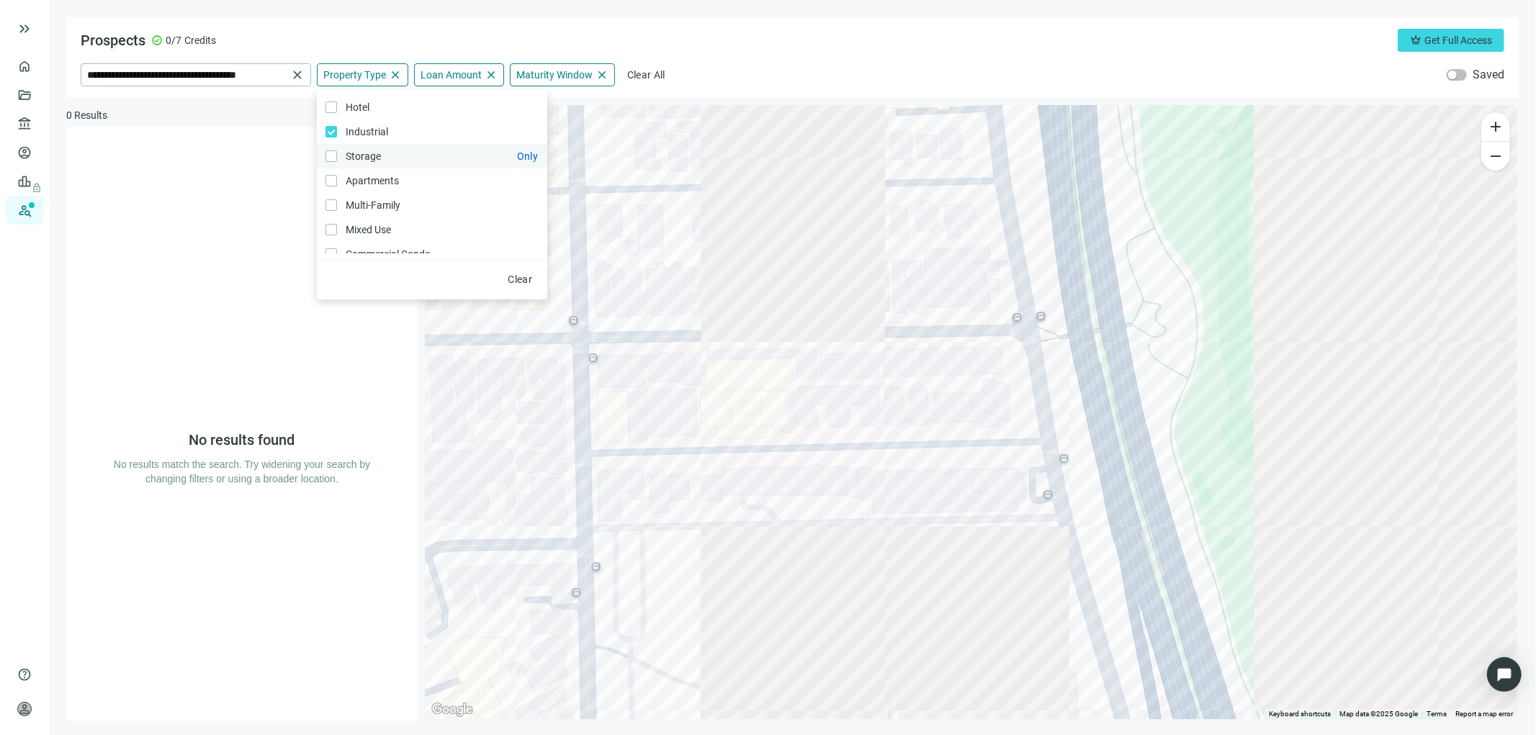
click at [328, 146] on label "Storage Only" at bounding box center [432, 156] width 230 height 24
click at [322, 173] on label "Apartments Only" at bounding box center [432, 180] width 230 height 24
click at [333, 198] on label "Multi-Family Only" at bounding box center [432, 205] width 230 height 24
click at [326, 228] on label "Retail Only" at bounding box center [432, 223] width 230 height 24
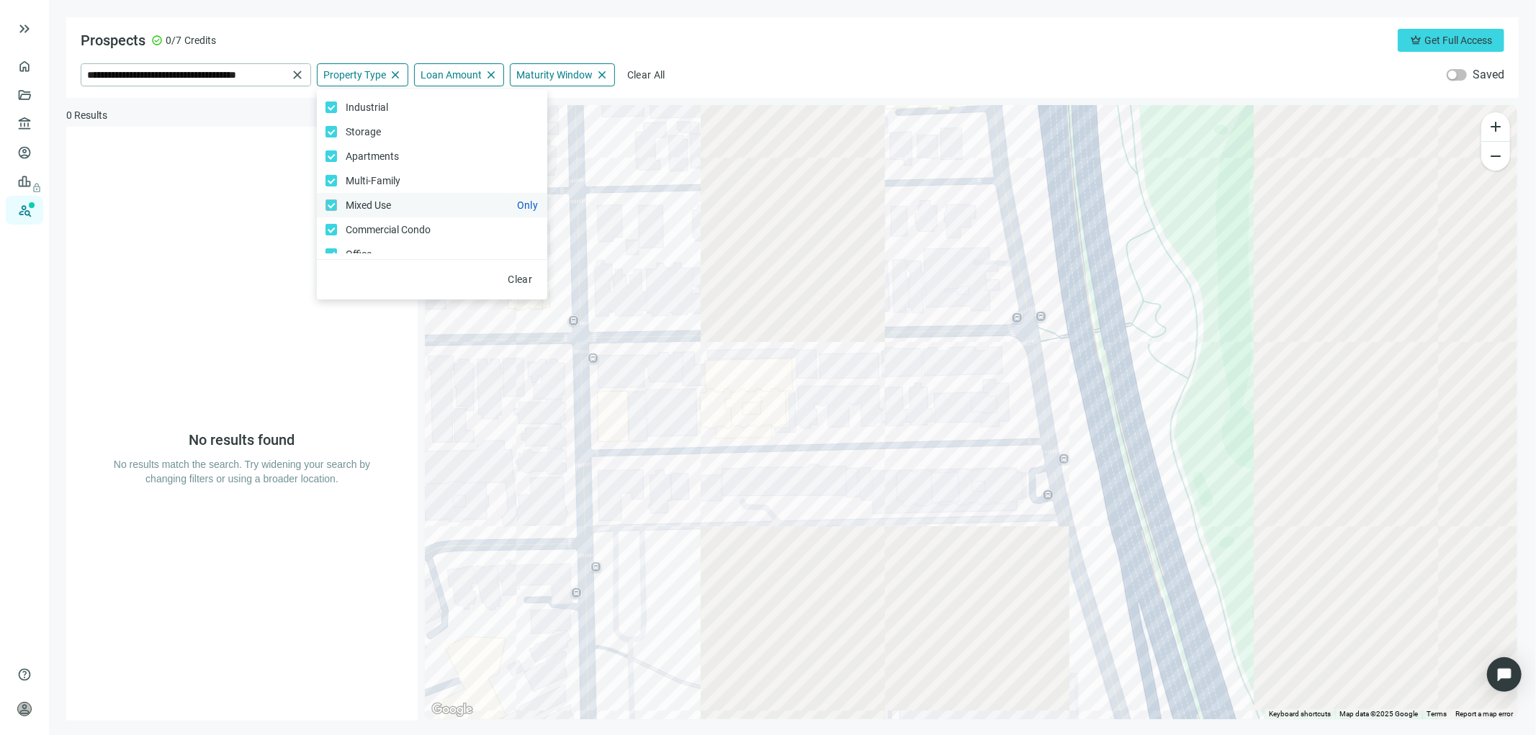
scroll to position [0, 0]
click at [488, 71] on span "close" at bounding box center [490, 74] width 13 height 13
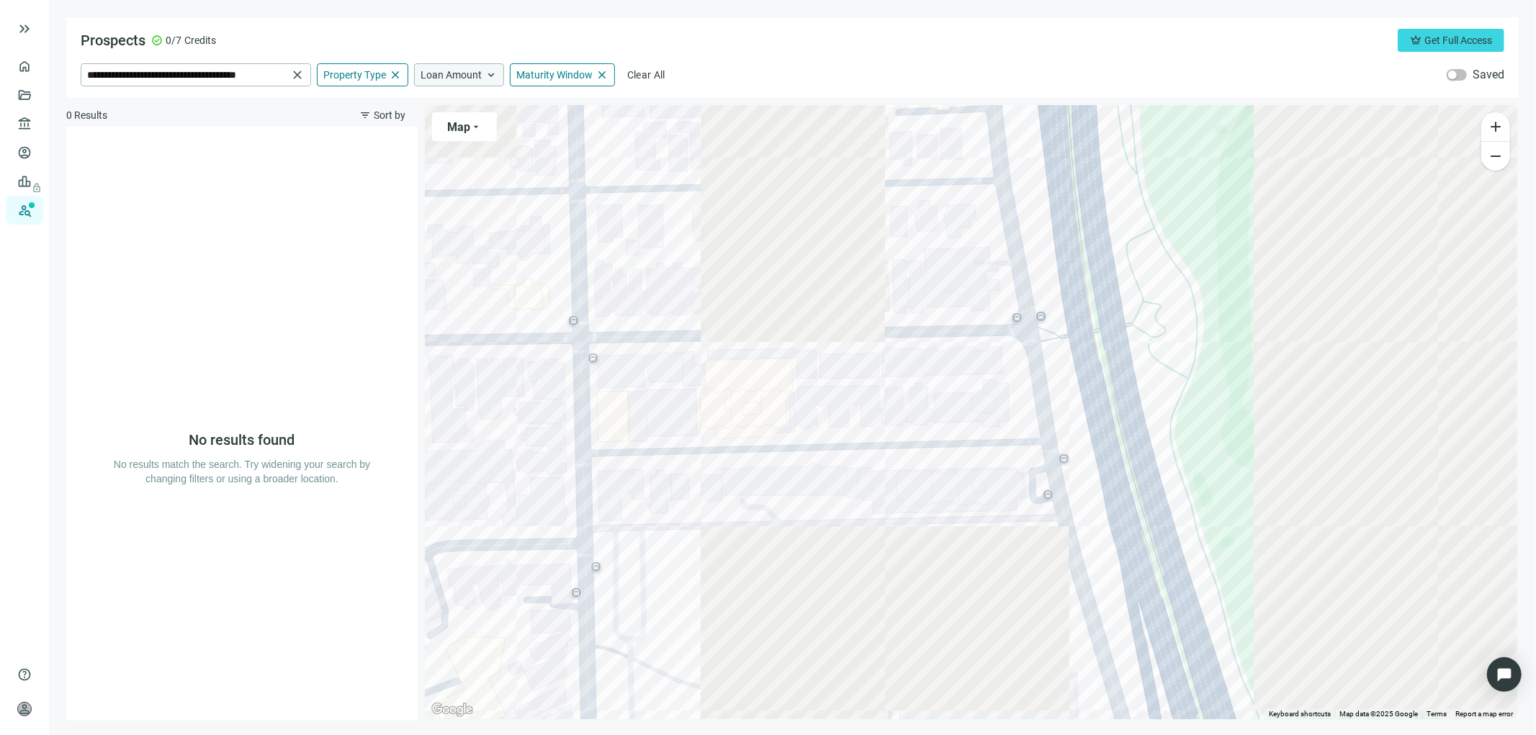
click at [492, 73] on span "keyboard_arrow_up" at bounding box center [490, 74] width 13 height 13
click at [603, 103] on div "$0 $100M+" at bounding box center [528, 110] width 230 height 42
click at [400, 76] on span "close" at bounding box center [395, 74] width 13 height 13
click at [396, 75] on span "keyboard_arrow_up" at bounding box center [395, 74] width 13 height 13
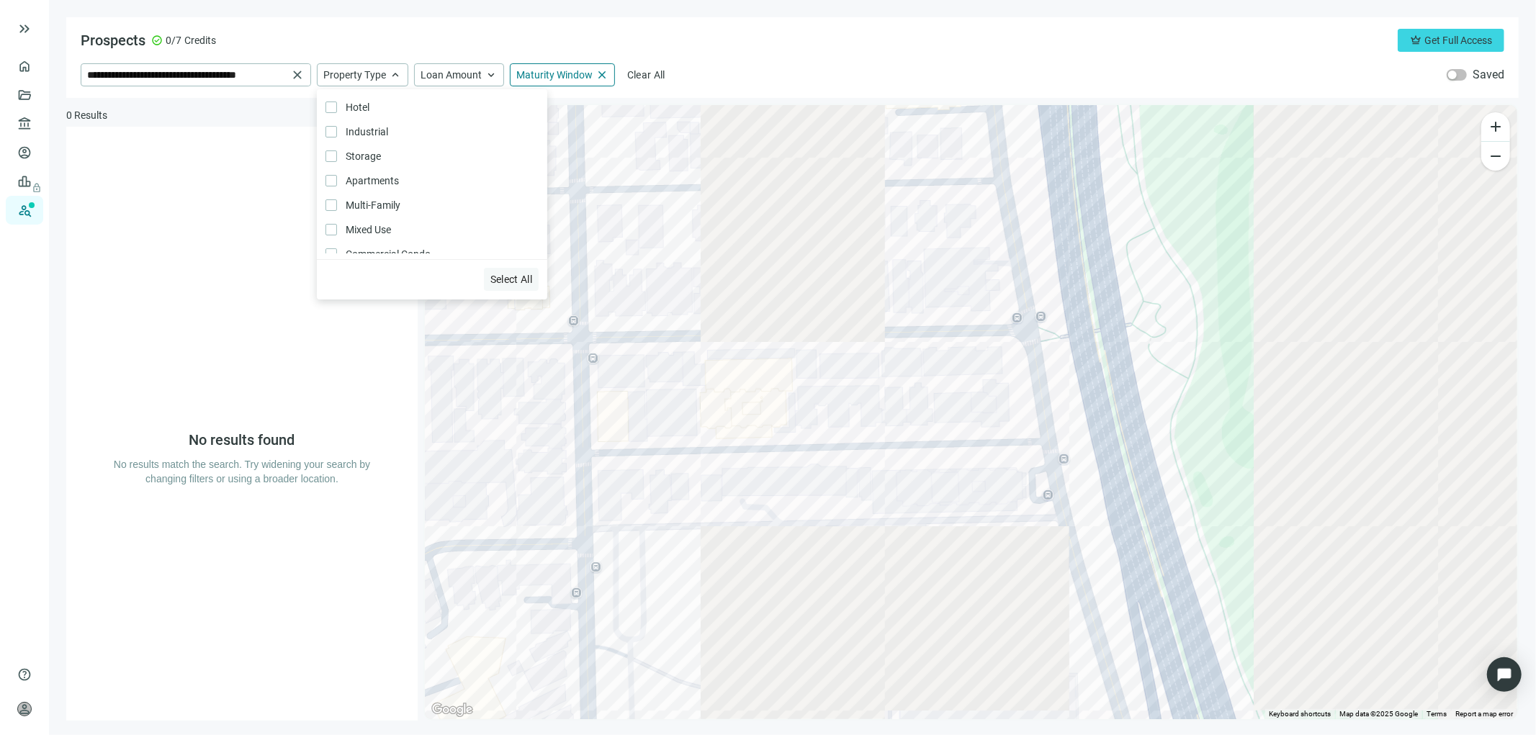
click at [516, 270] on button "Select All" at bounding box center [511, 279] width 55 height 23
click at [484, 72] on span "keyboard_arrow_up" at bounding box center [490, 74] width 13 height 13
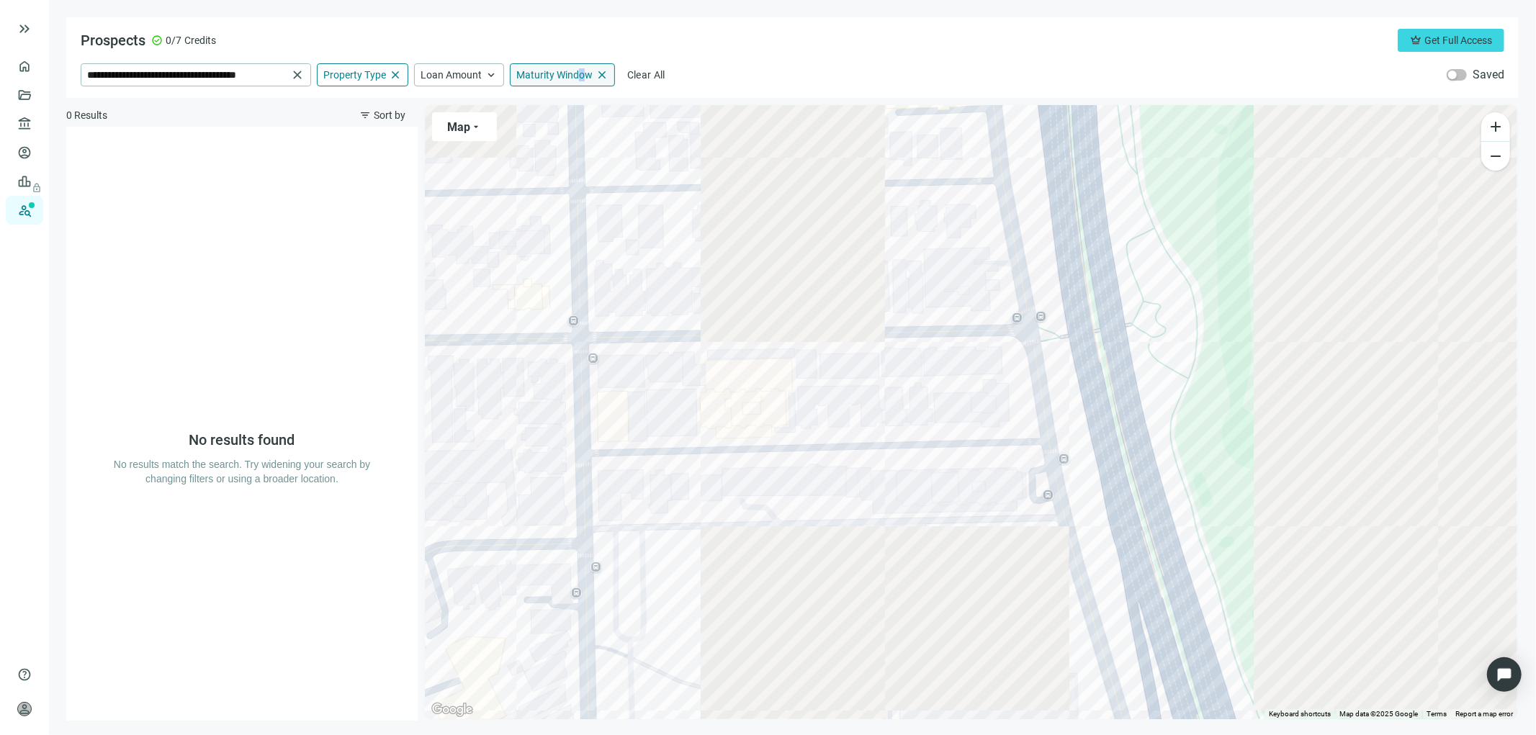
click at [580, 69] on span "Maturity Window" at bounding box center [554, 74] width 76 height 13
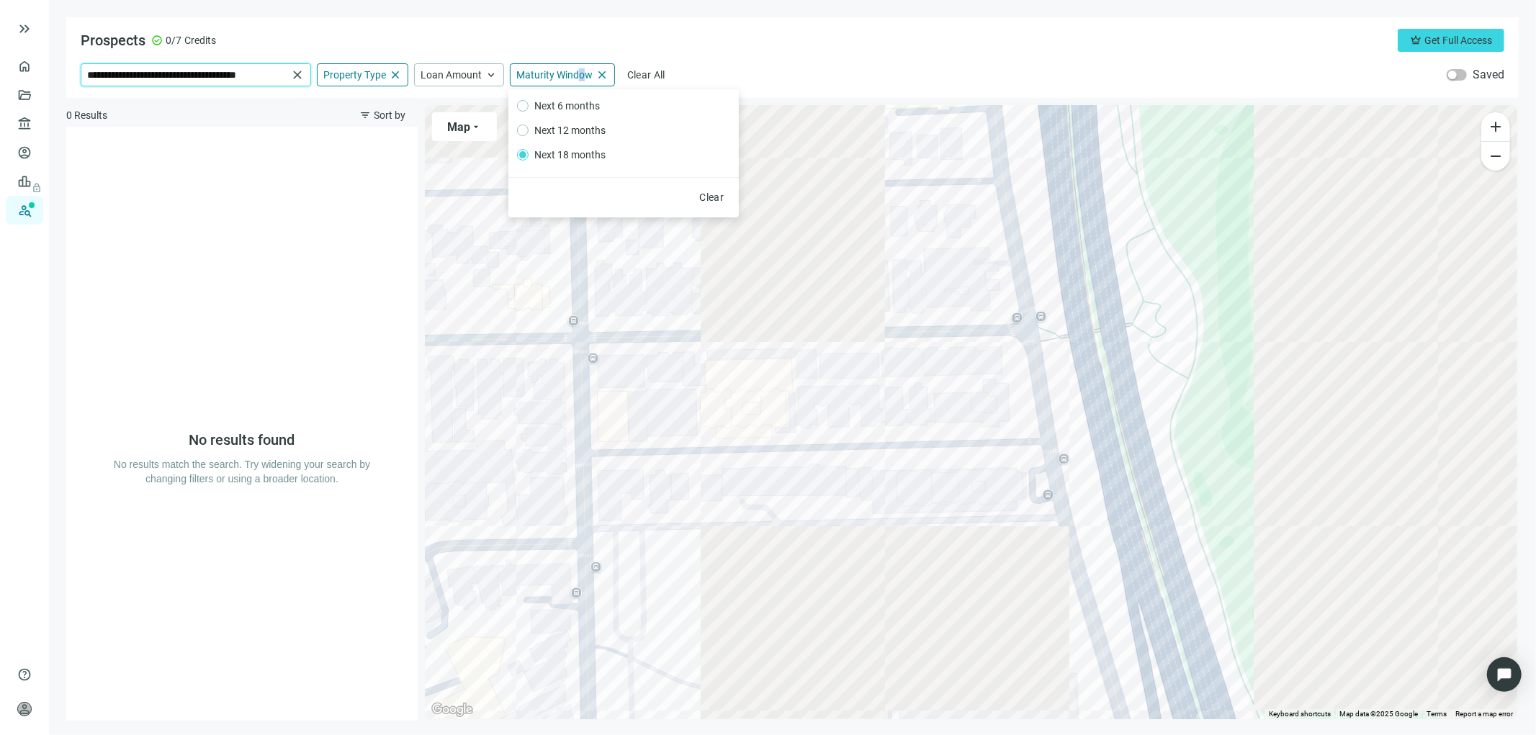
click at [161, 72] on input "**********" at bounding box center [187, 75] width 200 height 22
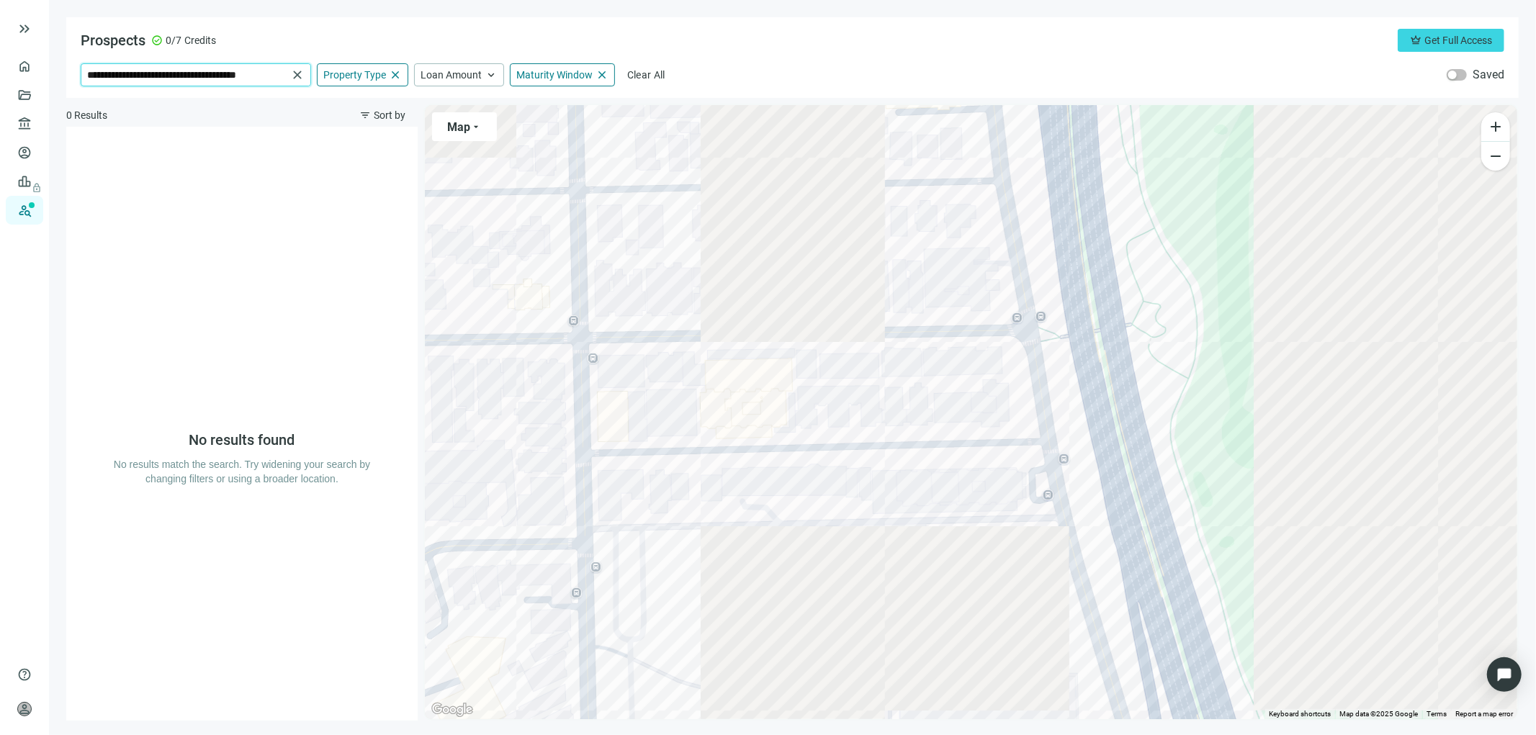
drag, startPoint x: 271, startPoint y: 69, endPoint x: 0, endPoint y: 101, distance: 273.2
click at [0, 101] on div "**********" at bounding box center [768, 367] width 1536 height 735
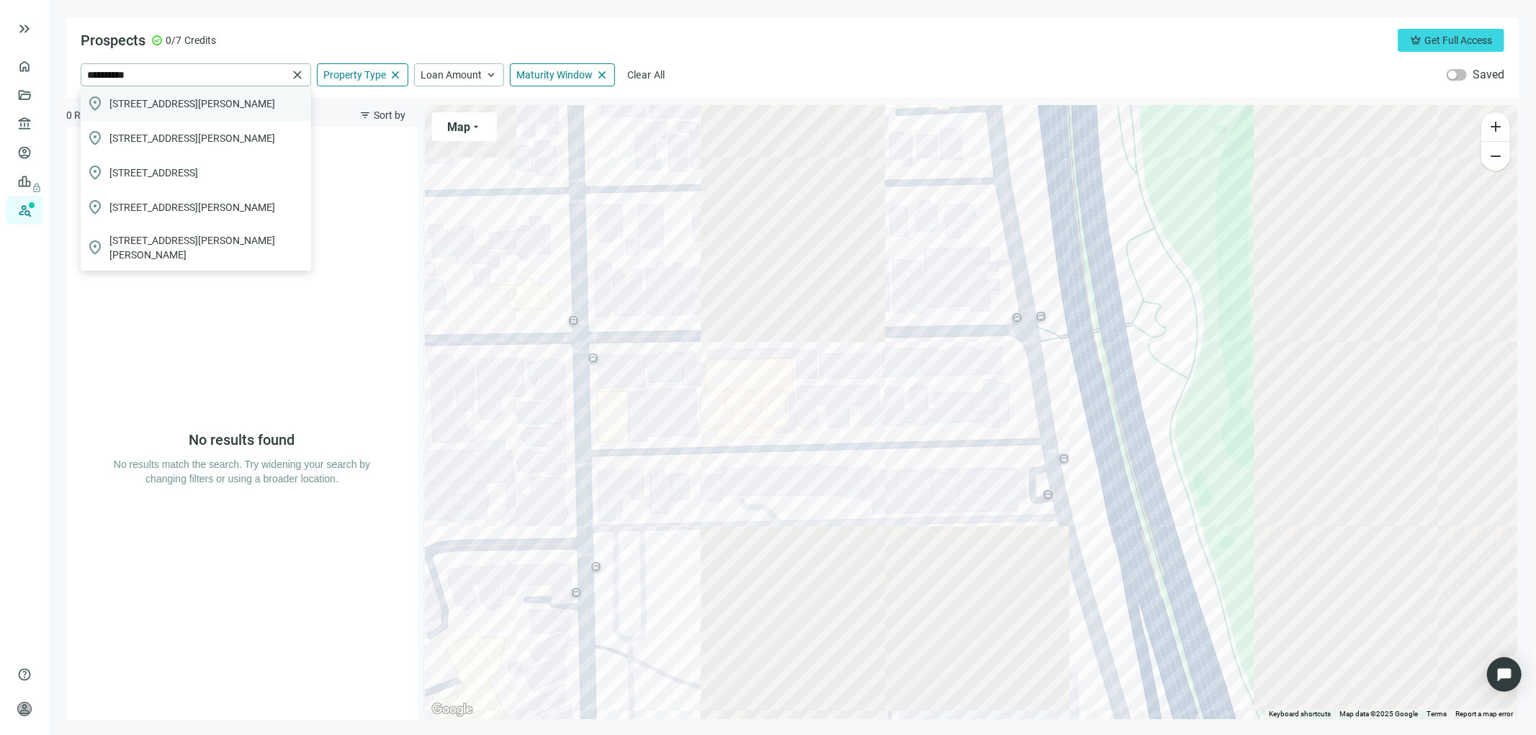
click at [203, 97] on span "[STREET_ADDRESS][PERSON_NAME]" at bounding box center [192, 103] width 166 height 14
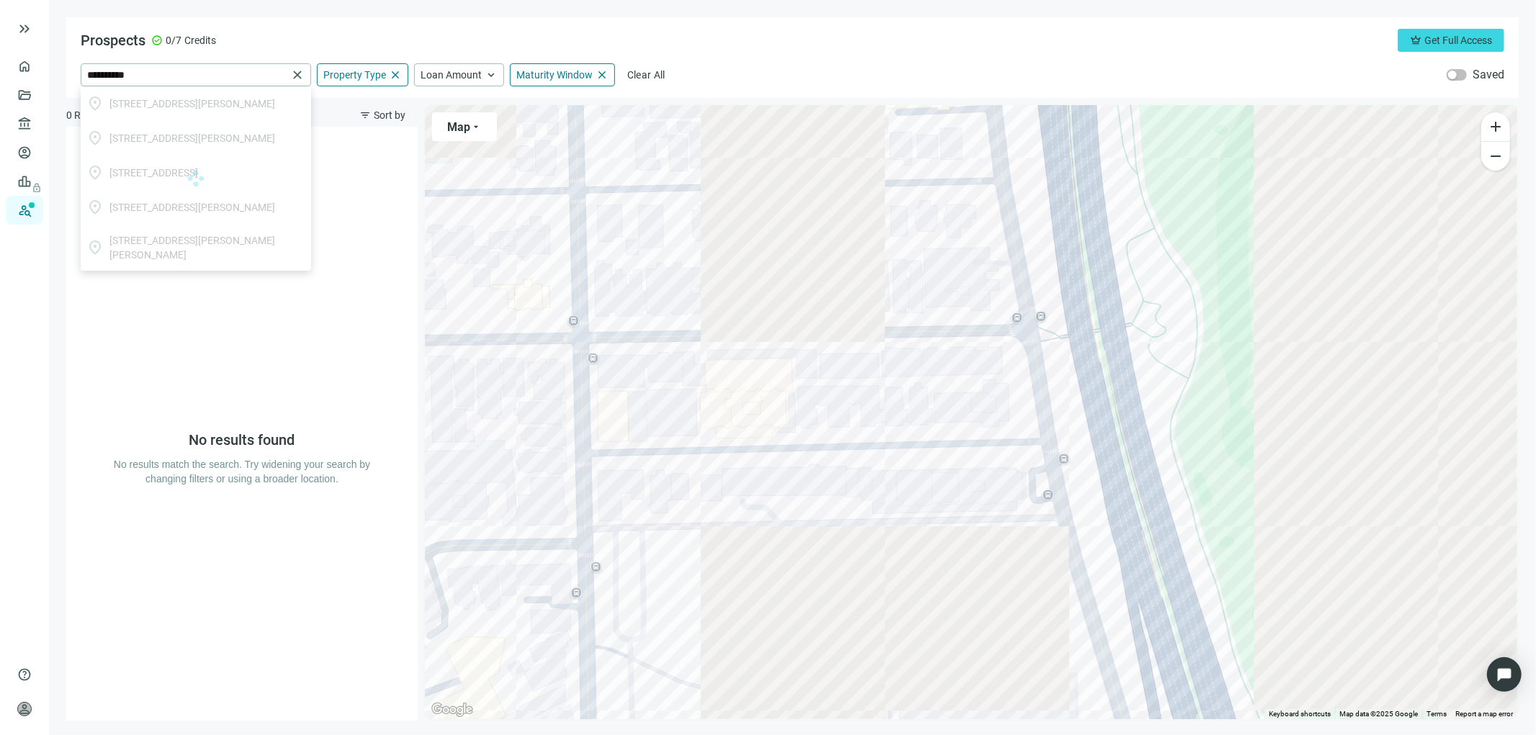
type input "**********"
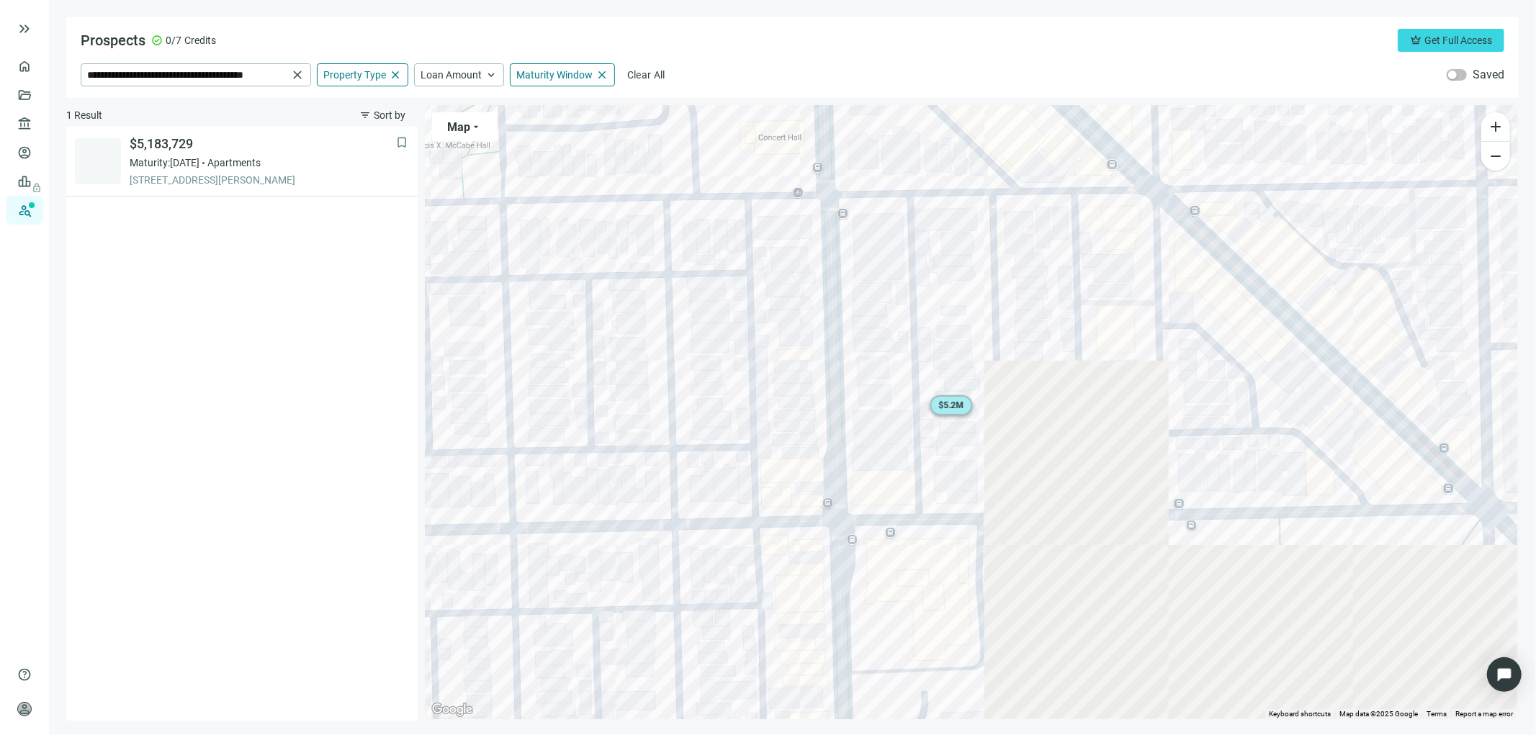
click at [943, 404] on span "$ 5.2M" at bounding box center [950, 405] width 25 height 10
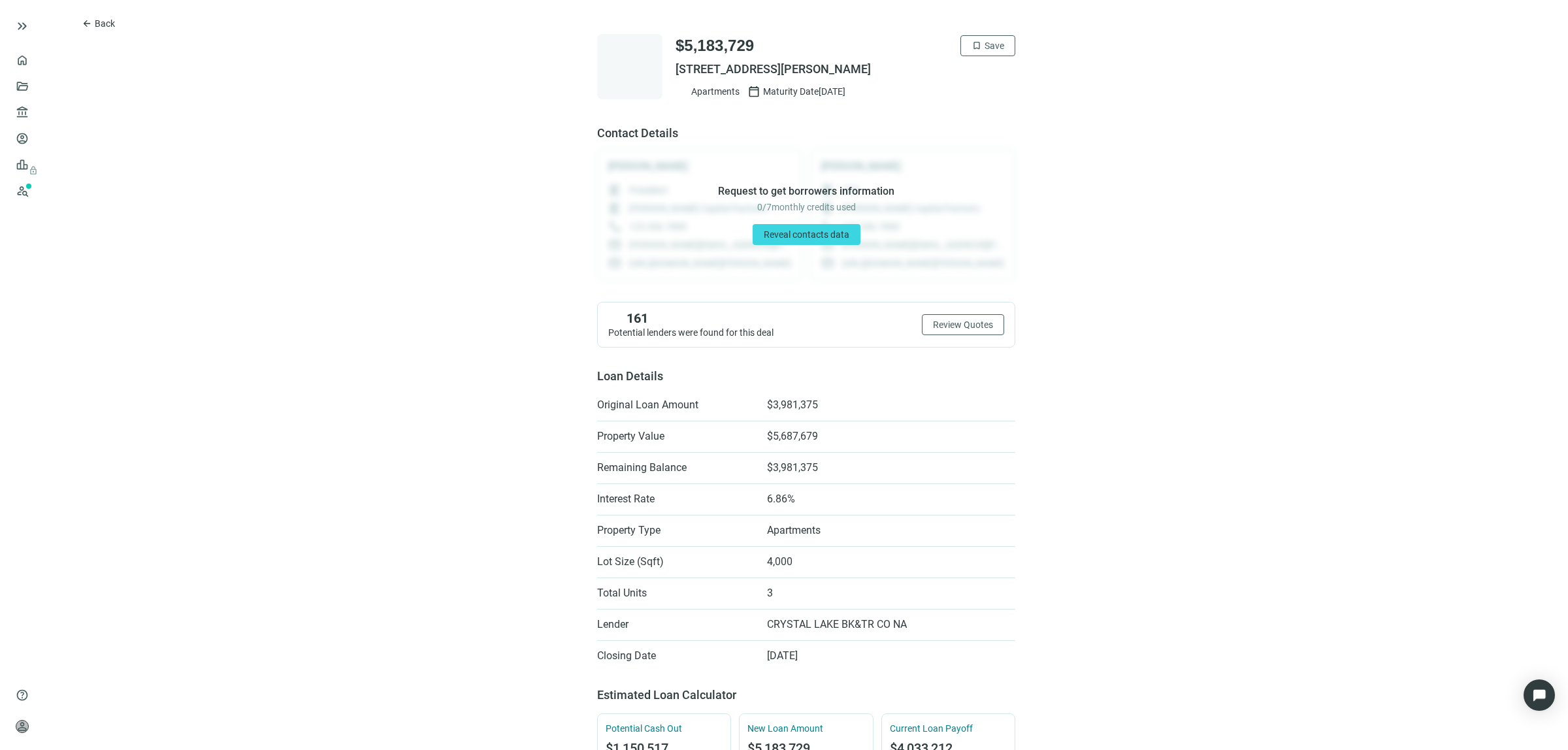
drag, startPoint x: 1345, startPoint y: 0, endPoint x: 1157, endPoint y: 454, distance: 491.4
click at [1157, 454] on div "arrow_back Back $5,183,729 bookmark Save [STREET_ADDRESS][PERSON_NAME] Apartmen…" at bounding box center [806, 758] width 1524 height 1516
click at [985, 43] on span "Save" at bounding box center [995, 46] width 20 height 11
click at [106, 25] on span "Back" at bounding box center [104, 24] width 20 height 11
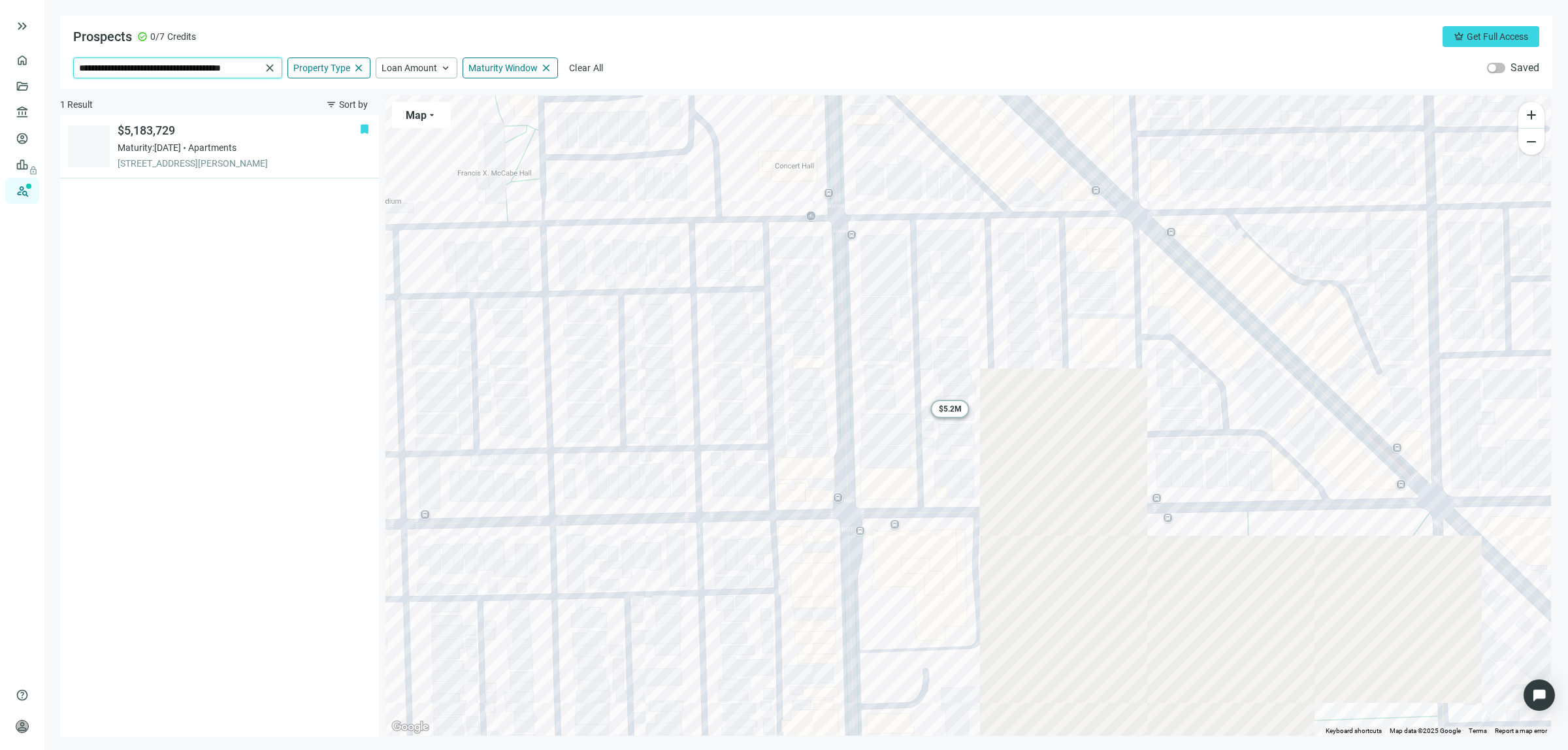
drag, startPoint x: 256, startPoint y: 70, endPoint x: 0, endPoint y: 89, distance: 256.7
click at [0, 88] on div "**********" at bounding box center [784, 375] width 1568 height 750
click at [180, 94] on span "[STREET_ADDRESS]" at bounding box center [139, 94] width 81 height 13
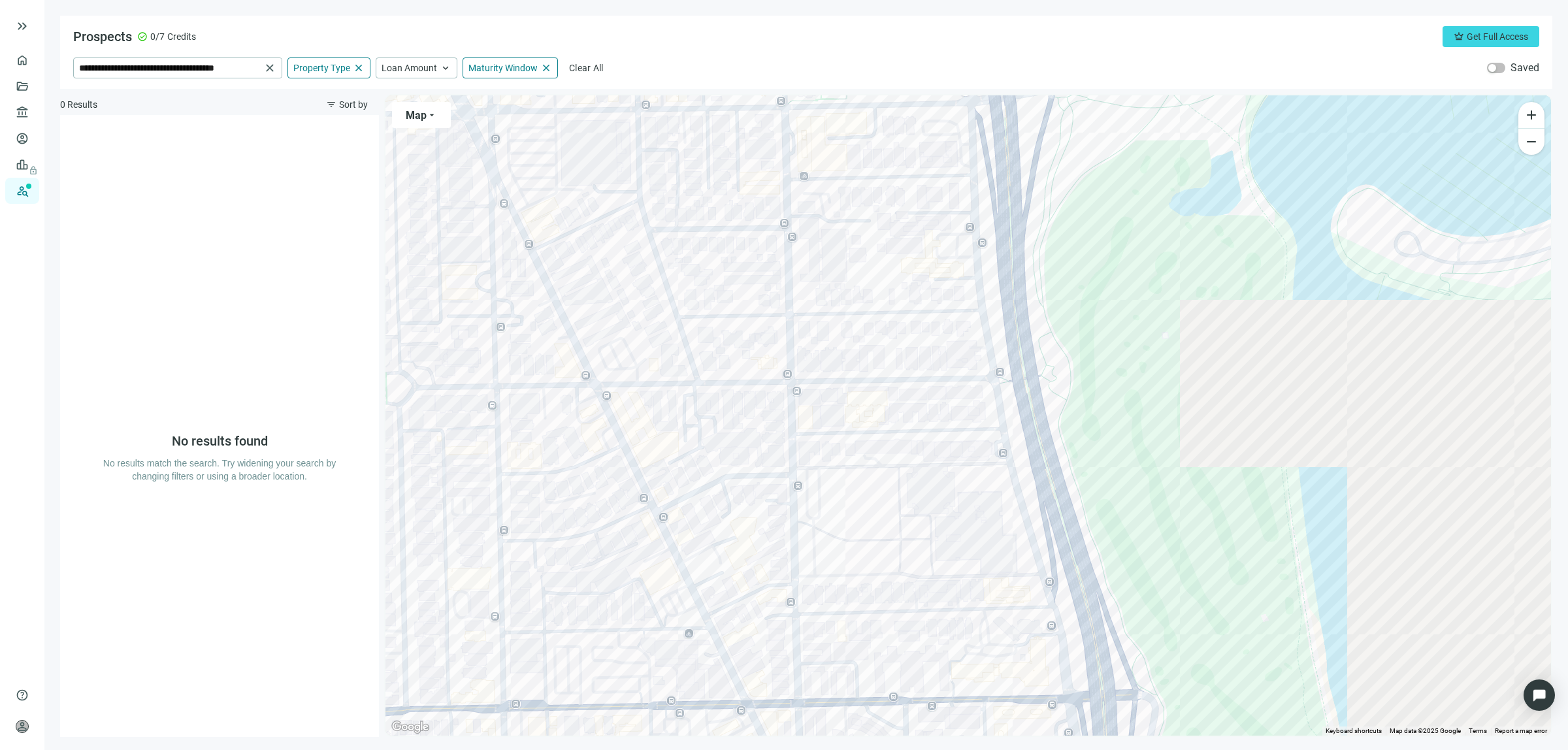
click at [1004, 454] on div at bounding box center [968, 415] width 1165 height 640
drag, startPoint x: 250, startPoint y: 63, endPoint x: 0, endPoint y: 122, distance: 256.9
click at [0, 109] on div "**********" at bounding box center [784, 375] width 1568 height 750
click at [180, 97] on span "[STREET_ADDRESS]" at bounding box center [139, 94] width 81 height 13
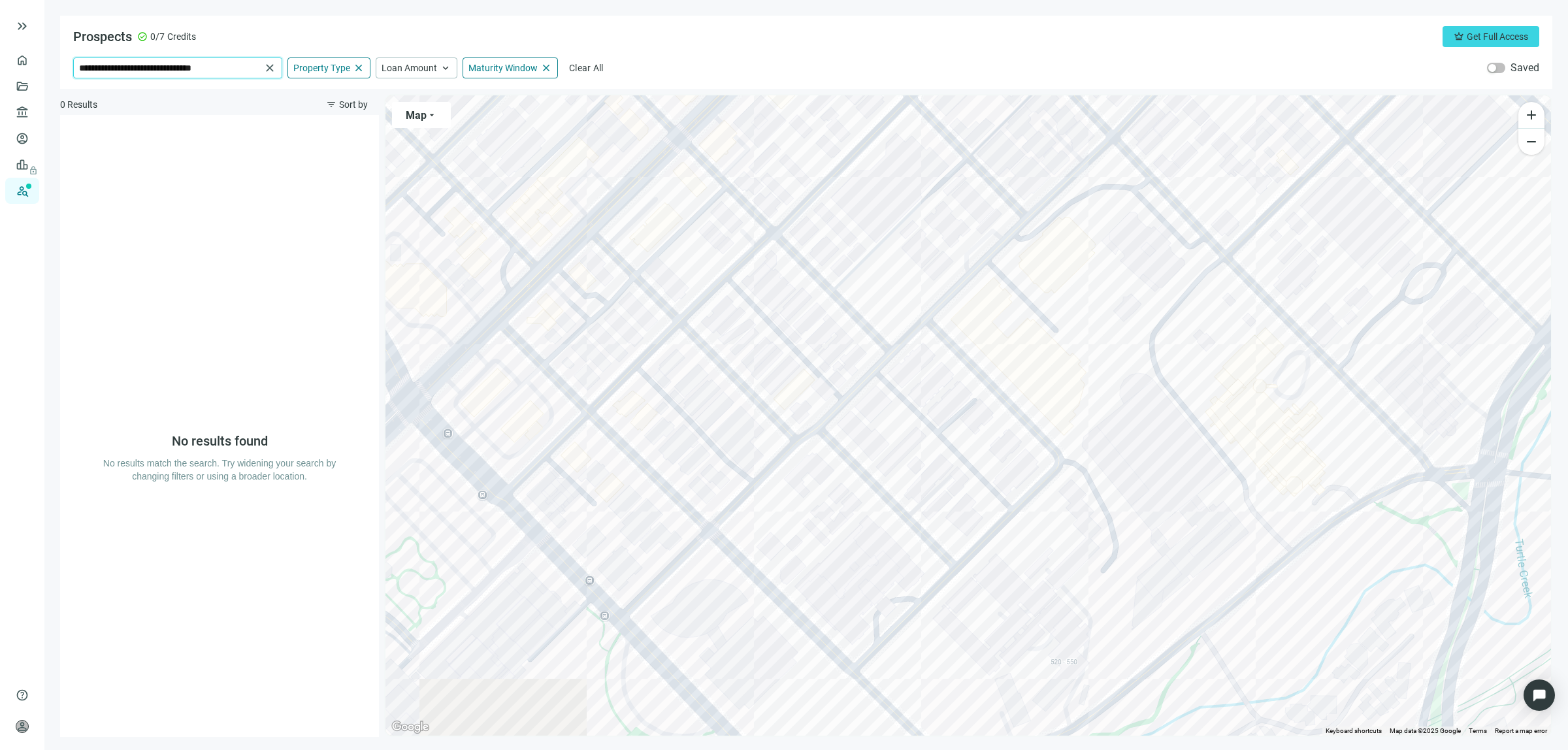
drag, startPoint x: 239, startPoint y: 71, endPoint x: 0, endPoint y: 116, distance: 243.2
click at [0, 105] on div "**********" at bounding box center [784, 375] width 1568 height 750
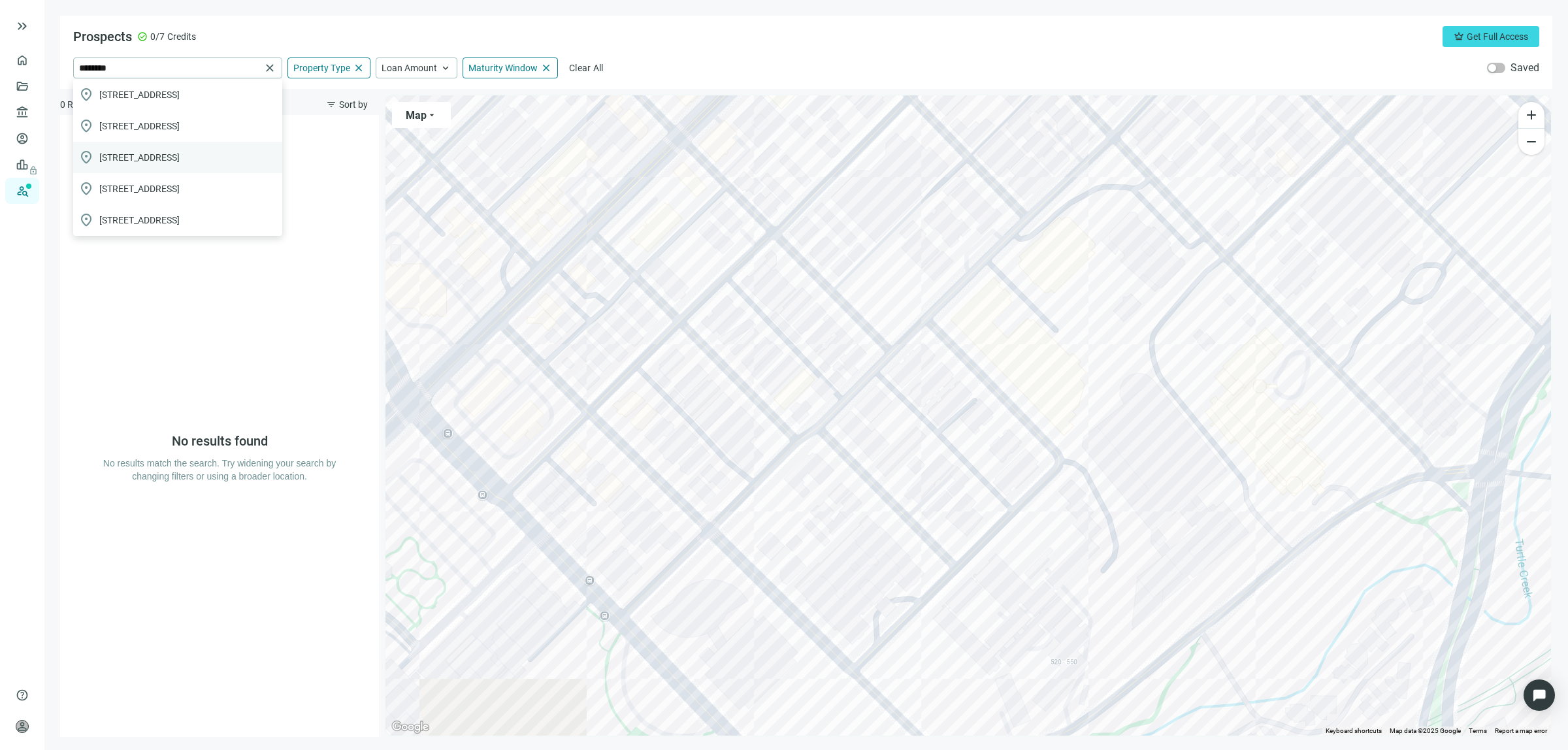
click at [158, 155] on span "[STREET_ADDRESS]" at bounding box center [139, 157] width 81 height 13
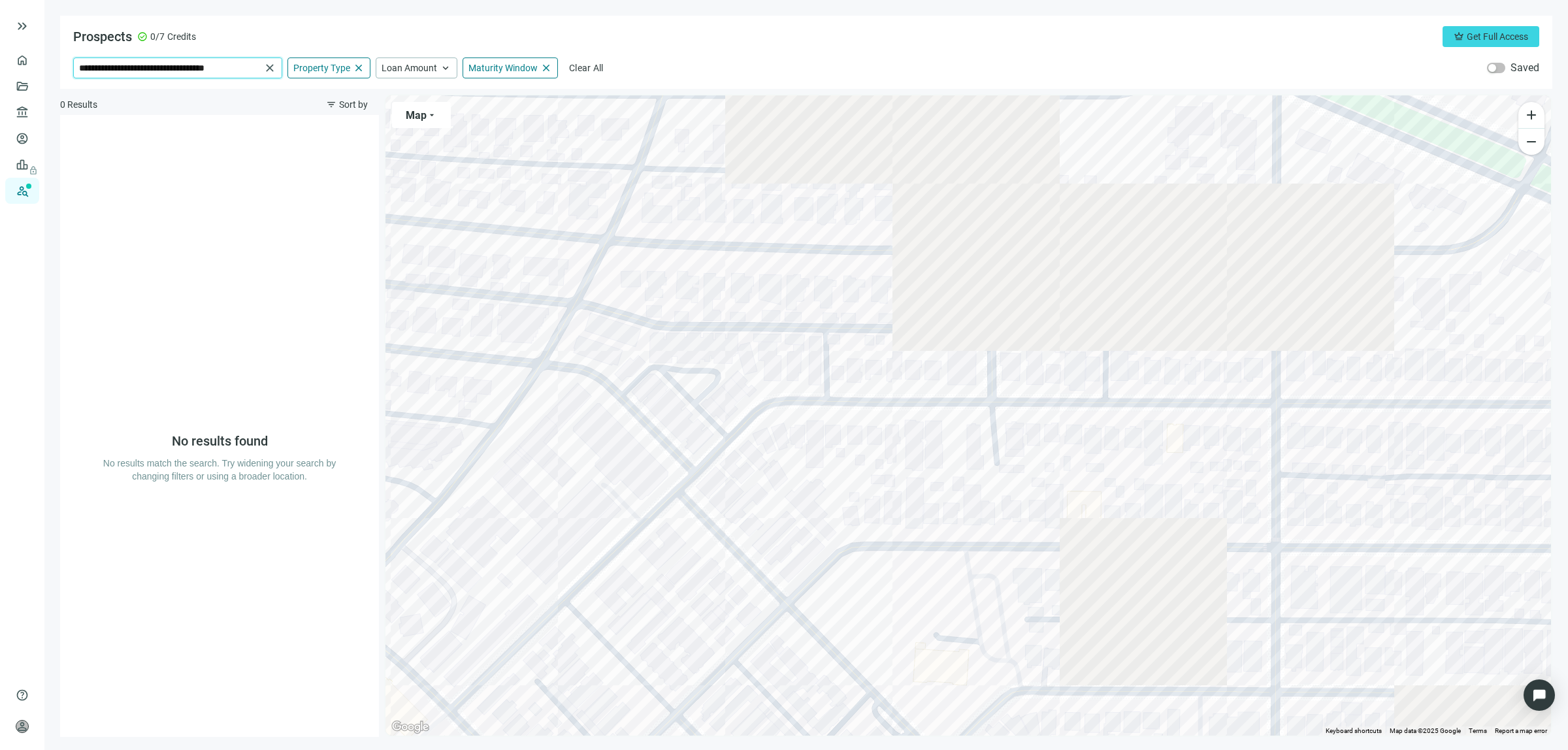
drag, startPoint x: 242, startPoint y: 66, endPoint x: 0, endPoint y: 143, distance: 254.0
click at [0, 134] on div "**********" at bounding box center [784, 375] width 1568 height 750
click at [167, 90] on span "[STREET_ADDRESS]" at bounding box center [139, 94] width 81 height 13
type input "**********"
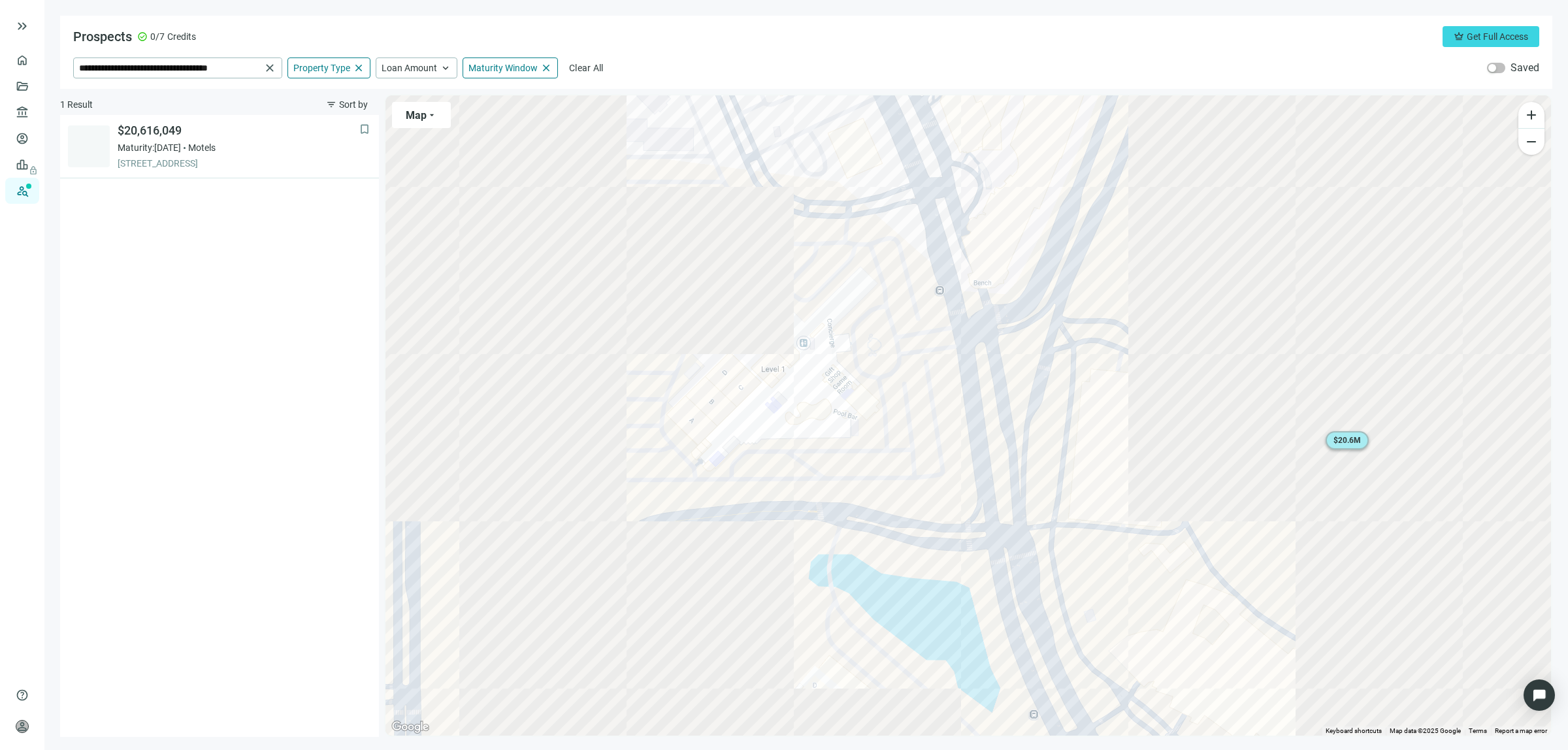
click at [1345, 441] on span "$ 20.6M" at bounding box center [1347, 440] width 27 height 9
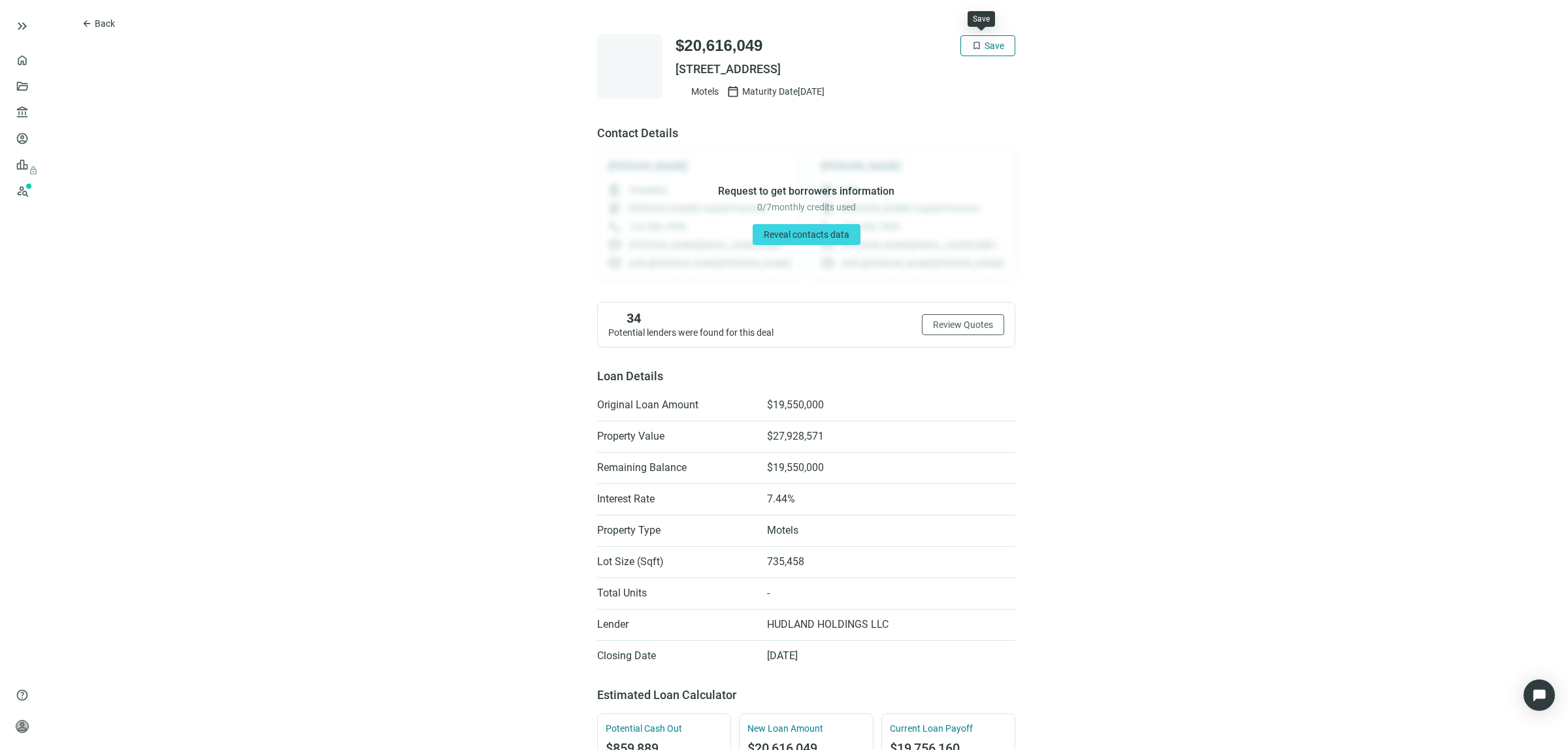
click at [974, 41] on span "bookmark" at bounding box center [976, 46] width 11 height 11
click at [112, 27] on span "Back" at bounding box center [104, 24] width 20 height 11
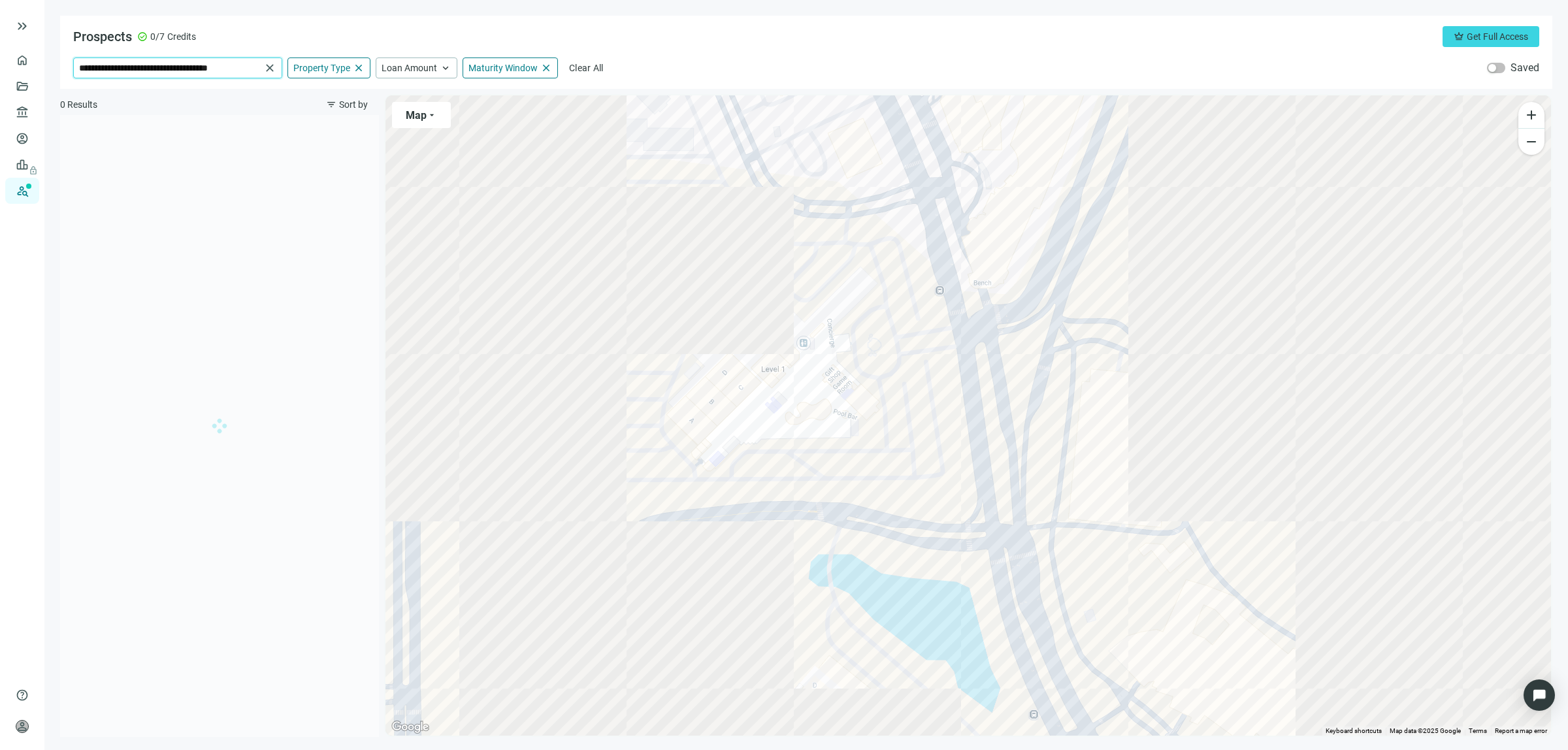
drag, startPoint x: 149, startPoint y: 64, endPoint x: 160, endPoint y: 62, distance: 11.2
click at [149, 64] on input "**********" at bounding box center [170, 68] width 181 height 20
drag, startPoint x: 270, startPoint y: 67, endPoint x: 260, endPoint y: 64, distance: 10.4
click at [270, 66] on span "close" at bounding box center [270, 68] width 13 height 13
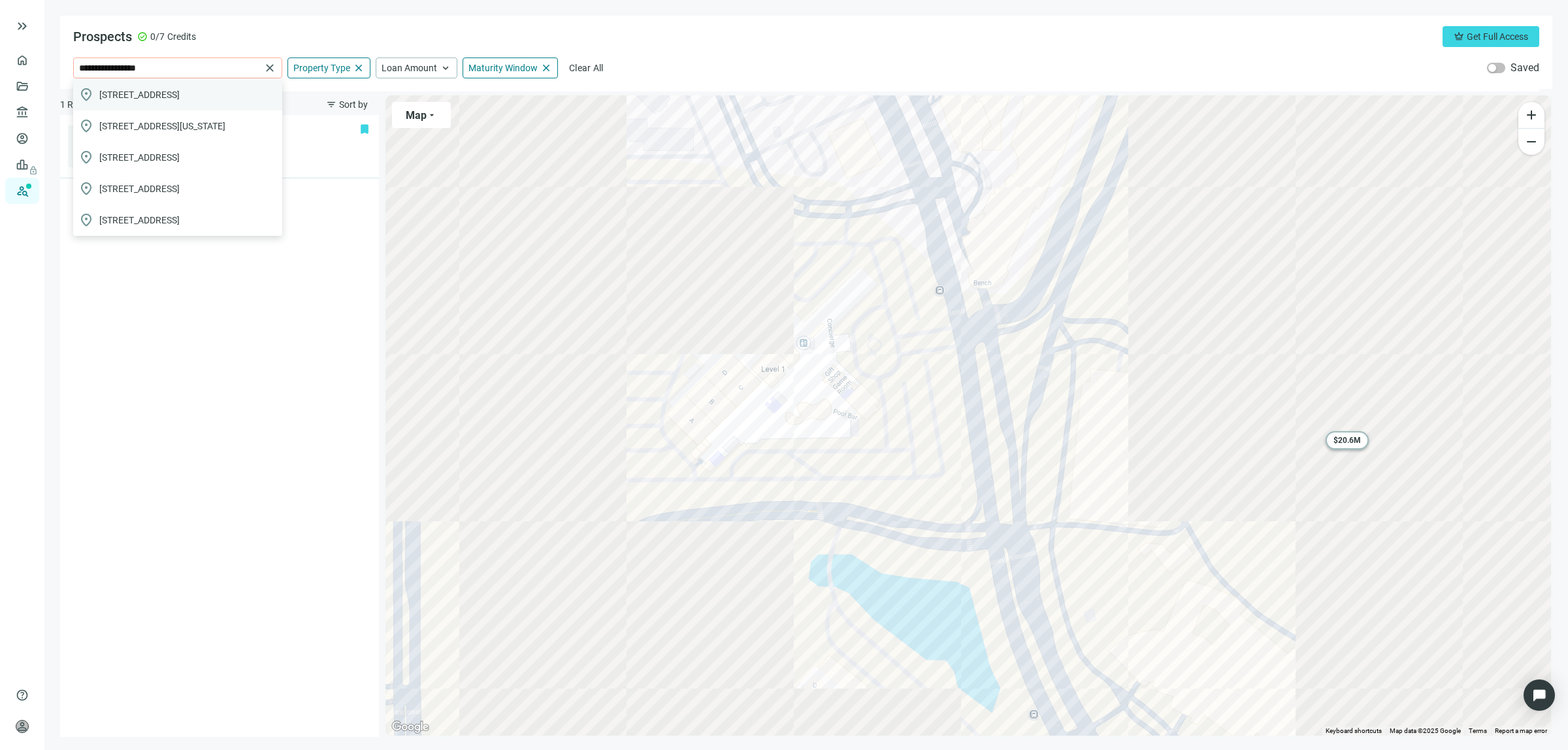
click at [180, 94] on span "[STREET_ADDRESS]" at bounding box center [139, 94] width 81 height 13
type input "**********"
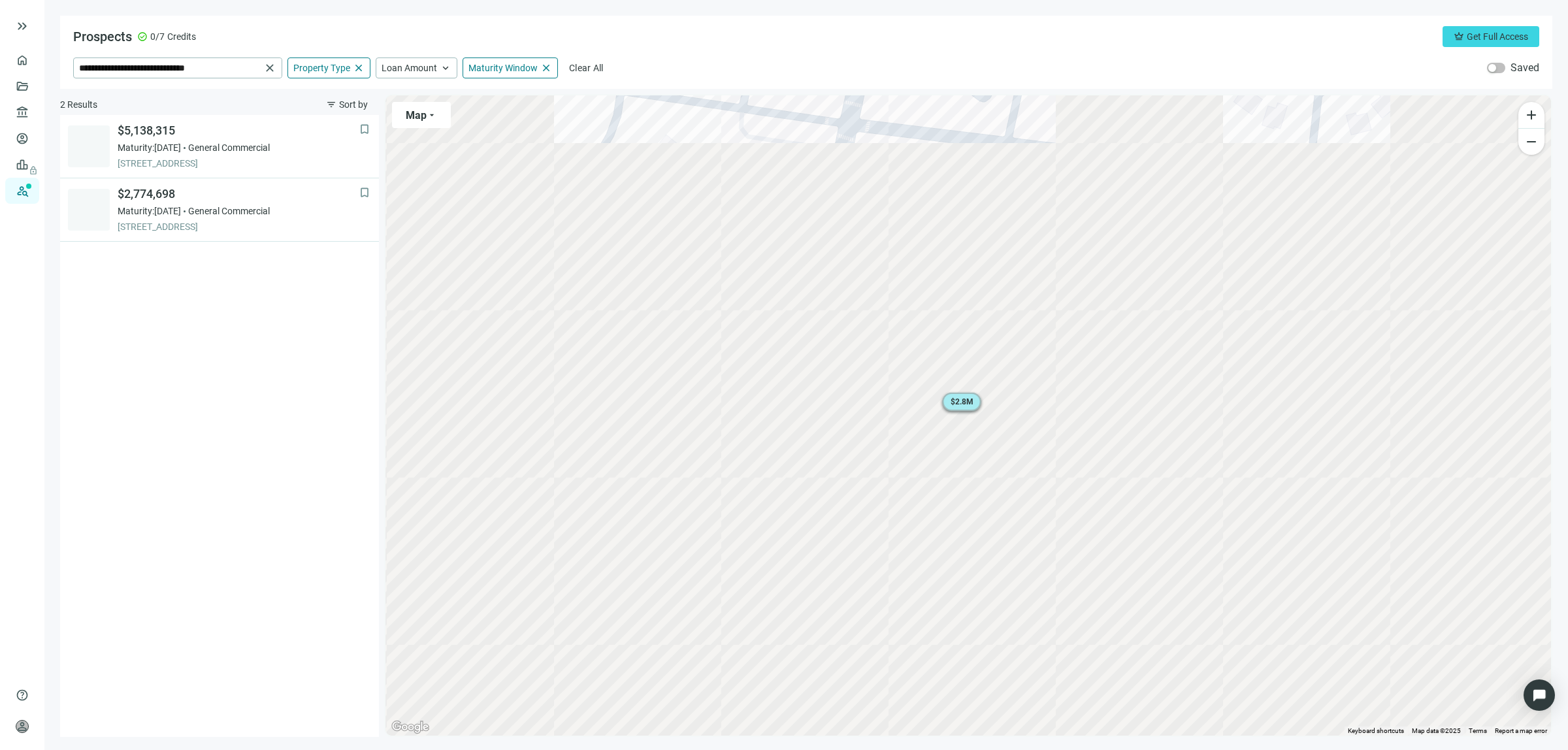
click at [960, 398] on span "$ 2.8M" at bounding box center [961, 402] width 23 height 9
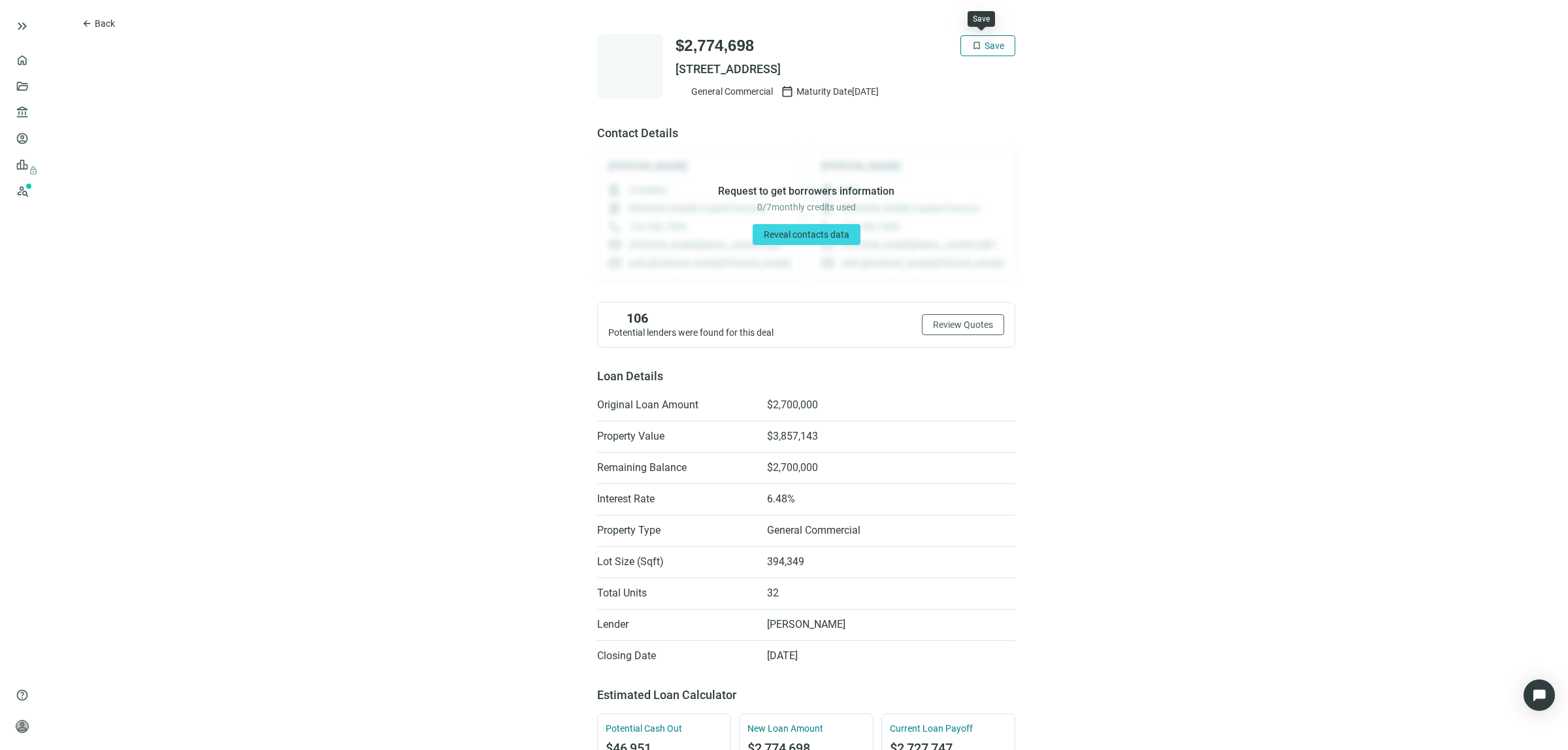
click at [988, 44] on span "Save" at bounding box center [995, 46] width 20 height 11
click at [113, 25] on span "Back" at bounding box center [104, 24] width 20 height 11
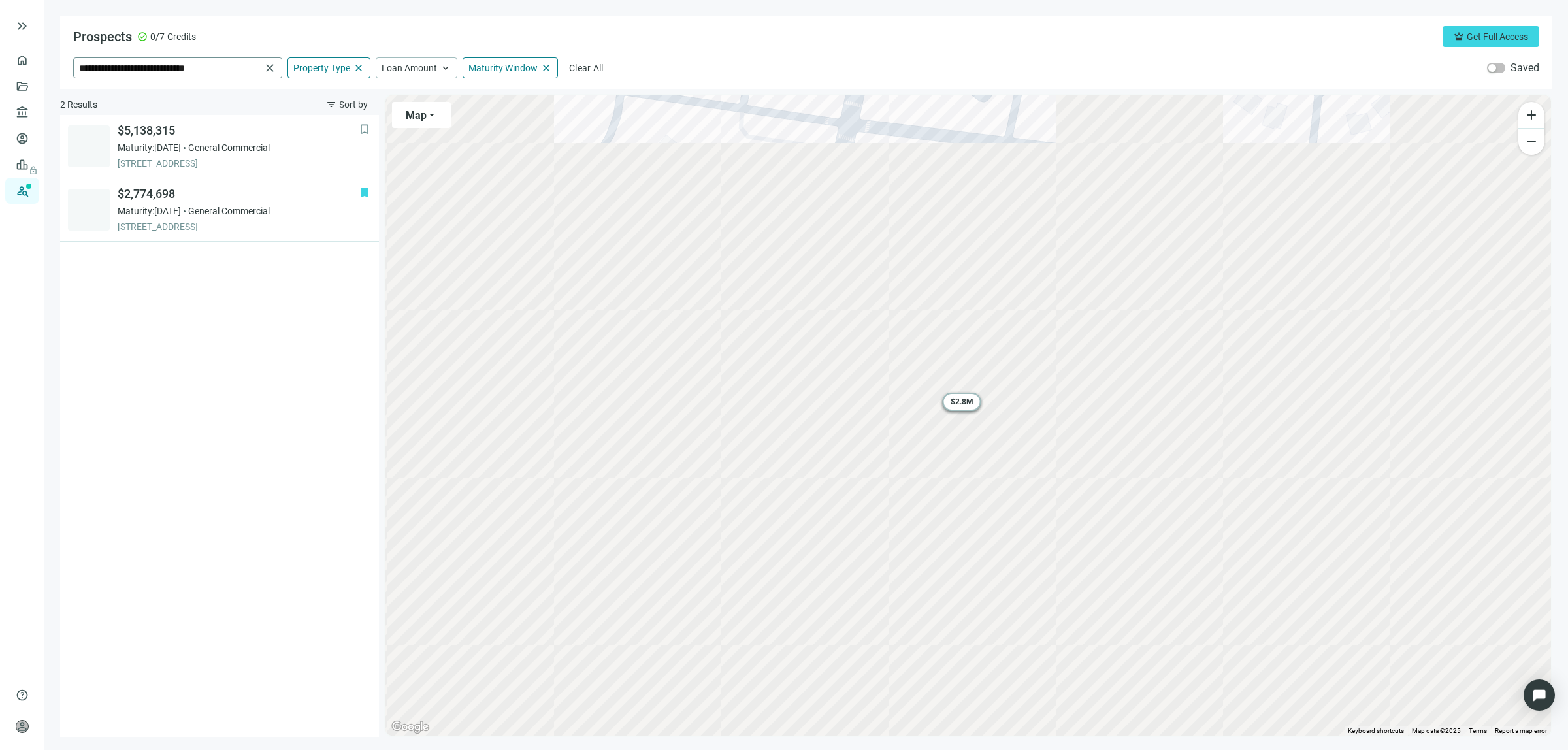
click at [271, 64] on span "close" at bounding box center [270, 68] width 13 height 13
click at [124, 88] on span "[STREET_ADDRESS]" at bounding box center [139, 94] width 81 height 13
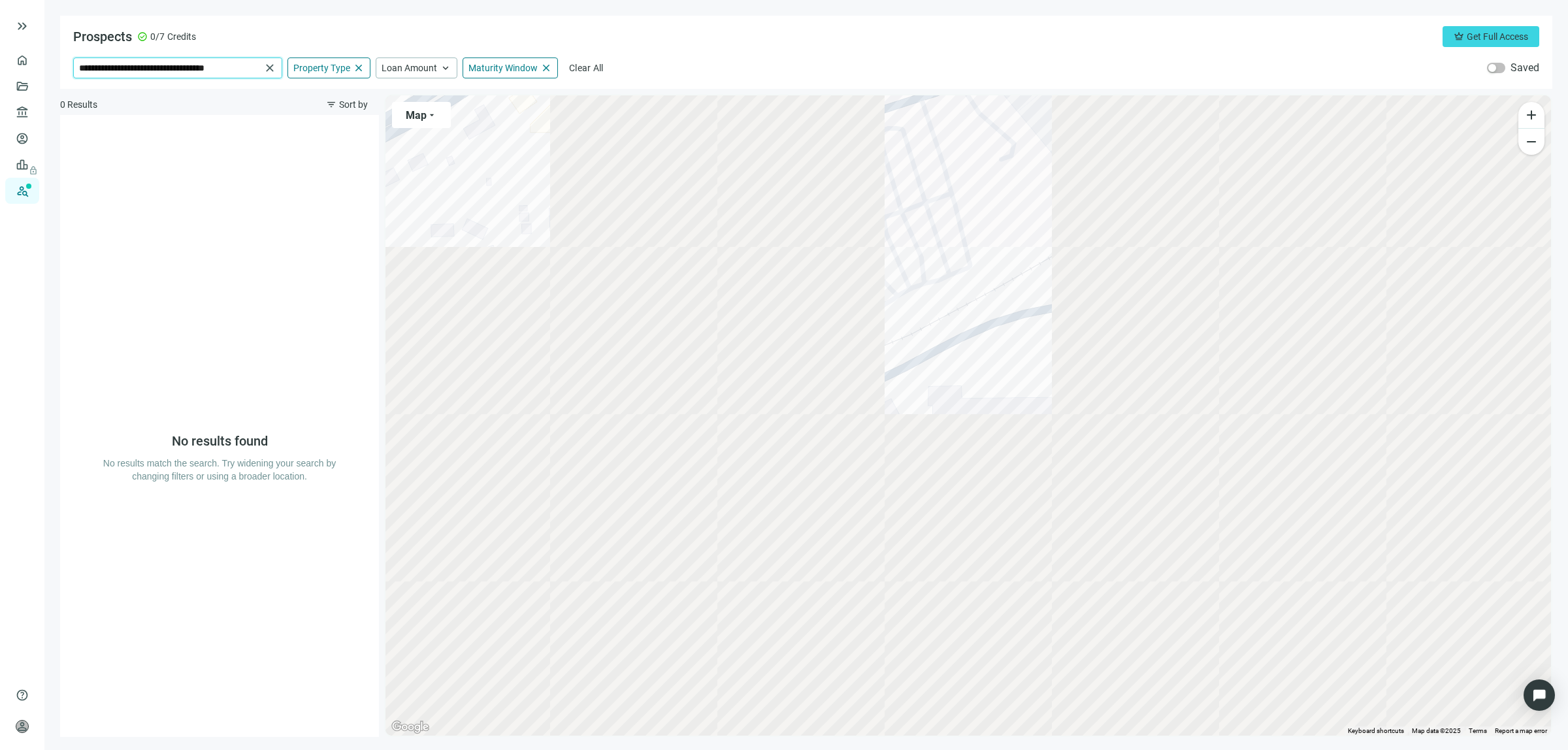
drag, startPoint x: 256, startPoint y: 64, endPoint x: 0, endPoint y: 116, distance: 261.2
click at [0, 116] on div "**********" at bounding box center [784, 375] width 1568 height 750
click at [173, 125] on span "[STREET_ADDRESS]" at bounding box center [139, 126] width 81 height 13
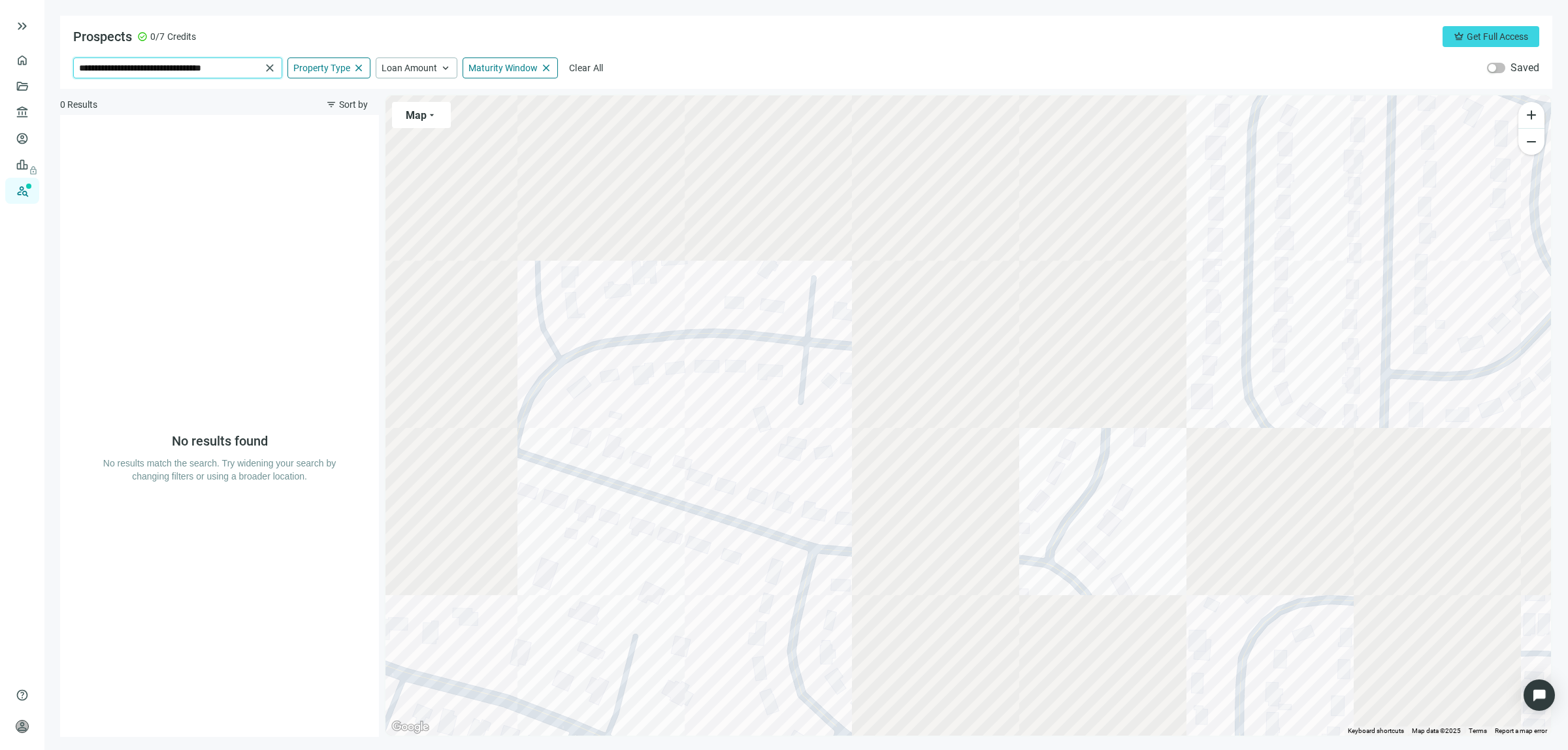
drag, startPoint x: 246, startPoint y: 66, endPoint x: 161, endPoint y: 74, distance: 85.4
click at [161, 74] on input "**********" at bounding box center [170, 68] width 181 height 20
click at [180, 90] on span "[STREET_ADDRESS]" at bounding box center [139, 94] width 81 height 13
type input "**********"
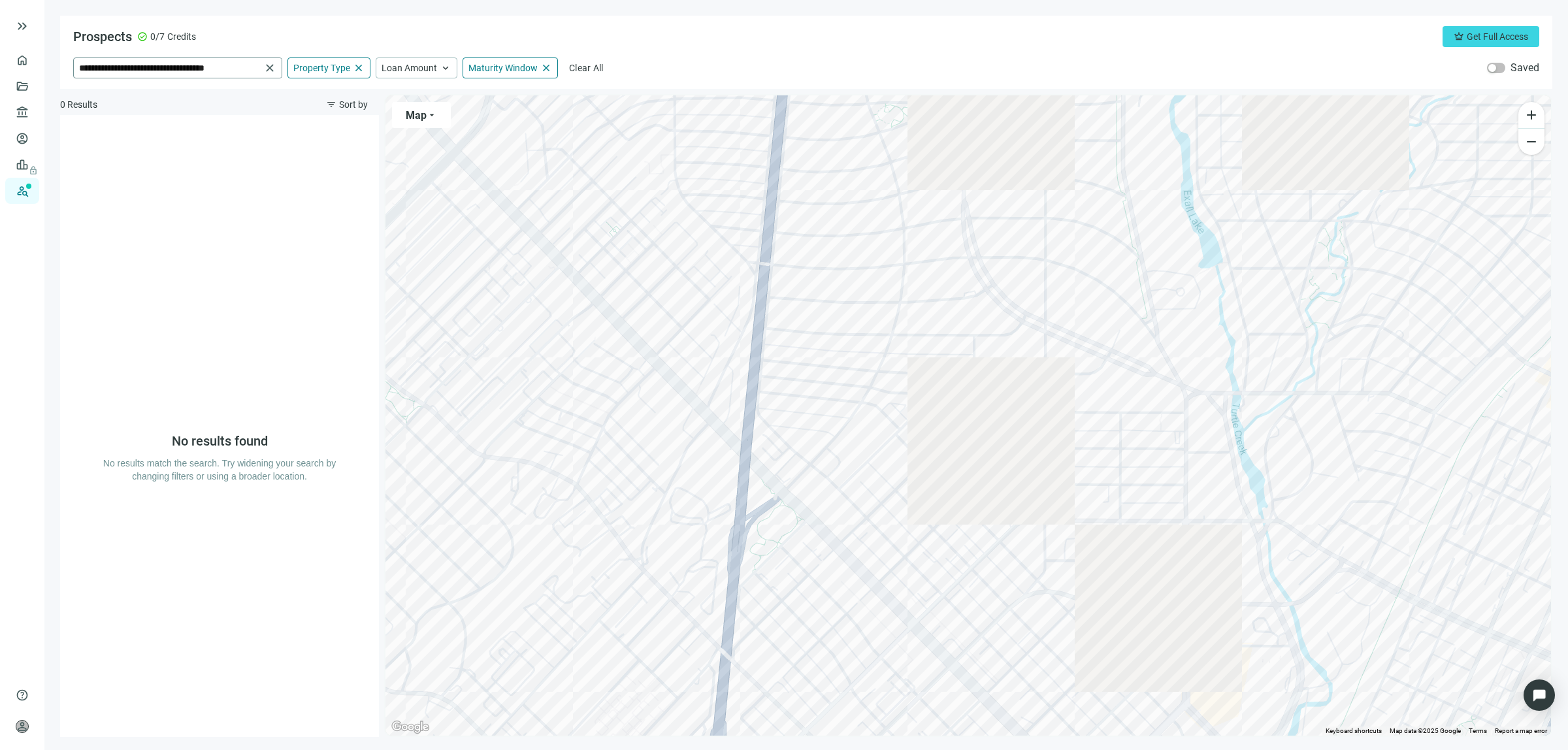
click at [276, 62] on span "close" at bounding box center [270, 68] width 13 height 13
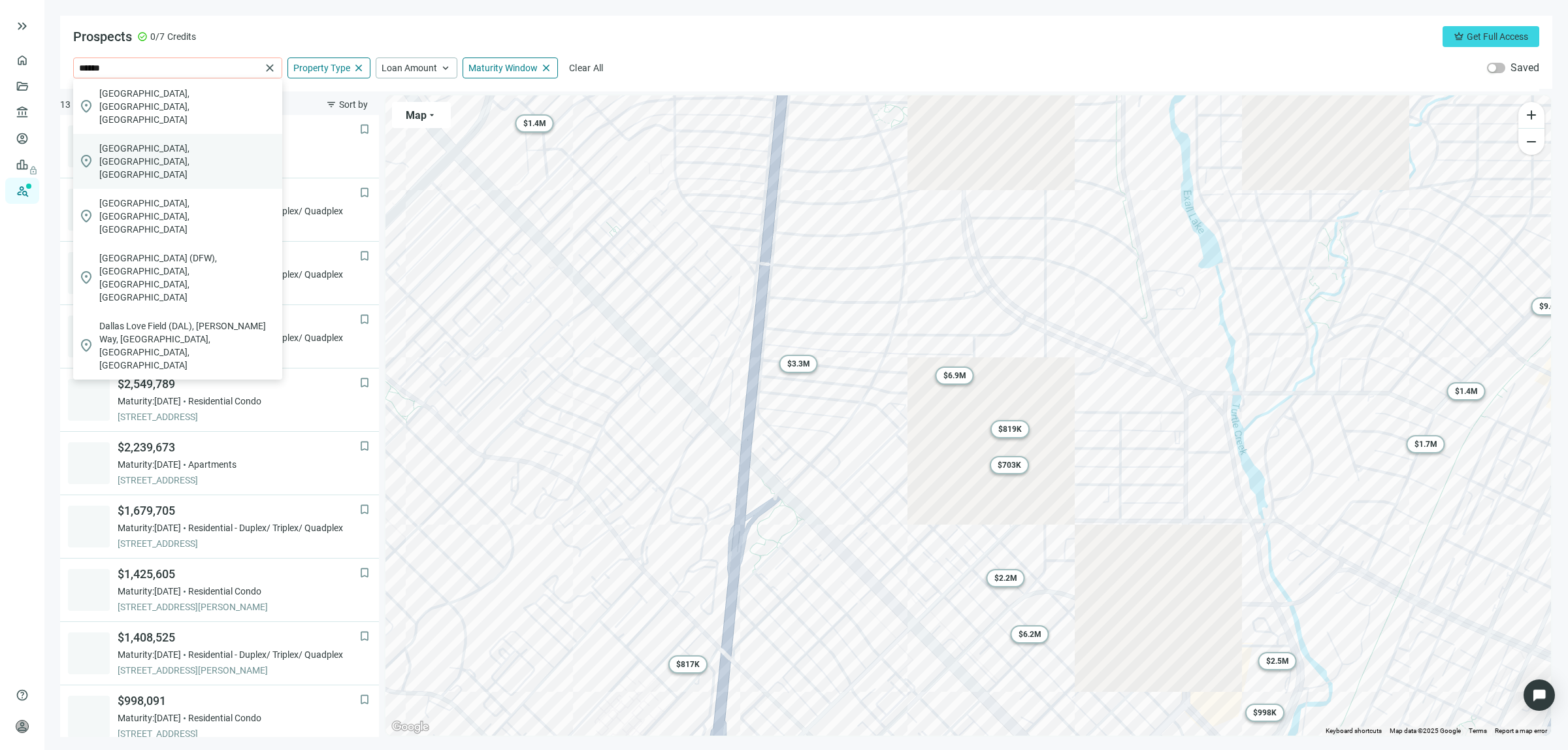
click at [146, 142] on span "[GEOGRAPHIC_DATA], [GEOGRAPHIC_DATA], [GEOGRAPHIC_DATA]" at bounding box center [188, 161] width 178 height 39
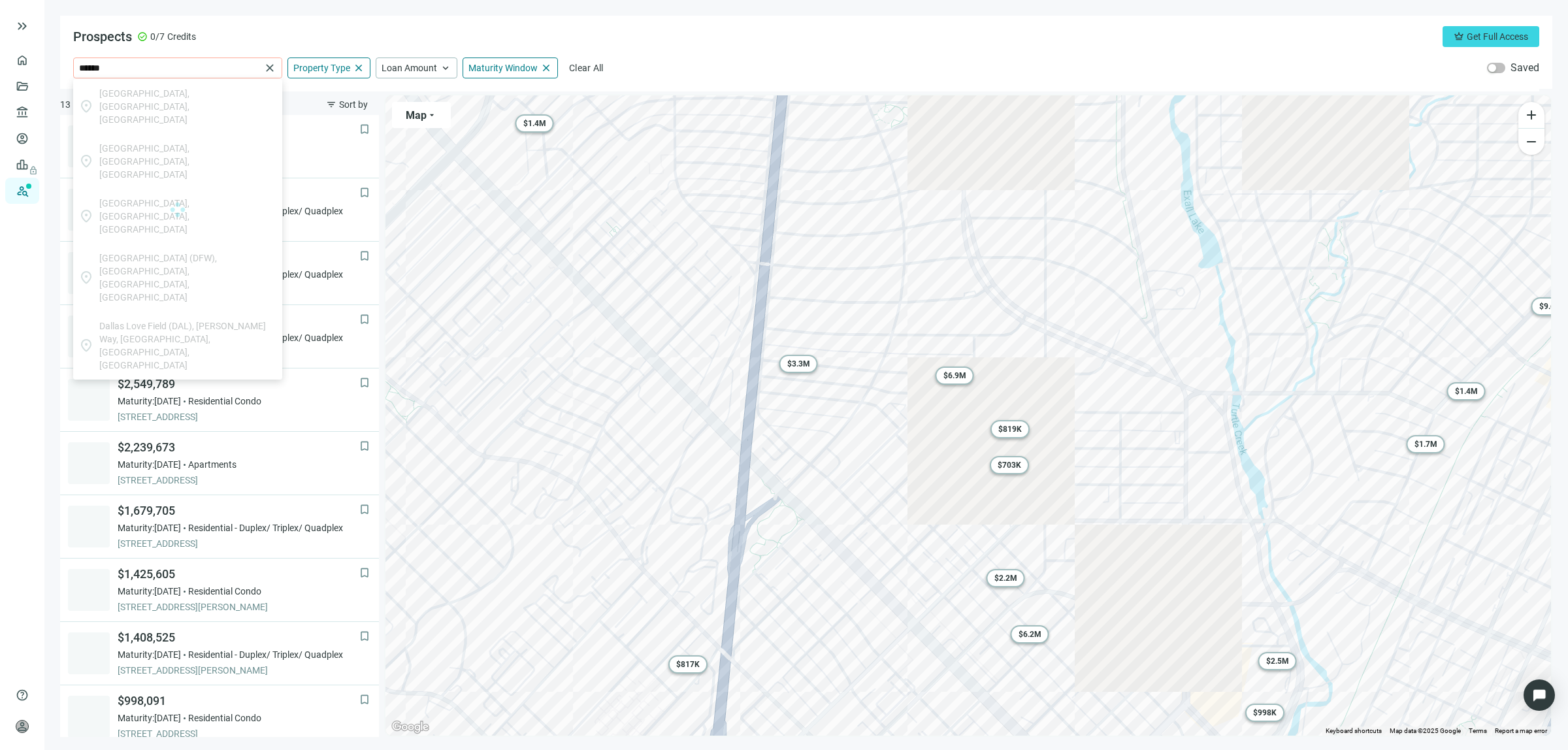
type input "**********"
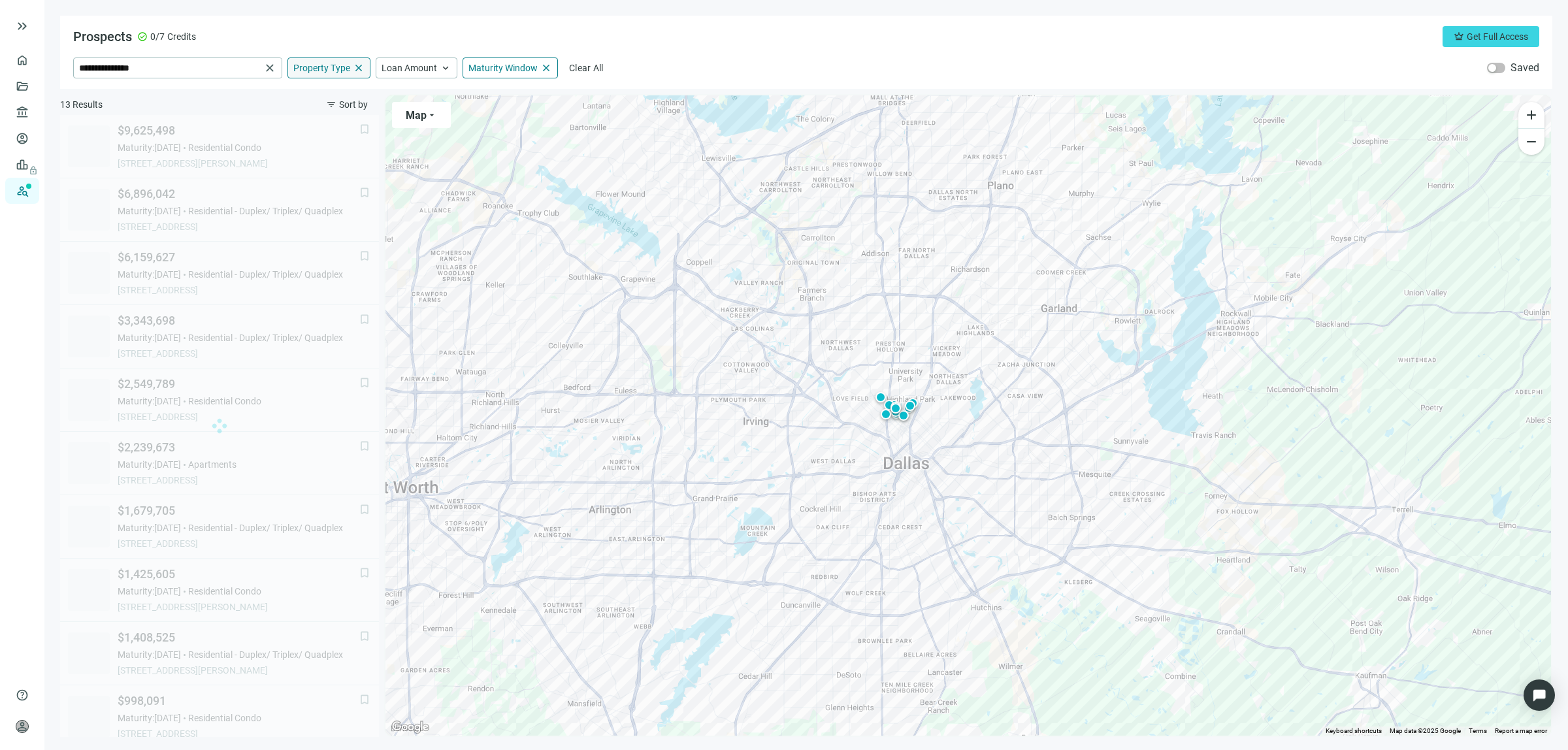
click at [351, 64] on div "Property Type close" at bounding box center [328, 67] width 83 height 21
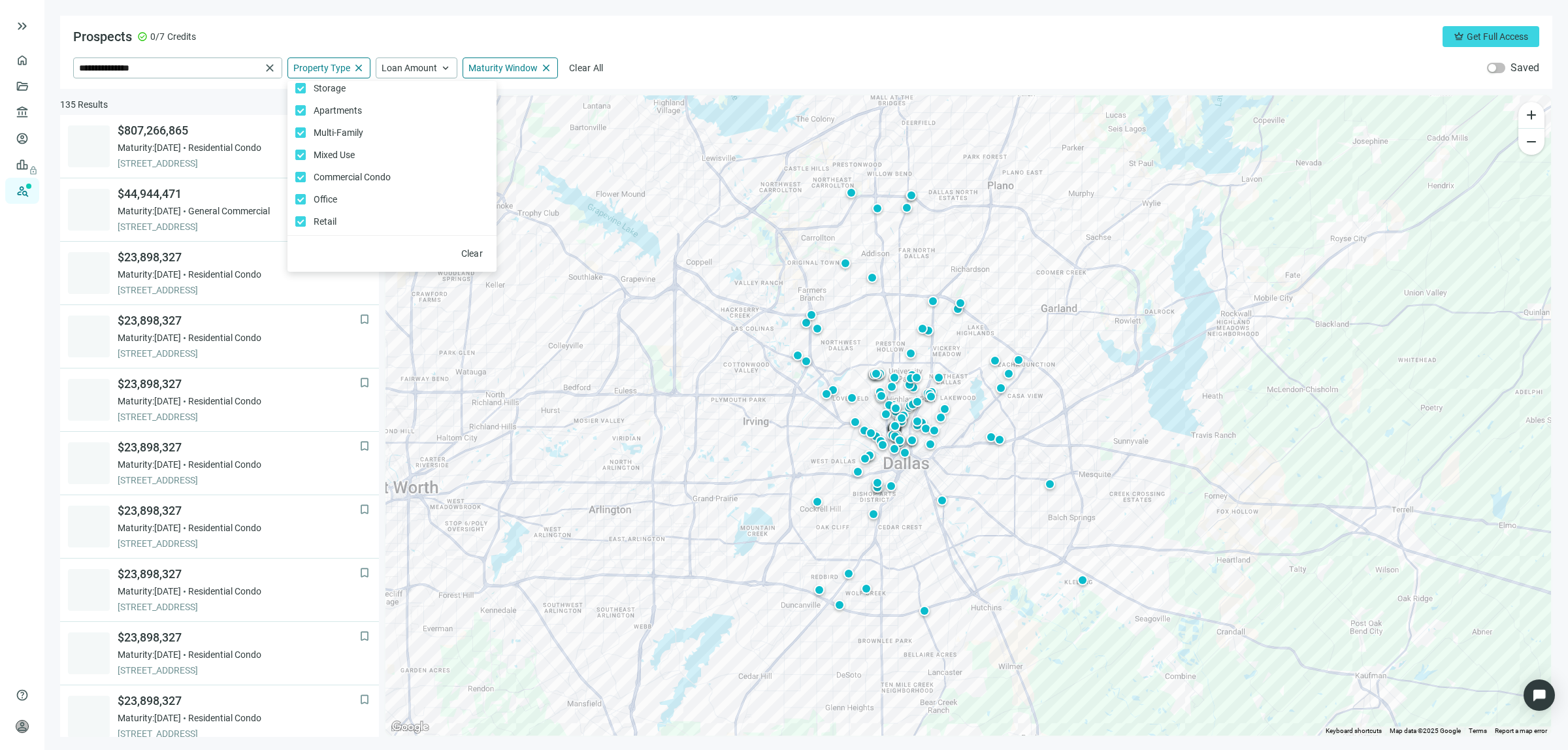
scroll to position [59, 0]
click at [448, 64] on span "keyboard_arrow_up" at bounding box center [445, 67] width 12 height 12
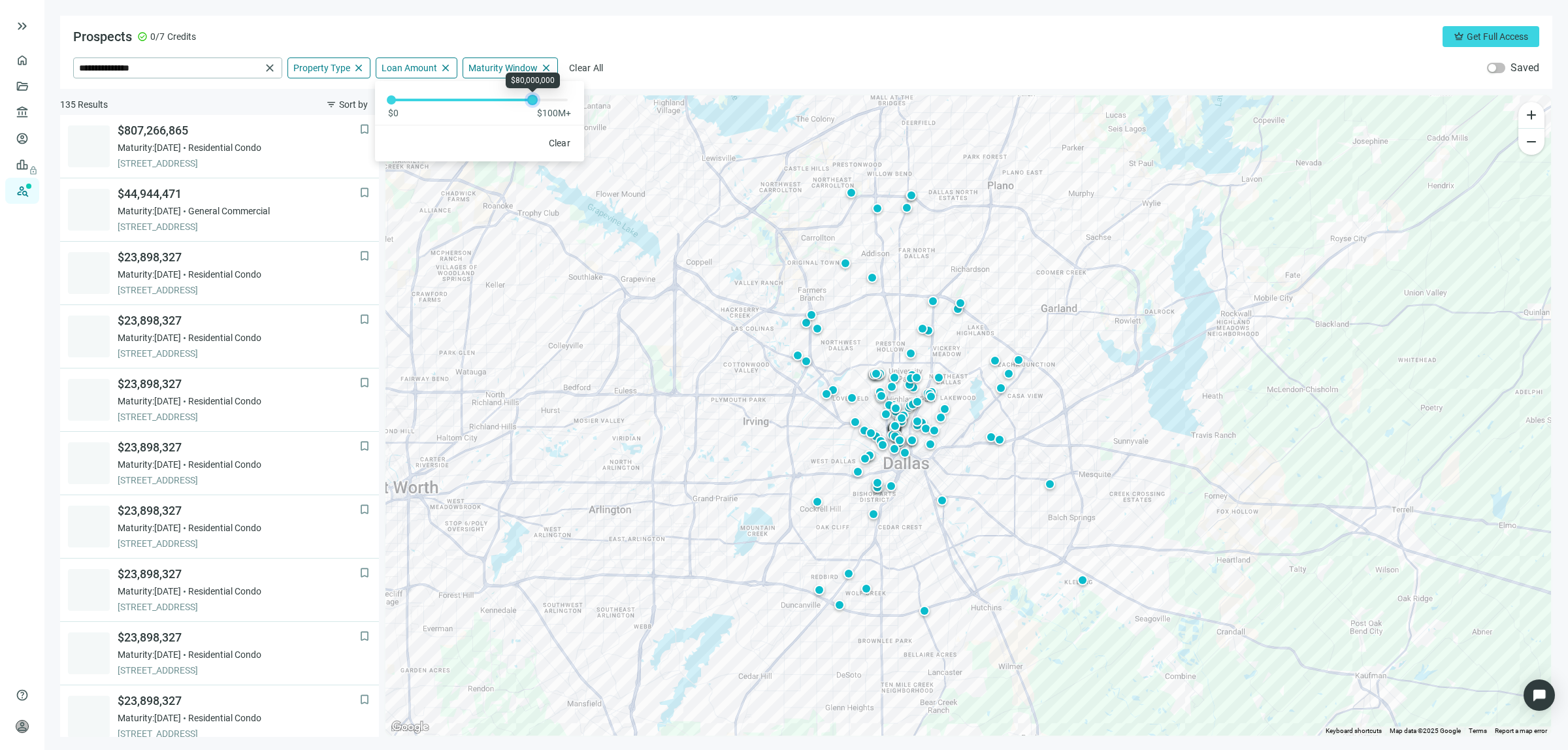
drag, startPoint x: 565, startPoint y: 97, endPoint x: 531, endPoint y: 98, distance: 34.0
click at [531, 98] on div at bounding box center [532, 100] width 6 height 6
click at [514, 65] on span "Maturity Window" at bounding box center [503, 67] width 69 height 12
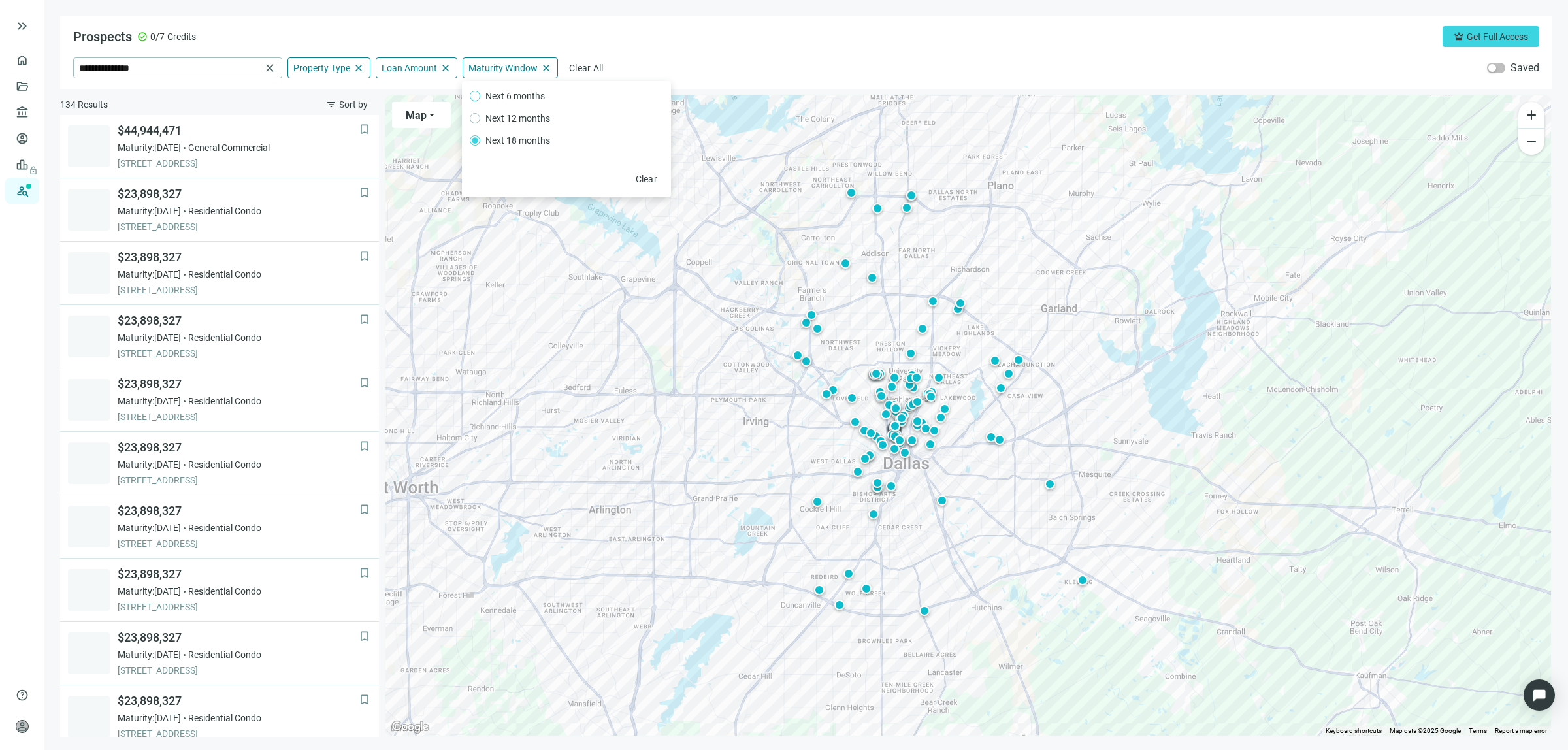
click at [524, 94] on span "Next 6 months" at bounding box center [514, 96] width 70 height 15
click at [508, 92] on span "Next 6 months" at bounding box center [514, 96] width 70 height 15
click at [507, 93] on span "Next 6 months" at bounding box center [514, 96] width 70 height 15
drag, startPoint x: 1223, startPoint y: 44, endPoint x: 1214, endPoint y: 54, distance: 13.5
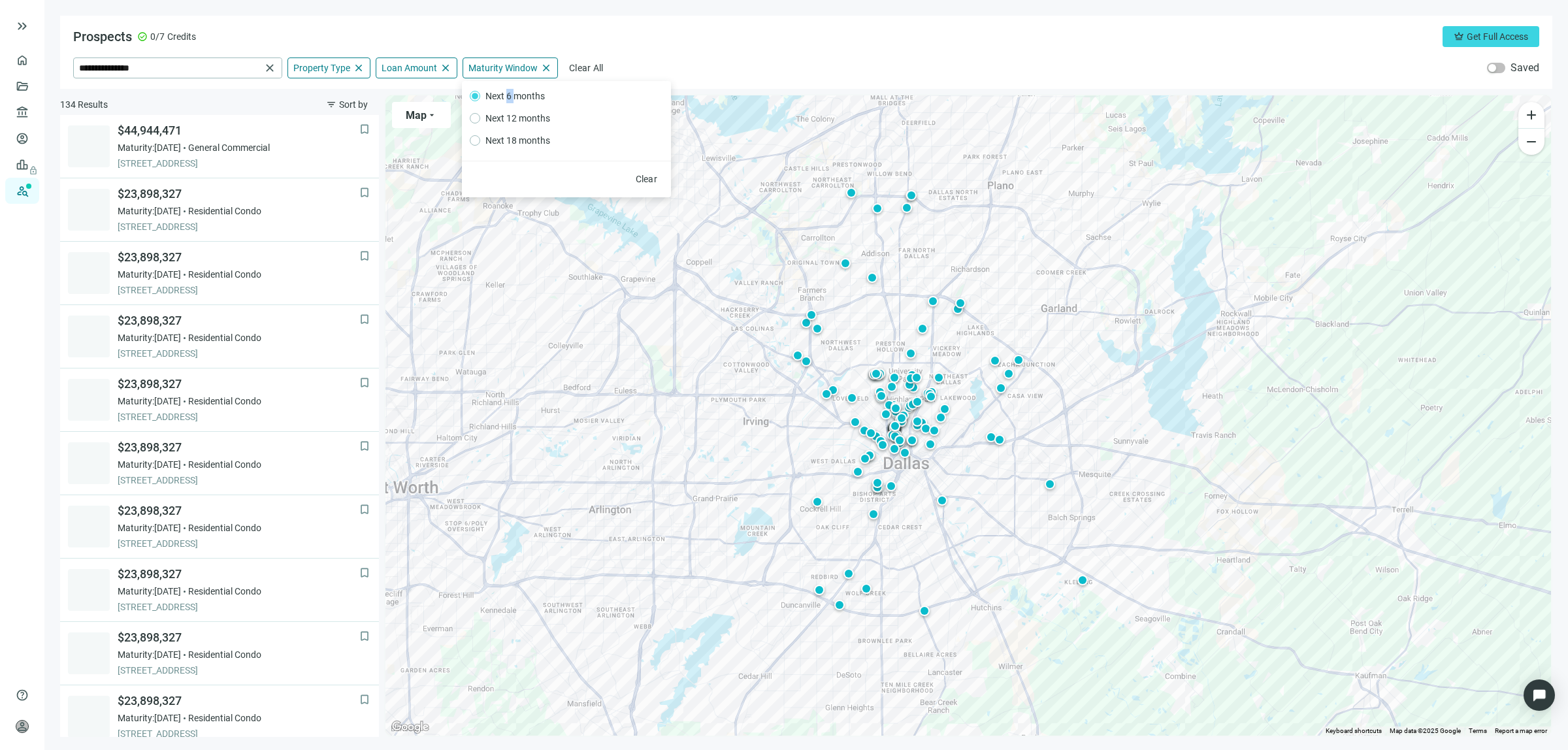
click at [1223, 44] on div "Prospects check_circle 0/7 Credits crown Get Full Access" at bounding box center [806, 36] width 1465 height 21
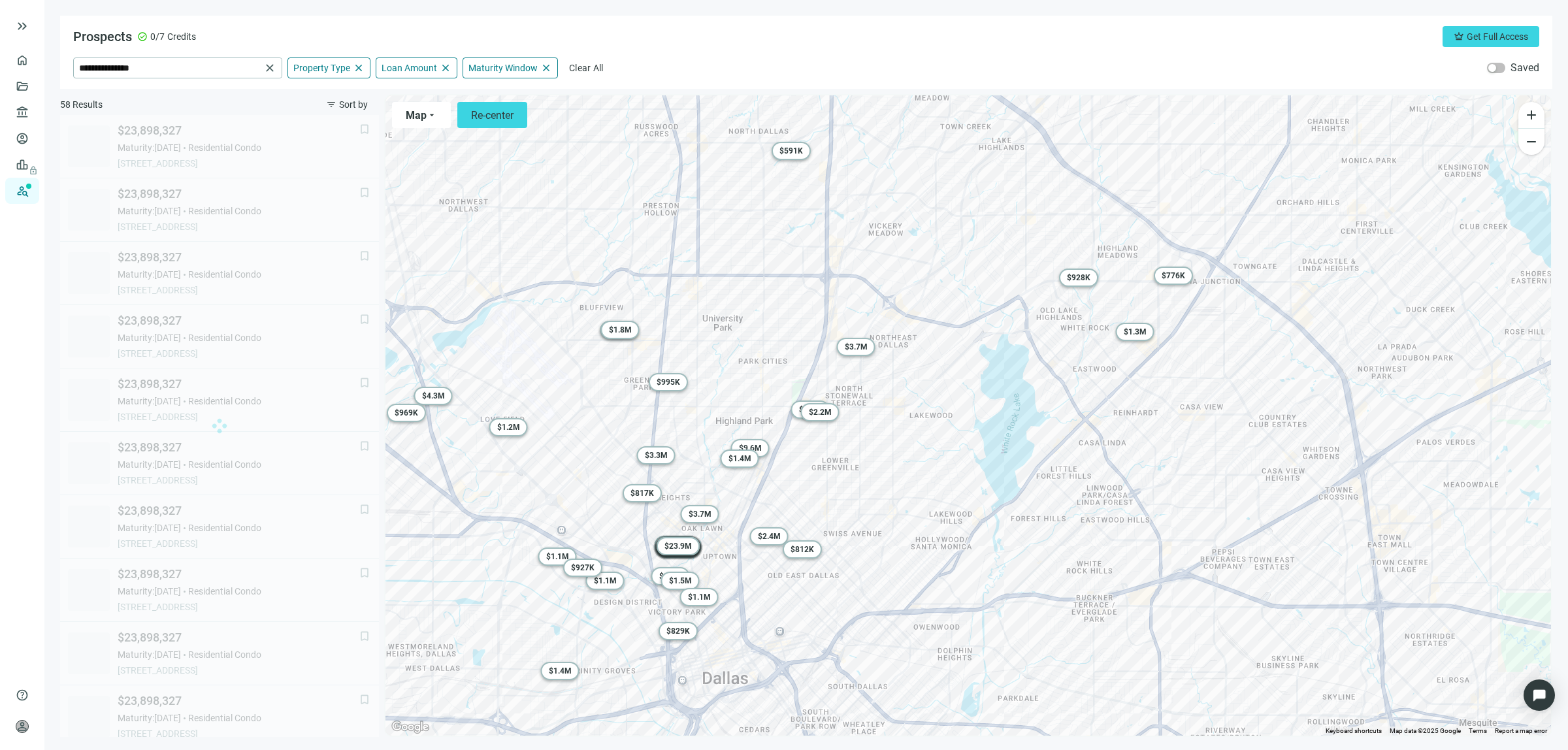
drag, startPoint x: 1048, startPoint y: 419, endPoint x: 1050, endPoint y: 485, distance: 66.0
click at [1052, 486] on div "To activate drag with keyboard, press Alt + Enter. Once in keyboard drag state,…" at bounding box center [968, 415] width 1165 height 640
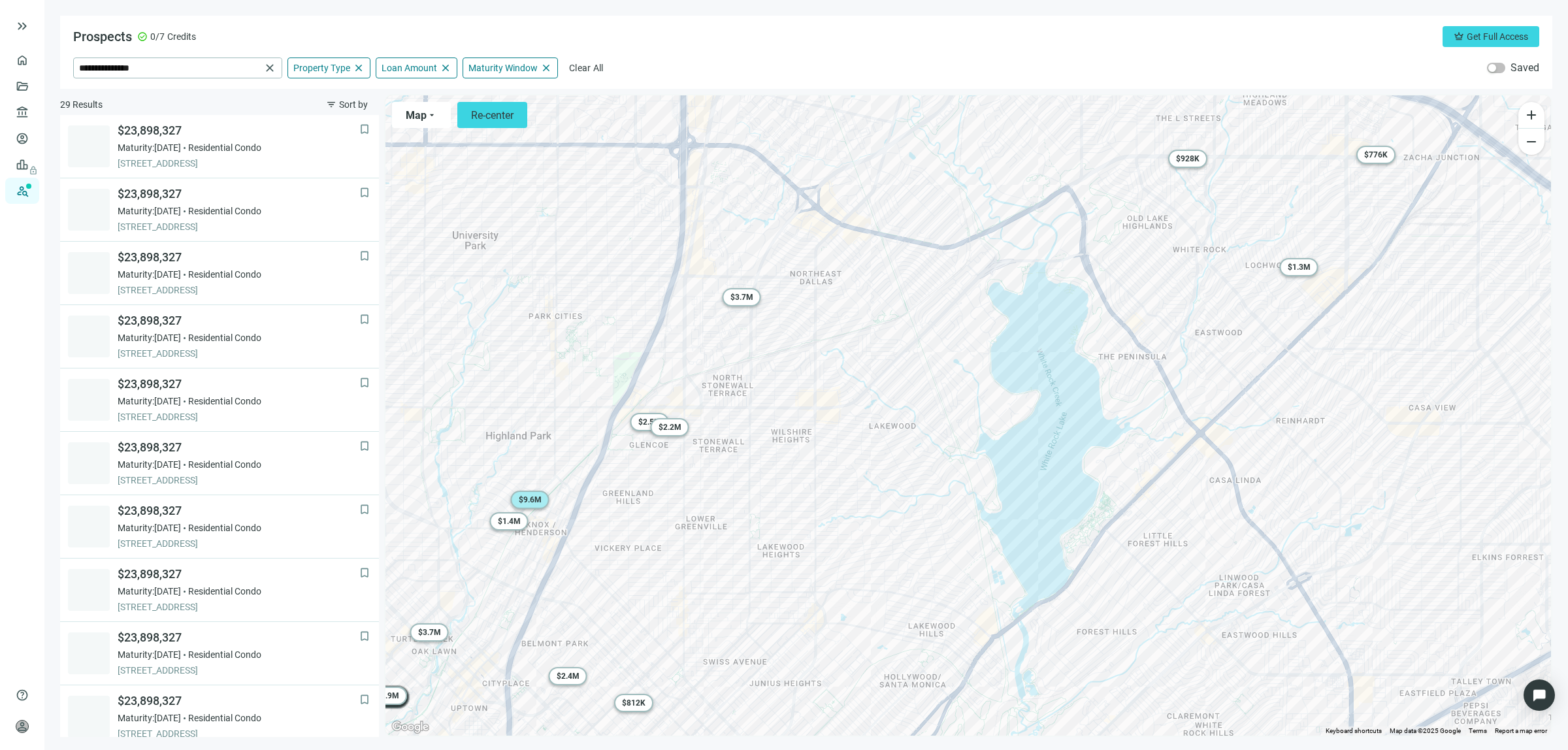
click at [526, 498] on span "$ 9.6M" at bounding box center [530, 500] width 23 height 9
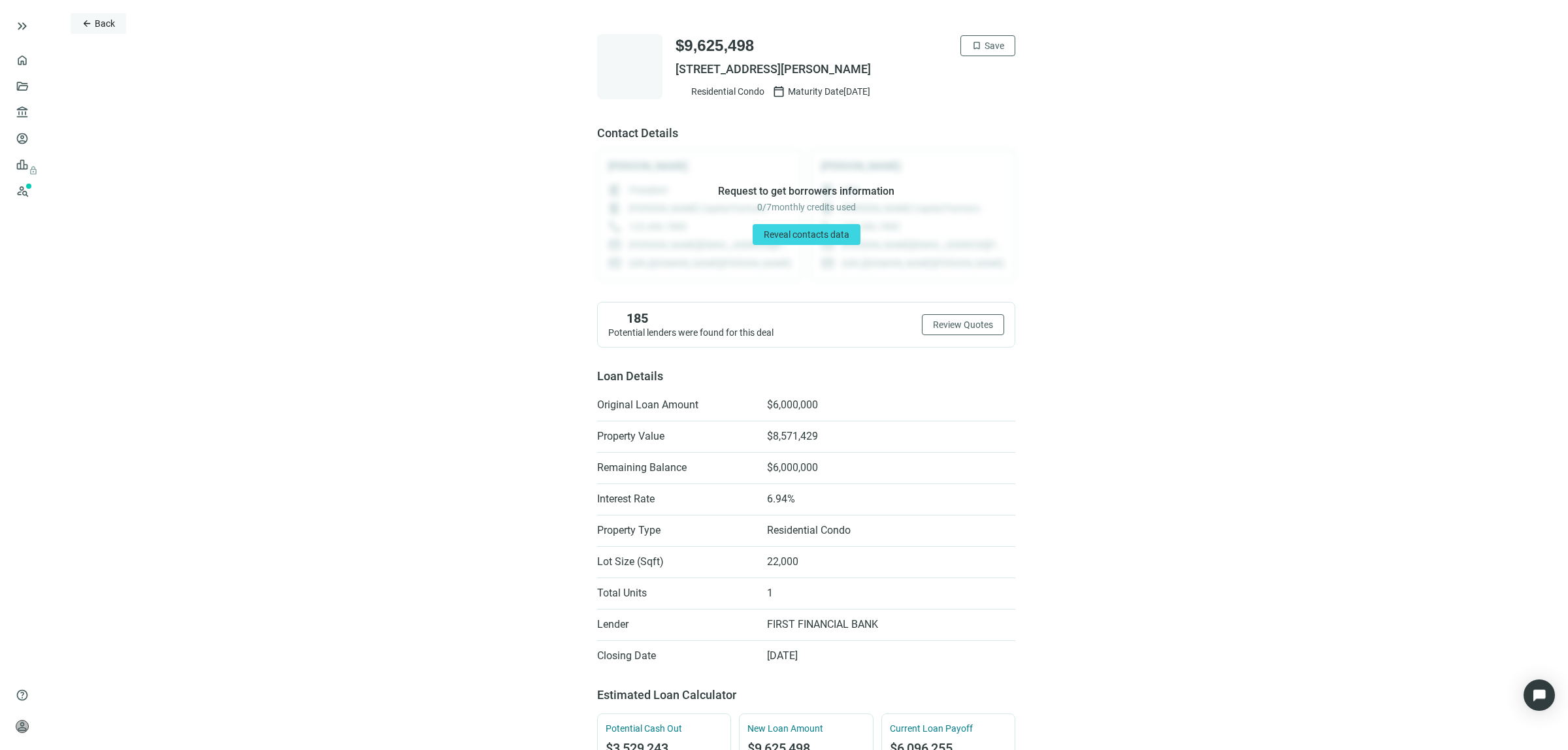
click at [93, 20] on button "arrow_back Back" at bounding box center [98, 23] width 55 height 21
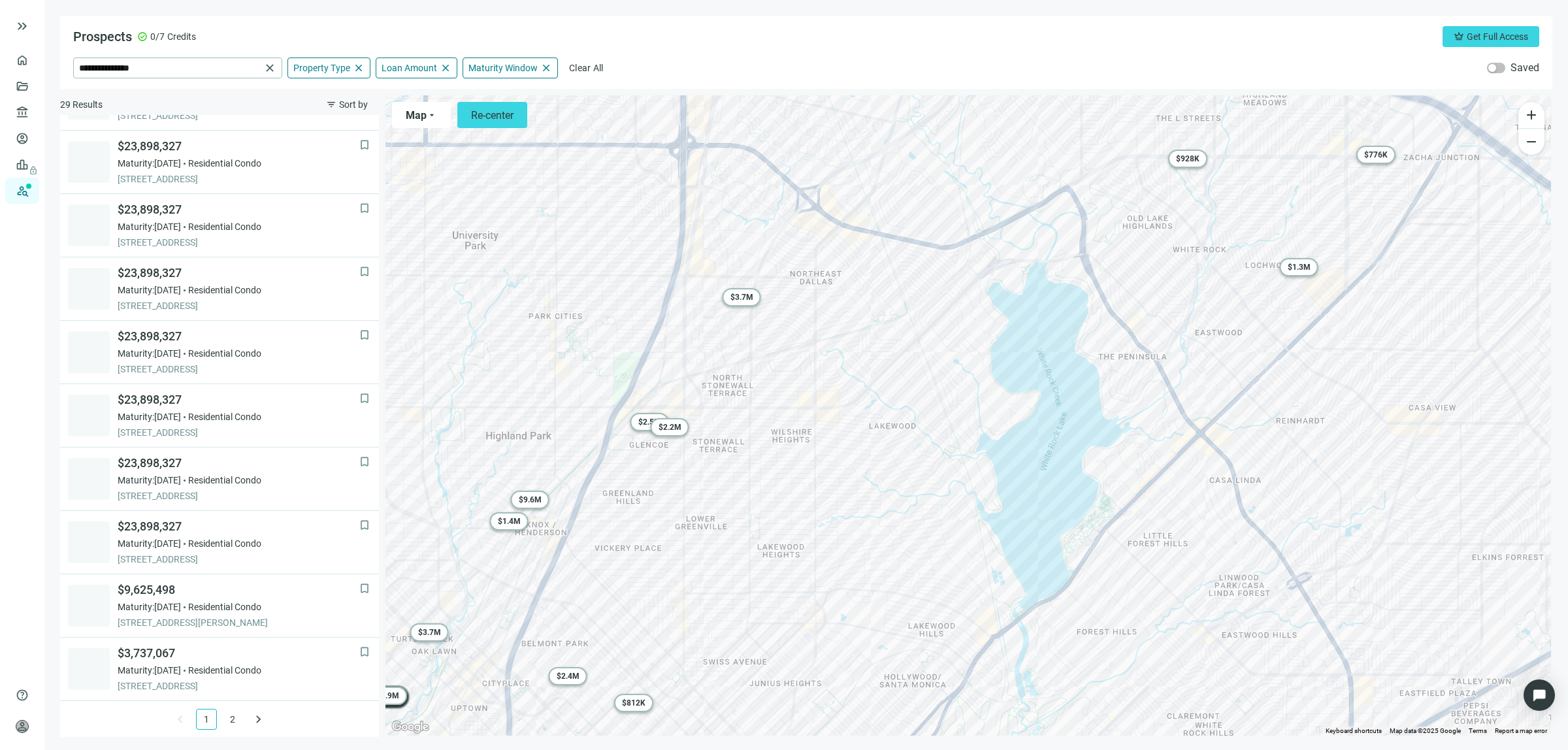
scroll to position [685, 0]
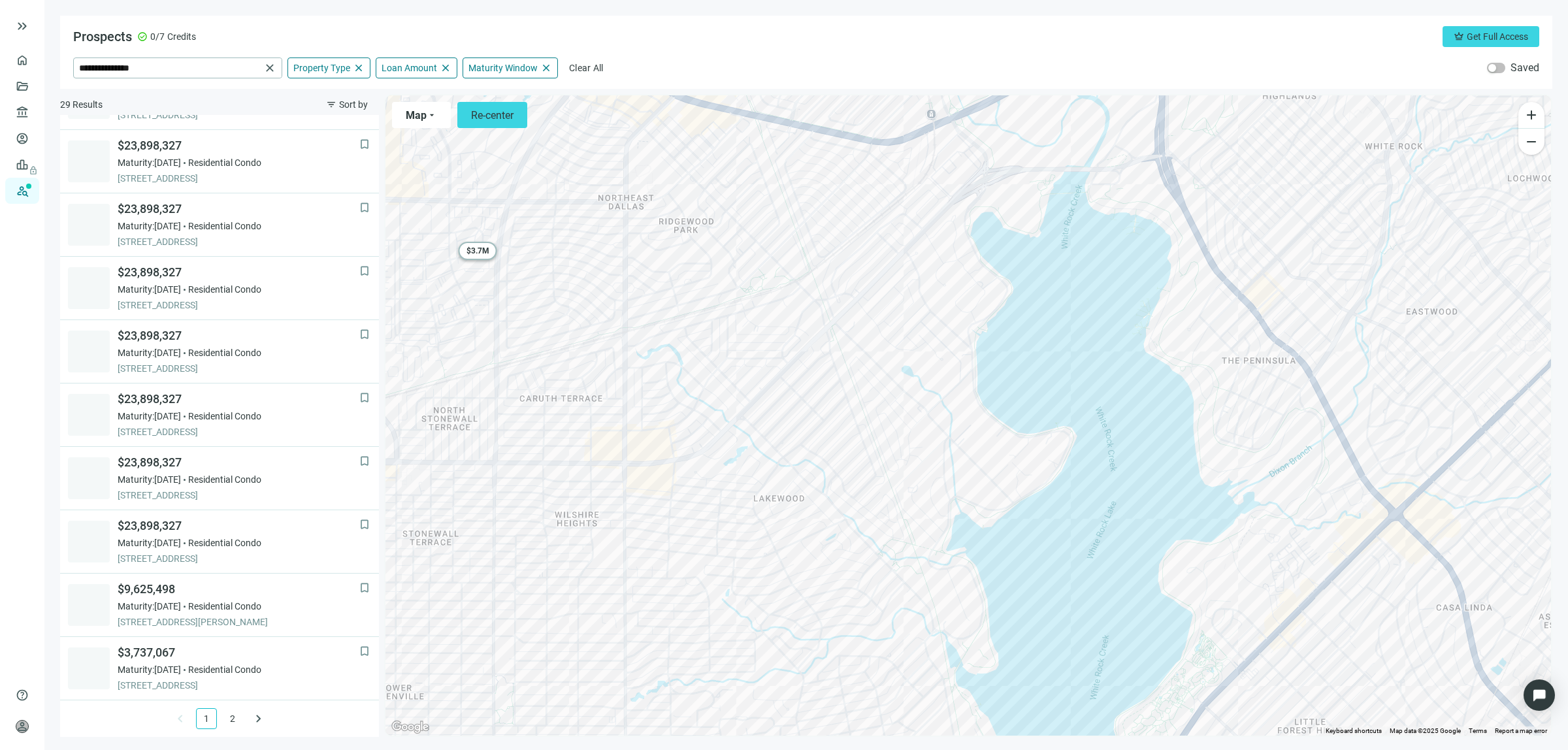
drag, startPoint x: 941, startPoint y: 448, endPoint x: 902, endPoint y: 512, distance: 74.9
click at [902, 512] on div "To activate drag with keyboard, press Alt + Enter. Once in keyboard drag state,…" at bounding box center [968, 415] width 1165 height 640
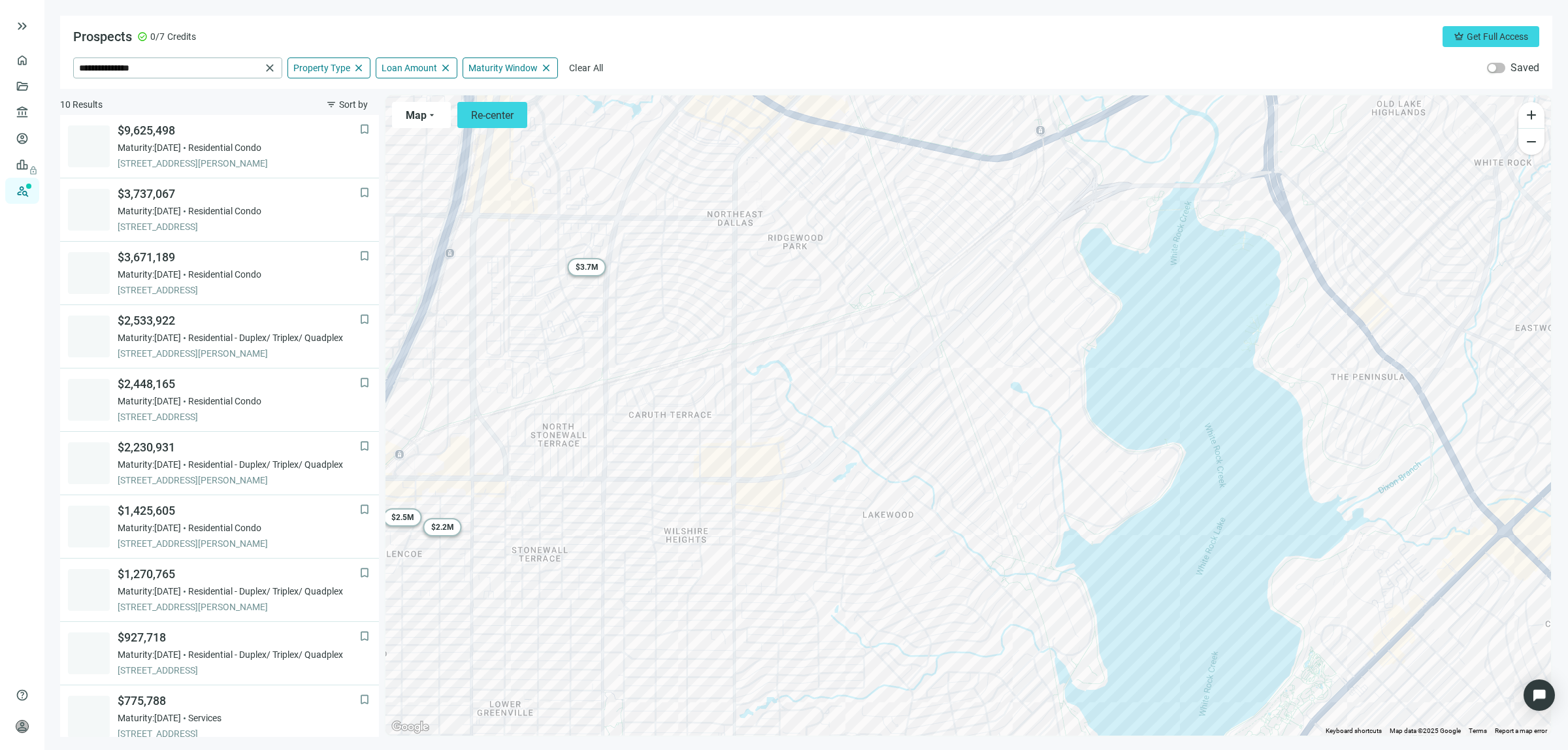
drag, startPoint x: 814, startPoint y: 500, endPoint x: 953, endPoint y: 505, distance: 139.1
click at [968, 514] on div "To activate drag with keyboard, press Alt + Enter. Once in keyboard drag state,…" at bounding box center [968, 415] width 1165 height 640
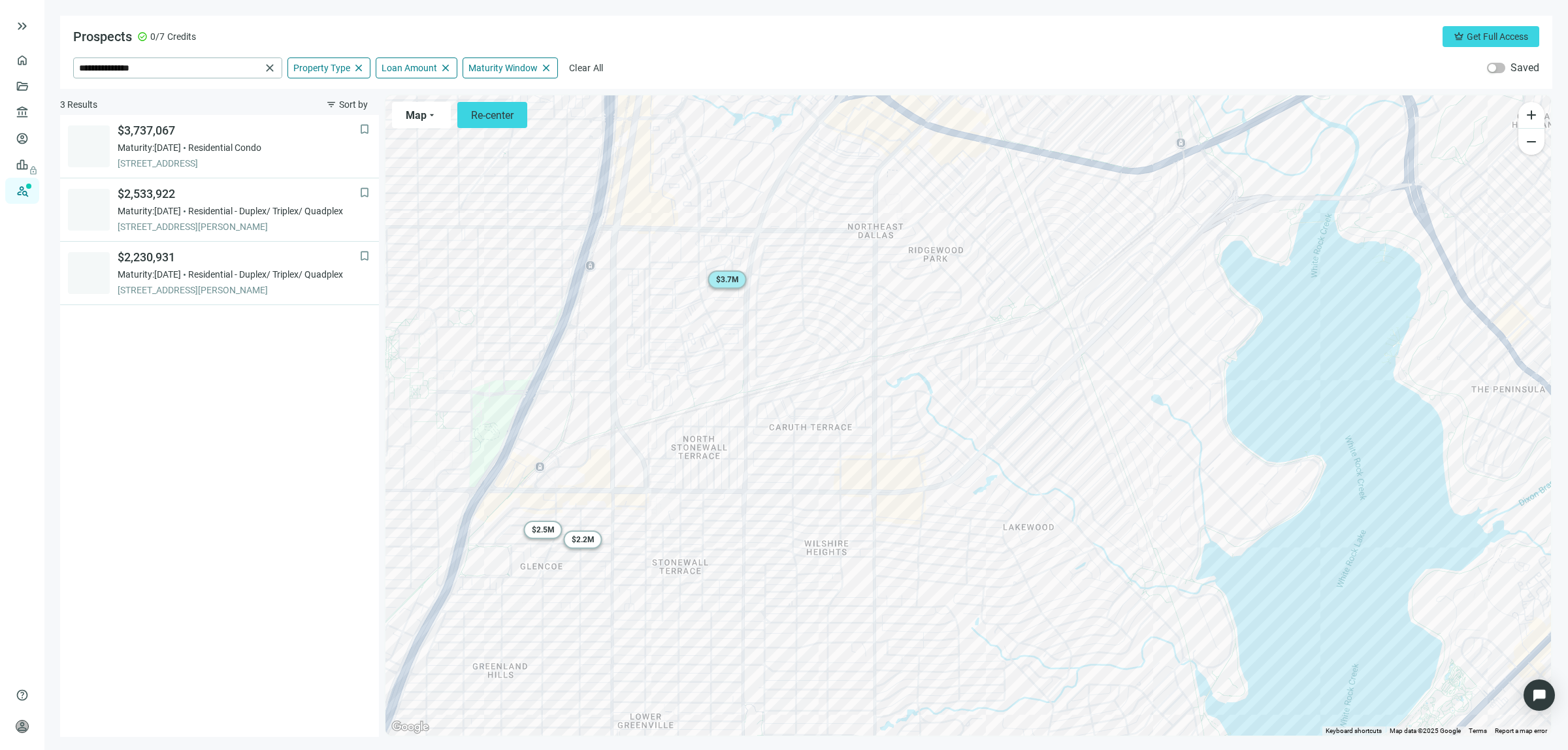
click at [729, 278] on span "$ 3.7M" at bounding box center [727, 280] width 23 height 9
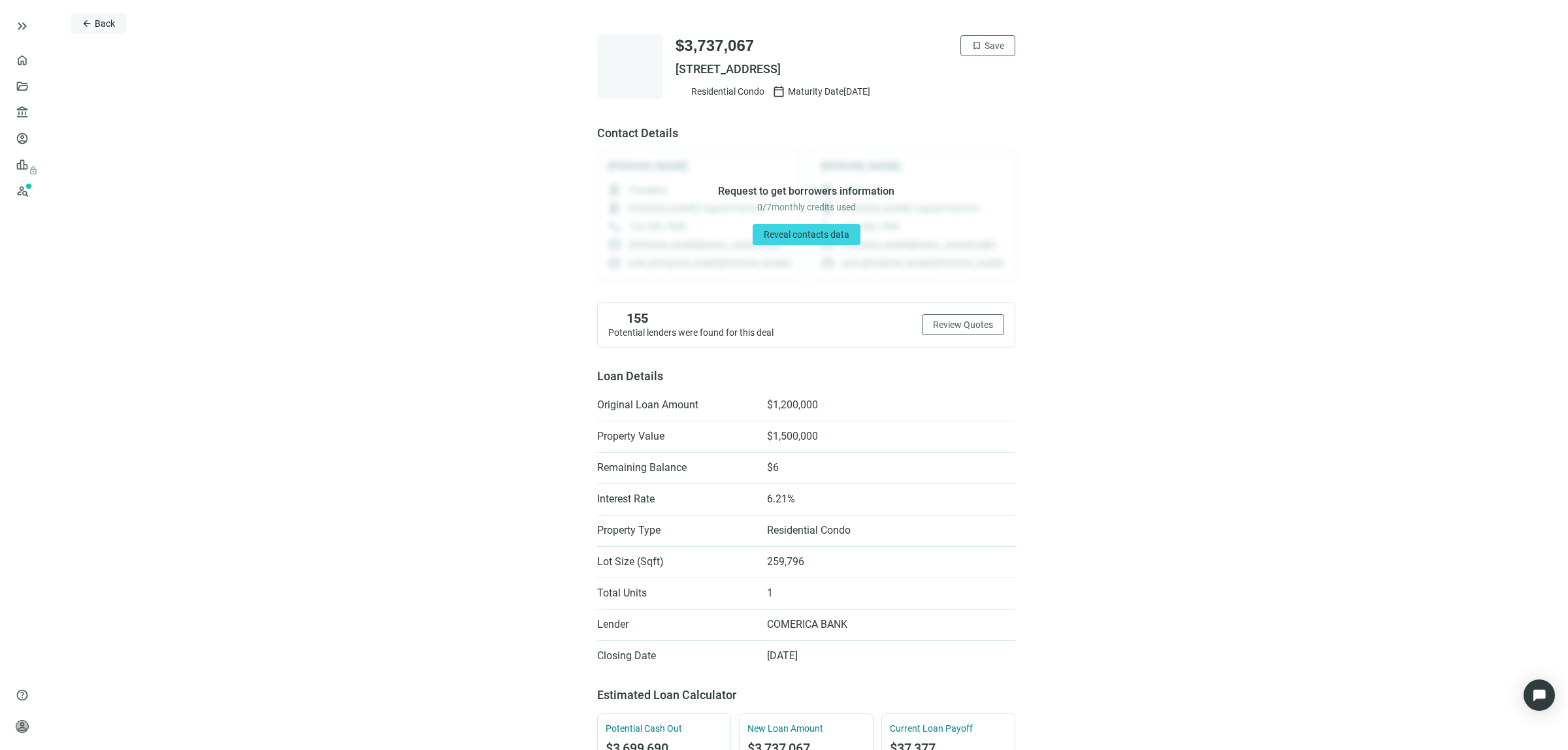
click at [104, 18] on span "Back" at bounding box center [104, 24] width 20 height 11
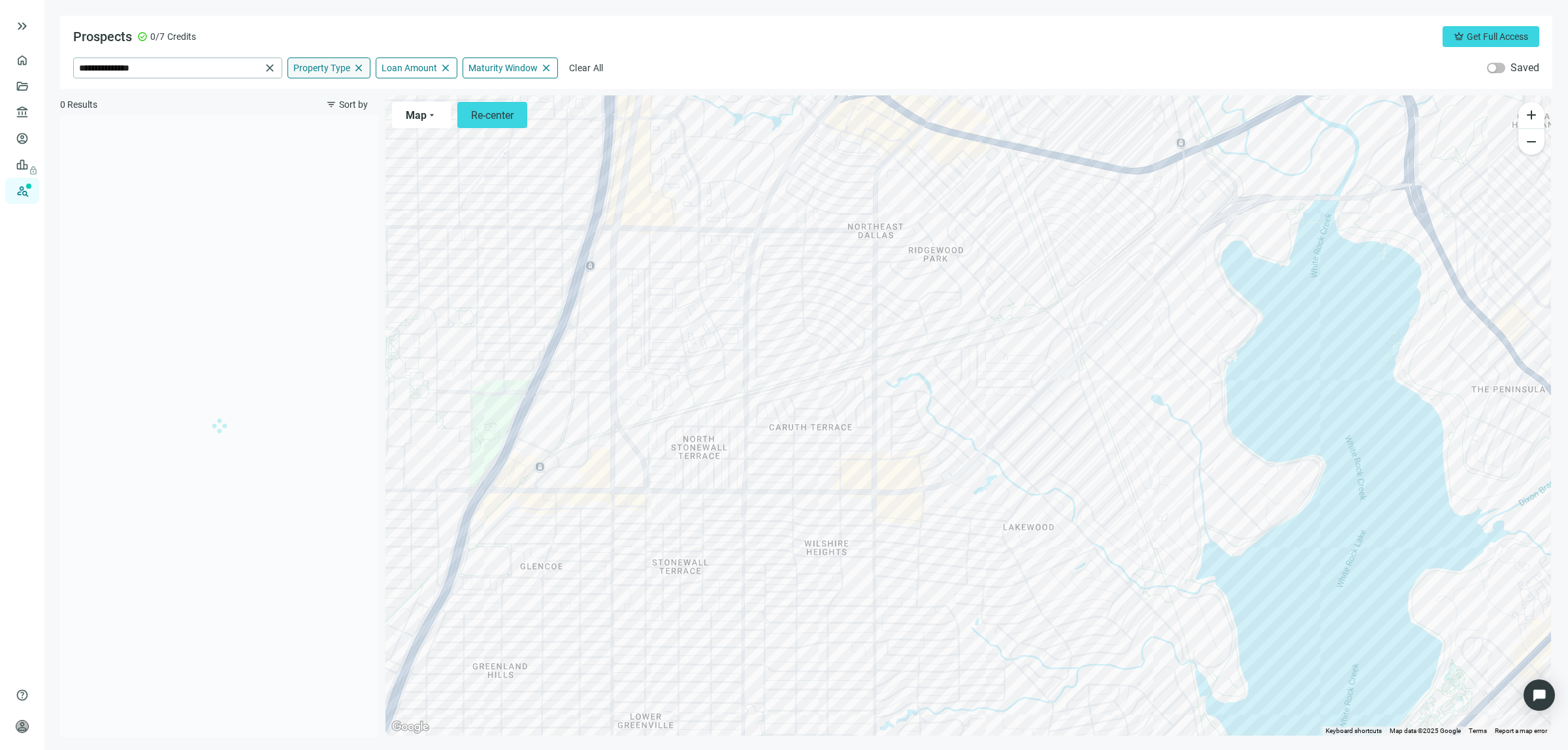
click at [339, 66] on span "Property Type" at bounding box center [321, 67] width 57 height 12
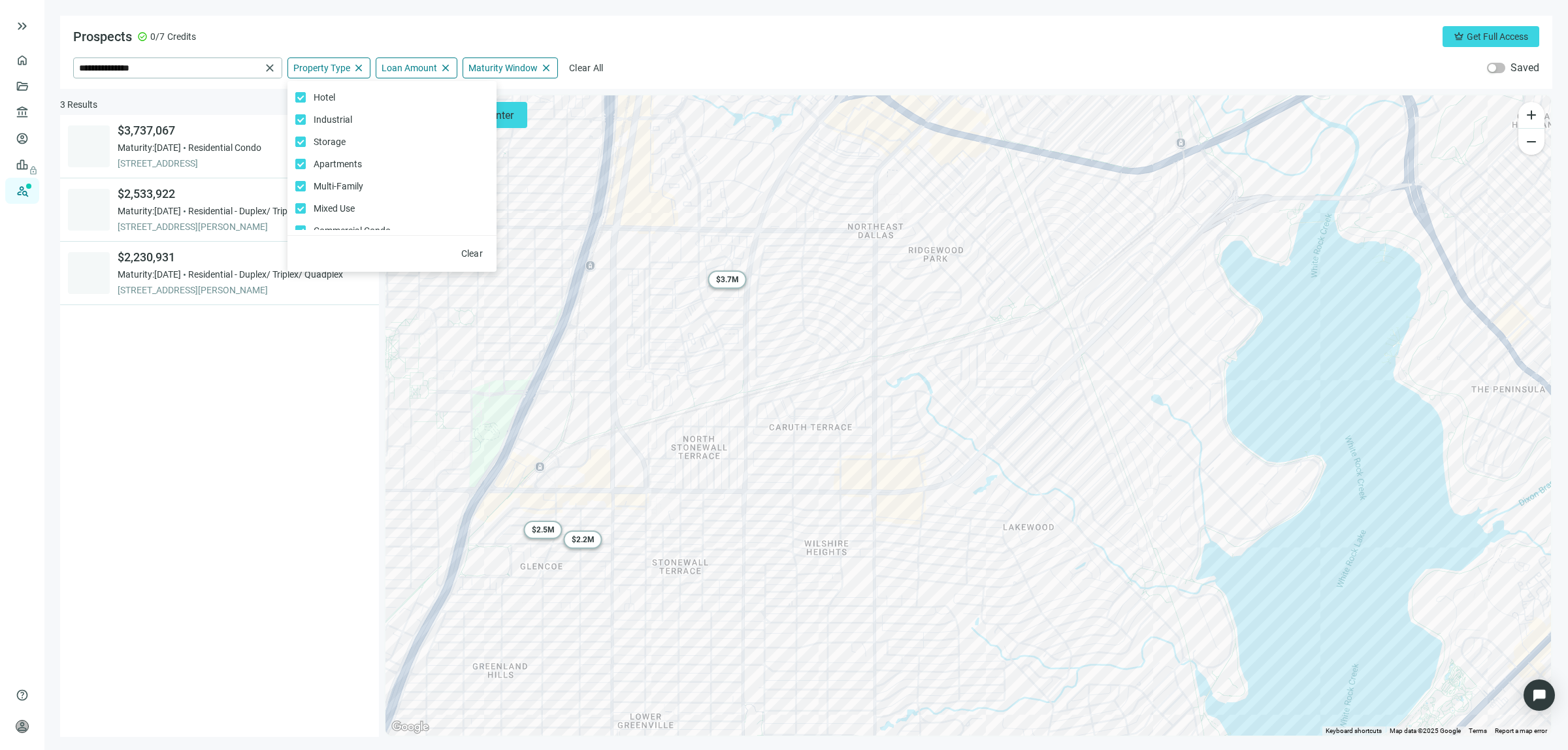
click at [210, 390] on div "bookmark $3,737,067 Maturity: [DATE] Residential Condo [STREET_ADDRESS] bookmar…" at bounding box center [219, 426] width 318 height 622
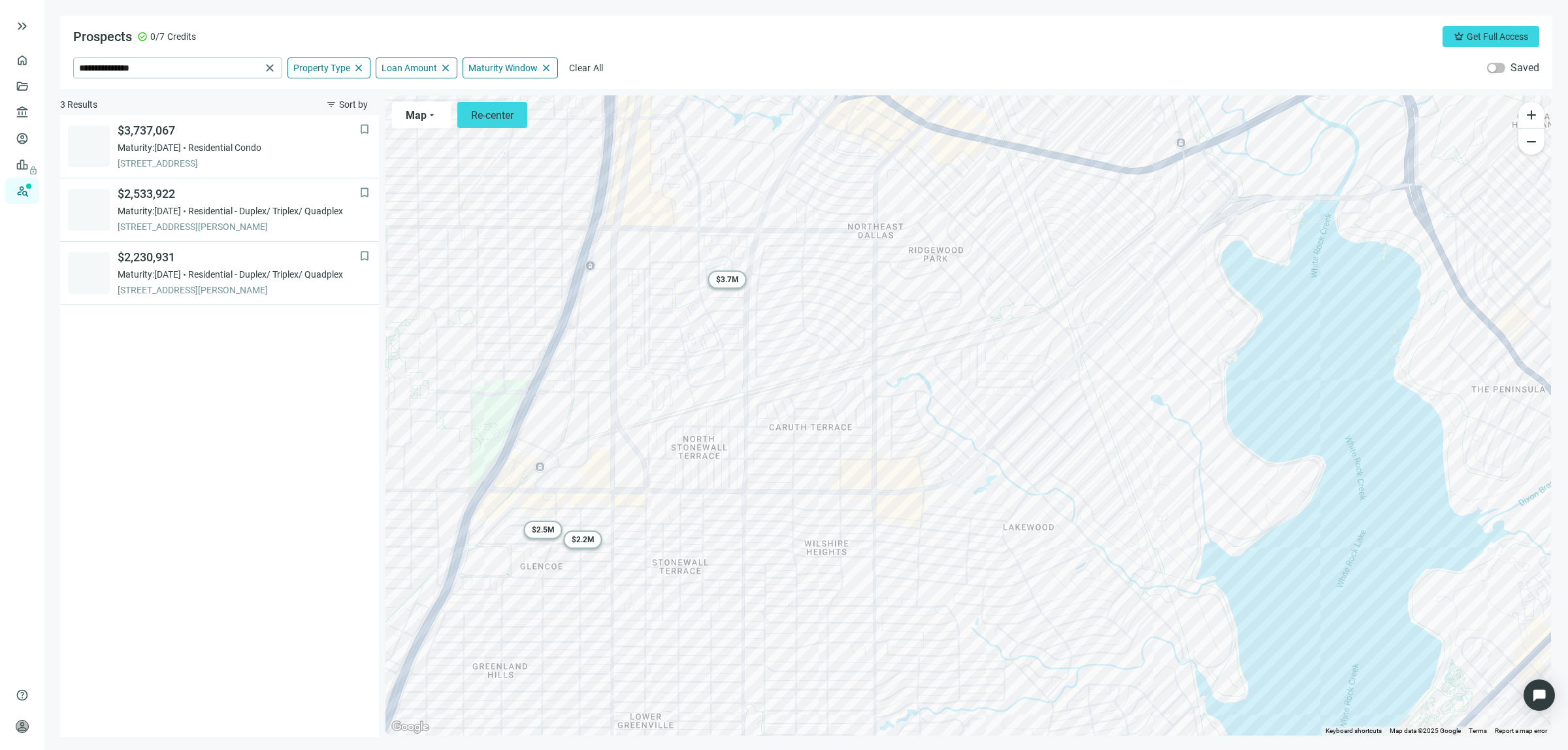
click at [202, 412] on div "bookmark $3,737,067 Maturity: [DATE] Residential Condo [STREET_ADDRESS] bookmar…" at bounding box center [219, 426] width 318 height 622
click at [220, 405] on div "bookmark $3,737,067 Maturity: [DATE] Residential Condo [STREET_ADDRESS] bookmar…" at bounding box center [219, 426] width 318 height 622
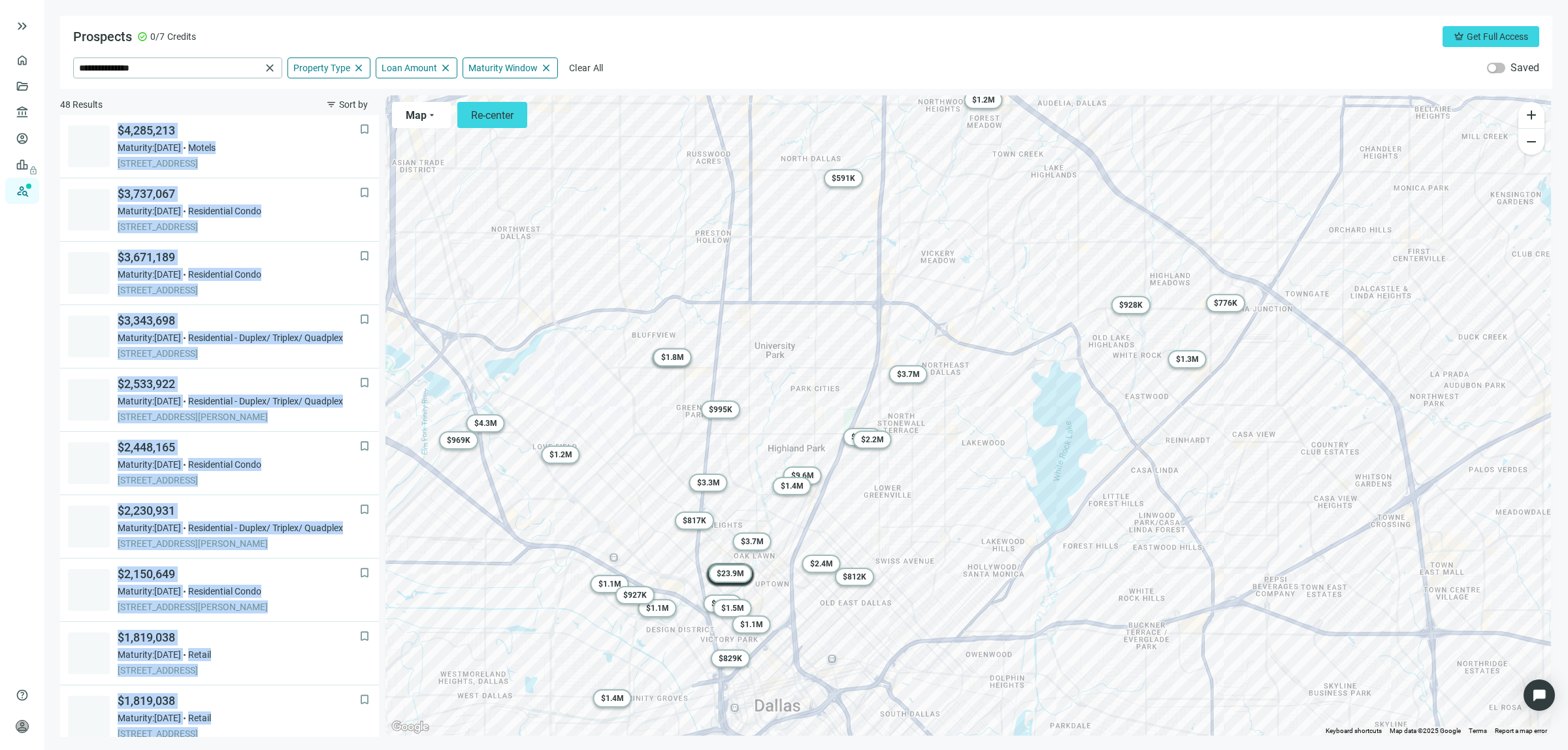
click at [568, 394] on div "To activate drag with keyboard, press Alt + Enter. Once in keyboard drag state,…" at bounding box center [968, 415] width 1165 height 640
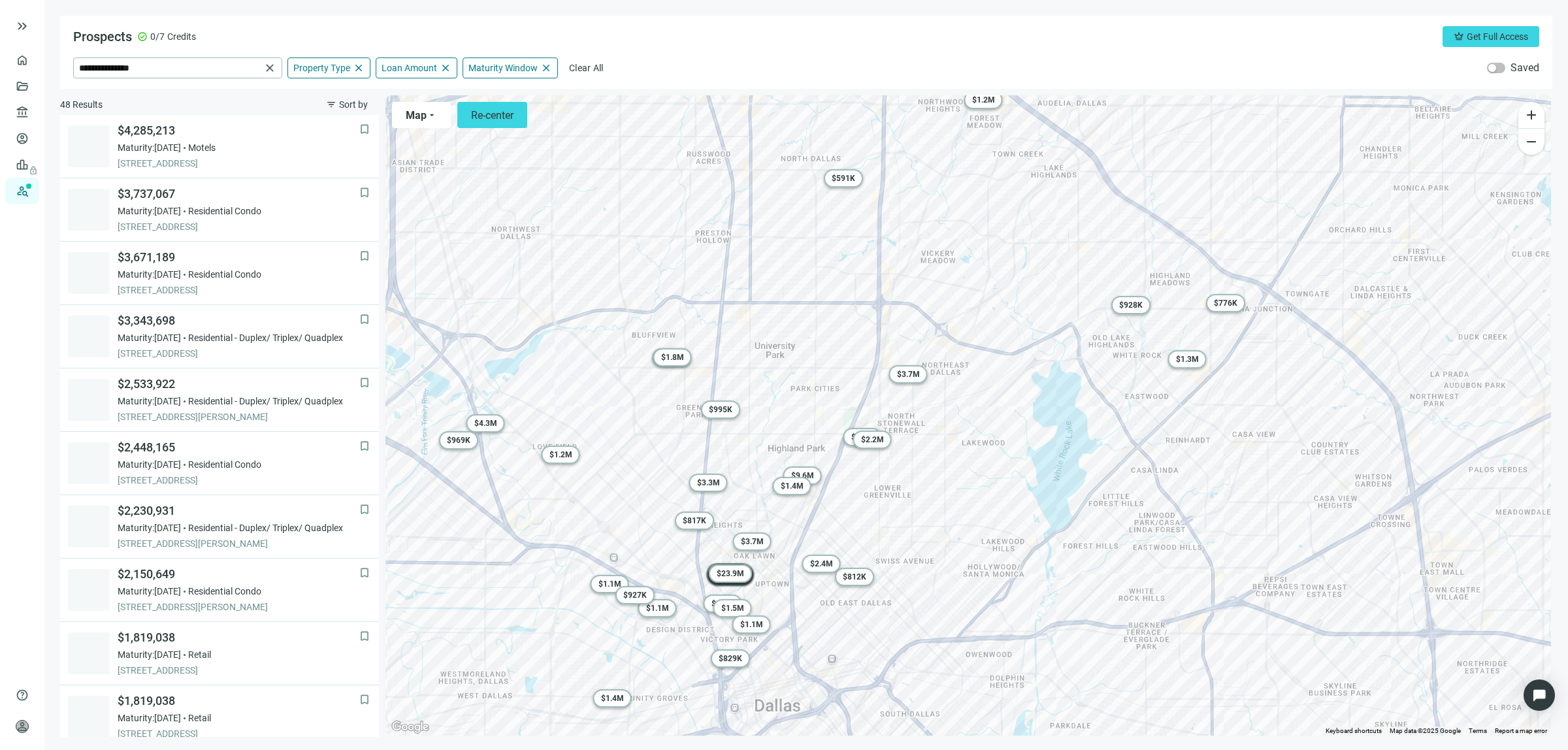
click at [1179, 56] on div "**********" at bounding box center [806, 52] width 1492 height 74
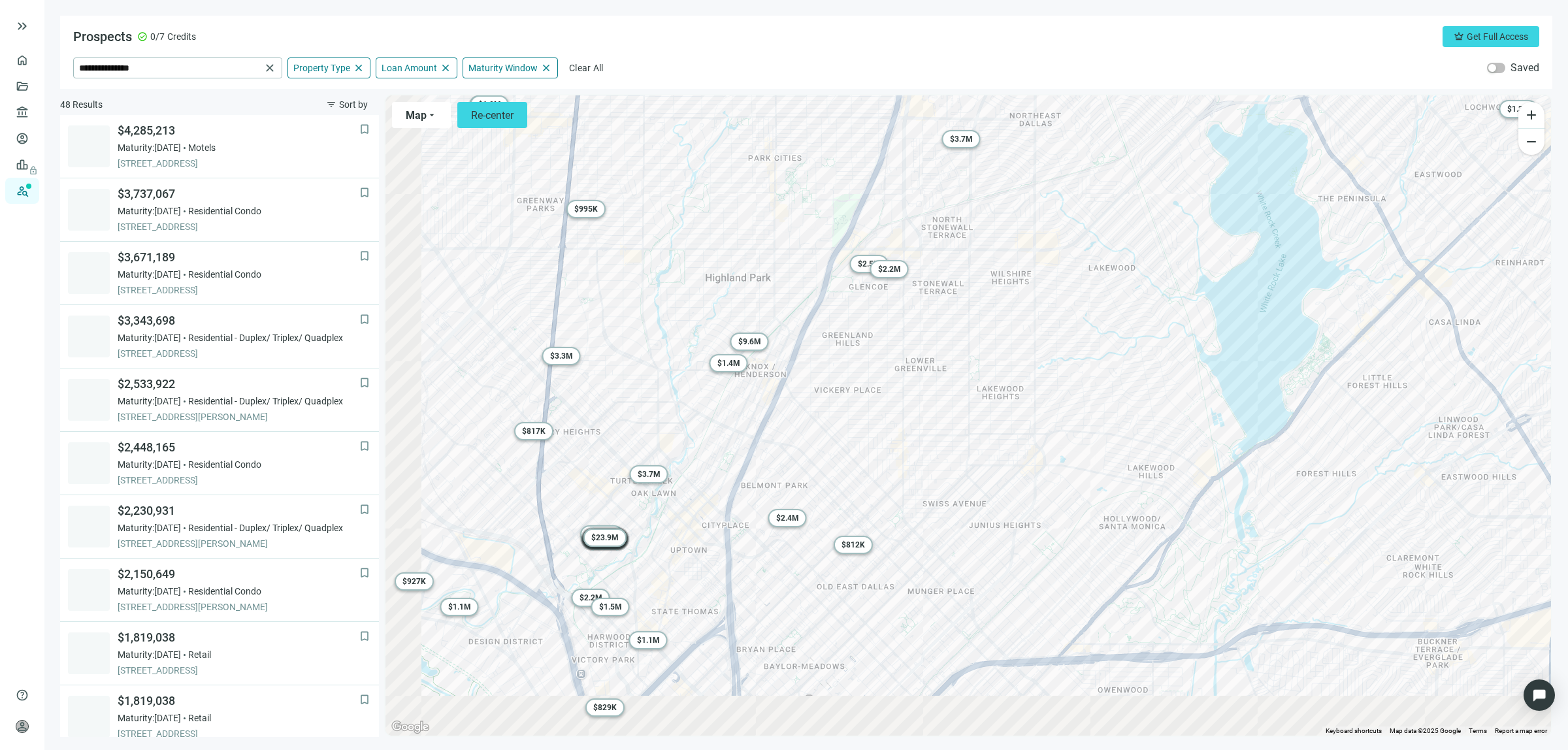
drag, startPoint x: 727, startPoint y: 580, endPoint x: 848, endPoint y: 357, distance: 253.7
click at [846, 363] on div "To activate drag with keyboard, press Alt + Enter. Once in keyboard drag state,…" at bounding box center [968, 415] width 1165 height 640
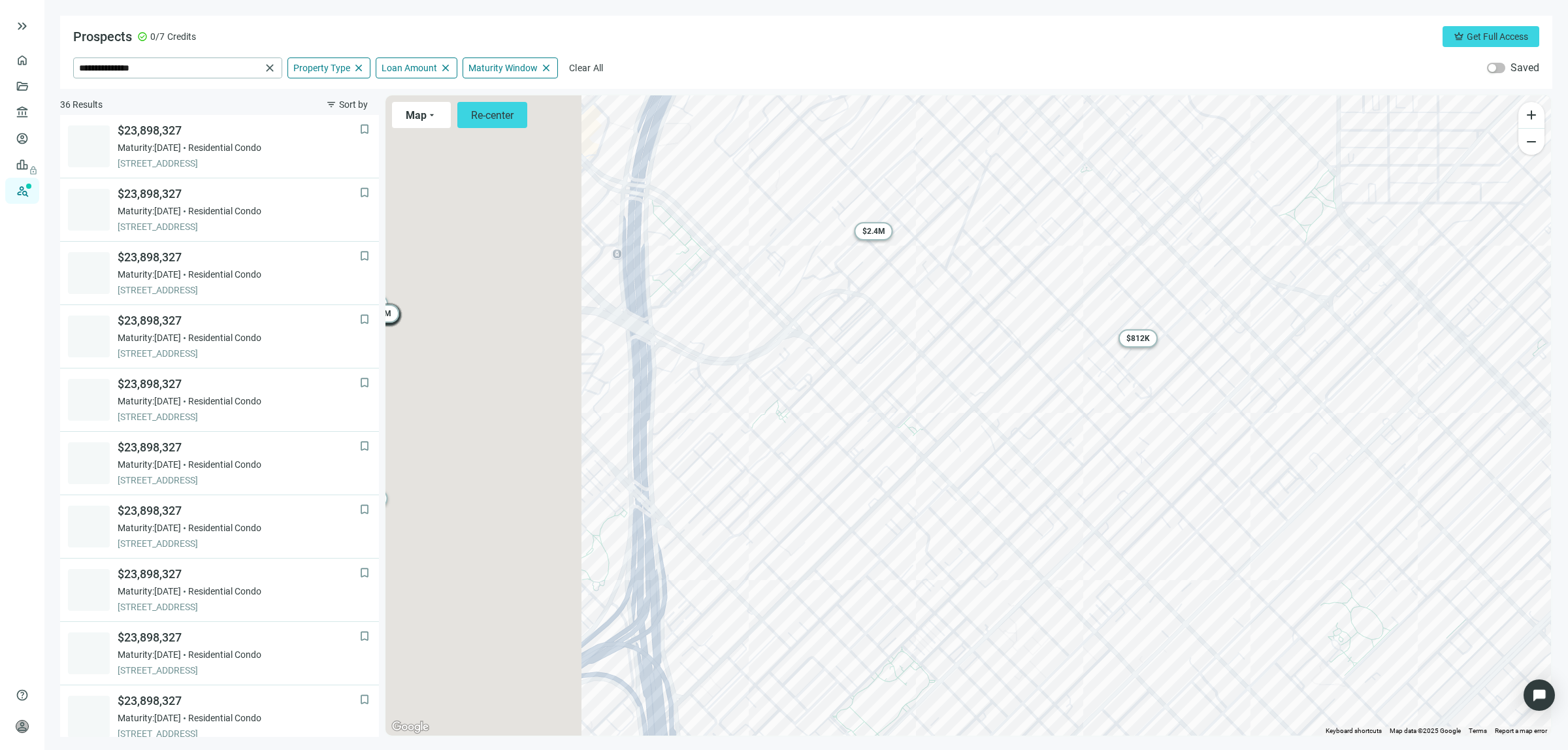
drag, startPoint x: 540, startPoint y: 488, endPoint x: 1113, endPoint y: 349, distance: 589.6
click at [1116, 347] on div "To activate drag with keyboard, press Alt + Enter. Once in keyboard drag state,…" at bounding box center [968, 415] width 1165 height 640
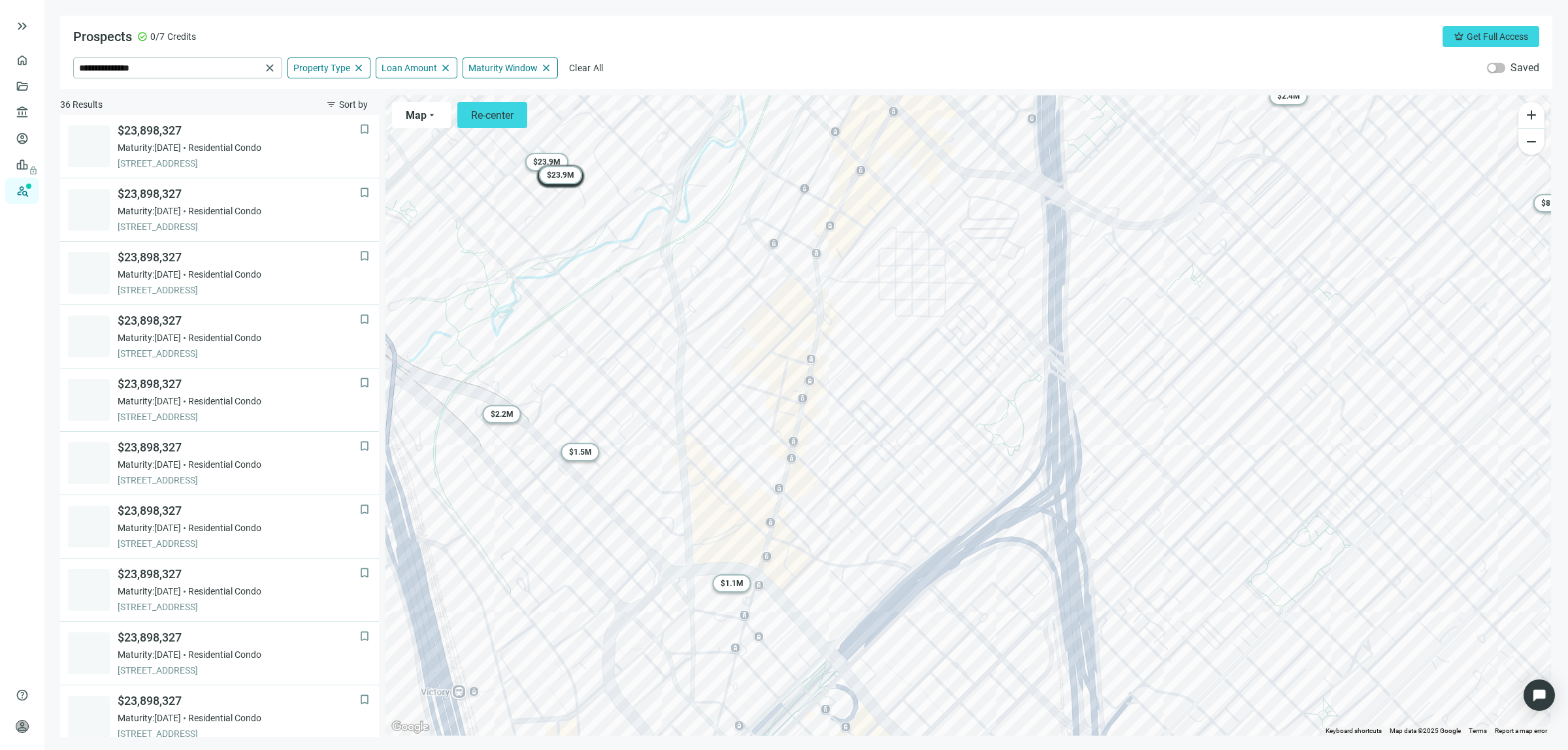
drag, startPoint x: 871, startPoint y: 426, endPoint x: 1108, endPoint y: 326, distance: 257.2
click at [1108, 326] on div "To activate drag with keyboard, press Alt + Enter. Once in keyboard drag state,…" at bounding box center [968, 415] width 1165 height 640
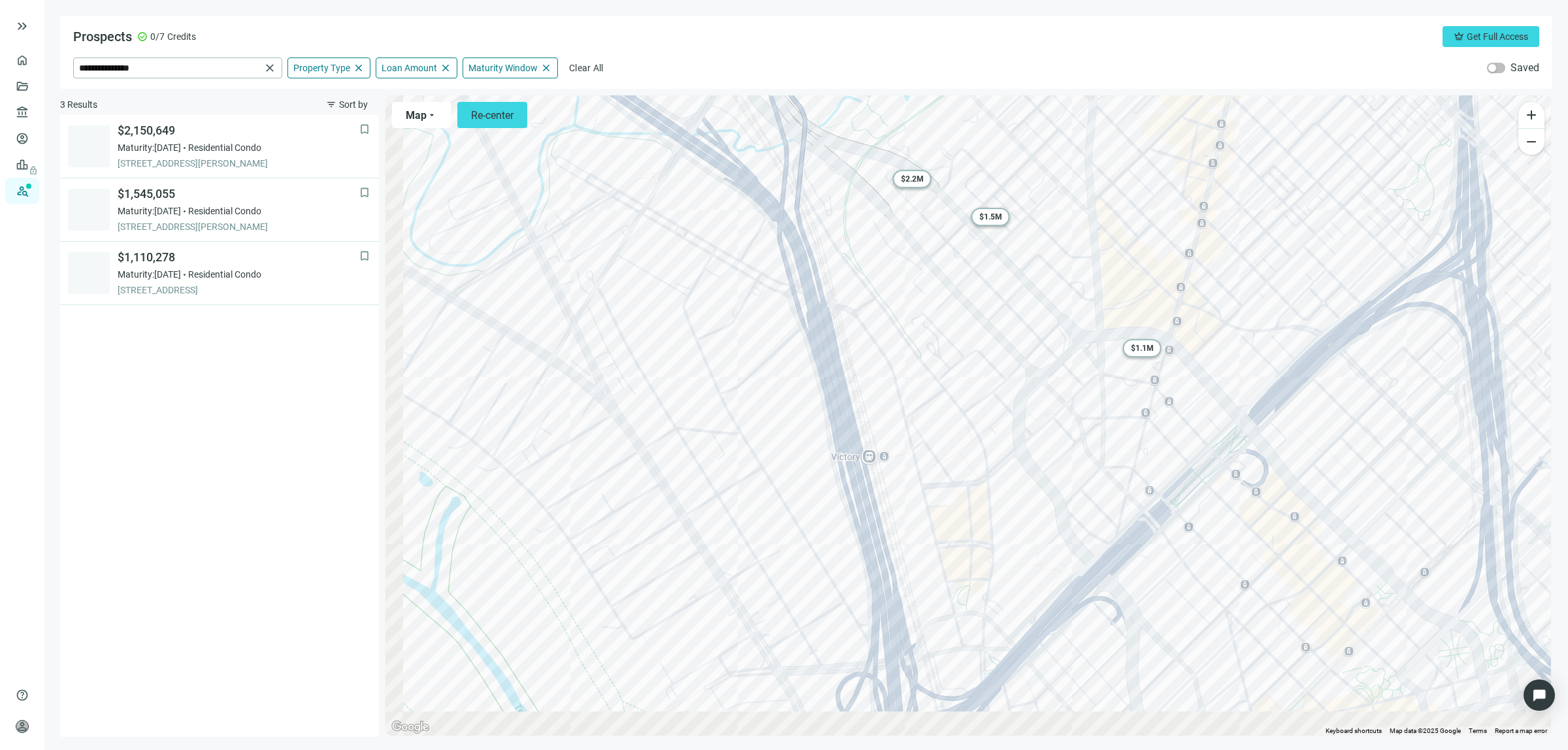
drag, startPoint x: 896, startPoint y: 425, endPoint x: 1063, endPoint y: 274, distance: 225.1
click at [1058, 280] on div "To activate drag with keyboard, press Alt + Enter. Once in keyboard drag state,…" at bounding box center [968, 415] width 1165 height 640
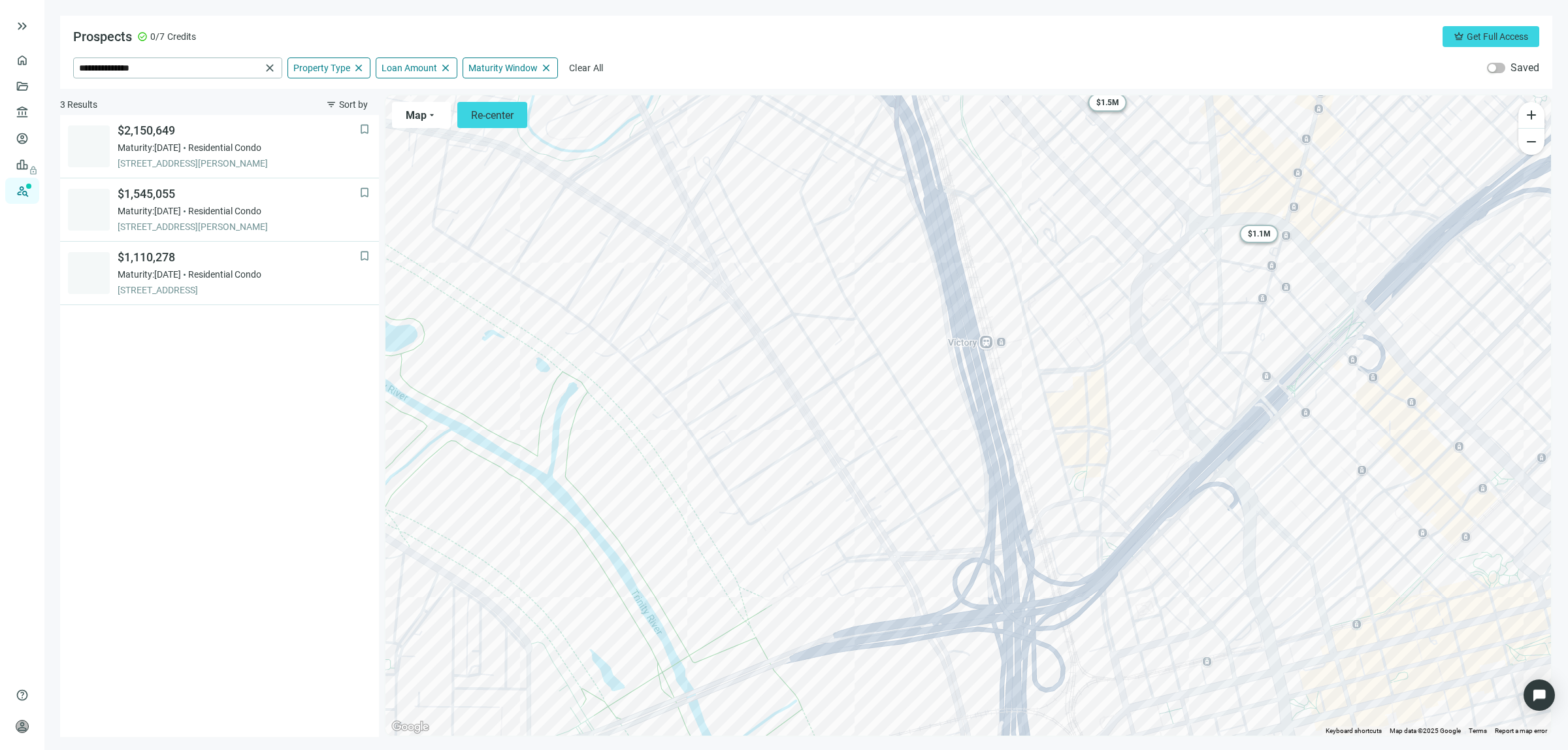
drag, startPoint x: 952, startPoint y: 397, endPoint x: 1044, endPoint y: 245, distance: 177.7
click at [1035, 255] on div "To activate drag with keyboard, press Alt + Enter. Once in keyboard drag state,…" at bounding box center [968, 415] width 1165 height 640
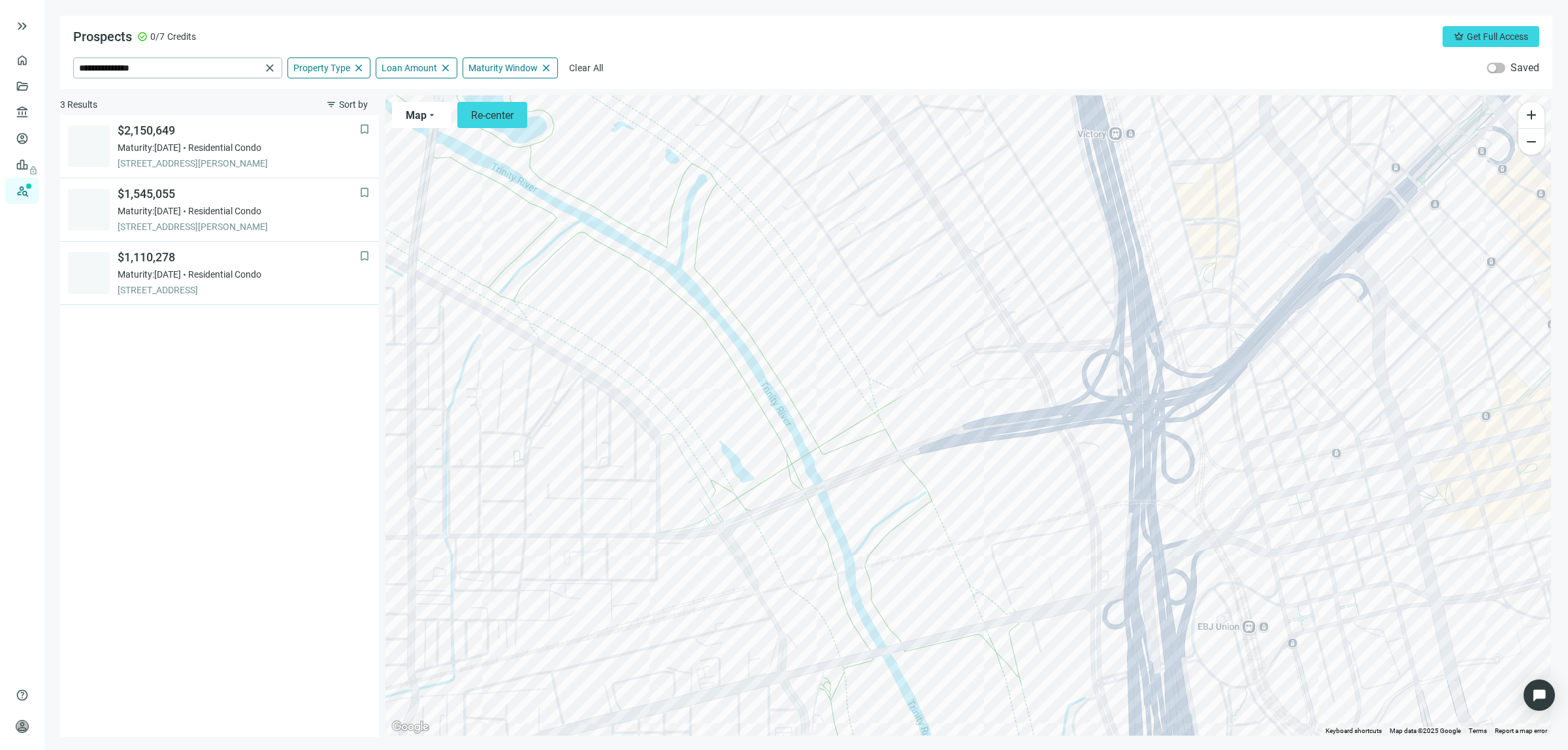
drag, startPoint x: 911, startPoint y: 390, endPoint x: 959, endPoint y: 274, distance: 125.5
click at [957, 277] on div "To activate drag with keyboard, press Alt + Enter. Once in keyboard drag state,…" at bounding box center [968, 415] width 1165 height 640
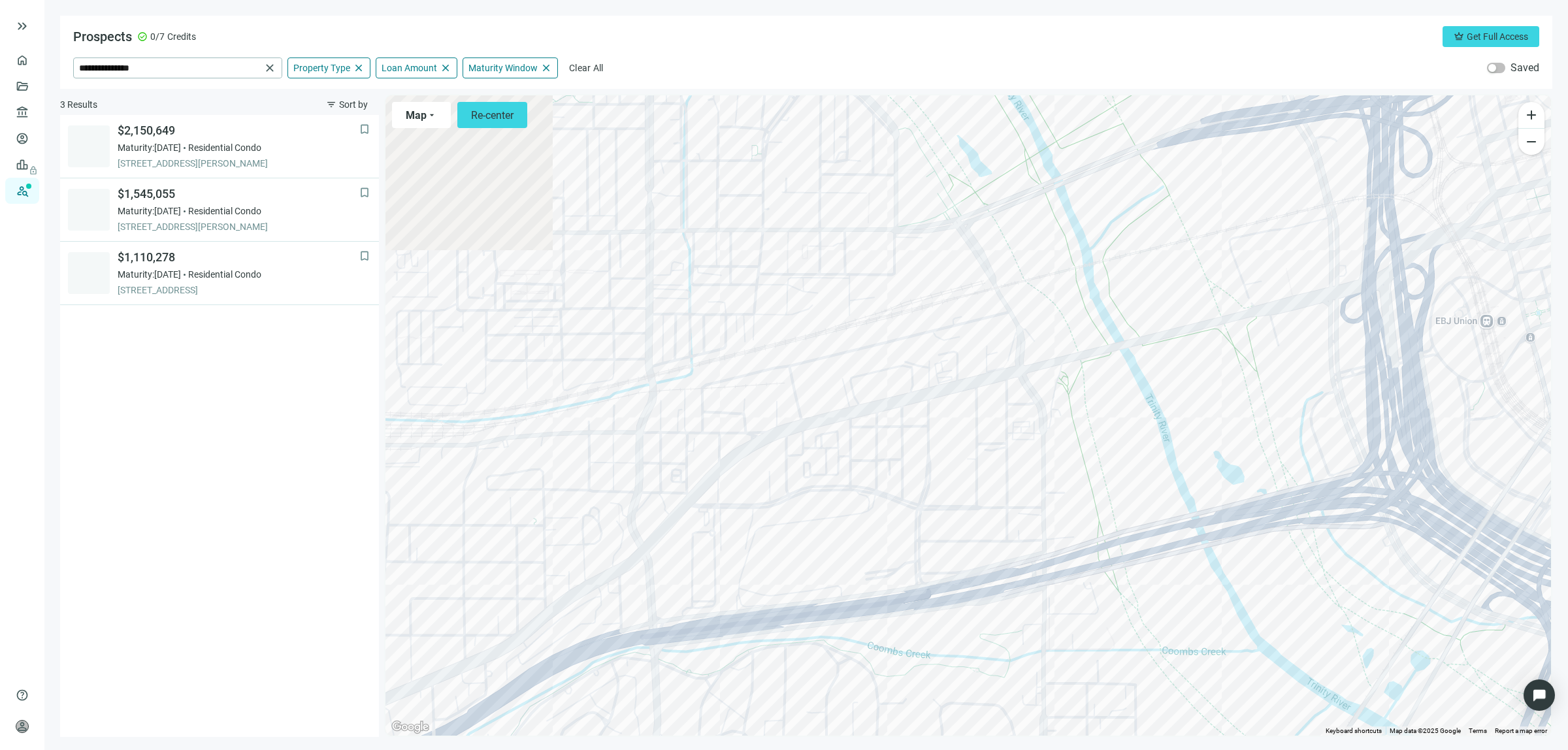
drag, startPoint x: 877, startPoint y: 423, endPoint x: 1004, endPoint y: 363, distance: 140.5
click at [1039, 319] on div "To activate drag with keyboard, press Alt + Enter. Once in keyboard drag state,…" at bounding box center [968, 415] width 1165 height 640
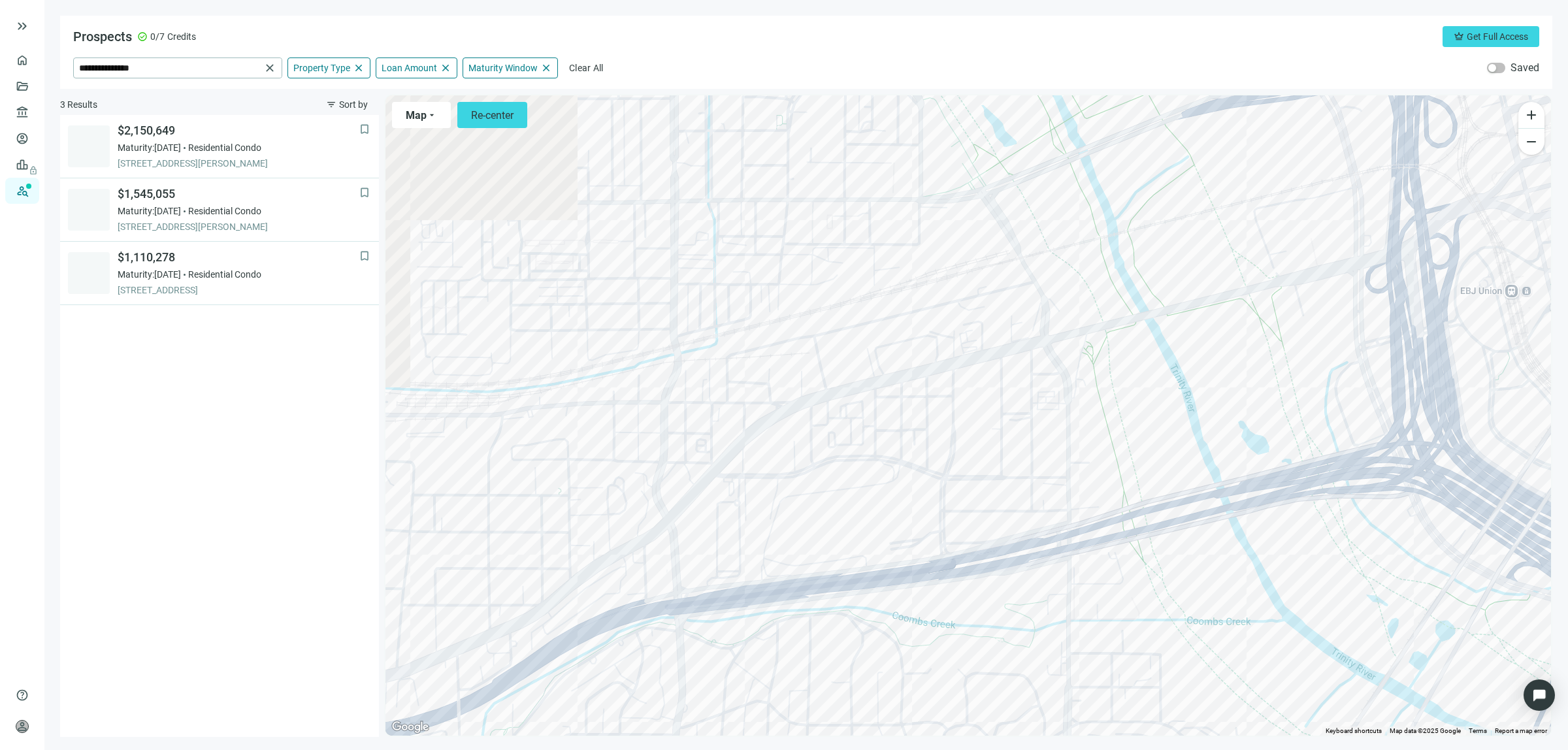
drag, startPoint x: 926, startPoint y: 419, endPoint x: 1095, endPoint y: 273, distance: 223.3
click at [1090, 279] on div "To activate drag with keyboard, press Alt + Enter. Once in keyboard drag state,…" at bounding box center [968, 415] width 1165 height 640
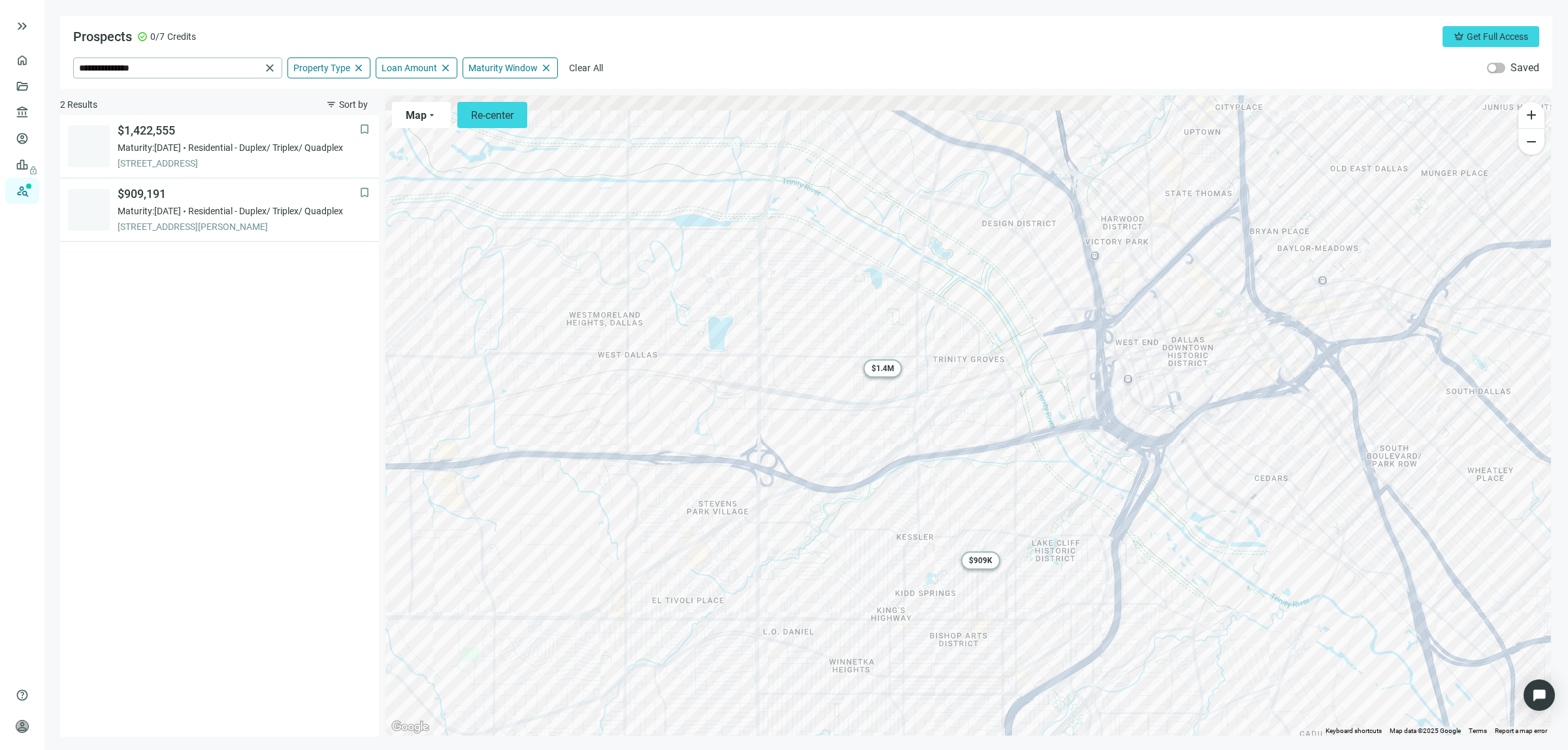
drag, startPoint x: 905, startPoint y: 350, endPoint x: 831, endPoint y: 415, distance: 98.5
click at [835, 415] on div "To activate drag with keyboard, press Alt + Enter. Once in keyboard drag state,…" at bounding box center [968, 415] width 1165 height 640
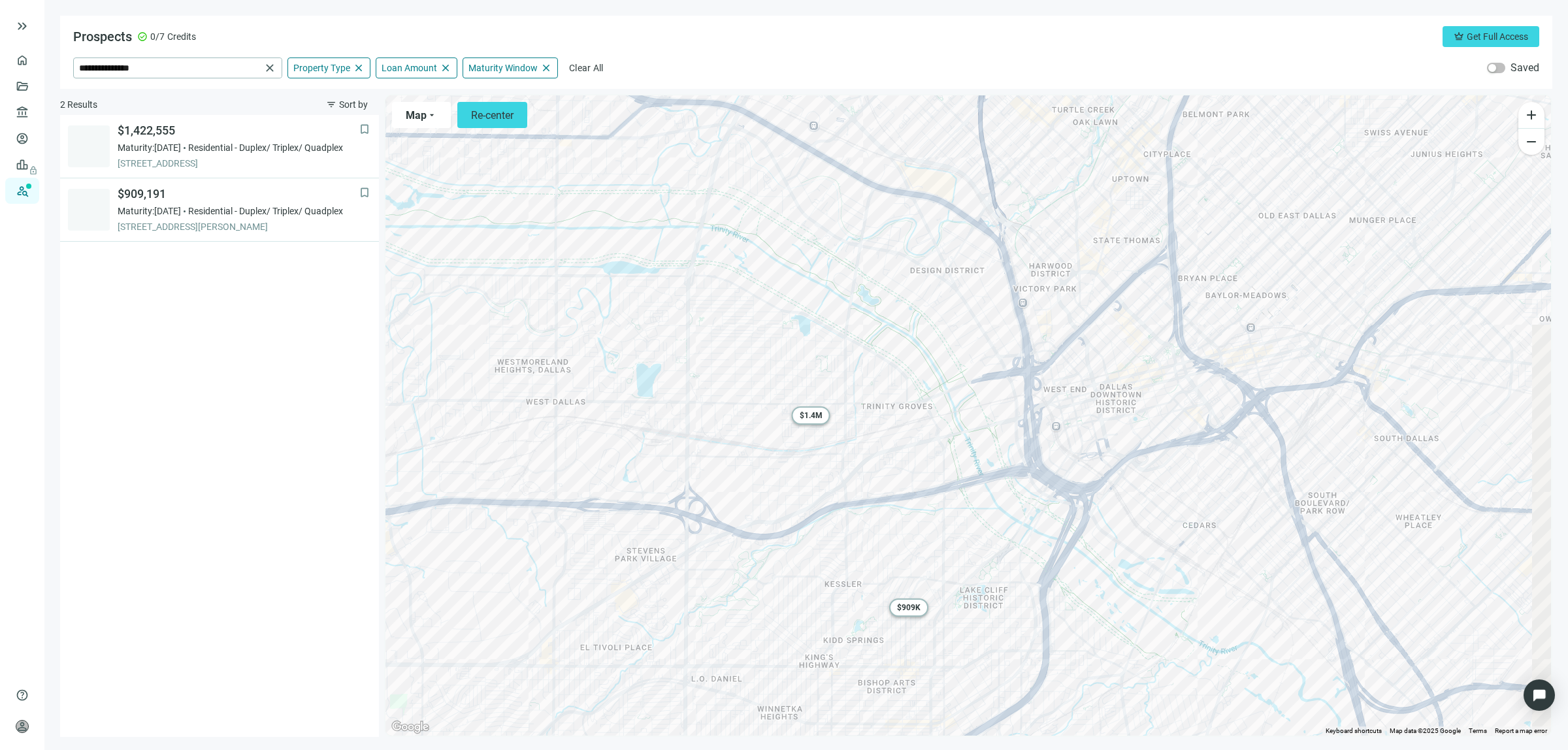
drag, startPoint x: 922, startPoint y: 348, endPoint x: 762, endPoint y: 433, distance: 181.2
click at [768, 433] on div "To activate drag with keyboard, press Alt + Enter. Once in keyboard drag state,…" at bounding box center [968, 415] width 1165 height 640
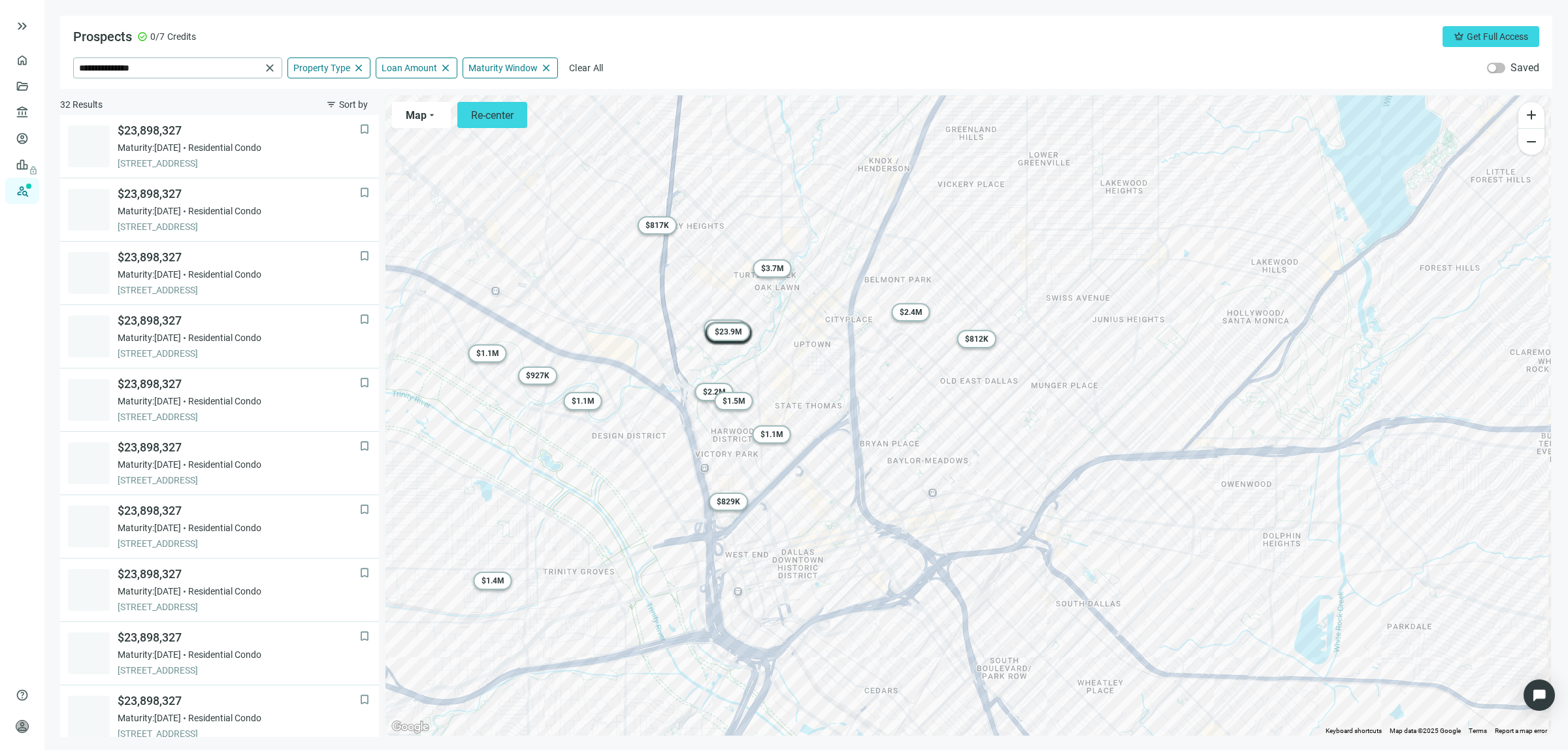
drag, startPoint x: 971, startPoint y: 372, endPoint x: 791, endPoint y: 475, distance: 207.4
click at [792, 478] on div "To activate drag with keyboard, press Alt + Enter. Once in keyboard drag state,…" at bounding box center [968, 415] width 1165 height 640
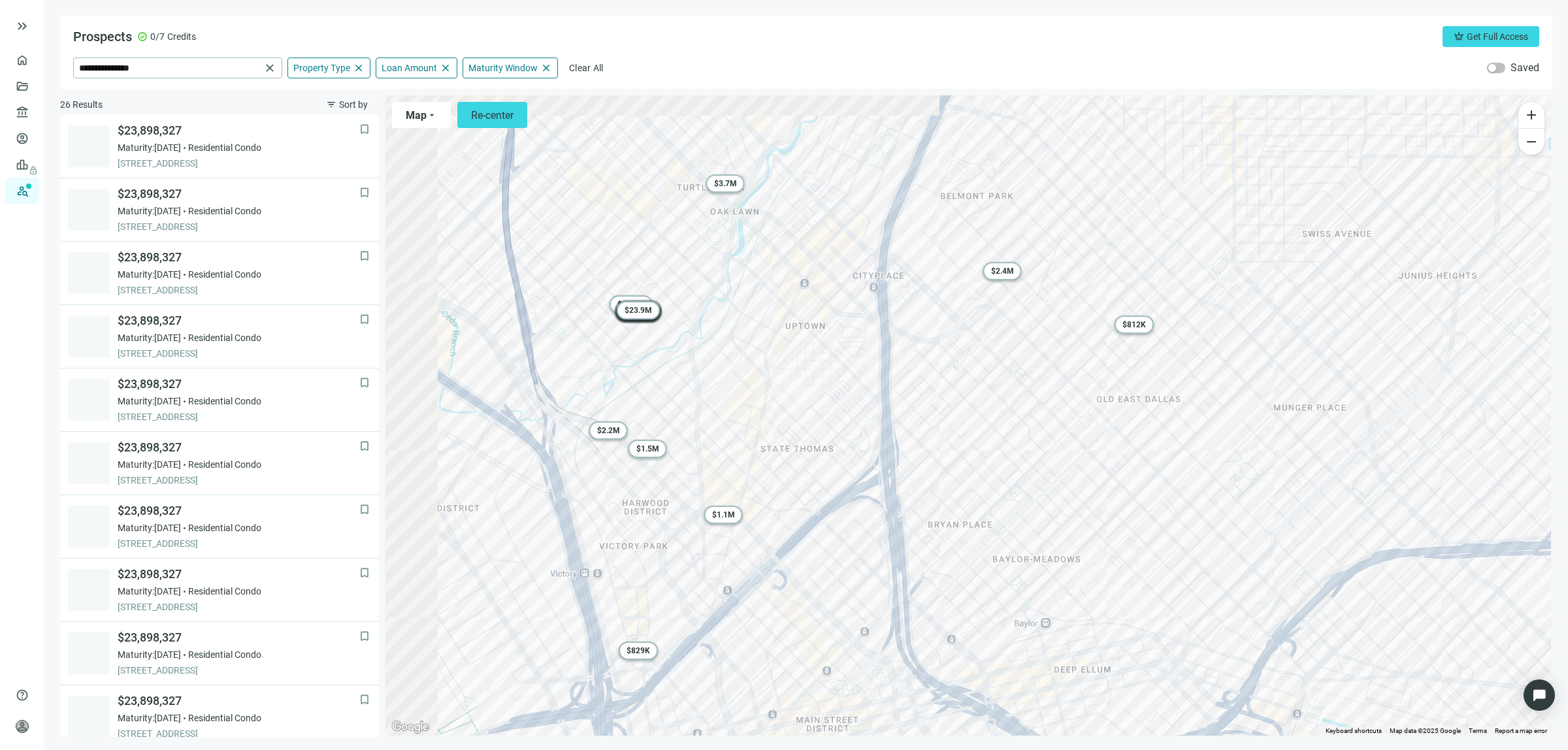
drag, startPoint x: 631, startPoint y: 373, endPoint x: 906, endPoint y: 443, distance: 283.8
click at [906, 445] on div "To activate drag with keyboard, press Alt + Enter. Once in keyboard drag state,…" at bounding box center [968, 415] width 1165 height 640
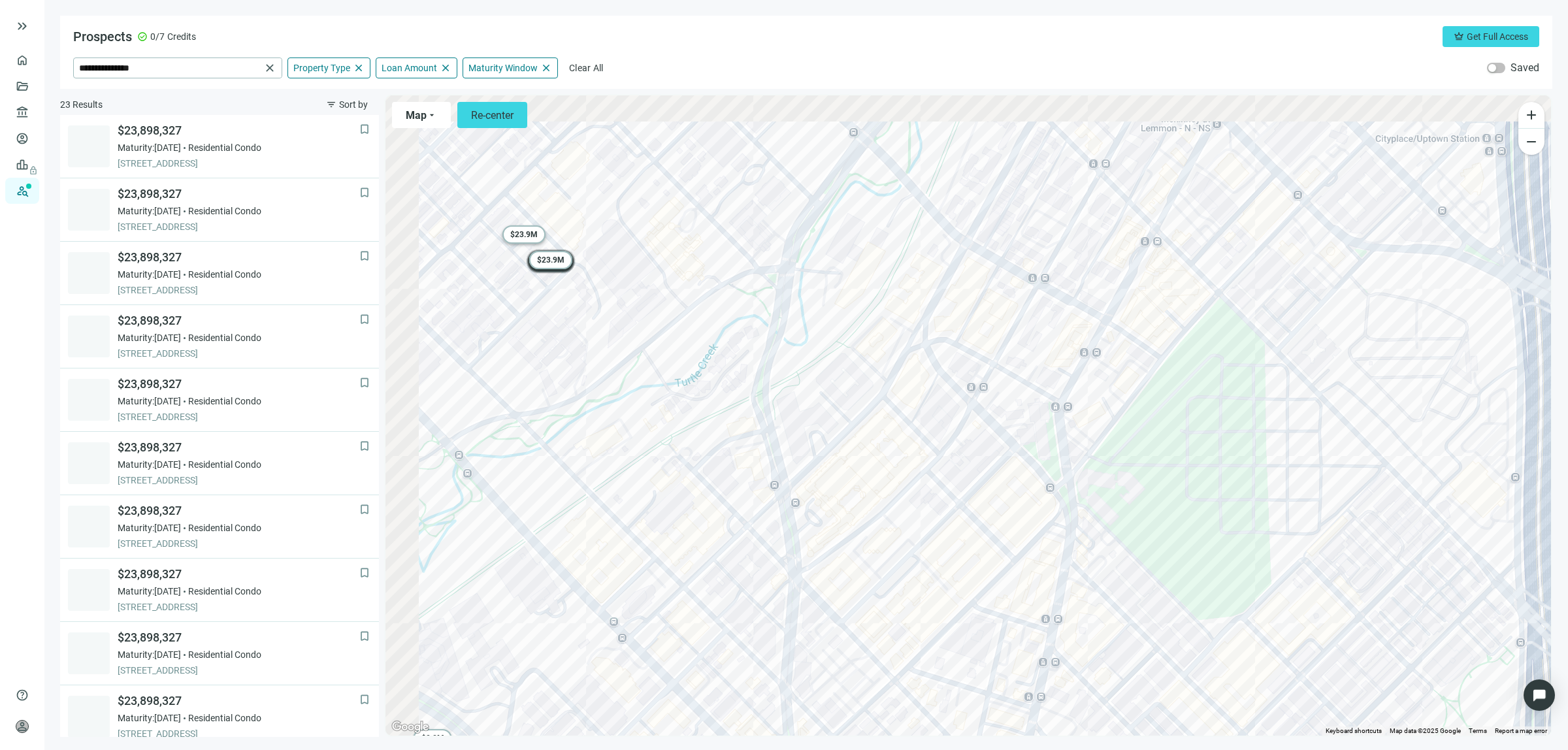
drag, startPoint x: 673, startPoint y: 374, endPoint x: 884, endPoint y: 479, distance: 235.7
click at [883, 481] on div "To activate drag with keyboard, press Alt + Enter. Once in keyboard drag state,…" at bounding box center [968, 415] width 1165 height 640
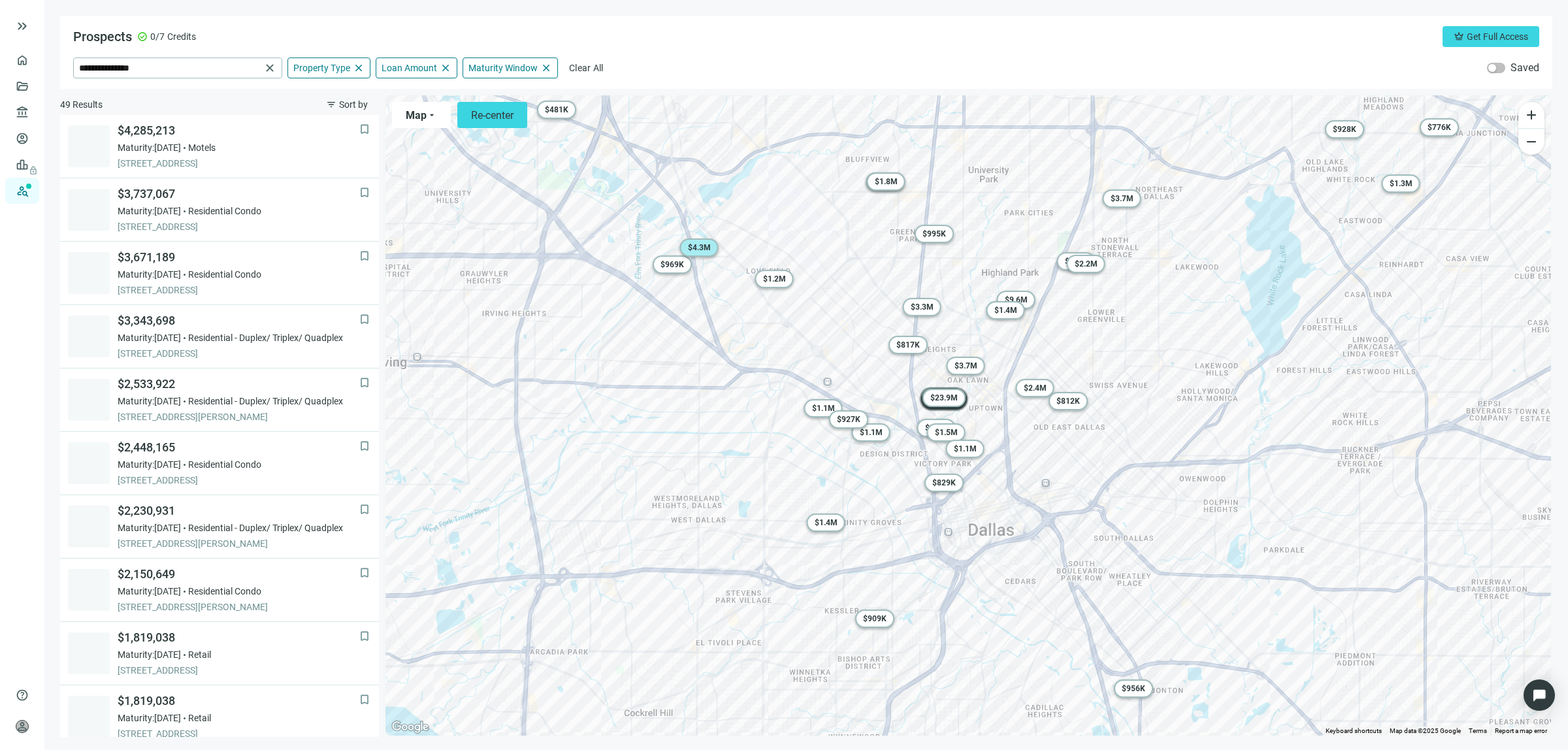
click at [703, 247] on span "$ 4.3M" at bounding box center [699, 248] width 23 height 9
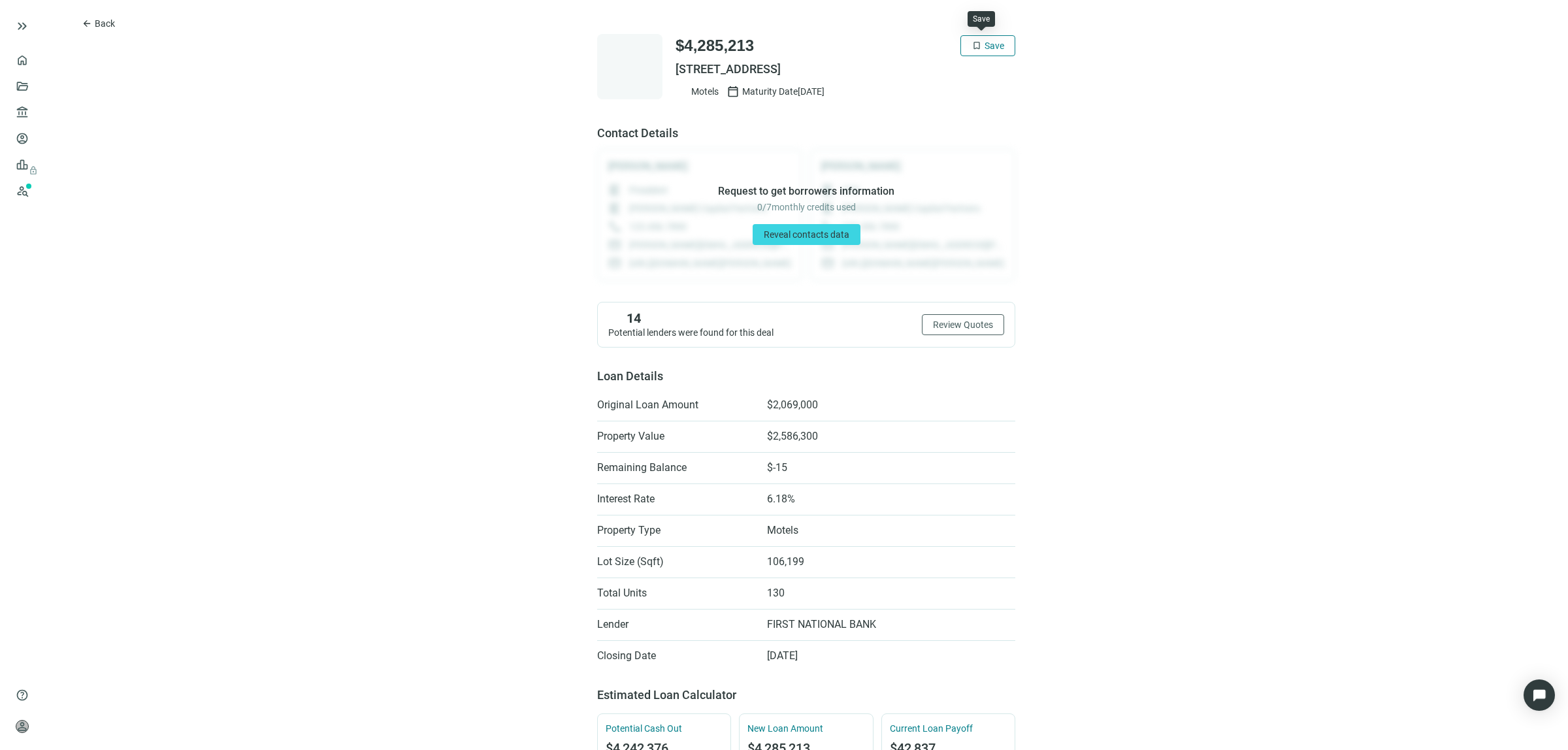
click at [994, 44] on span "Save" at bounding box center [995, 46] width 20 height 11
click at [98, 24] on button "arrow_back Back" at bounding box center [98, 23] width 55 height 21
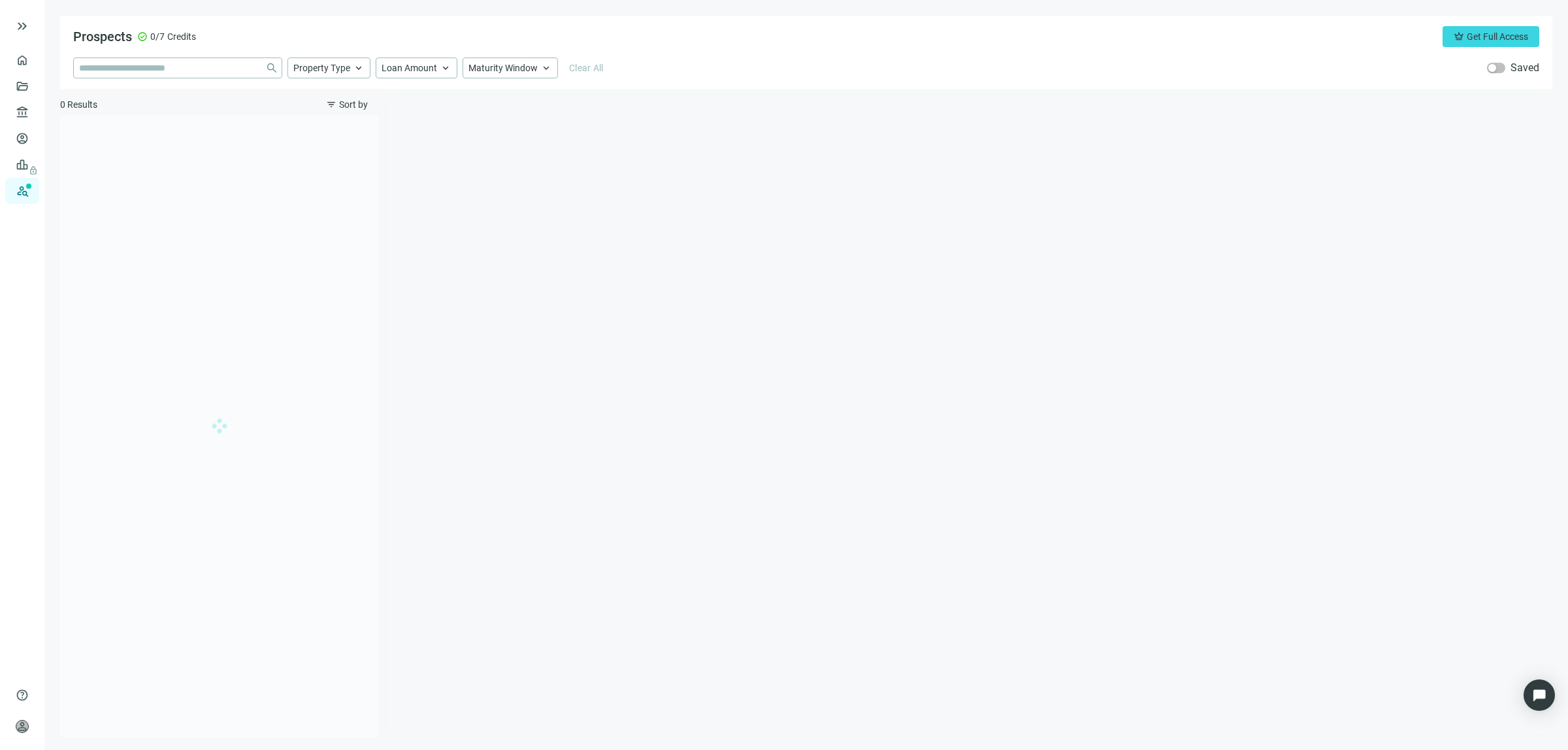
type input "**********"
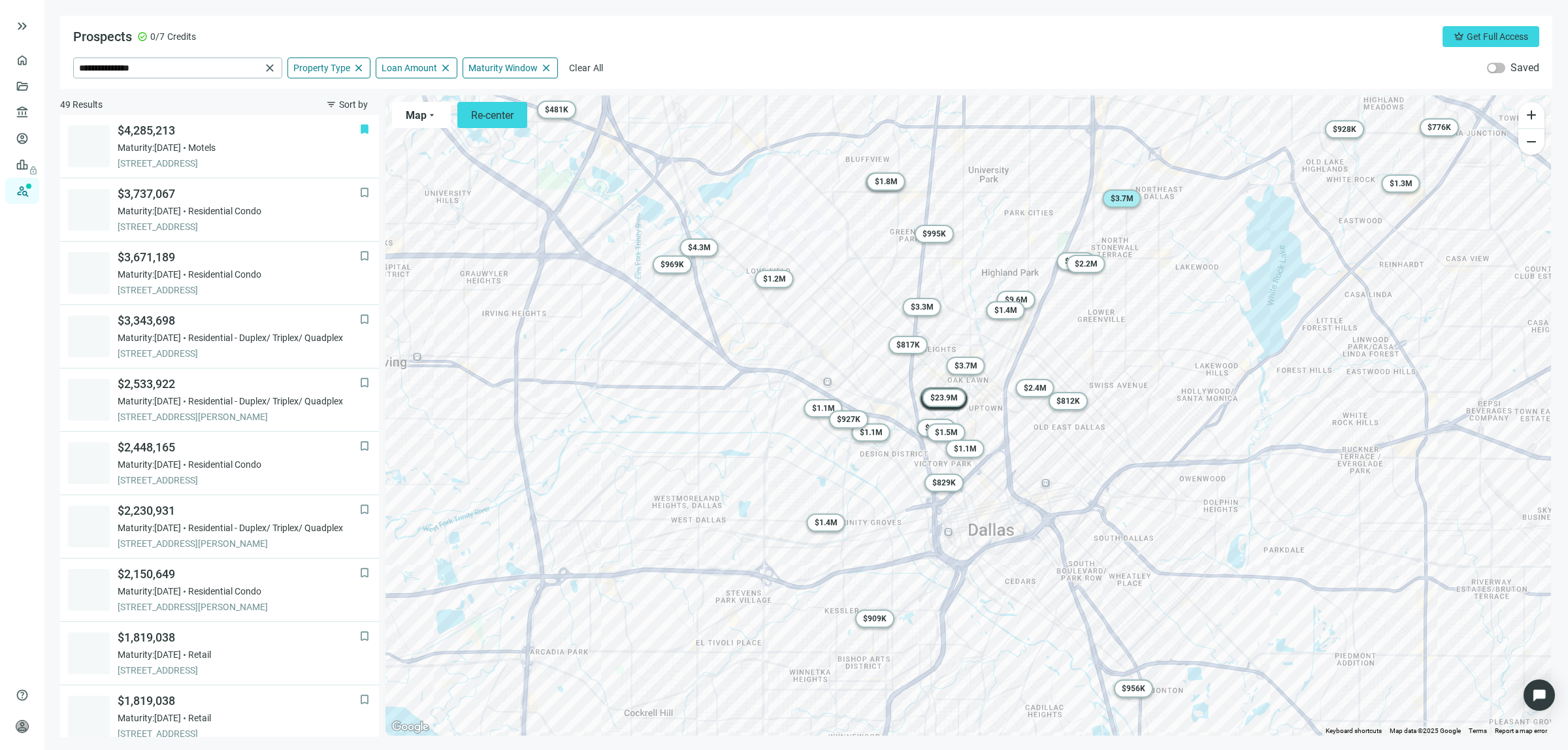
click at [1125, 198] on span "$ 3.7M" at bounding box center [1122, 199] width 23 height 9
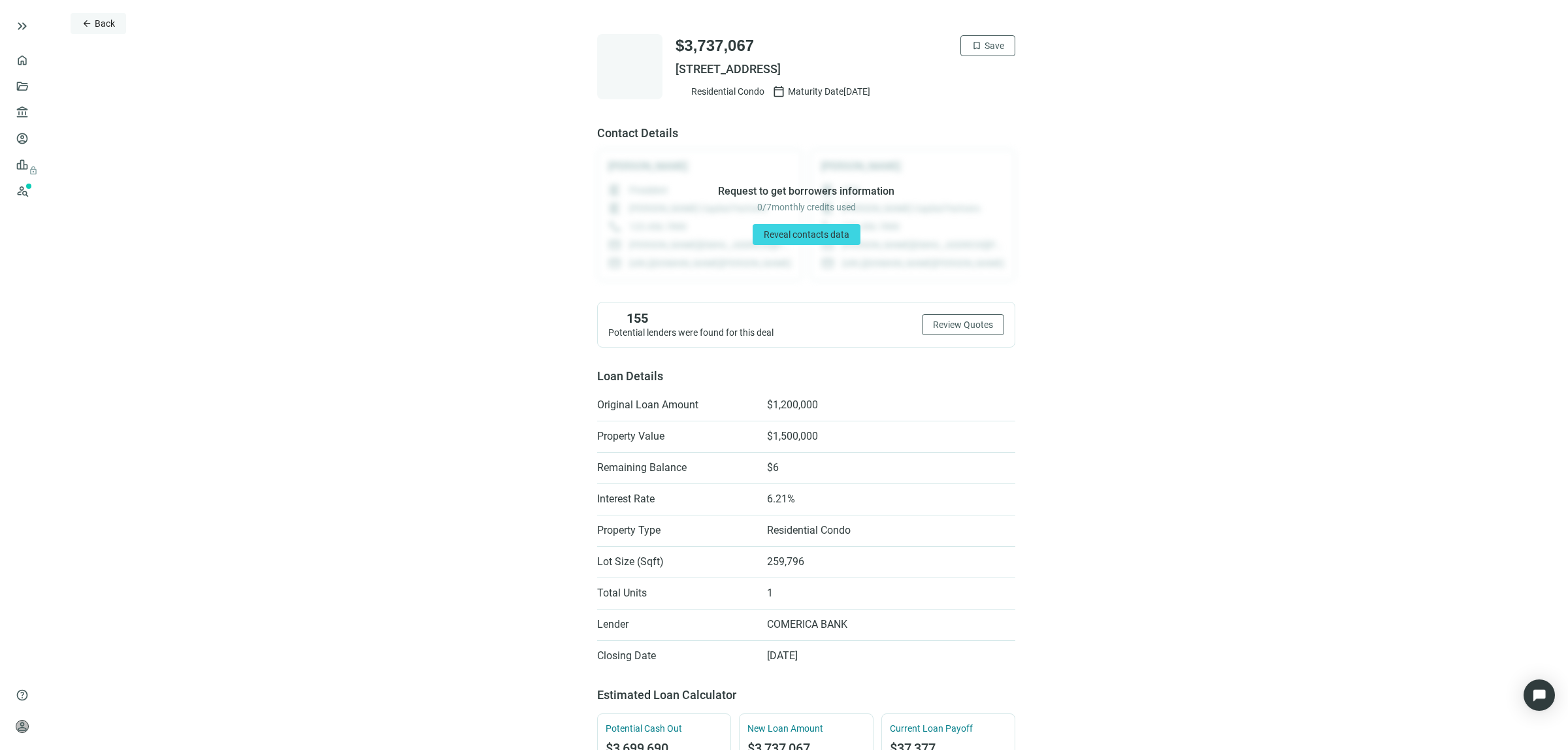
click at [99, 27] on span "Back" at bounding box center [104, 24] width 20 height 11
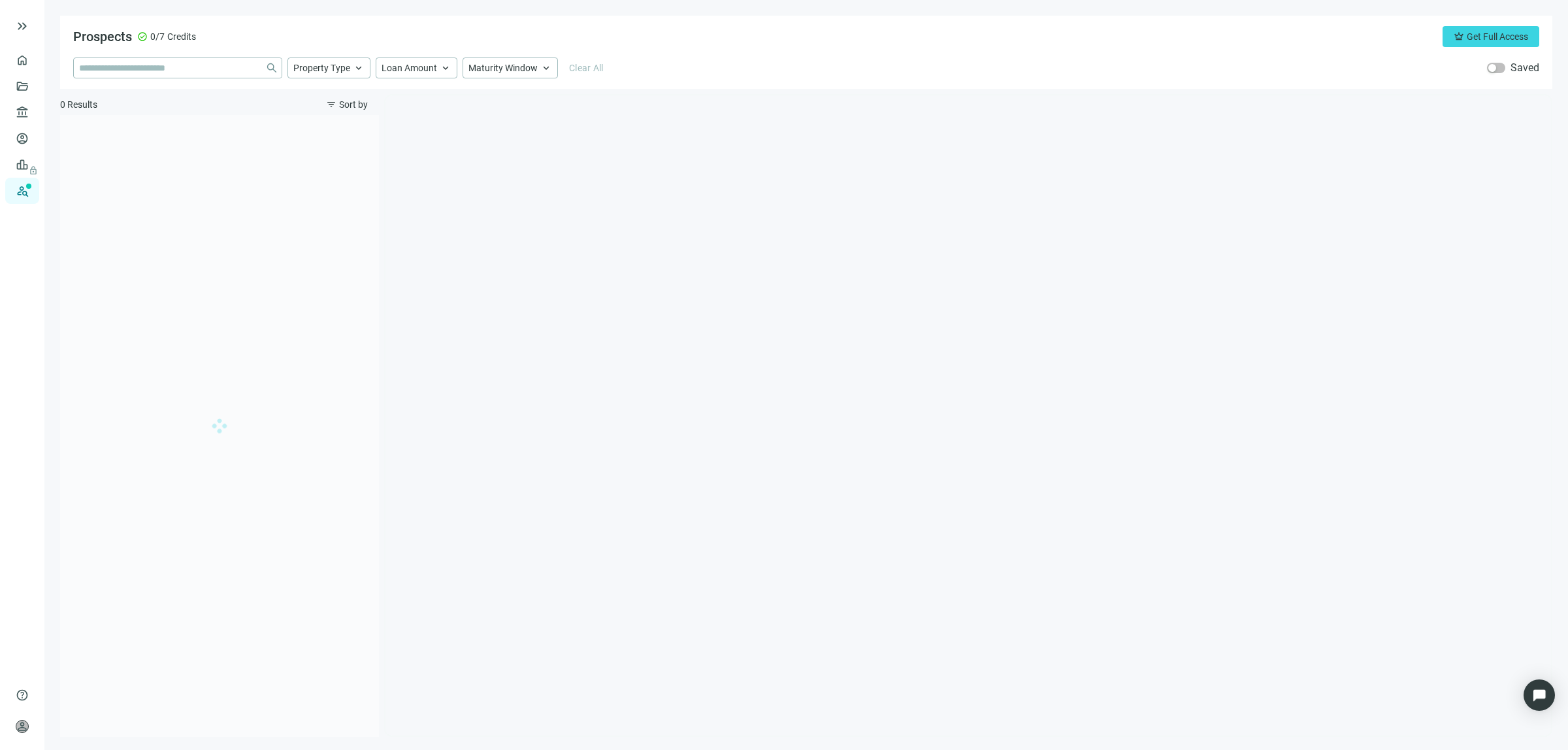
type input "**********"
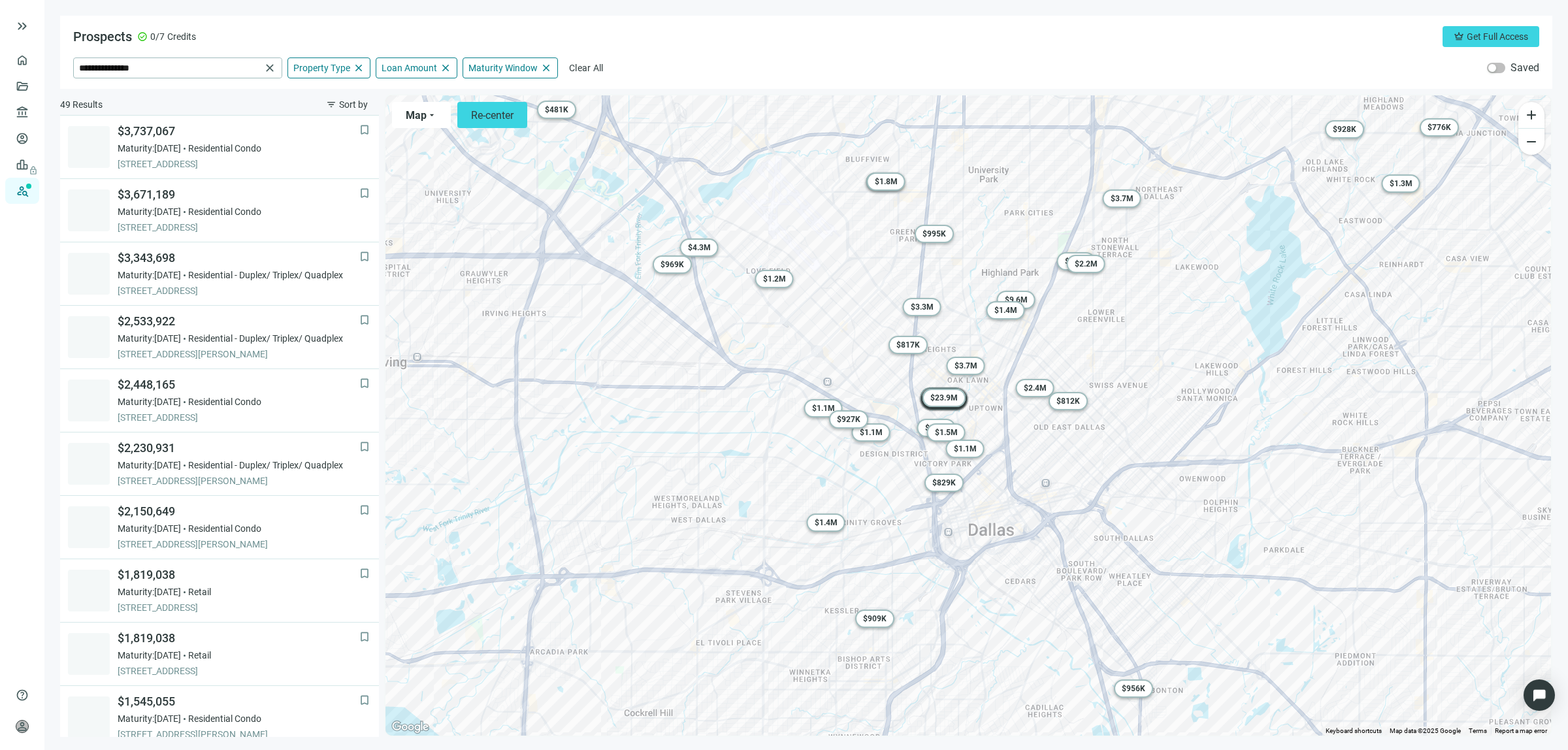
scroll to position [64, 0]
click at [701, 249] on span "$ 4.3M" at bounding box center [699, 248] width 23 height 9
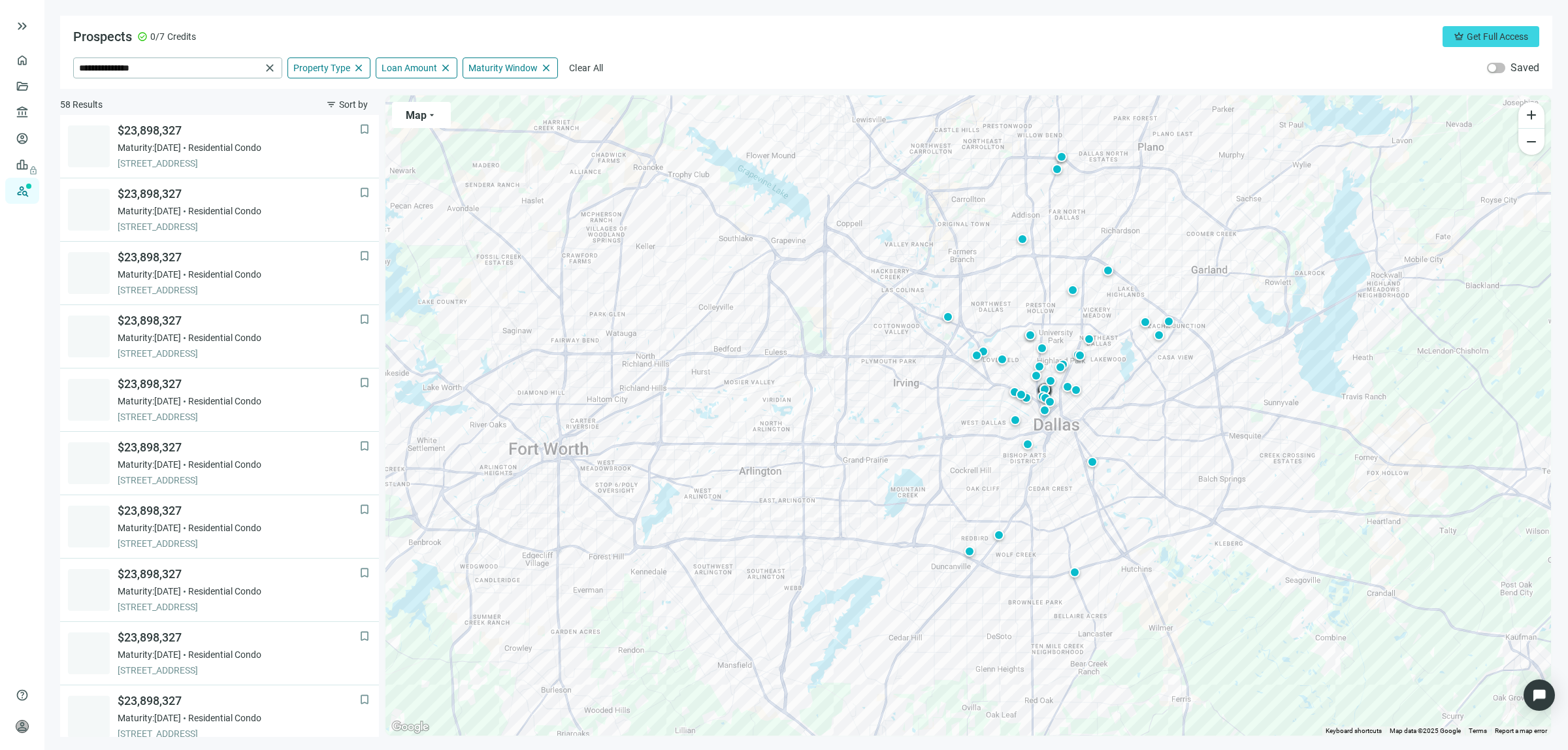
drag, startPoint x: 1026, startPoint y: 587, endPoint x: 1109, endPoint y: 566, distance: 85.6
click at [1109, 566] on div "To activate drag with keyboard, press Alt + Enter. Once in keyboard drag state,…" at bounding box center [968, 415] width 1165 height 640
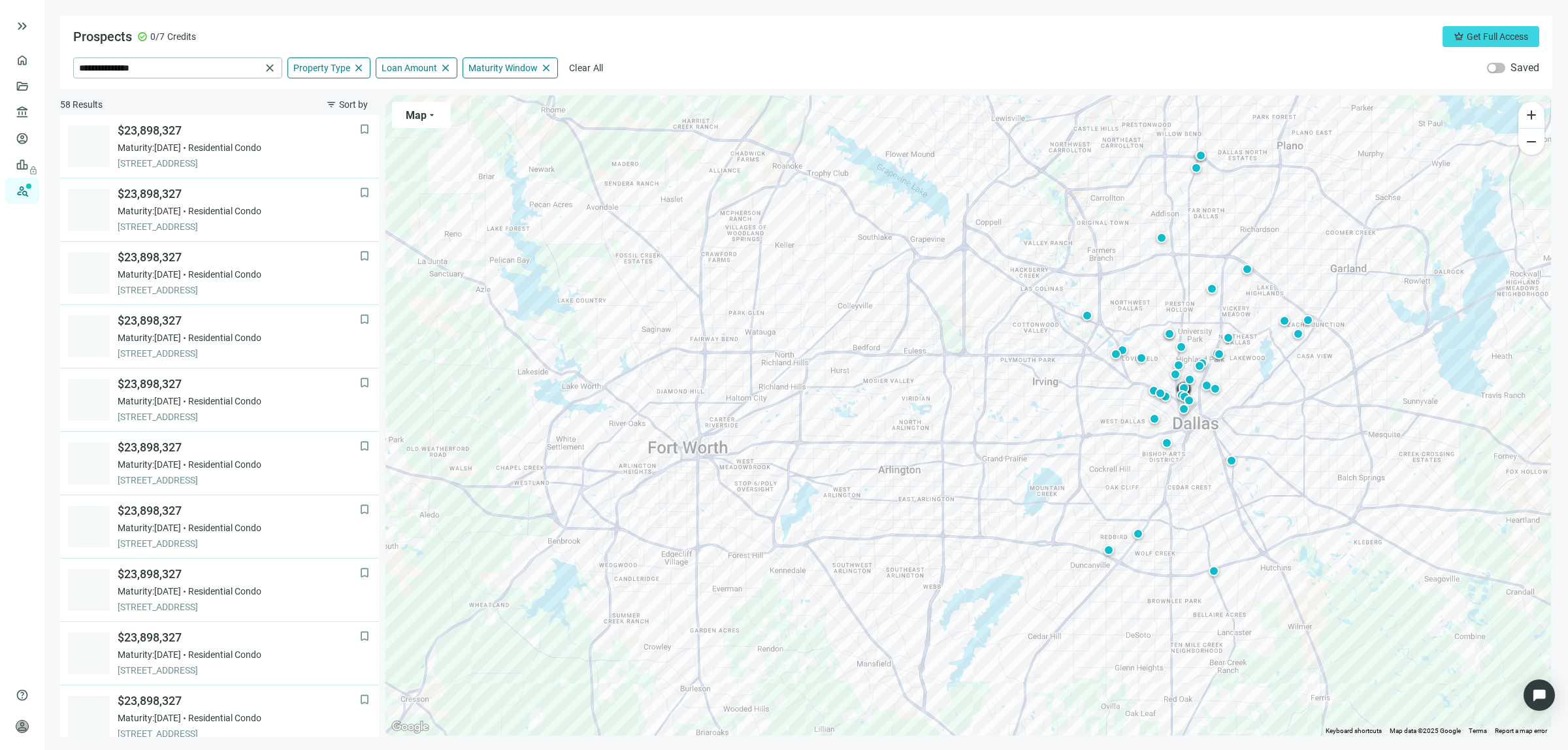
drag, startPoint x: 994, startPoint y: 566, endPoint x: 1139, endPoint y: 563, distance: 145.0
click at [1139, 563] on div "To activate drag with keyboard, press Alt + Enter. Once in keyboard drag state,…" at bounding box center [968, 415] width 1165 height 640
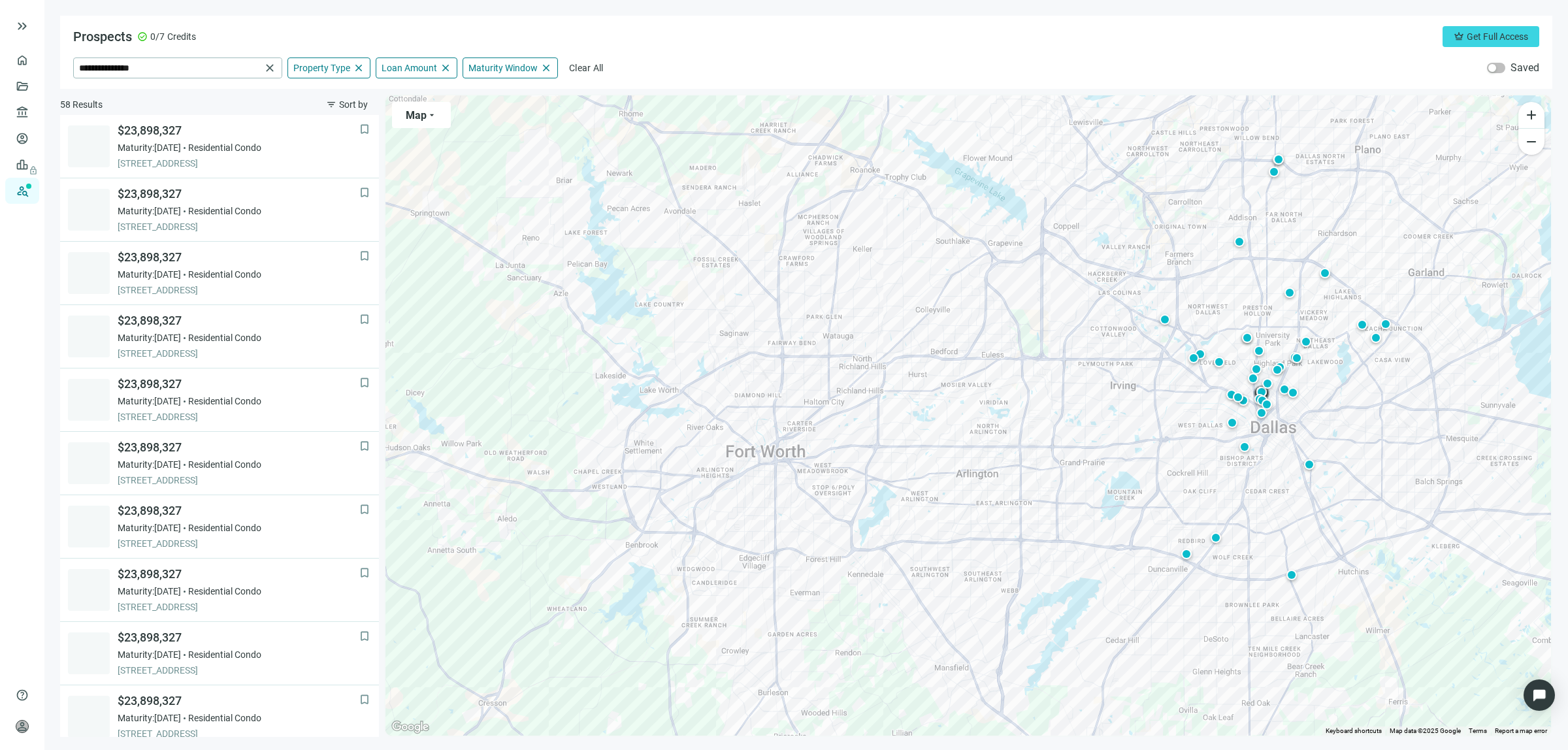
drag, startPoint x: 1088, startPoint y: 585, endPoint x: 1162, endPoint y: 589, distance: 74.1
click at [1162, 589] on div "To activate drag with keyboard, press Alt + Enter. Once in keyboard drag state,…" at bounding box center [968, 415] width 1165 height 640
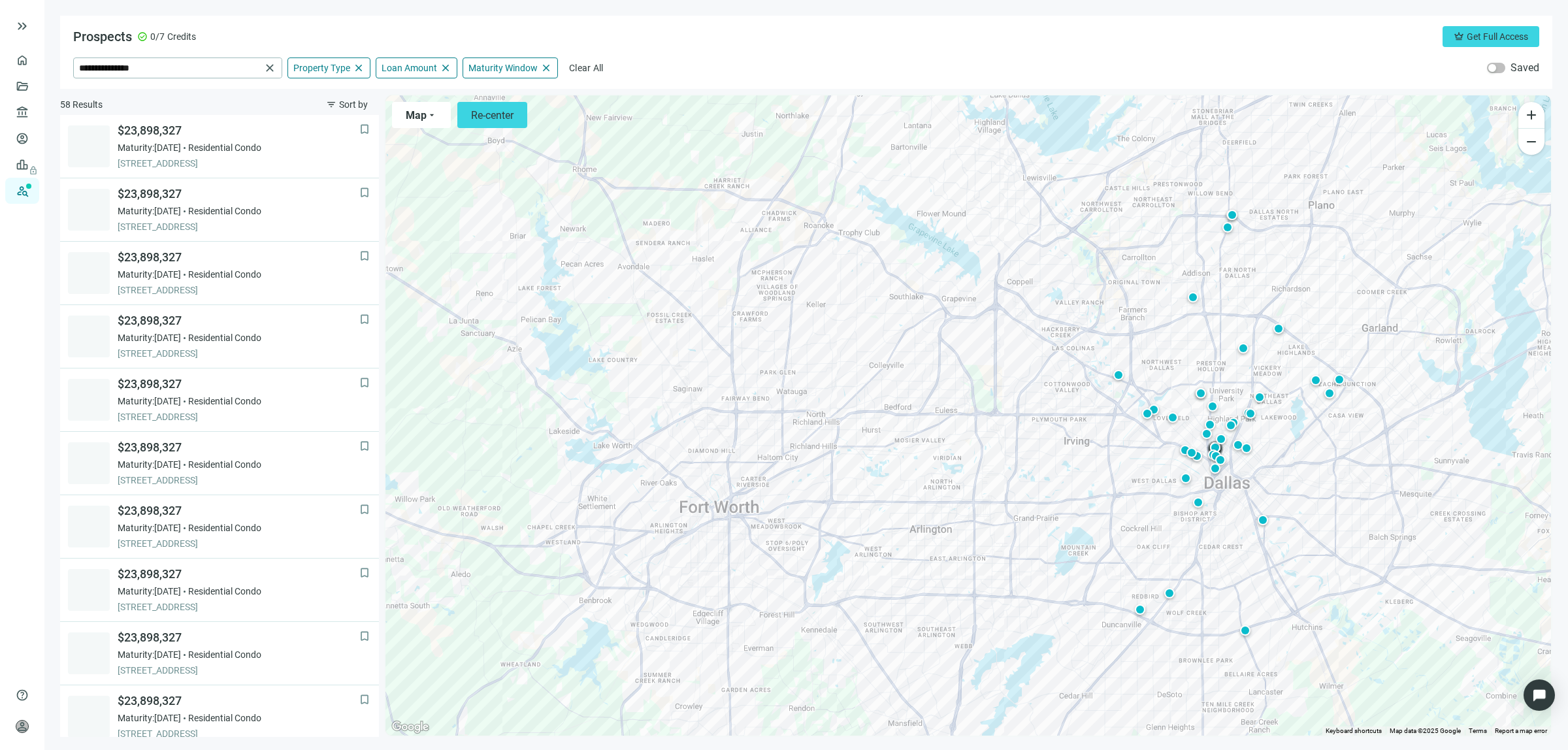
drag, startPoint x: 1004, startPoint y: 566, endPoint x: 946, endPoint y: 625, distance: 82.7
click at [948, 625] on div "To activate drag with keyboard, press Alt + Enter. Once in keyboard drag state,…" at bounding box center [968, 415] width 1165 height 640
drag, startPoint x: 139, startPoint y: 64, endPoint x: 0, endPoint y: 80, distance: 139.9
click at [0, 80] on div "**********" at bounding box center [784, 375] width 1568 height 750
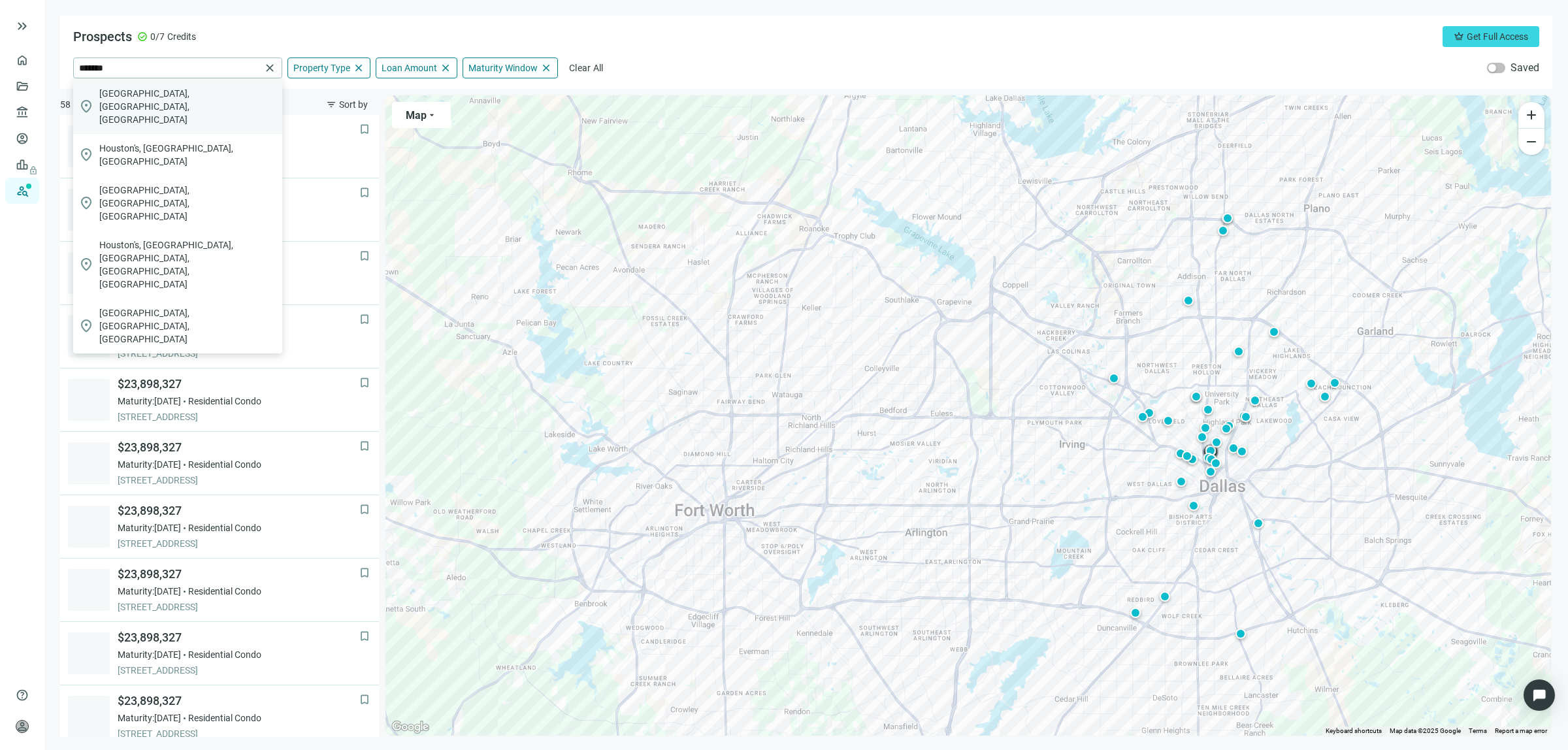
click at [110, 98] on span "[GEOGRAPHIC_DATA], [GEOGRAPHIC_DATA], [GEOGRAPHIC_DATA]" at bounding box center [188, 106] width 178 height 39
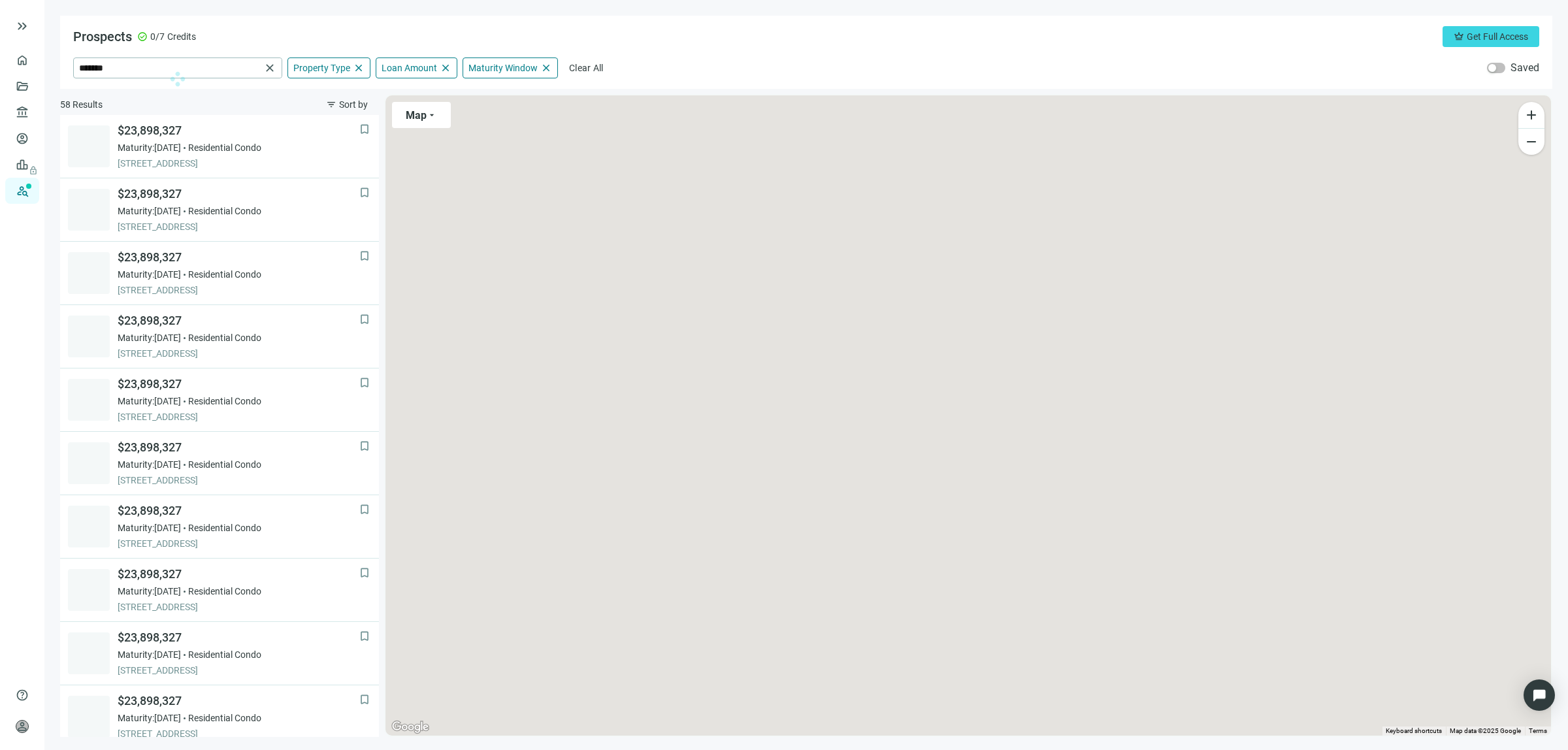
type input "**********"
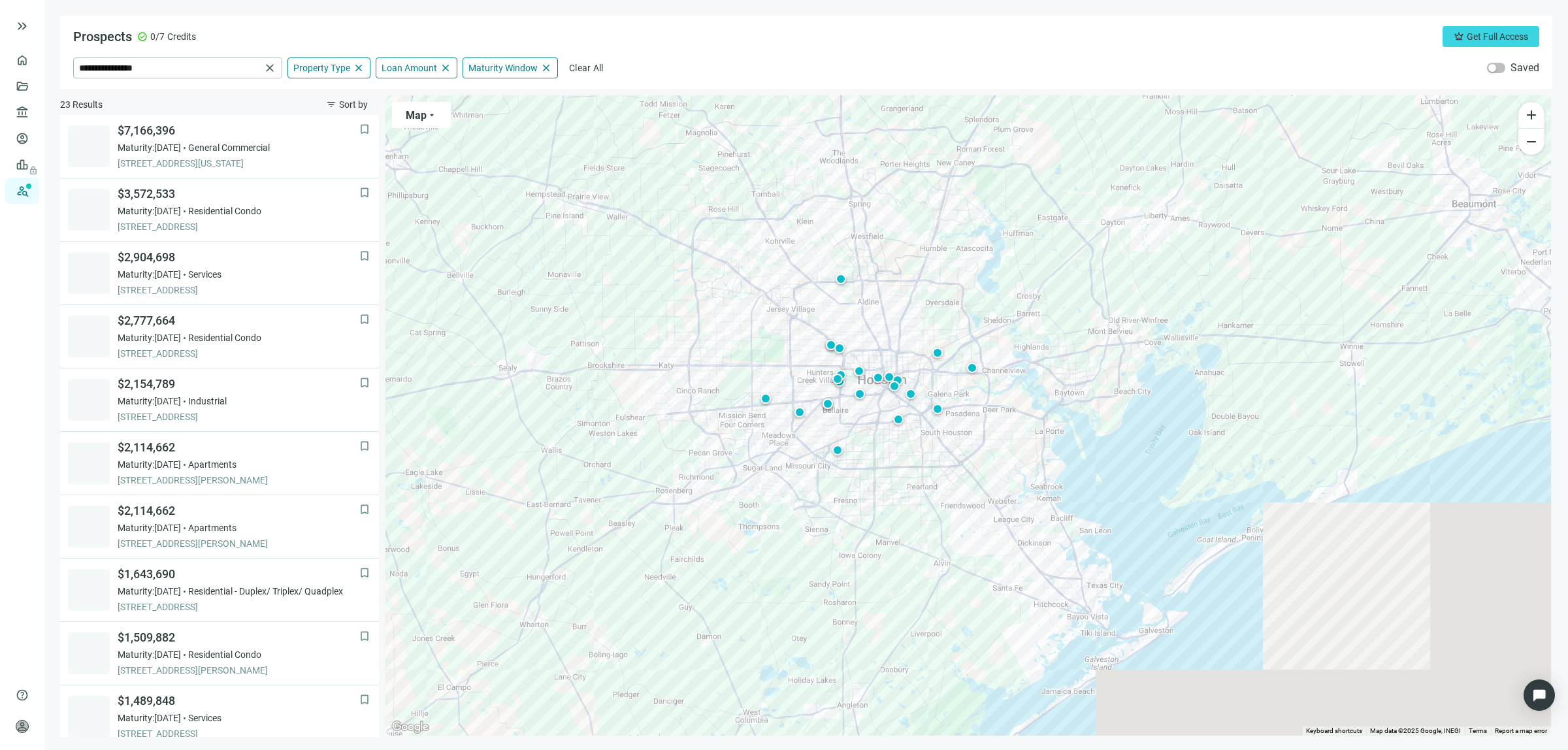
drag, startPoint x: 747, startPoint y: 463, endPoint x: 605, endPoint y: 384, distance: 162.5
click at [605, 384] on div "To activate drag with keyboard, press Alt + Enter. Once in keyboard drag state,…" at bounding box center [968, 415] width 1165 height 640
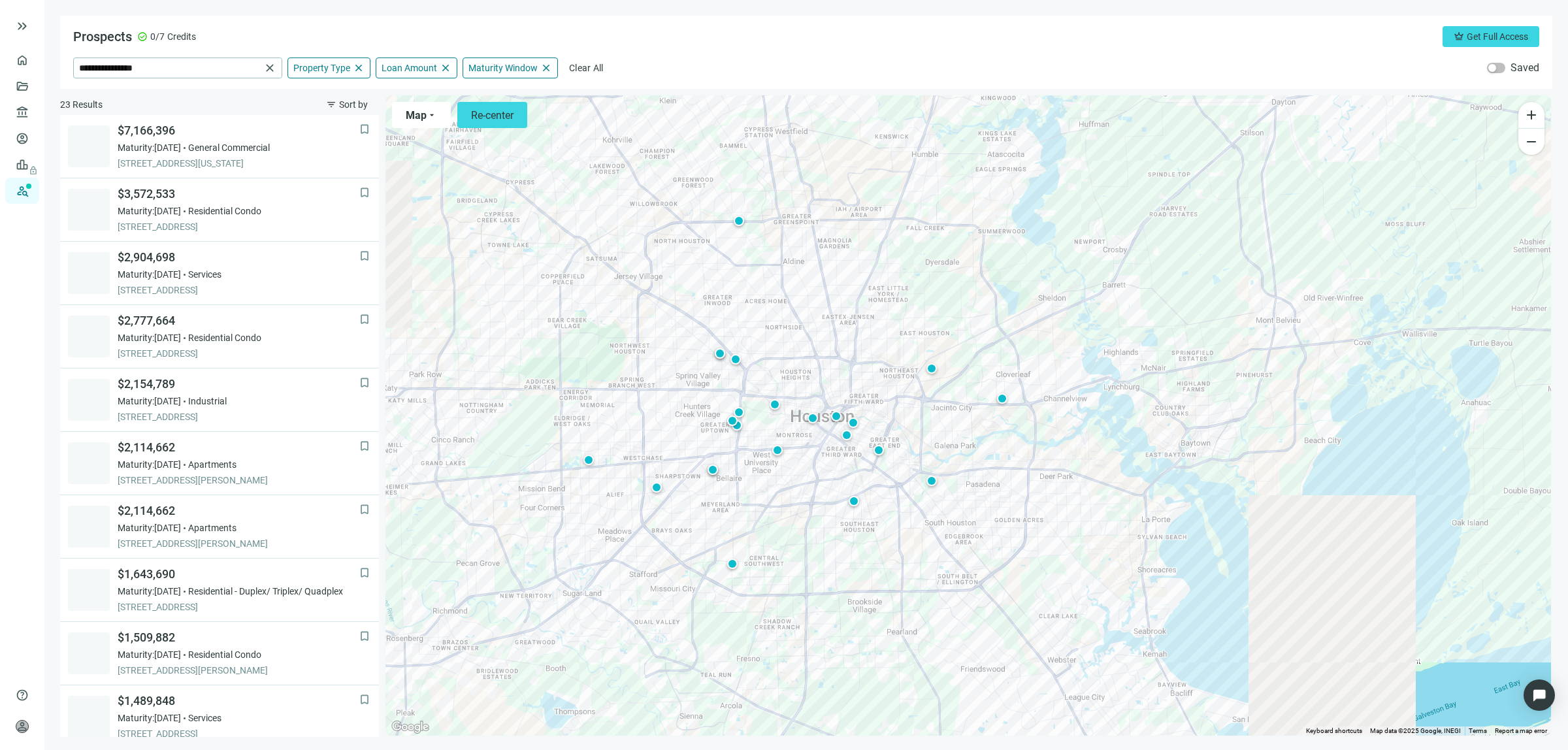
drag, startPoint x: 1059, startPoint y: 423, endPoint x: 1125, endPoint y: 510, distance: 109.2
click at [1125, 510] on div "To activate drag with keyboard, press Alt + Enter. Once in keyboard drag state,…" at bounding box center [968, 415] width 1165 height 640
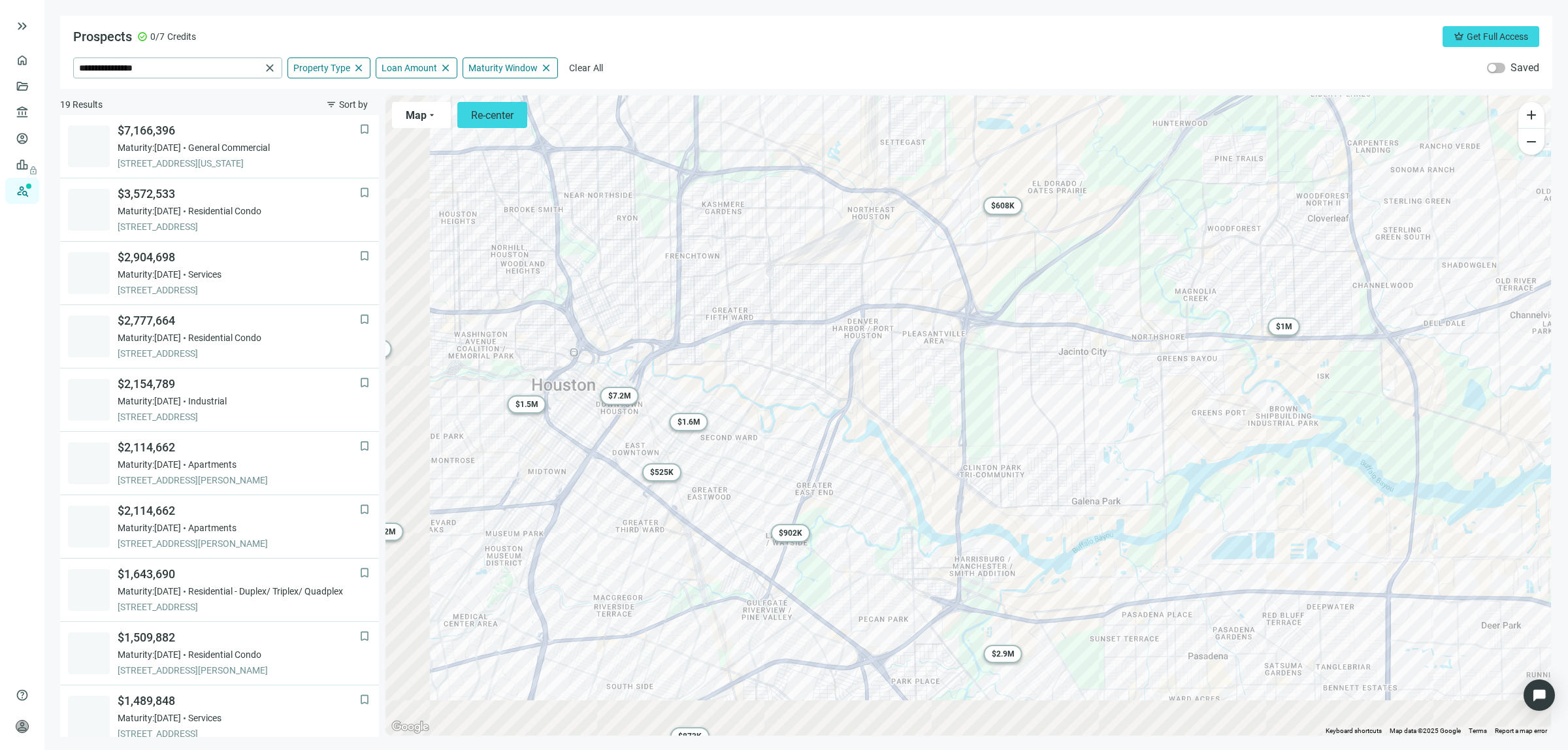
drag, startPoint x: 1009, startPoint y: 514, endPoint x: 1197, endPoint y: 400, distance: 219.9
click at [1189, 406] on div "To activate drag with keyboard, press Alt + Enter. Once in keyboard drag state,…" at bounding box center [968, 415] width 1165 height 640
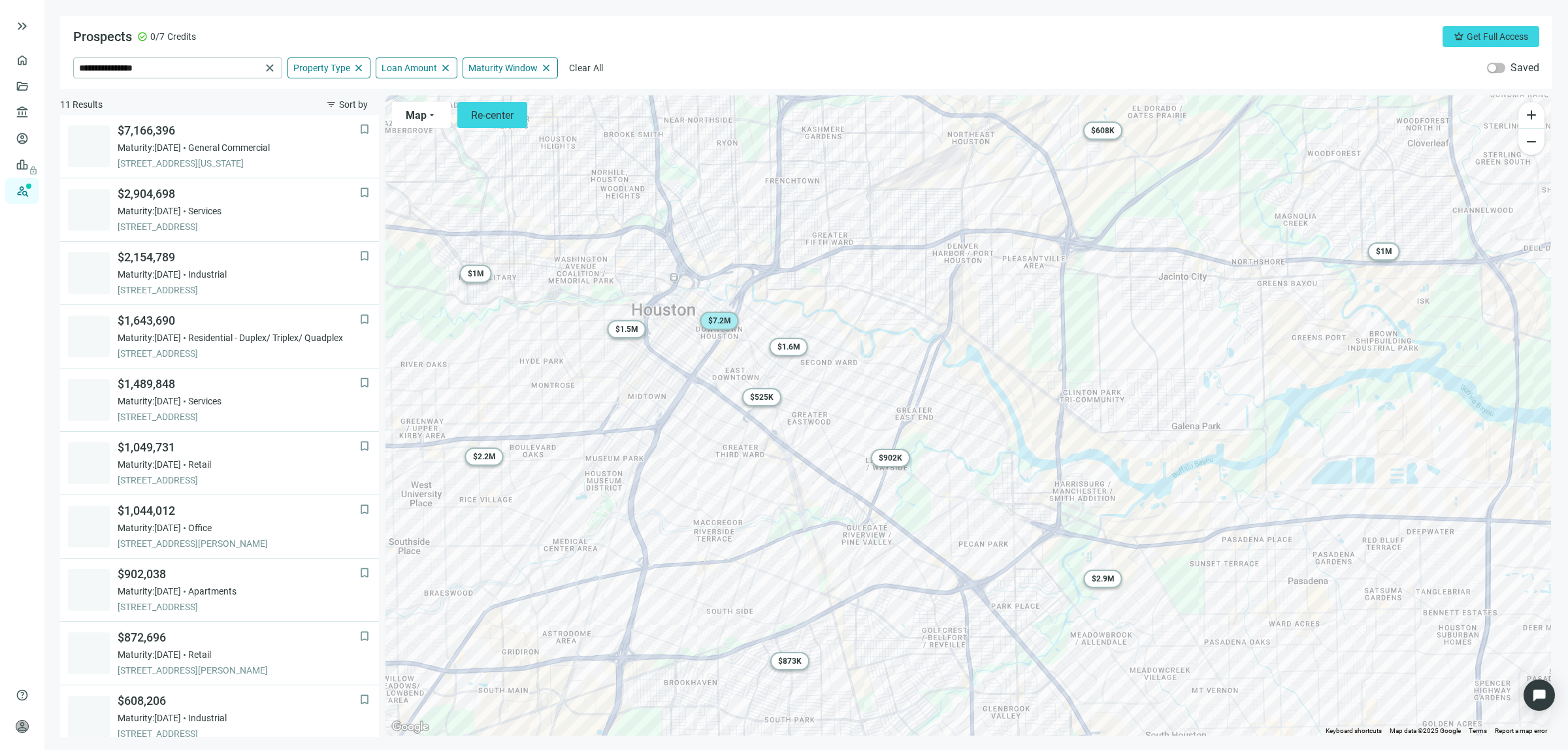
click at [722, 319] on span "$ 7.2M" at bounding box center [719, 321] width 23 height 9
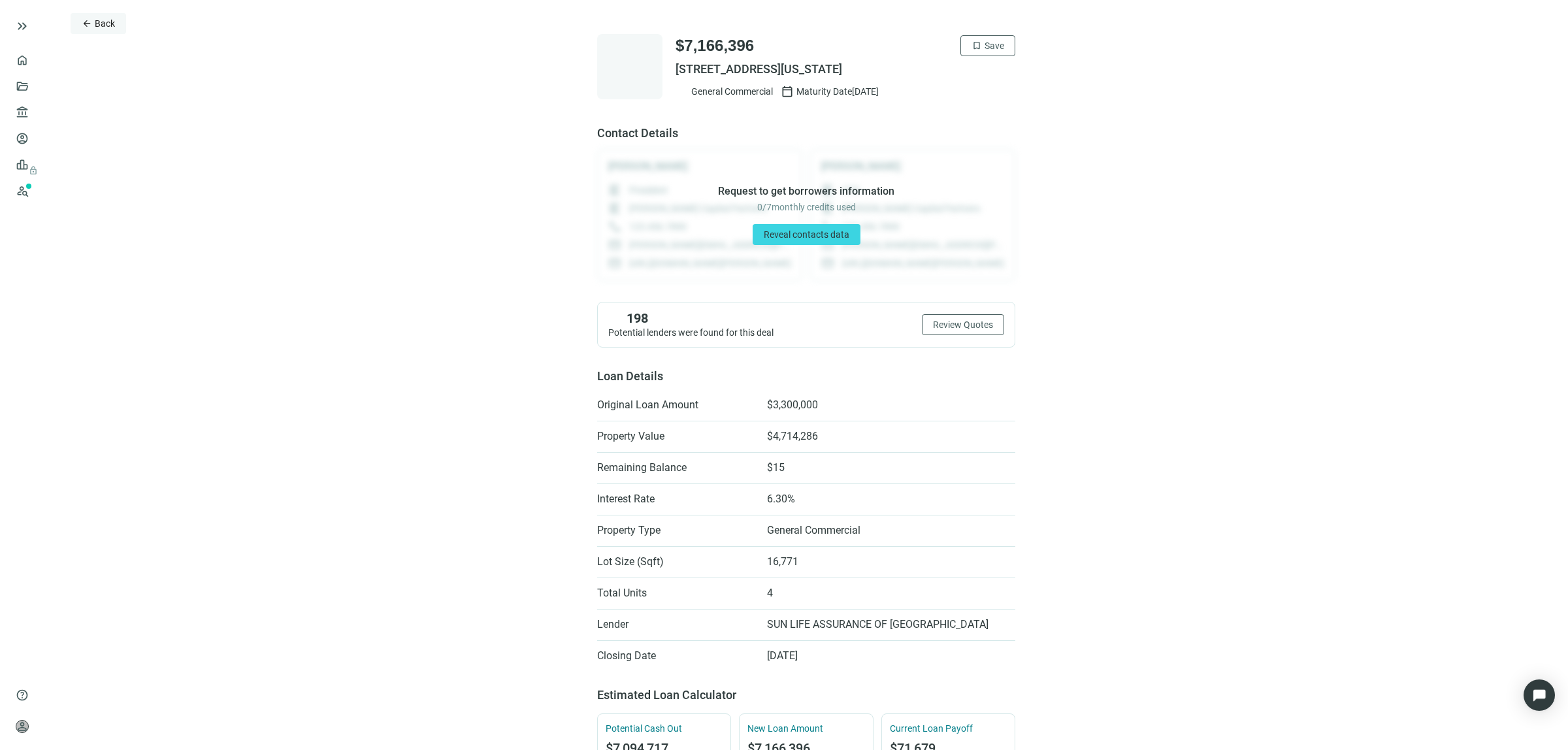
click at [100, 25] on span "Back" at bounding box center [104, 24] width 20 height 11
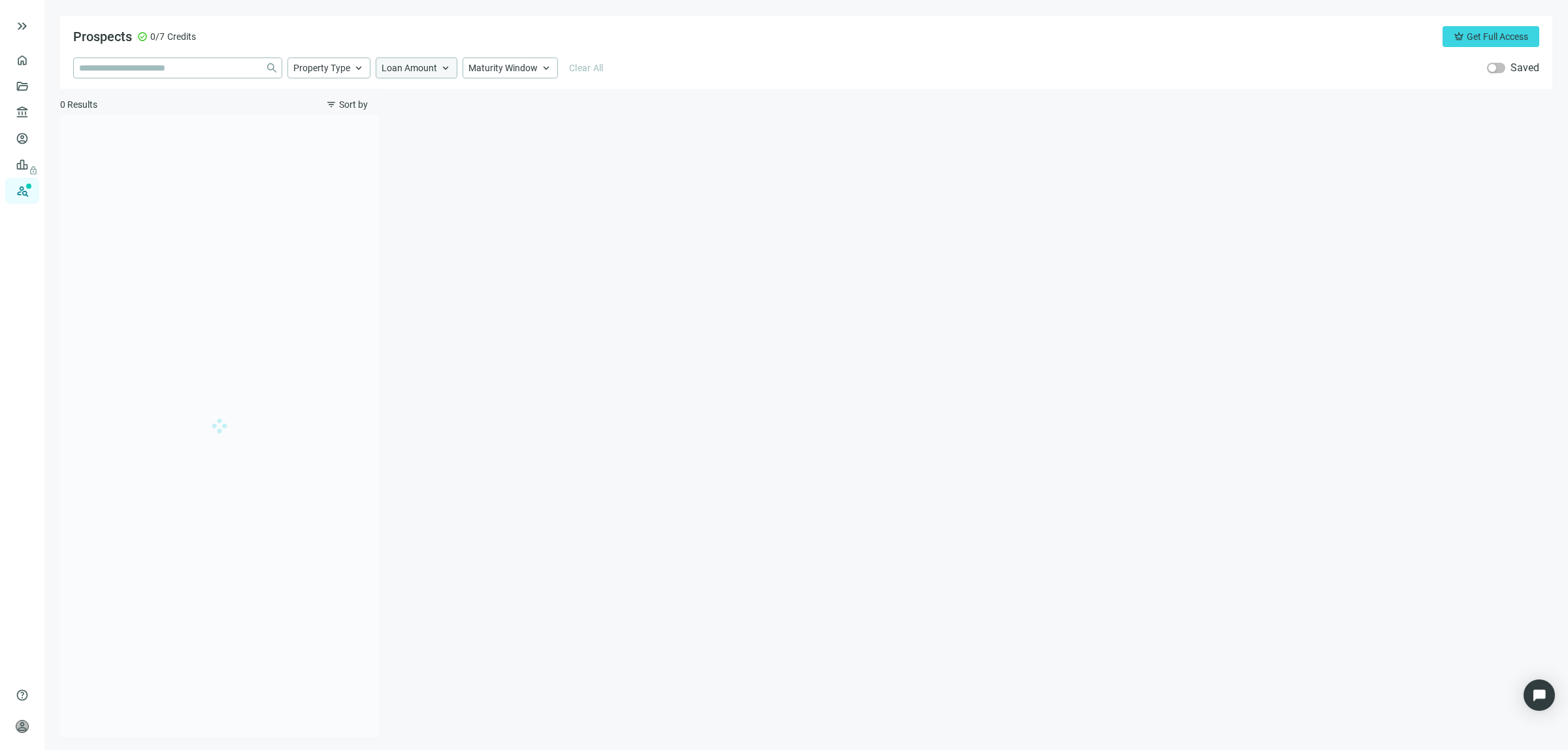
type input "**********"
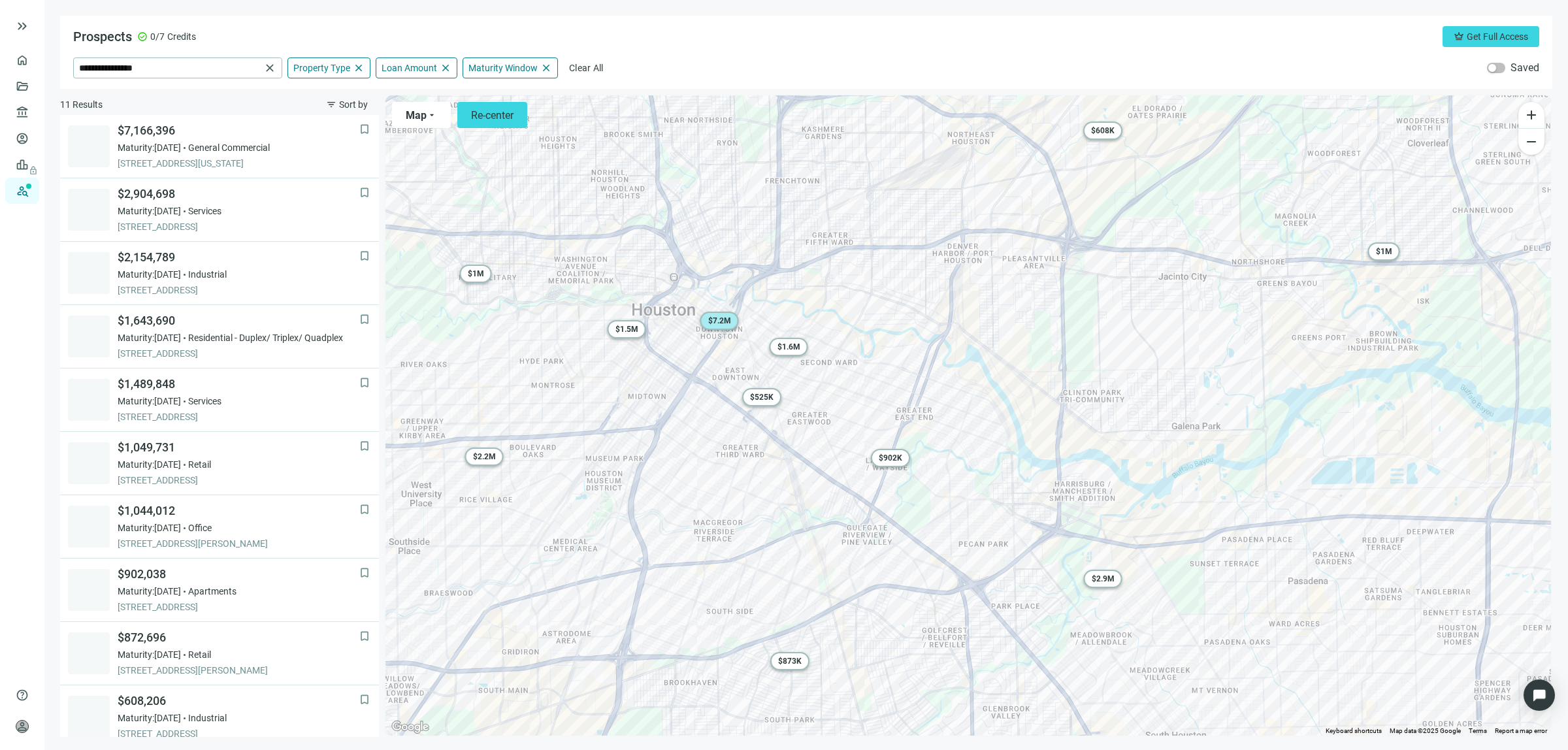
click at [720, 319] on span "$ 7.2M" at bounding box center [719, 321] width 23 height 9
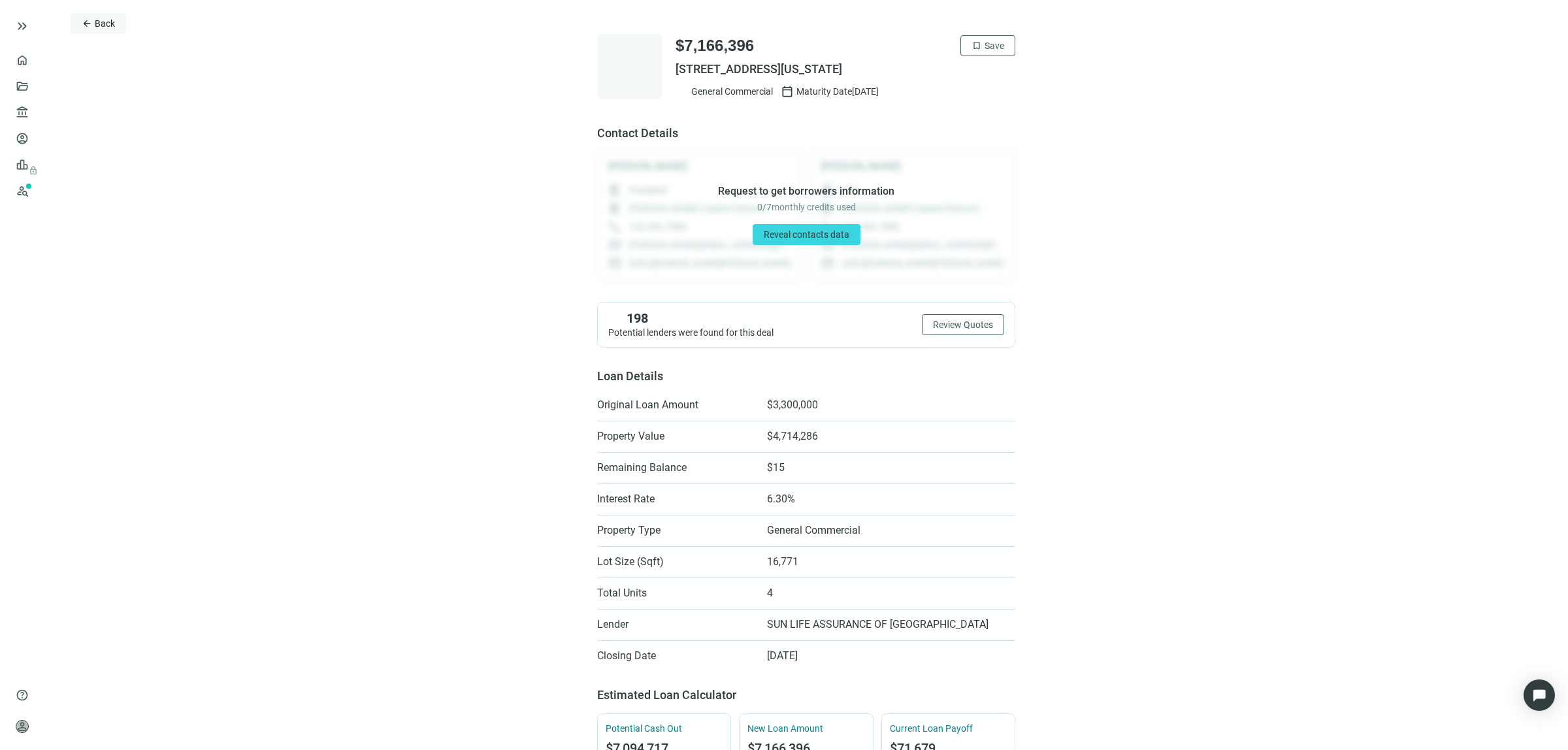
click at [94, 23] on span "Back" at bounding box center [104, 24] width 20 height 11
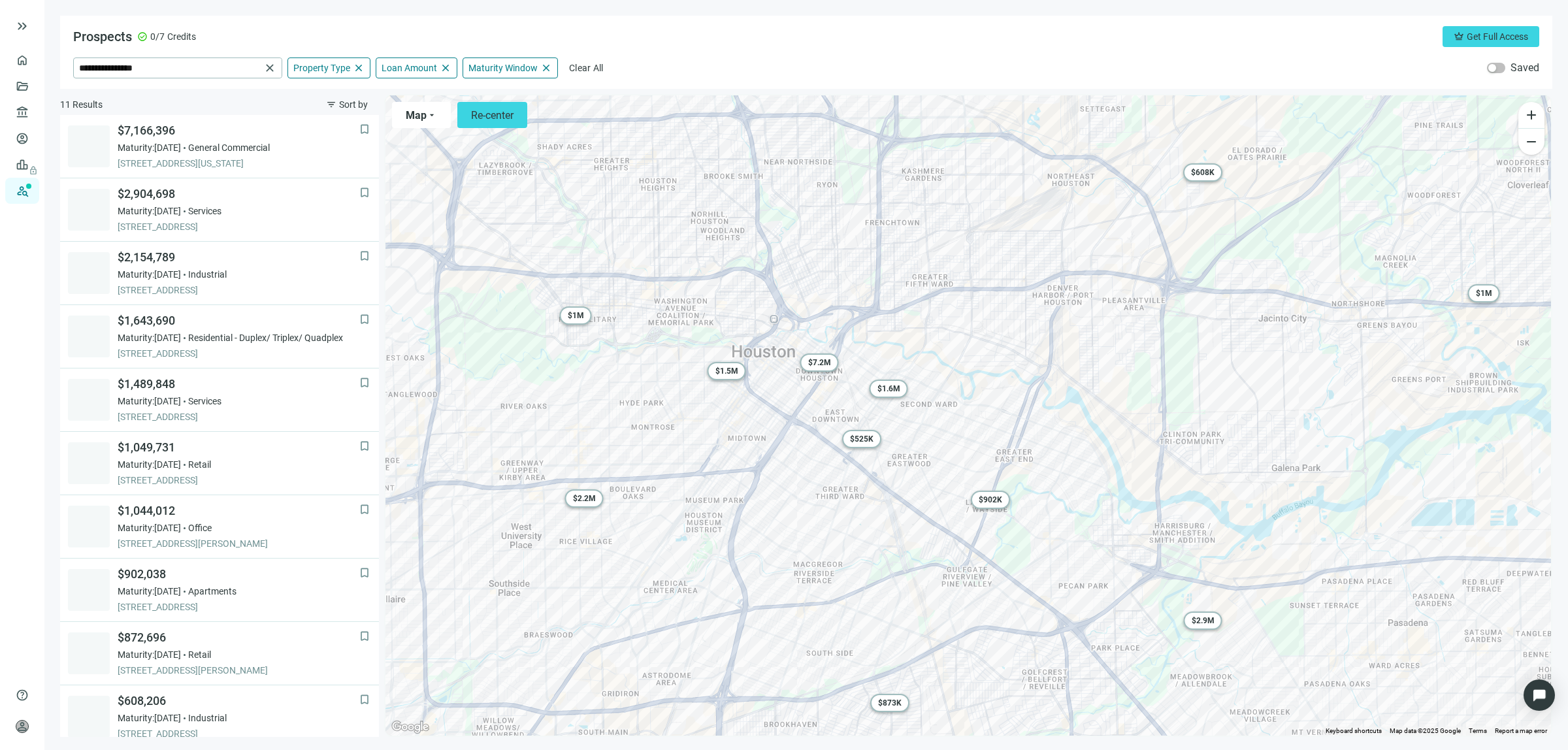
drag, startPoint x: 827, startPoint y: 459, endPoint x: 908, endPoint y: 494, distance: 88.2
click at [908, 494] on div "To activate drag with keyboard, press Alt + Enter. Once in keyboard drag state,…" at bounding box center [968, 415] width 1165 height 640
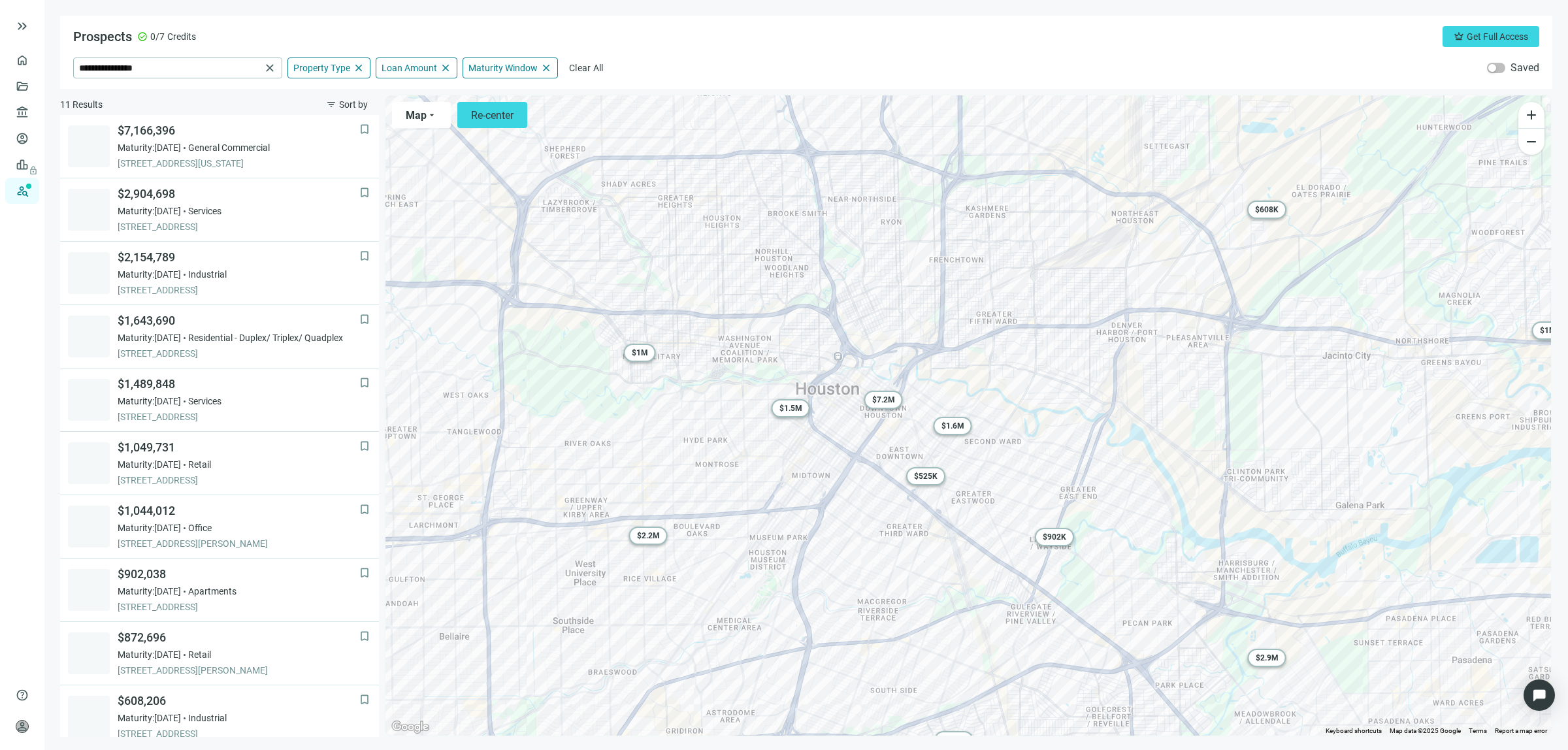
drag, startPoint x: 807, startPoint y: 481, endPoint x: 857, endPoint y: 517, distance: 61.6
click at [857, 517] on div "To activate drag with keyboard, press Alt + Enter. Once in keyboard drag state,…" at bounding box center [968, 415] width 1165 height 640
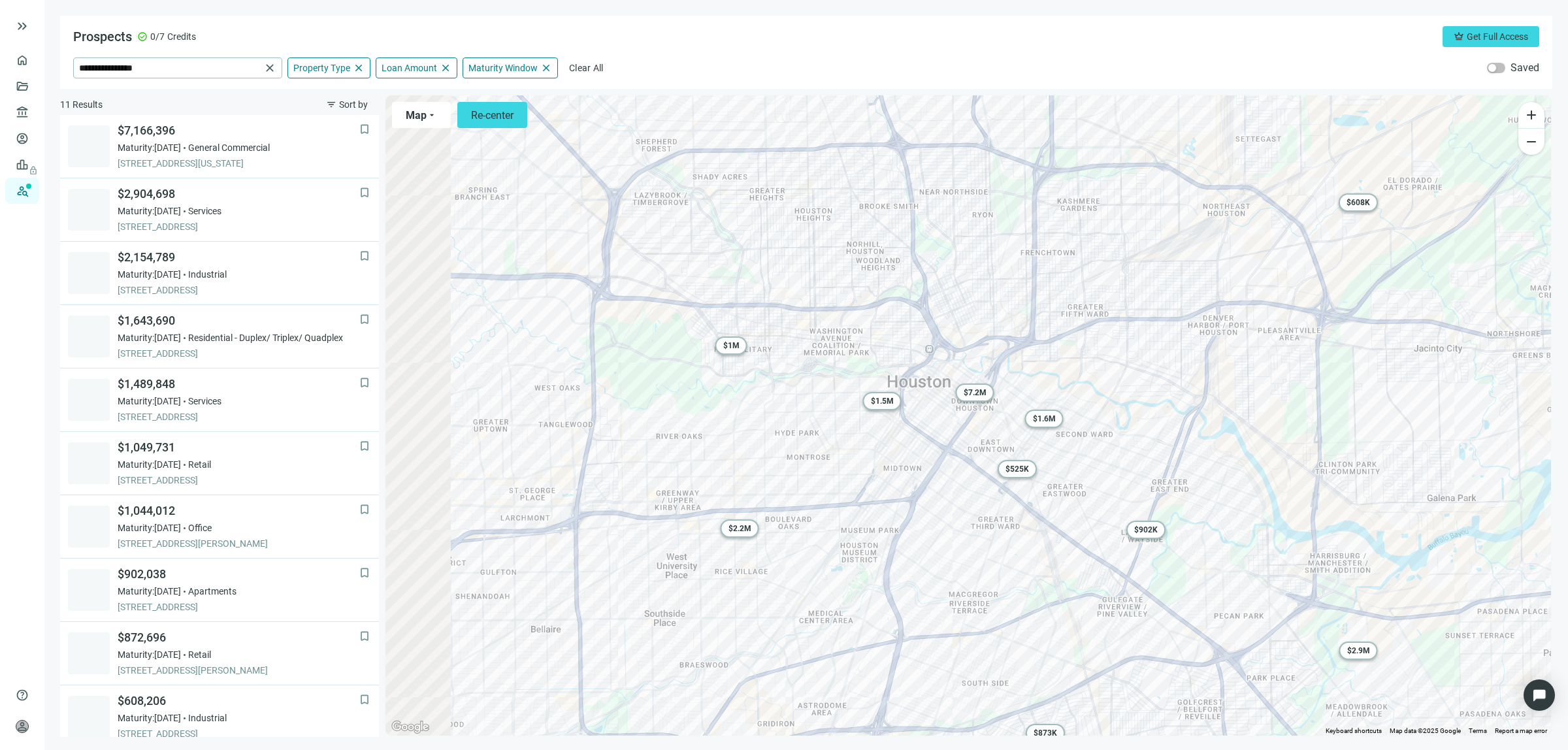
drag, startPoint x: 804, startPoint y: 518, endPoint x: 974, endPoint y: 478, distance: 174.6
click at [974, 482] on div "To activate drag with keyboard, press Alt + Enter. Once in keyboard drag state,…" at bounding box center [968, 415] width 1165 height 640
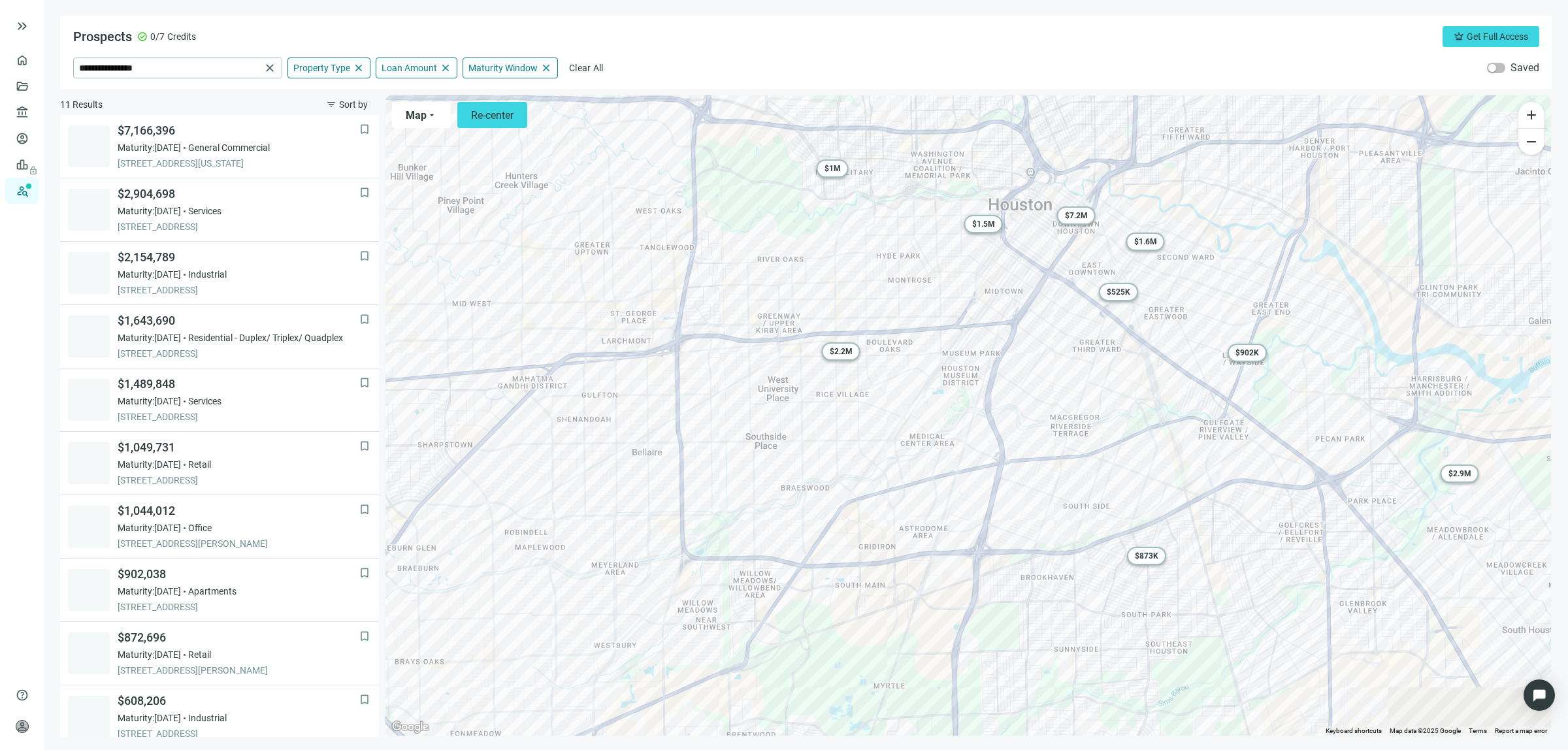
drag, startPoint x: 965, startPoint y: 492, endPoint x: 982, endPoint y: 349, distance: 144.0
click at [982, 353] on div "To activate drag with keyboard, press Alt + Enter. Once in keyboard drag state,…" at bounding box center [968, 415] width 1165 height 640
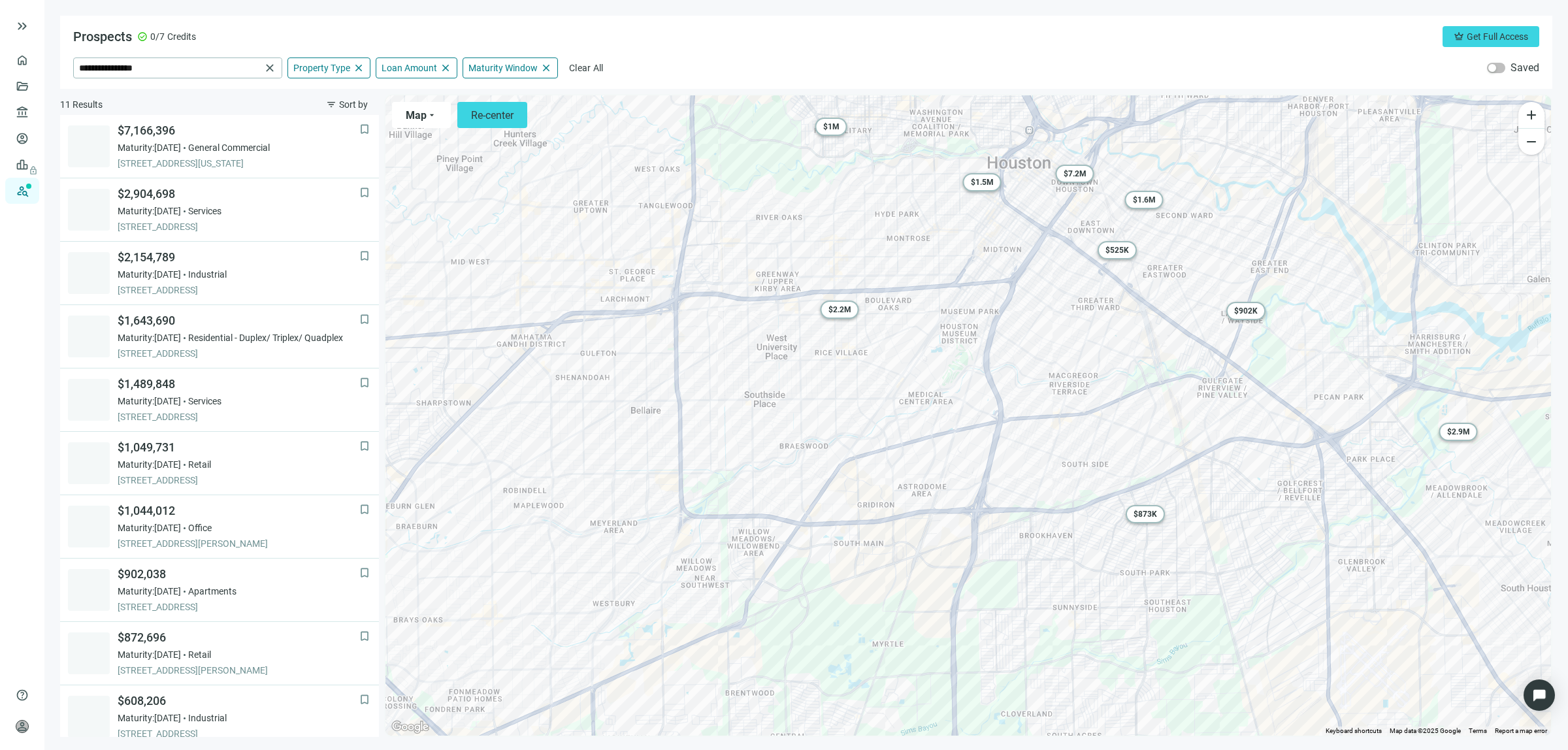
drag, startPoint x: 966, startPoint y: 417, endPoint x: 969, endPoint y: 356, distance: 61.1
click at [969, 357] on div "To activate drag with keyboard, press Alt + Enter. Once in keyboard drag state,…" at bounding box center [968, 415] width 1165 height 640
drag, startPoint x: 965, startPoint y: 376, endPoint x: 945, endPoint y: 501, distance: 126.6
click at [946, 501] on div "To activate drag with keyboard, press Alt + Enter. Once in keyboard drag state,…" at bounding box center [968, 415] width 1165 height 640
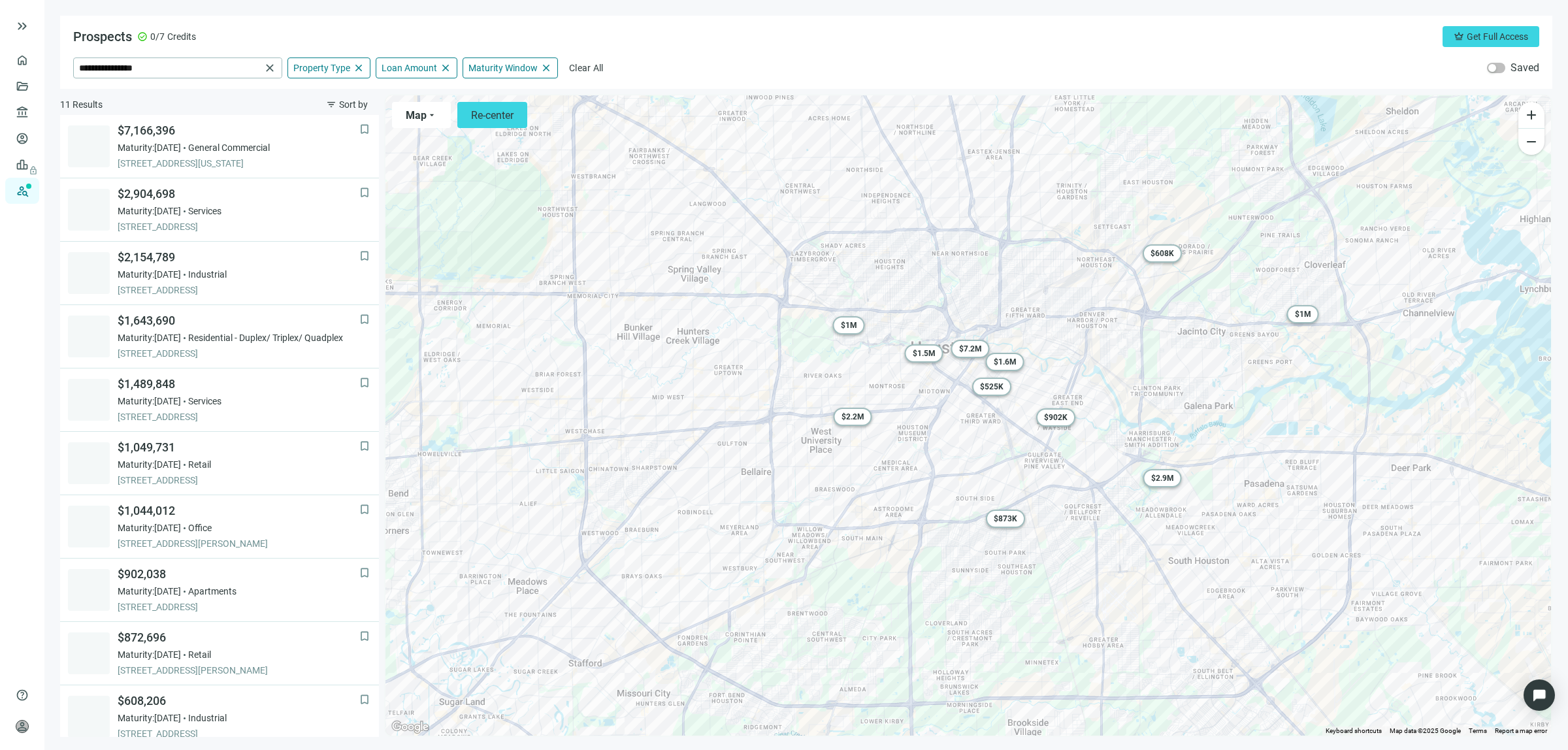
drag, startPoint x: 981, startPoint y: 410, endPoint x: 931, endPoint y: 451, distance: 64.7
click at [931, 451] on div "To activate drag with keyboard, press Alt + Enter. Once in keyboard drag state,…" at bounding box center [968, 415] width 1165 height 640
